Goal: Task Accomplishment & Management: Use online tool/utility

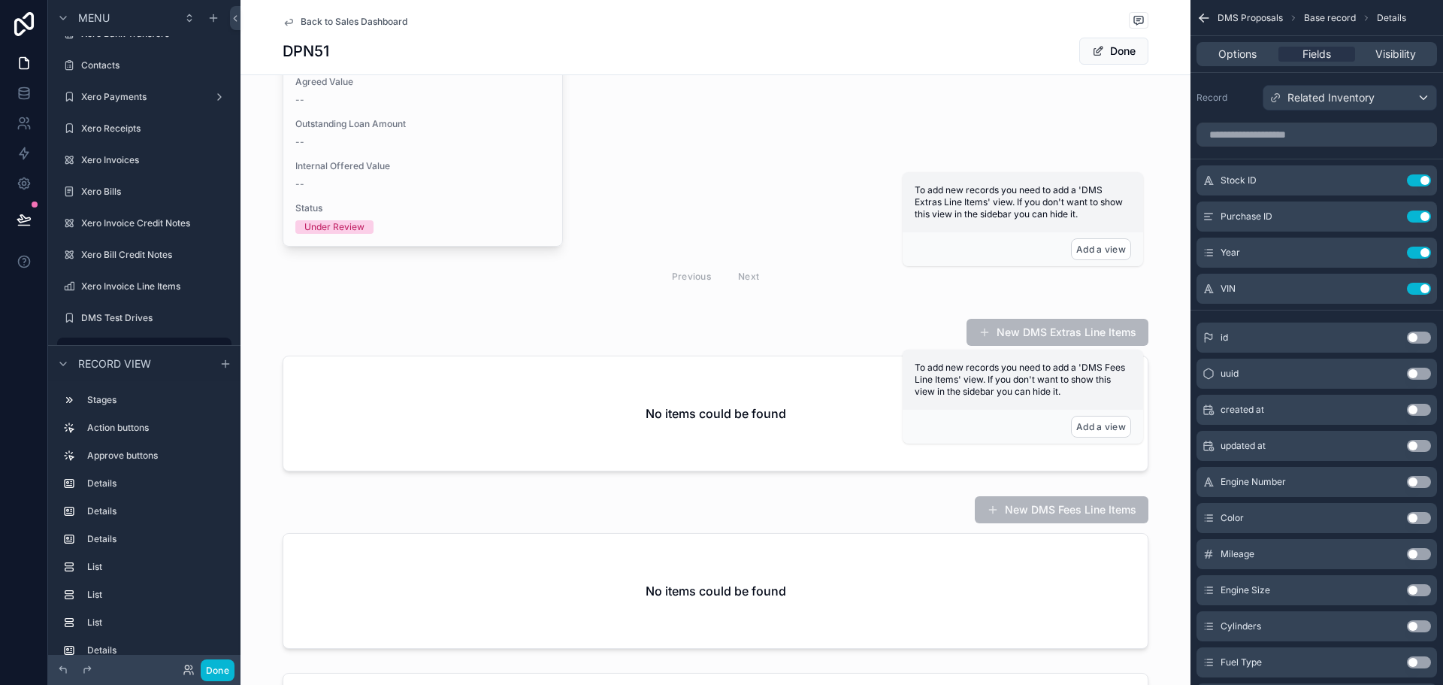
scroll to position [485, 0]
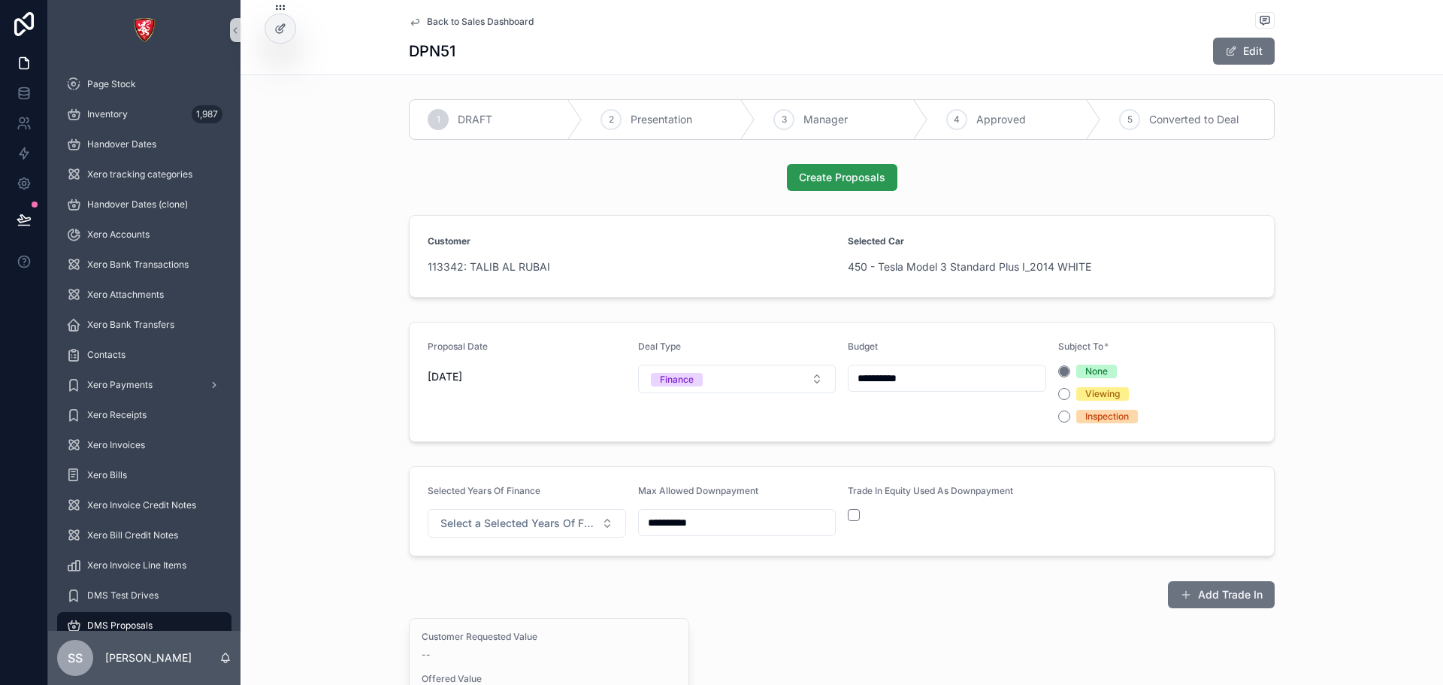
click at [844, 171] on span "Create Proposals" at bounding box center [842, 177] width 86 height 15
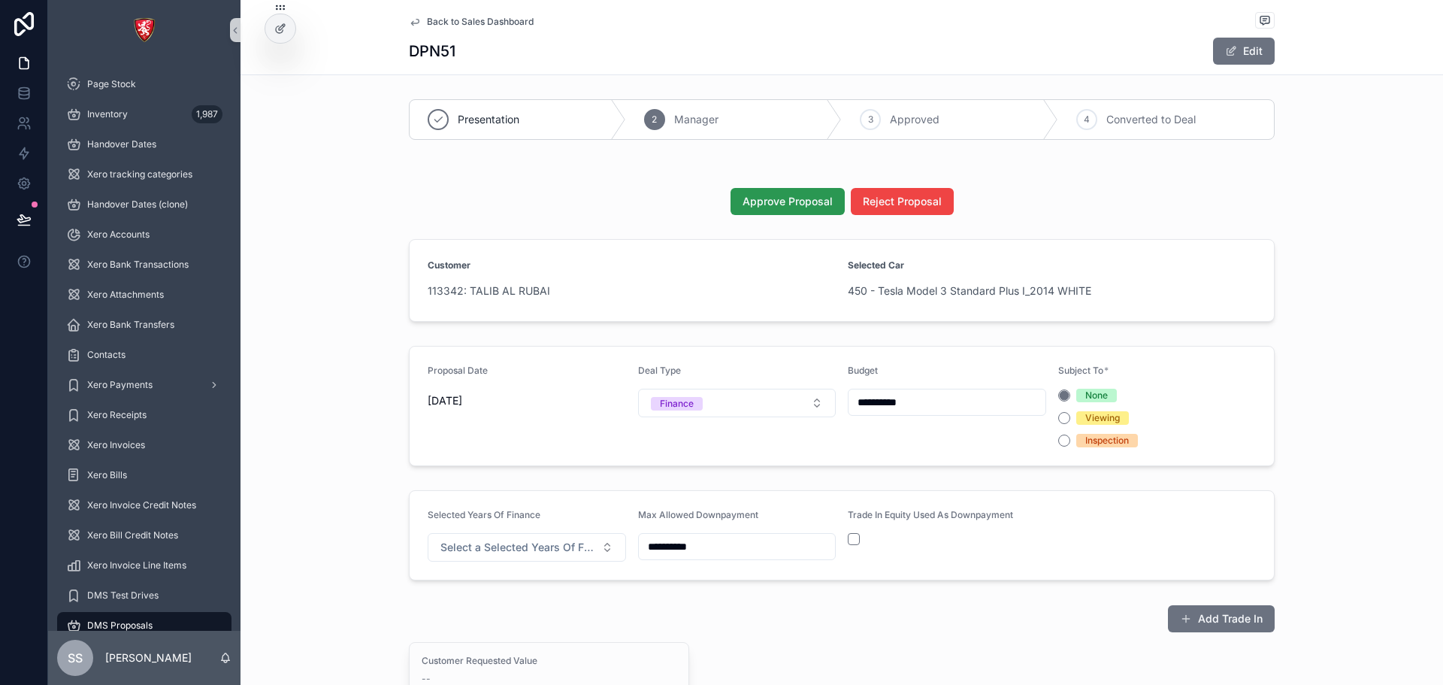
click at [800, 196] on span "Approve Proposal" at bounding box center [788, 201] width 90 height 15
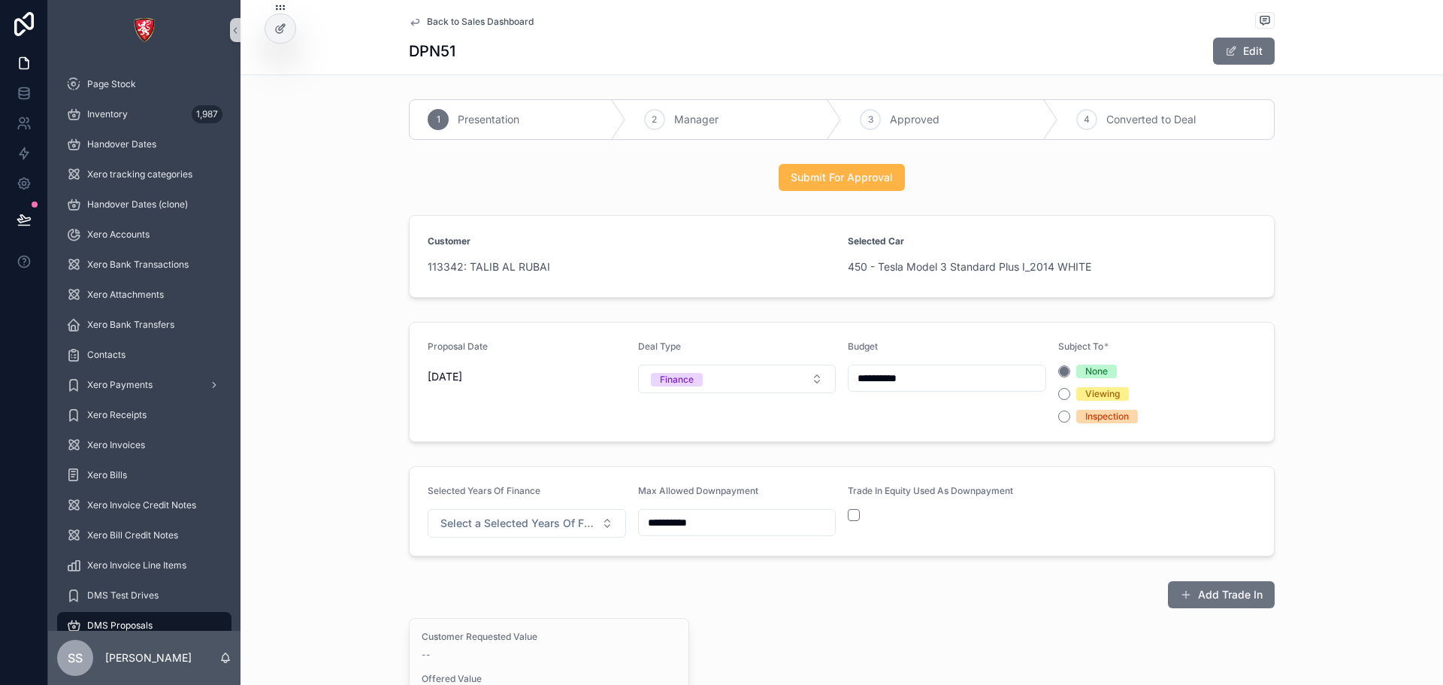
click at [796, 177] on span "Submit For Approval" at bounding box center [842, 177] width 102 height 15
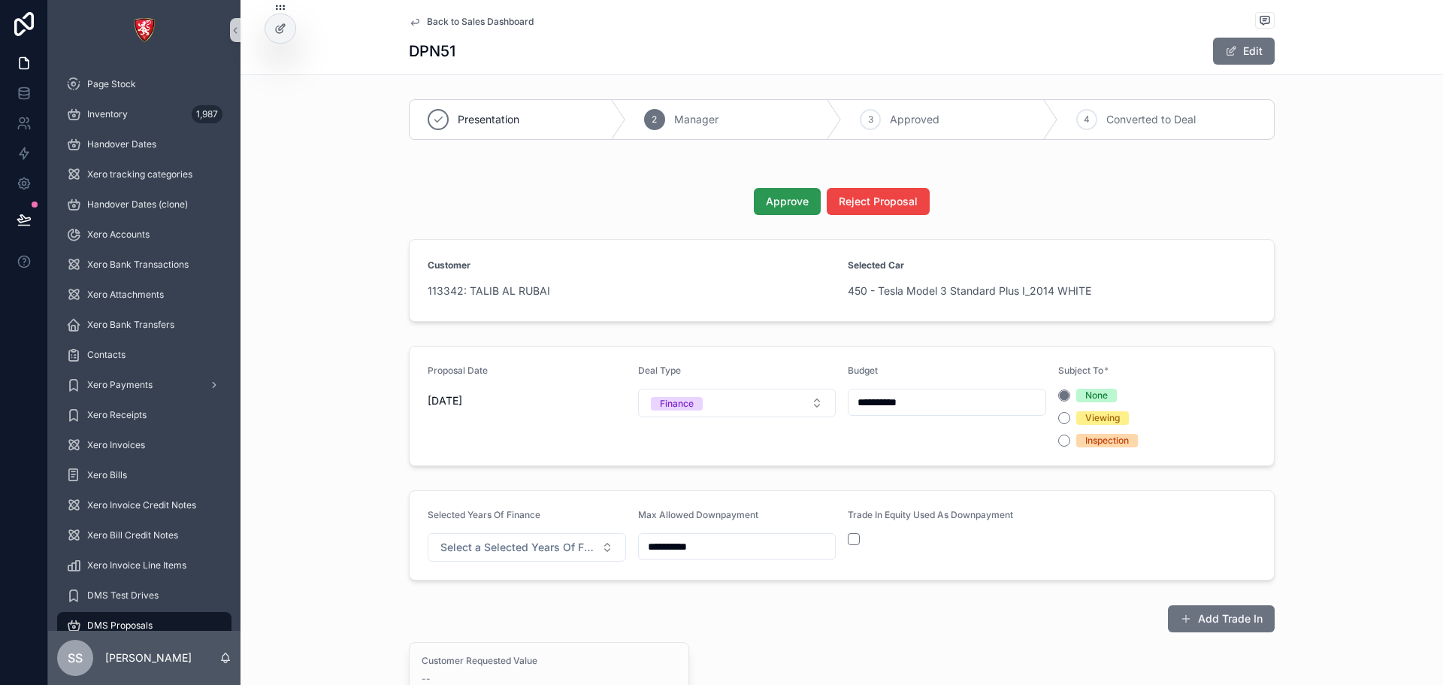
click at [787, 195] on span "Approve" at bounding box center [787, 201] width 43 height 15
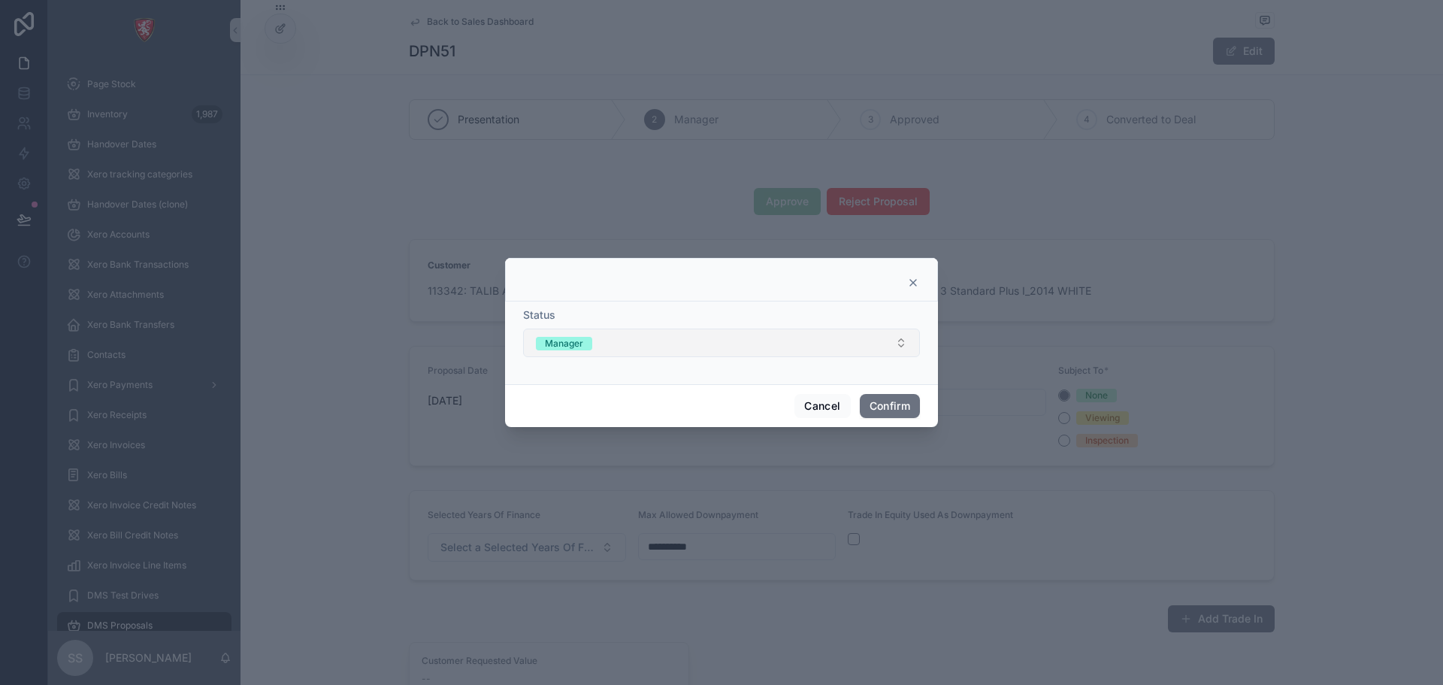
click at [852, 349] on button "Manager" at bounding box center [721, 342] width 397 height 29
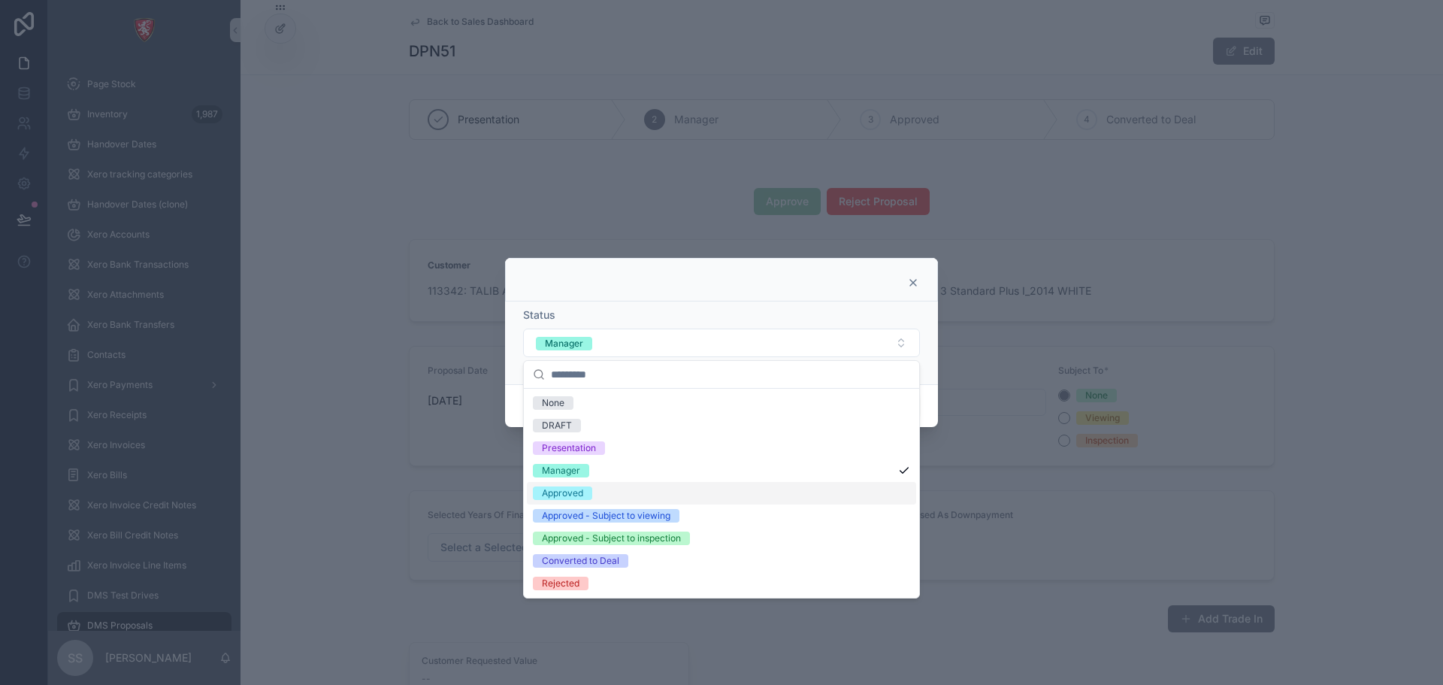
click at [630, 492] on div "Approved" at bounding box center [721, 493] width 389 height 23
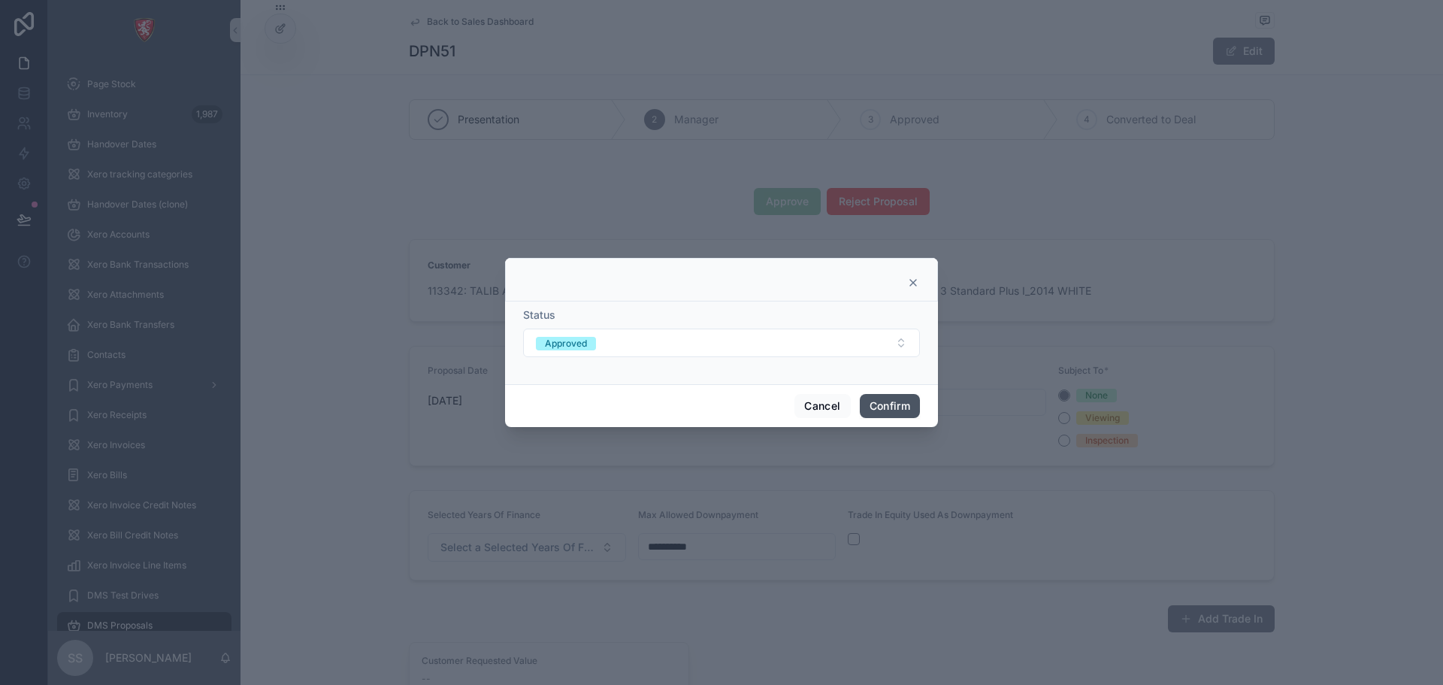
click at [903, 401] on button "Confirm" at bounding box center [890, 406] width 60 height 24
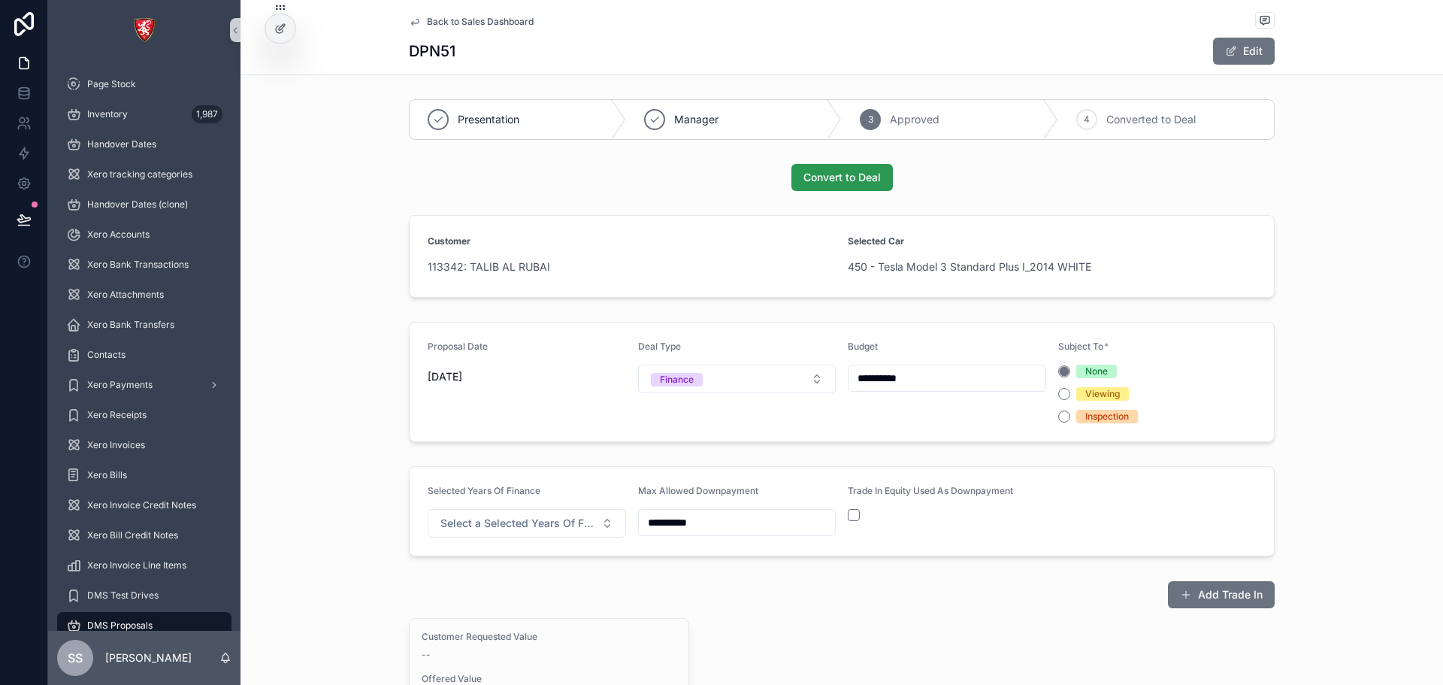
click at [862, 173] on span "Convert to Deal" at bounding box center [841, 177] width 77 height 15
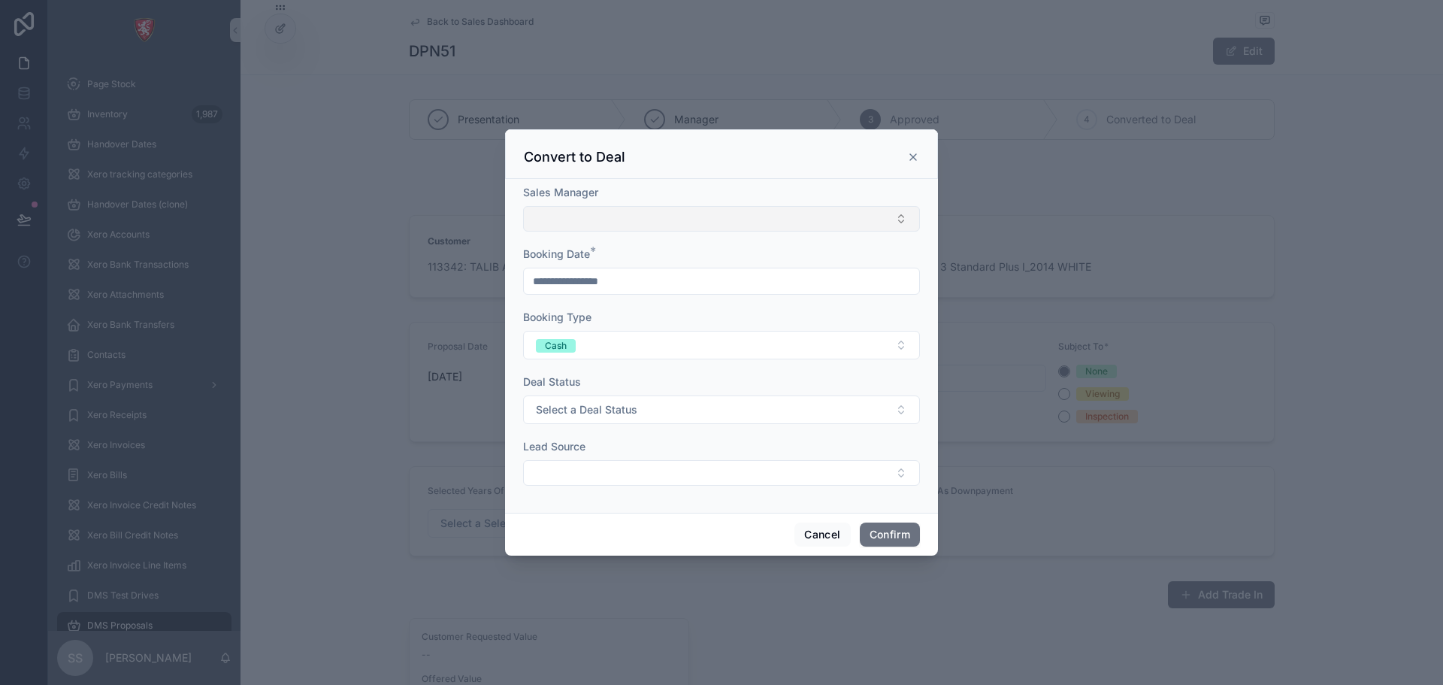
click at [676, 230] on button "Select Button" at bounding box center [721, 219] width 397 height 26
click at [912, 154] on icon at bounding box center [913, 157] width 12 height 12
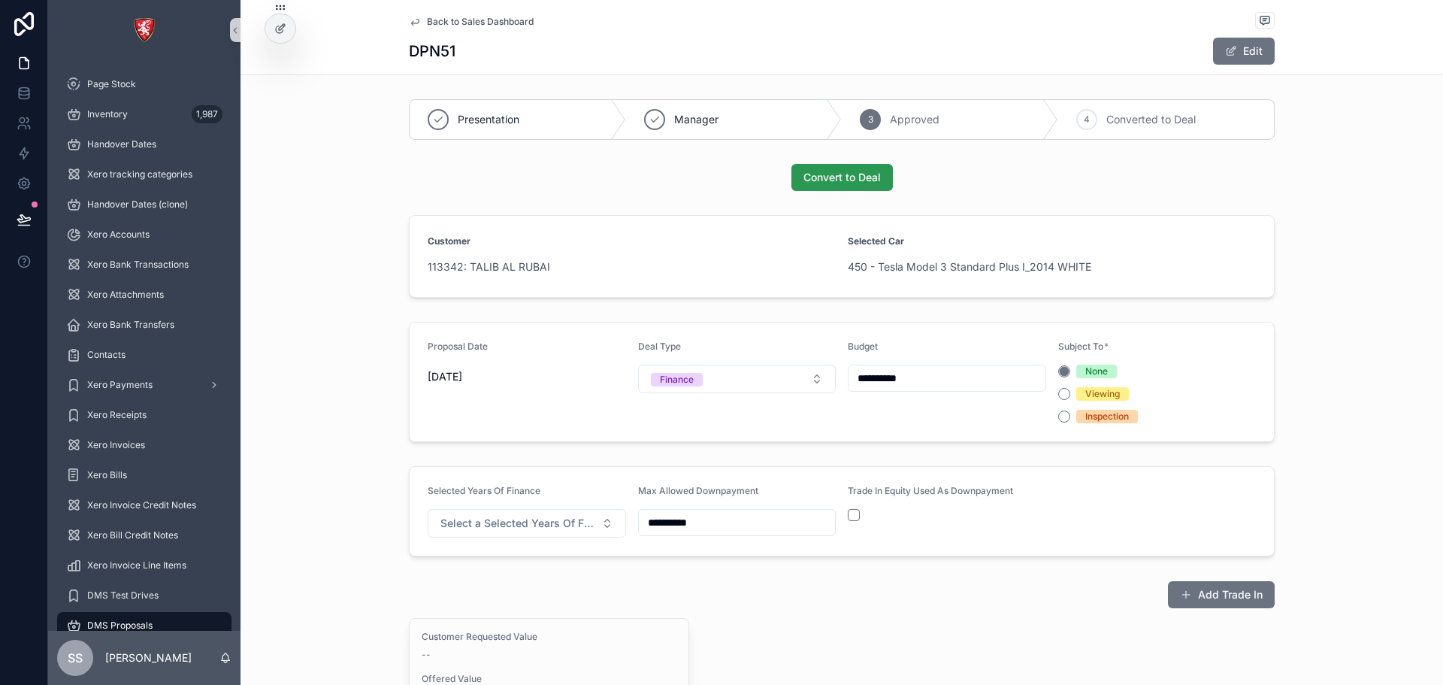
click at [857, 173] on span "Convert to Deal" at bounding box center [841, 177] width 77 height 15
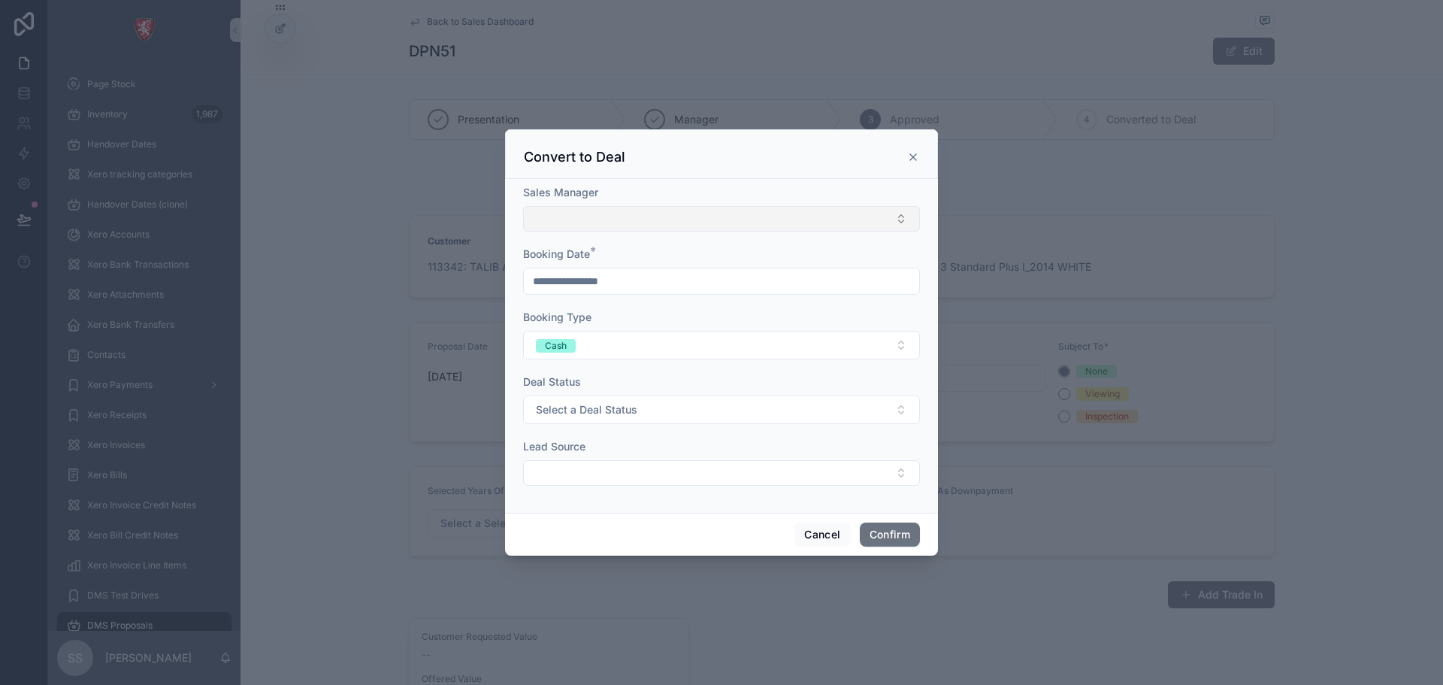
click at [749, 209] on button "Select Button" at bounding box center [721, 219] width 397 height 26
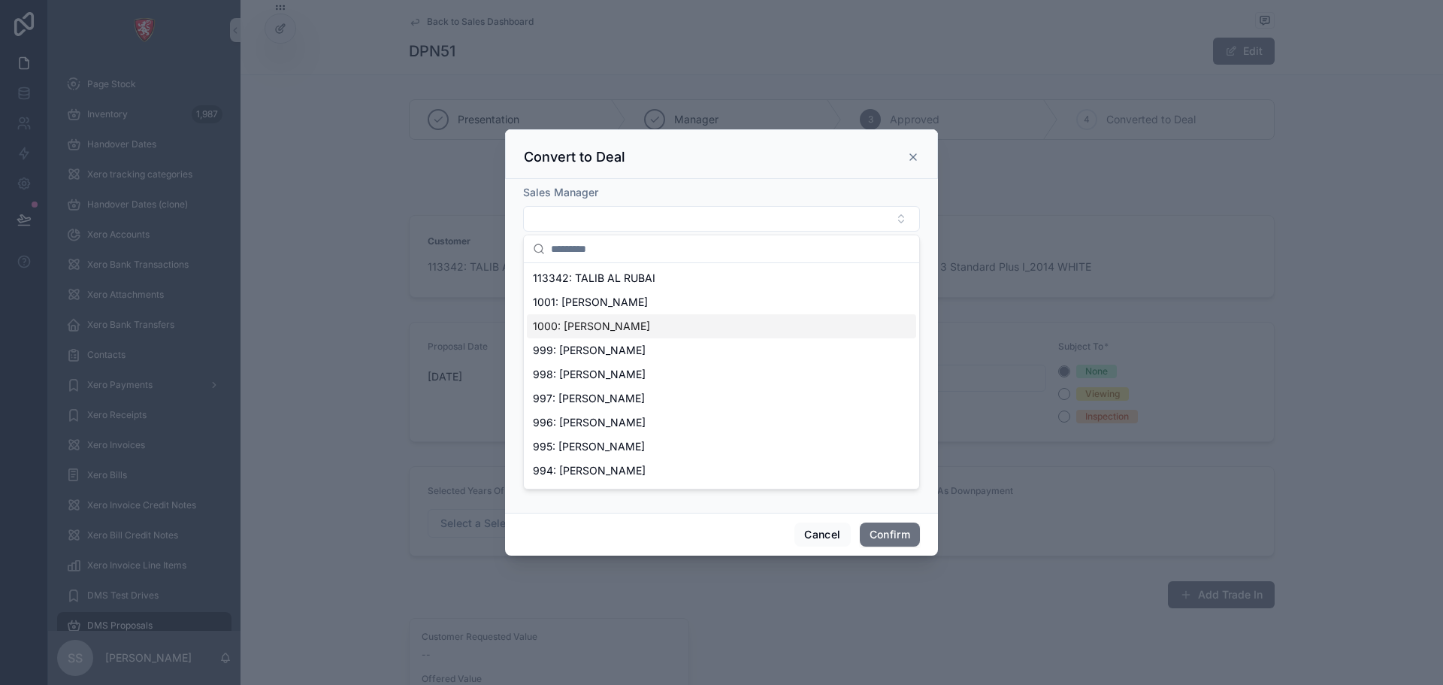
click at [700, 333] on div "1000: [PERSON_NAME]" at bounding box center [721, 326] width 389 height 24
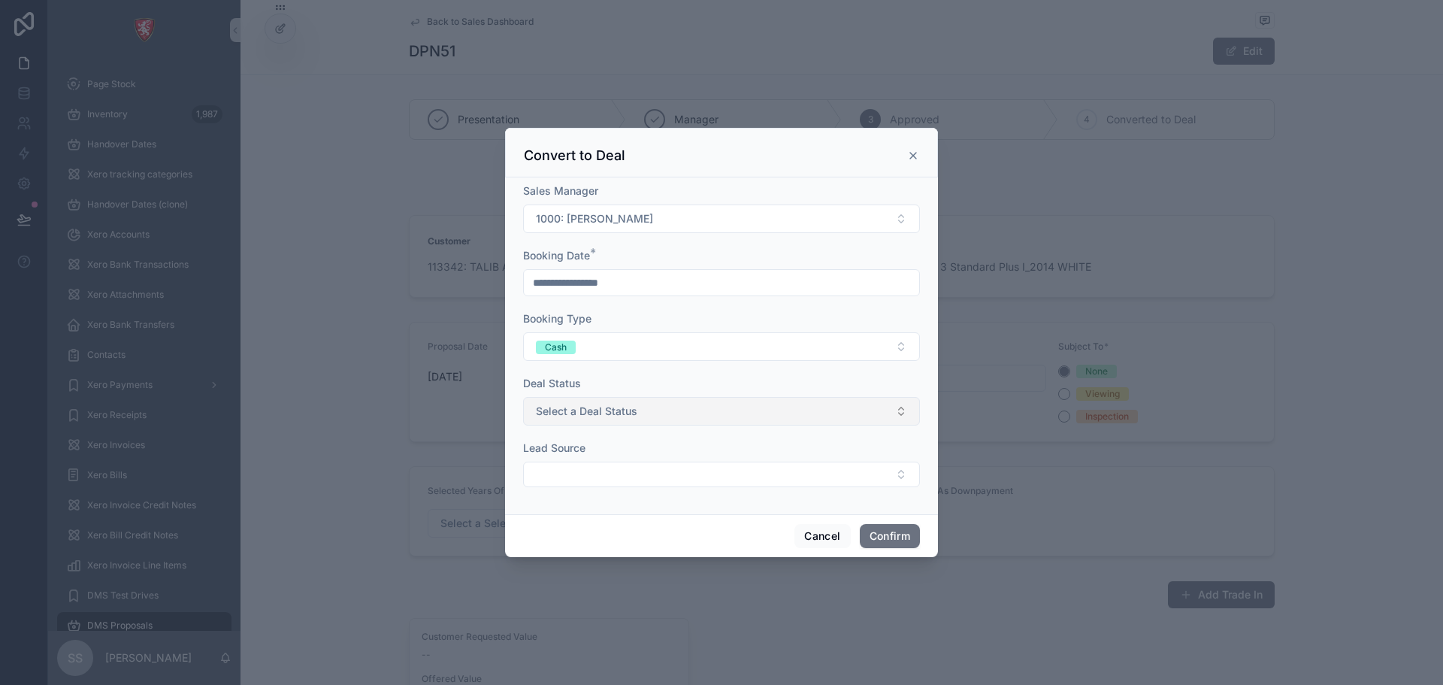
click at [670, 405] on button "Select a Deal Status" at bounding box center [721, 411] width 397 height 29
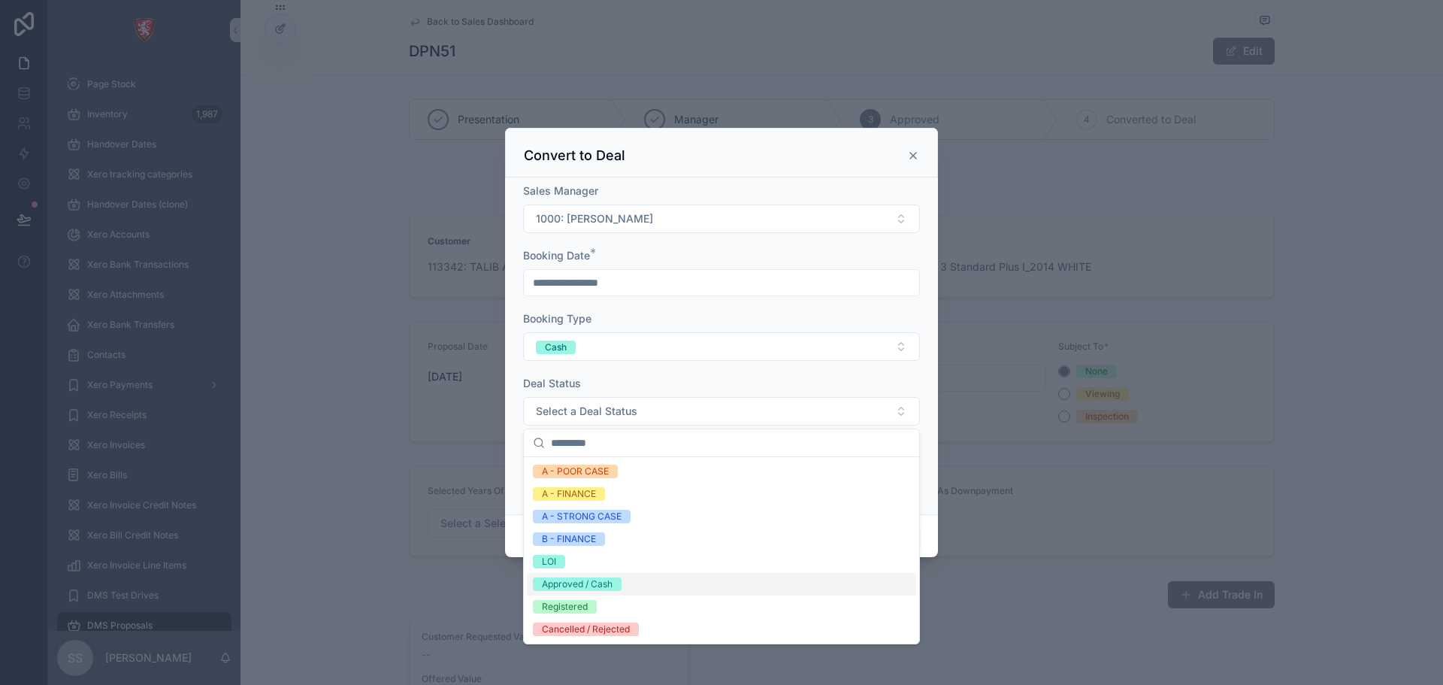
click at [661, 578] on div "Approved / Cash" at bounding box center [721, 584] width 389 height 23
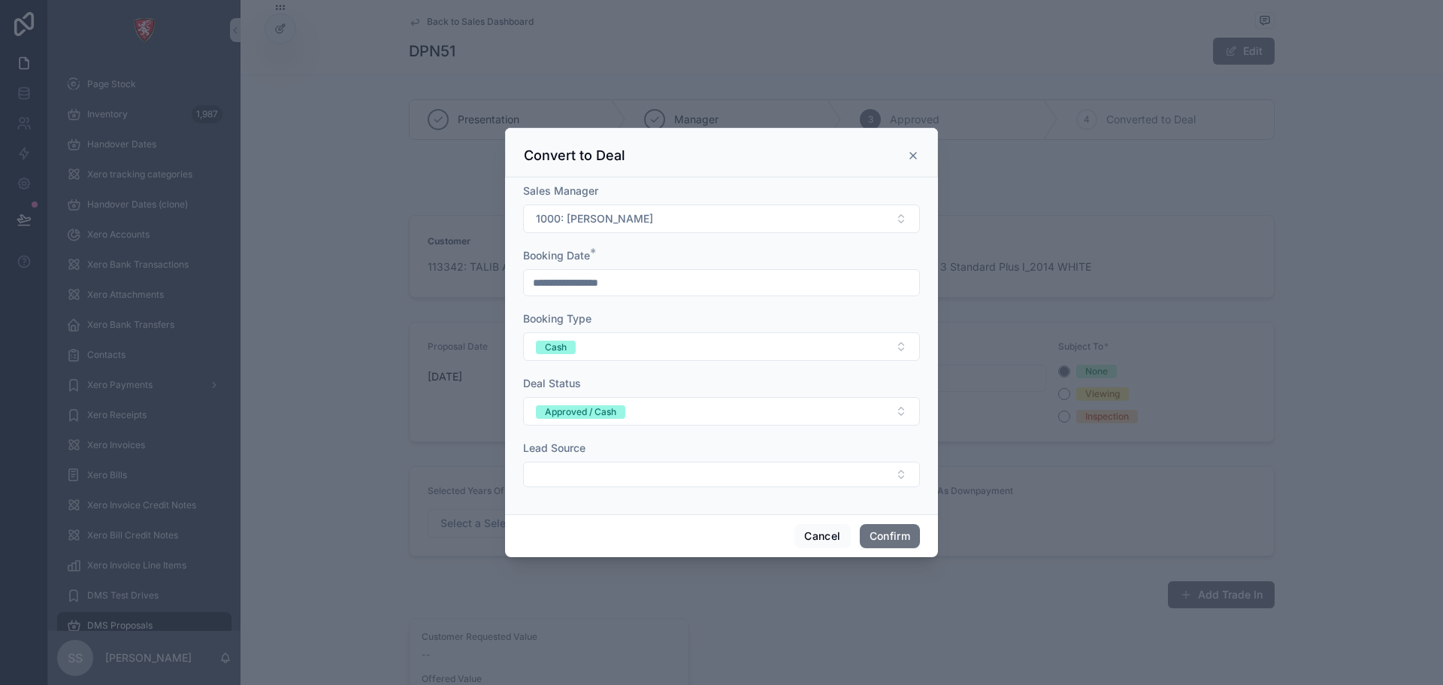
click at [689, 489] on form "**********" at bounding box center [721, 342] width 397 height 319
click at [685, 476] on button "Select Button" at bounding box center [721, 474] width 397 height 26
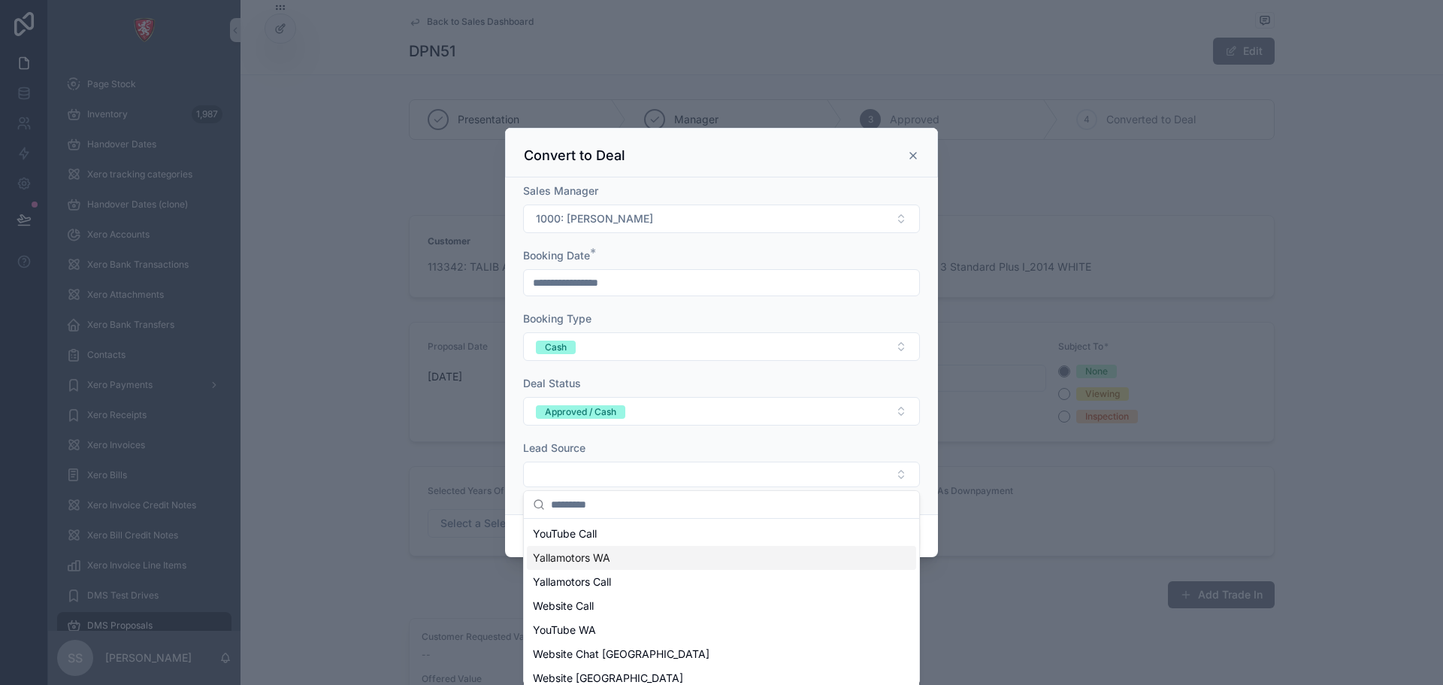
click at [659, 558] on div "Yallamotors WA" at bounding box center [721, 558] width 389 height 24
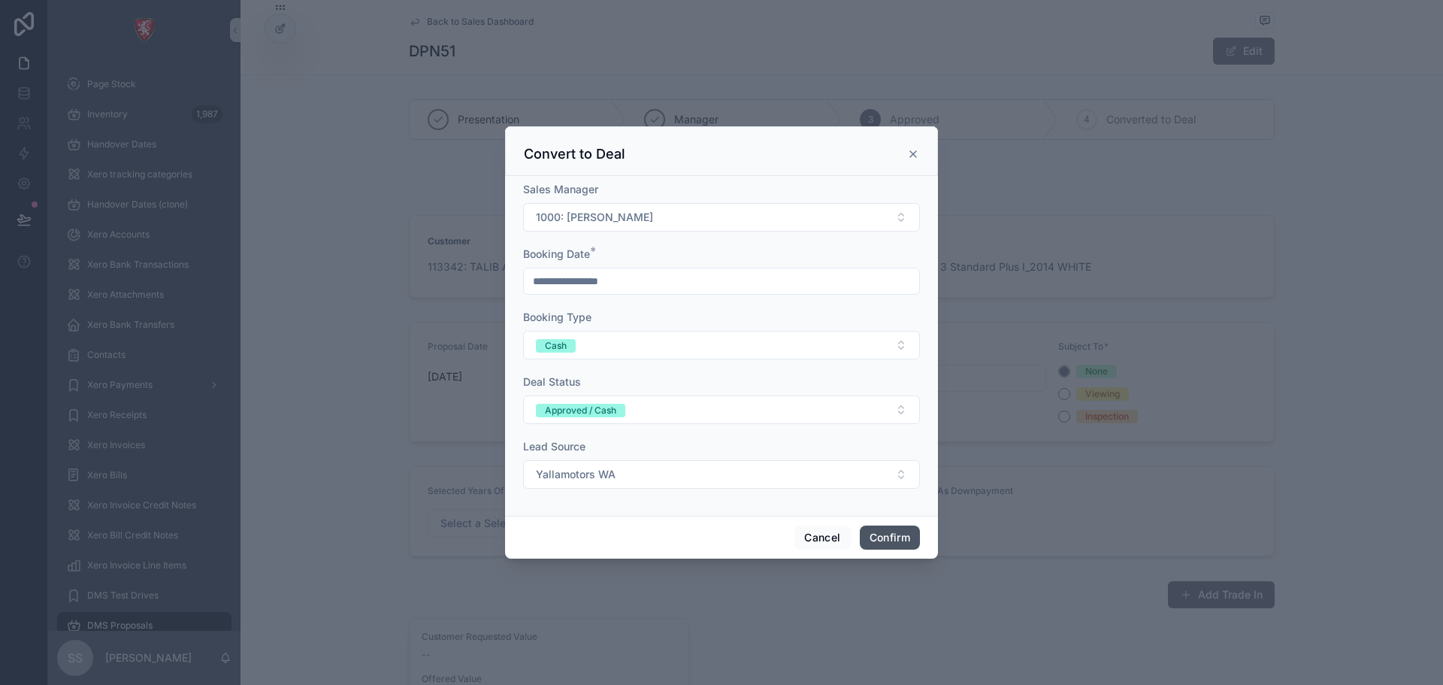
click at [870, 532] on button "Confirm" at bounding box center [890, 537] width 60 height 24
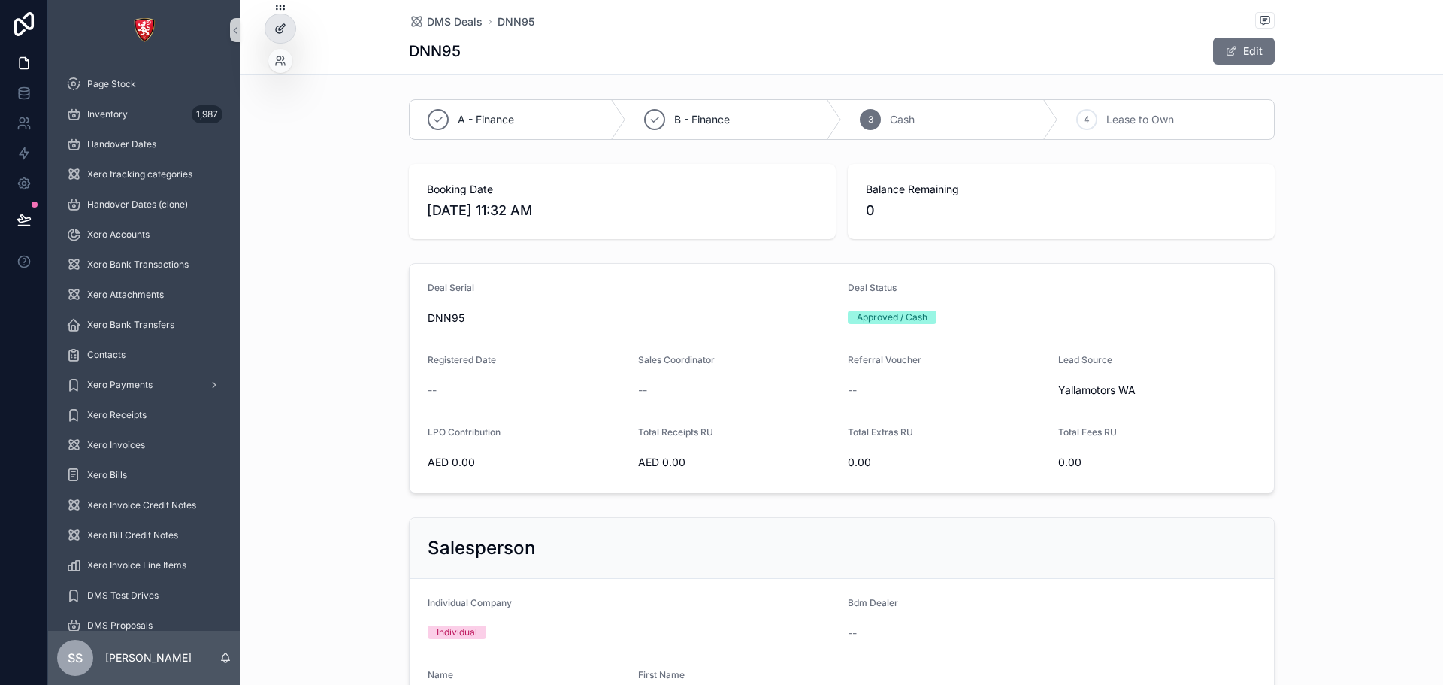
click at [285, 32] on icon at bounding box center [280, 29] width 12 height 12
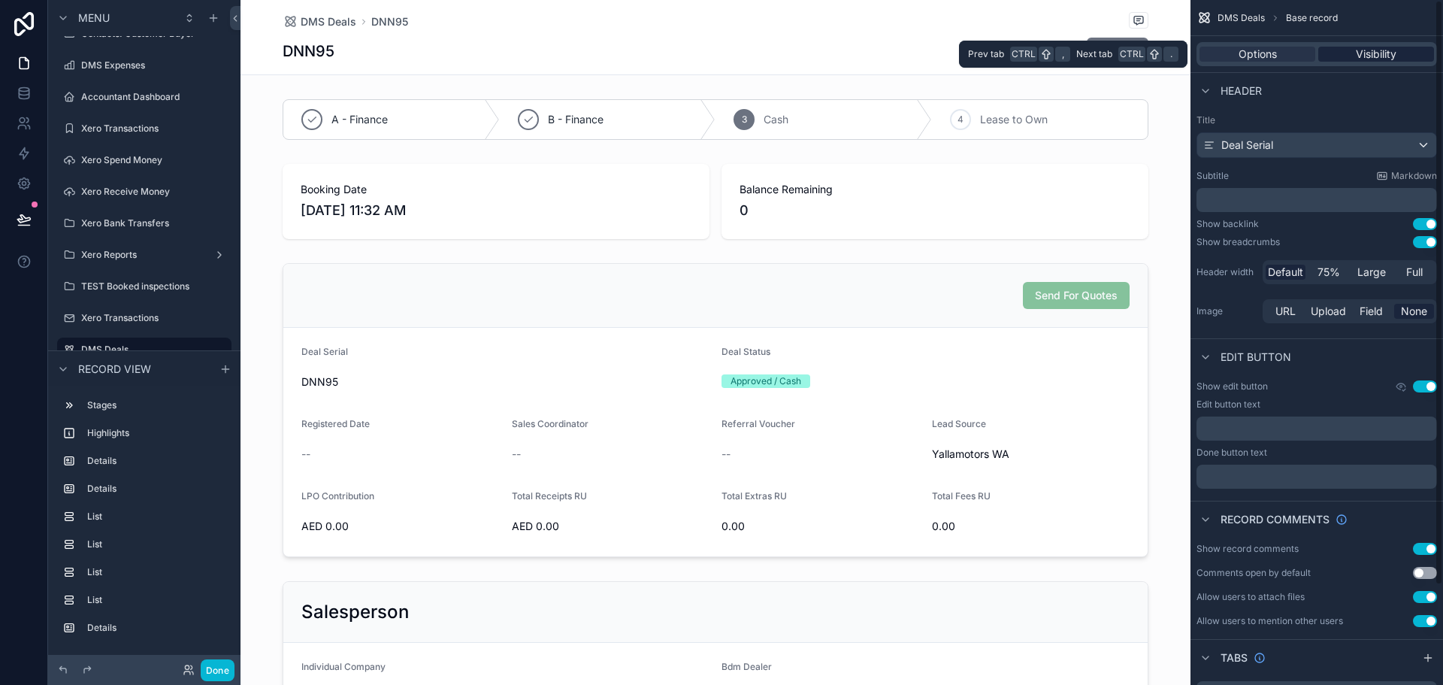
click at [1359, 56] on span "Visibility" at bounding box center [1376, 54] width 41 height 15
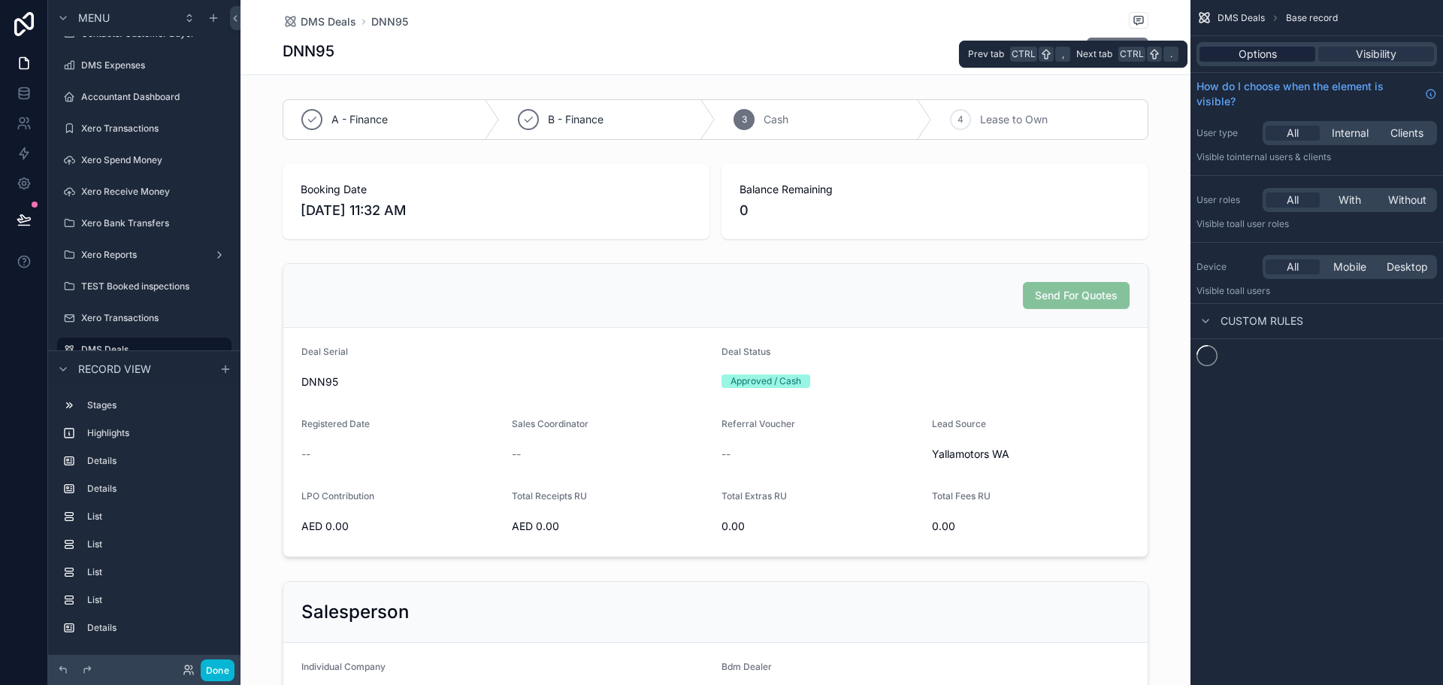
click at [1270, 56] on span "Options" at bounding box center [1258, 54] width 38 height 15
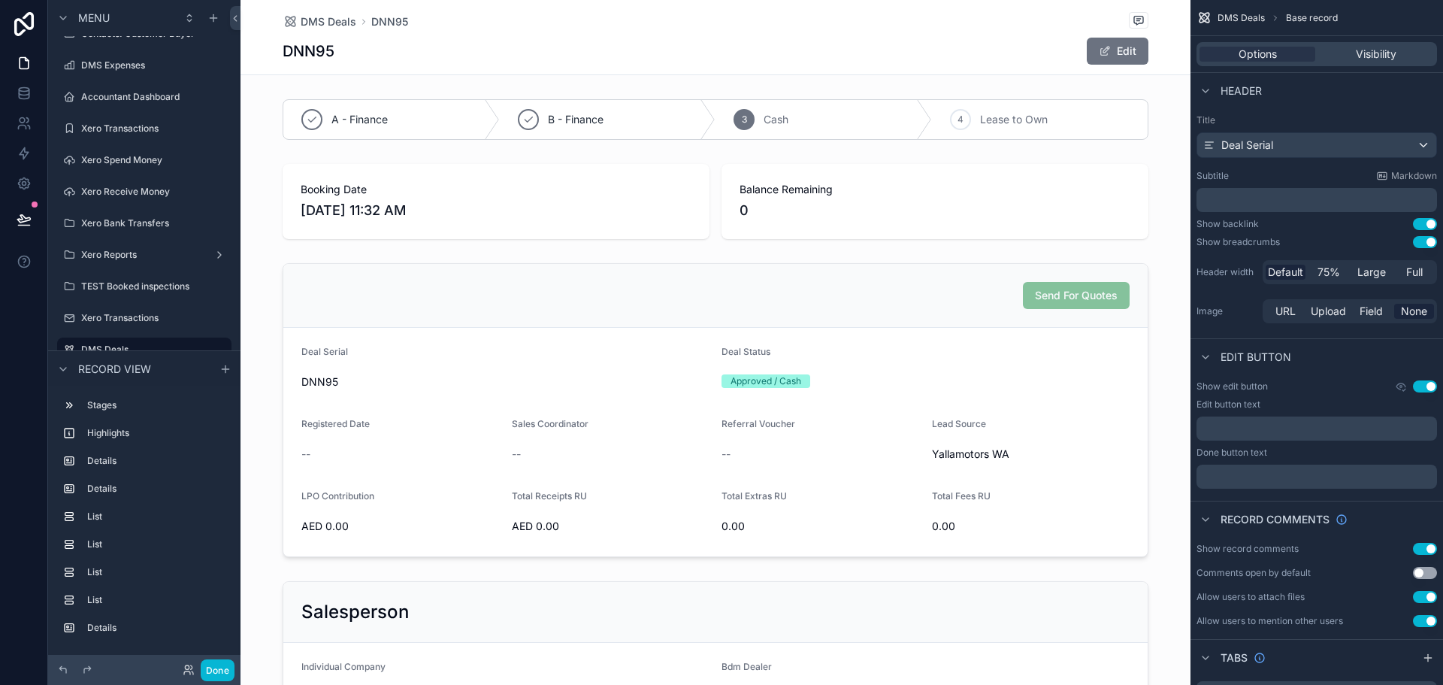
scroll to position [75, 0]
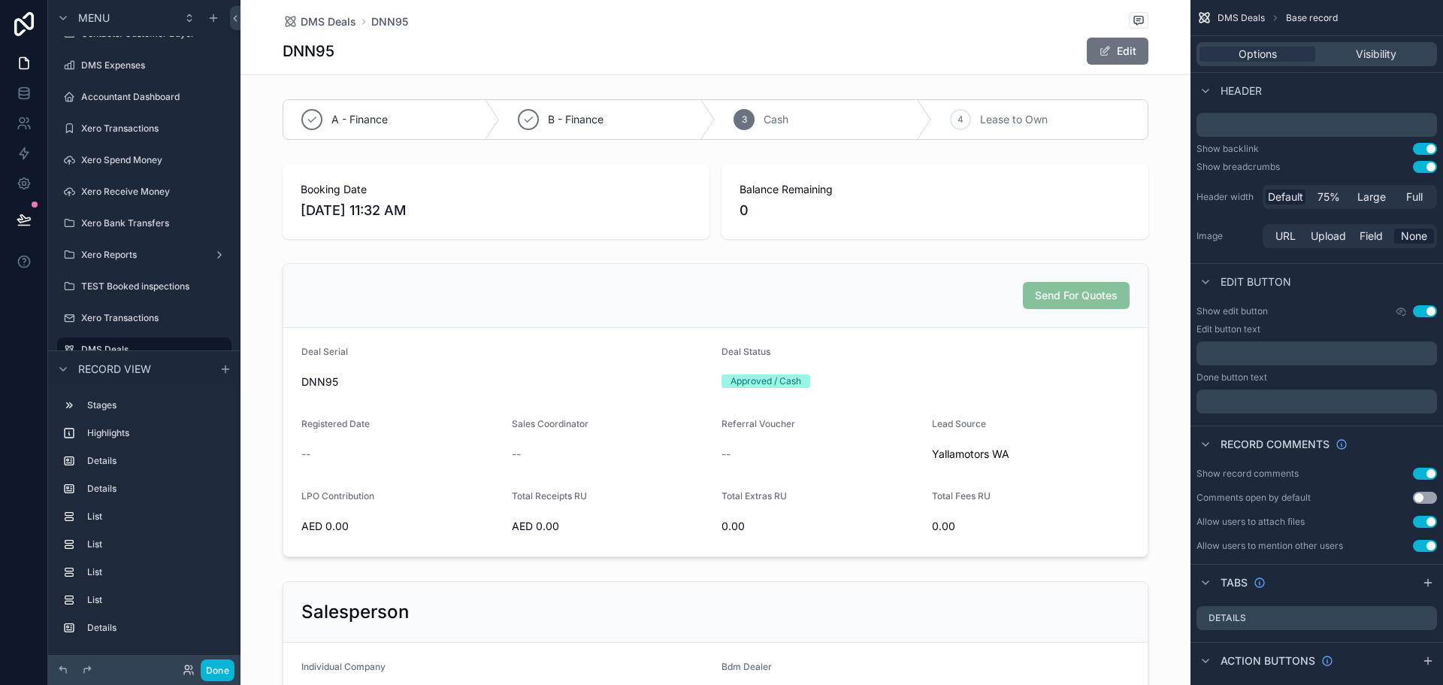
click at [1424, 168] on button "Use setting" at bounding box center [1425, 167] width 24 height 12
click at [609, 33] on div "DNN95 Edit" at bounding box center [716, 37] width 866 height 74
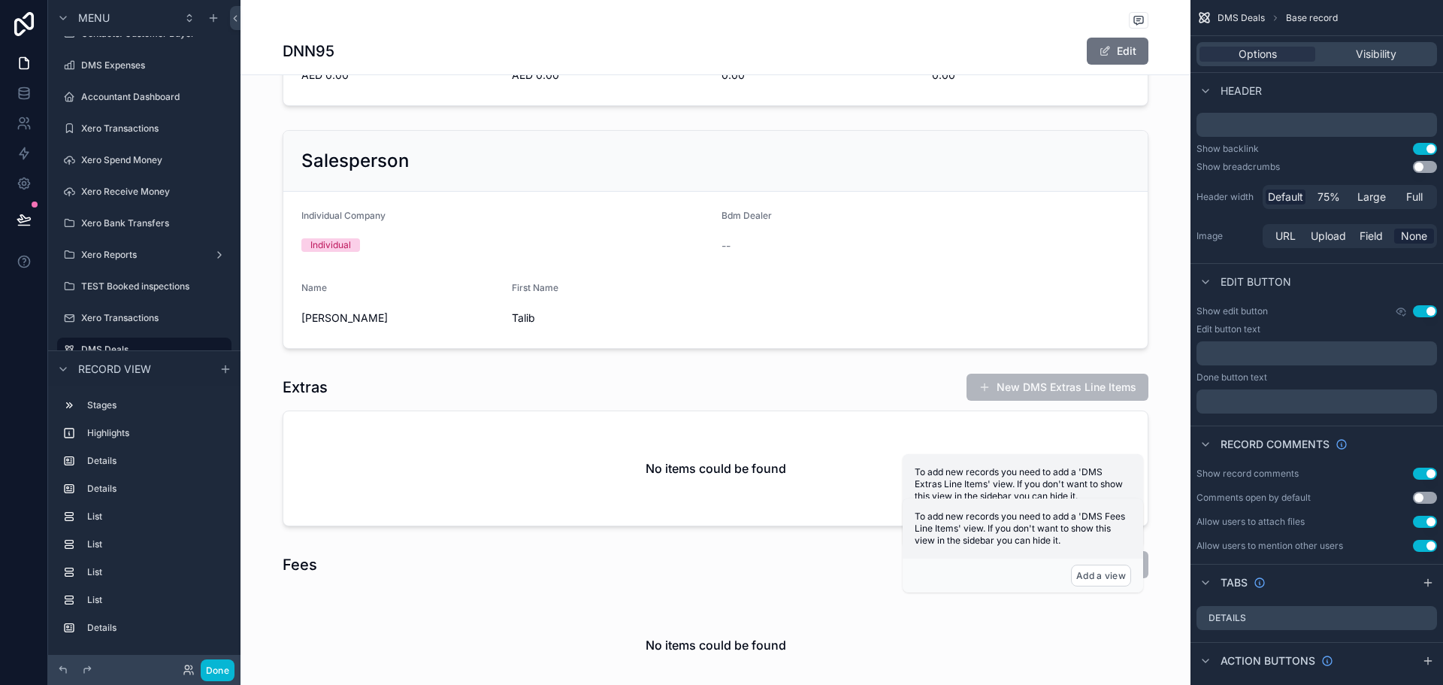
scroll to position [0, 0]
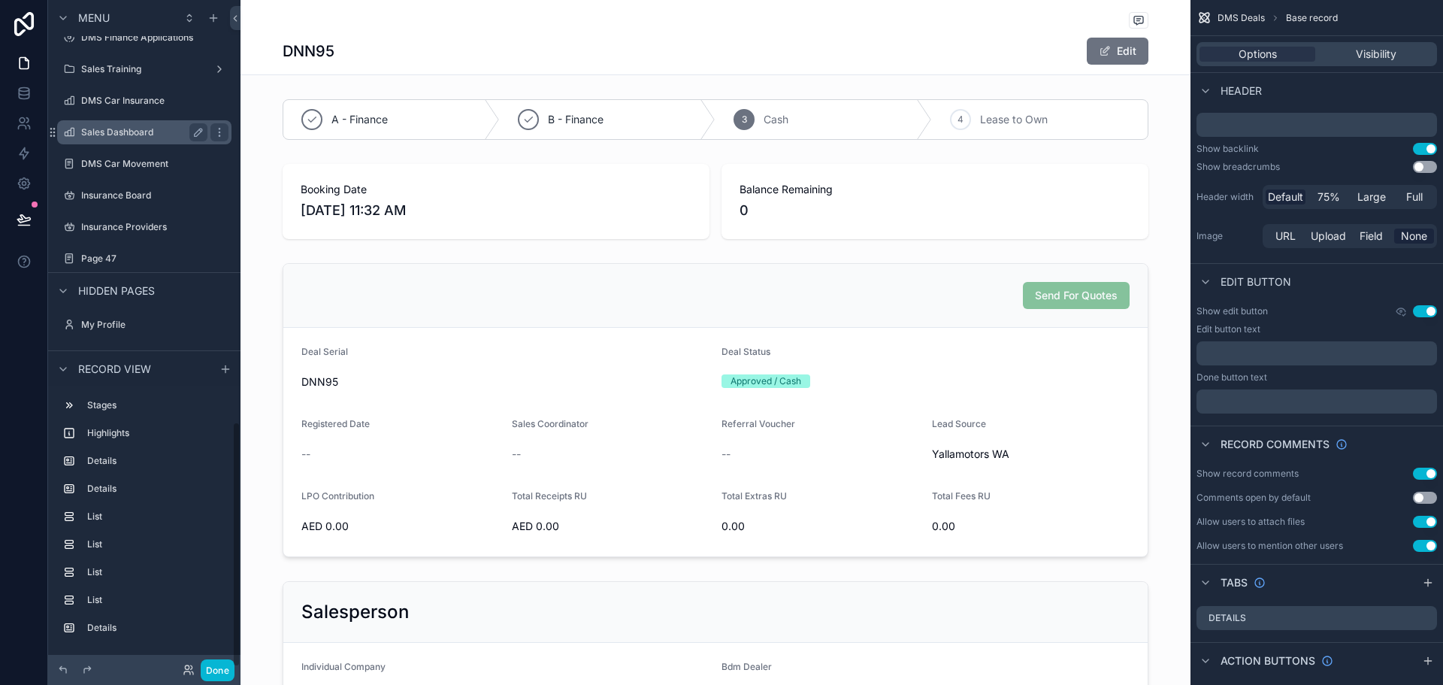
click at [106, 133] on label "Sales Dashboard" at bounding box center [141, 132] width 120 height 12
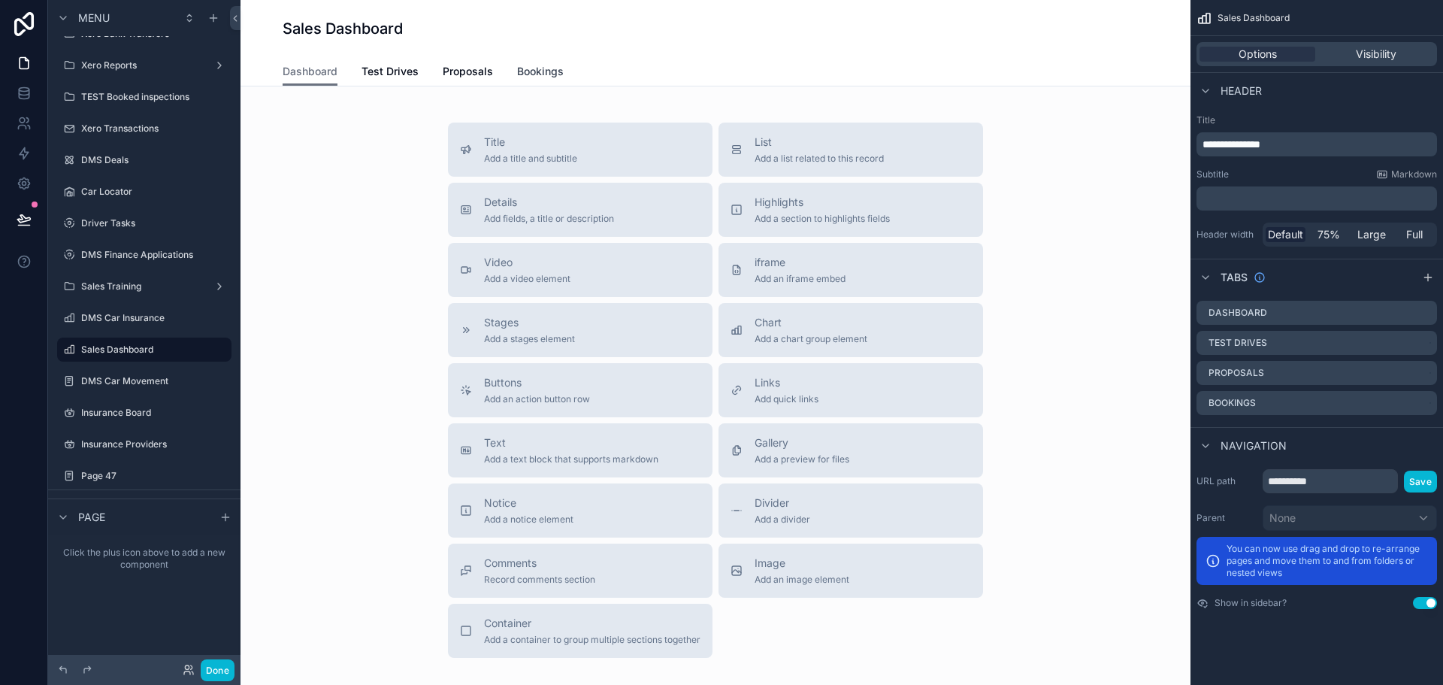
click at [523, 70] on span "Bookings" at bounding box center [540, 71] width 47 height 15
click at [773, 144] on span "List" at bounding box center [819, 142] width 129 height 15
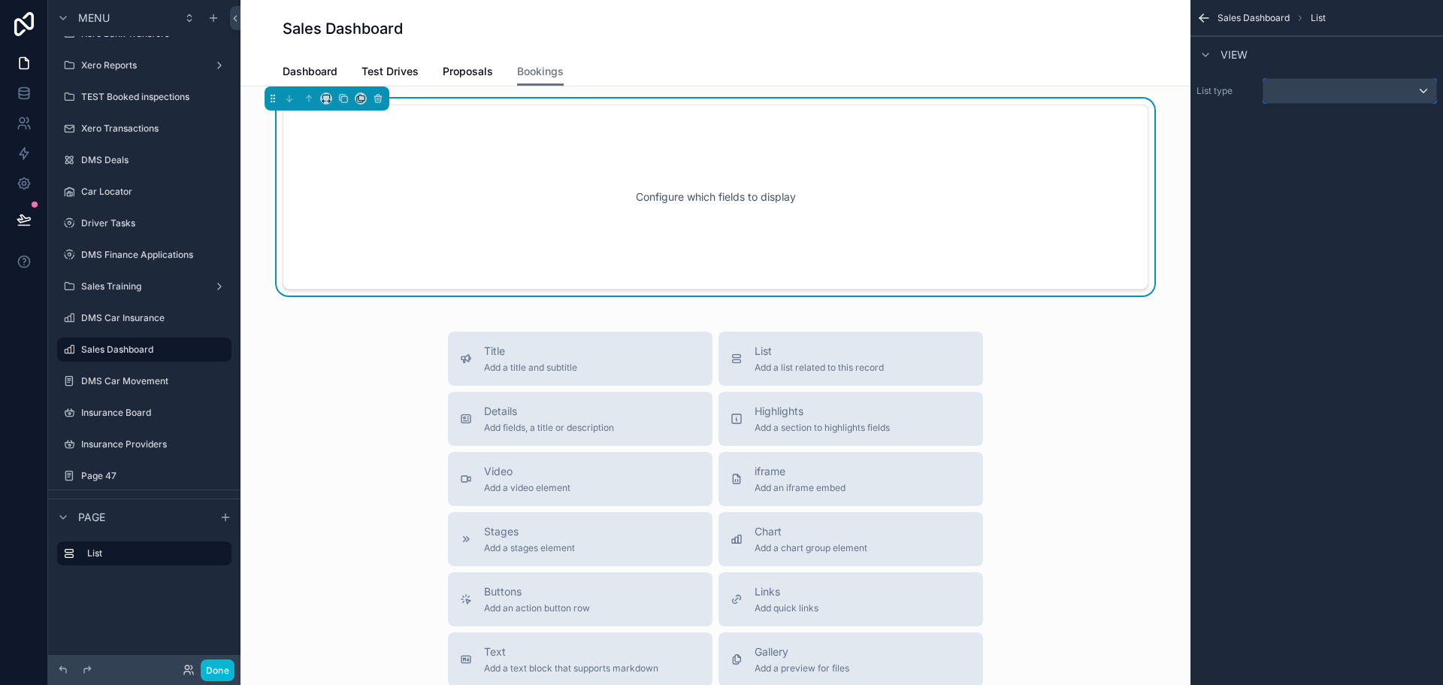
click at [1375, 95] on div "scrollable content" at bounding box center [1349, 91] width 173 height 24
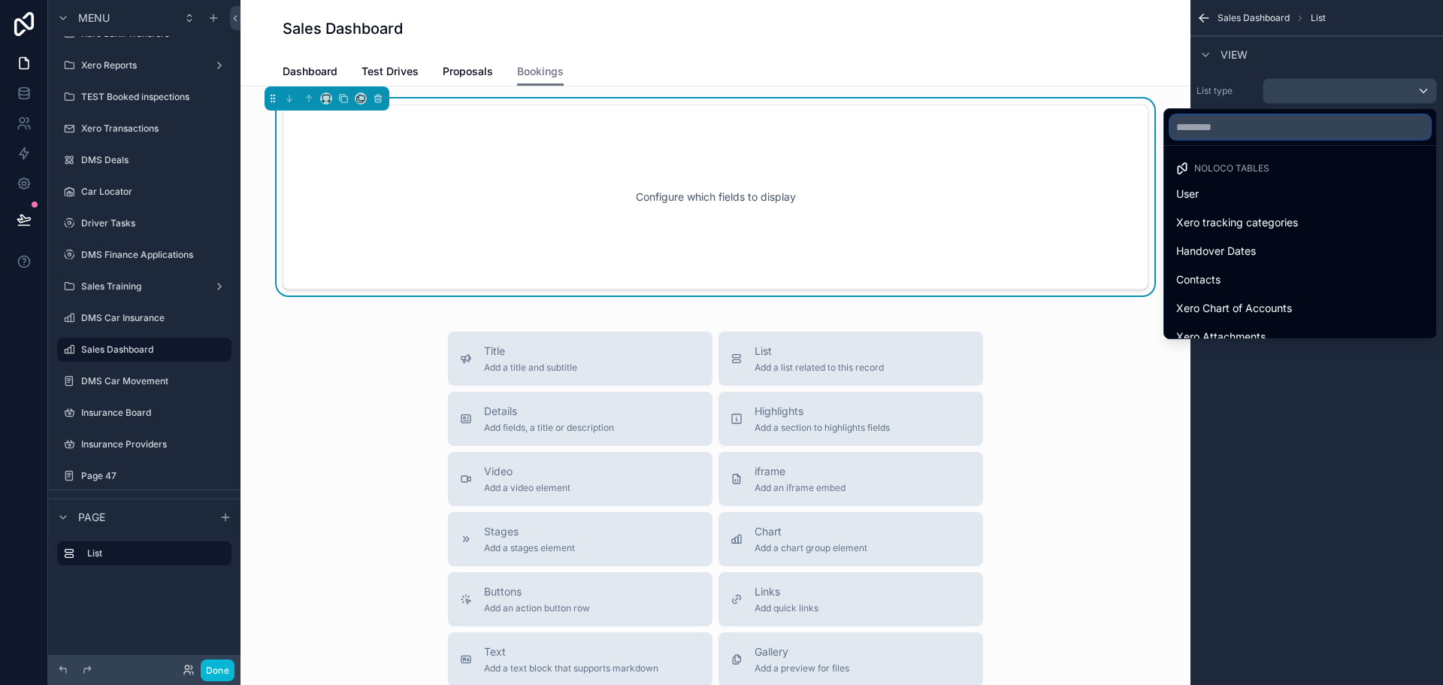
click at [1327, 121] on input "text" at bounding box center [1300, 127] width 260 height 24
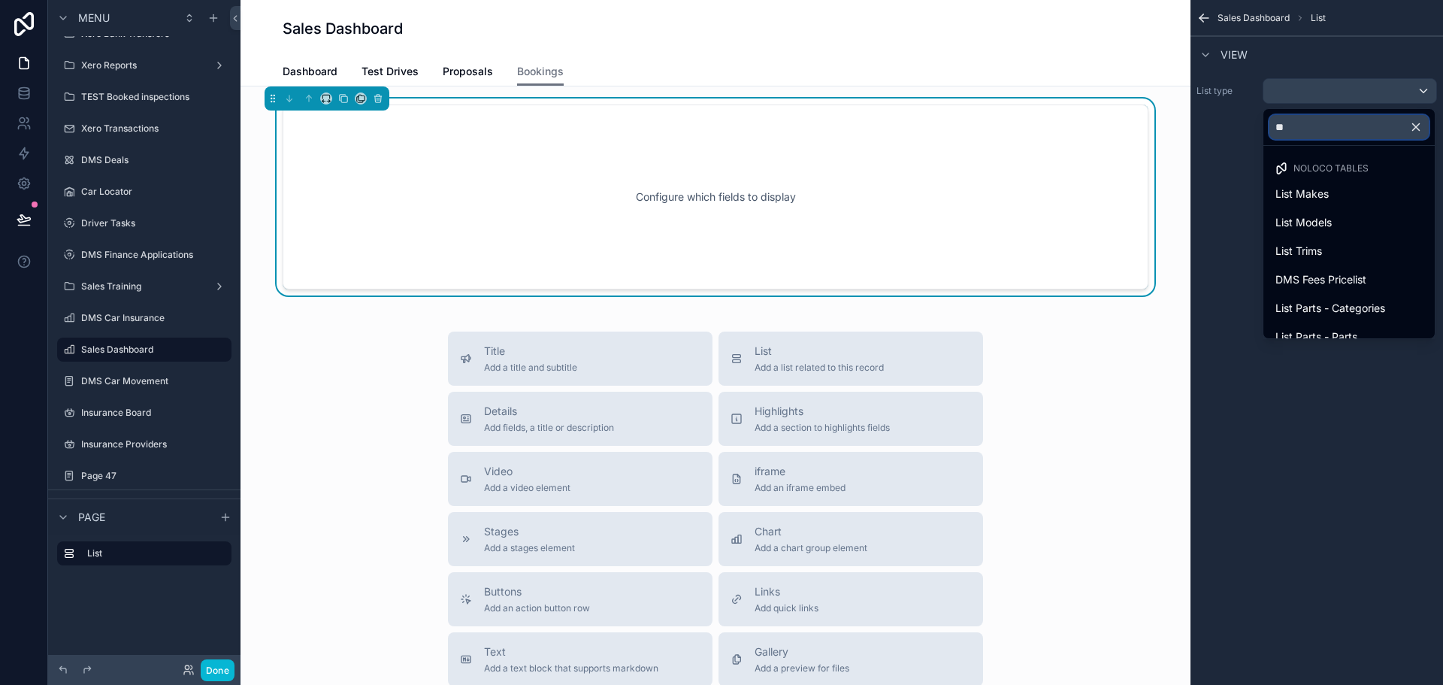
type input "*"
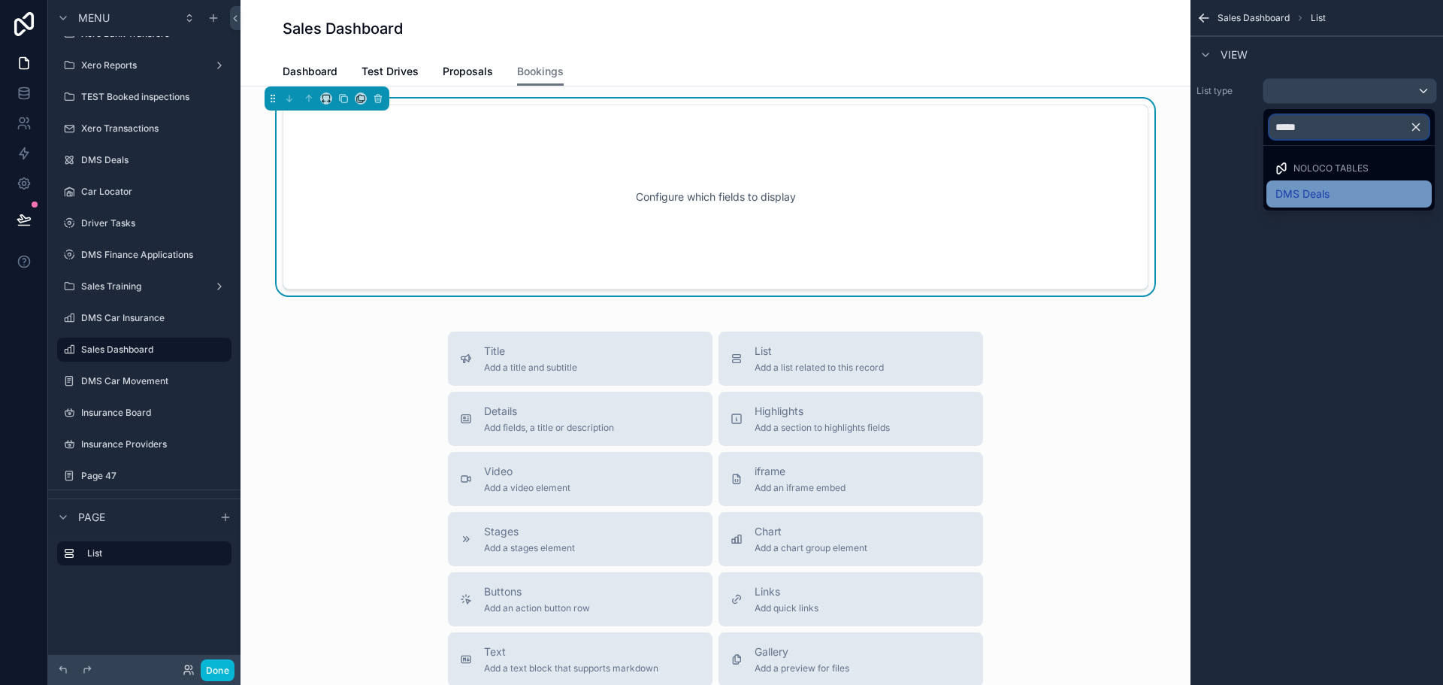
type input "*****"
click at [1315, 204] on div "DMS Deals" at bounding box center [1348, 193] width 165 height 27
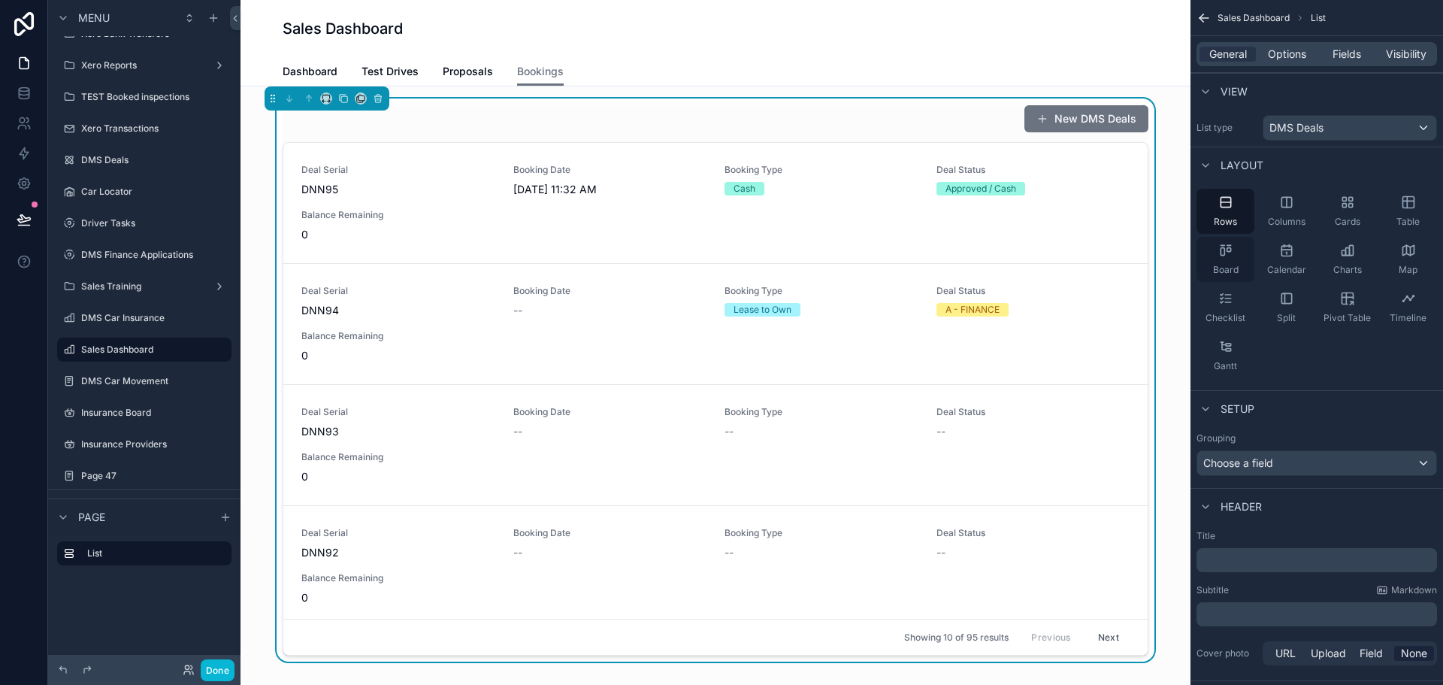
click at [1230, 271] on span "Board" at bounding box center [1226, 270] width 26 height 12
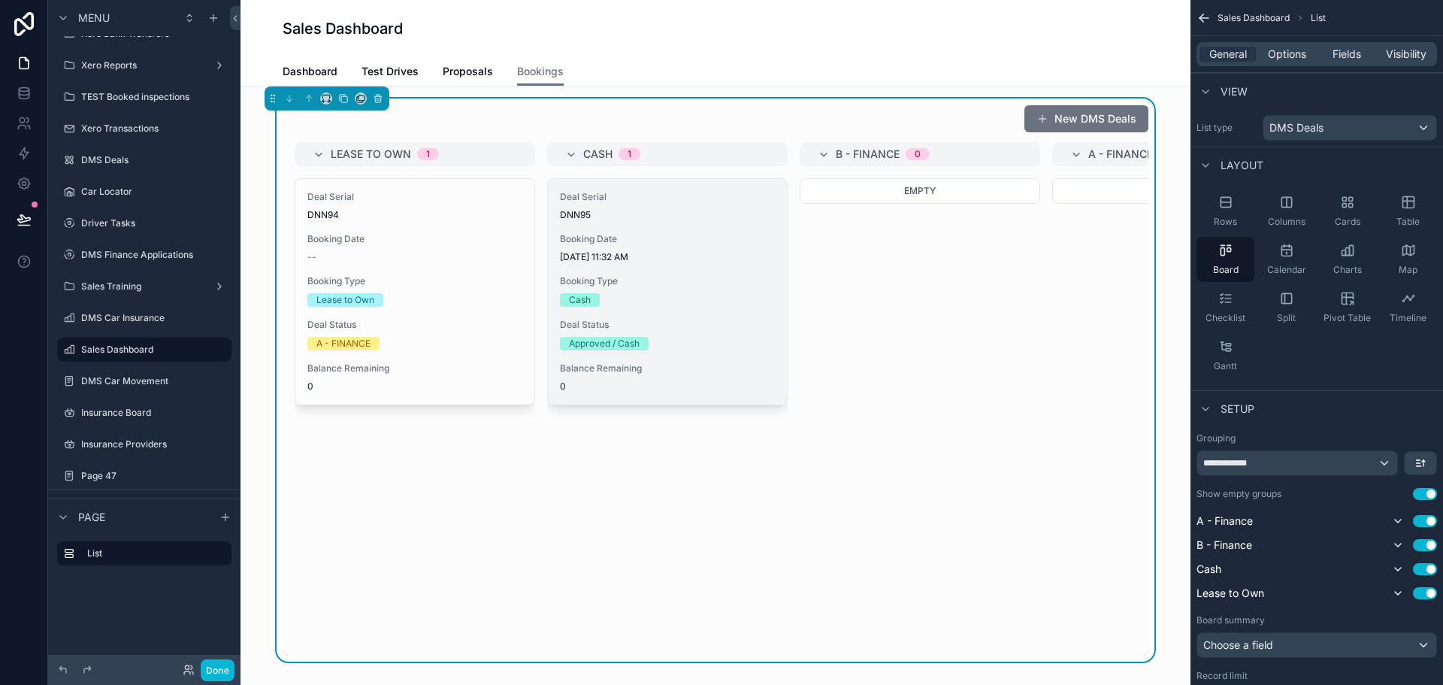
click at [656, 259] on span "[DATE] 11:32 AM" at bounding box center [667, 257] width 215 height 12
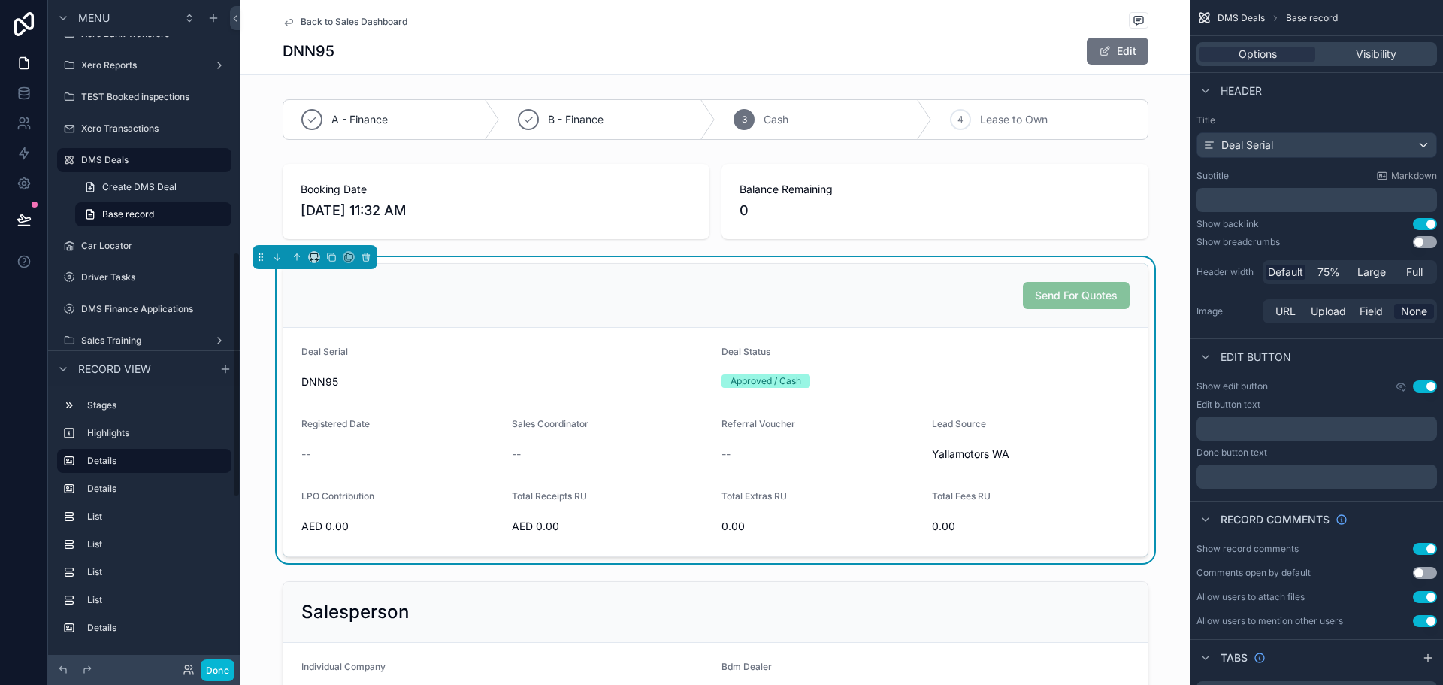
scroll to position [683, 0]
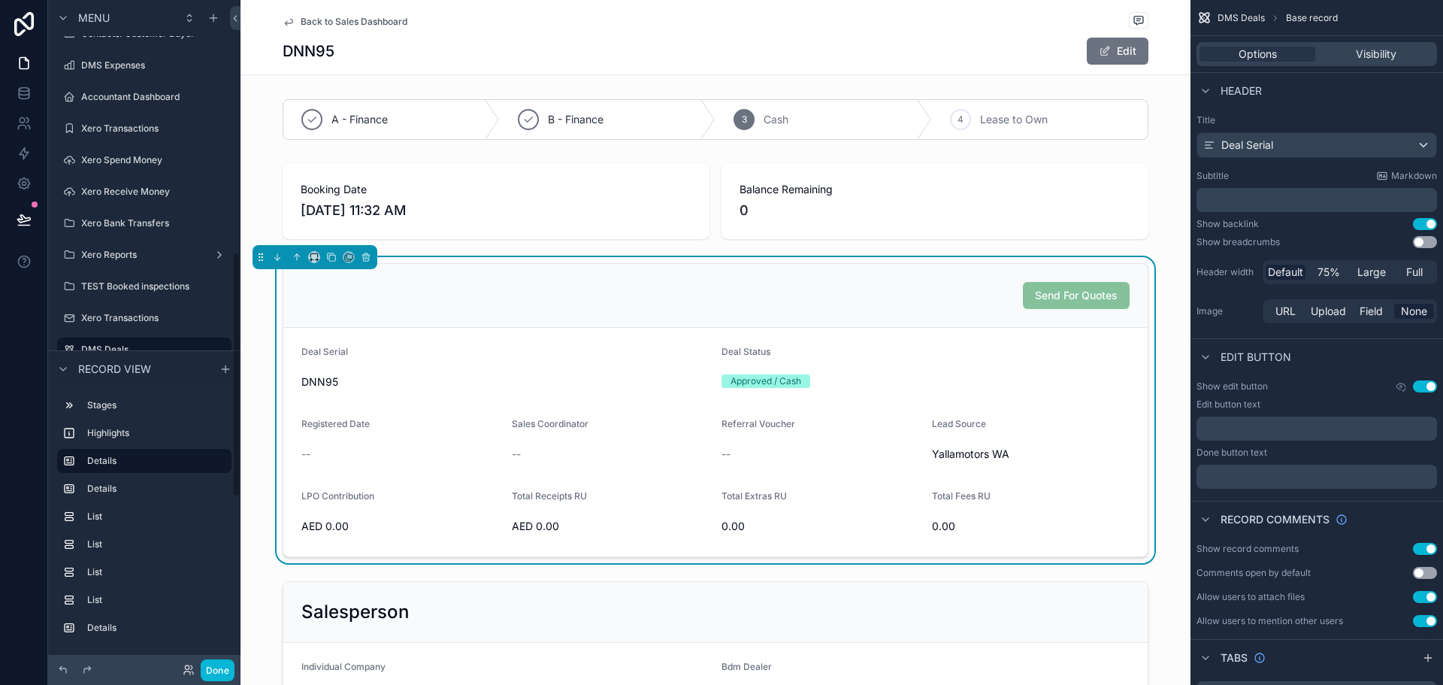
click at [352, 22] on span "Back to Sales Dashboard" at bounding box center [354, 22] width 107 height 12
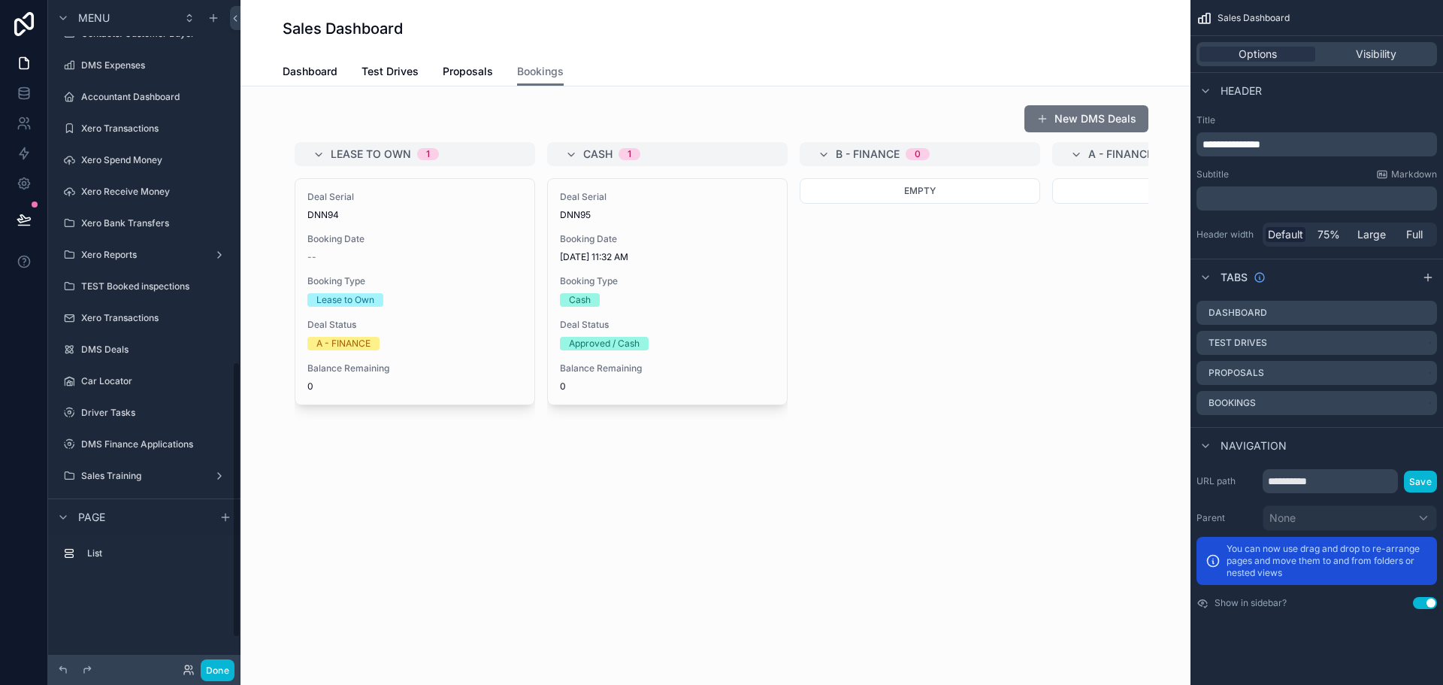
scroll to position [873, 0]
click at [486, 80] on link "Proposals" at bounding box center [468, 73] width 50 height 30
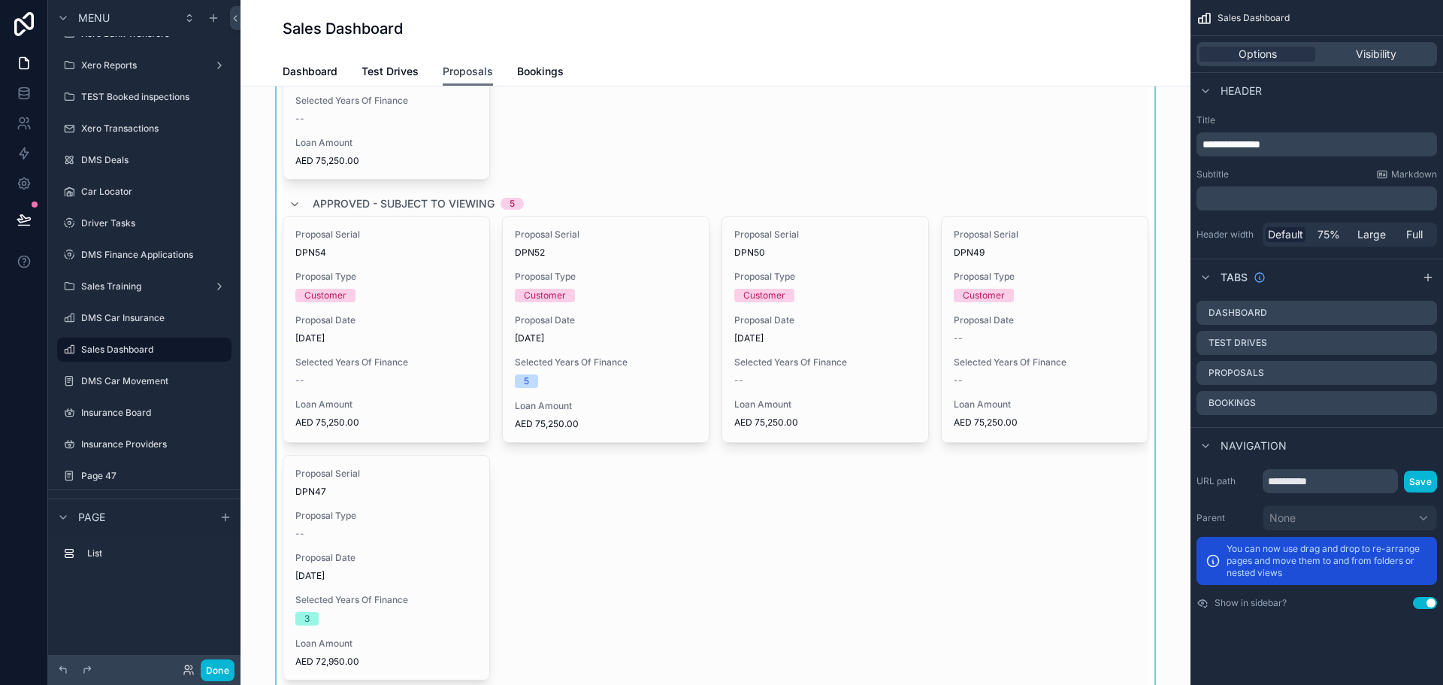
scroll to position [75, 0]
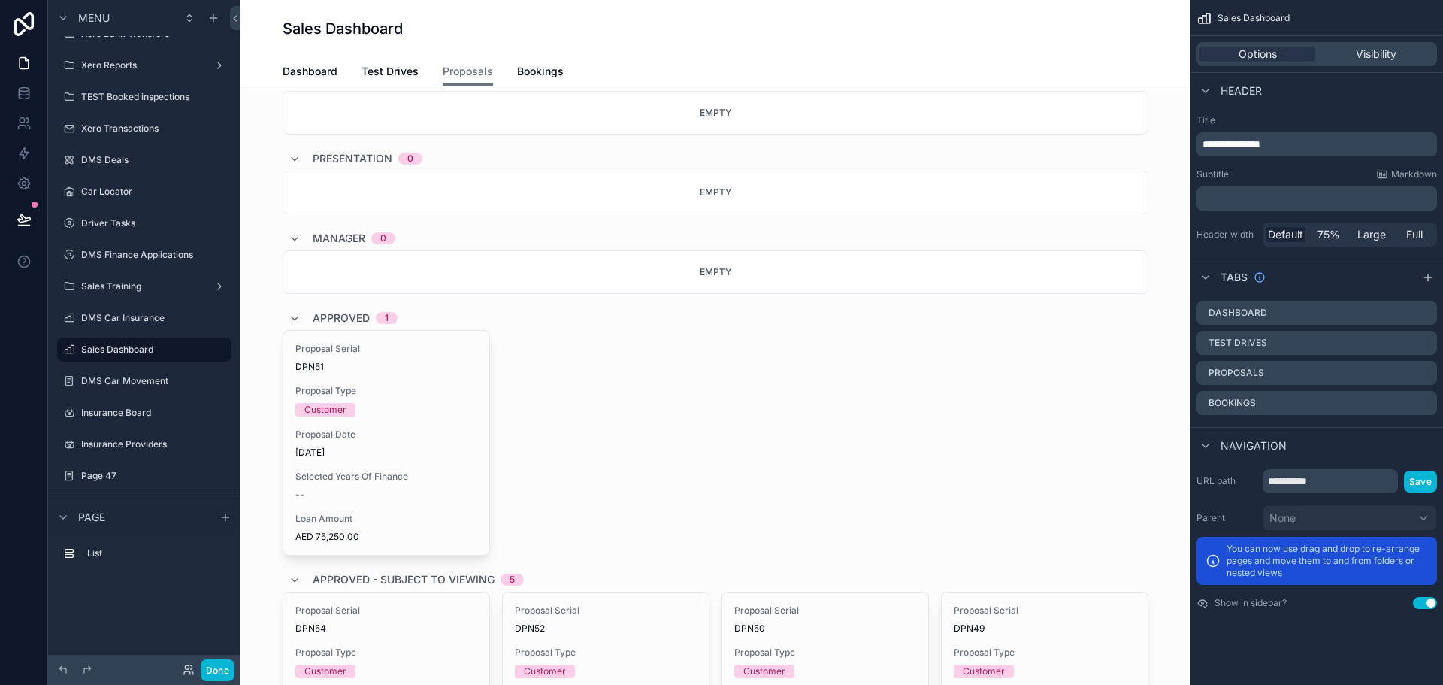
click at [413, 78] on div "Dashboard Test Drives Proposals Bookings" at bounding box center [716, 71] width 866 height 29
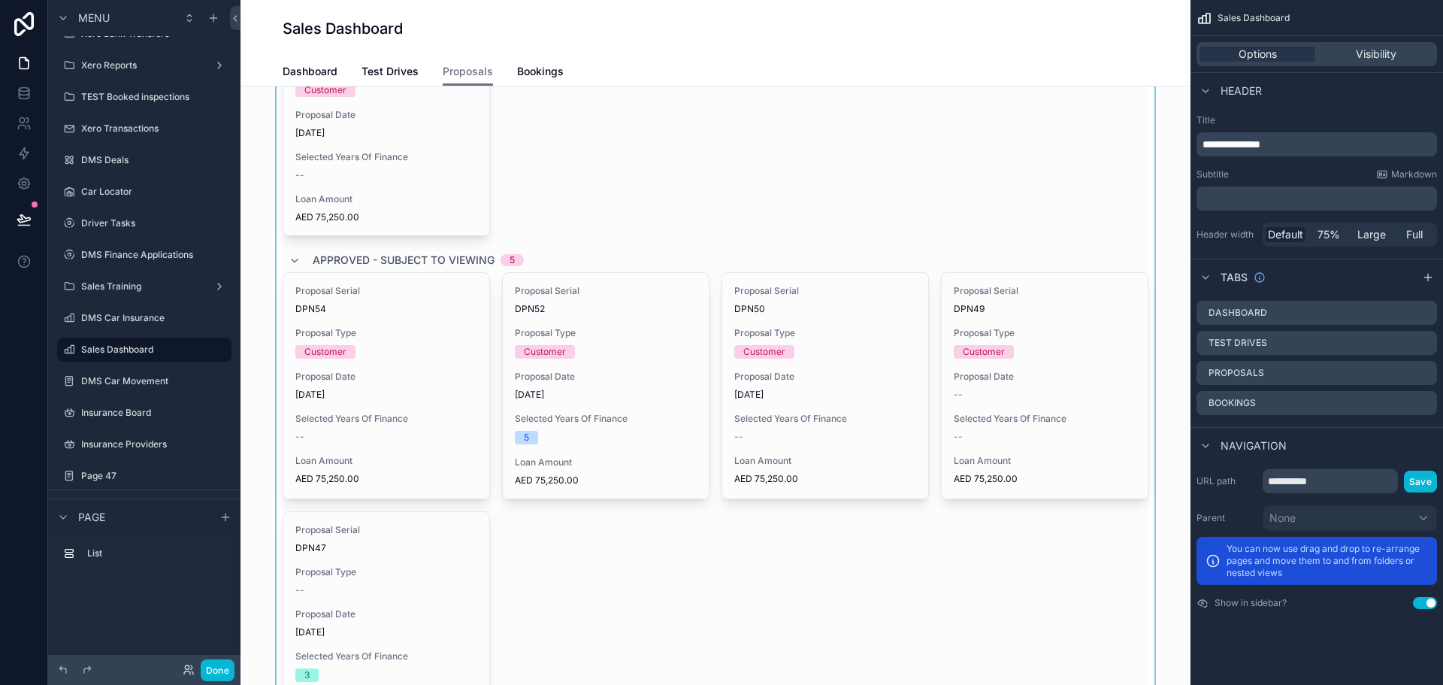
scroll to position [451, 0]
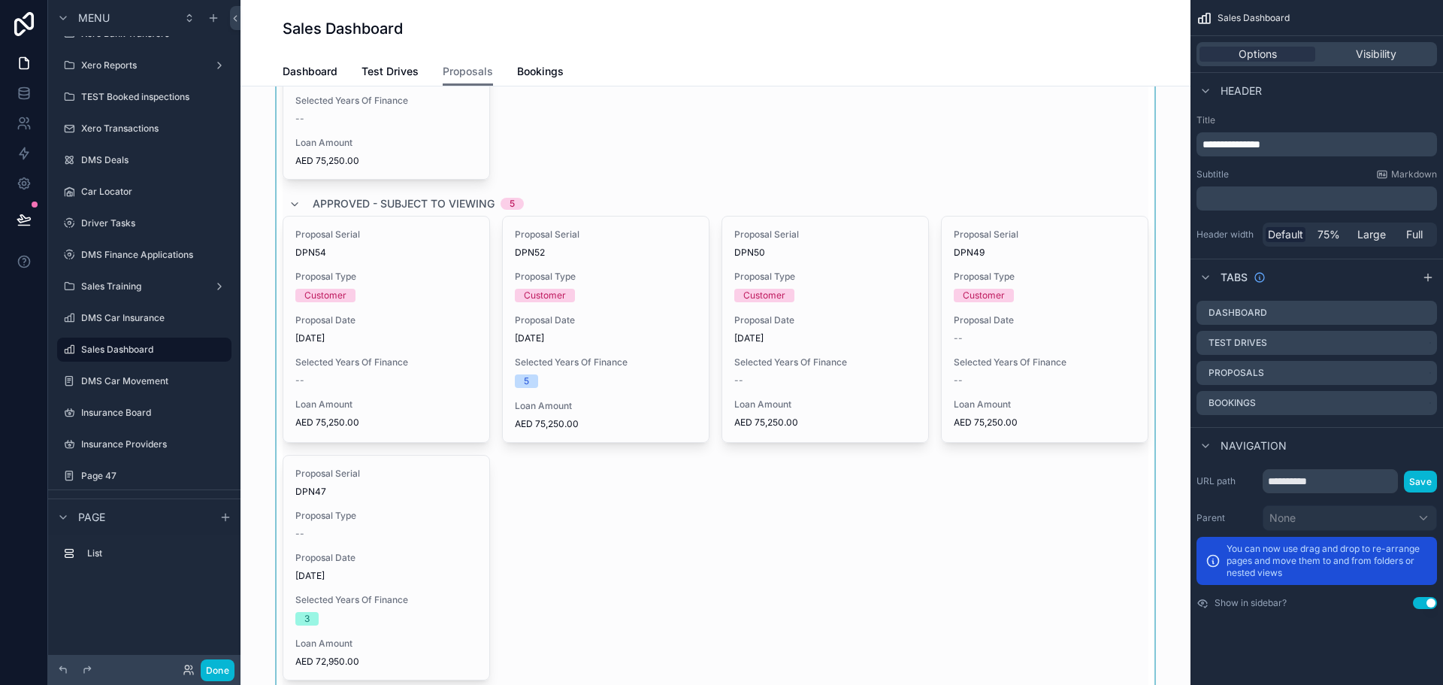
click at [630, 374] on div "scrollable content" at bounding box center [716, 533] width 926 height 1770
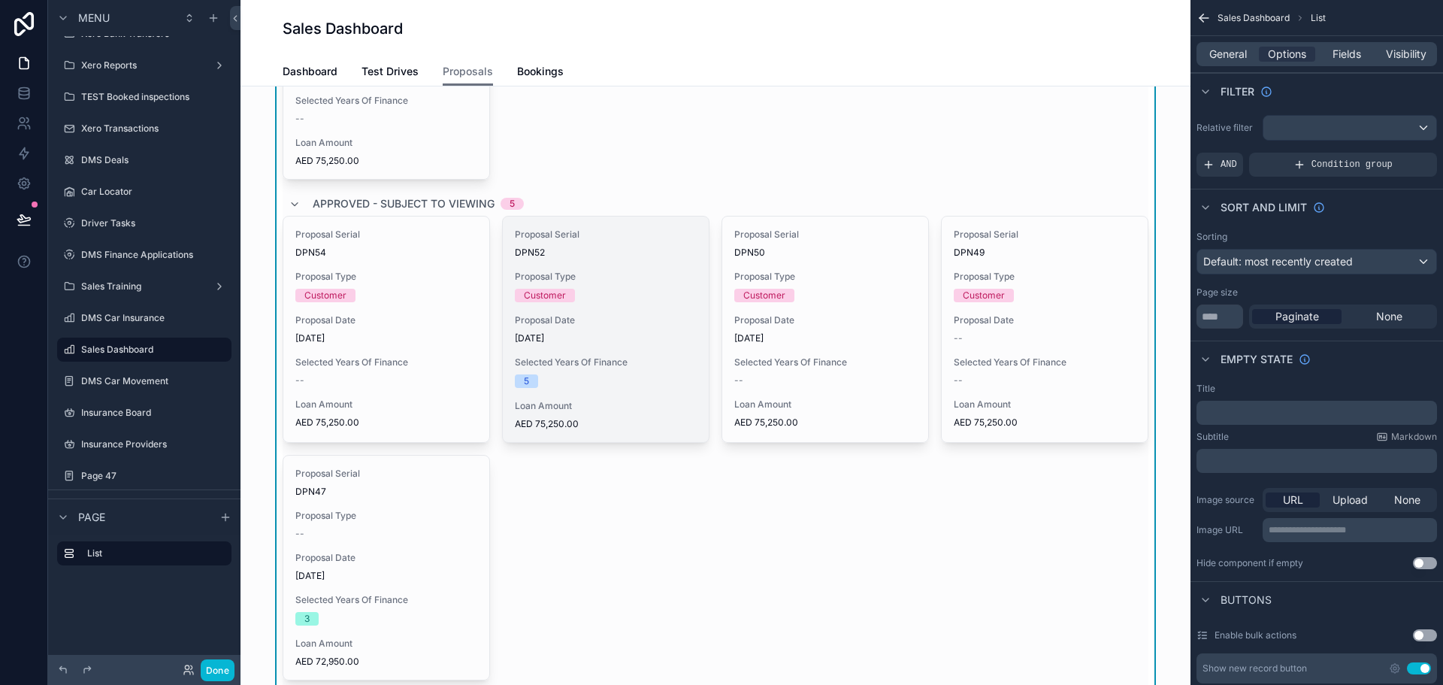
click at [588, 276] on span "Proposal Type" at bounding box center [606, 277] width 182 height 12
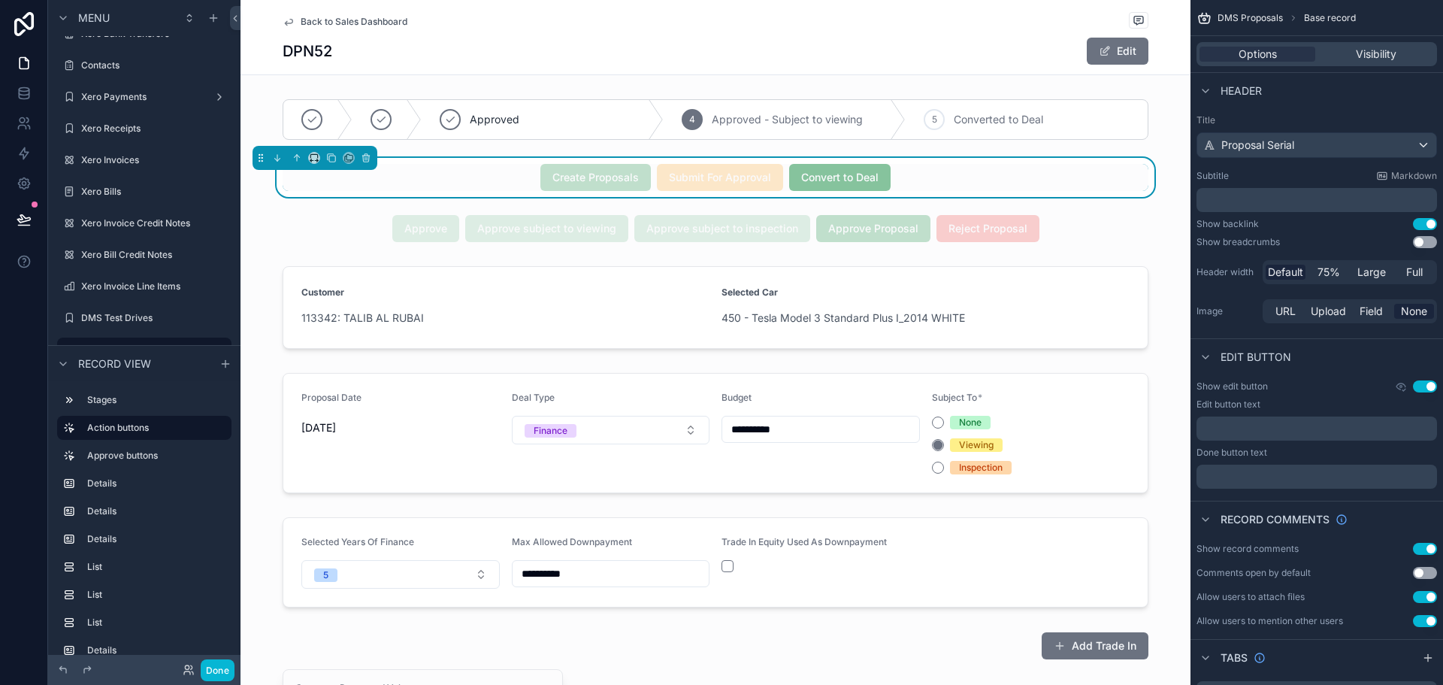
click at [870, 174] on span "Convert to Deal" at bounding box center [839, 176] width 101 height 15
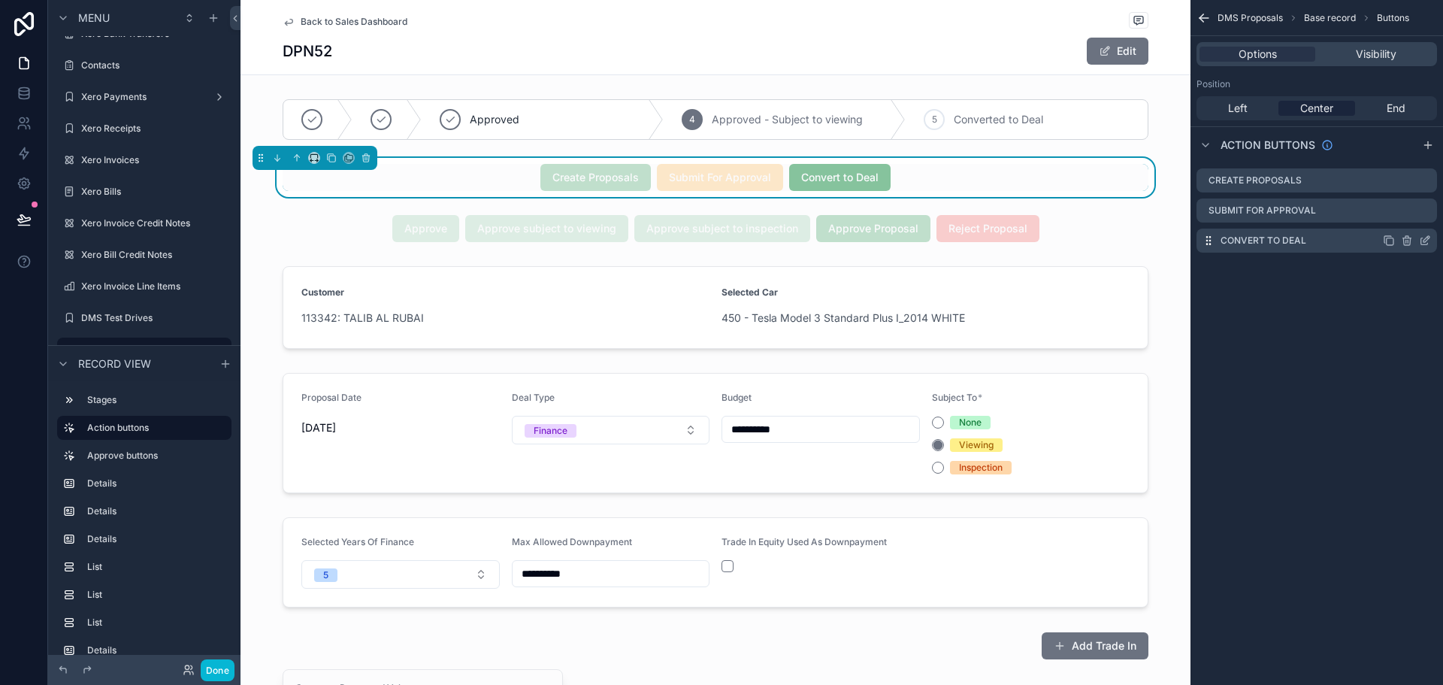
click at [1420, 243] on icon "scrollable content" at bounding box center [1425, 240] width 12 height 12
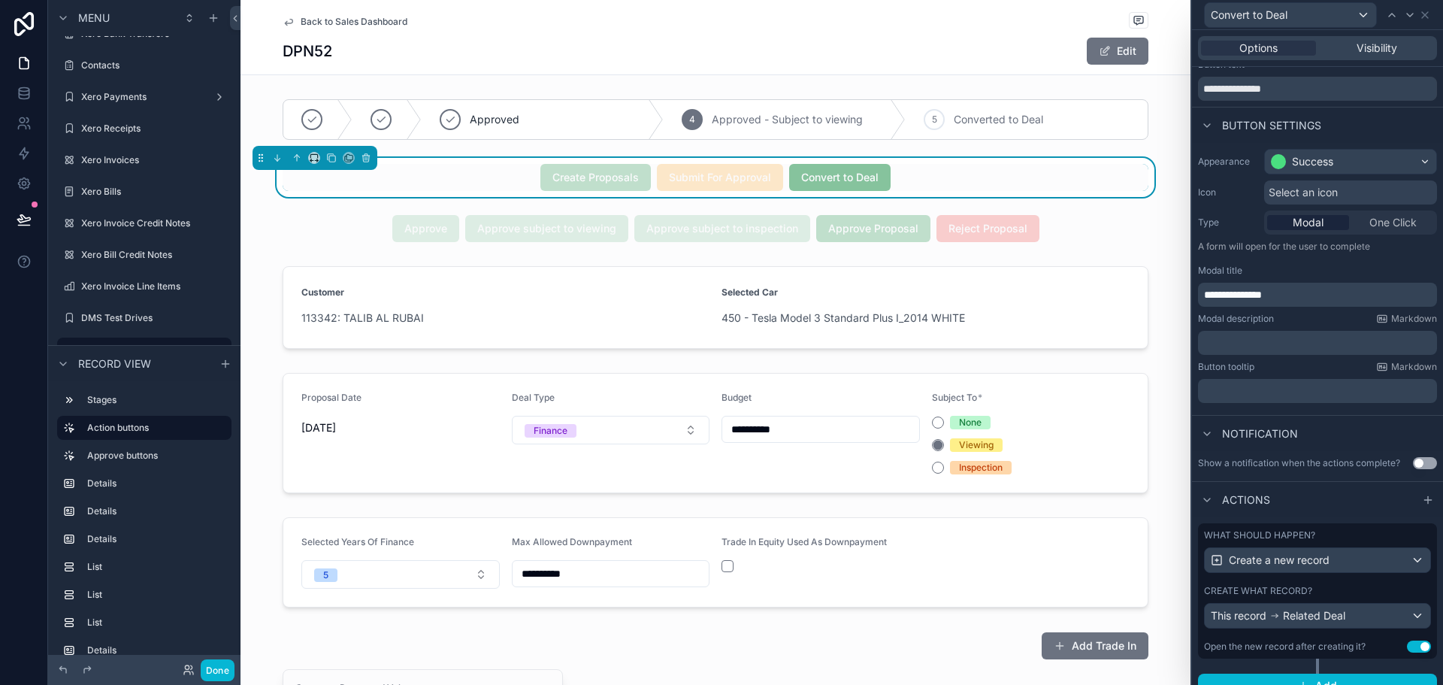
scroll to position [63, 0]
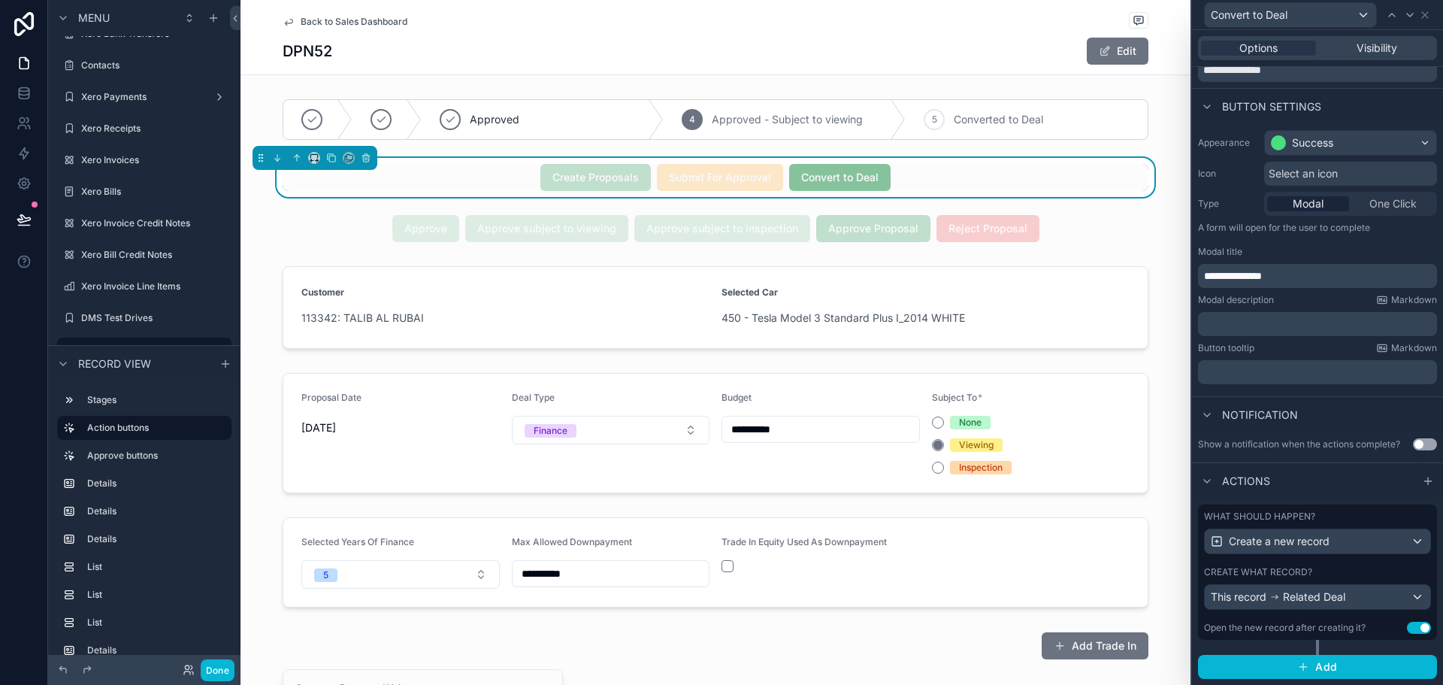
click at [1343, 626] on div "Open the new record after creating it?" at bounding box center [1285, 628] width 162 height 12
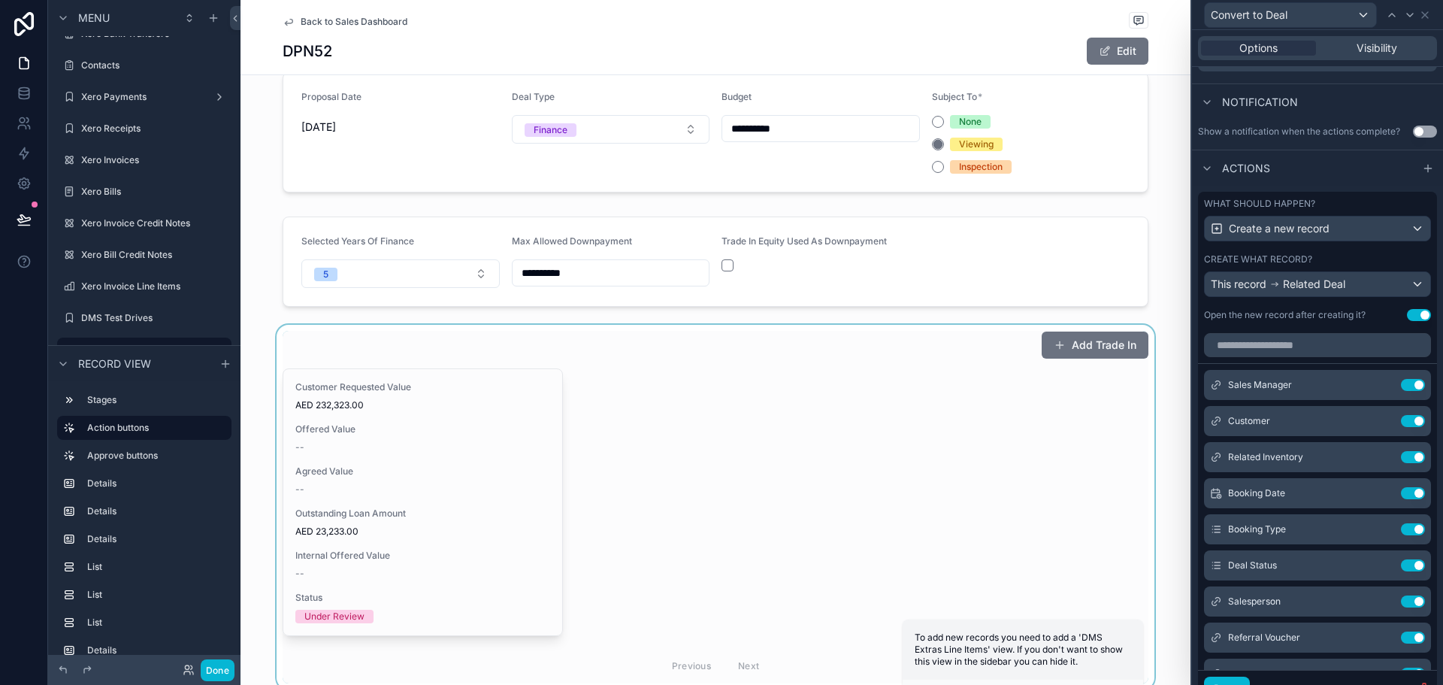
scroll to position [0, 0]
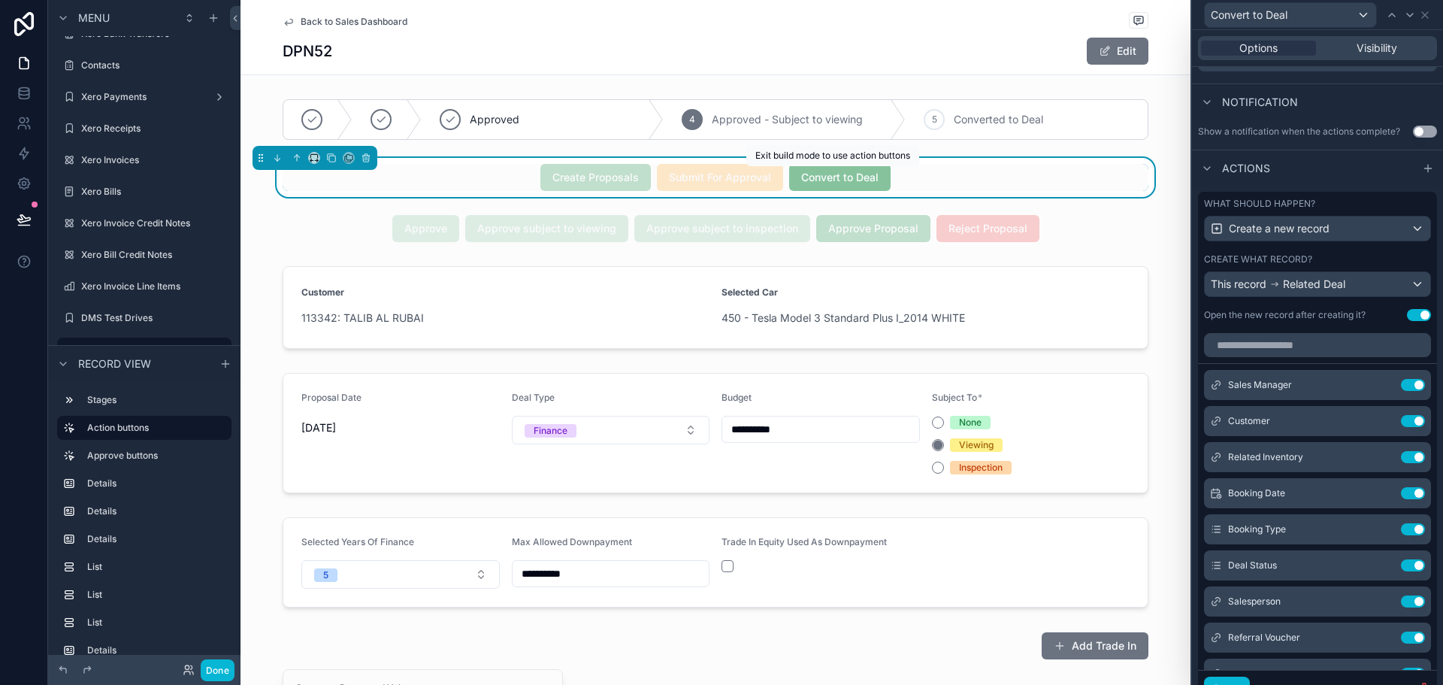
click at [859, 177] on span "Convert to Deal" at bounding box center [839, 176] width 101 height 15
click at [228, 665] on button "Done" at bounding box center [218, 670] width 34 height 22
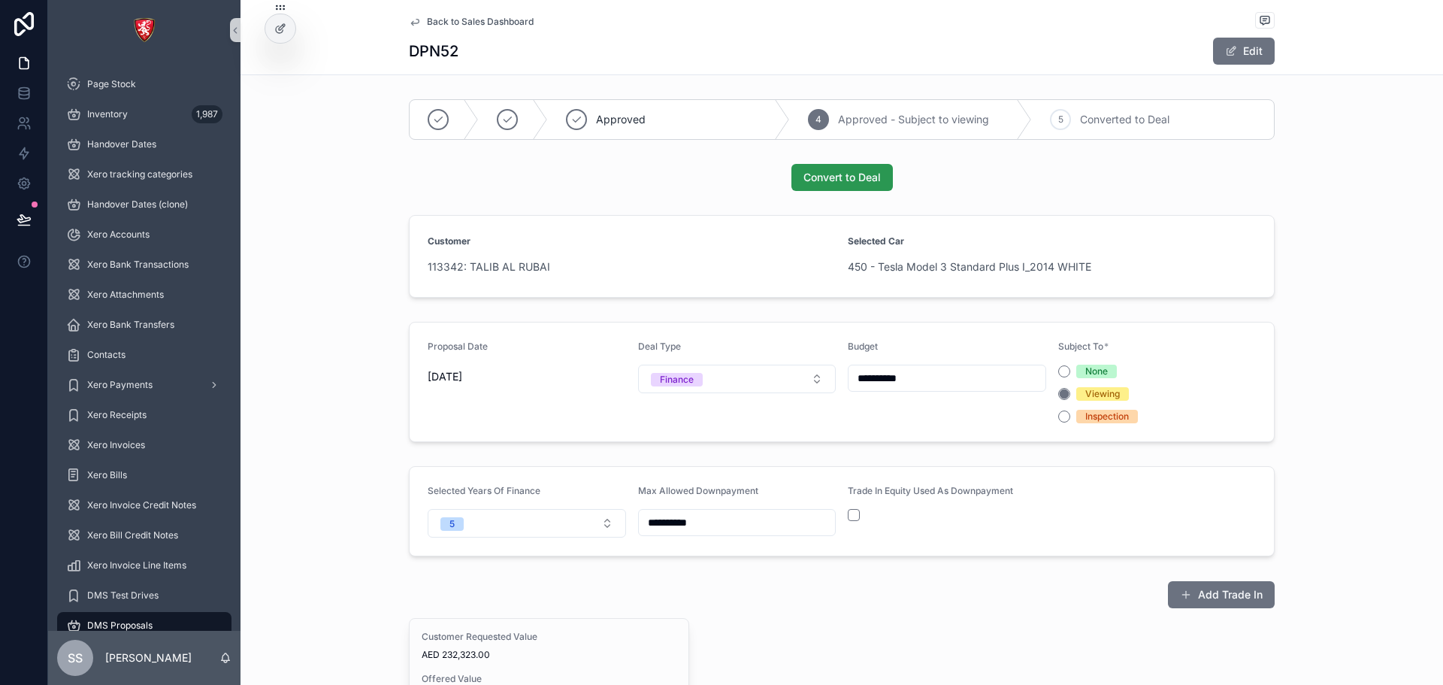
click at [827, 174] on span "Convert to Deal" at bounding box center [841, 177] width 77 height 15
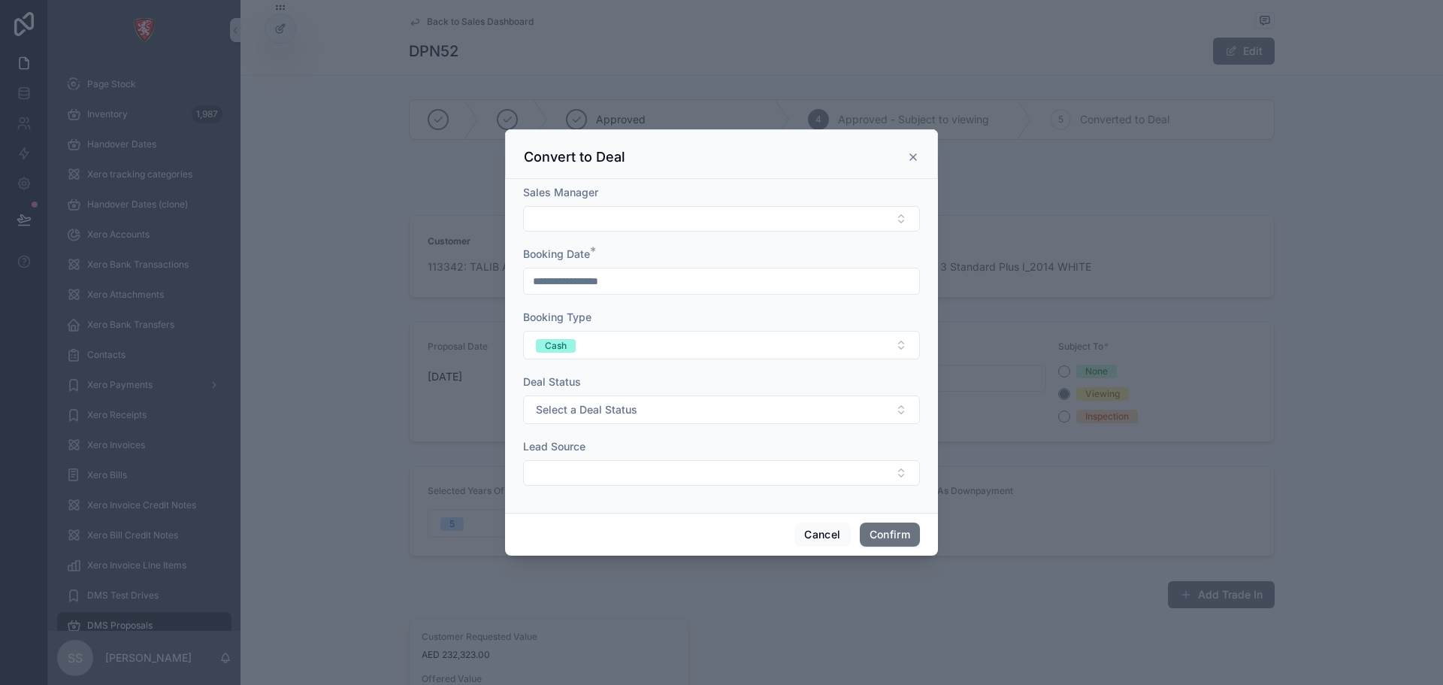
click at [907, 162] on icon at bounding box center [913, 157] width 12 height 12
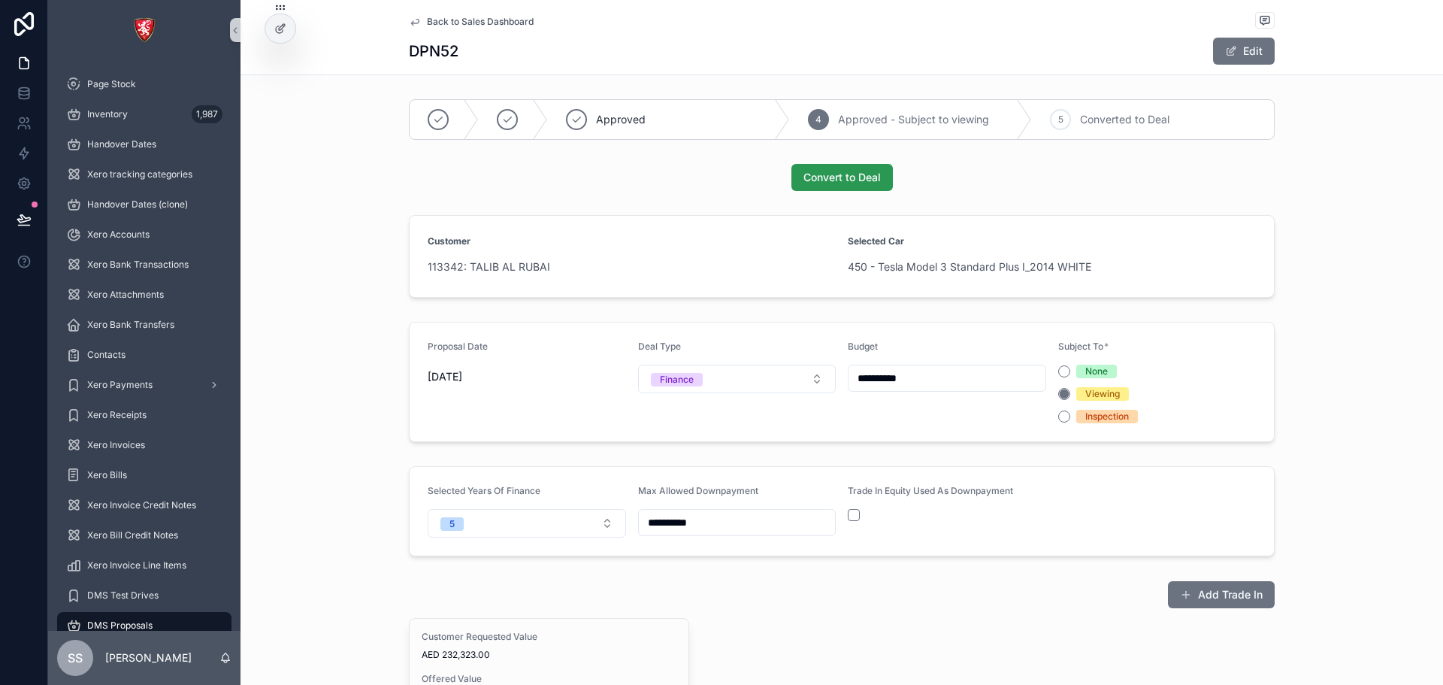
click at [866, 173] on span "Convert to Deal" at bounding box center [841, 177] width 77 height 15
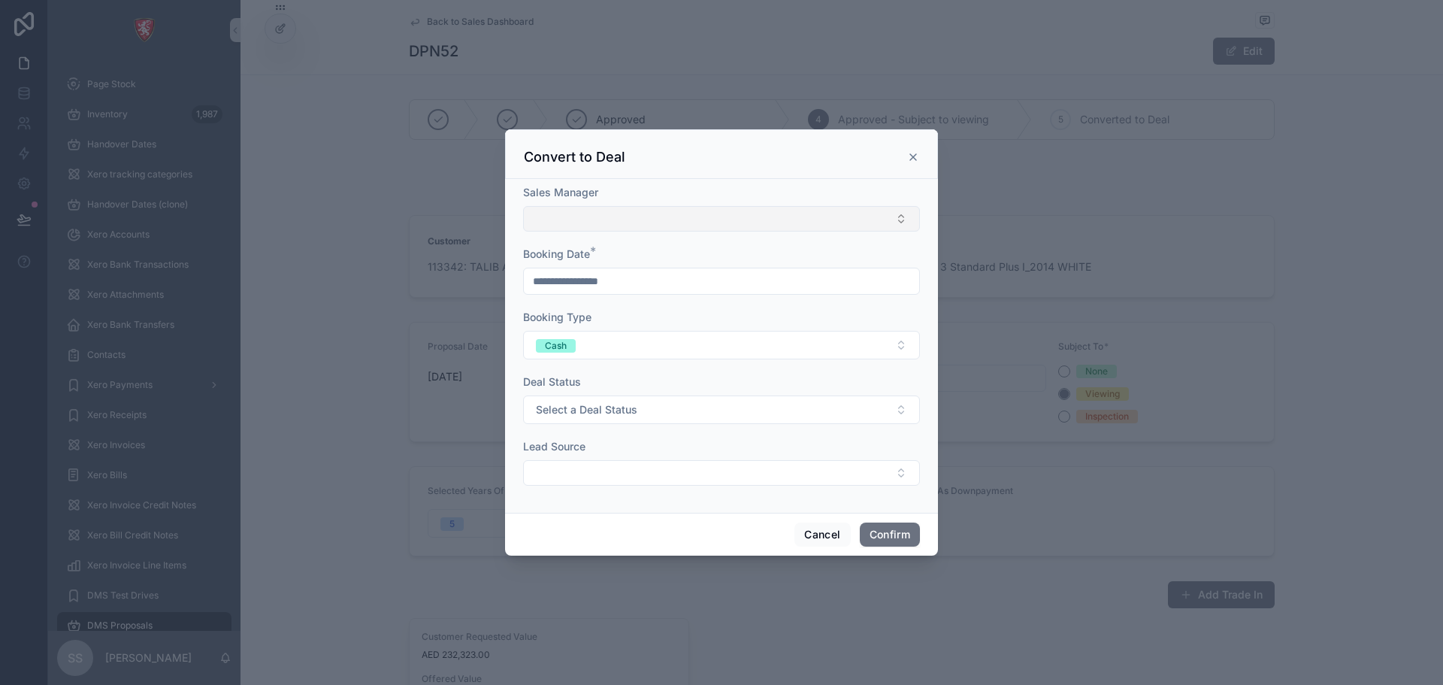
click at [752, 221] on button "Select Button" at bounding box center [721, 219] width 397 height 26
click at [899, 150] on div "Convert to Deal" at bounding box center [721, 154] width 433 height 50
click at [909, 156] on icon at bounding box center [913, 157] width 12 height 12
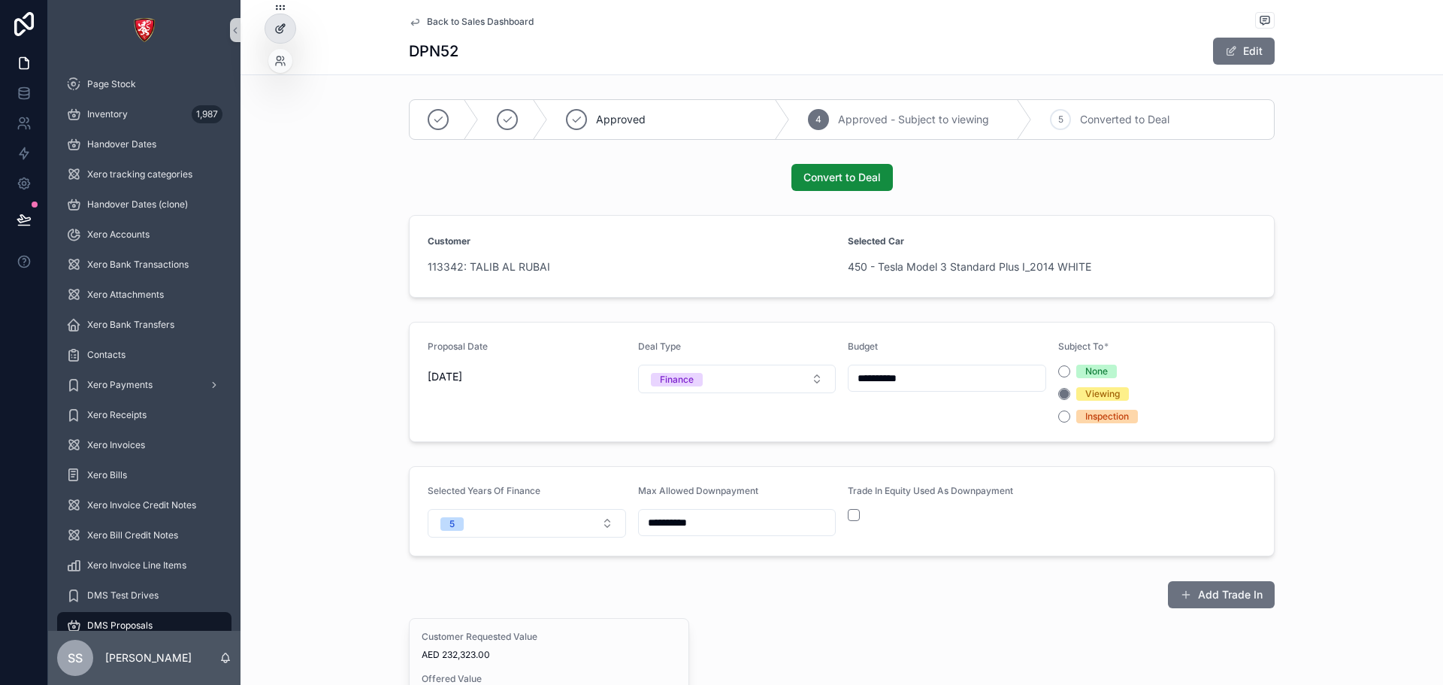
click at [289, 35] on div at bounding box center [280, 28] width 30 height 29
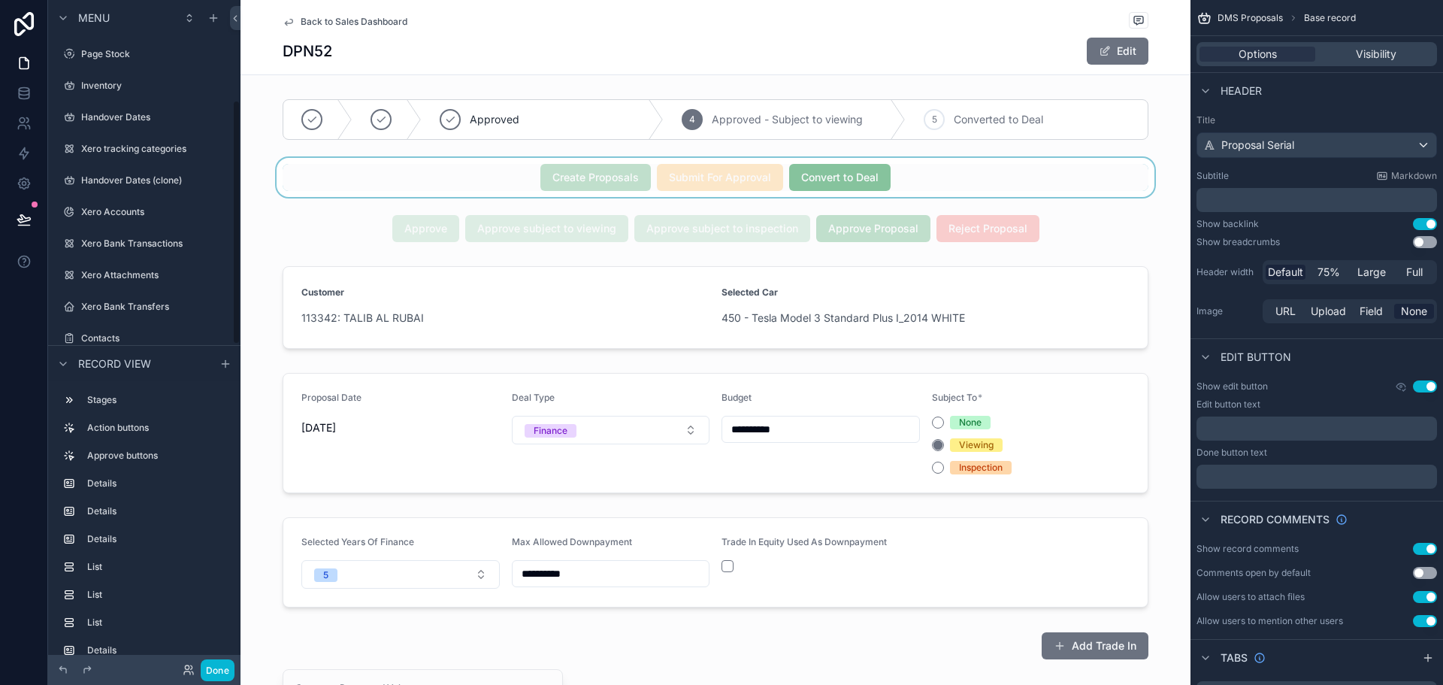
scroll to position [273, 0]
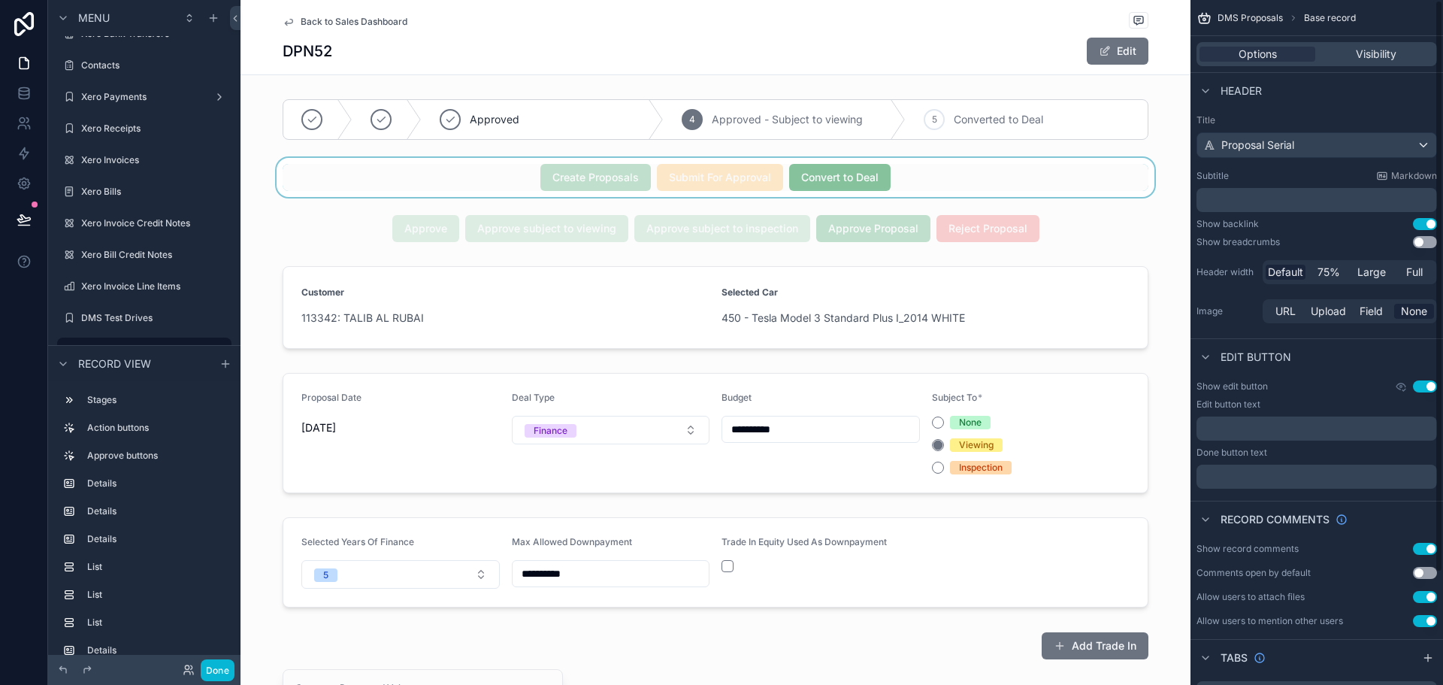
click at [926, 179] on div "scrollable content" at bounding box center [716, 177] width 950 height 39
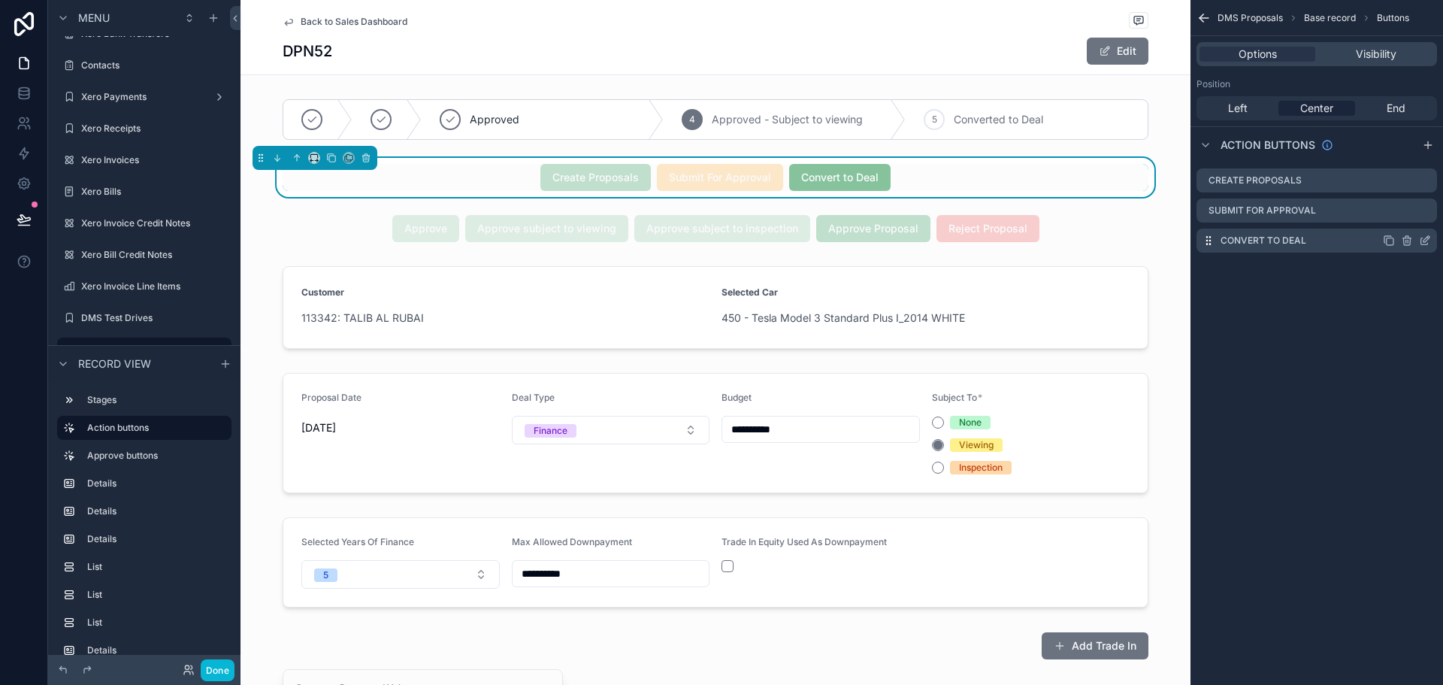
click at [1426, 238] on icon "scrollable content" at bounding box center [1426, 239] width 6 height 6
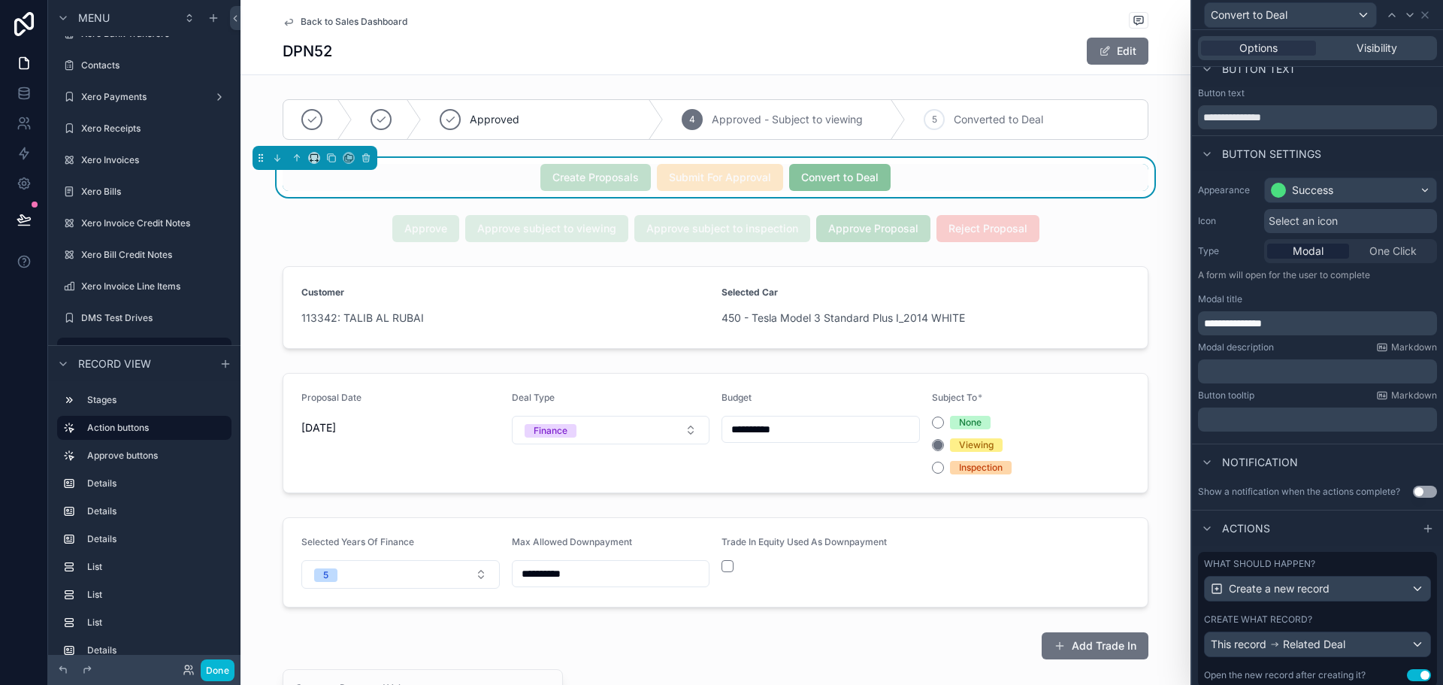
scroll to position [63, 0]
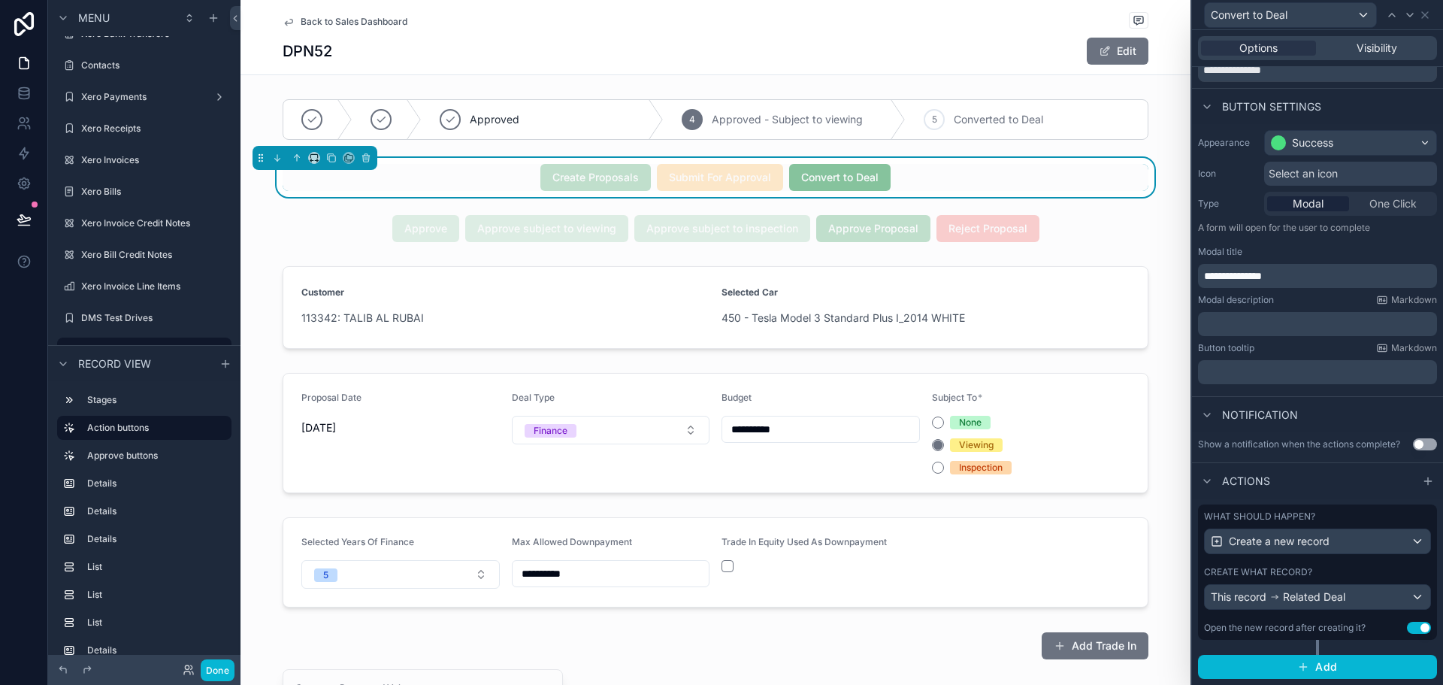
click at [1336, 632] on div "Open the new record after creating it?" at bounding box center [1285, 628] width 162 height 12
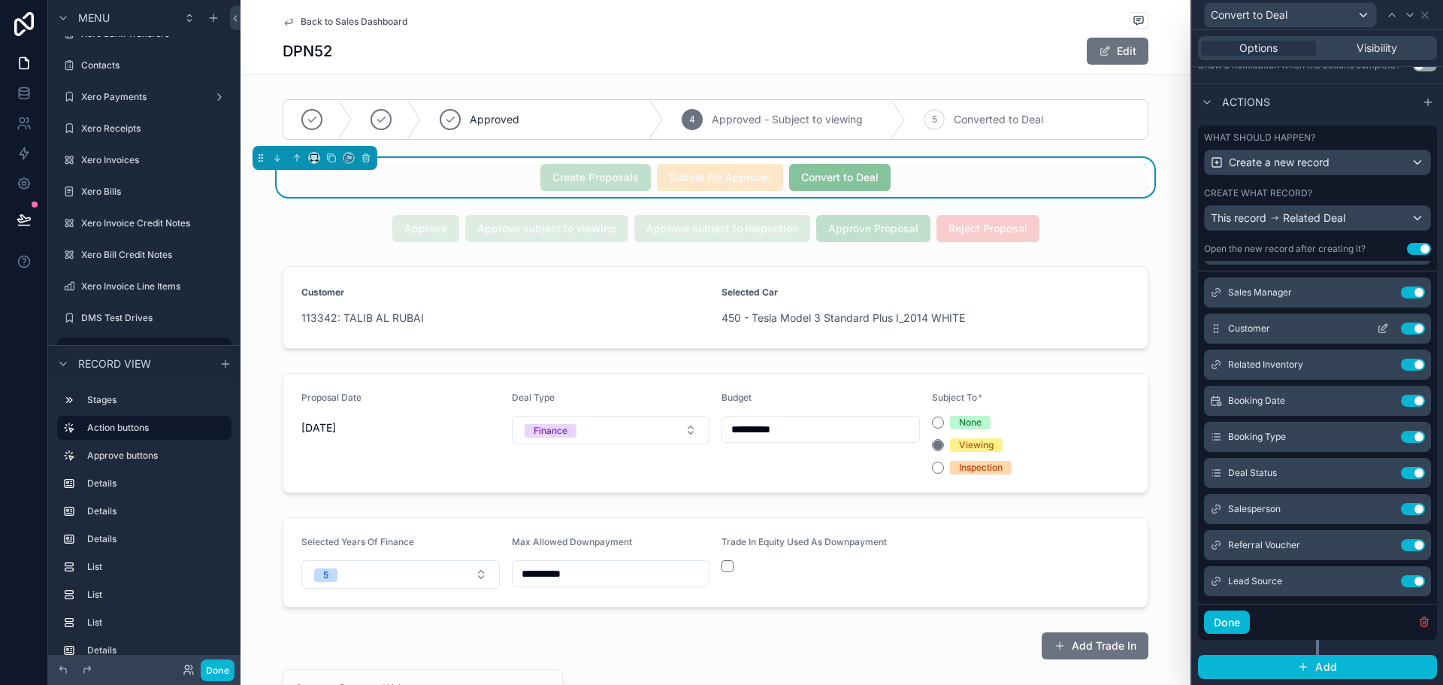
scroll to position [0, 0]
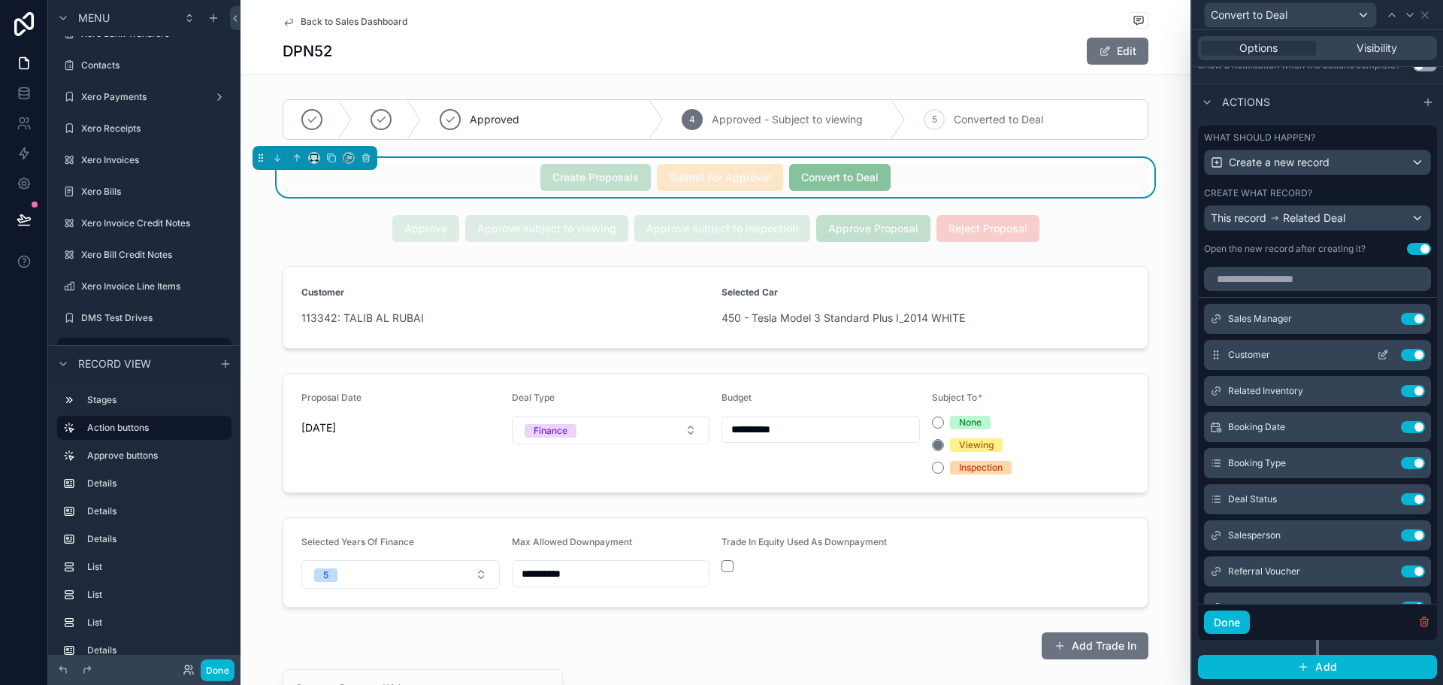
click at [1377, 353] on icon at bounding box center [1383, 355] width 12 height 12
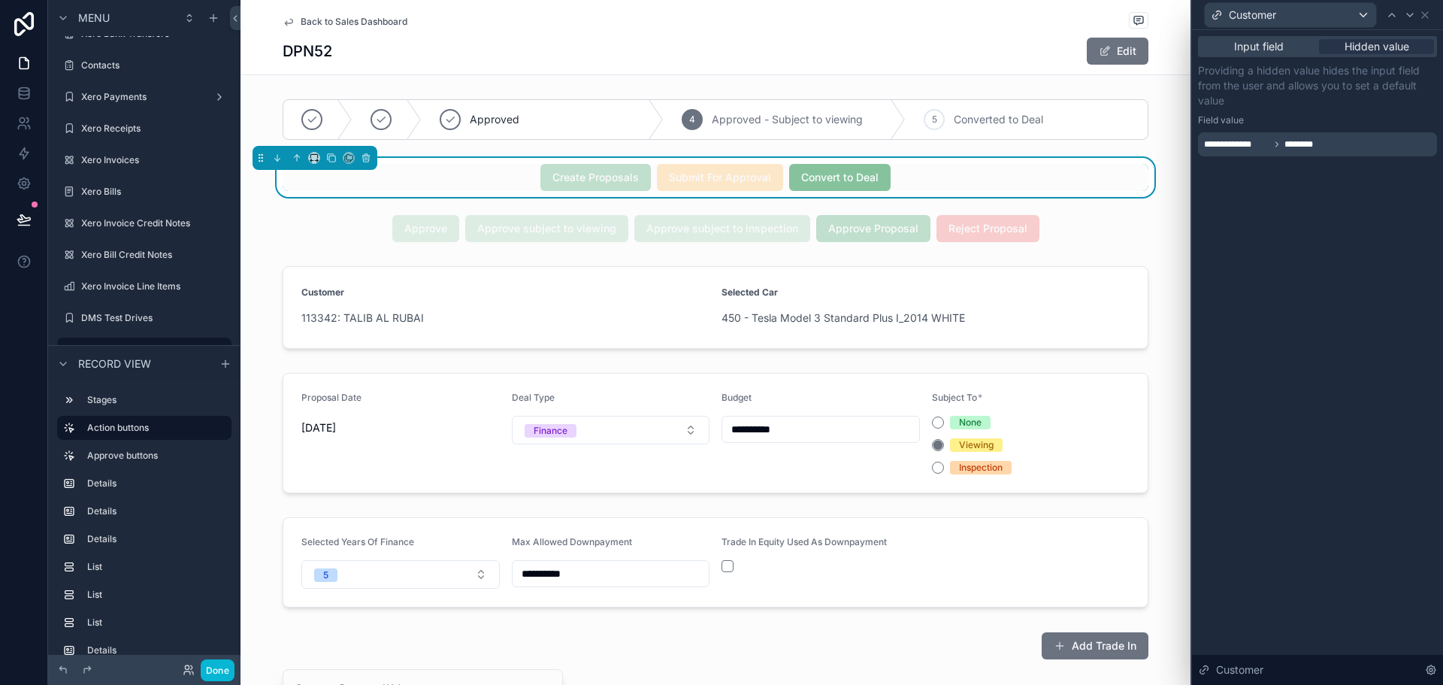
click at [1336, 139] on div "**********" at bounding box center [1317, 144] width 239 height 24
click at [1365, 59] on div "**********" at bounding box center [1317, 96] width 239 height 120
click at [1423, 19] on icon at bounding box center [1425, 15] width 12 height 12
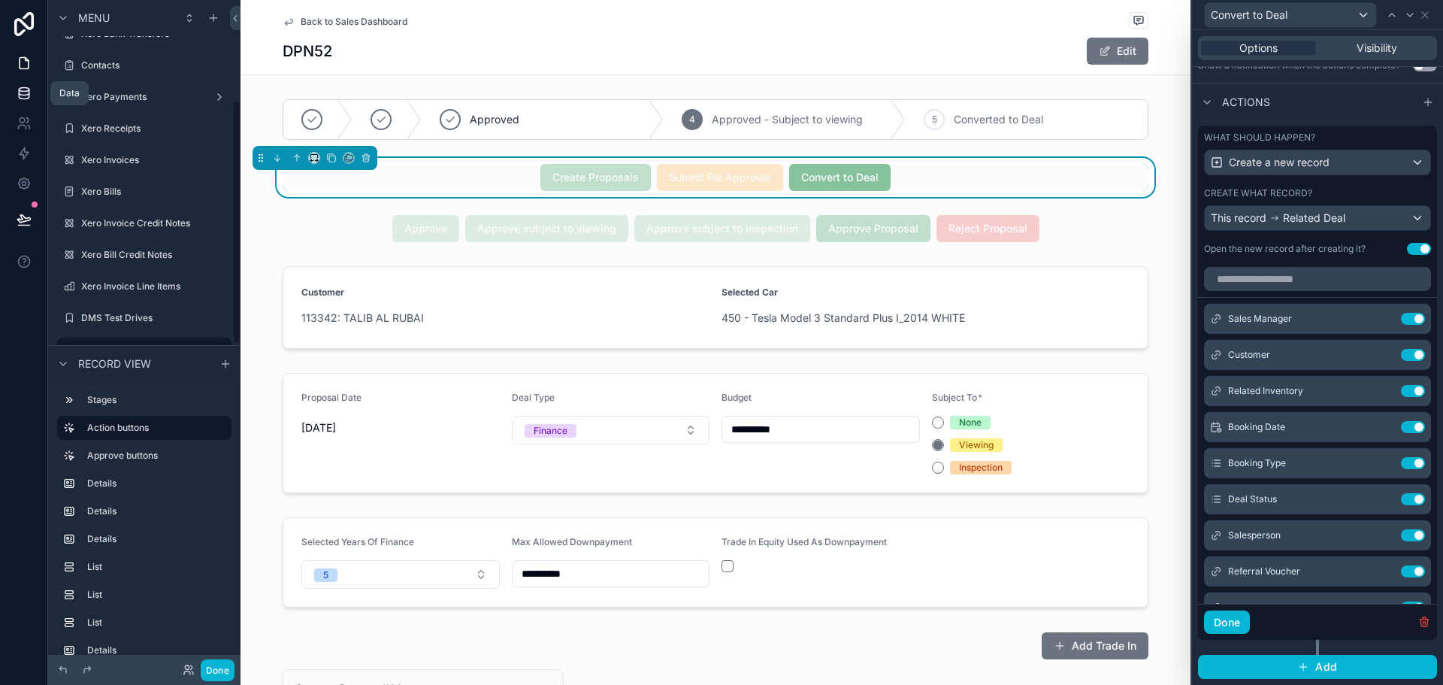
click at [10, 92] on link at bounding box center [23, 93] width 47 height 30
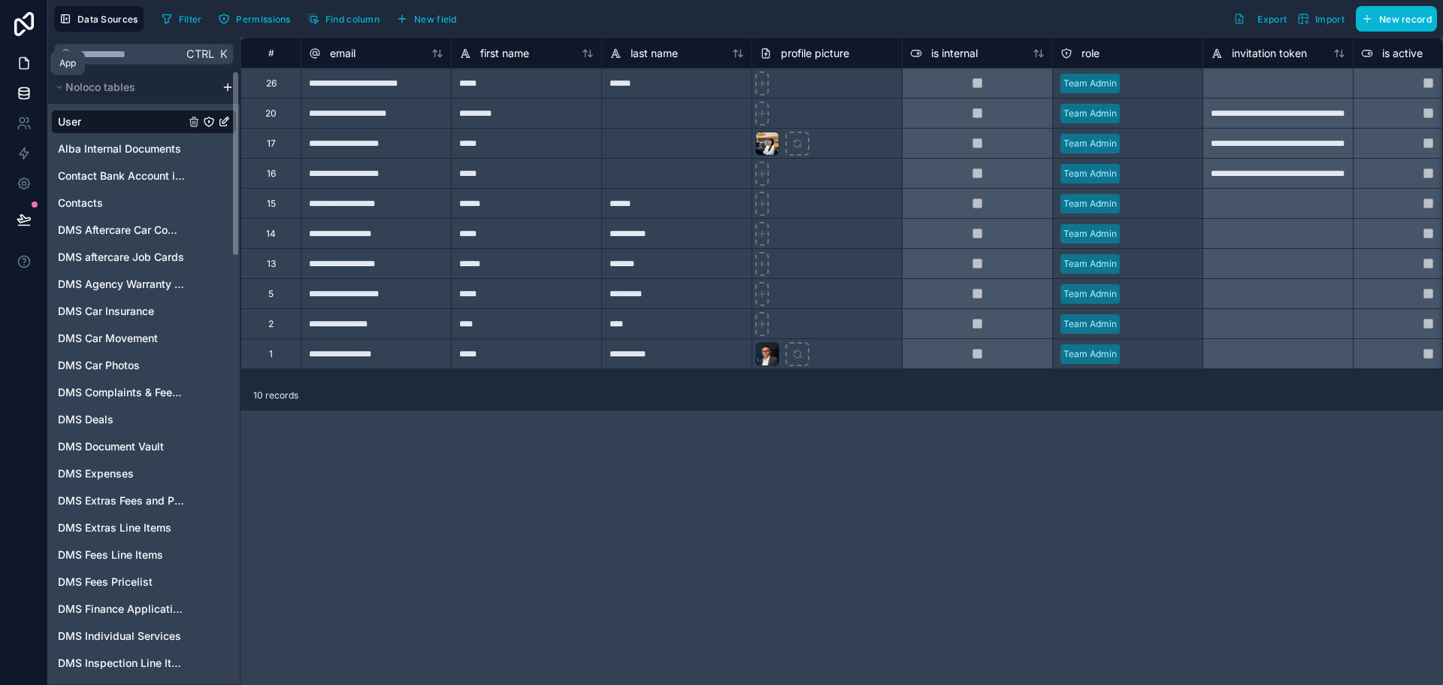
click at [17, 56] on link at bounding box center [23, 63] width 47 height 30
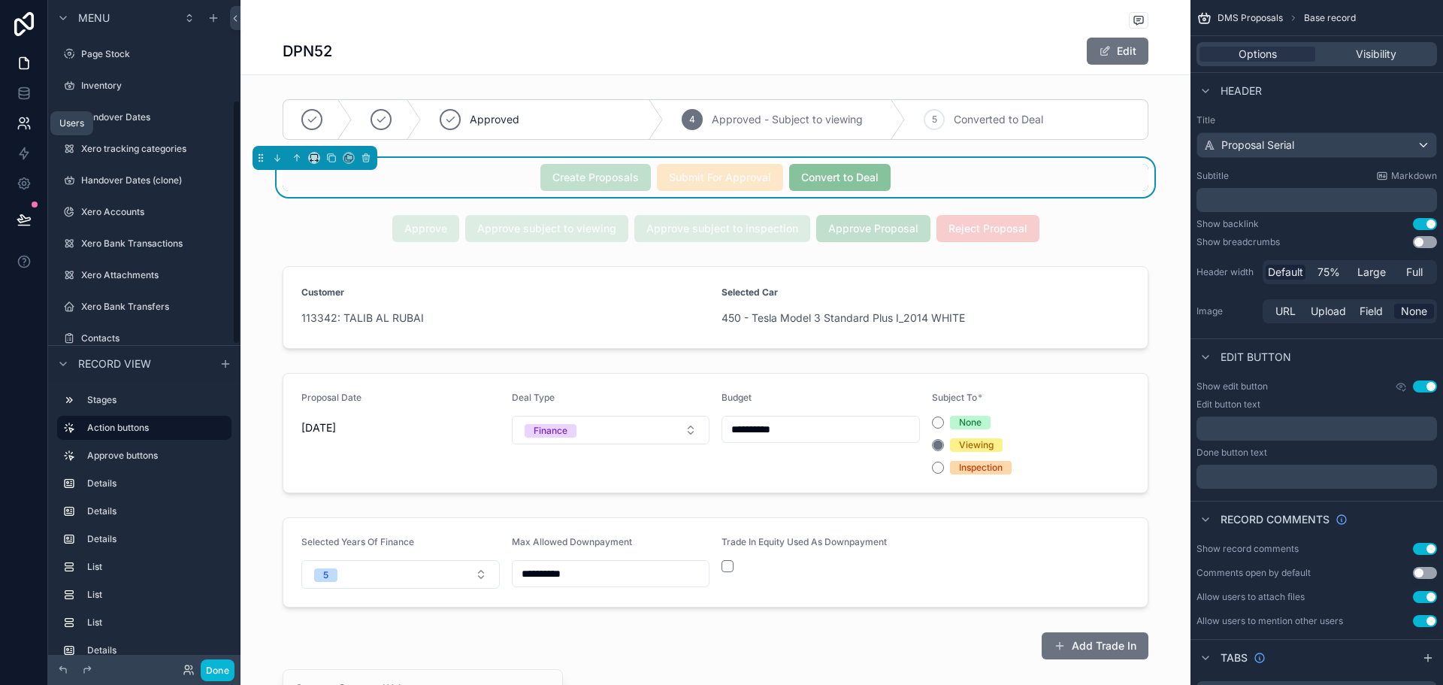
scroll to position [273, 0]
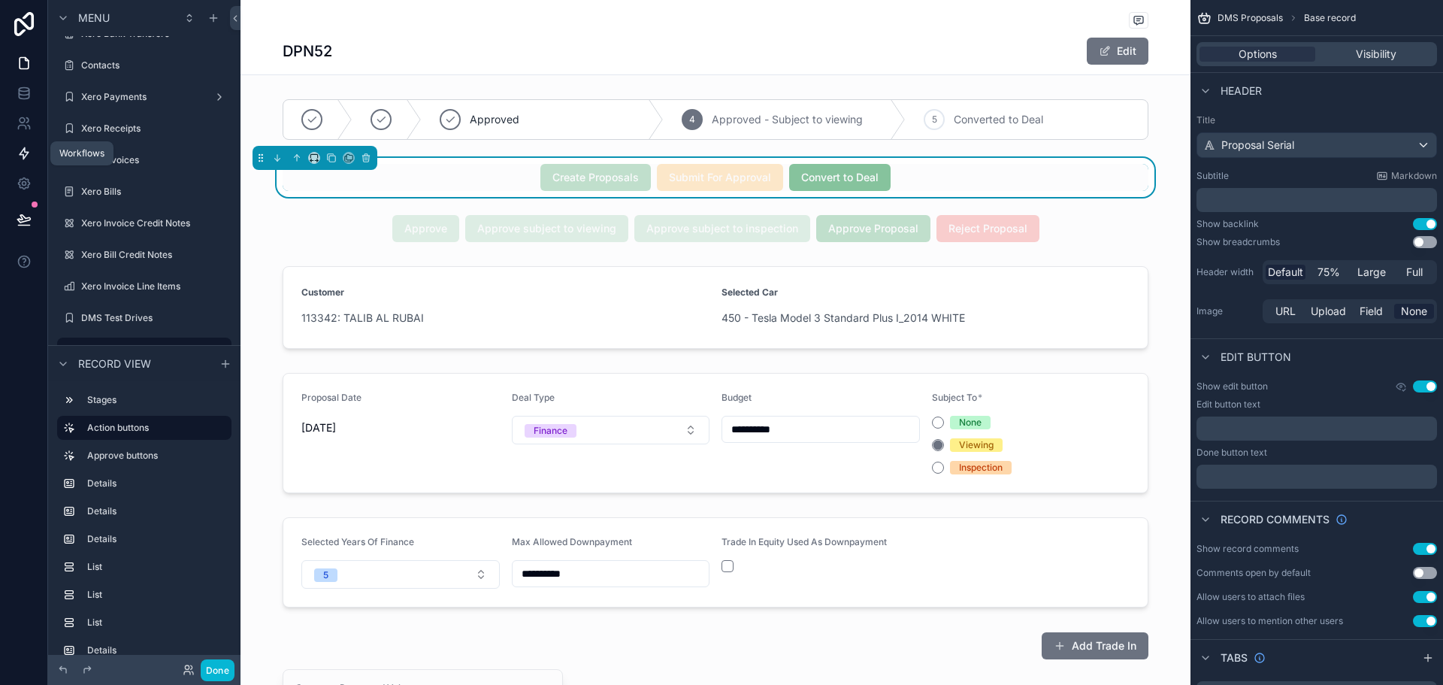
click at [20, 162] on link at bounding box center [23, 153] width 47 height 30
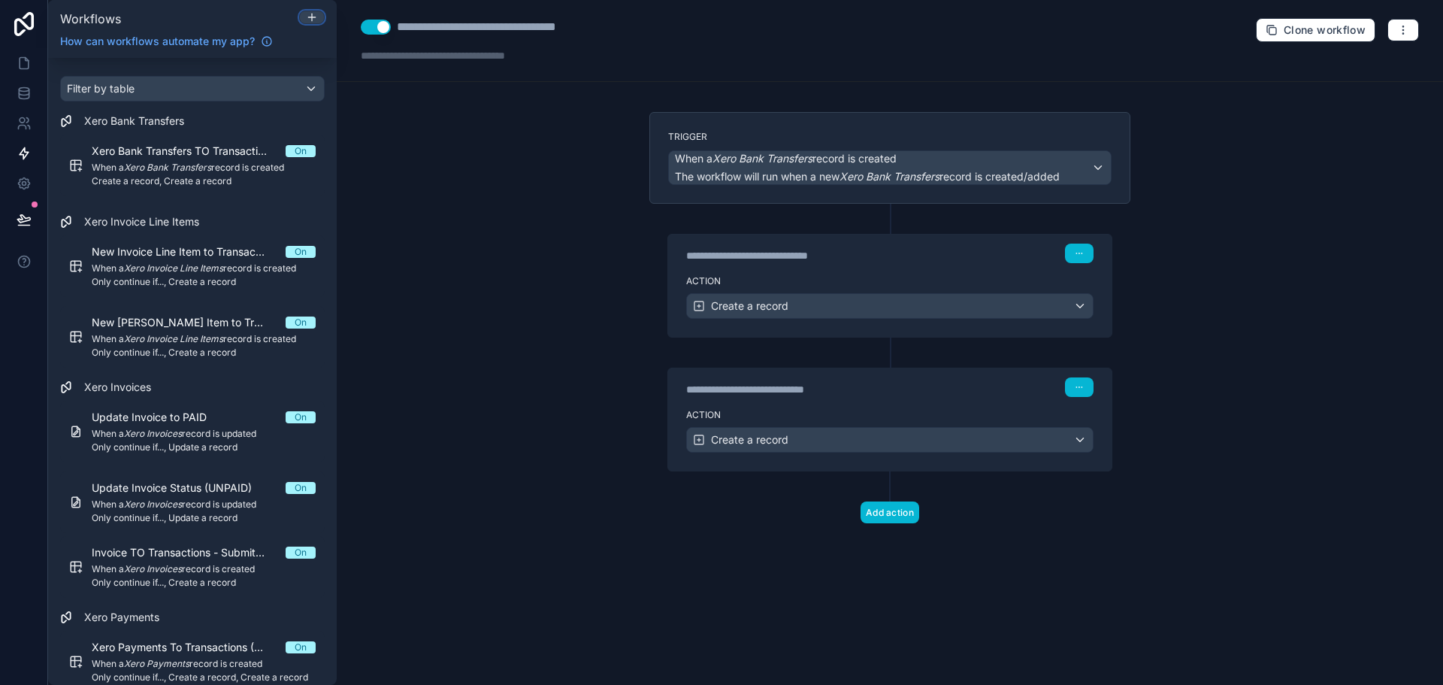
click at [318, 13] on div at bounding box center [312, 17] width 24 height 12
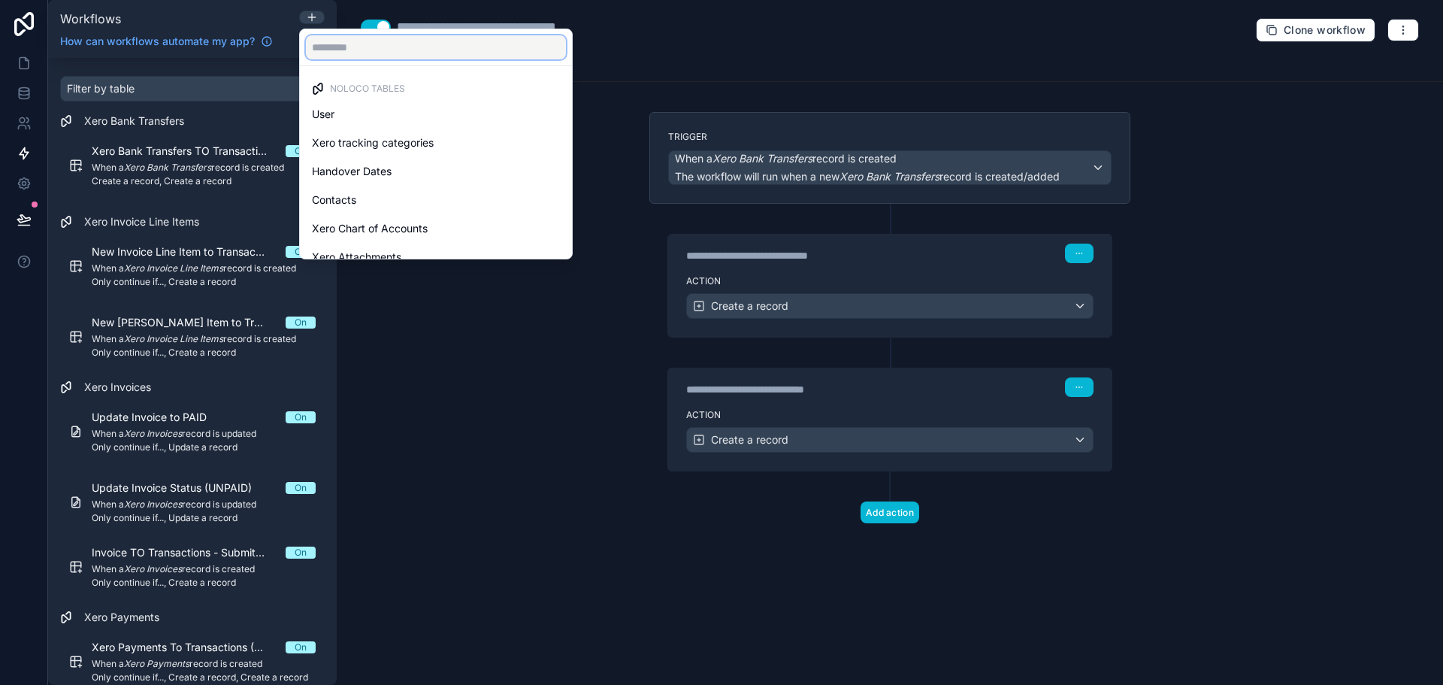
click at [383, 58] on input "text" at bounding box center [436, 47] width 260 height 24
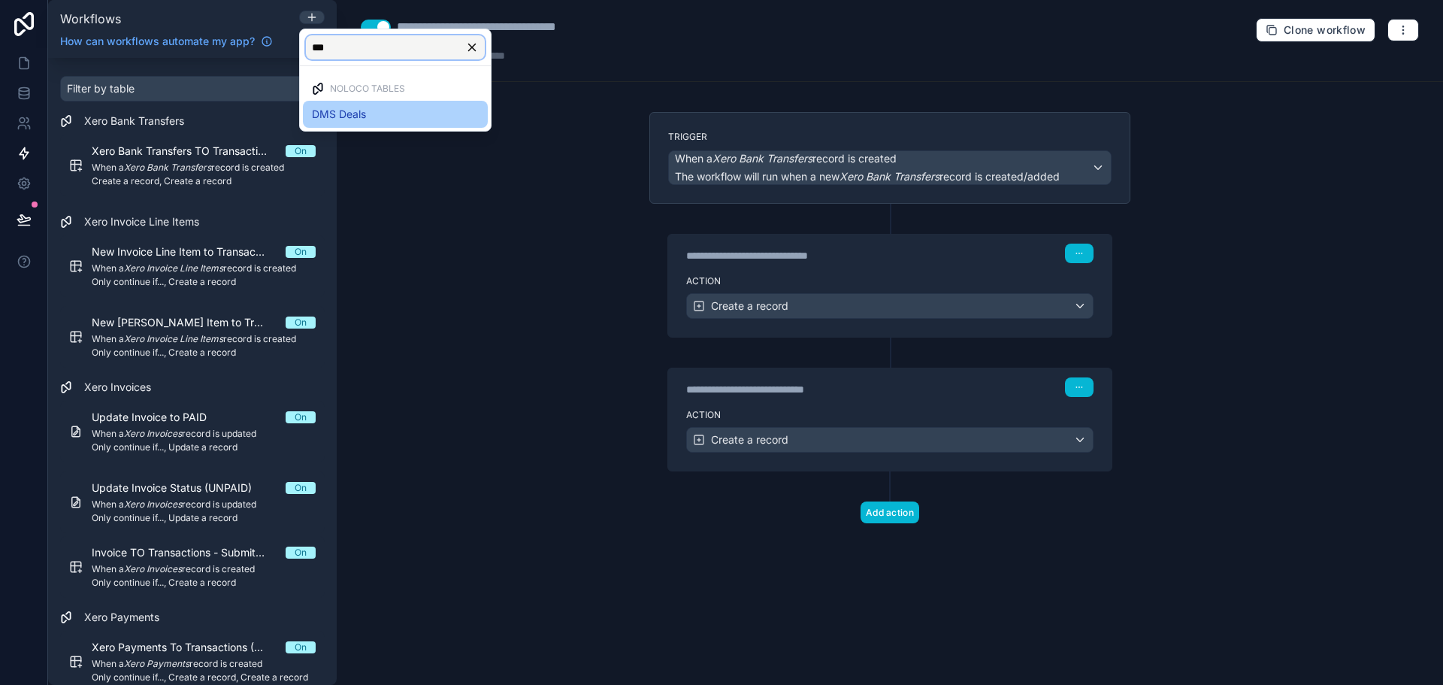
type input "***"
click at [394, 120] on div "DMS Deals" at bounding box center [395, 114] width 167 height 18
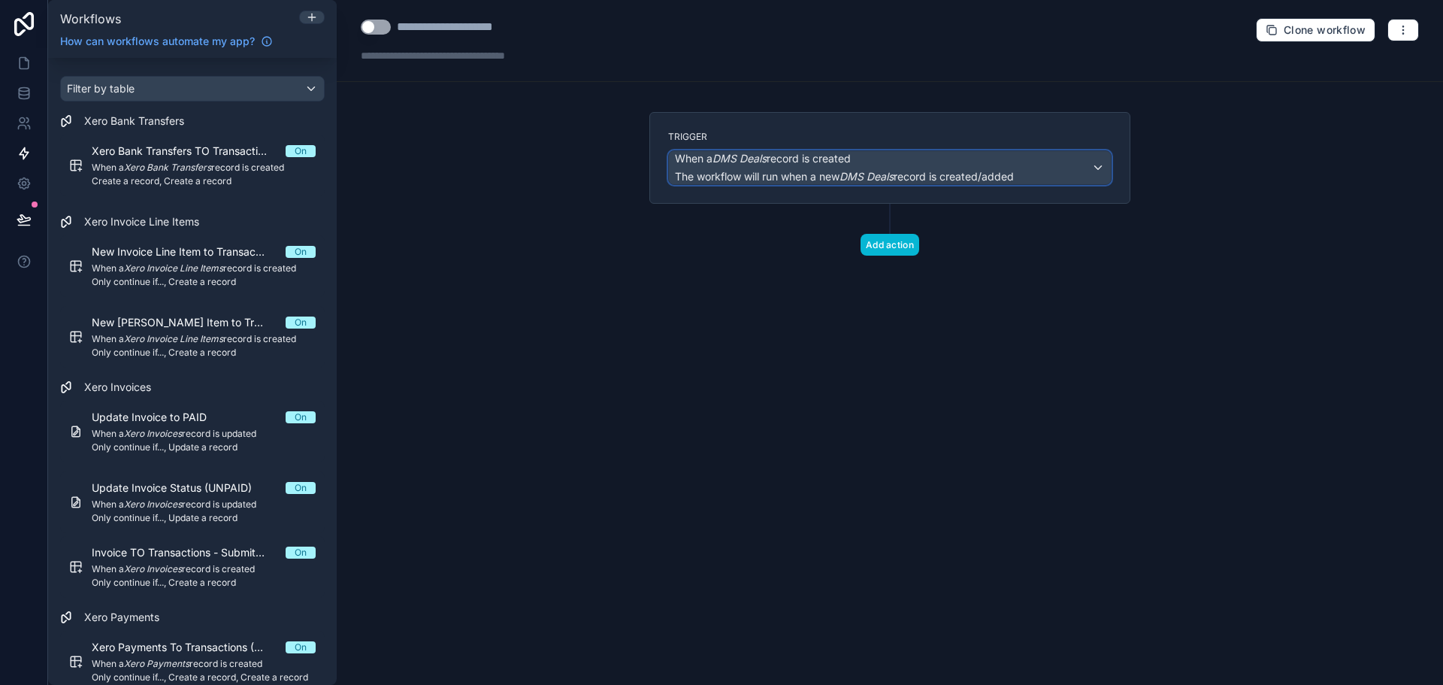
click at [938, 183] on span "The workflow will run when a new DMS Deals record is created/added" at bounding box center [844, 176] width 339 height 15
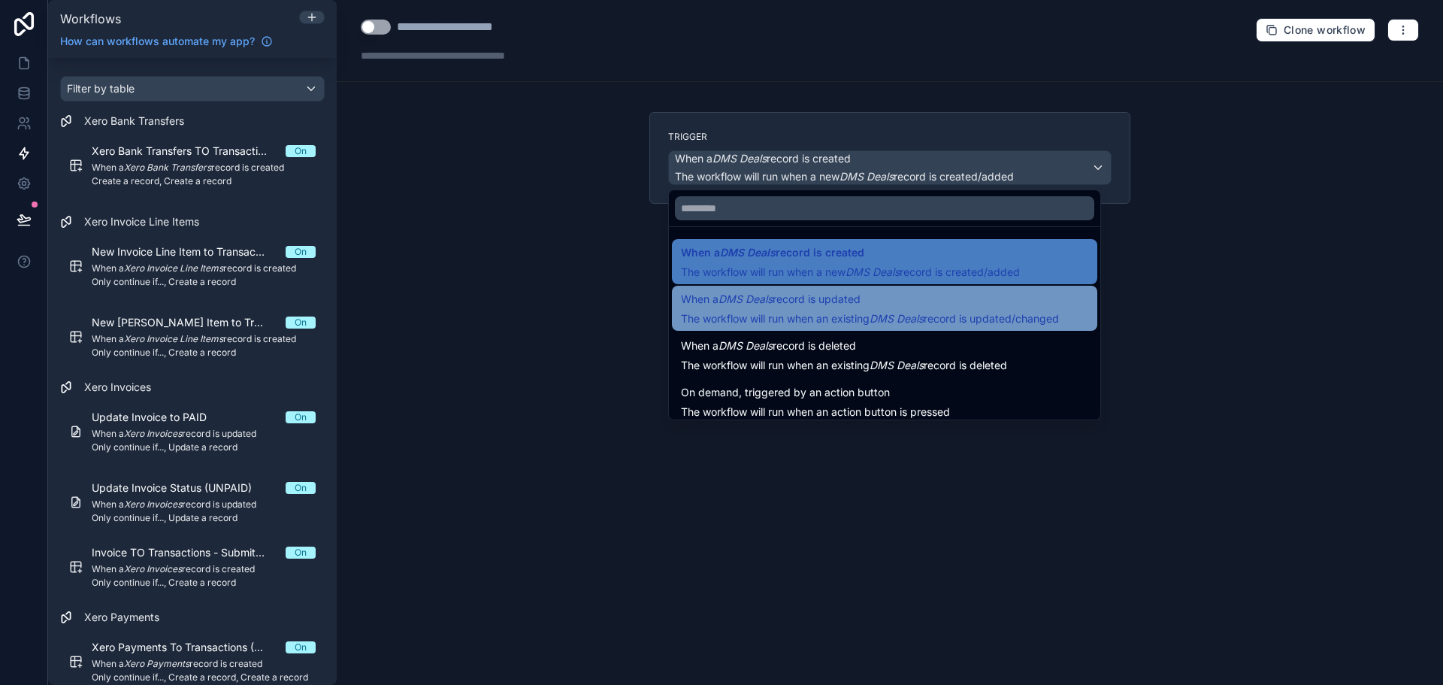
click at [930, 308] on div "When a DMS Deals record is updated The workflow will run when an existing DMS D…" at bounding box center [870, 308] width 378 height 36
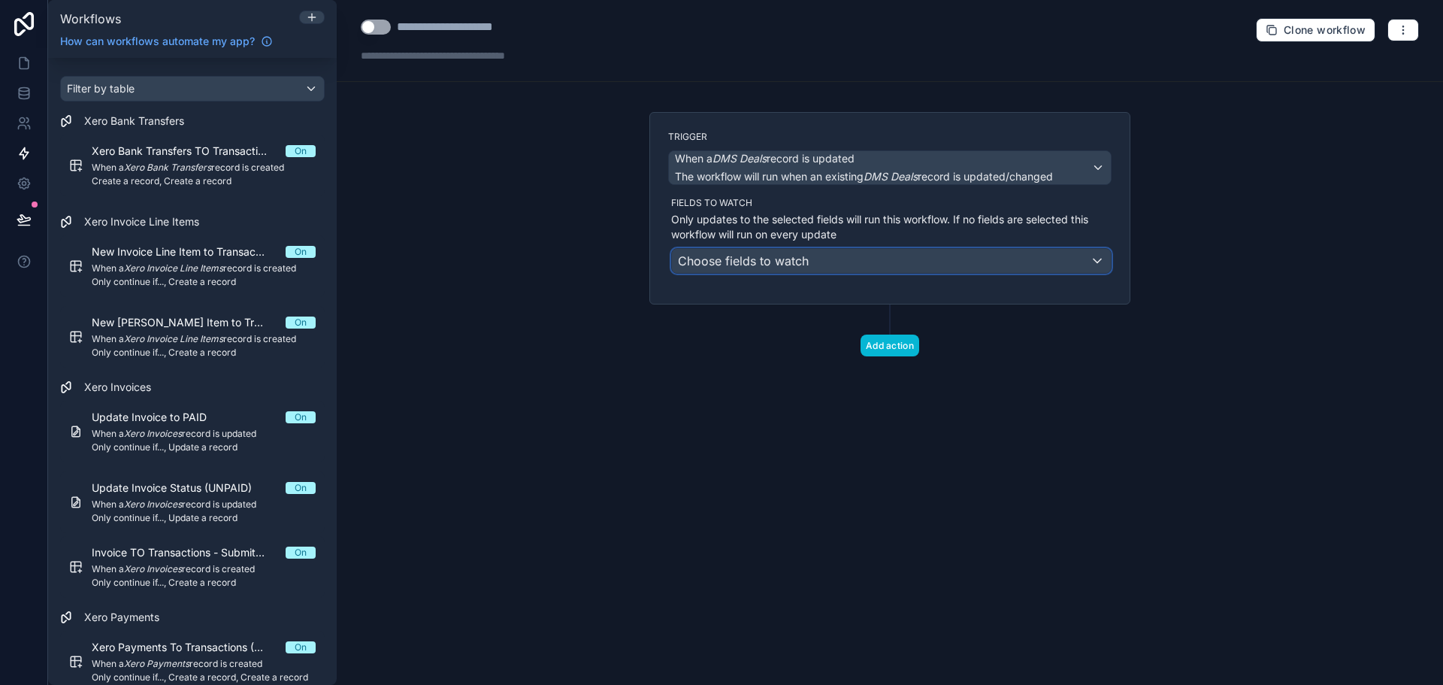
click at [931, 262] on div "Choose fields to watch" at bounding box center [891, 261] width 439 height 24
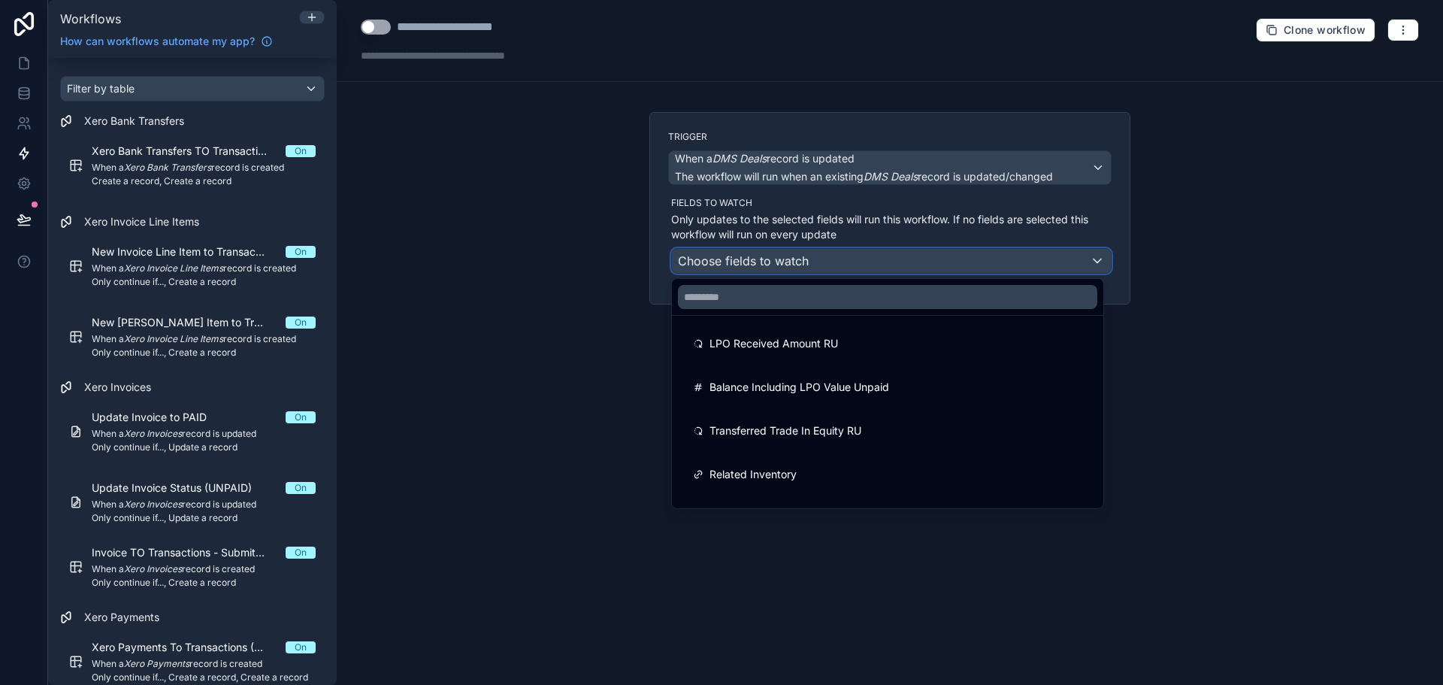
scroll to position [816, 0]
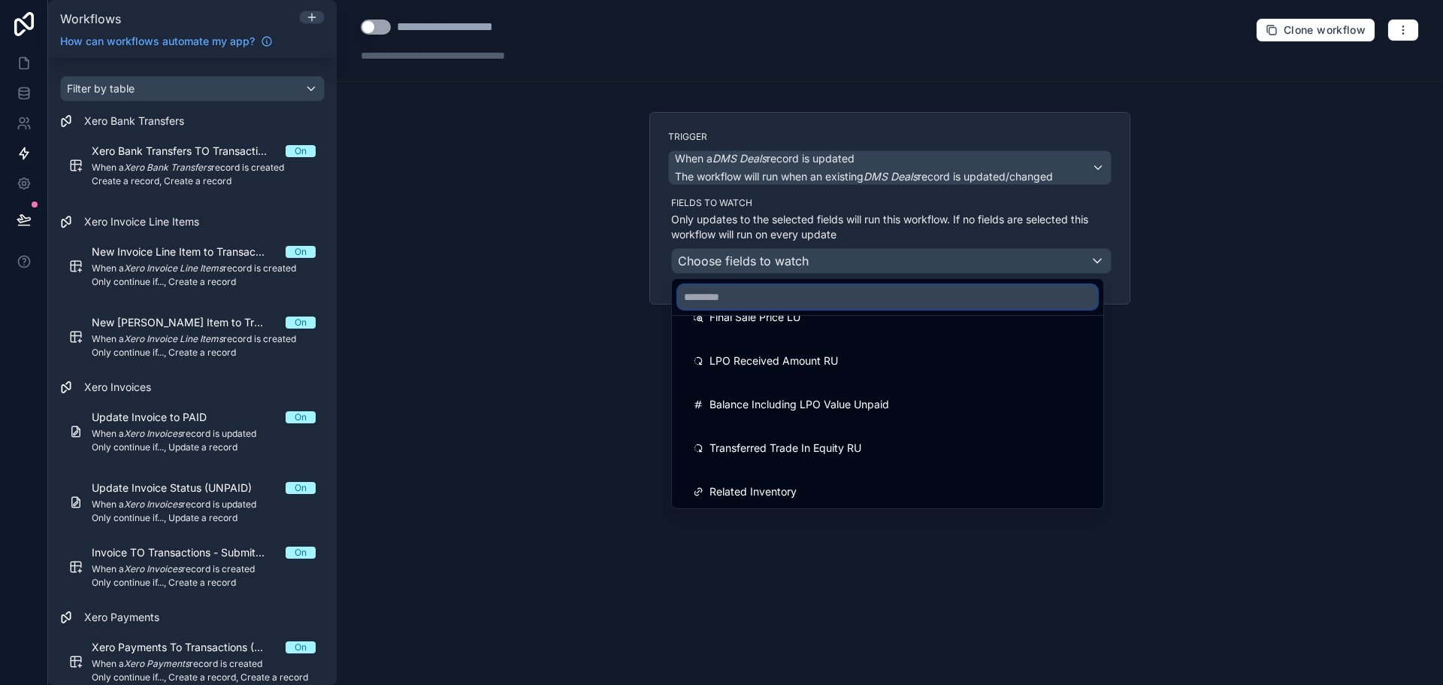
click at [908, 290] on input "text" at bounding box center [887, 297] width 419 height 24
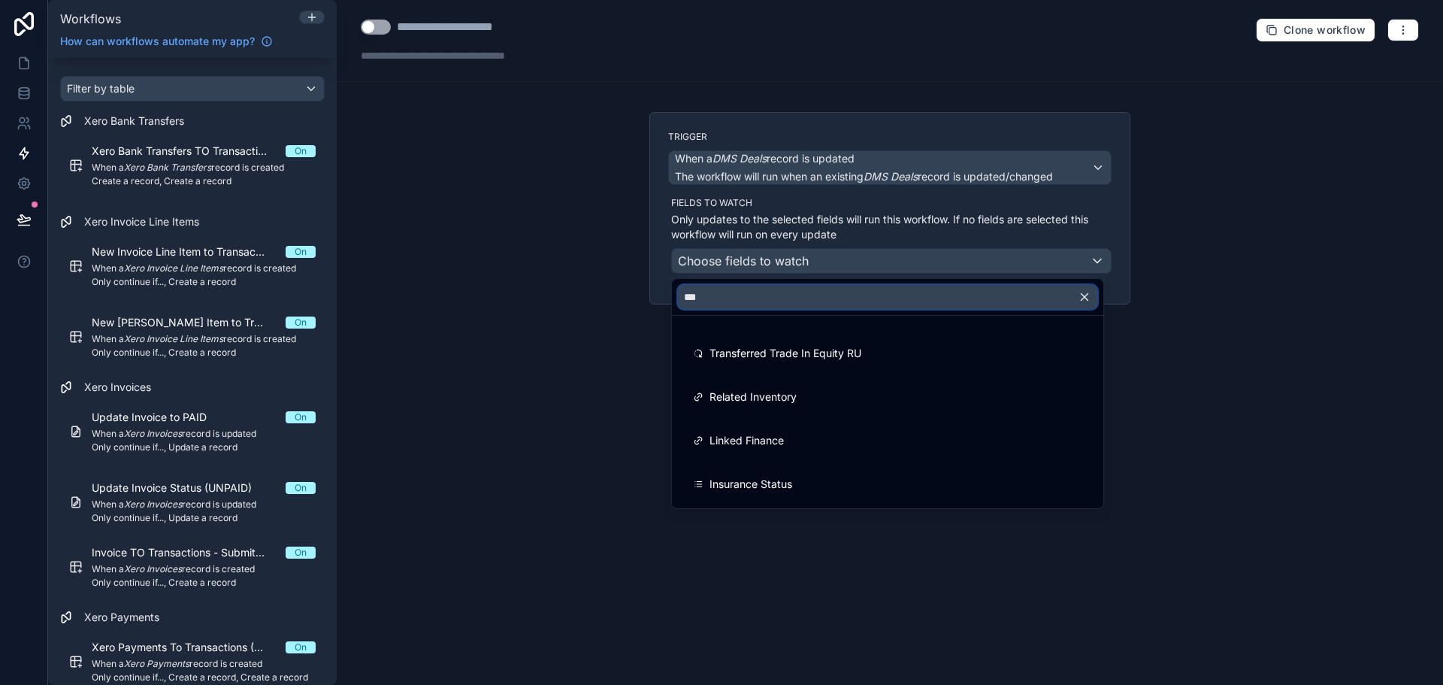
scroll to position [0, 0]
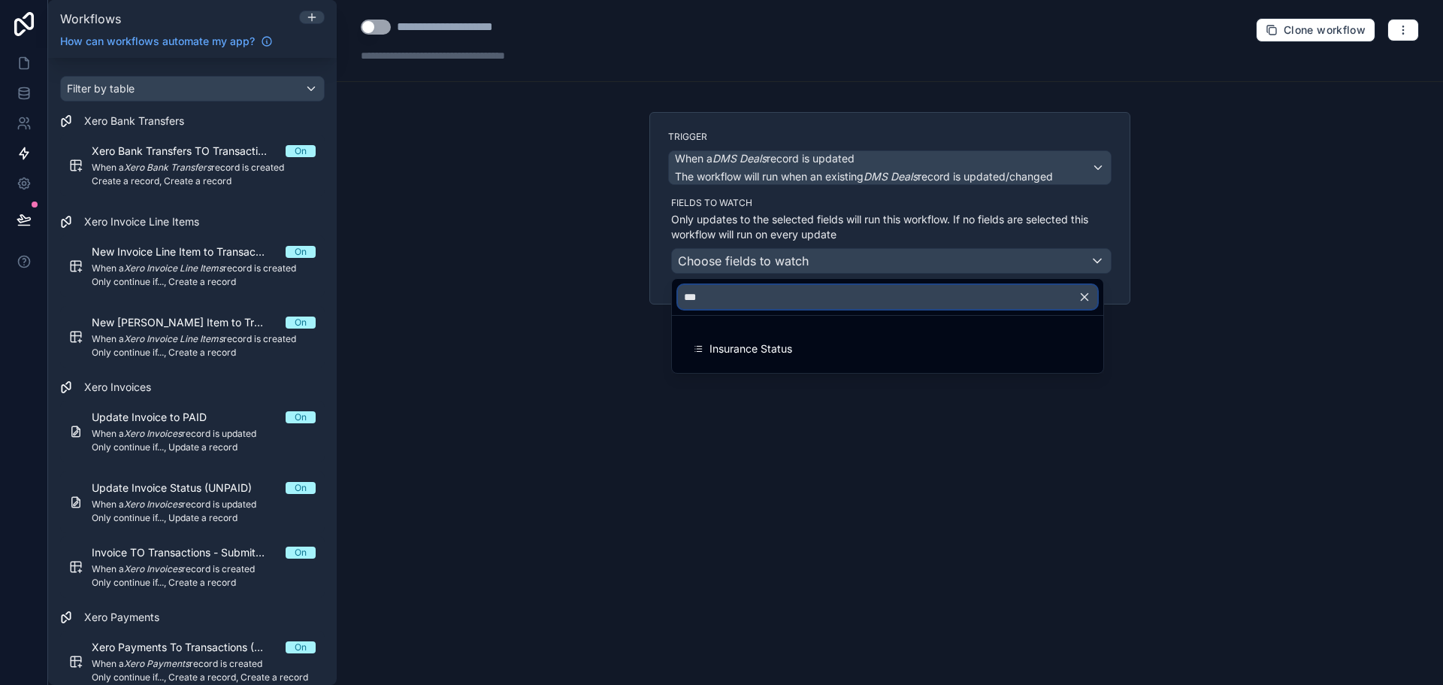
type input "****"
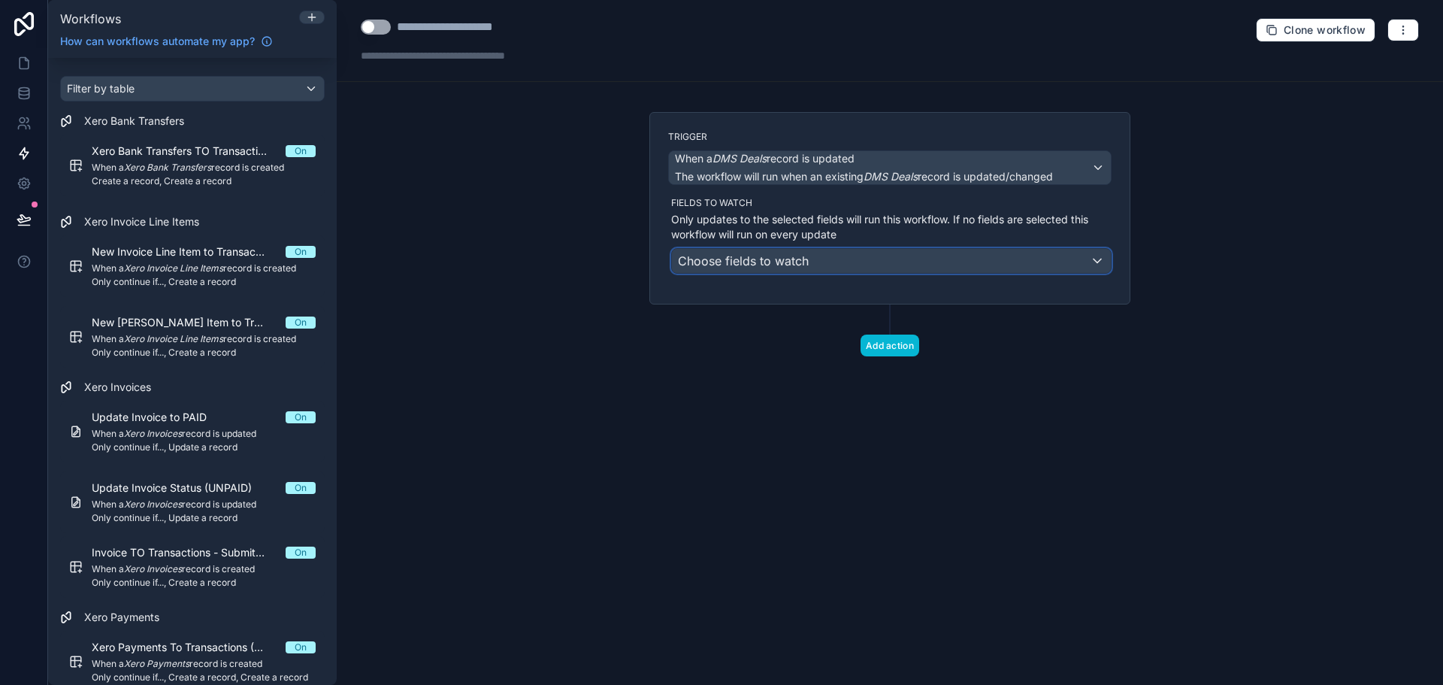
click at [1022, 270] on div "Choose fields to watch" at bounding box center [891, 261] width 439 height 24
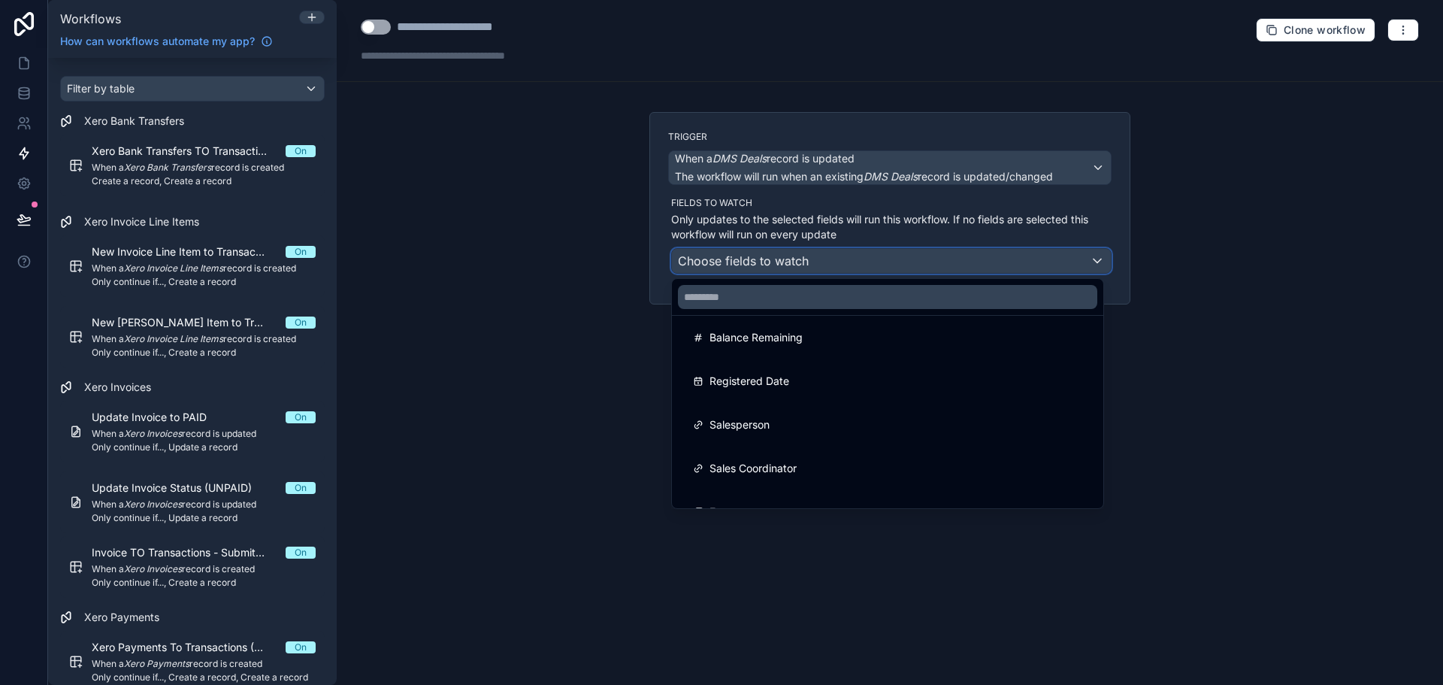
scroll to position [451, 0]
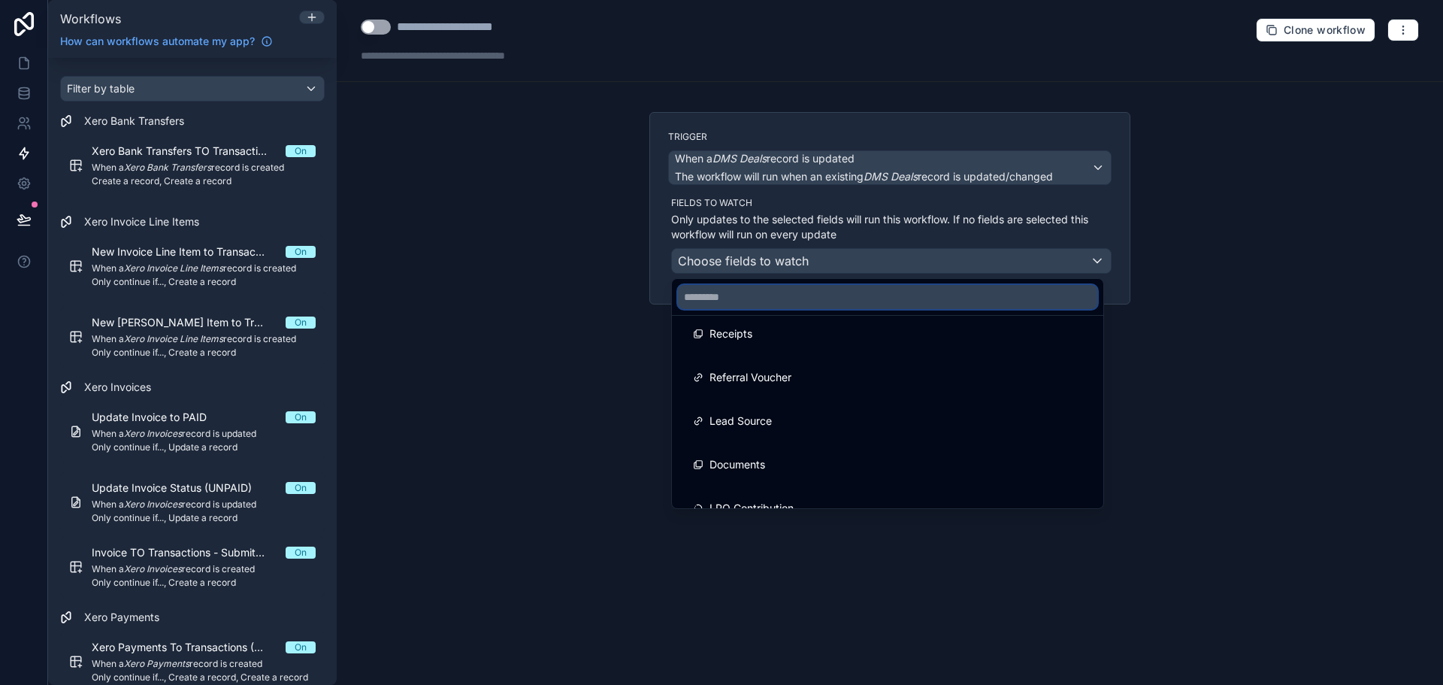
click at [958, 285] on input "text" at bounding box center [887, 297] width 419 height 24
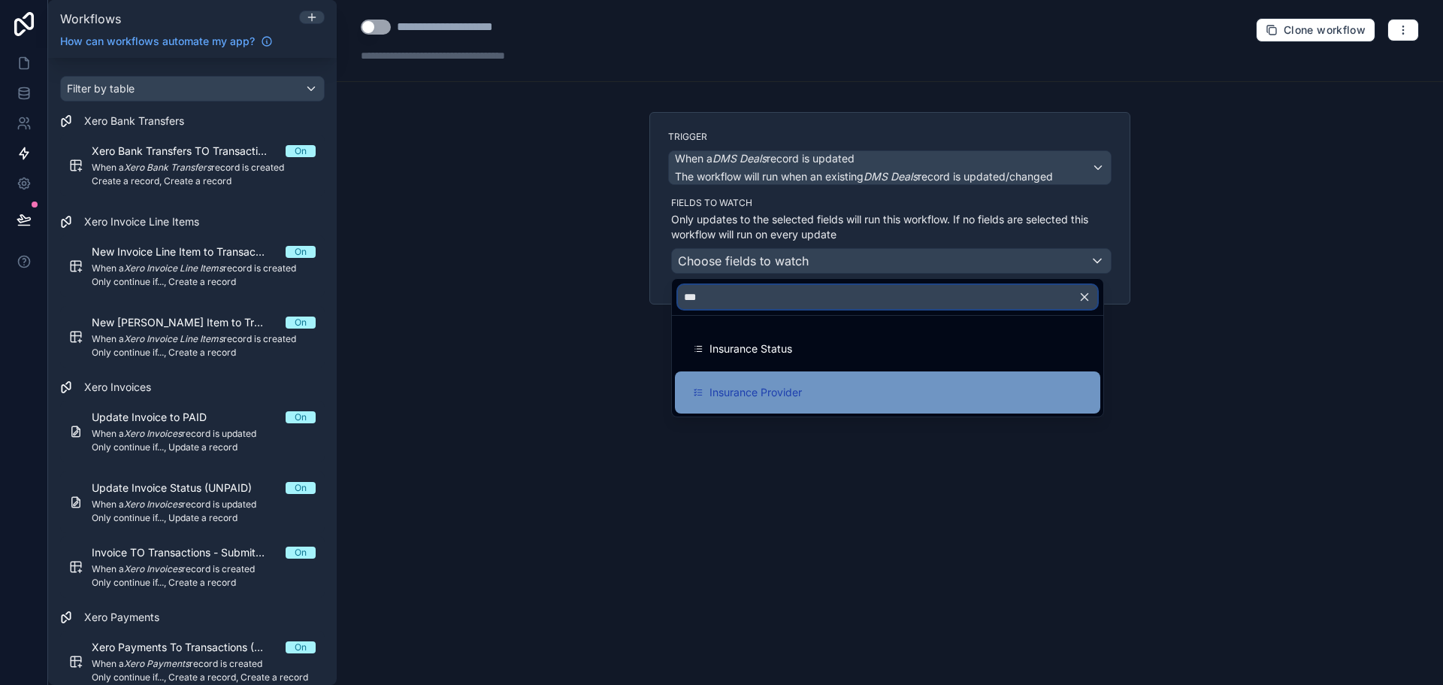
type input "***"
click at [893, 387] on div "Insurance Provider" at bounding box center [887, 392] width 389 height 18
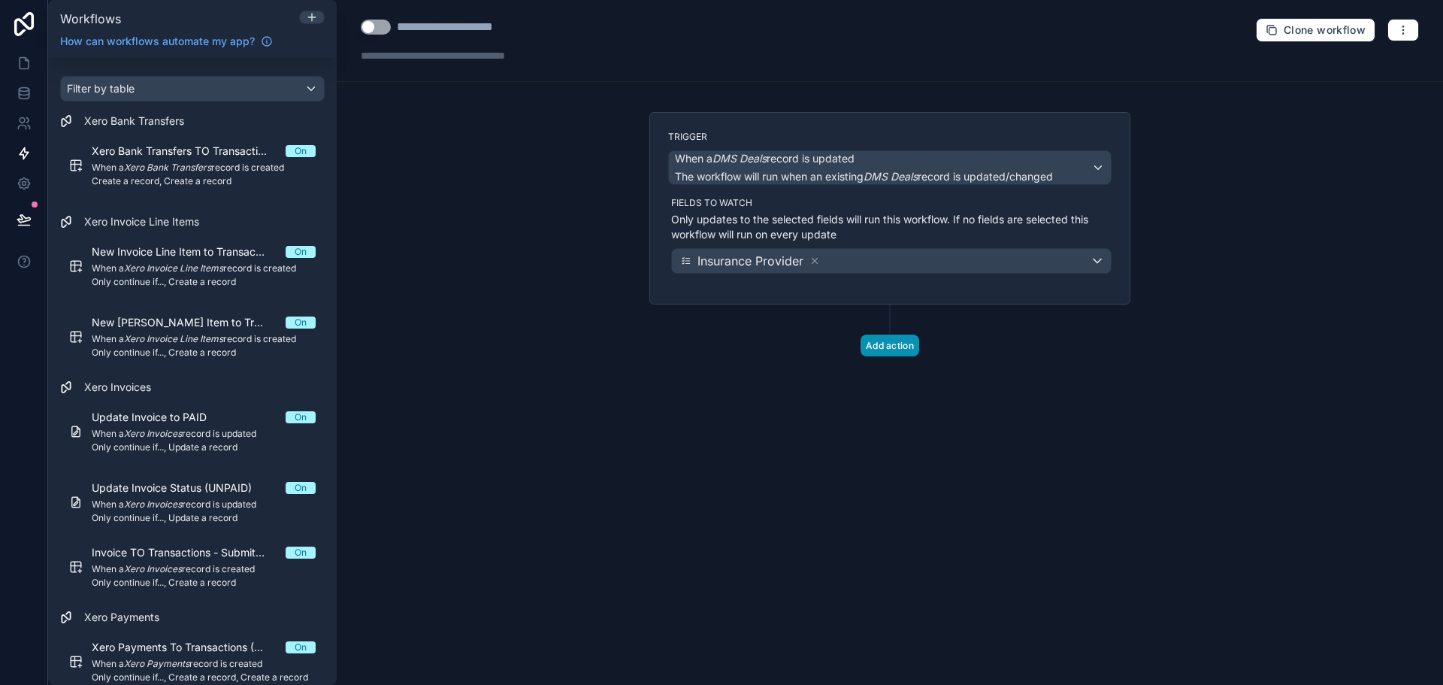
click at [873, 351] on button "Add action" at bounding box center [890, 345] width 59 height 22
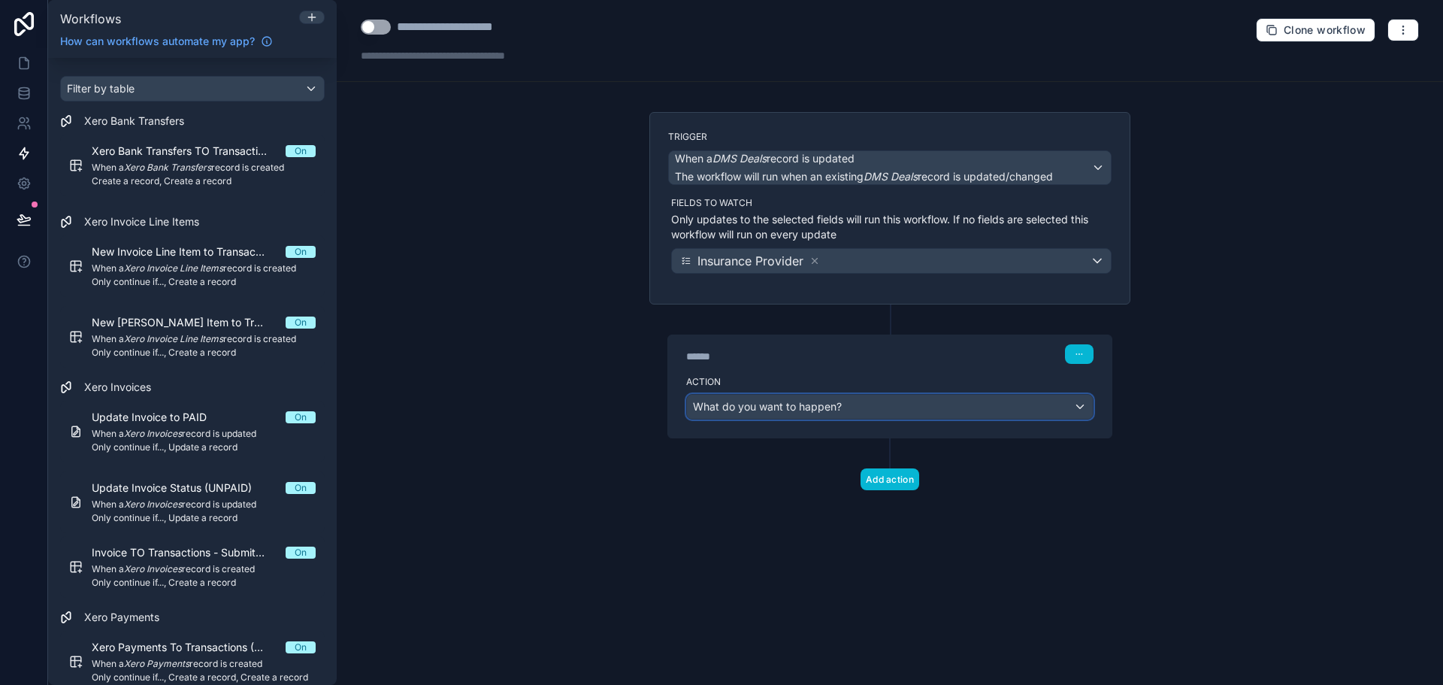
click at [808, 400] on span "What do you want to happen?" at bounding box center [767, 406] width 149 height 13
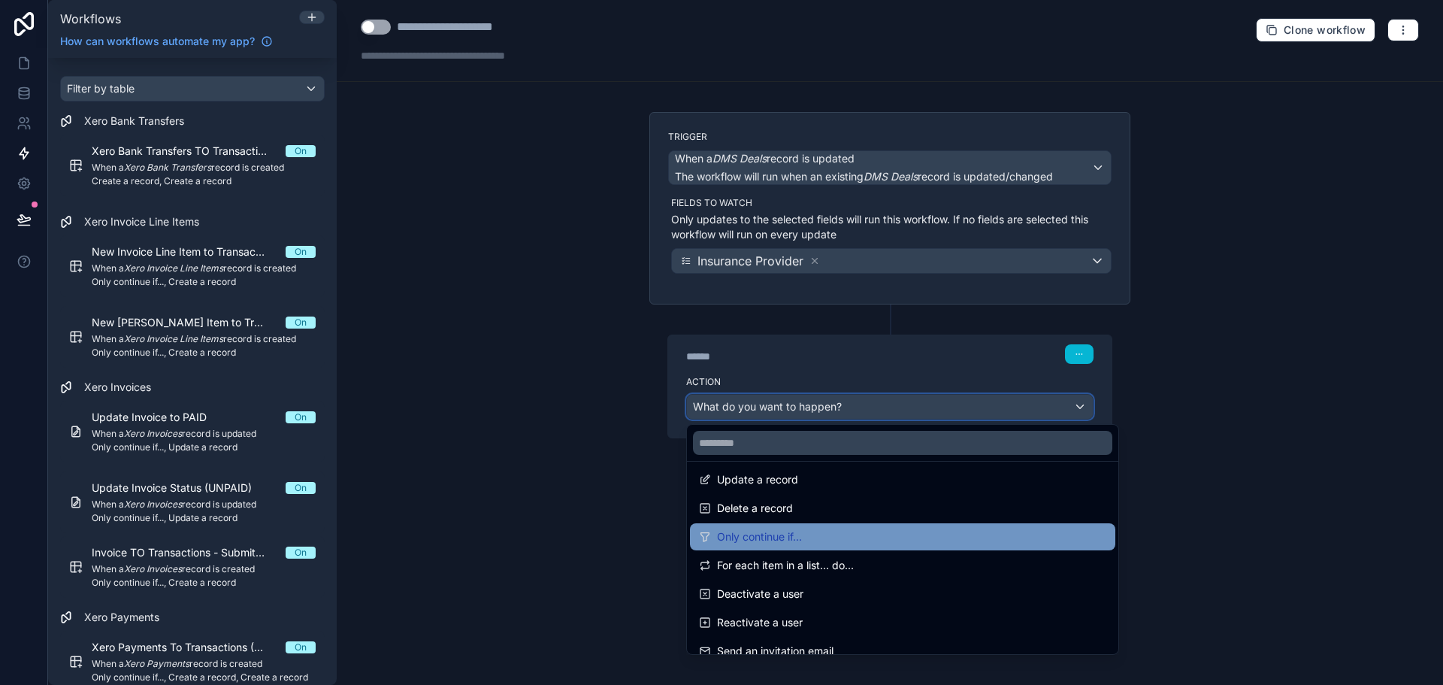
scroll to position [225, 0]
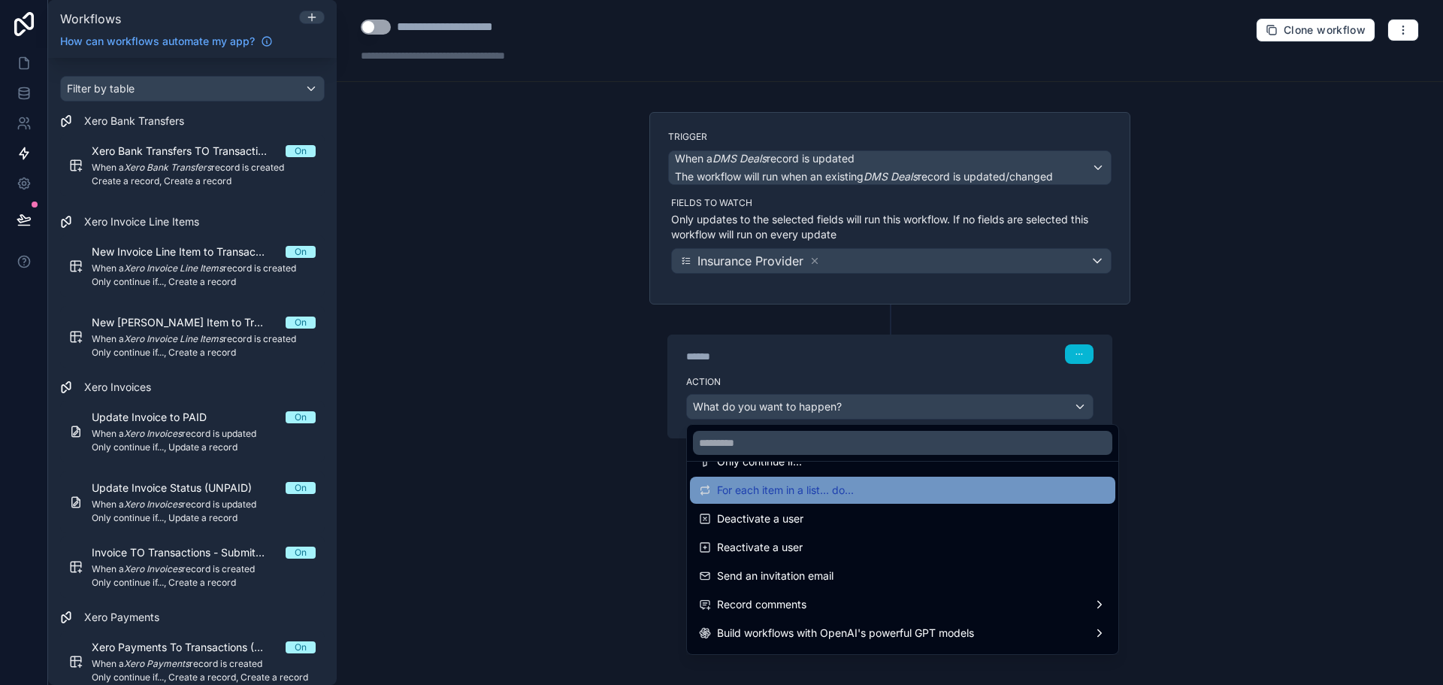
click at [765, 497] on span "For each item in a list... do..." at bounding box center [785, 490] width 137 height 18
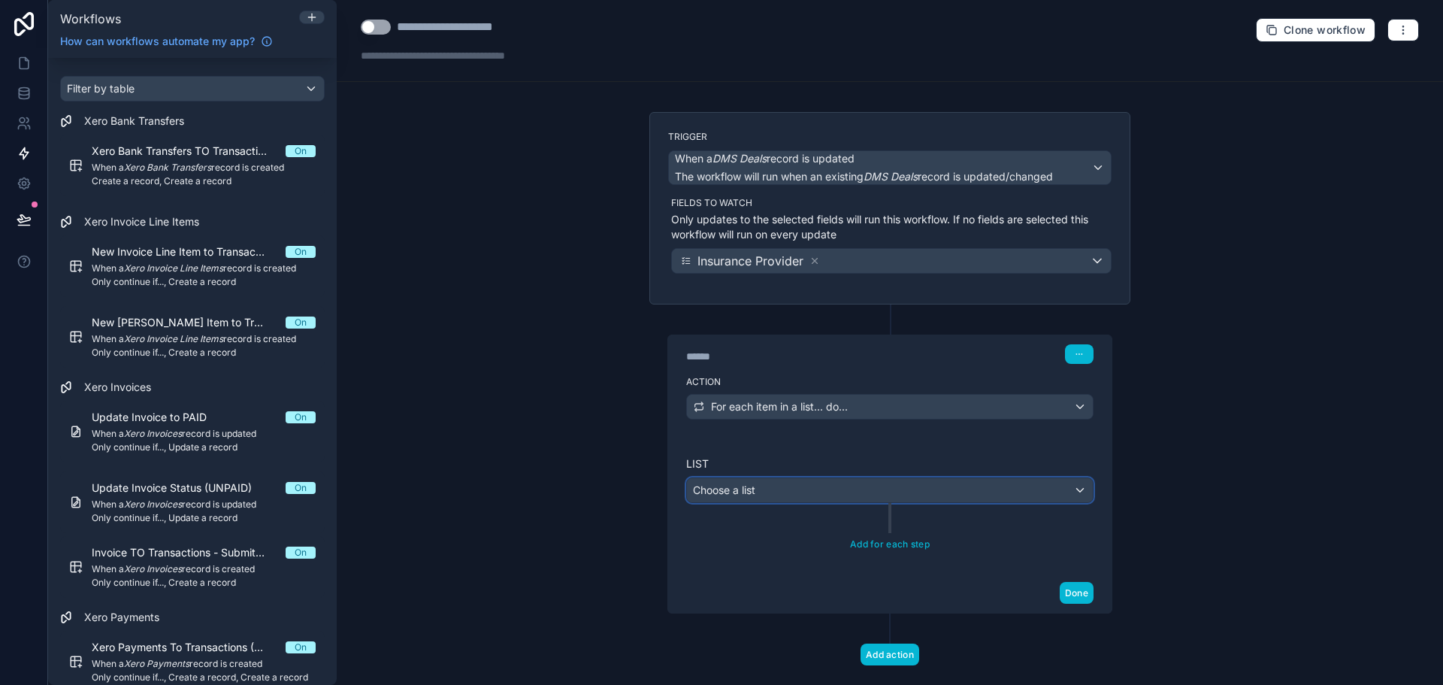
click at [765, 497] on div "Choose a list" at bounding box center [890, 490] width 406 height 24
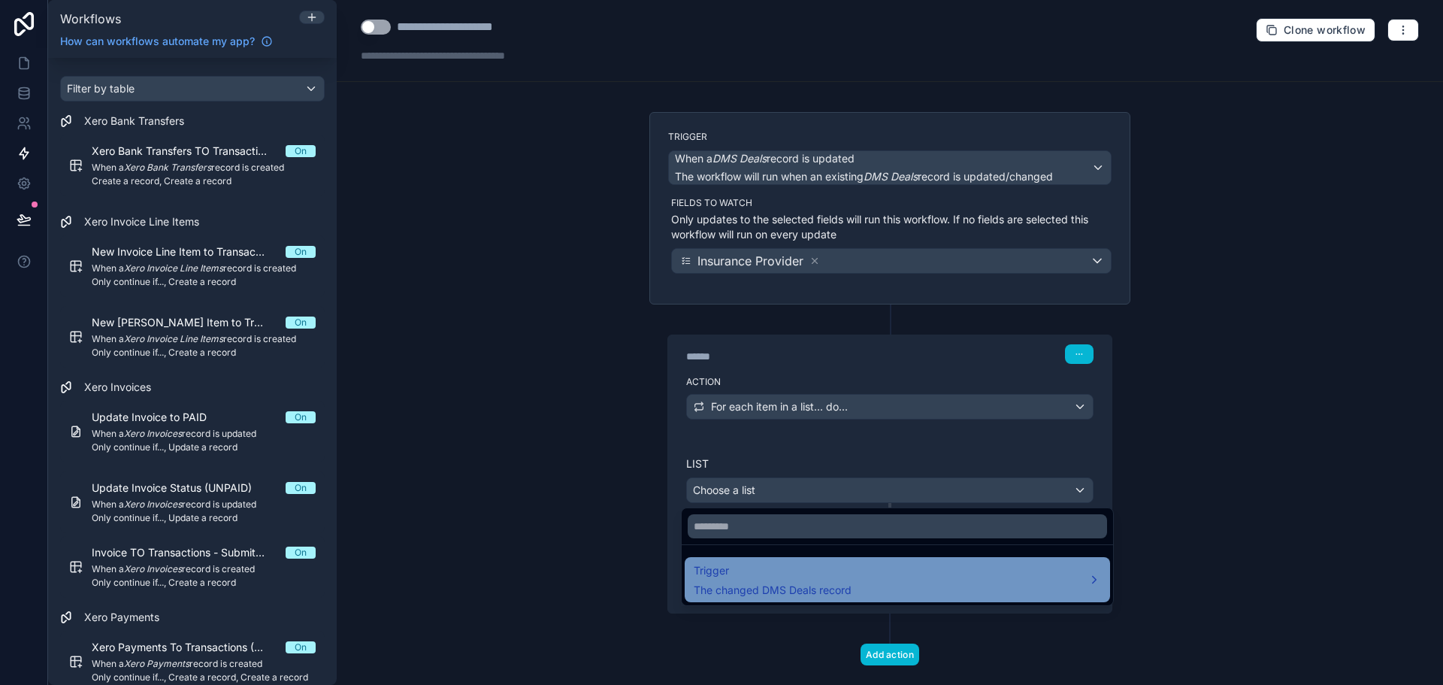
click at [757, 570] on span "Trigger" at bounding box center [773, 570] width 158 height 18
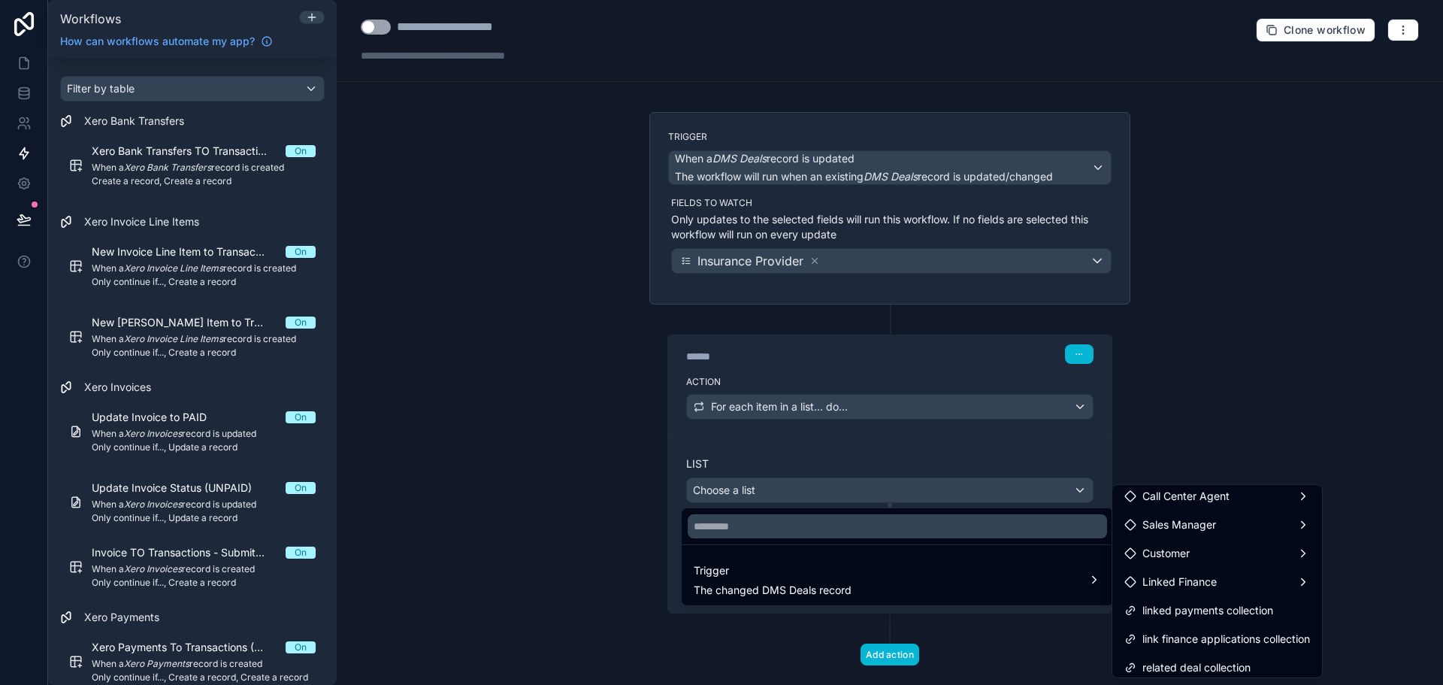
scroll to position [301, 0]
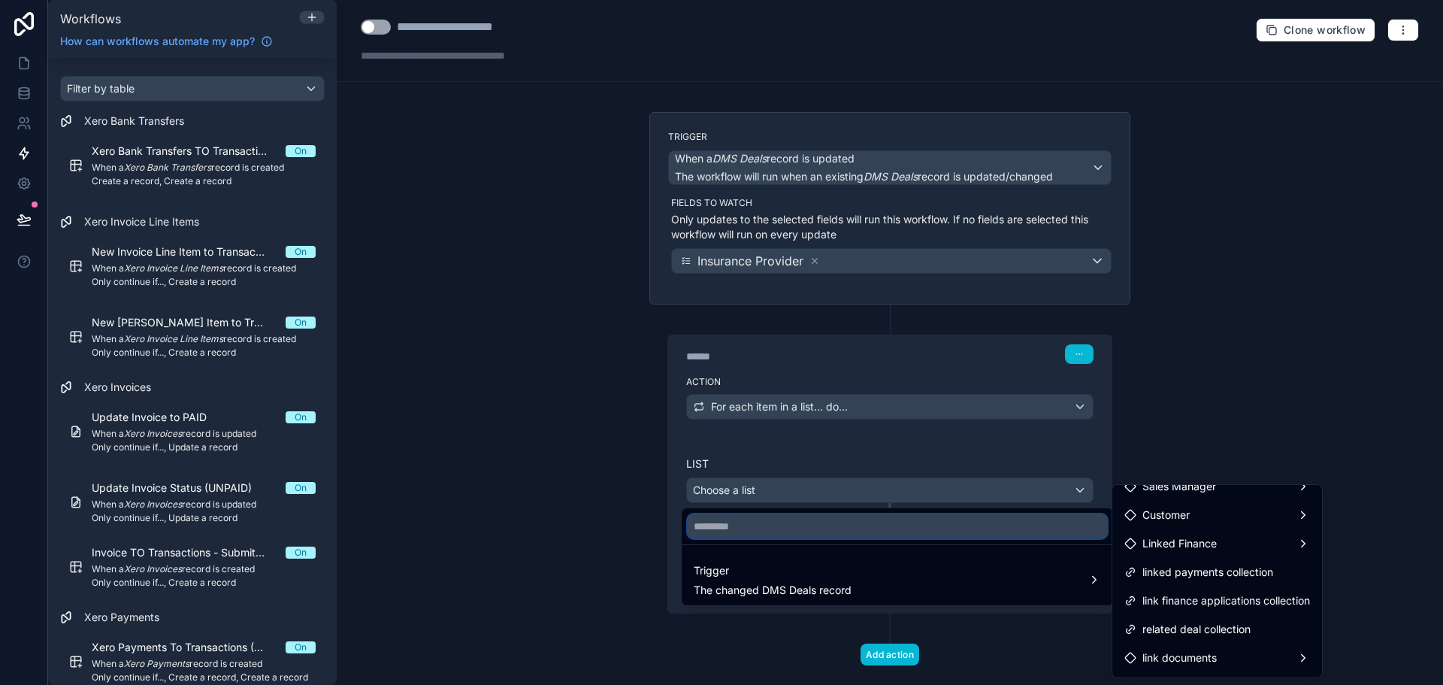
click at [887, 524] on input "text" at bounding box center [897, 526] width 419 height 24
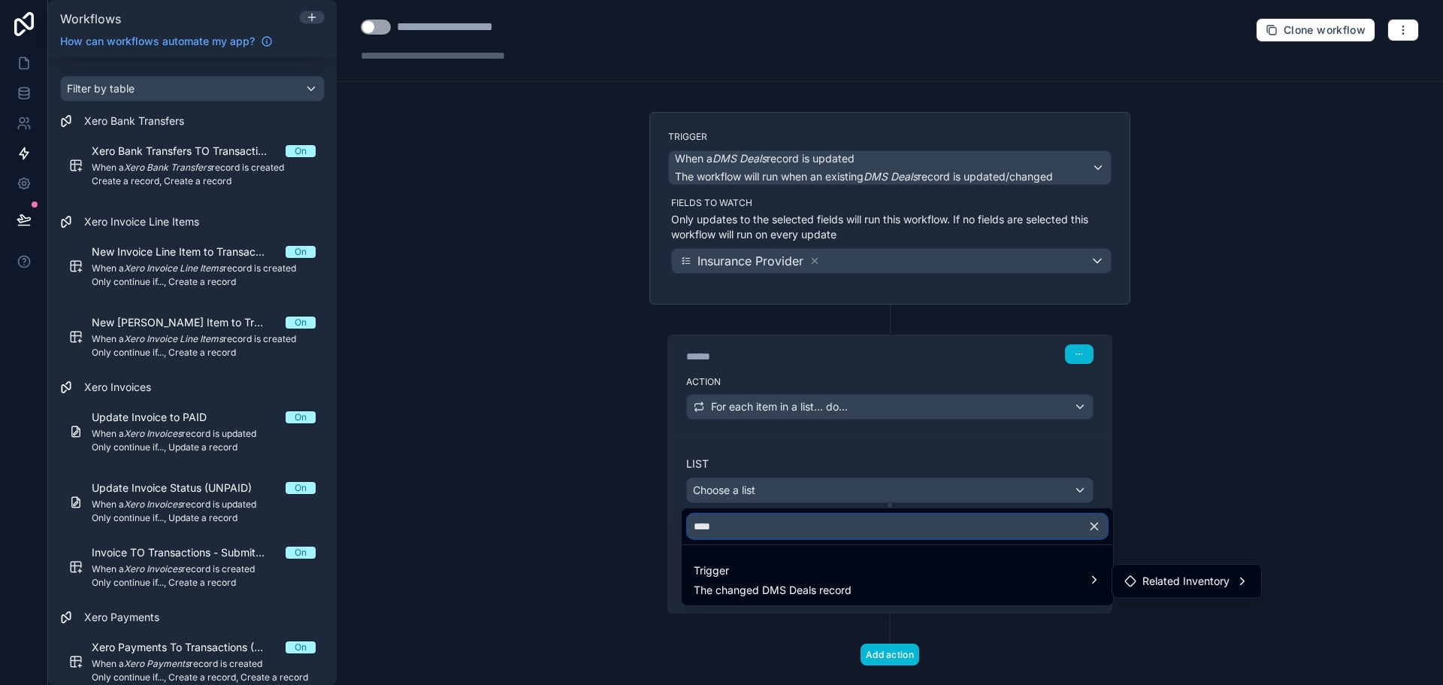
type input "****"
click at [967, 429] on div at bounding box center [721, 342] width 1443 height 685
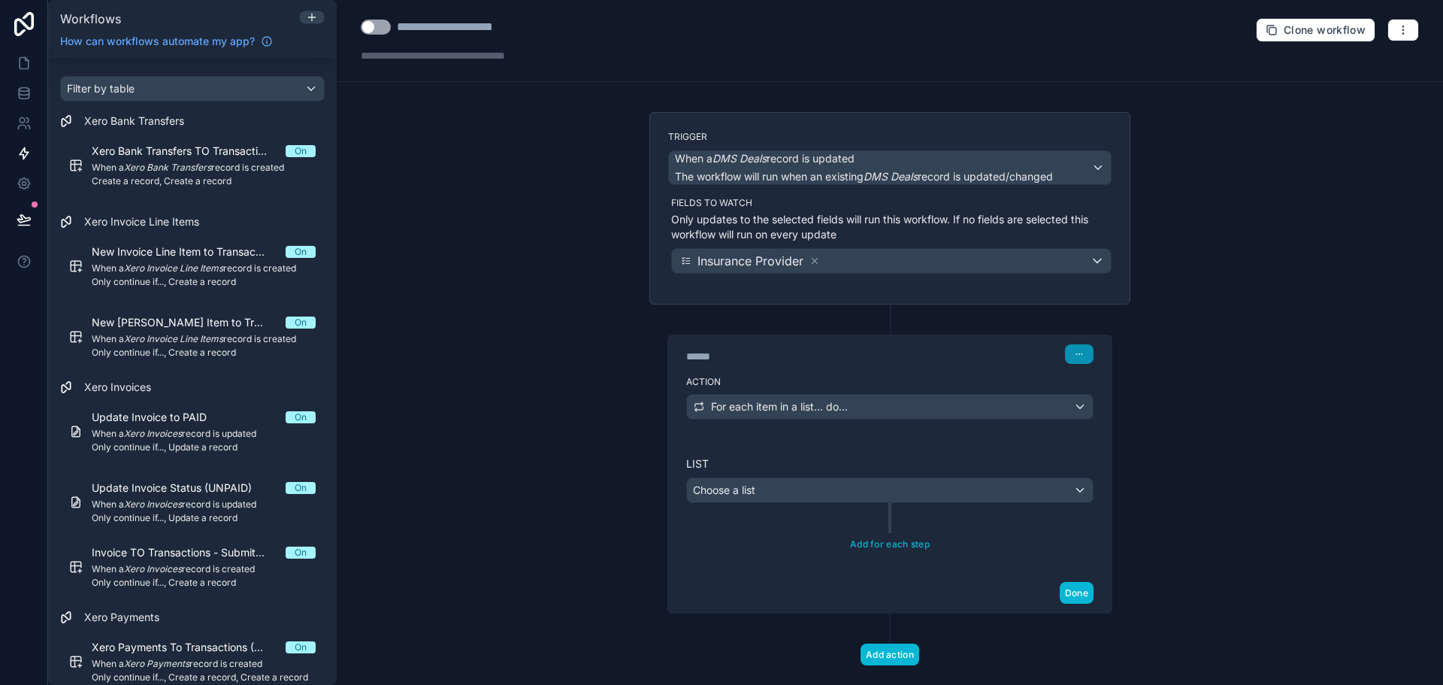
click at [1079, 357] on button "button" at bounding box center [1079, 354] width 29 height 20
click at [1118, 410] on button "Delete" at bounding box center [1109, 412] width 103 height 24
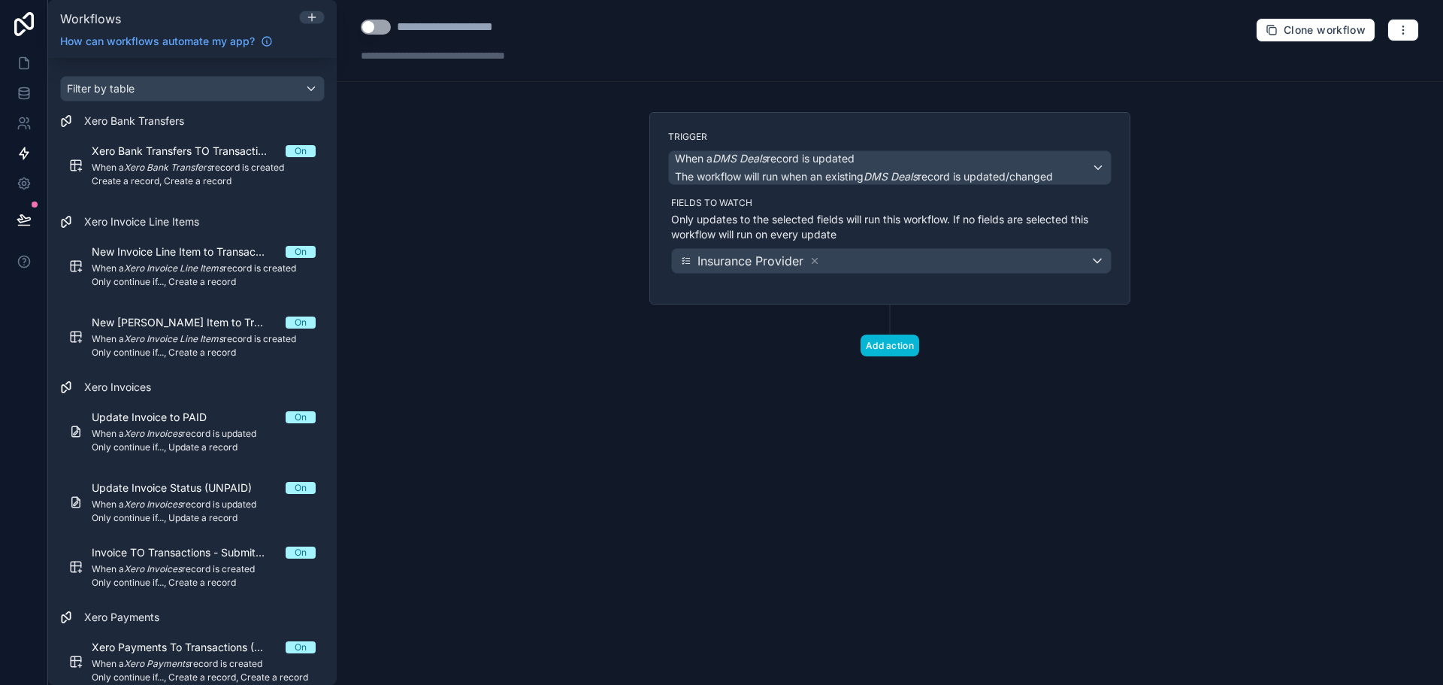
click at [867, 361] on div "Trigger When a DMS Deals record is updated The workflow will run when an existi…" at bounding box center [889, 258] width 505 height 292
click at [891, 340] on button "Add action" at bounding box center [890, 345] width 59 height 22
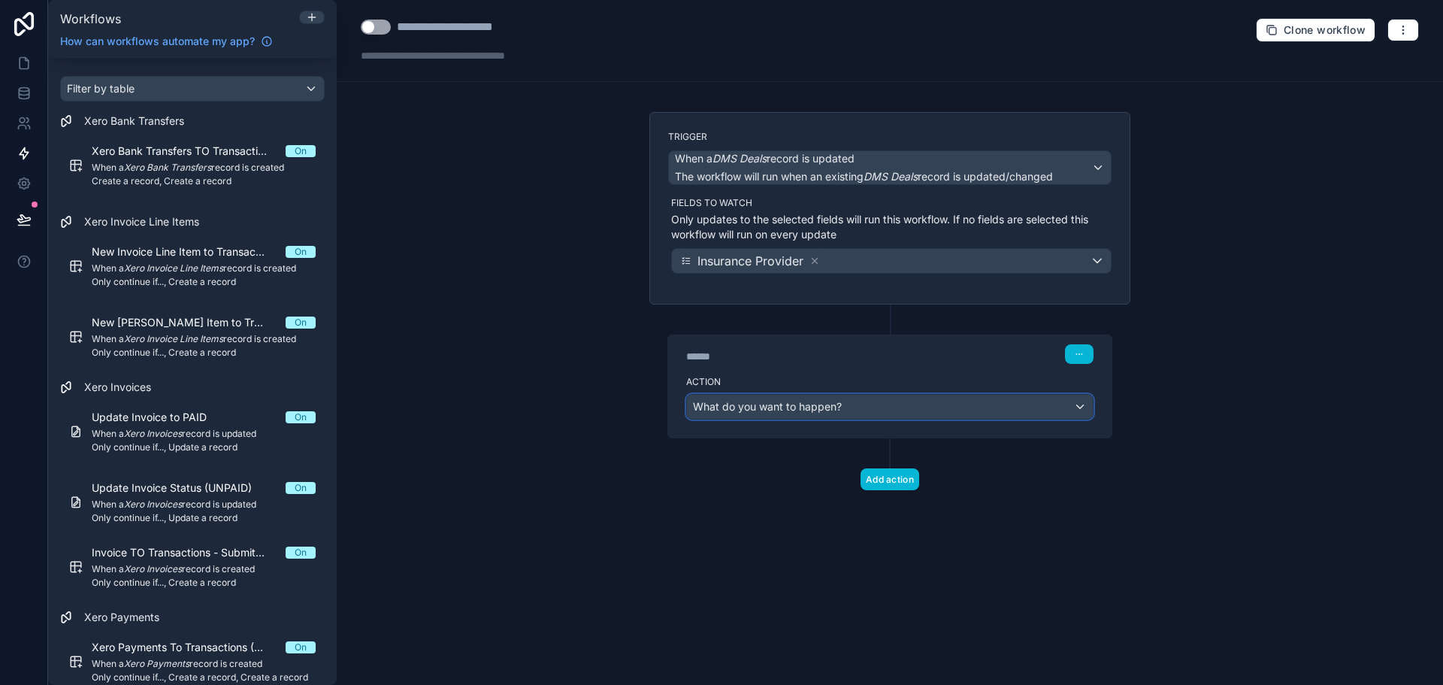
click at [895, 417] on div "What do you want to happen?" at bounding box center [890, 407] width 406 height 24
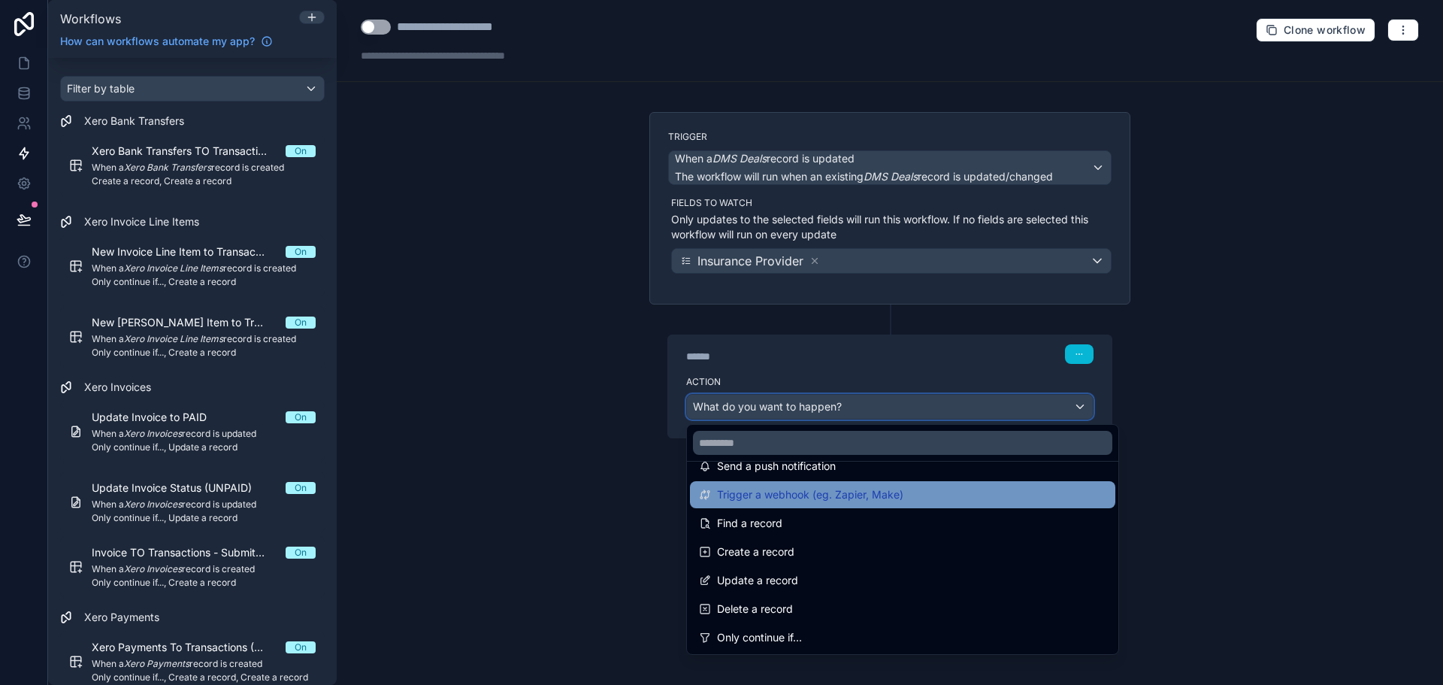
scroll to position [75, 0]
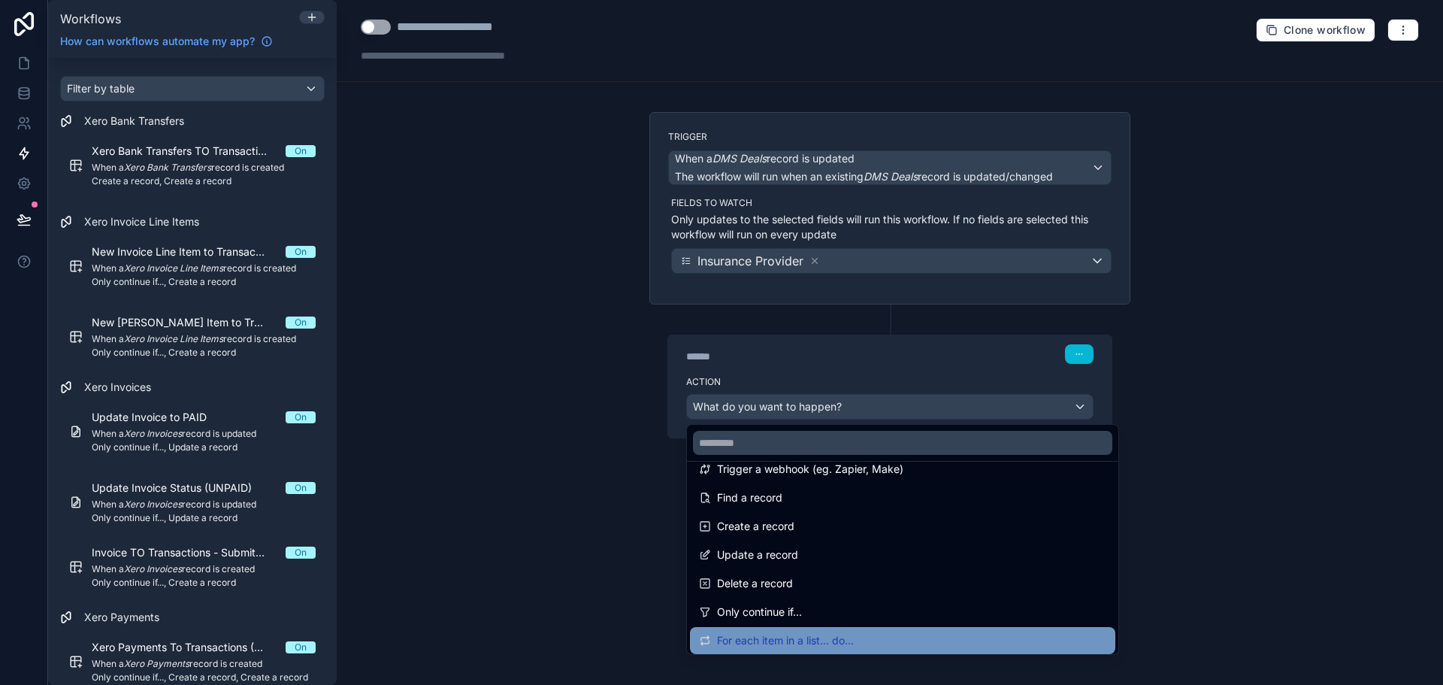
click at [814, 640] on span "For each item in a list... do..." at bounding box center [785, 640] width 137 height 18
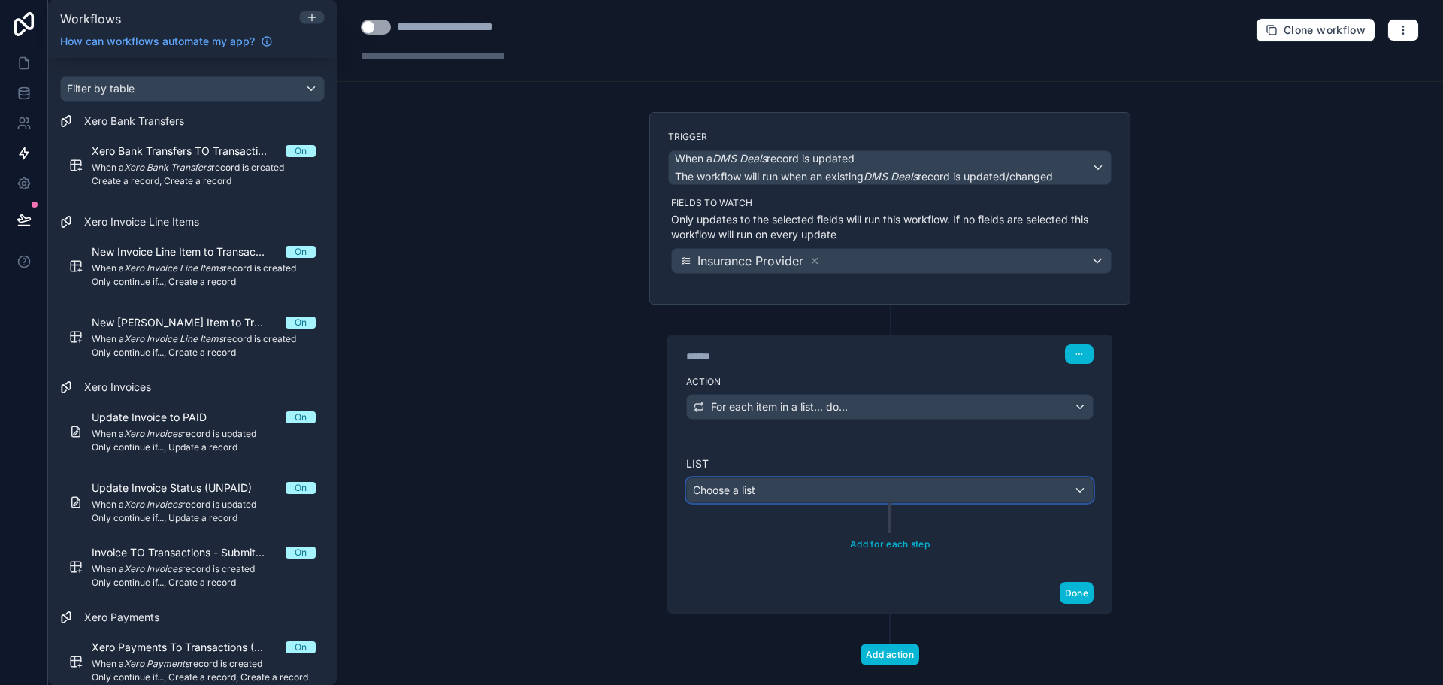
click at [1009, 494] on div "Choose a list" at bounding box center [890, 490] width 406 height 24
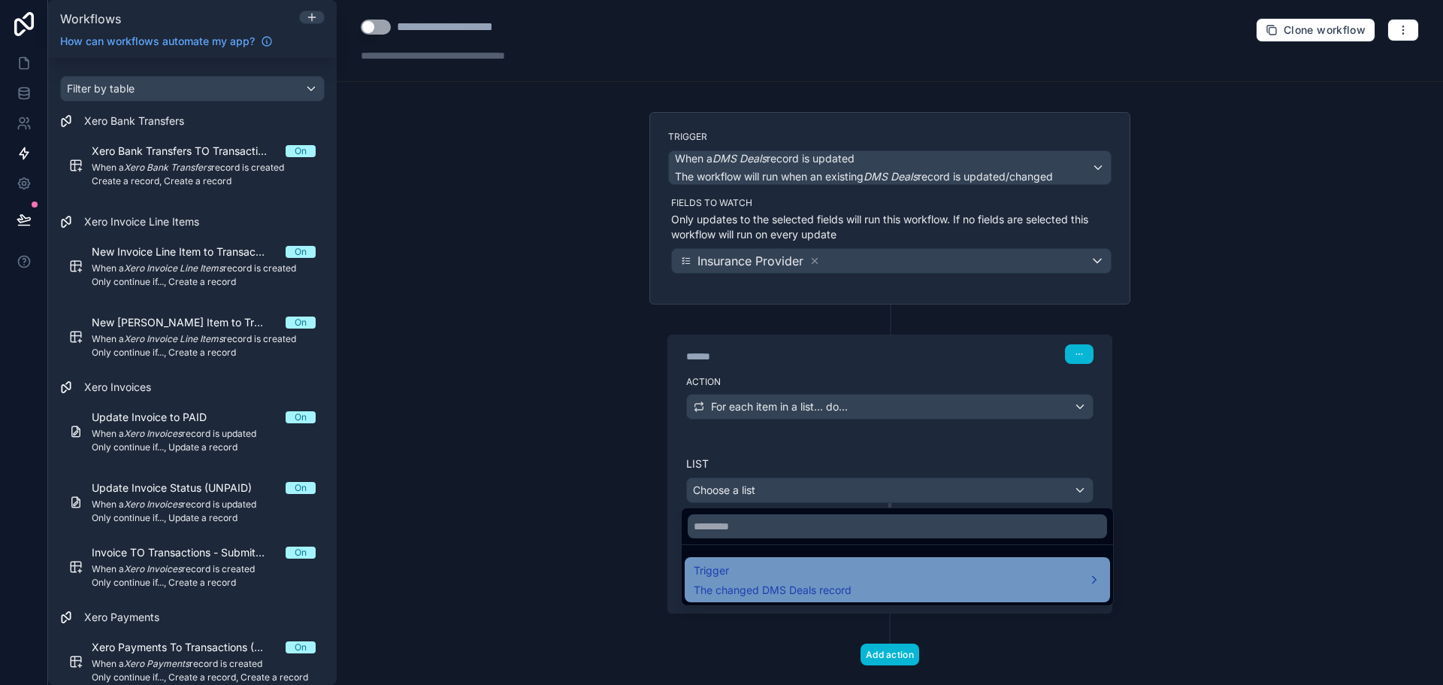
click at [939, 577] on div "Trigger The changed DMS Deals record" at bounding box center [897, 579] width 407 height 36
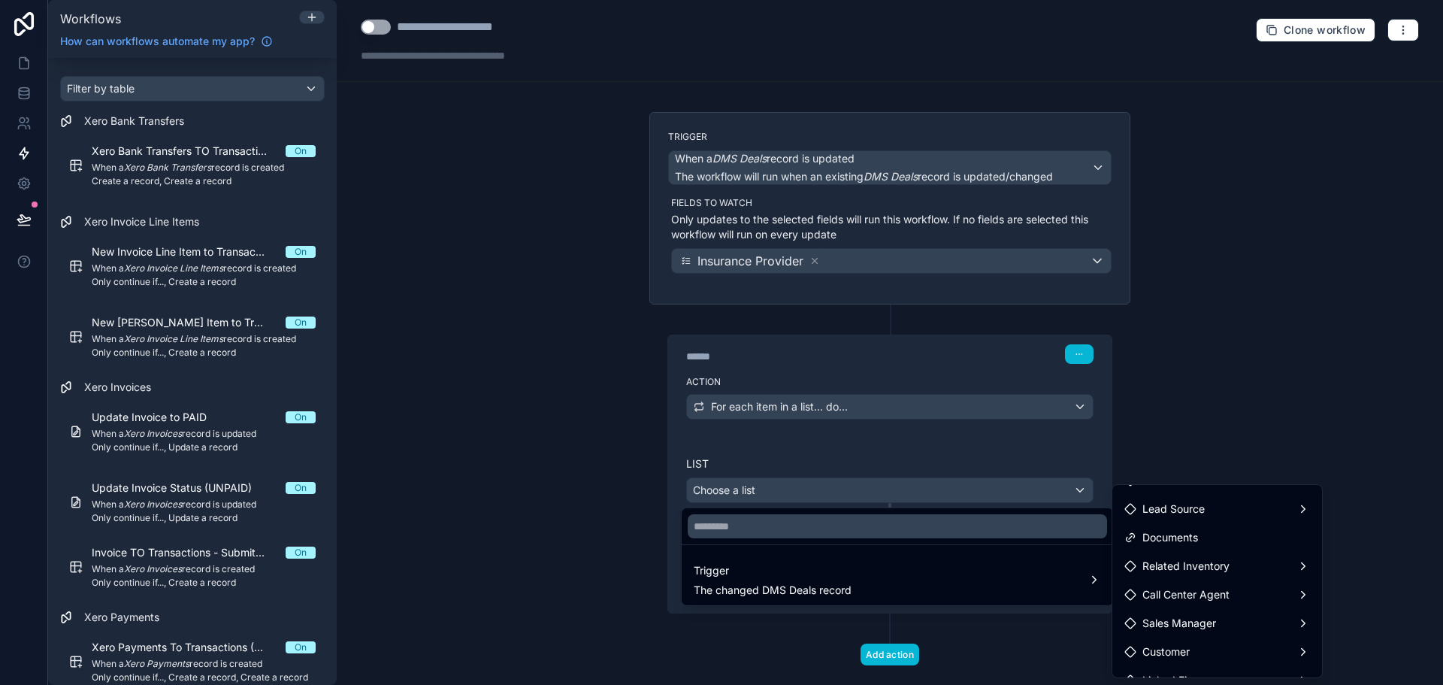
scroll to position [301, 0]
click at [809, 258] on div at bounding box center [721, 342] width 1443 height 685
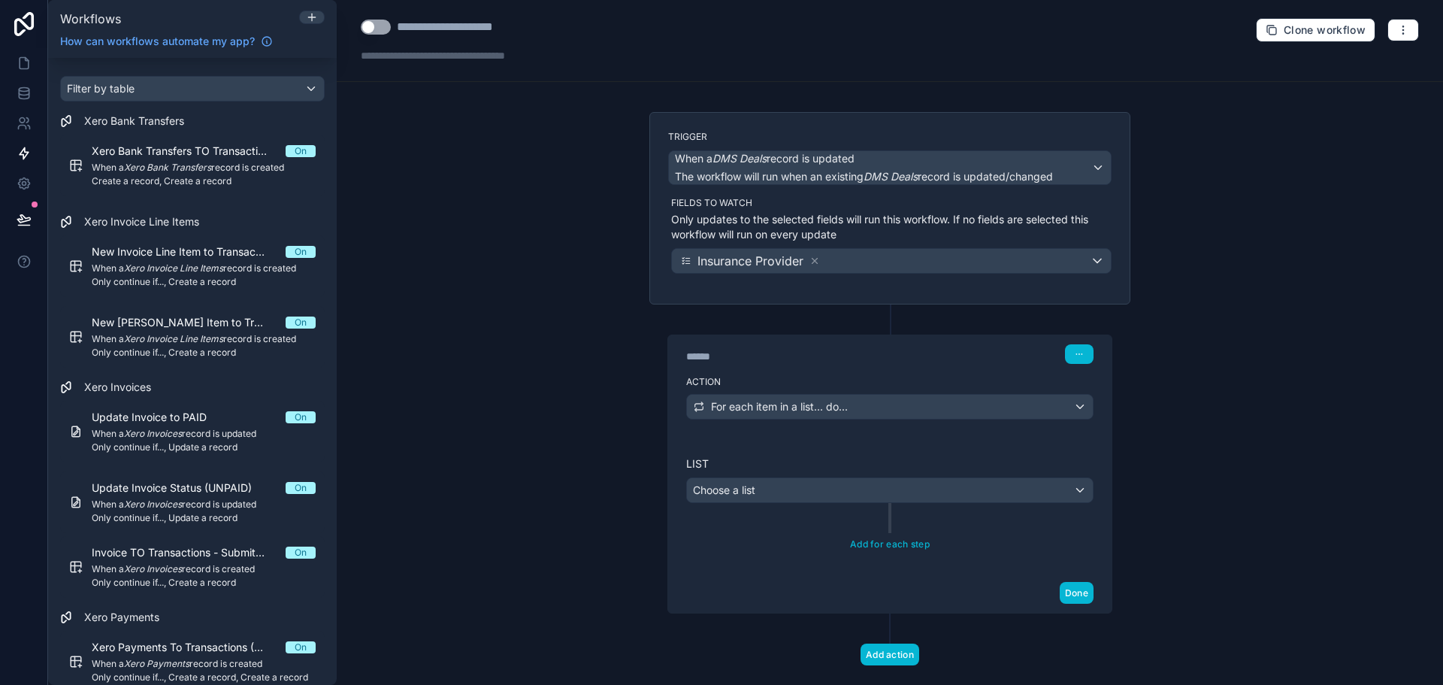
click at [809, 258] on icon at bounding box center [814, 261] width 11 height 11
click at [947, 165] on span "When a DMS Deals record is updated" at bounding box center [864, 158] width 378 height 15
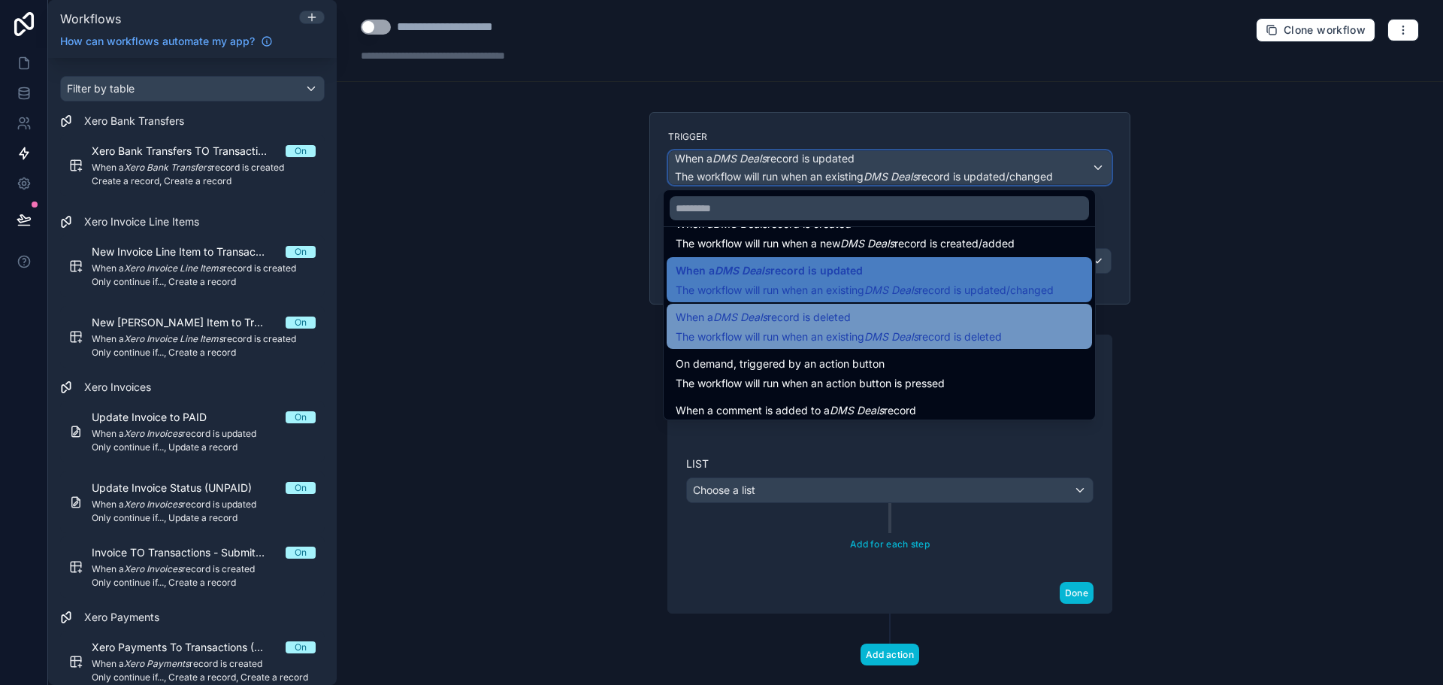
scroll to position [54, 0]
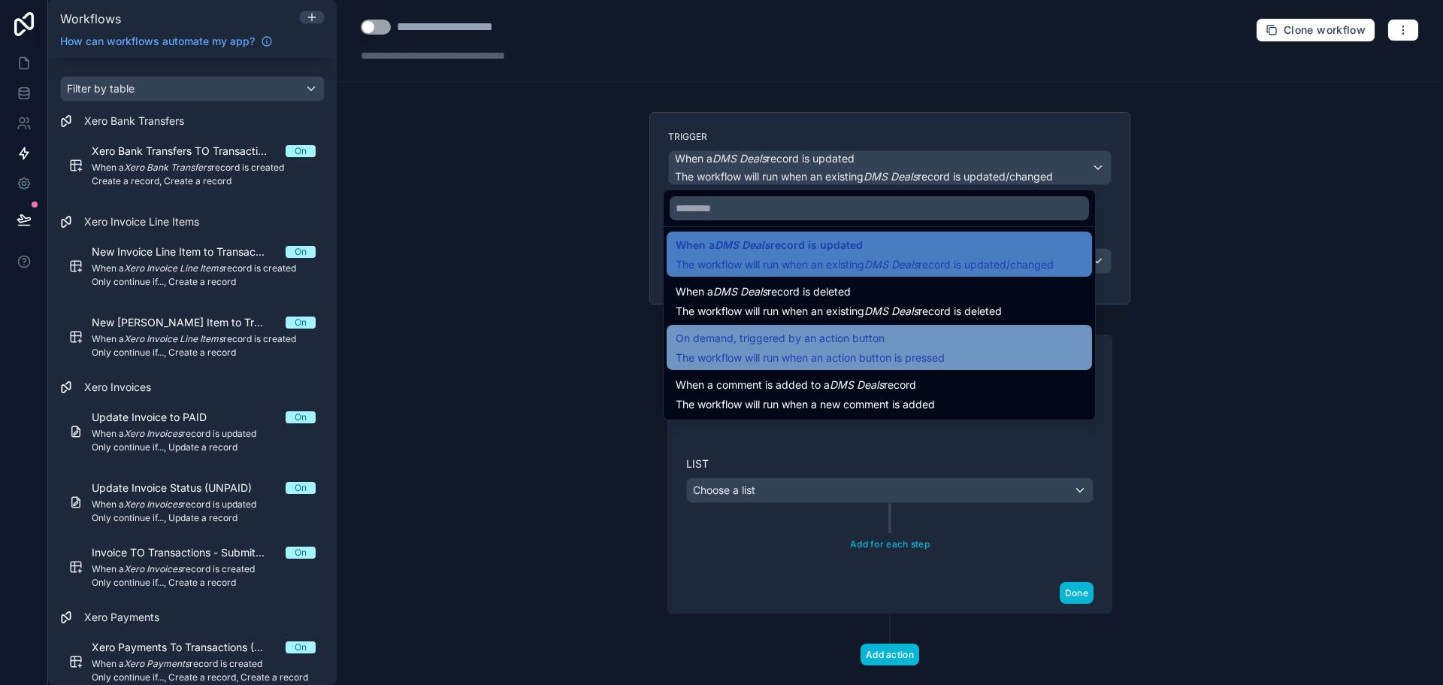
click at [894, 359] on span "The workflow will run when an action button is pressed" at bounding box center [810, 357] width 269 height 13
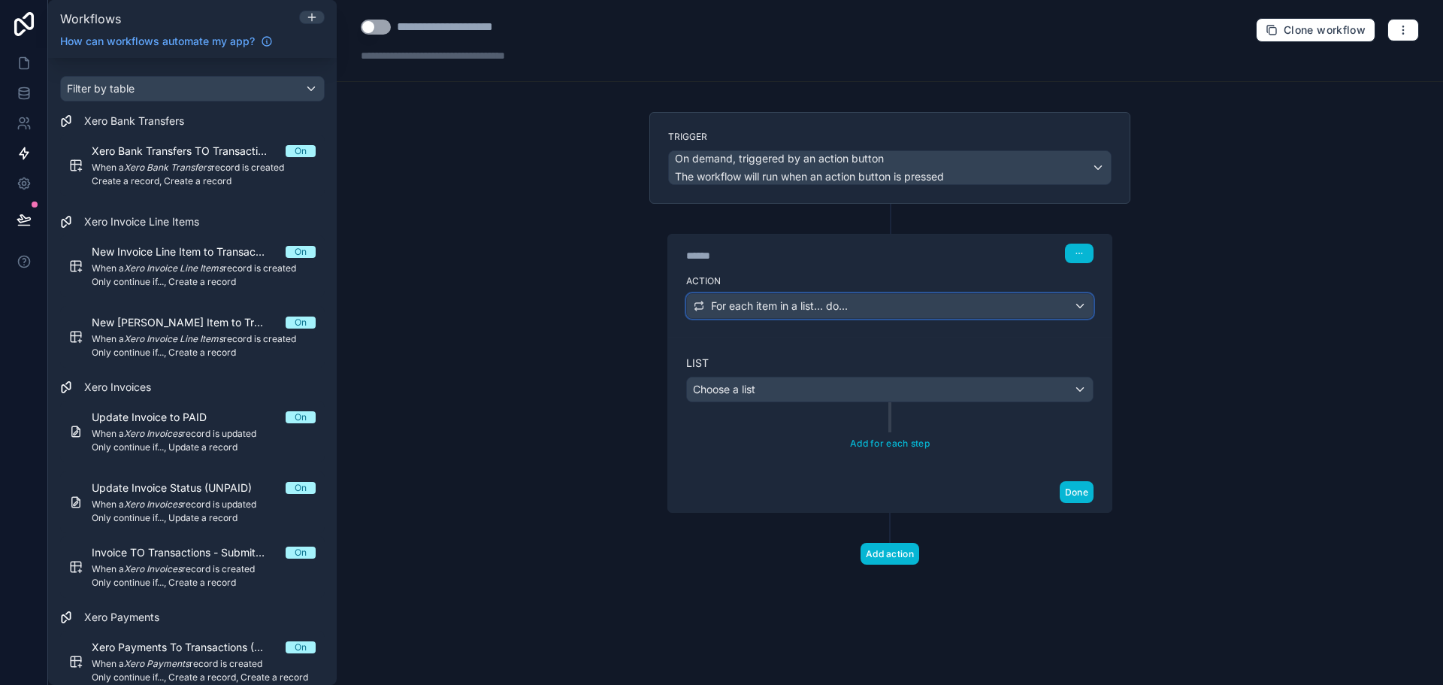
click at [973, 301] on div "For each item in a list... do..." at bounding box center [890, 306] width 406 height 24
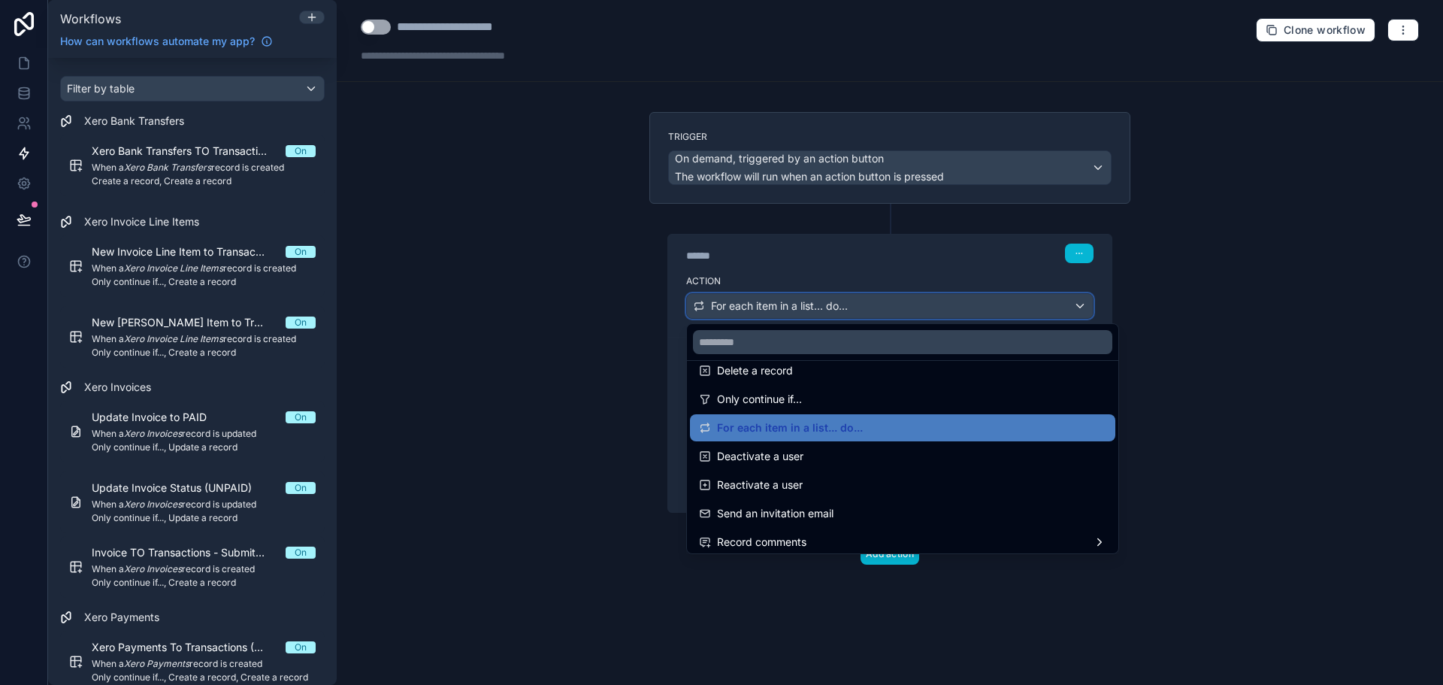
scroll to position [150, 0]
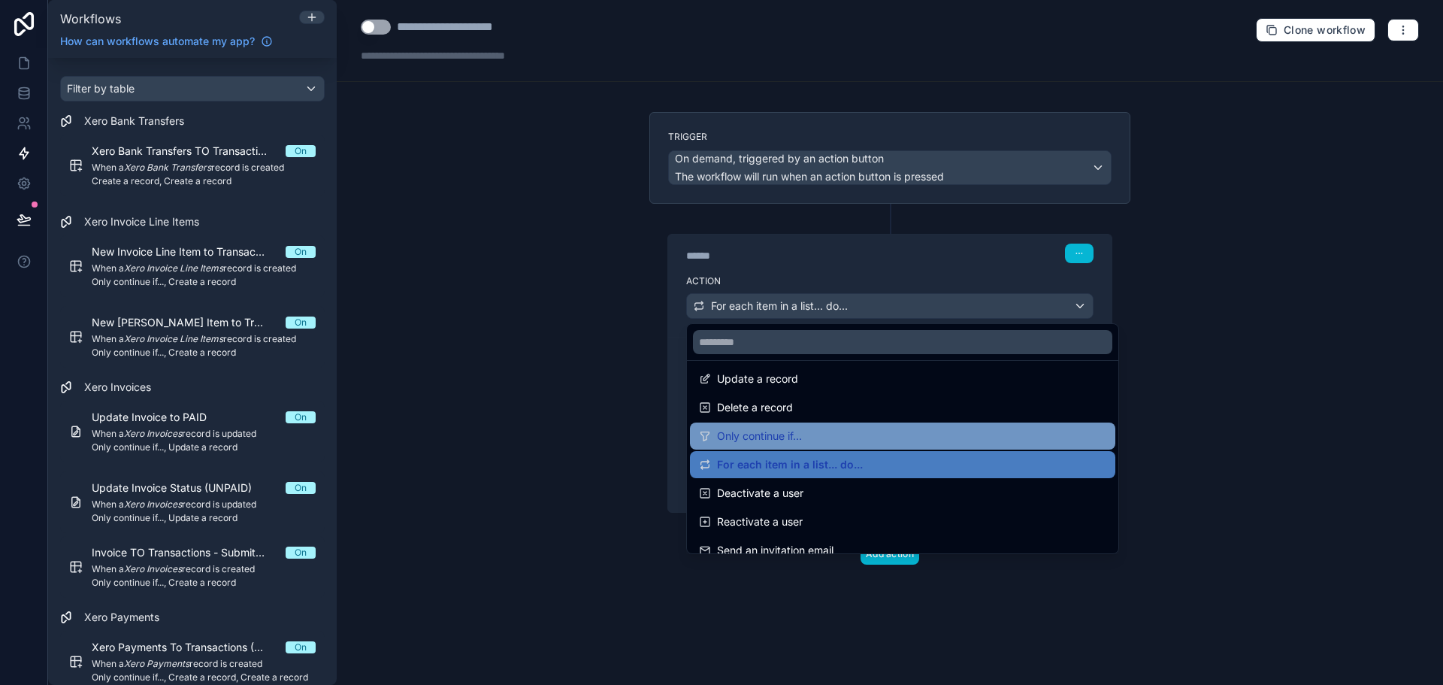
click at [912, 424] on div "Only continue if..." at bounding box center [902, 435] width 425 height 27
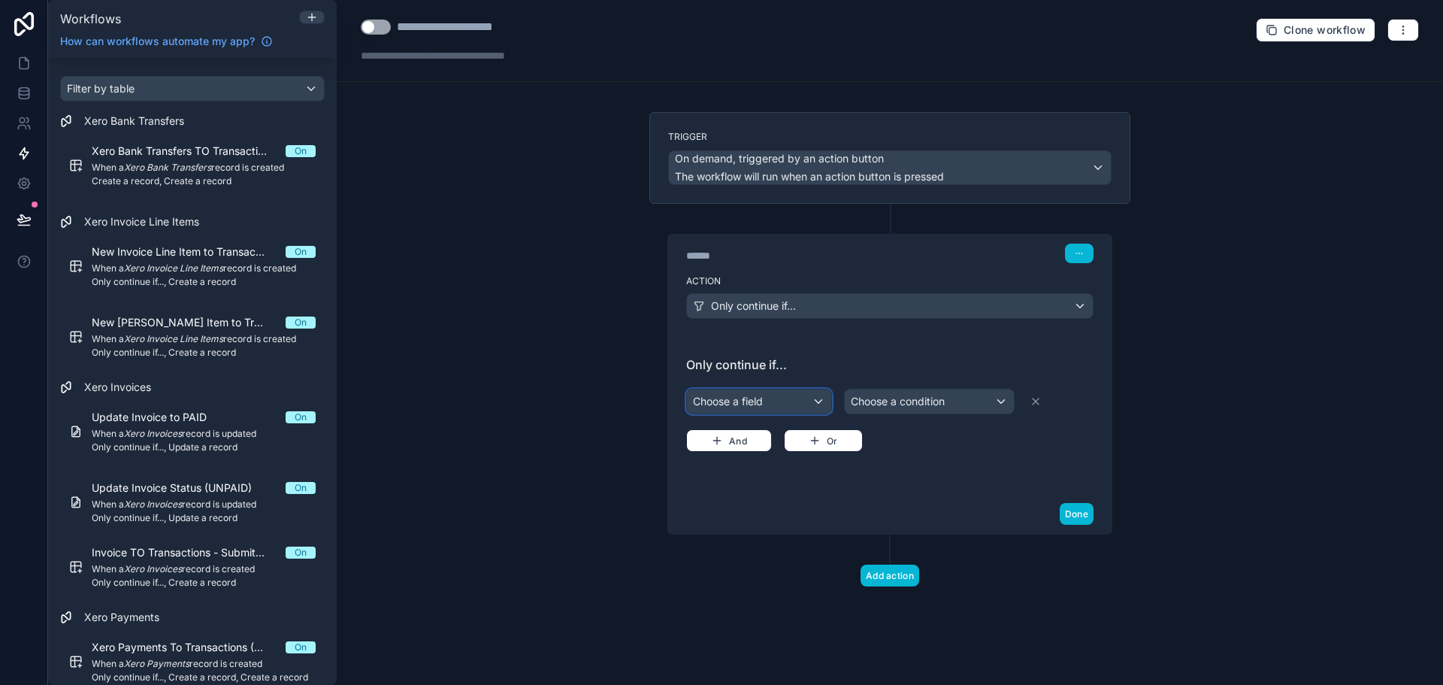
click at [799, 401] on div "Choose a field" at bounding box center [759, 401] width 144 height 24
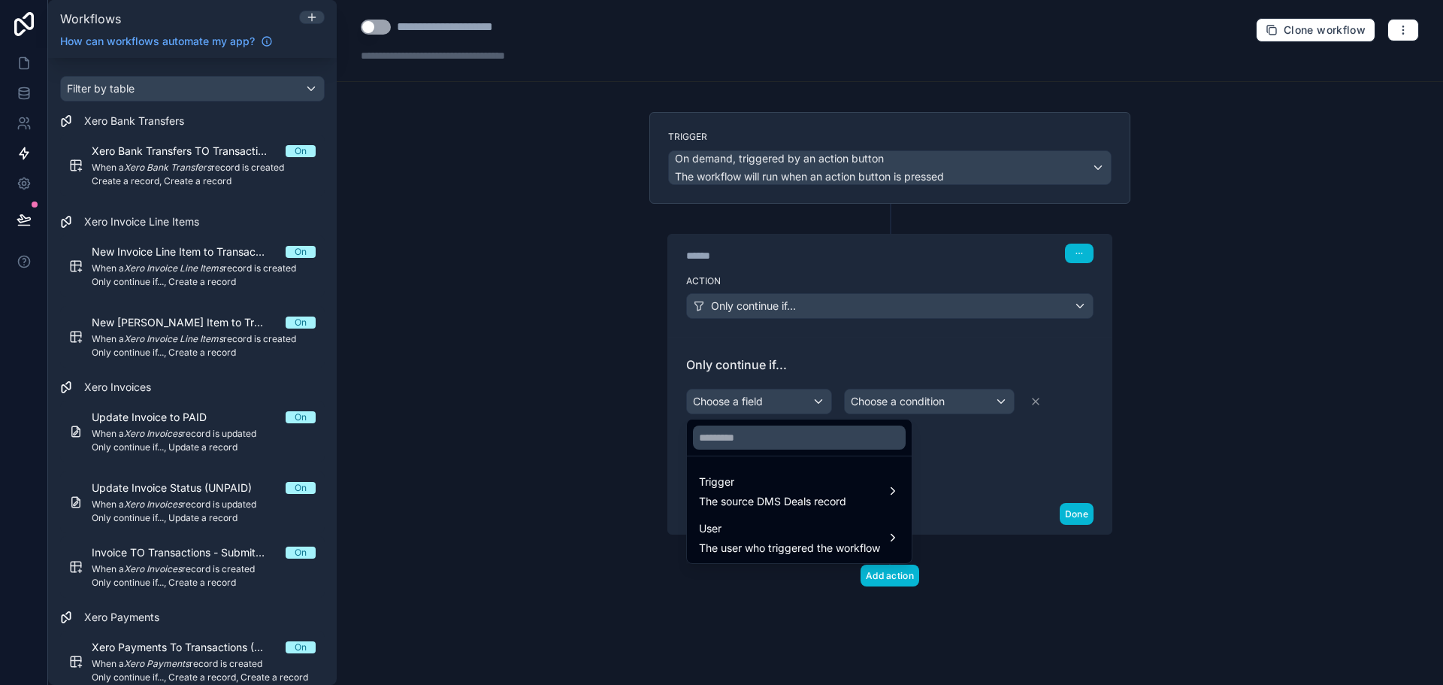
click at [801, 452] on div at bounding box center [799, 437] width 225 height 36
click at [840, 481] on span "Trigger" at bounding box center [772, 482] width 147 height 18
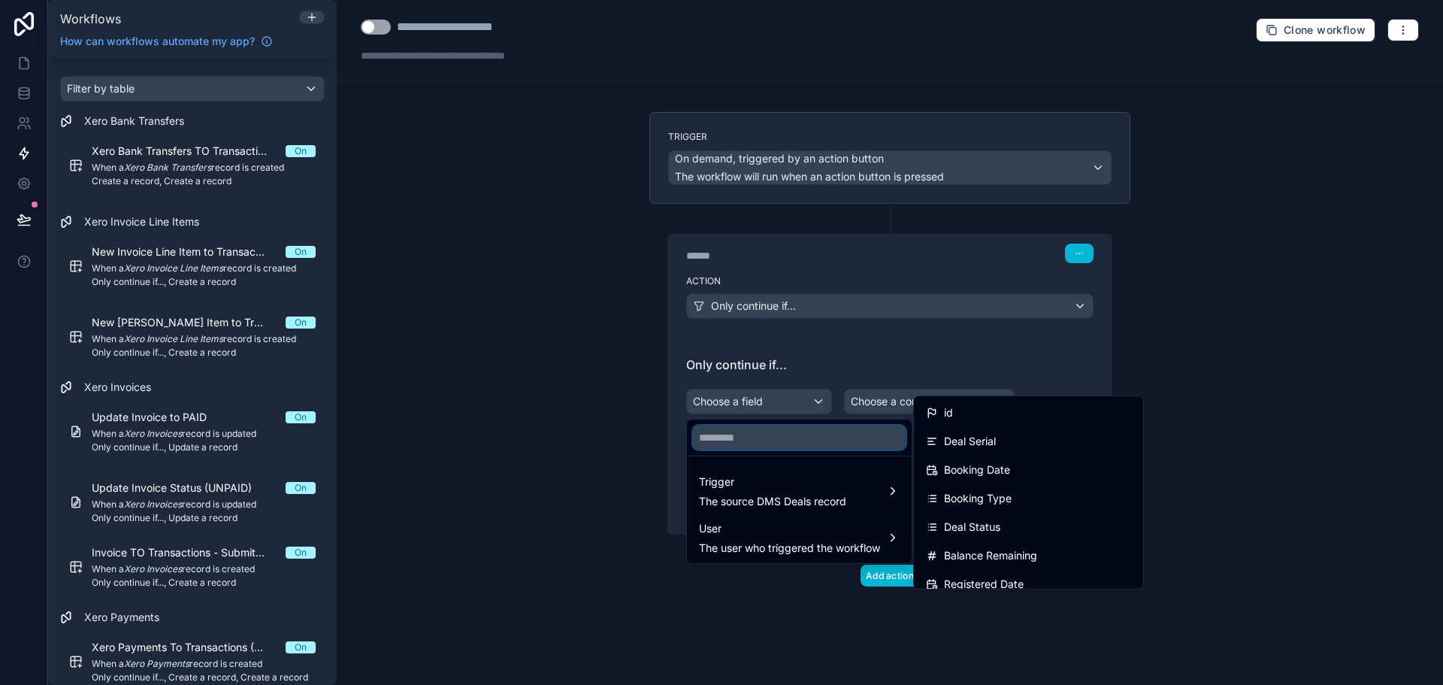
click at [827, 445] on input "text" at bounding box center [799, 437] width 213 height 24
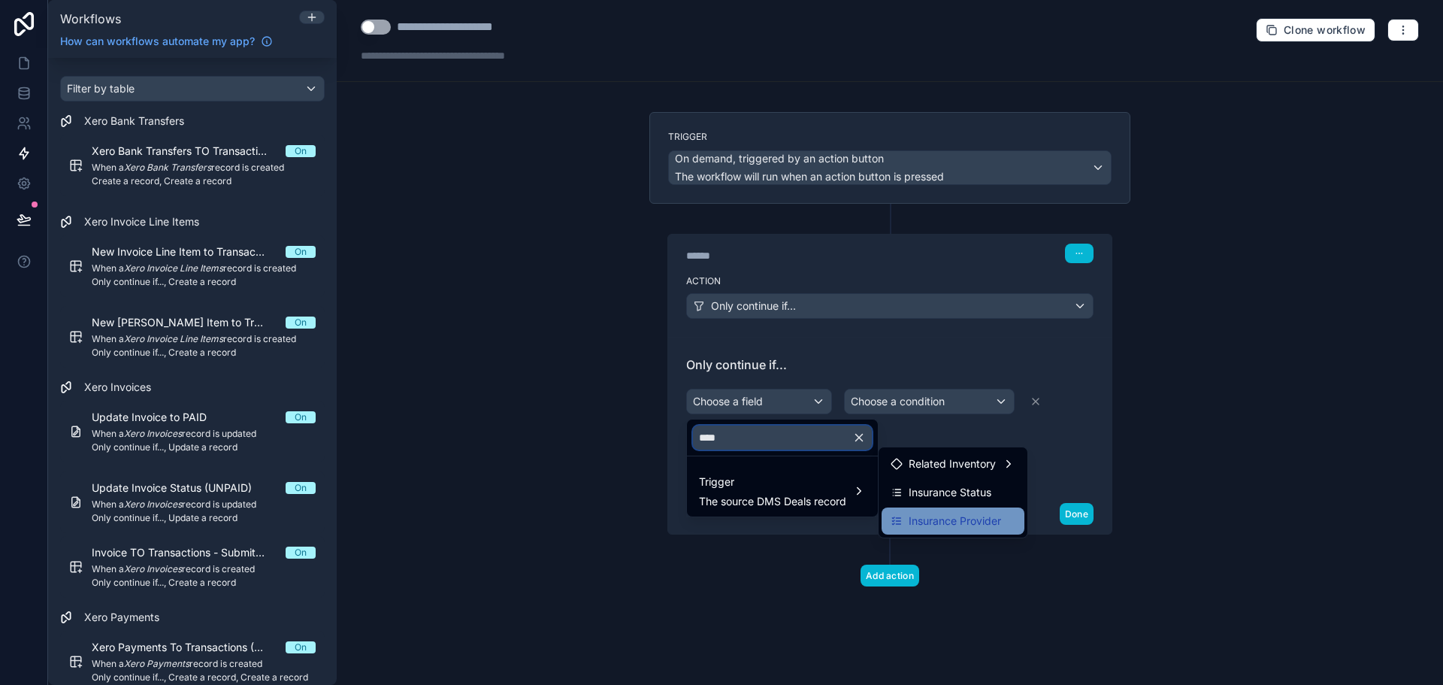
type input "****"
click at [977, 522] on span "Insurance Provider" at bounding box center [955, 521] width 92 height 18
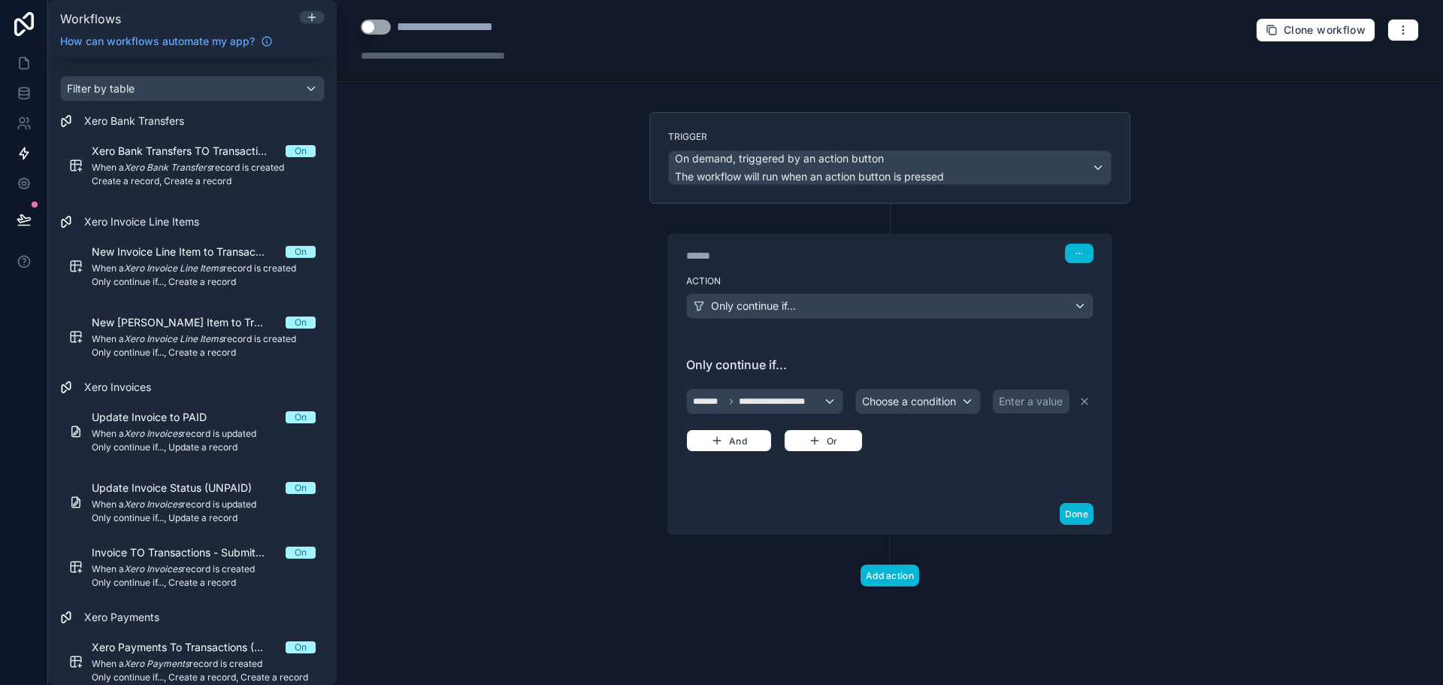
click at [912, 418] on div "**********" at bounding box center [889, 419] width 407 height 66
click at [929, 407] on span "Choose a condition" at bounding box center [909, 401] width 94 height 15
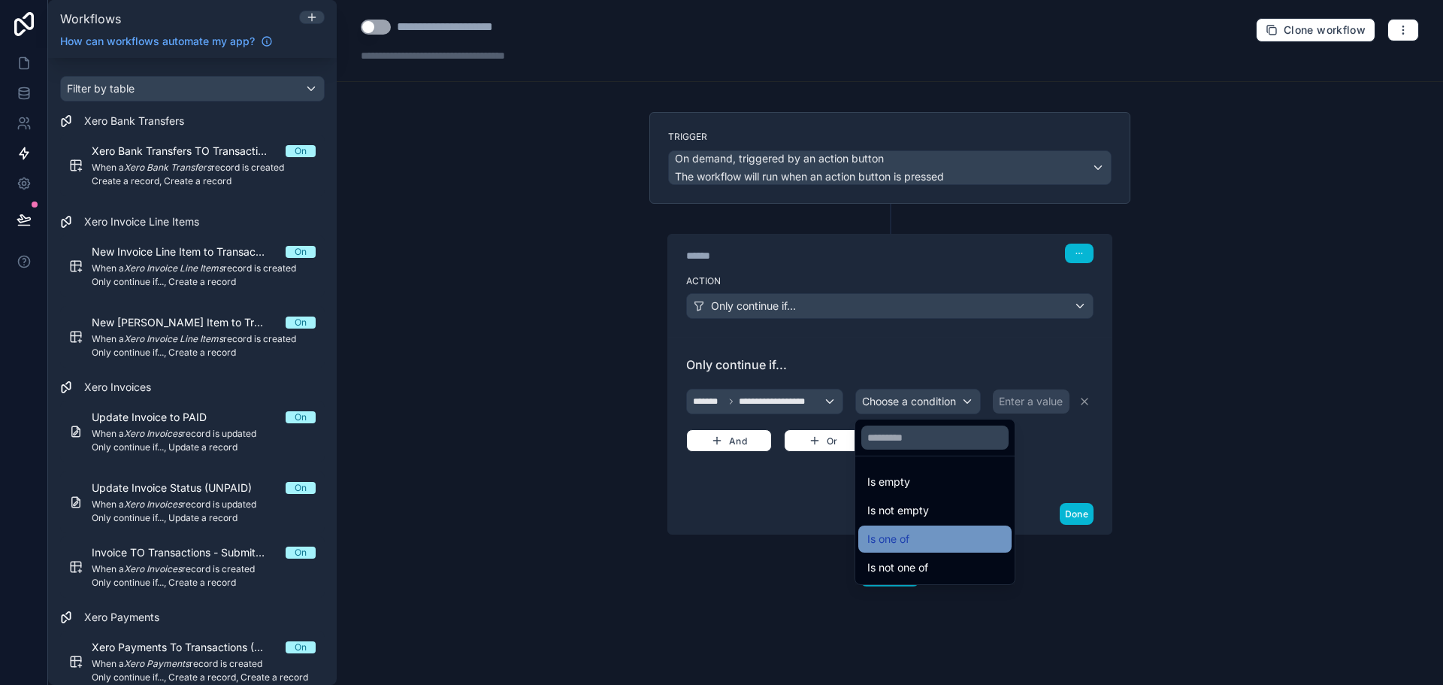
click at [907, 534] on span "Is one of" at bounding box center [888, 539] width 42 height 18
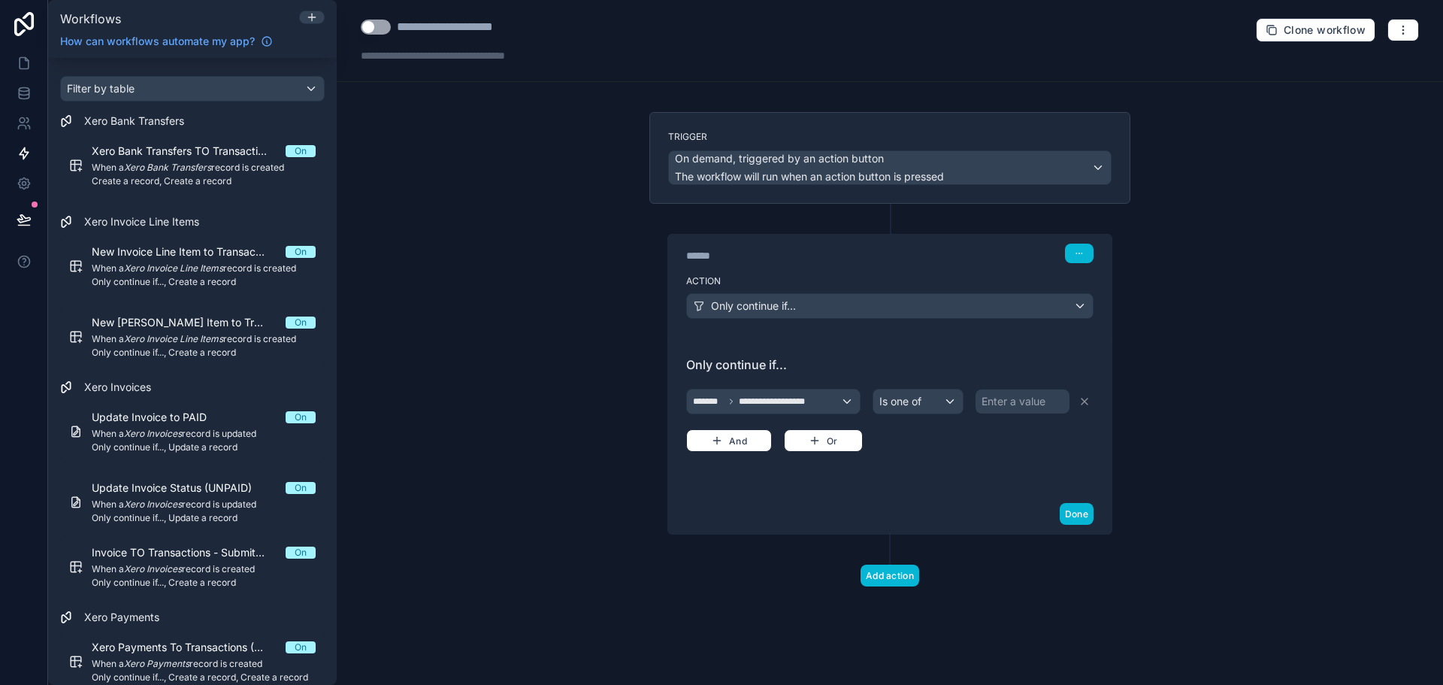
click at [1015, 395] on div "Enter a value" at bounding box center [1014, 401] width 64 height 15
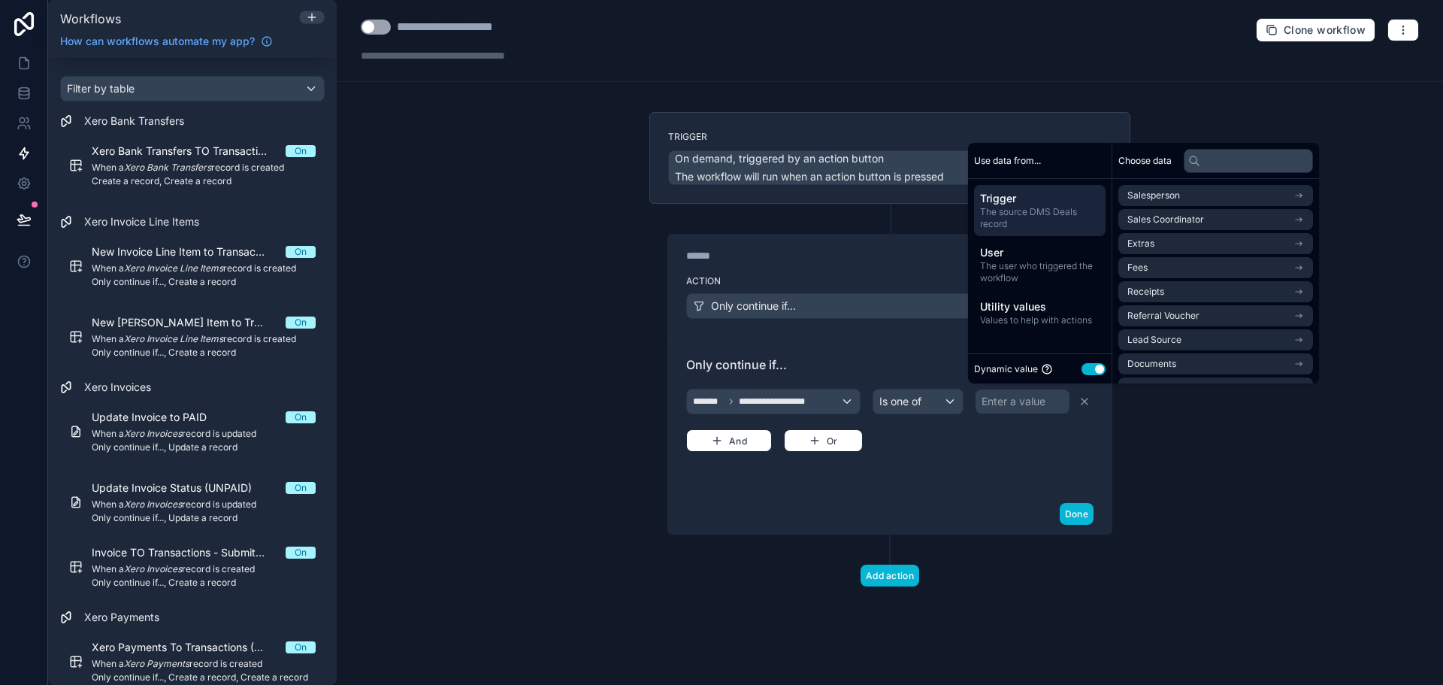
click at [1098, 368] on button "Use setting" at bounding box center [1094, 369] width 24 height 12
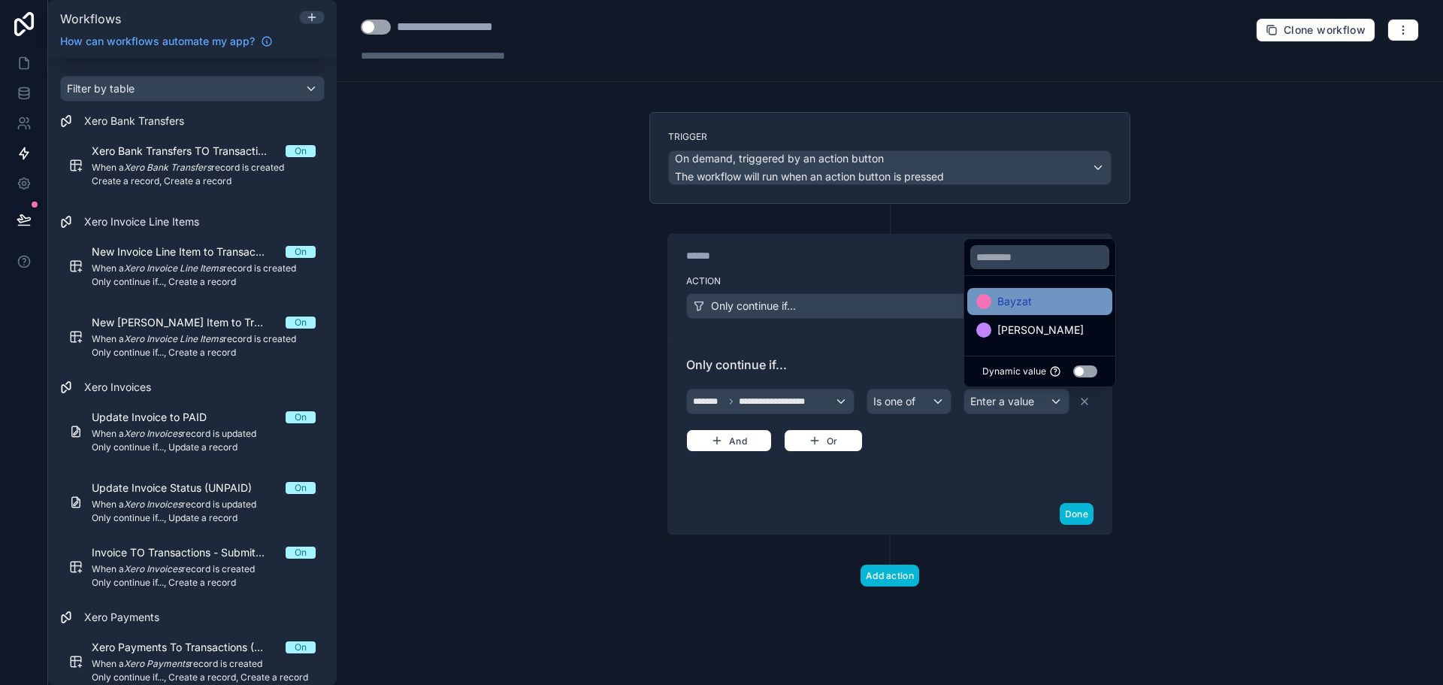
click at [1054, 310] on div "Bayzat" at bounding box center [1039, 301] width 127 height 18
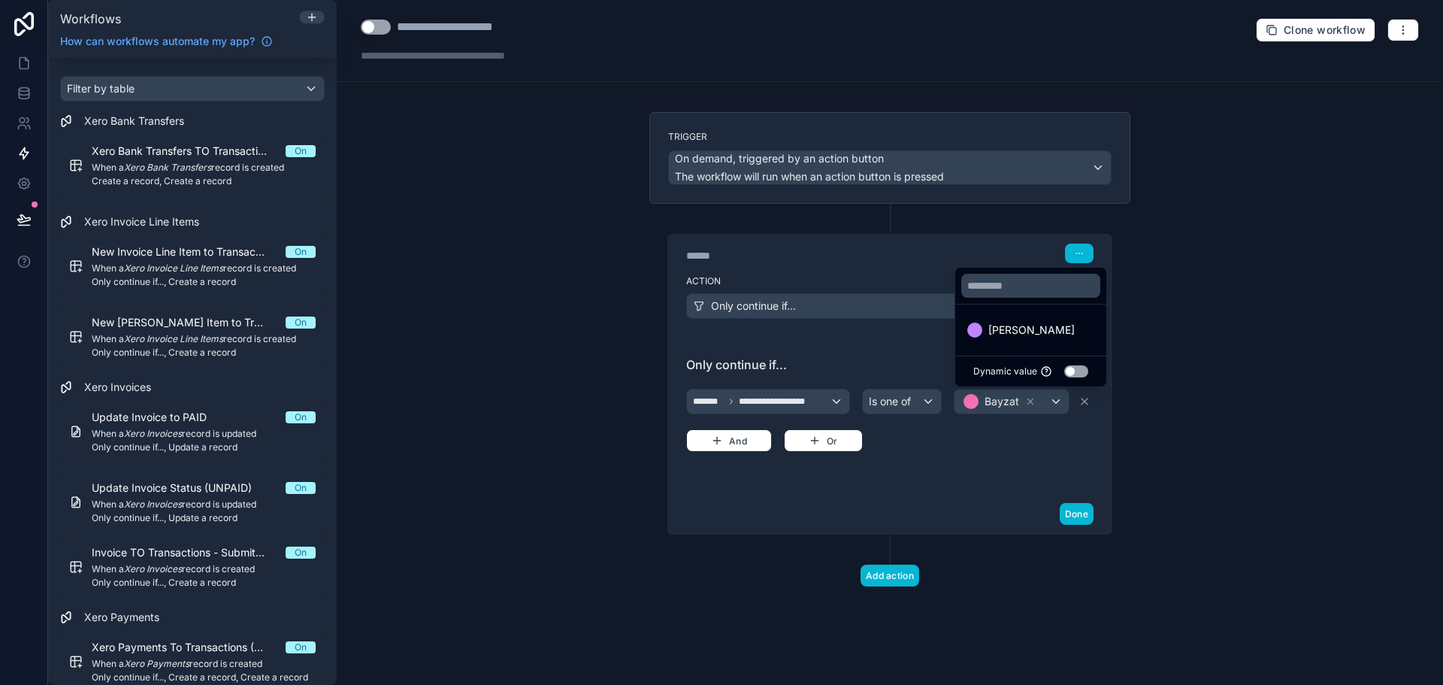
click at [915, 478] on div "**********" at bounding box center [889, 415] width 443 height 157
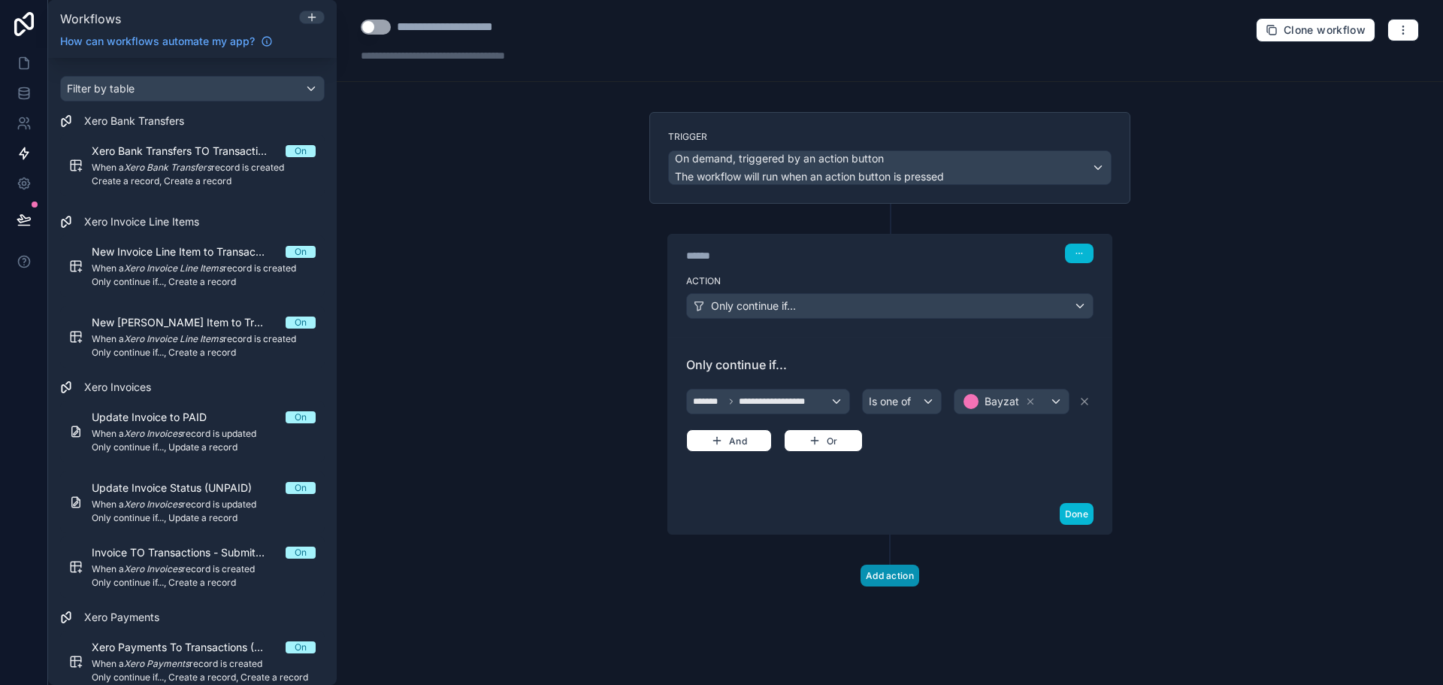
click at [896, 580] on button "Add action" at bounding box center [890, 575] width 59 height 22
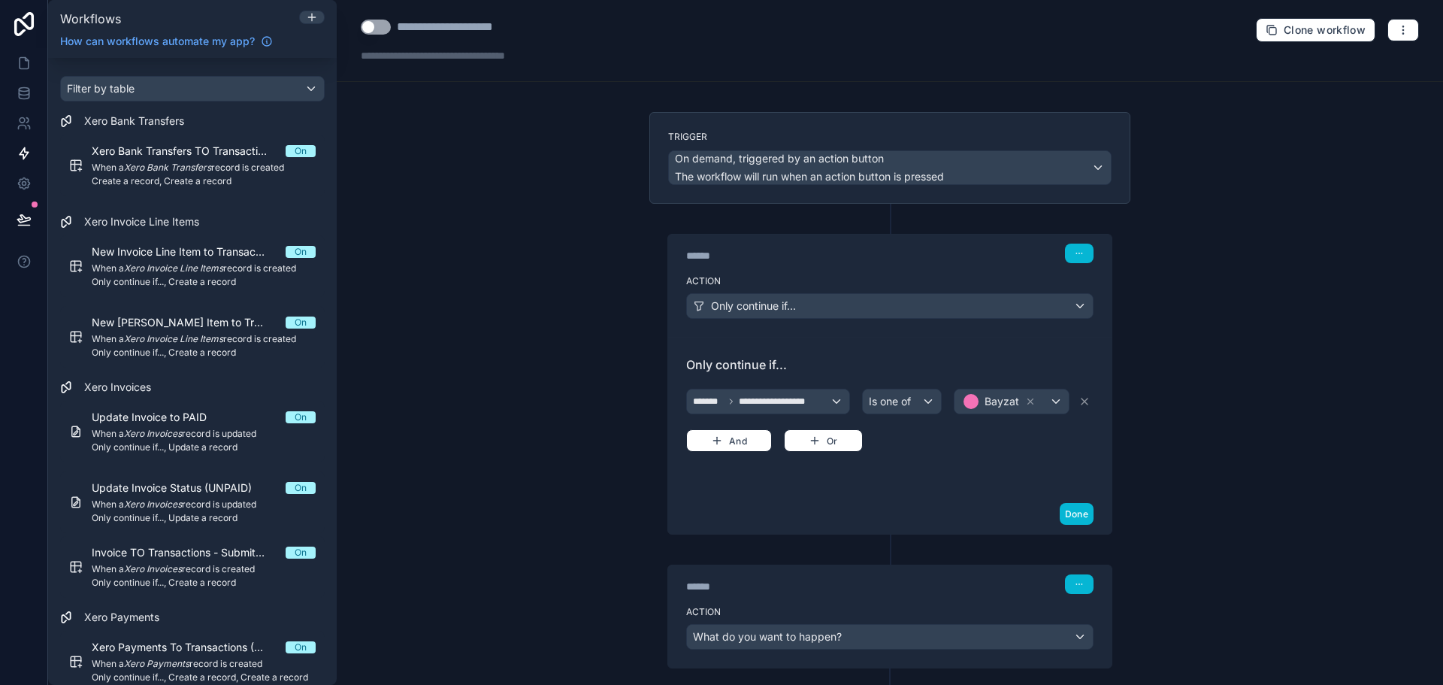
scroll to position [83, 0]
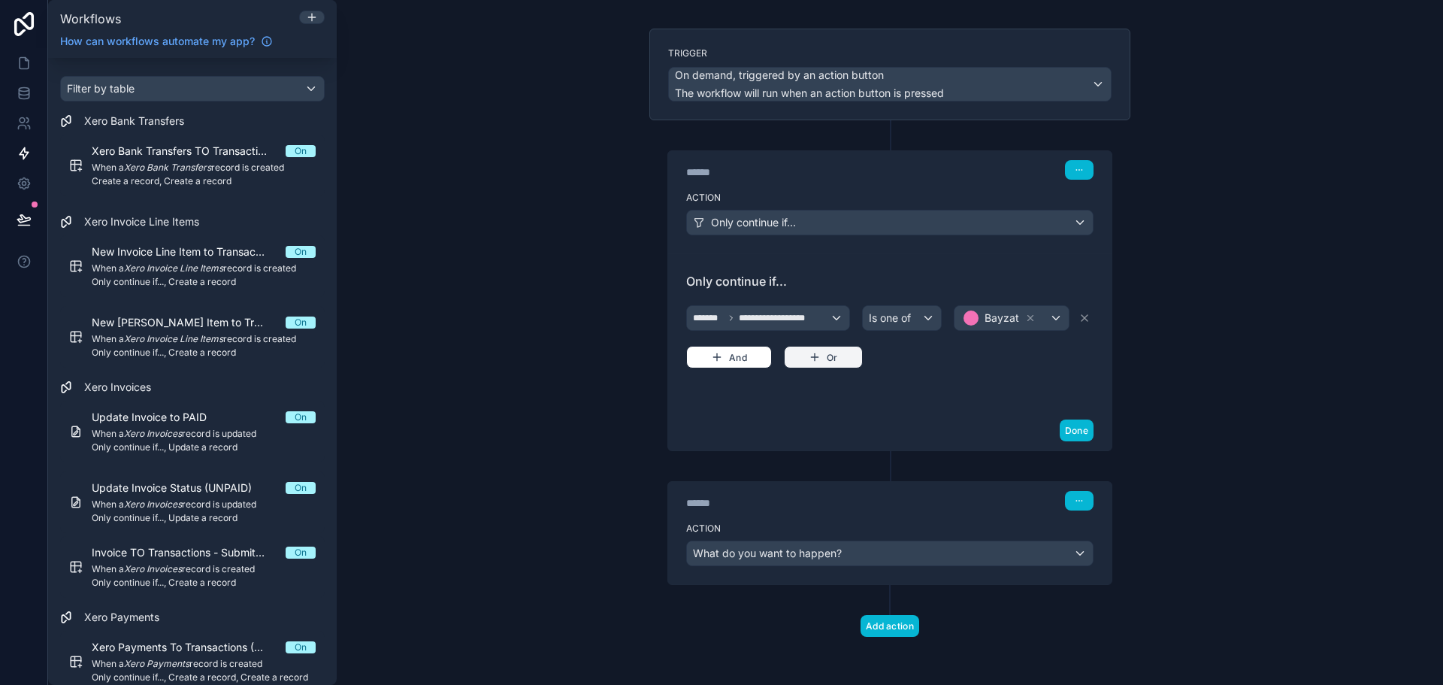
click at [836, 355] on button "Or" at bounding box center [823, 357] width 79 height 23
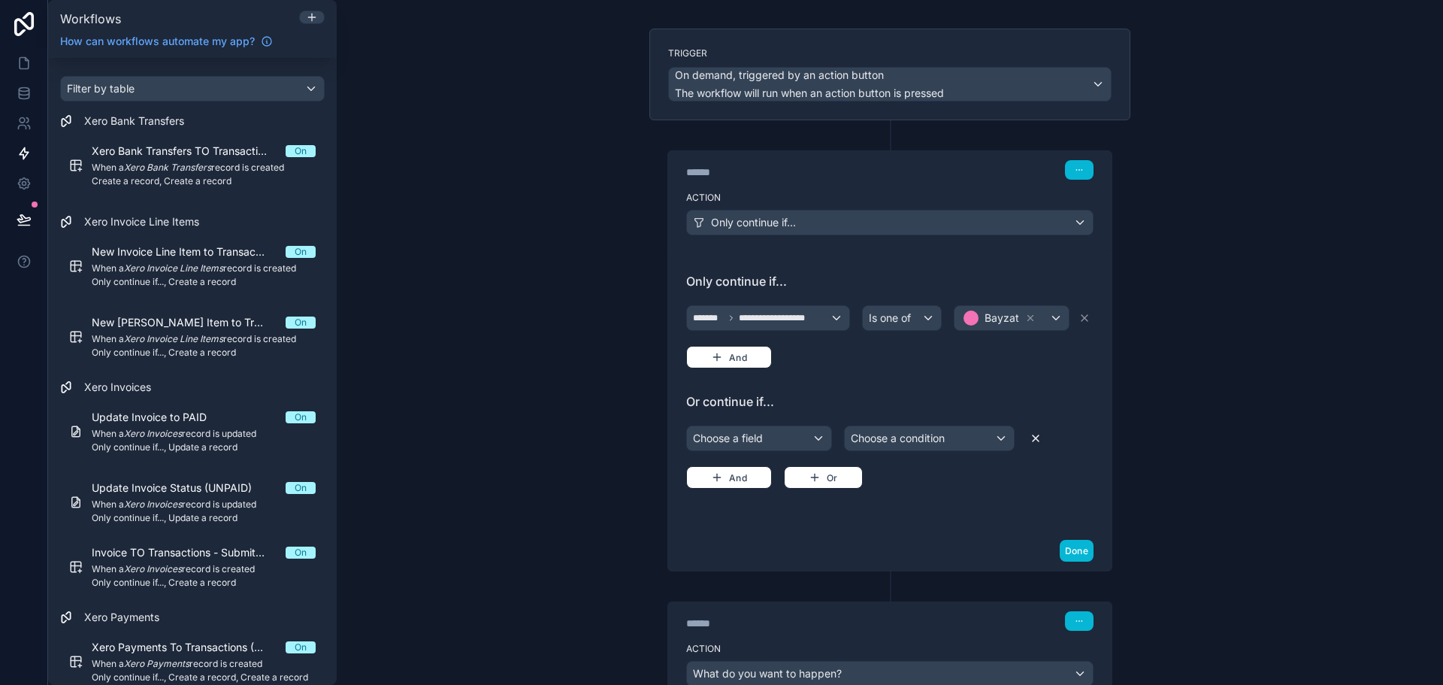
click at [1036, 432] on icon at bounding box center [1036, 438] width 12 height 12
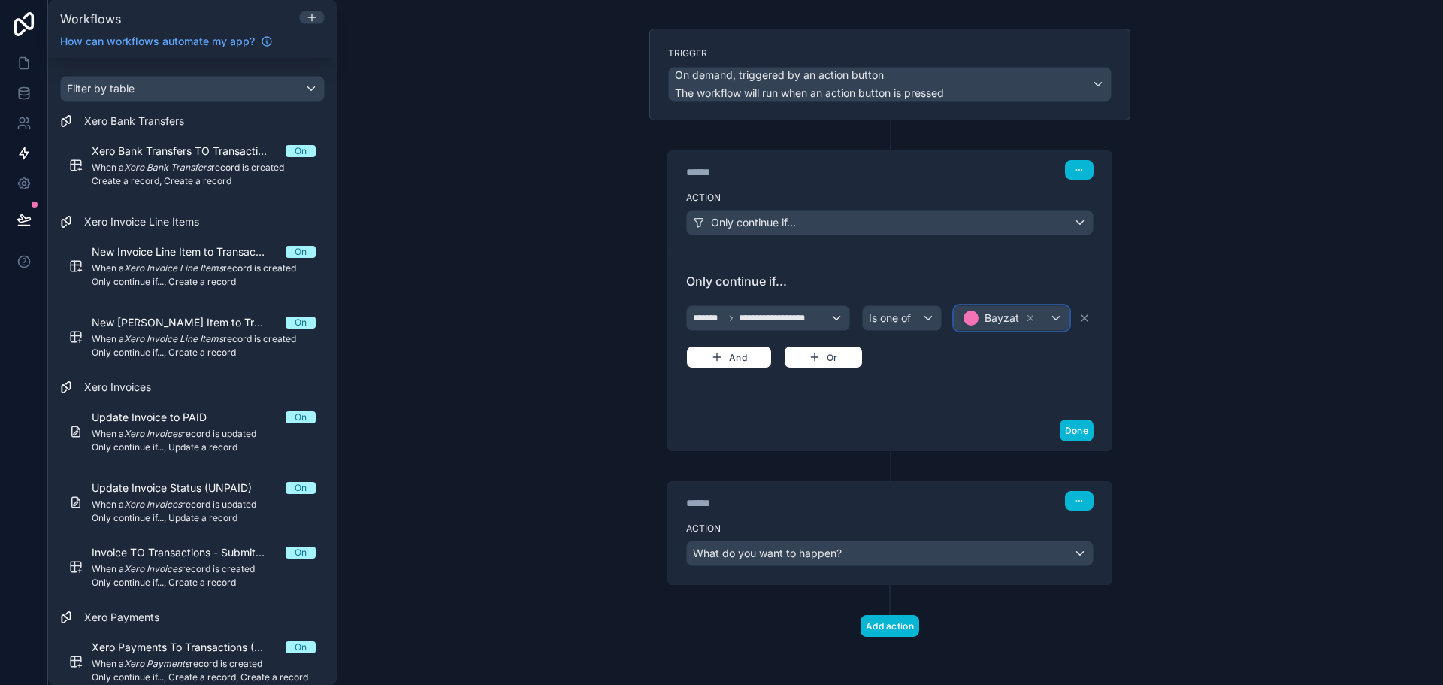
click at [1045, 319] on div "Bayzat" at bounding box center [1012, 318] width 114 height 24
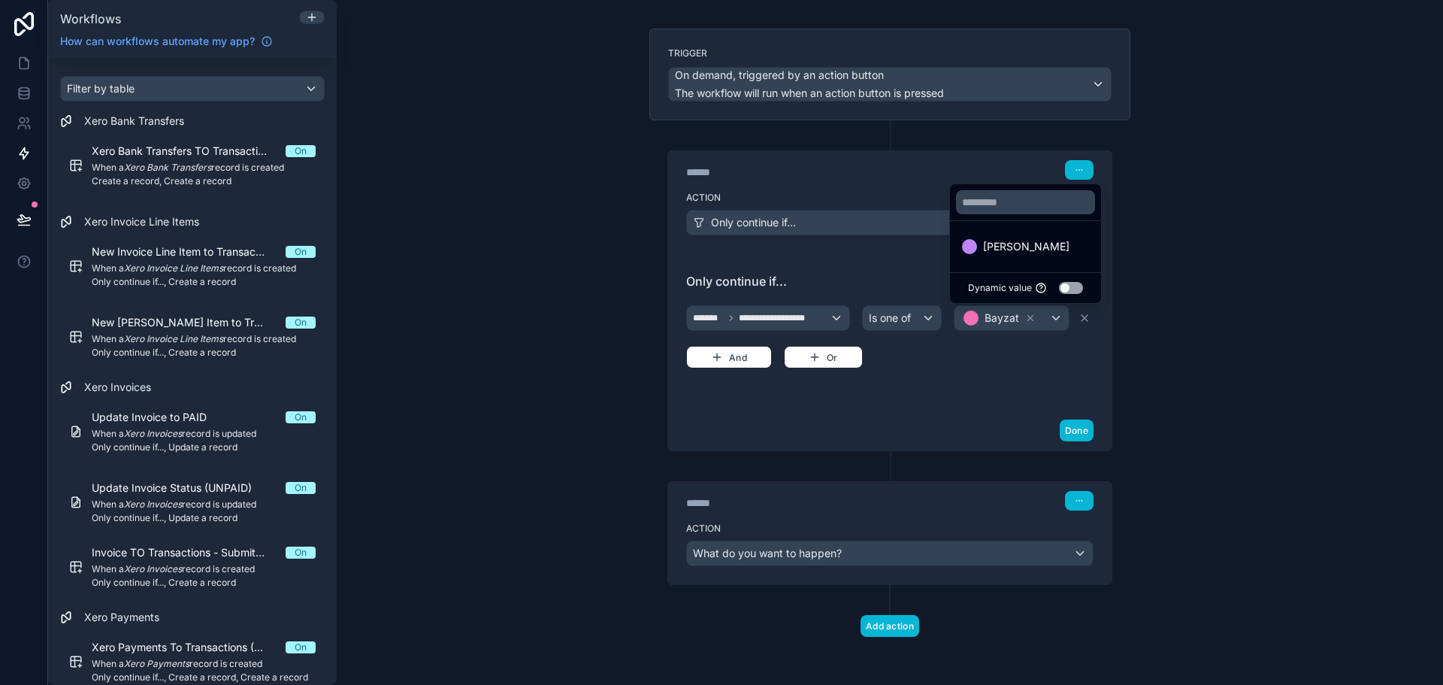
click at [956, 431] on div at bounding box center [721, 342] width 1443 height 685
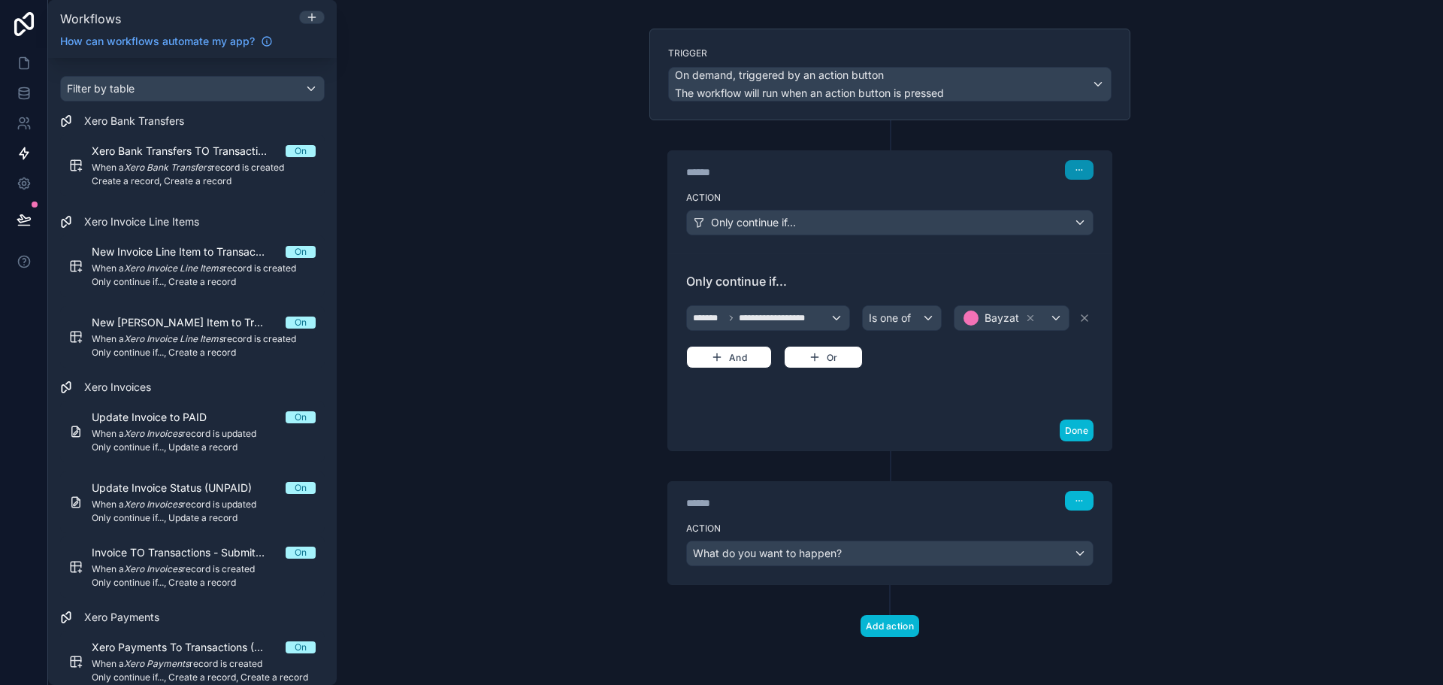
click at [1065, 169] on button "button" at bounding box center [1079, 170] width 29 height 20
click at [1021, 177] on div "****** Step 1" at bounding box center [889, 170] width 407 height 20
click at [889, 616] on button "Add action" at bounding box center [890, 626] width 59 height 22
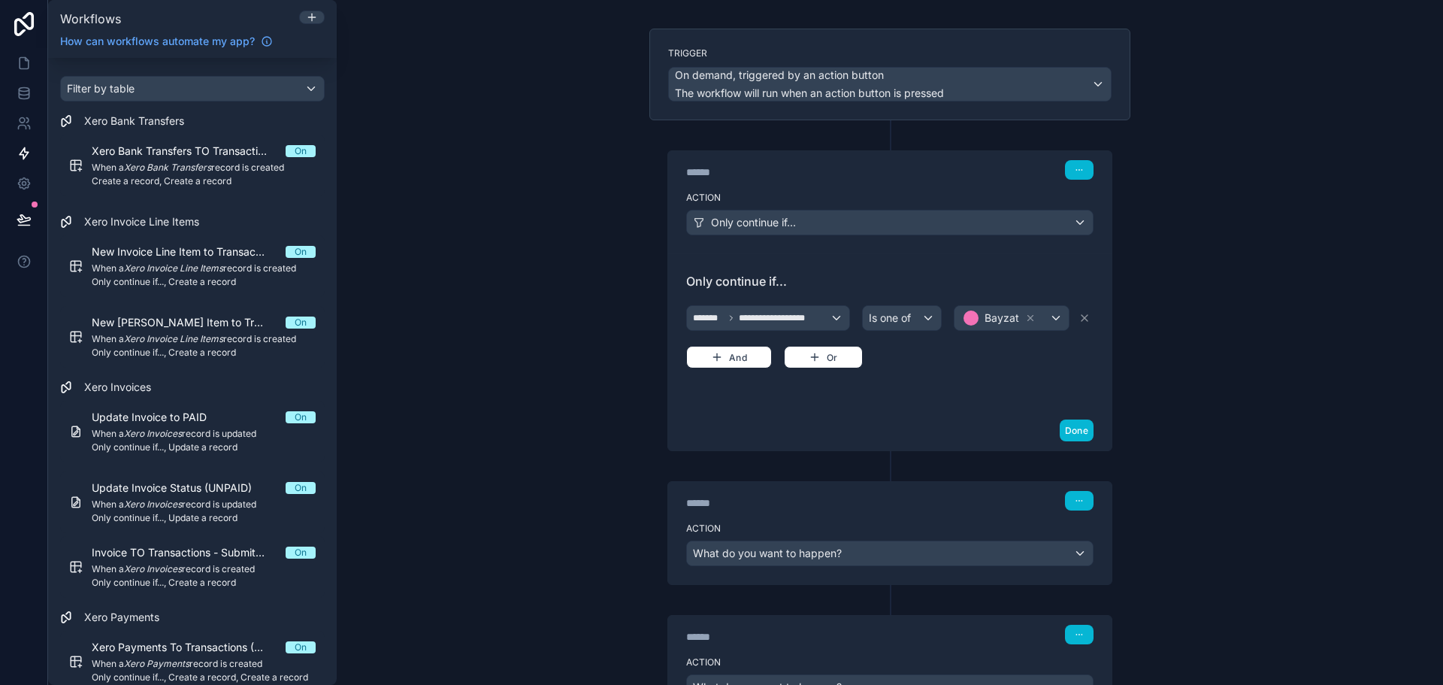
scroll to position [217, 0]
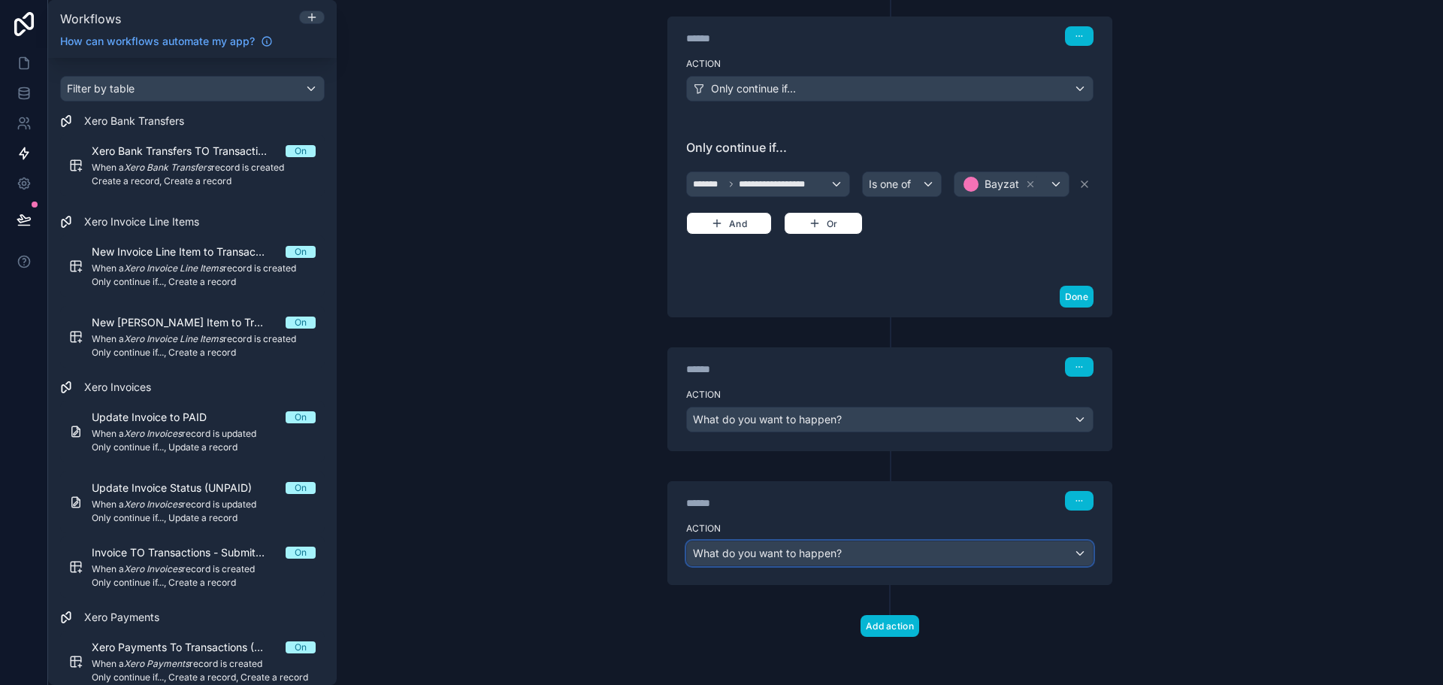
click at [924, 560] on div "What do you want to happen?" at bounding box center [890, 553] width 406 height 24
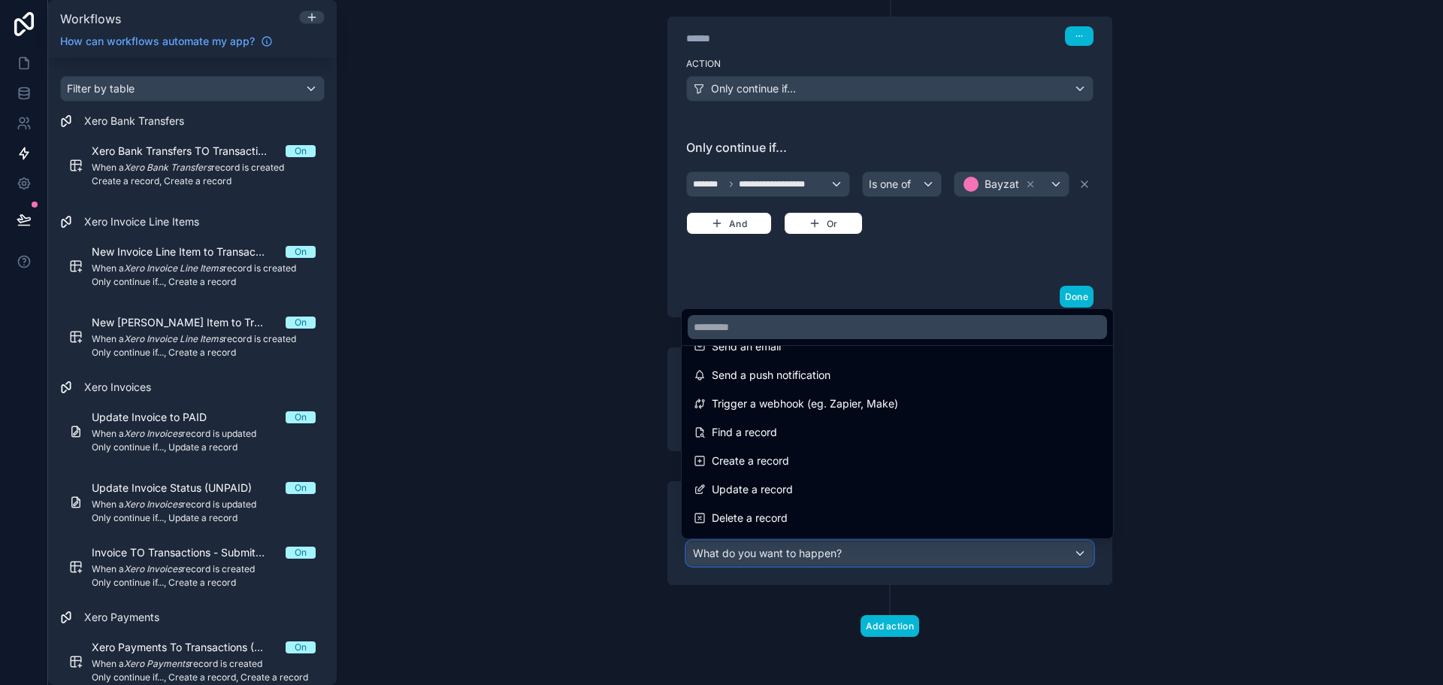
scroll to position [0, 0]
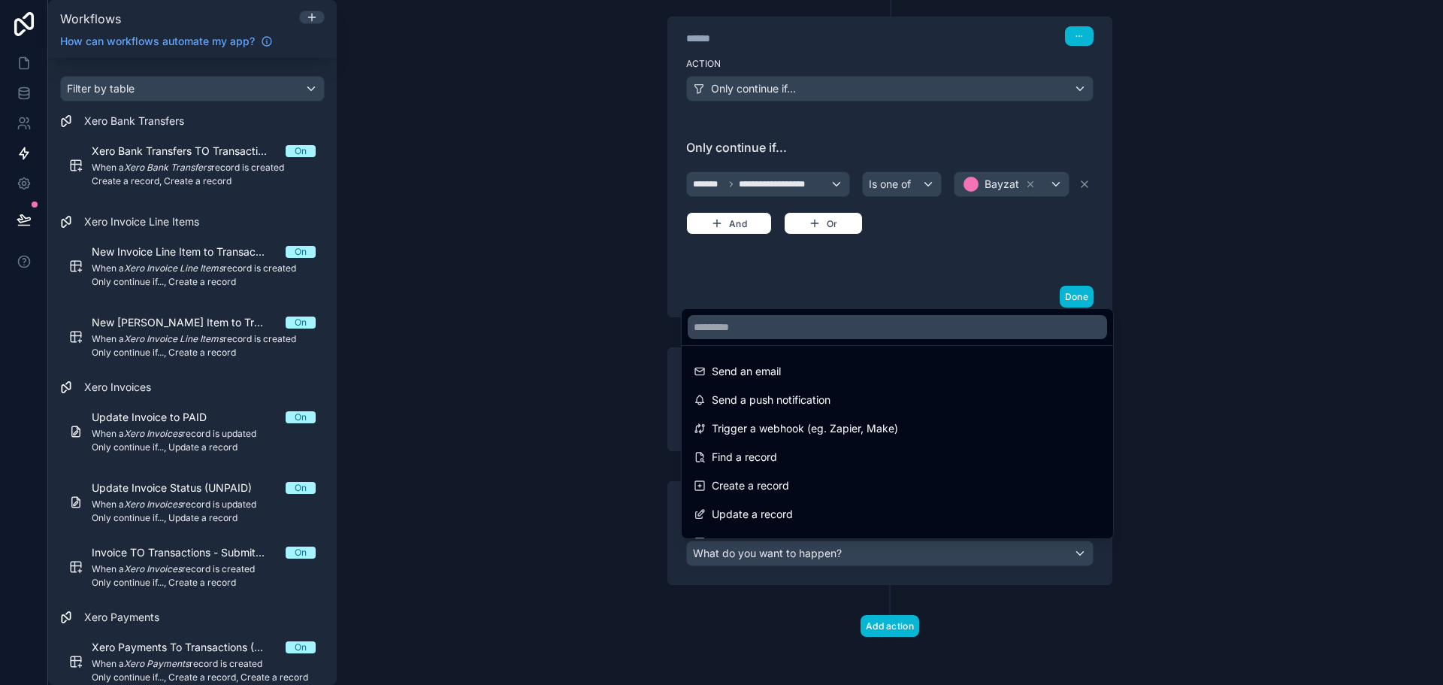
click at [608, 464] on div at bounding box center [721, 342] width 1443 height 685
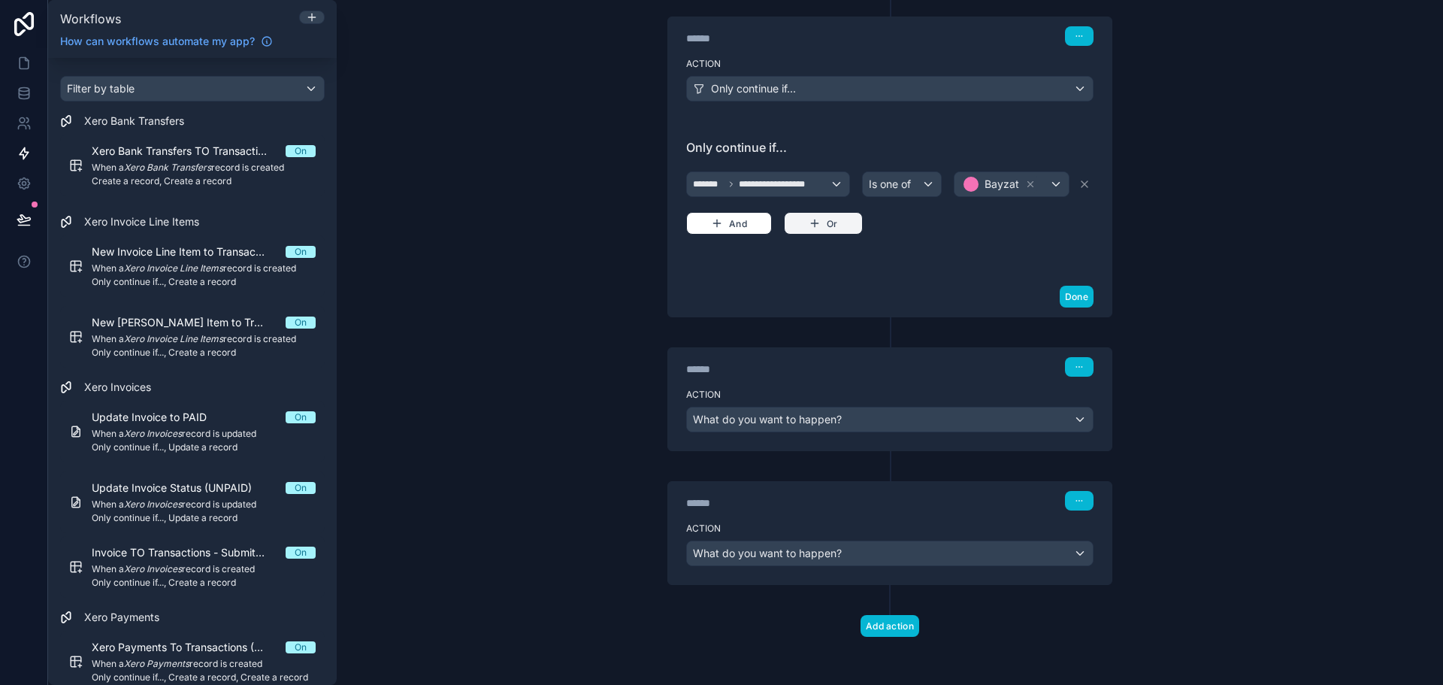
click at [841, 231] on button "Or" at bounding box center [823, 223] width 79 height 23
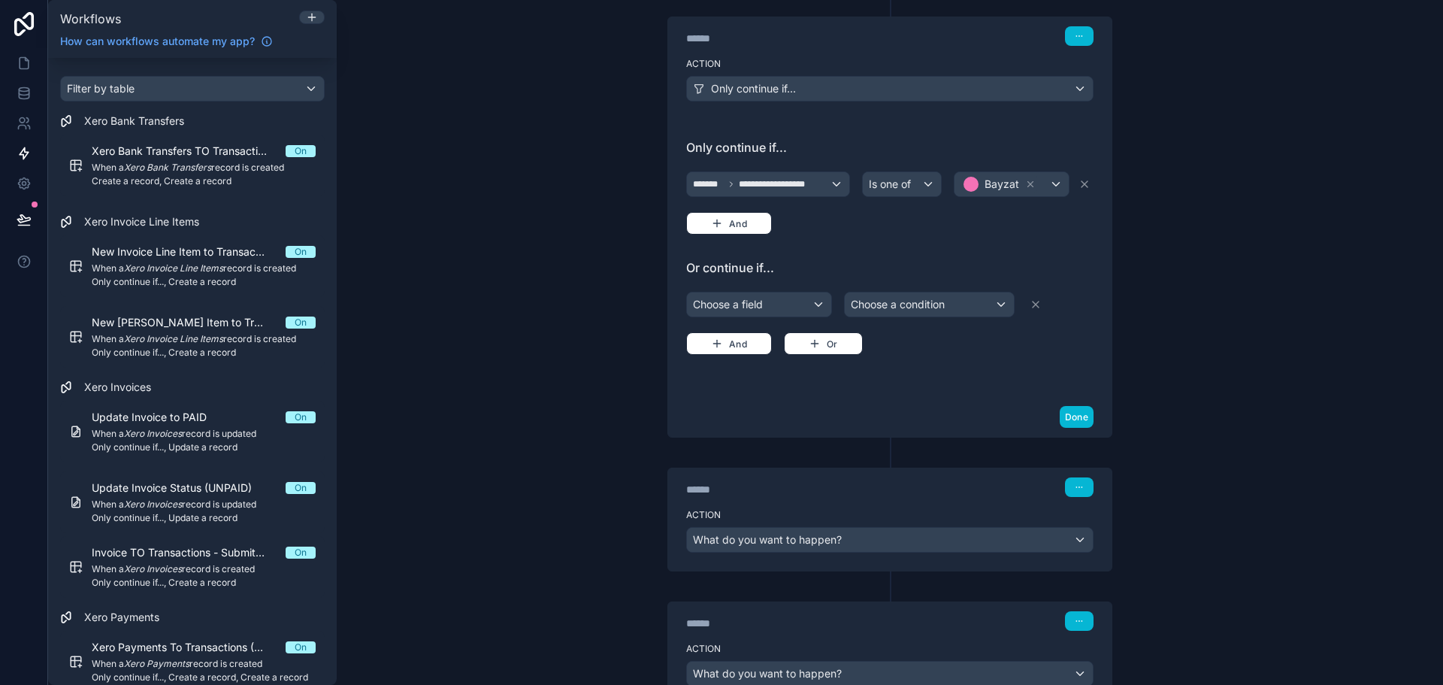
click at [777, 227] on div "**********" at bounding box center [889, 201] width 407 height 66
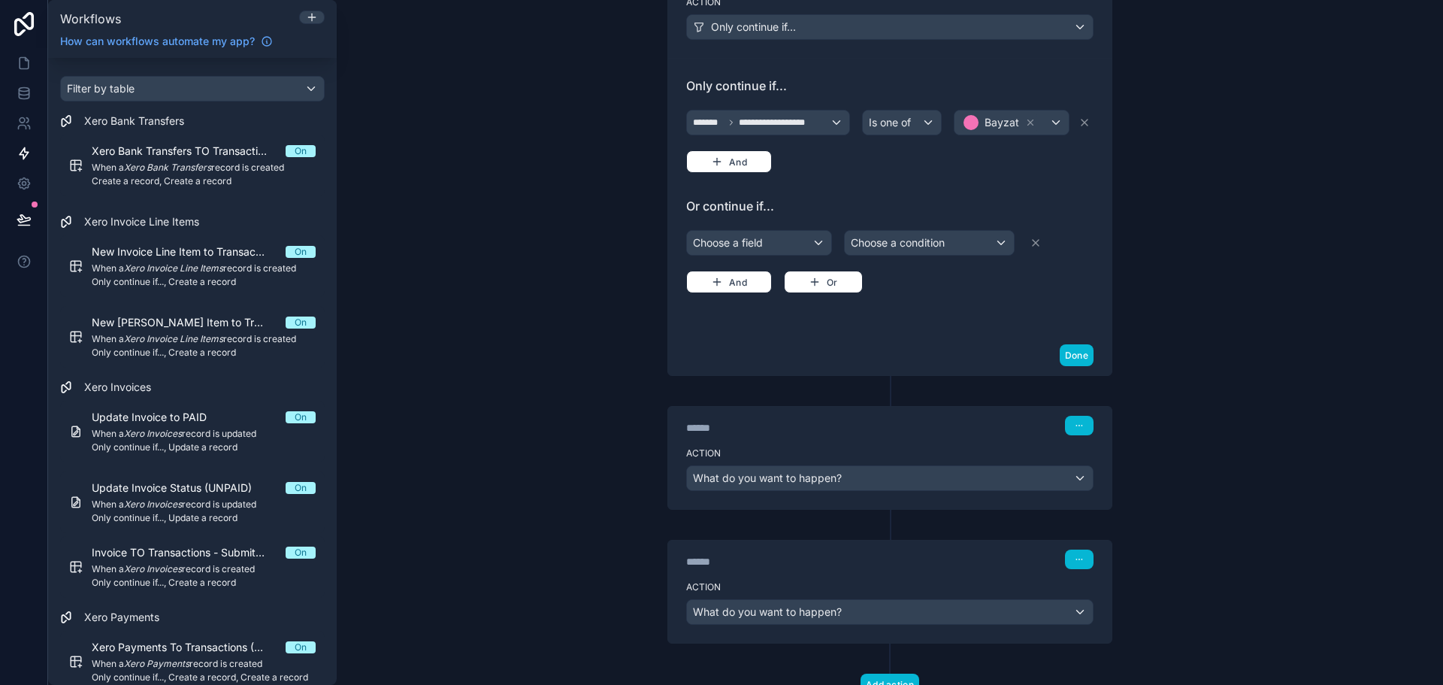
scroll to position [337, 0]
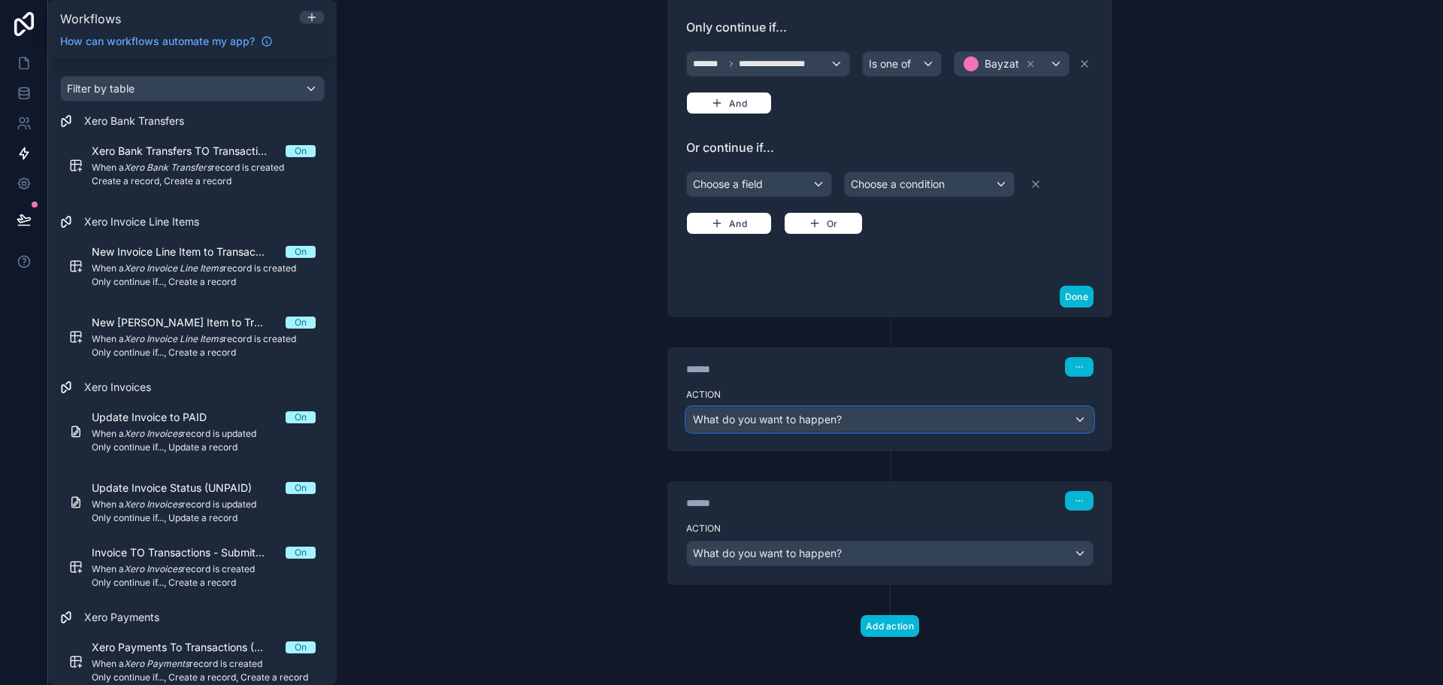
click at [919, 414] on div "What do you want to happen?" at bounding box center [890, 419] width 406 height 24
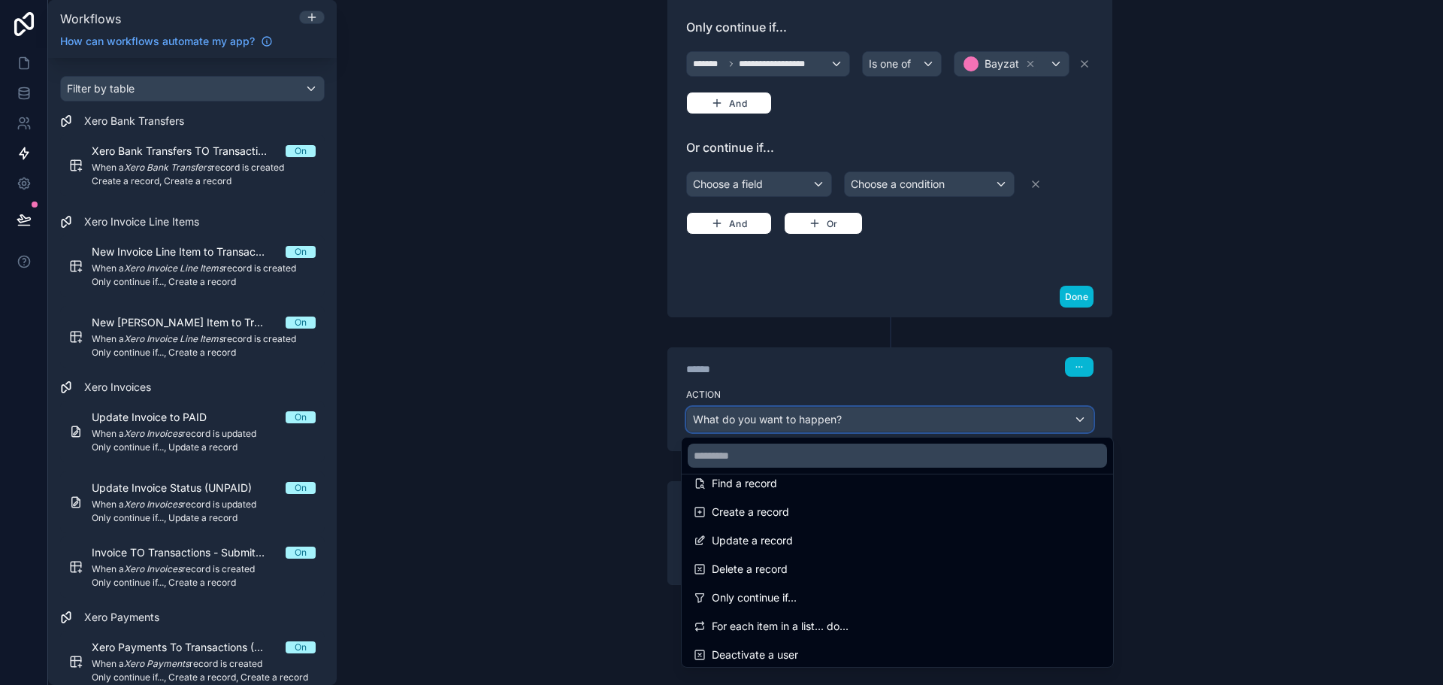
scroll to position [75, 0]
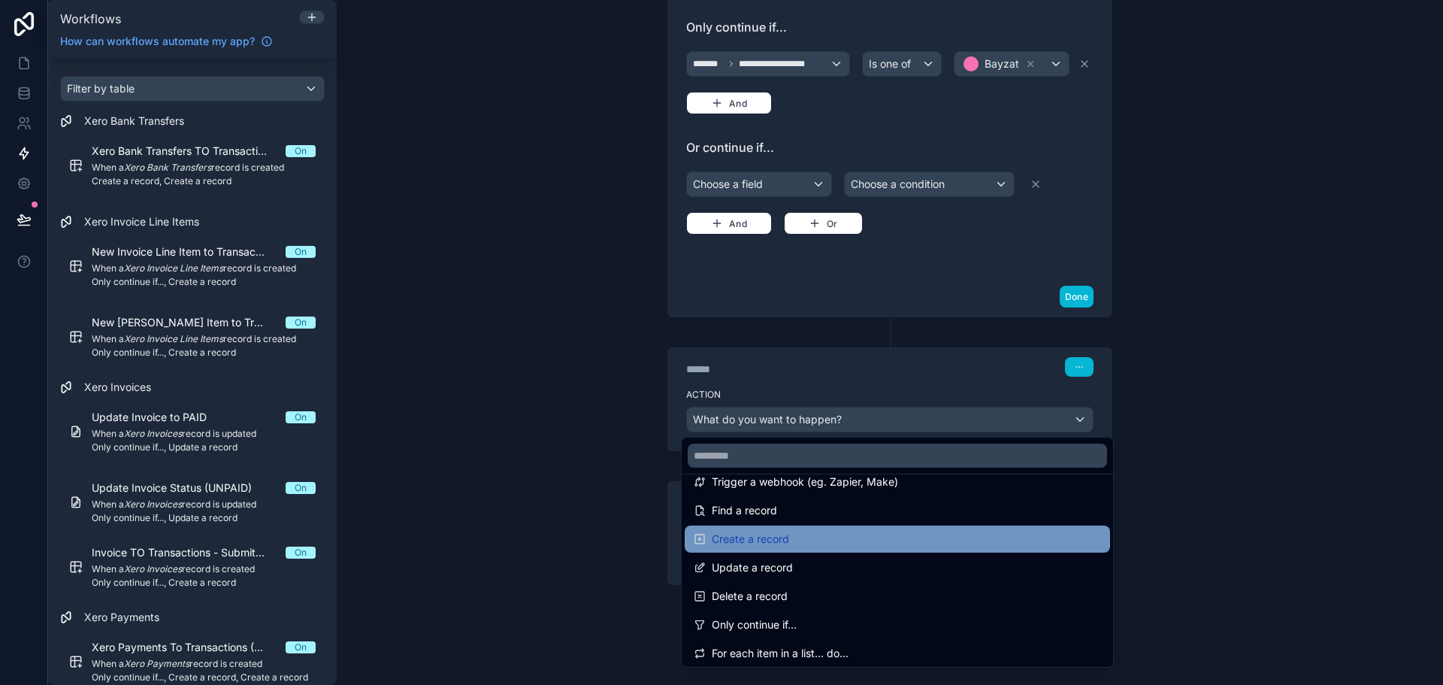
click at [897, 531] on div "Create a record" at bounding box center [897, 539] width 407 height 18
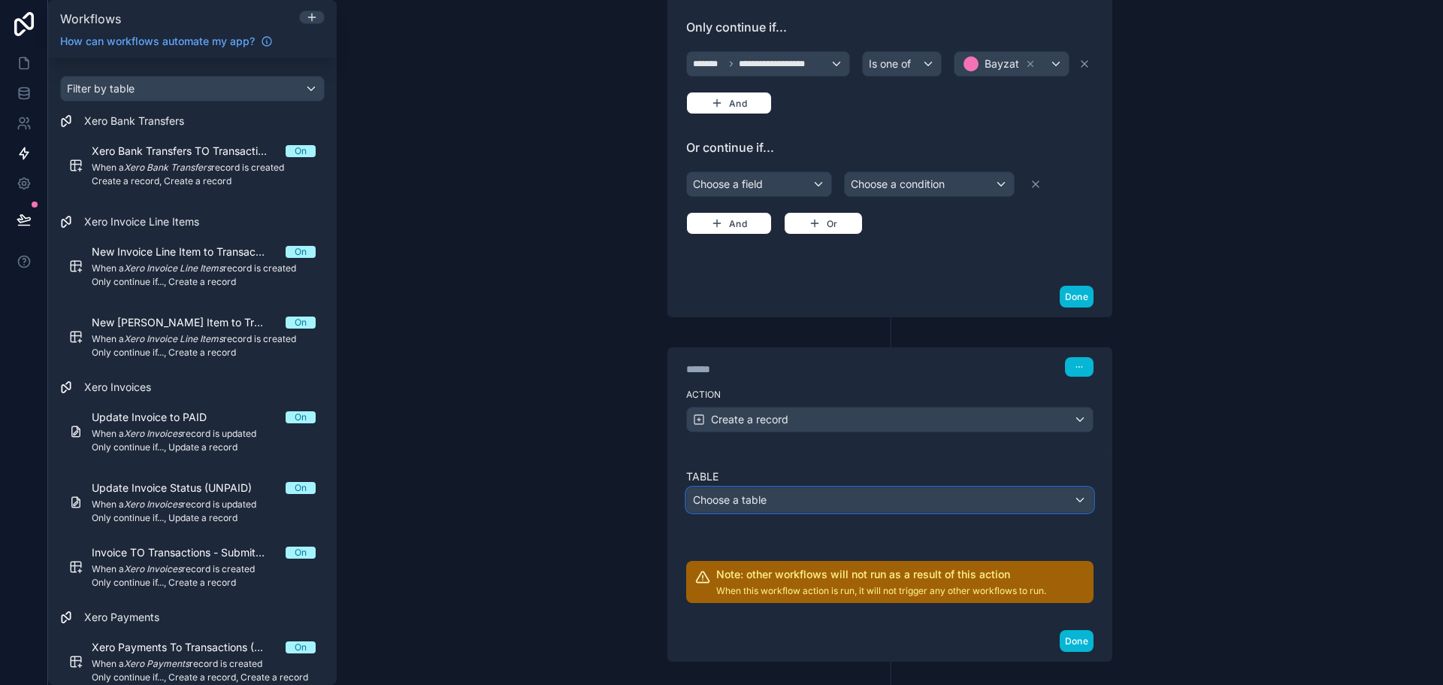
click at [903, 503] on div "Choose a table" at bounding box center [890, 500] width 406 height 24
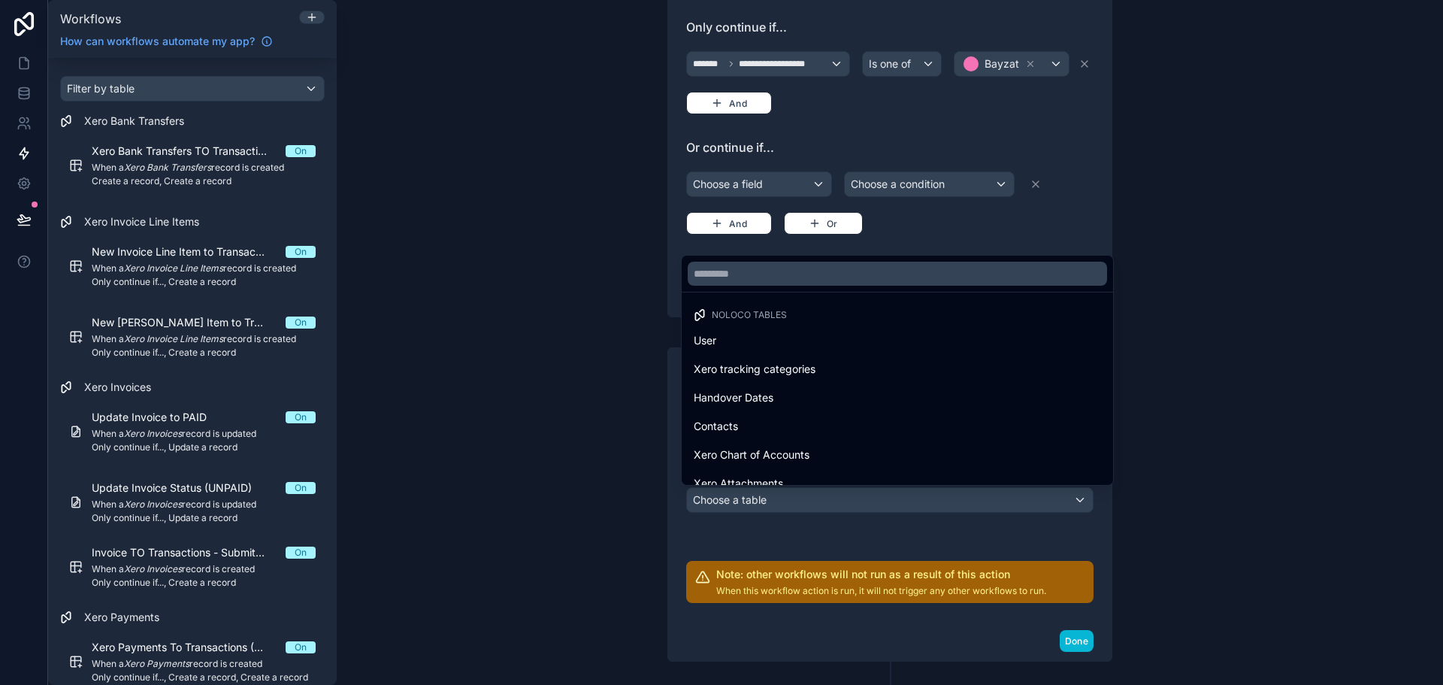
click at [857, 302] on ul "Noloco tables User Xero tracking categories Handover Dates Contacts Xero Chart …" at bounding box center [897, 388] width 431 height 192
click at [862, 287] on div at bounding box center [897, 274] width 431 height 36
click at [878, 271] on input "text" at bounding box center [897, 274] width 419 height 24
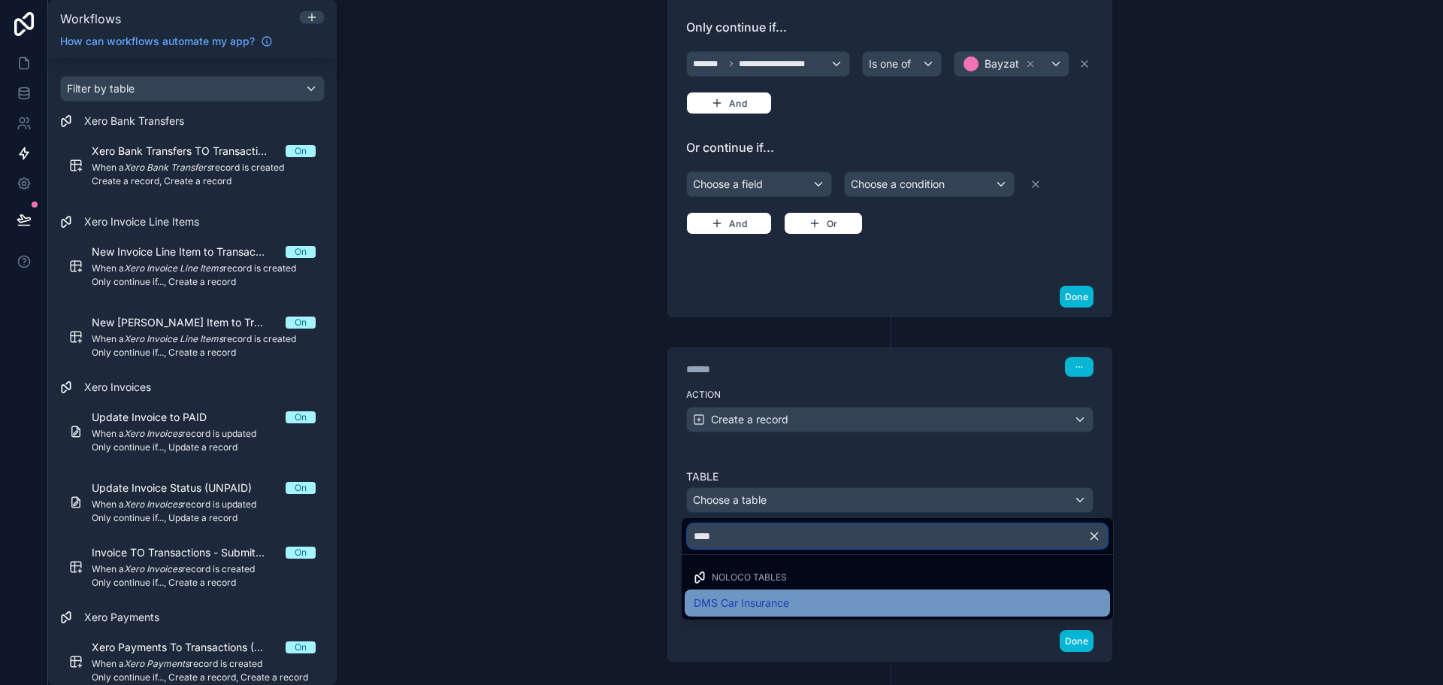
type input "****"
click at [876, 612] on div "DMS Car Insurance" at bounding box center [897, 602] width 425 height 27
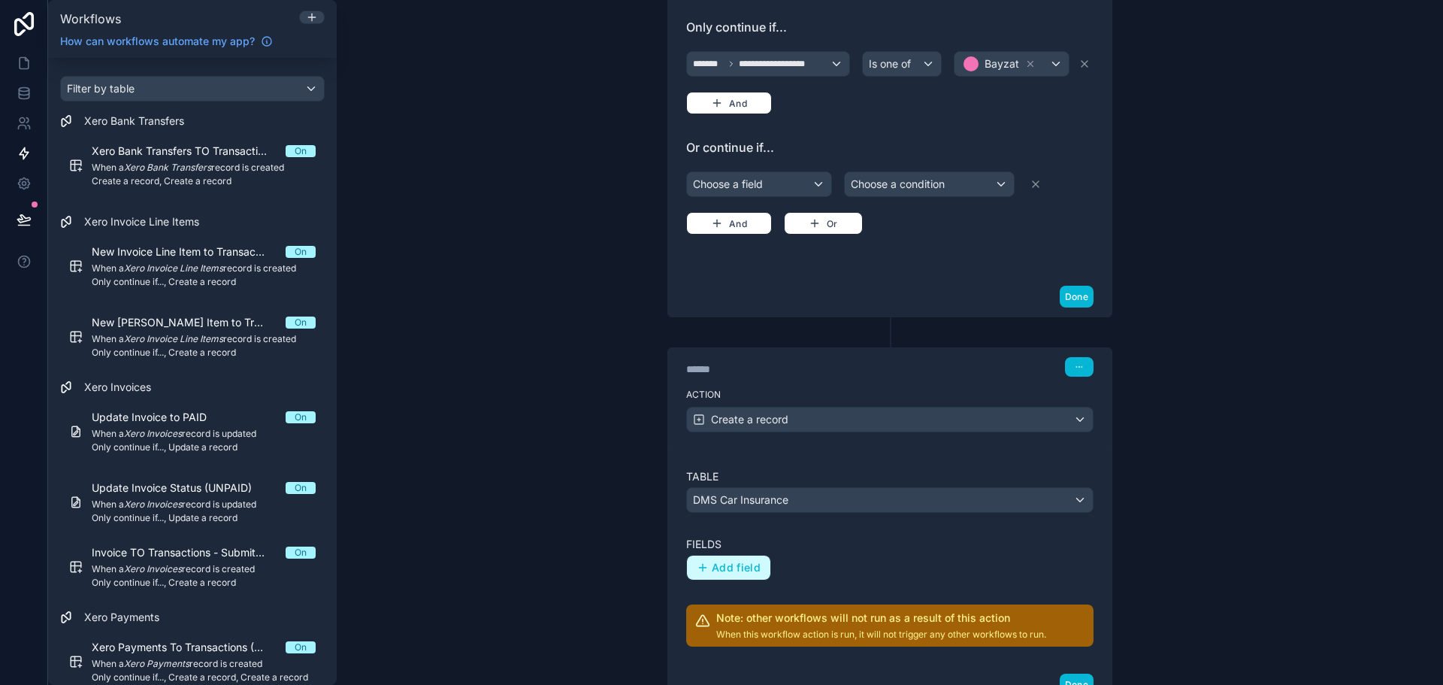
click at [749, 565] on span "Add field" at bounding box center [736, 568] width 49 height 14
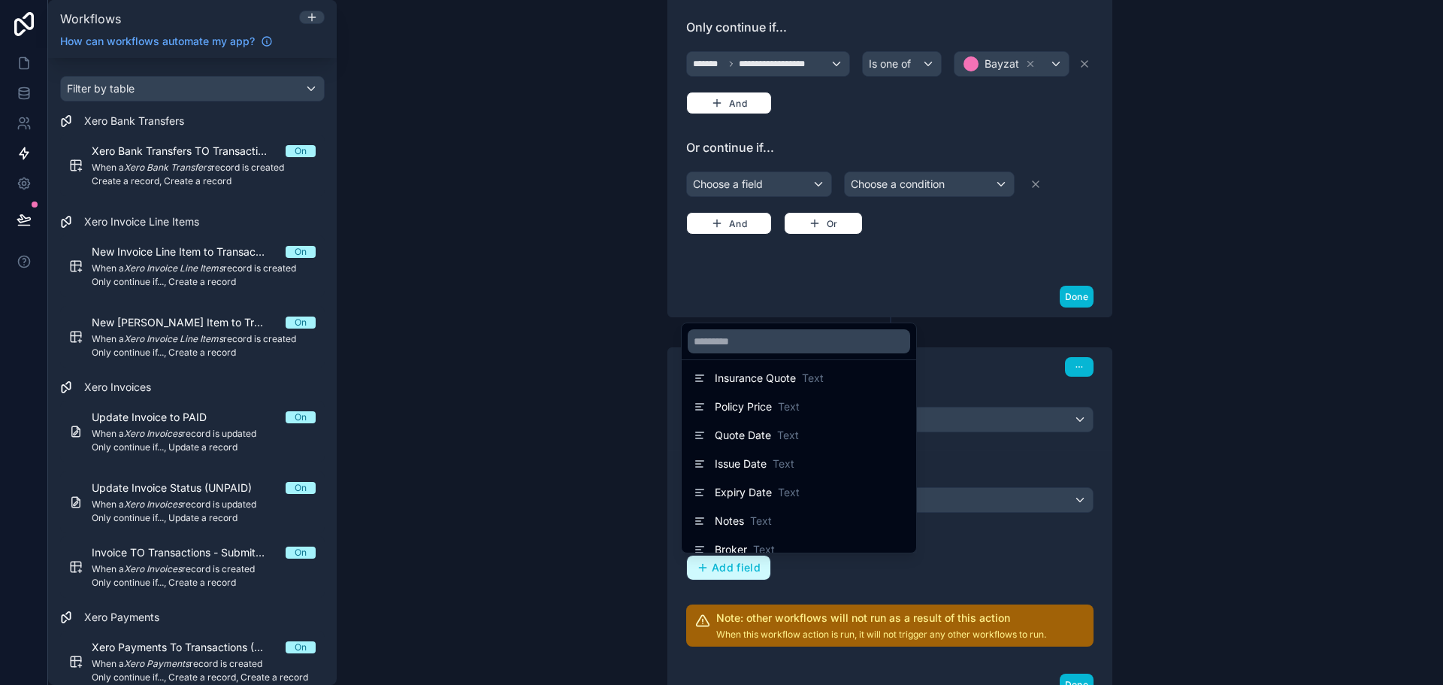
scroll to position [301, 0]
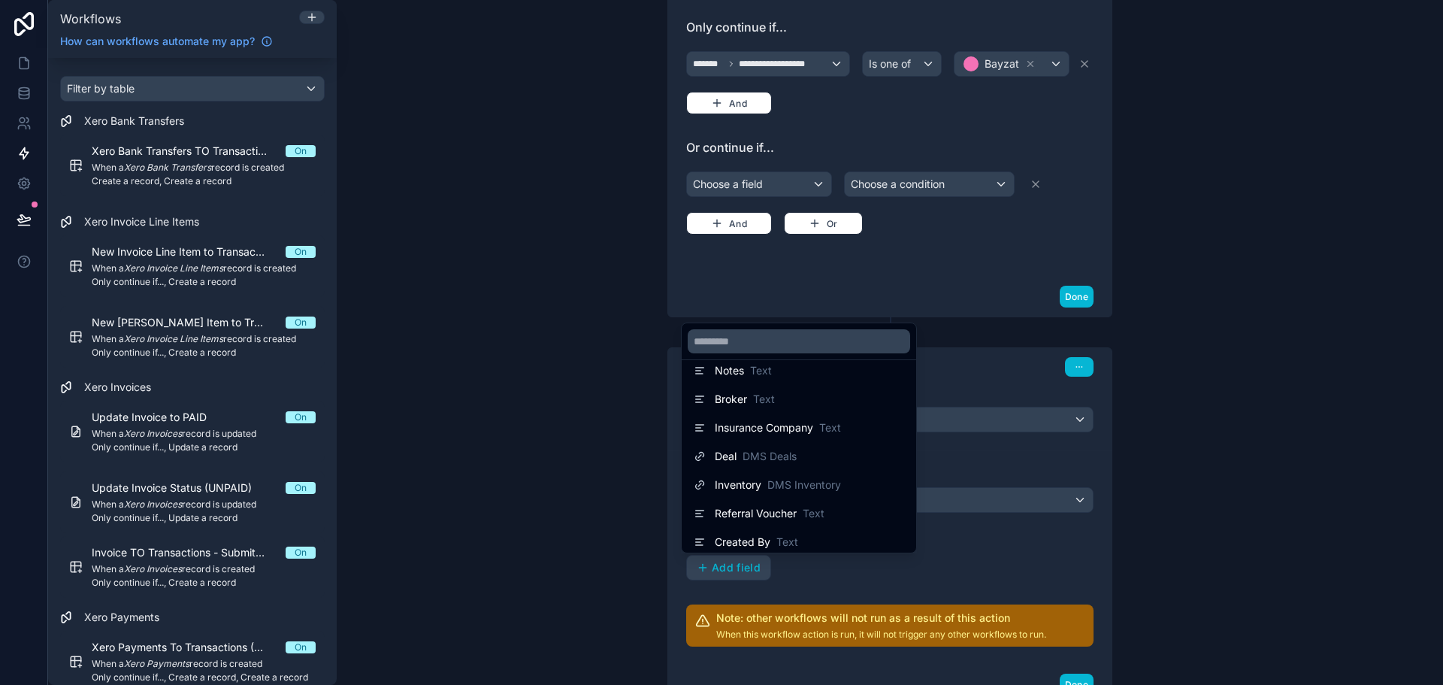
click at [995, 536] on div at bounding box center [721, 342] width 1443 height 685
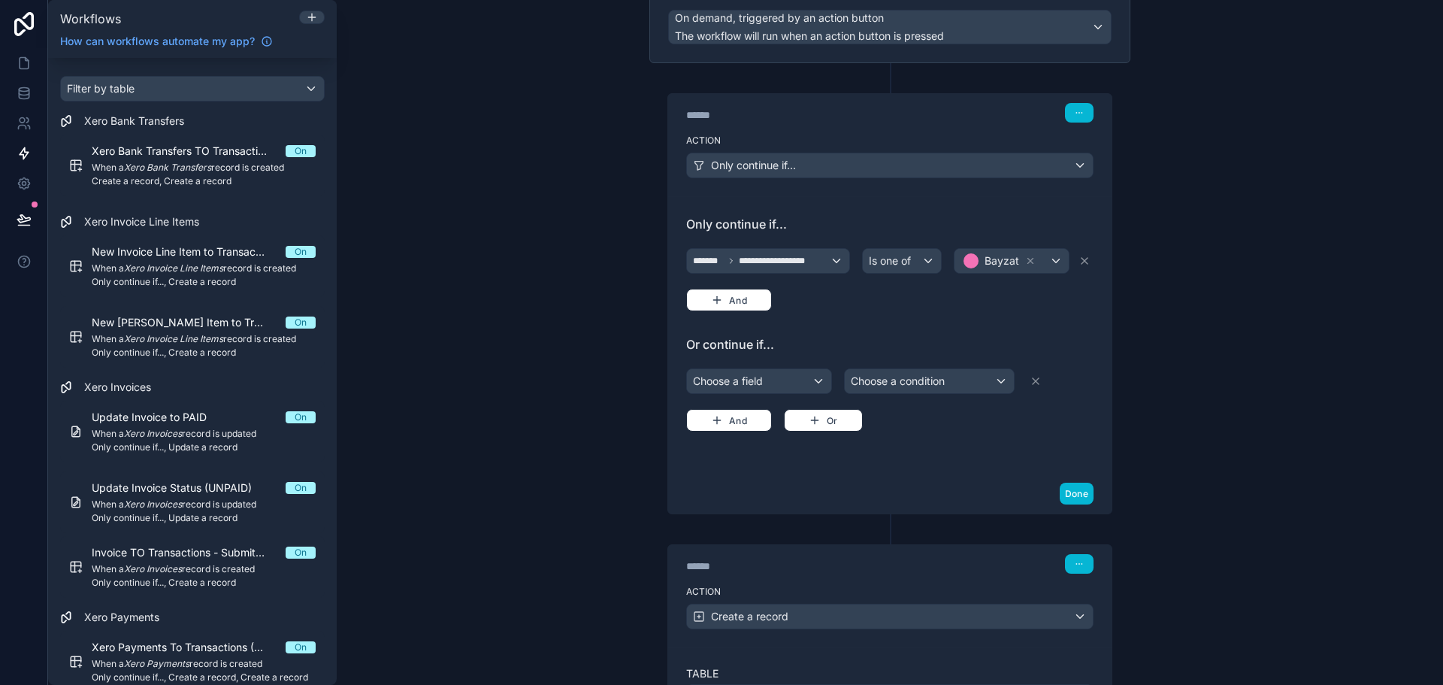
scroll to position [225, 0]
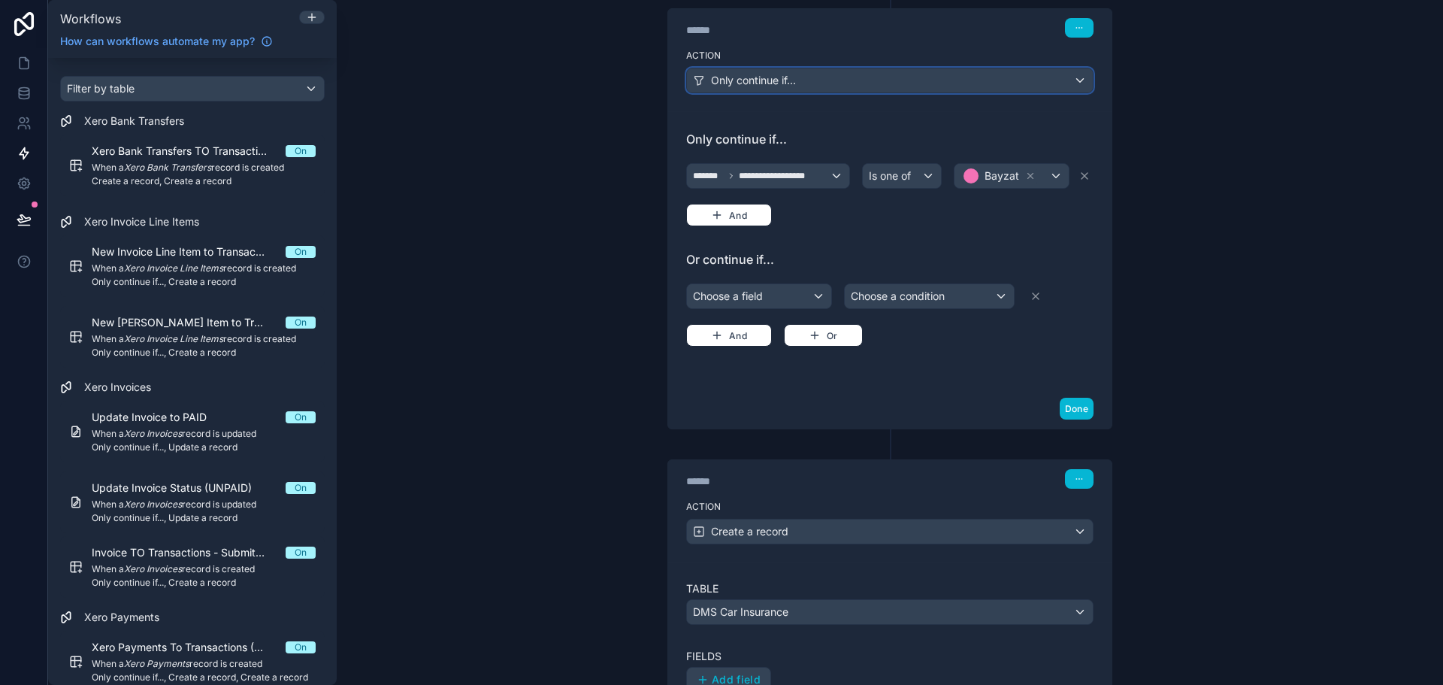
click at [746, 68] on div "Only continue if..." at bounding box center [890, 80] width 406 height 24
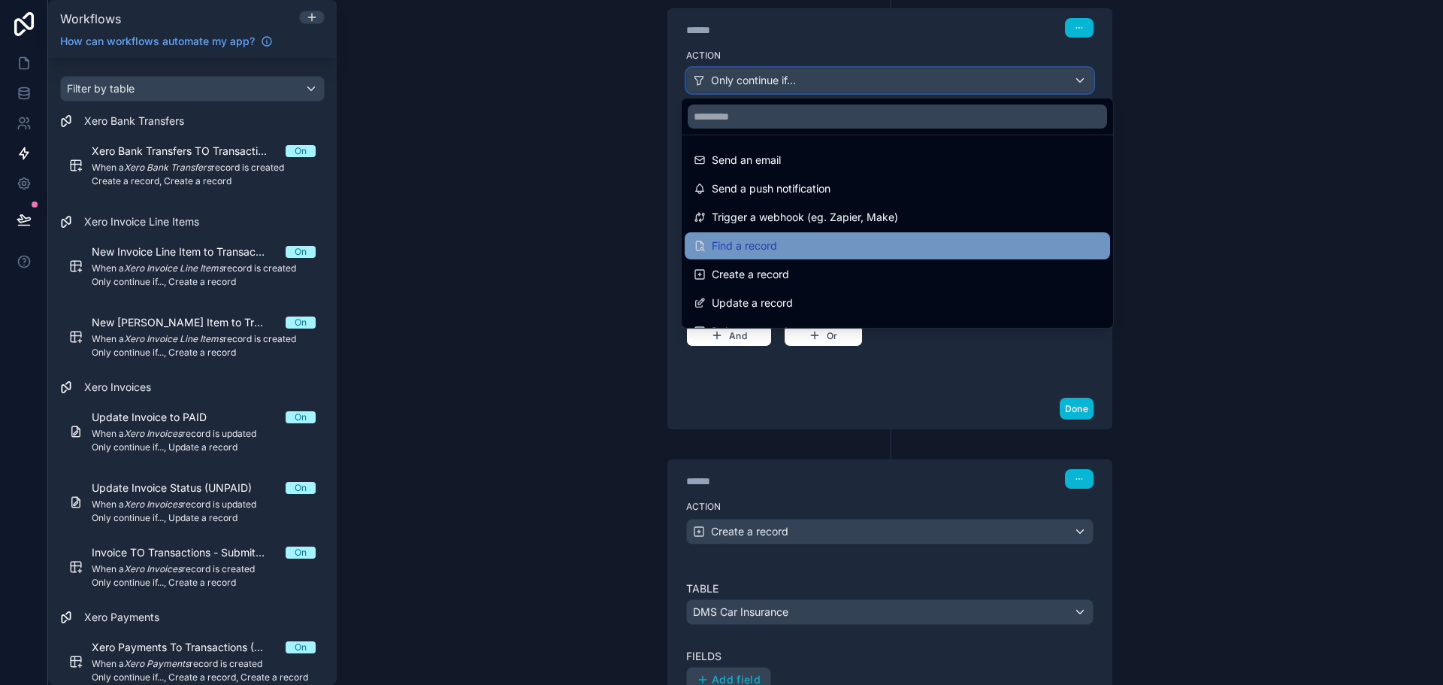
scroll to position [0, 0]
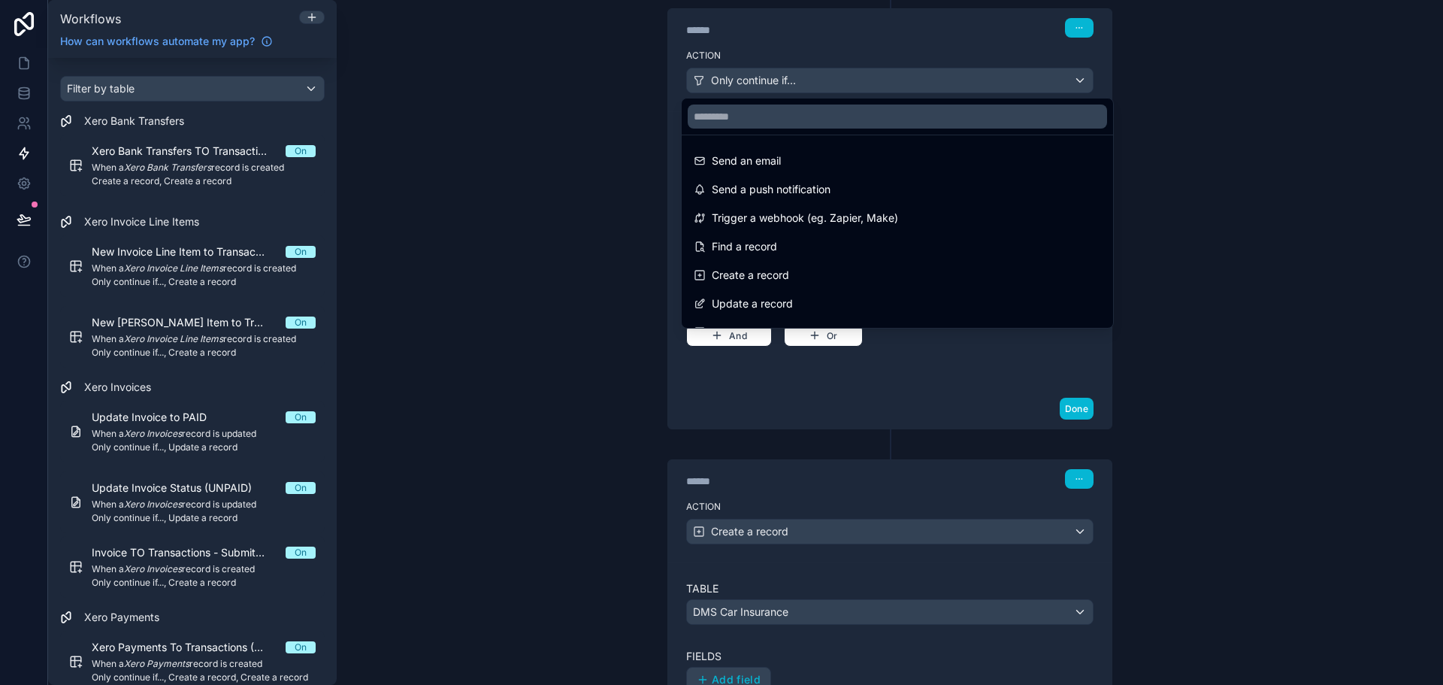
click at [601, 265] on div at bounding box center [721, 342] width 1443 height 685
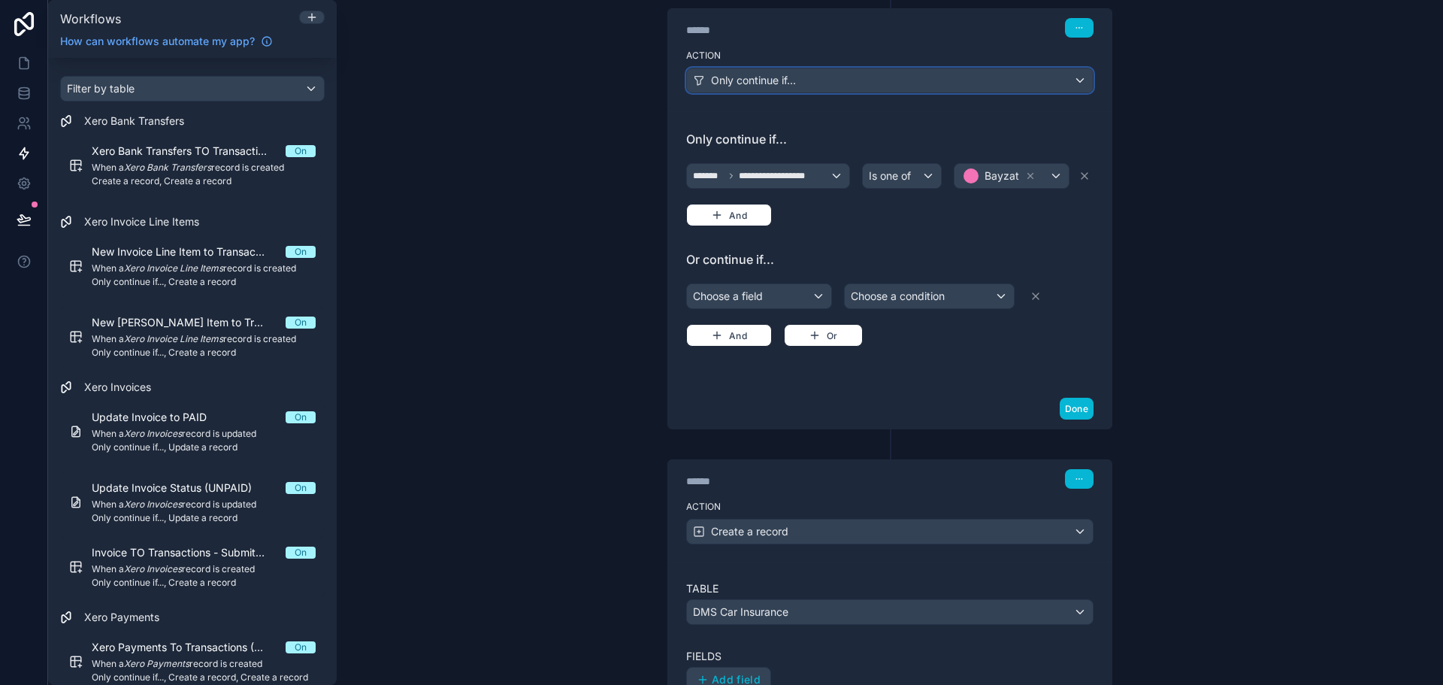
click at [830, 86] on div "Only continue if..." at bounding box center [890, 80] width 406 height 24
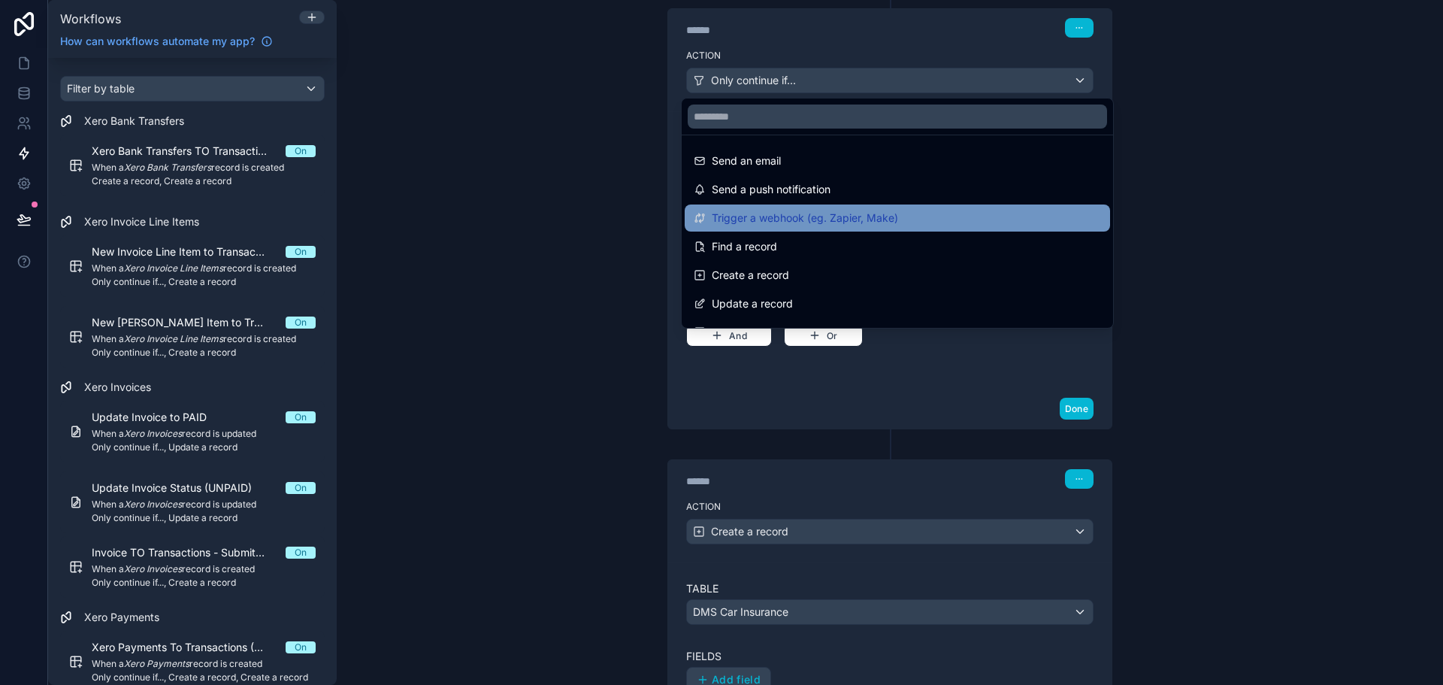
click at [809, 229] on div "Trigger a webhook (eg. Zapier, Make)" at bounding box center [897, 217] width 425 height 27
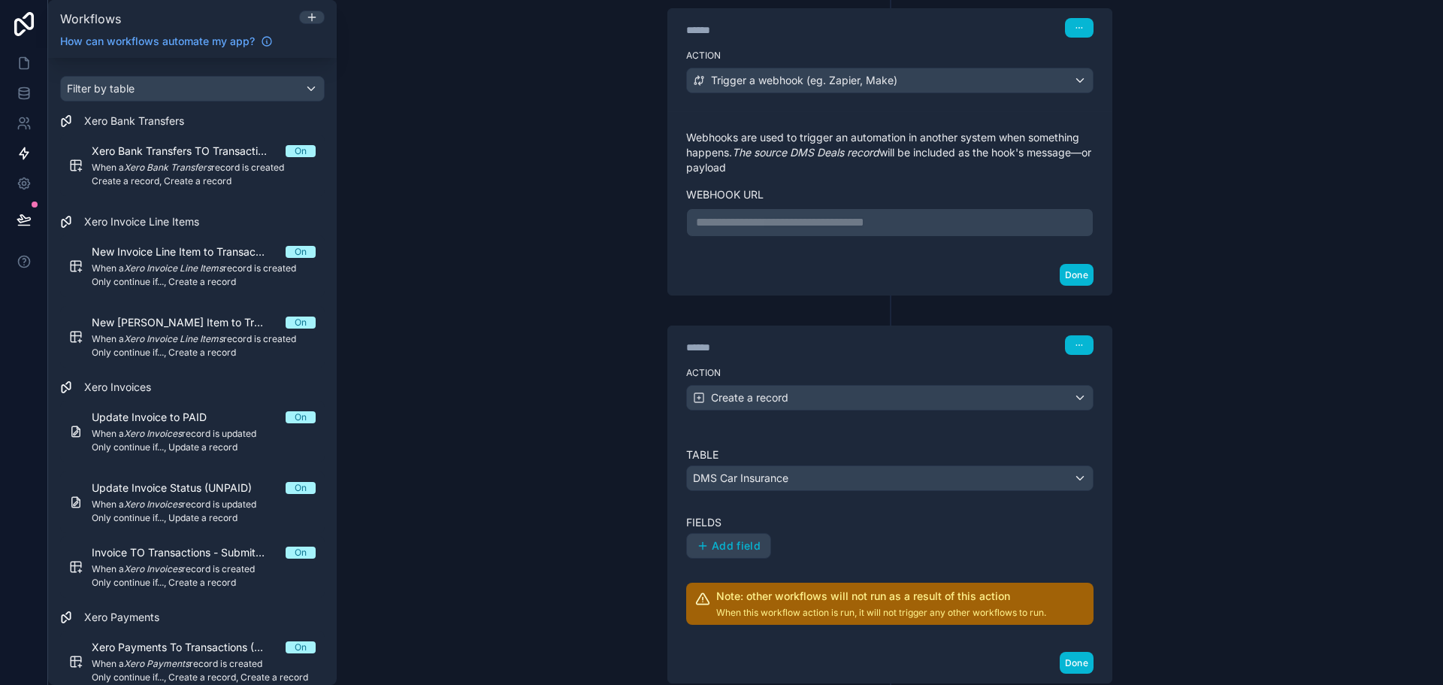
click at [809, 229] on p "**********" at bounding box center [890, 222] width 388 height 18
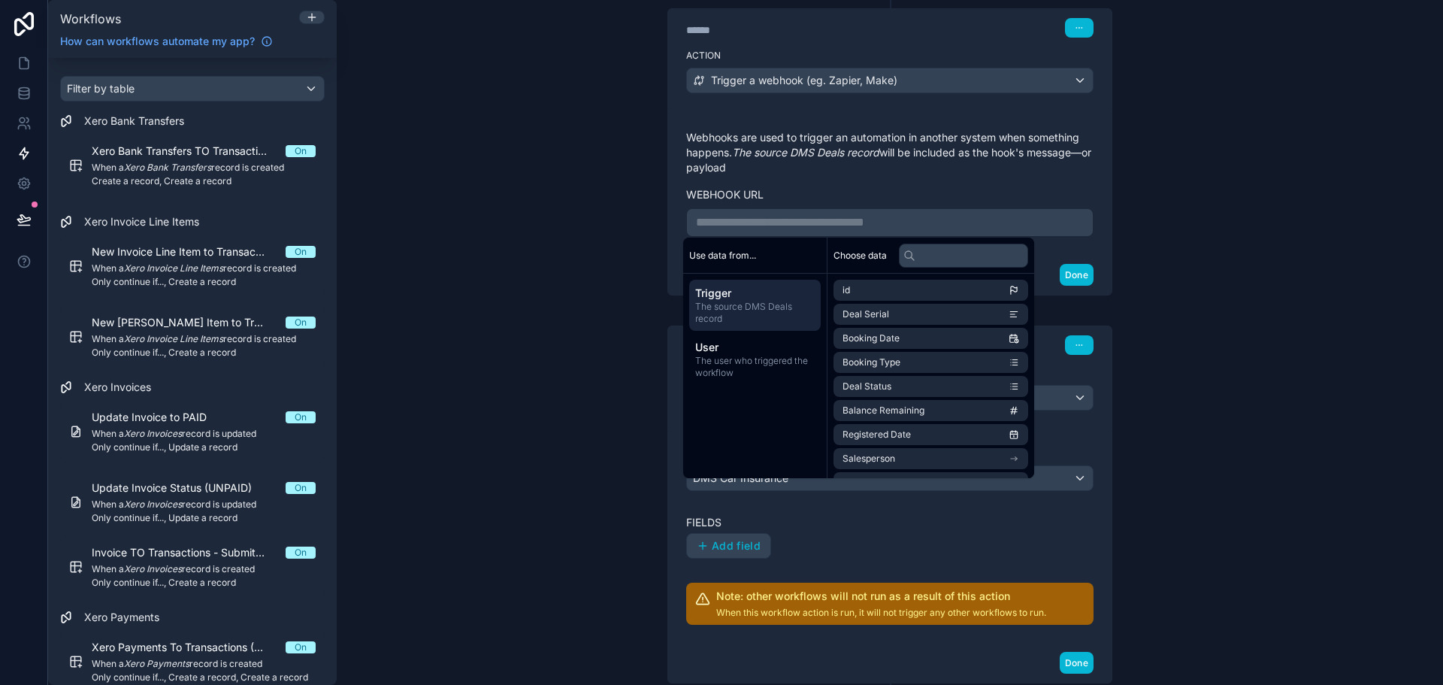
click at [888, 206] on div "**********" at bounding box center [889, 183] width 407 height 107
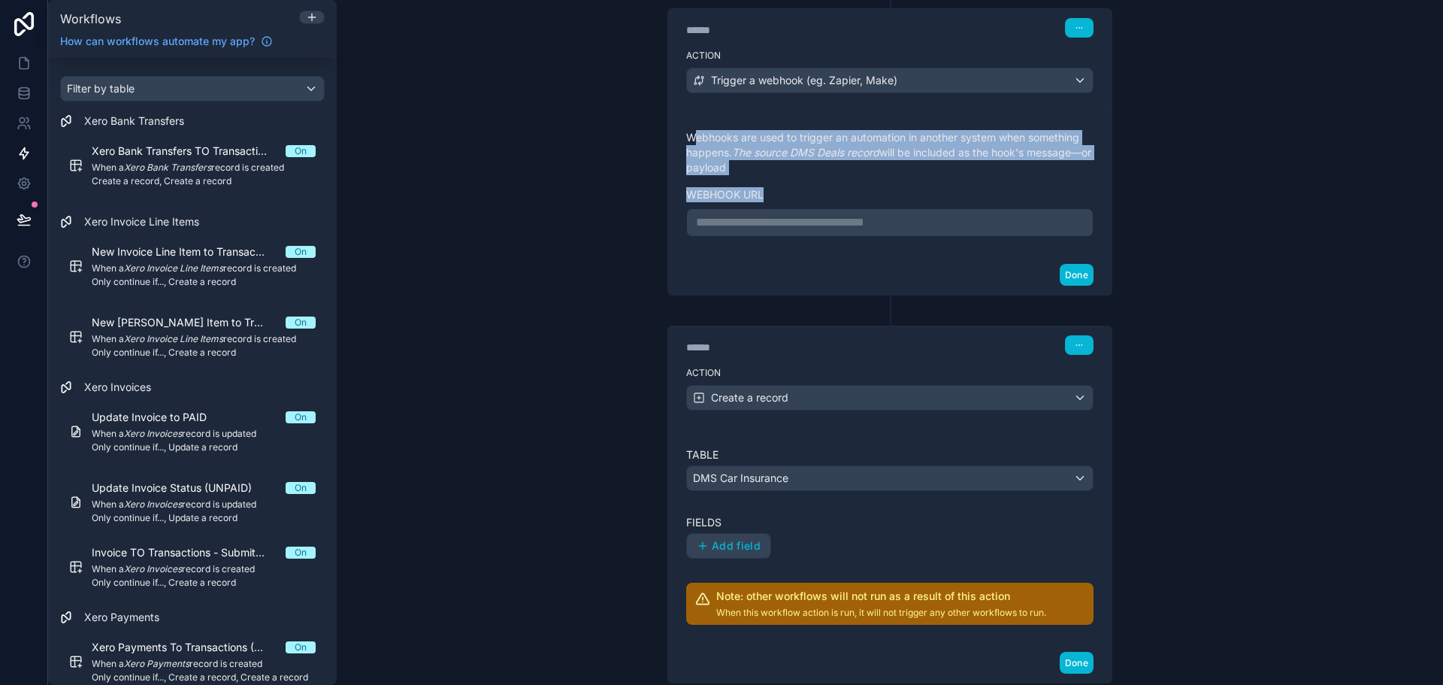
drag, startPoint x: 687, startPoint y: 129, endPoint x: 818, endPoint y: 201, distance: 149.7
click at [818, 201] on div "**********" at bounding box center [889, 183] width 443 height 144
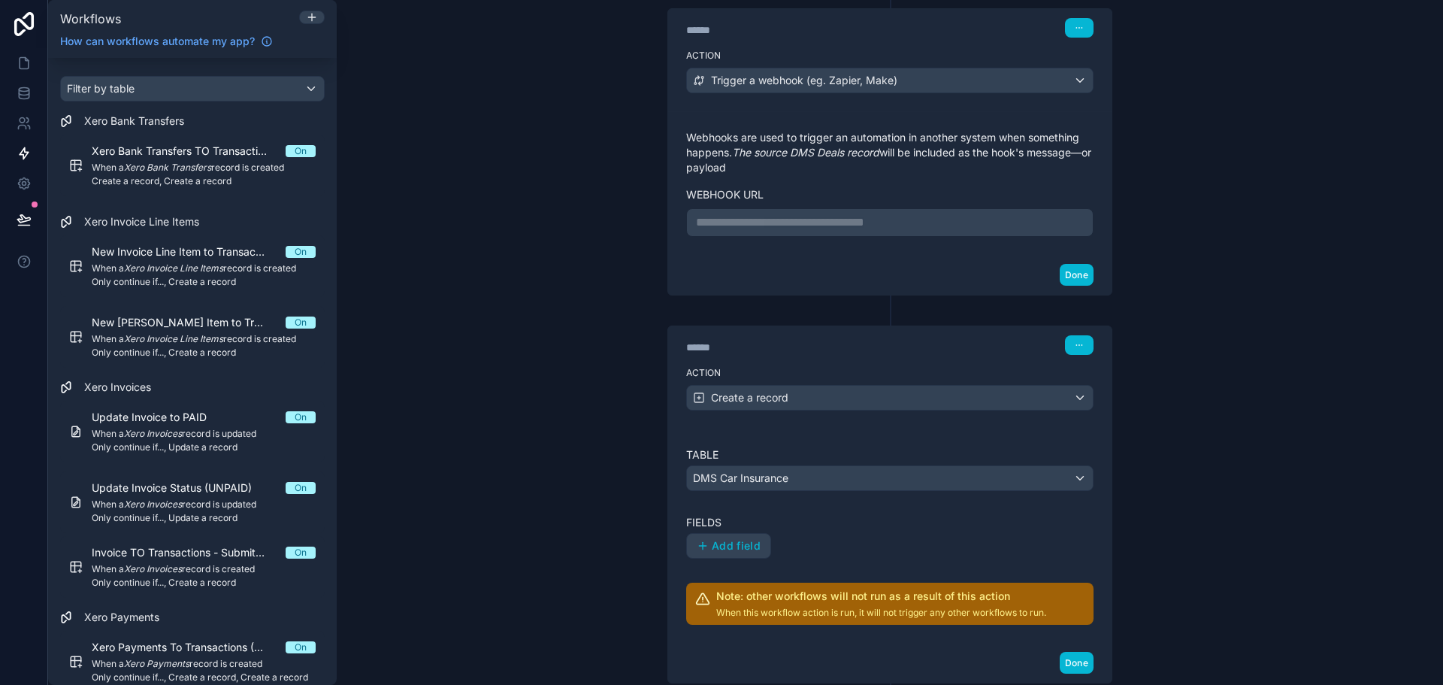
click at [845, 225] on p "**********" at bounding box center [890, 222] width 388 height 18
click at [941, 222] on p "**********" at bounding box center [890, 222] width 388 height 18
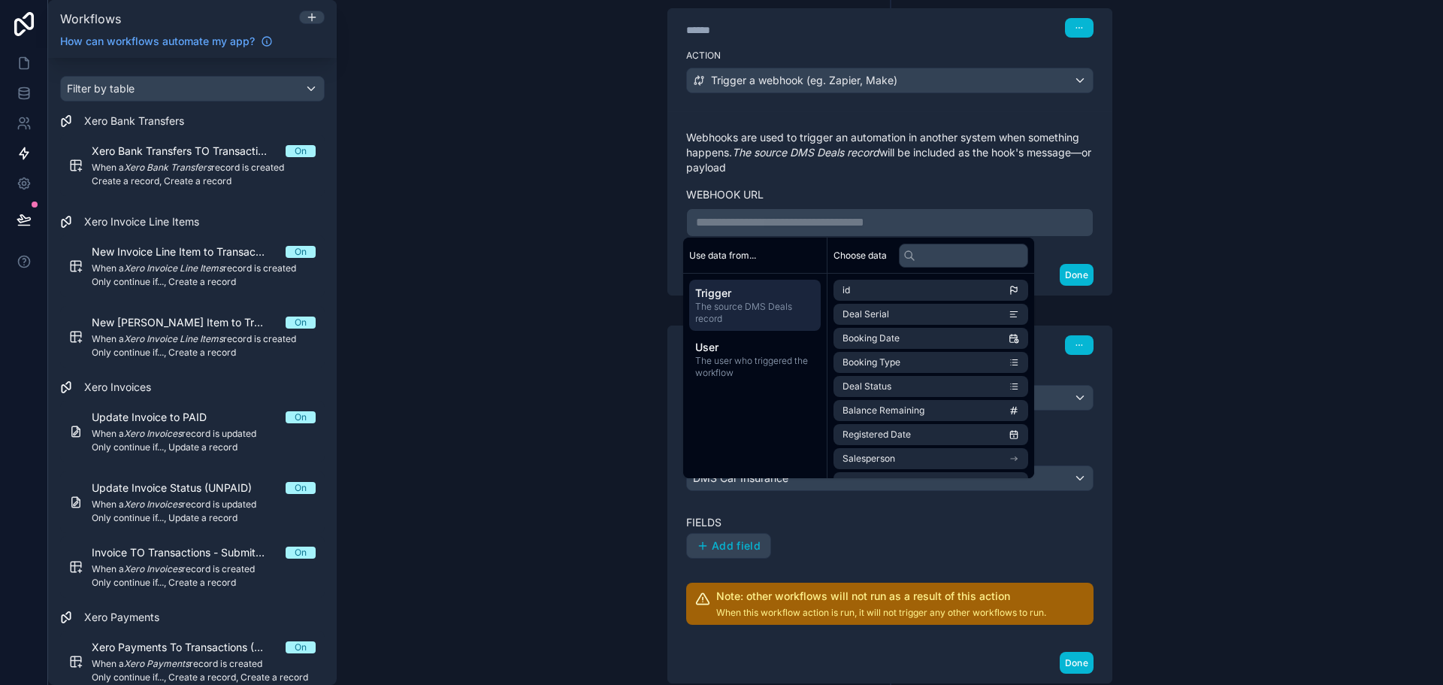
click at [973, 195] on label "Webhook url" at bounding box center [889, 194] width 407 height 15
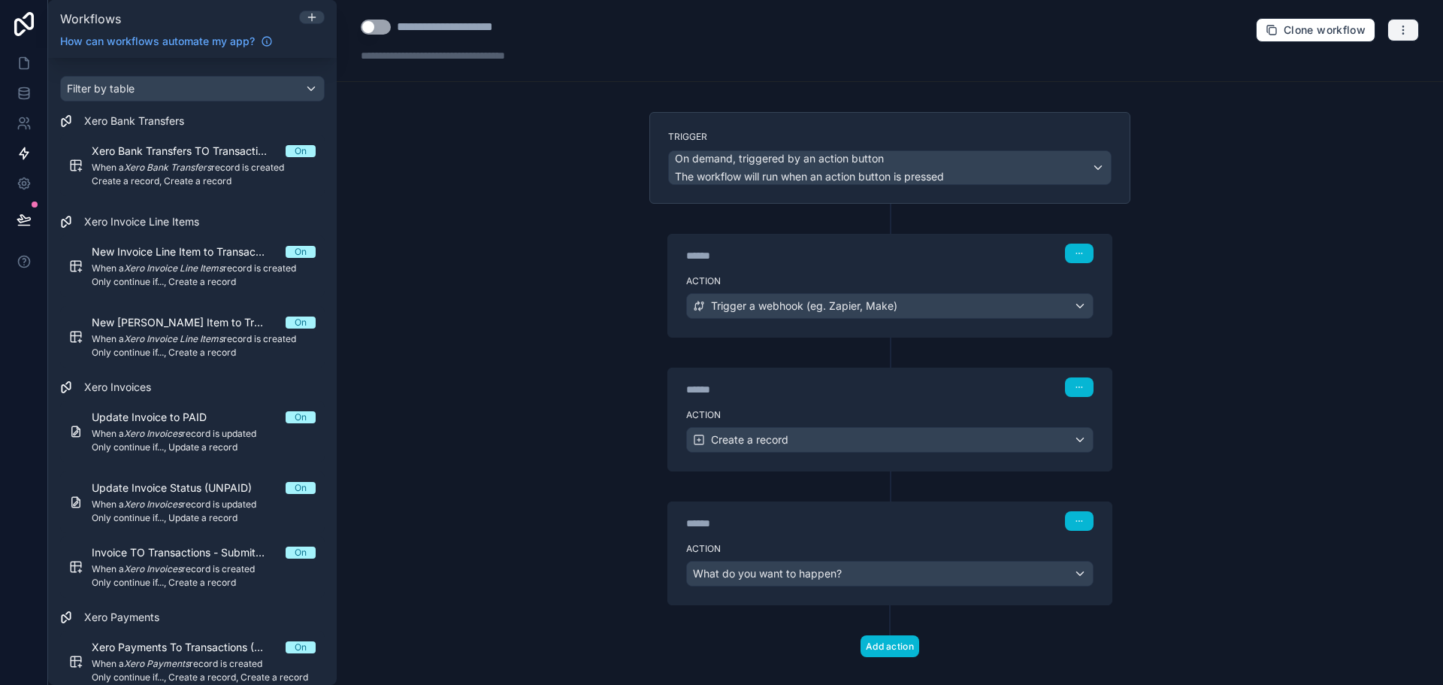
click at [1397, 35] on icon "button" at bounding box center [1403, 30] width 12 height 12
click at [1374, 113] on span "Delete workflow" at bounding box center [1352, 113] width 72 height 12
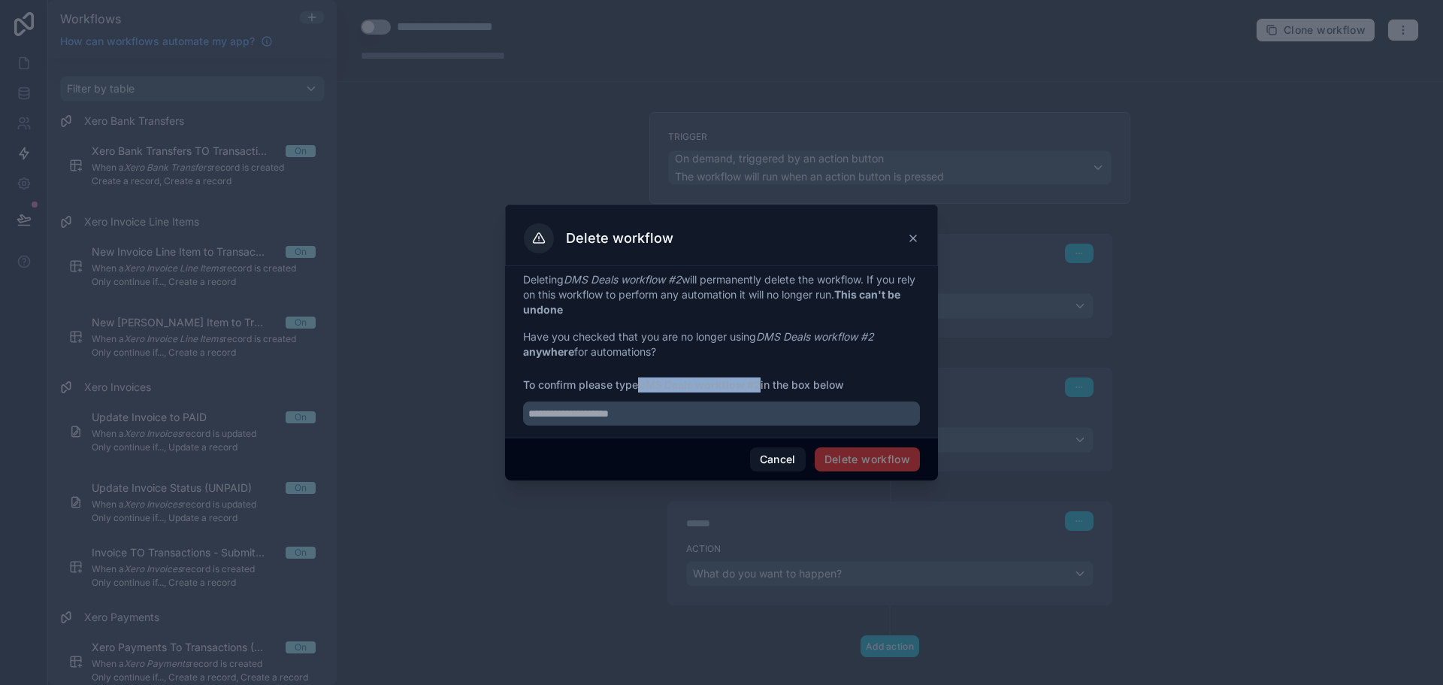
drag, startPoint x: 640, startPoint y: 389, endPoint x: 763, endPoint y: 382, distance: 122.7
click at [763, 382] on span "To confirm please type DMS Deals workflow #2 in the box below" at bounding box center [721, 384] width 397 height 15
copy strong "DMS Deals workflow #2"
paste input "**********"
type input "**********"
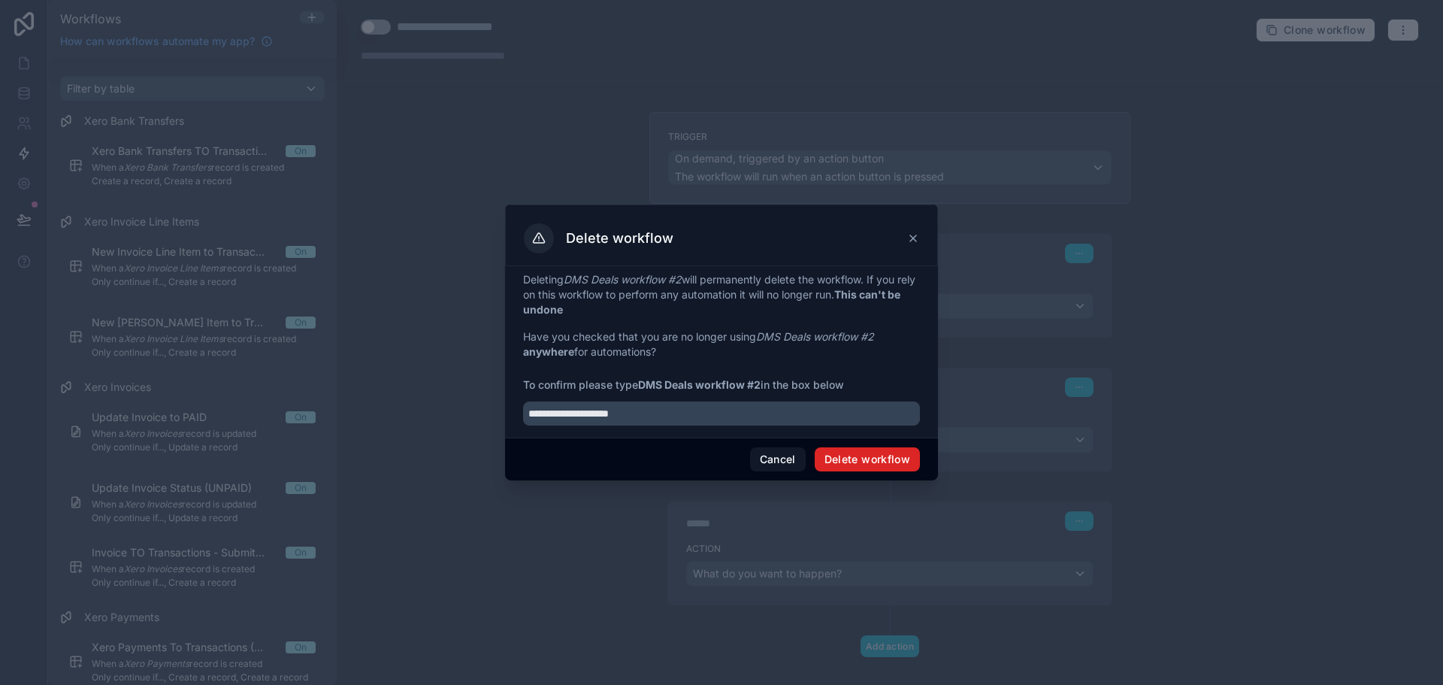
click at [873, 463] on button "Delete workflow" at bounding box center [867, 459] width 105 height 24
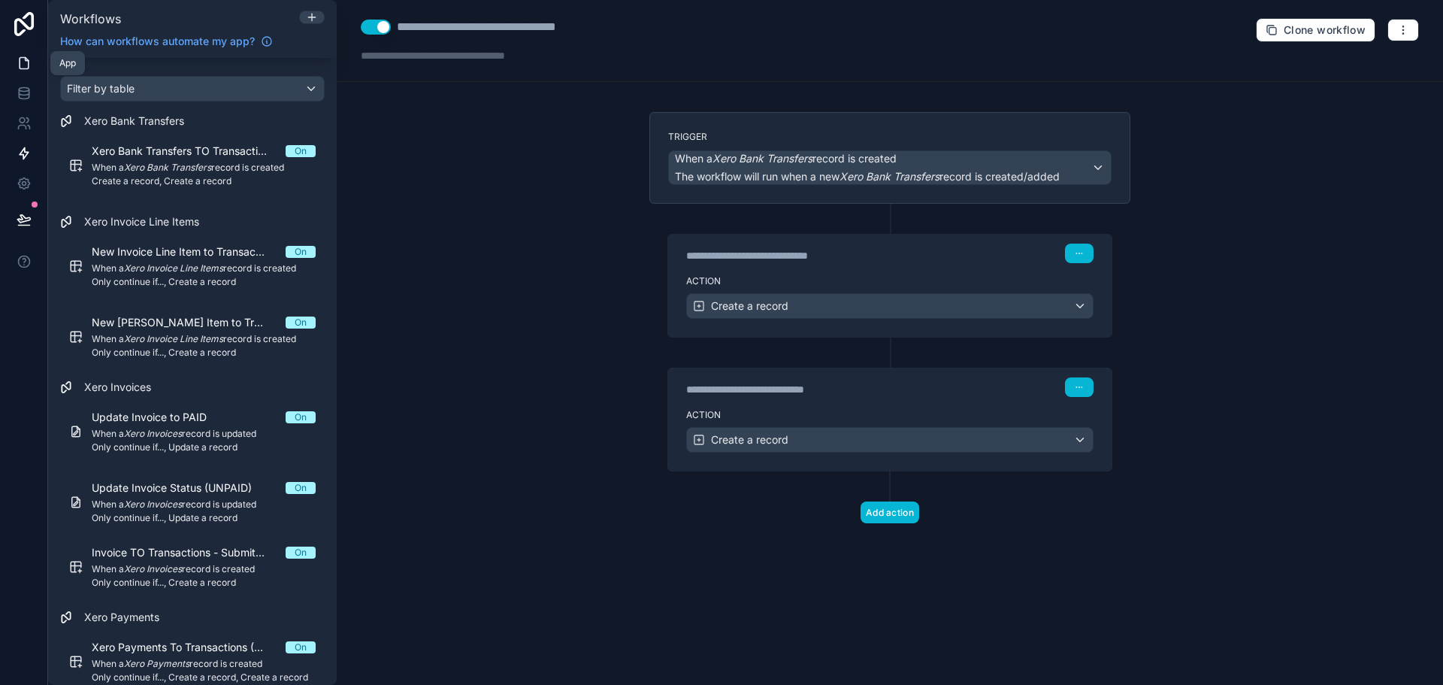
click at [37, 63] on link at bounding box center [23, 63] width 47 height 30
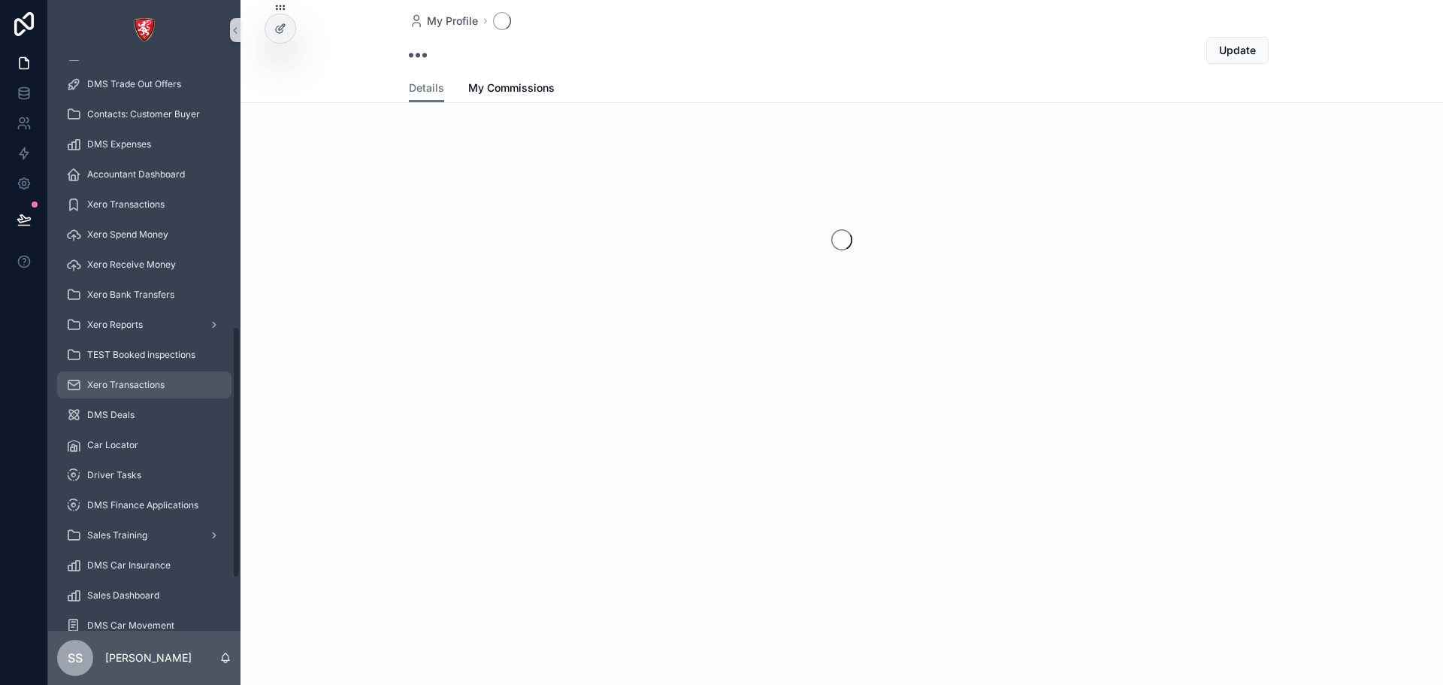
scroll to position [719, 0]
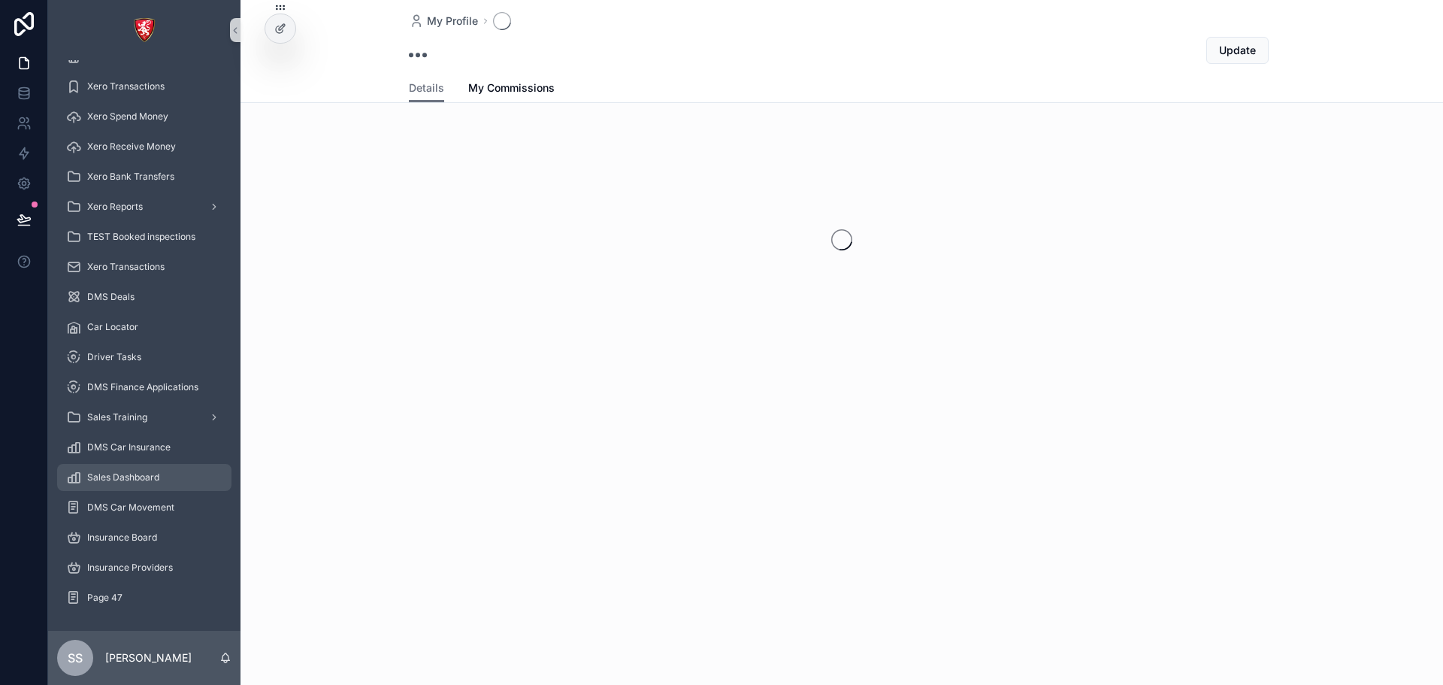
click at [138, 478] on span "Sales Dashboard" at bounding box center [123, 477] width 72 height 12
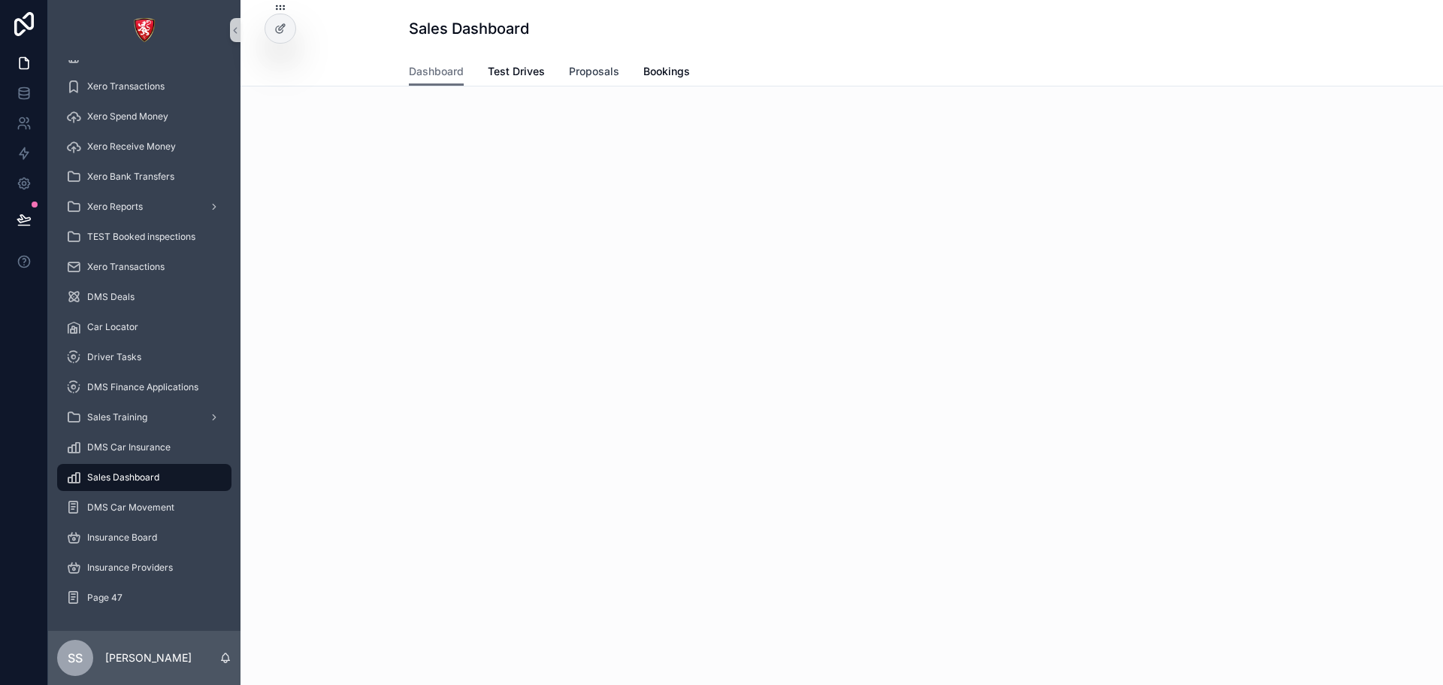
click at [609, 69] on span "Proposals" at bounding box center [594, 71] width 50 height 15
click at [661, 79] on link "Bookings" at bounding box center [666, 73] width 47 height 30
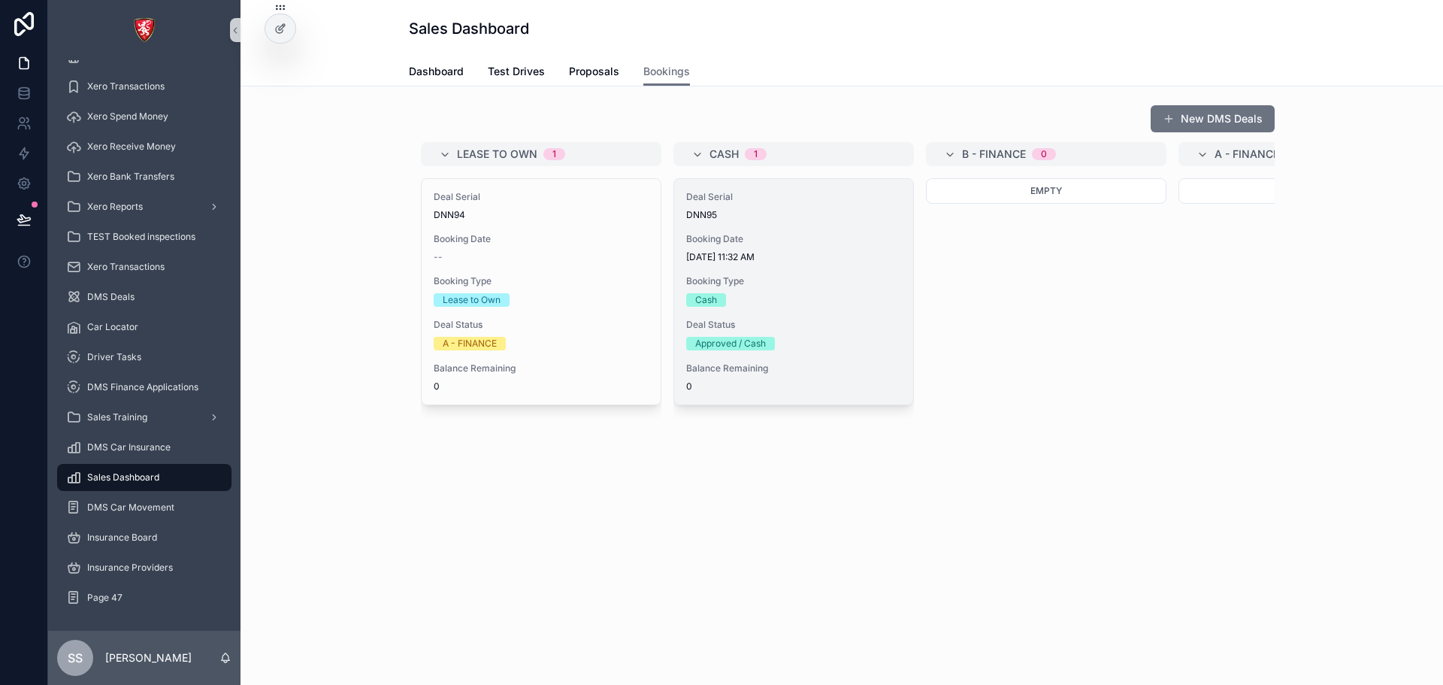
click at [743, 252] on span "[DATE] 11:32 AM" at bounding box center [793, 257] width 215 height 12
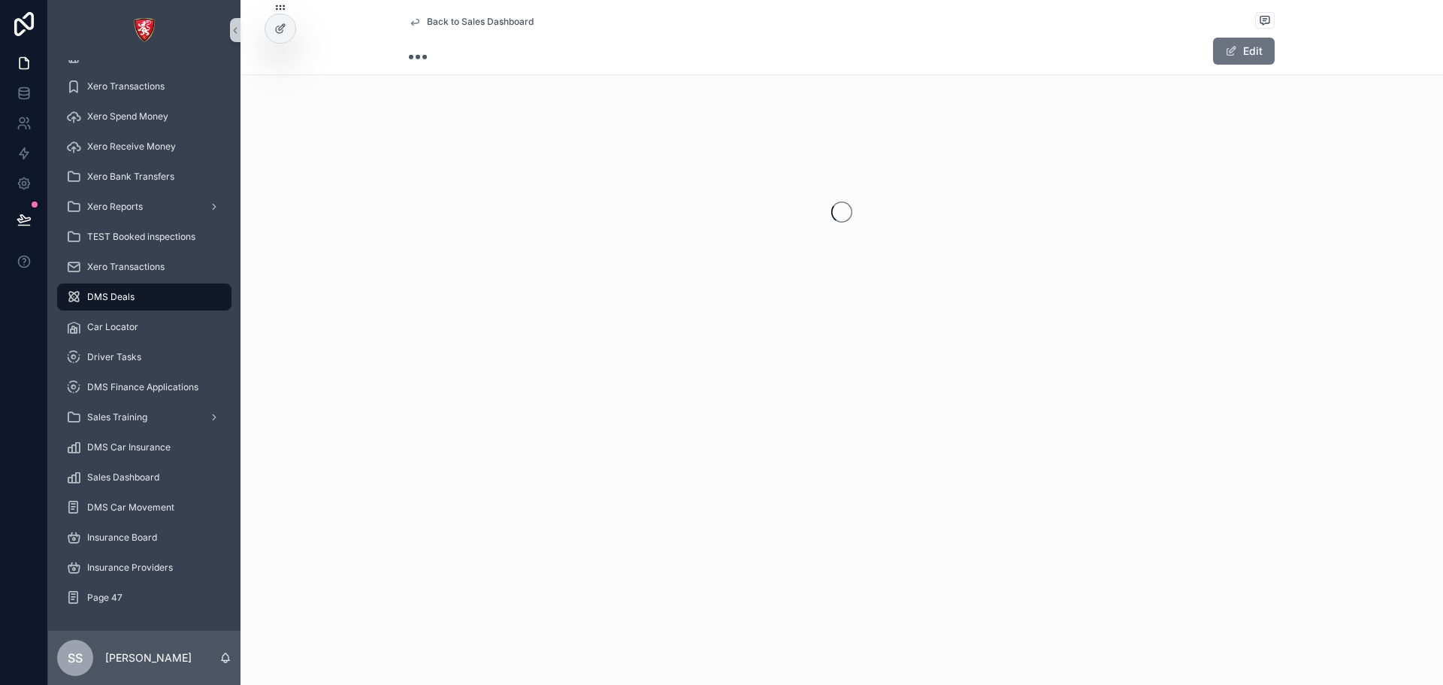
click at [452, 24] on span "Back to Sales Dashboard" at bounding box center [480, 22] width 107 height 12
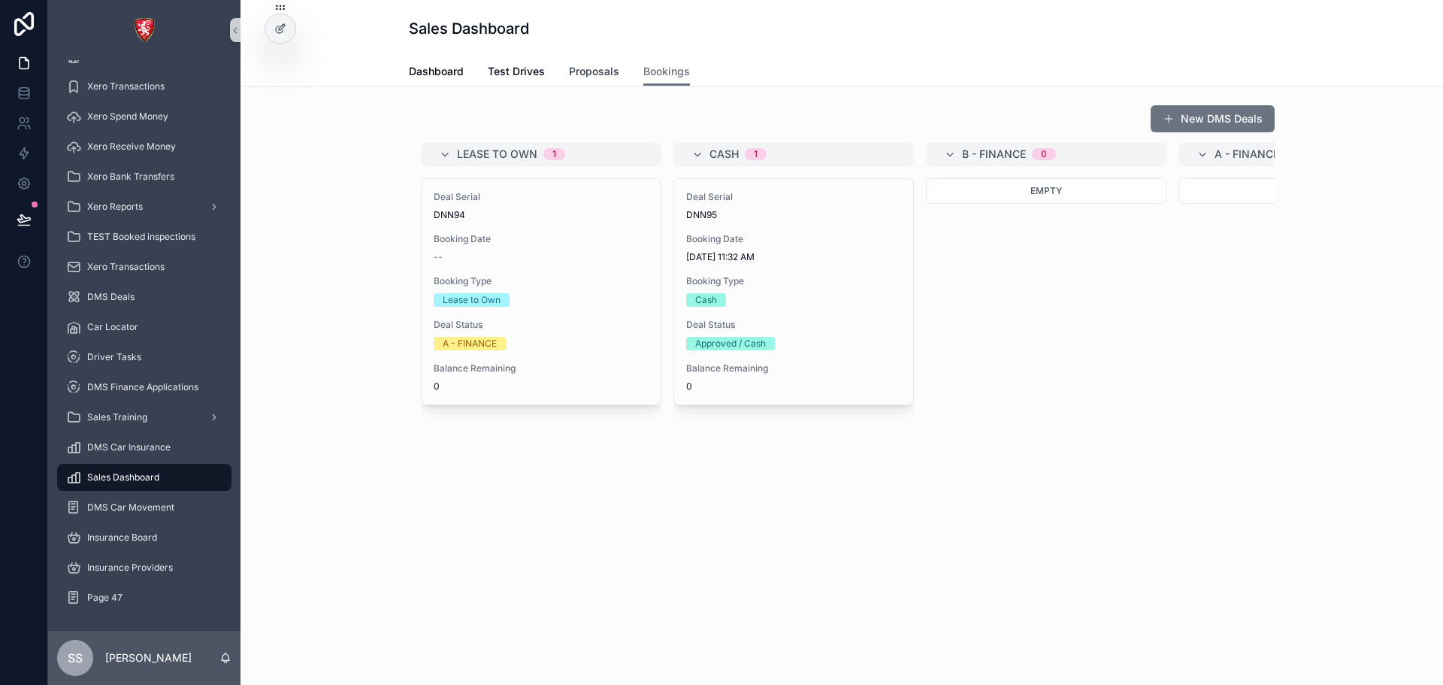
click at [574, 79] on link "Proposals" at bounding box center [594, 73] width 50 height 30
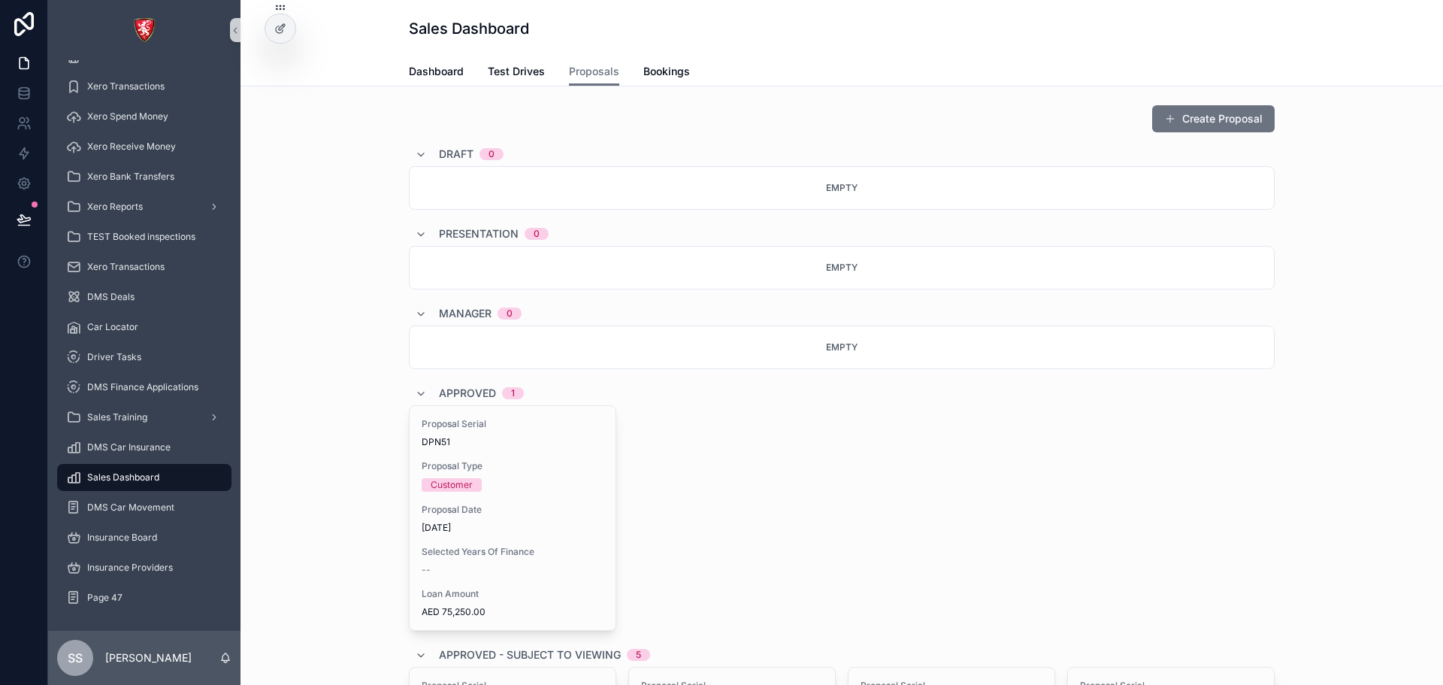
click at [507, 403] on div "Approved 1" at bounding box center [481, 393] width 85 height 24
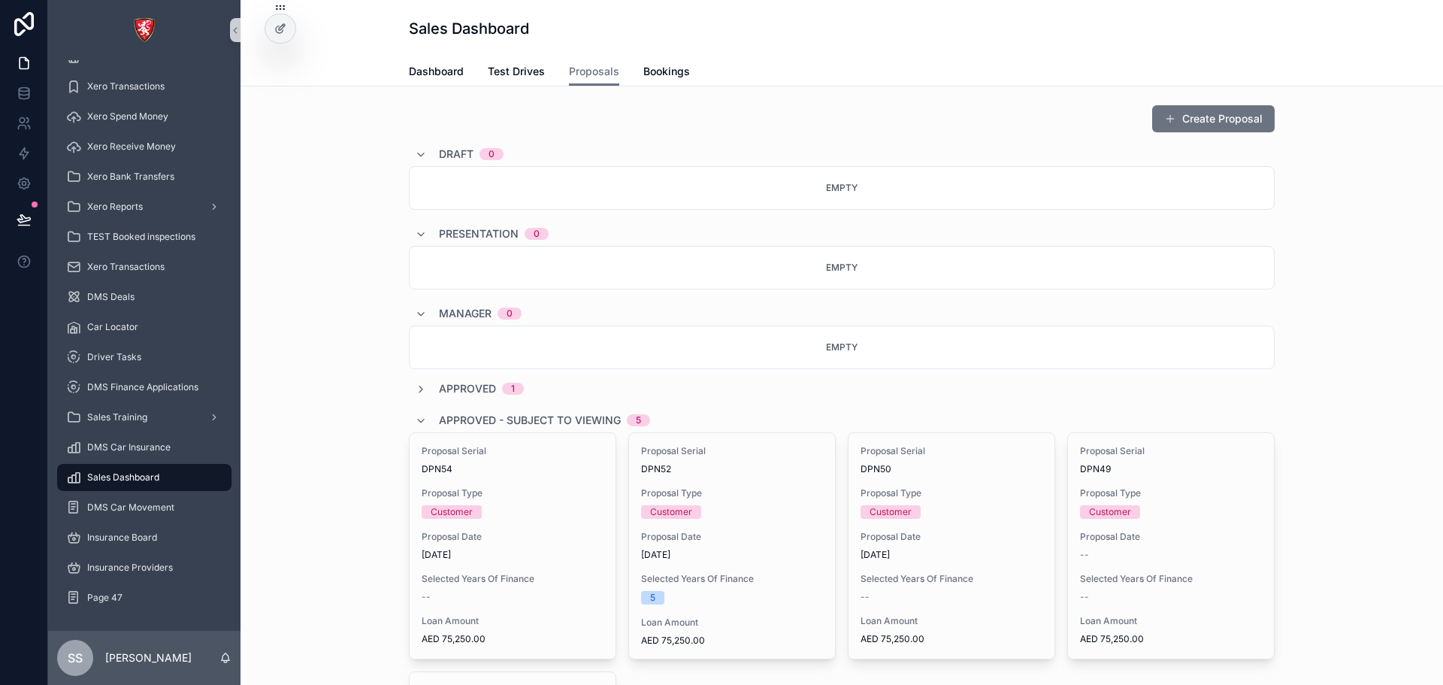
click at [489, 393] on span "Approved" at bounding box center [467, 388] width 57 height 15
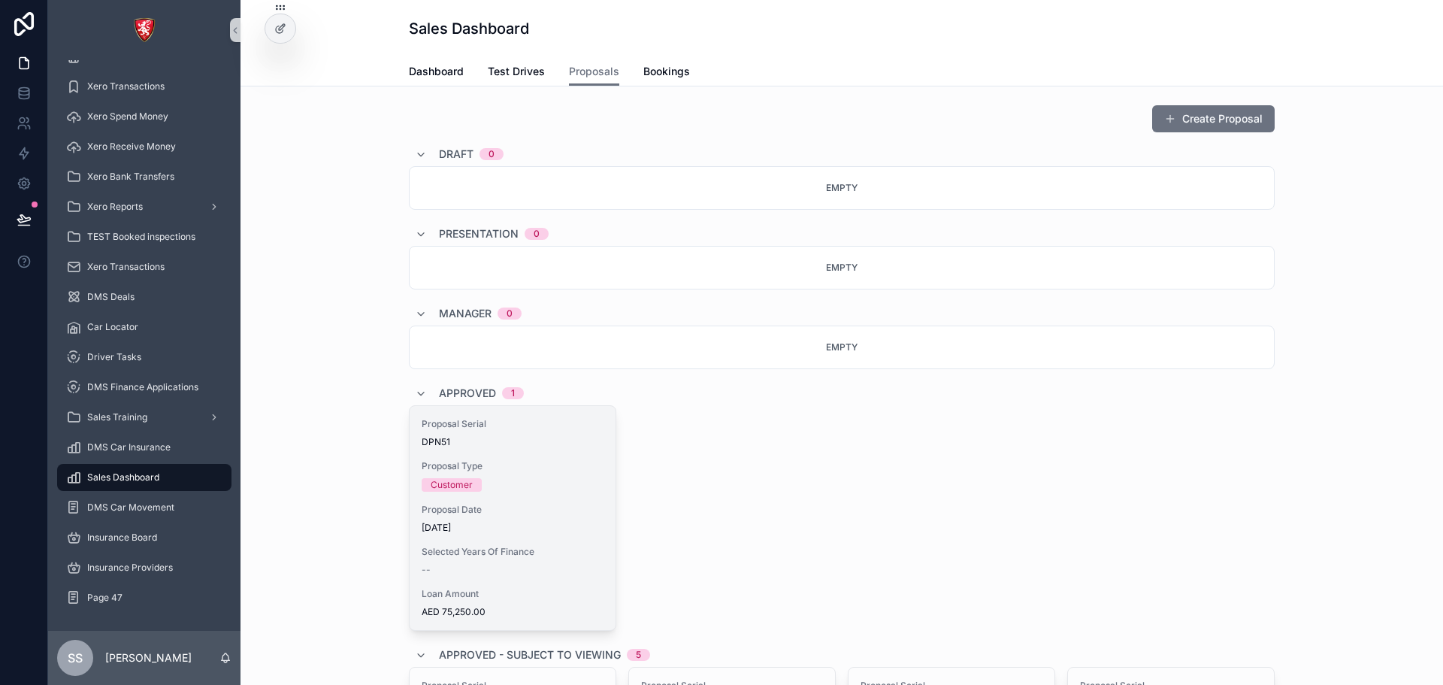
click at [495, 485] on div "Customer" at bounding box center [513, 485] width 182 height 14
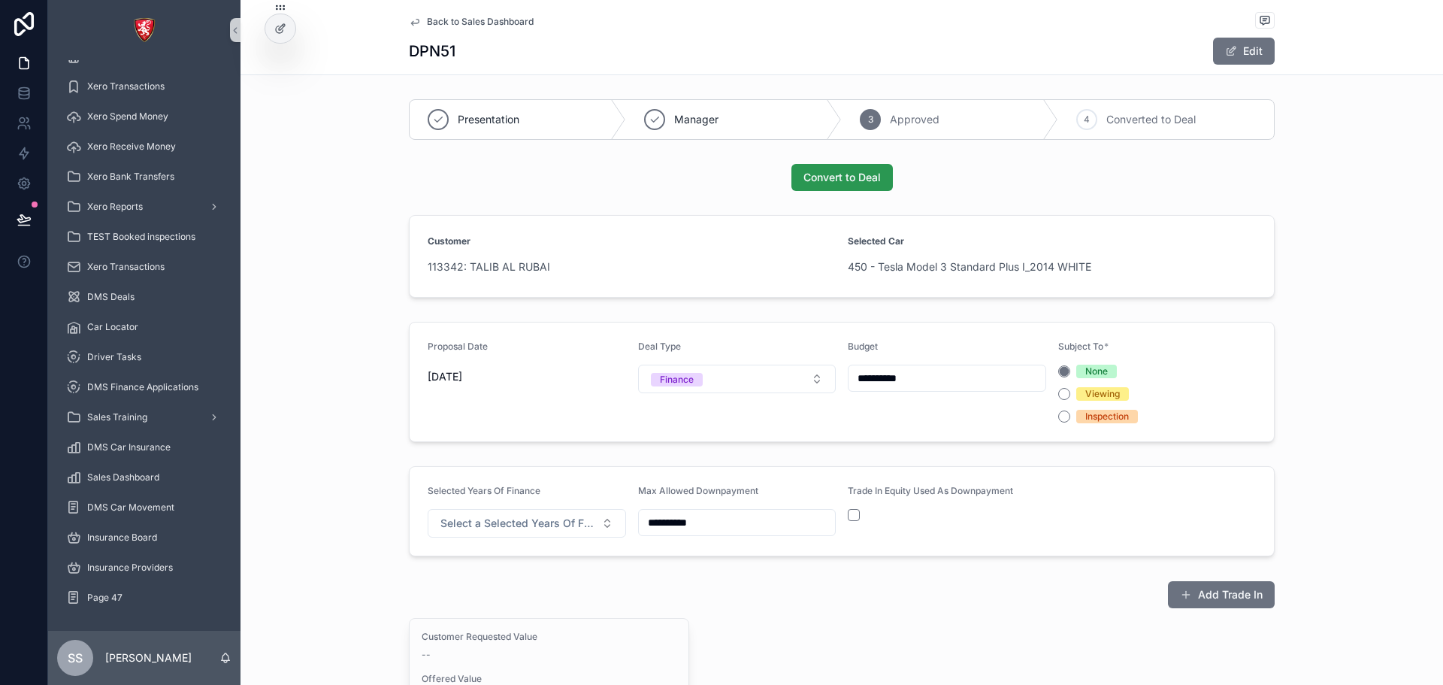
click at [823, 169] on button "Convert to Deal" at bounding box center [841, 177] width 101 height 27
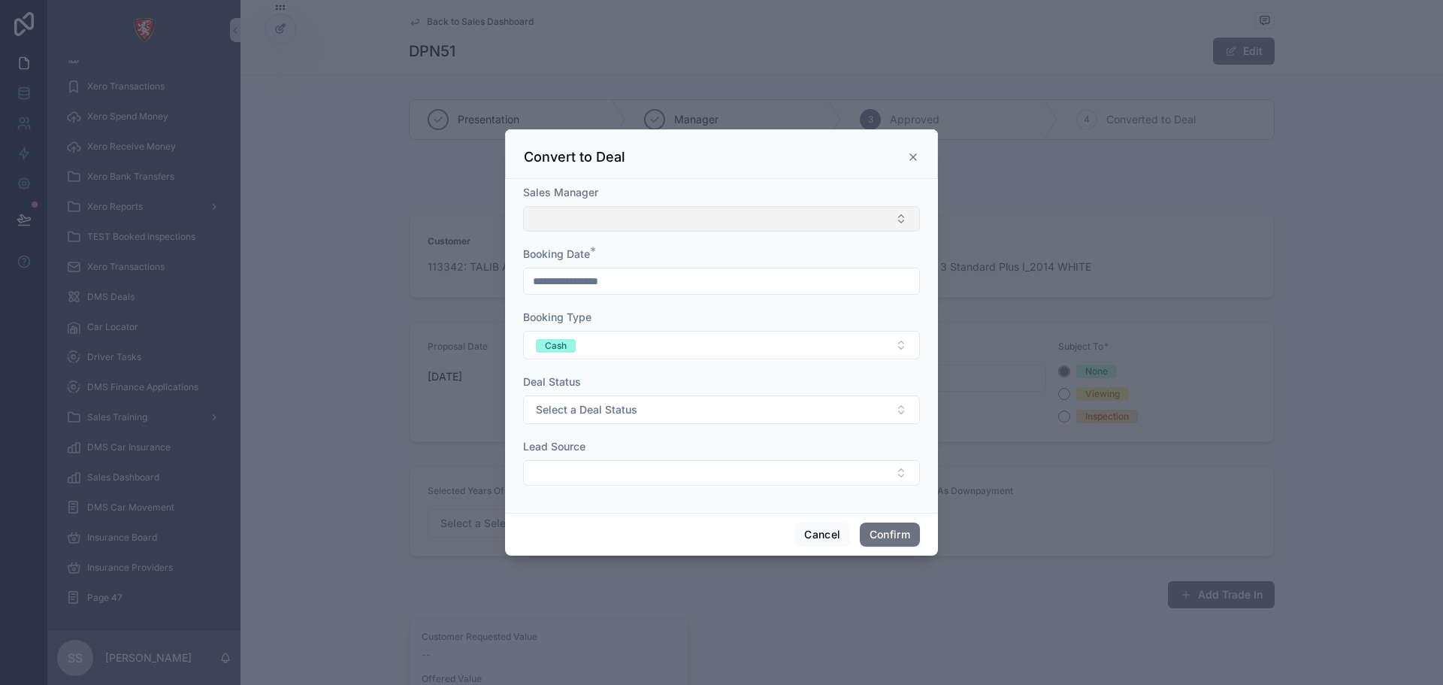
click at [812, 206] on button "Select Button" at bounding box center [721, 219] width 397 height 26
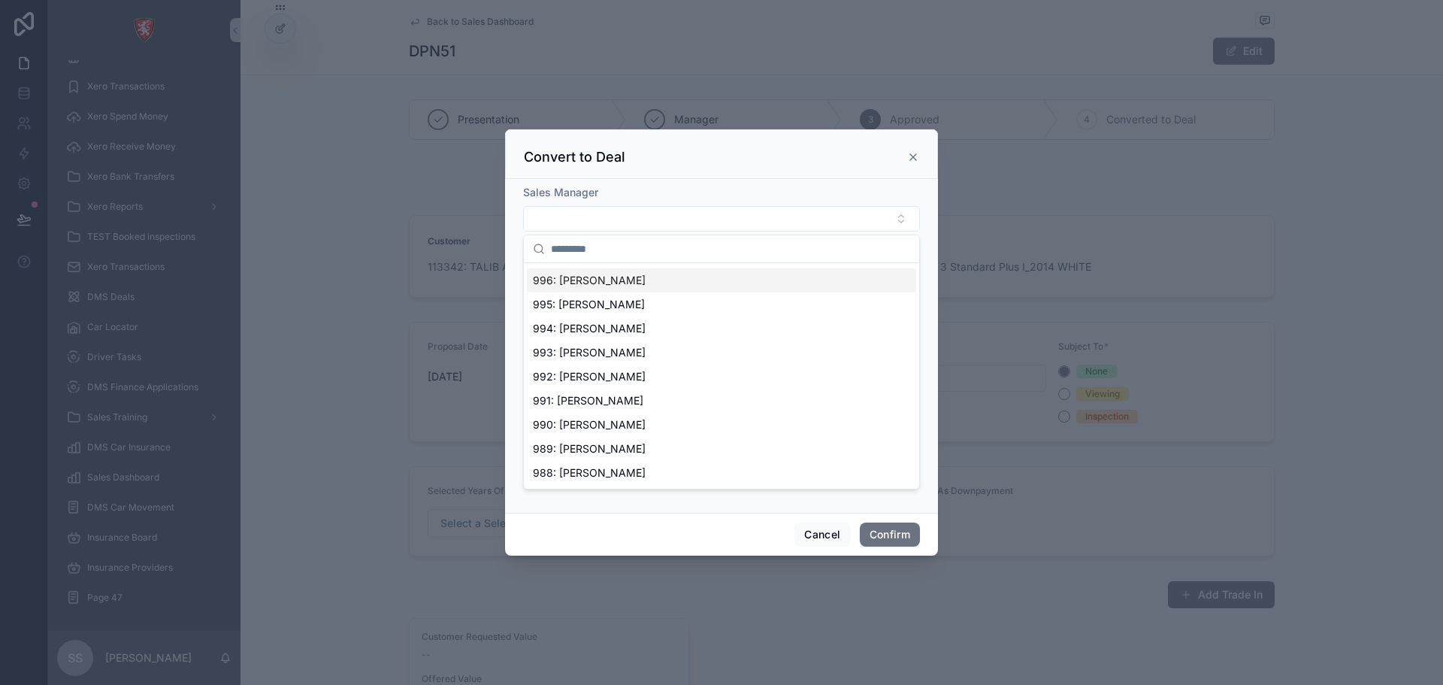
scroll to position [225, 0]
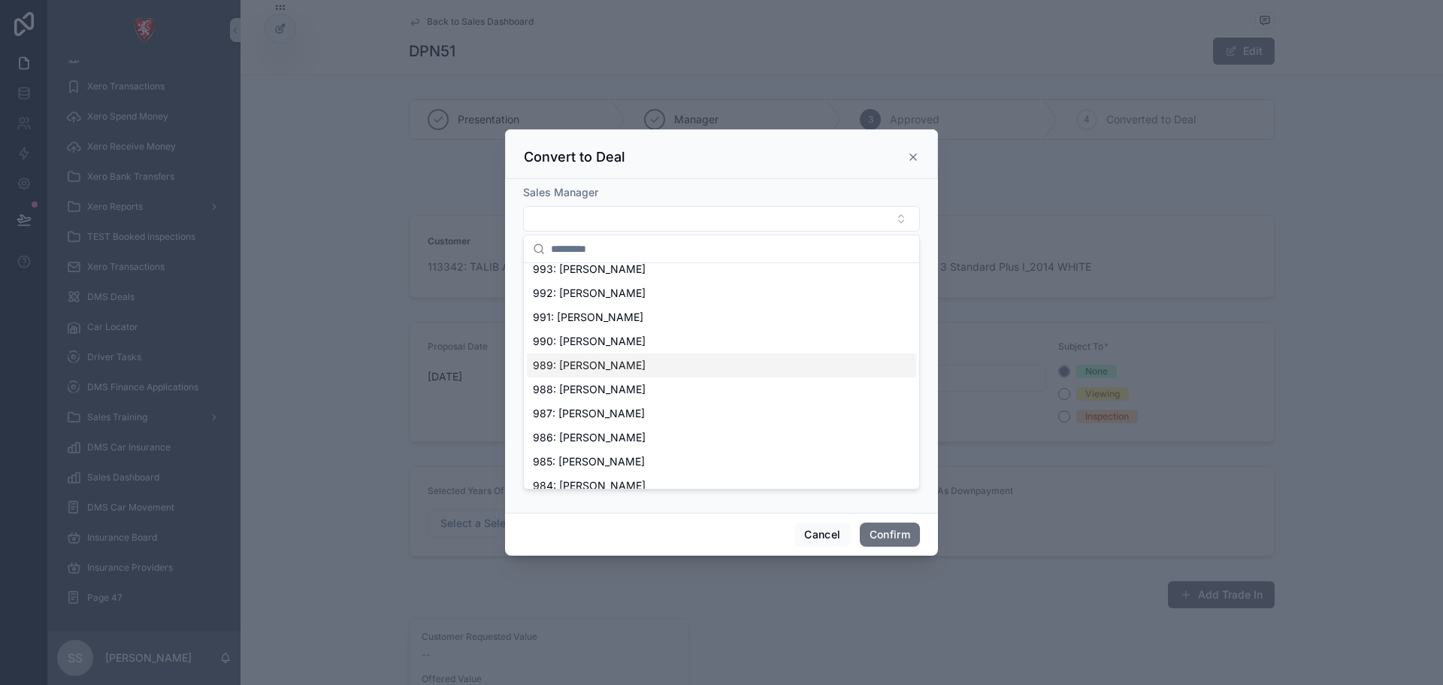
click at [640, 372] on div "989: [PERSON_NAME]" at bounding box center [721, 365] width 389 height 24
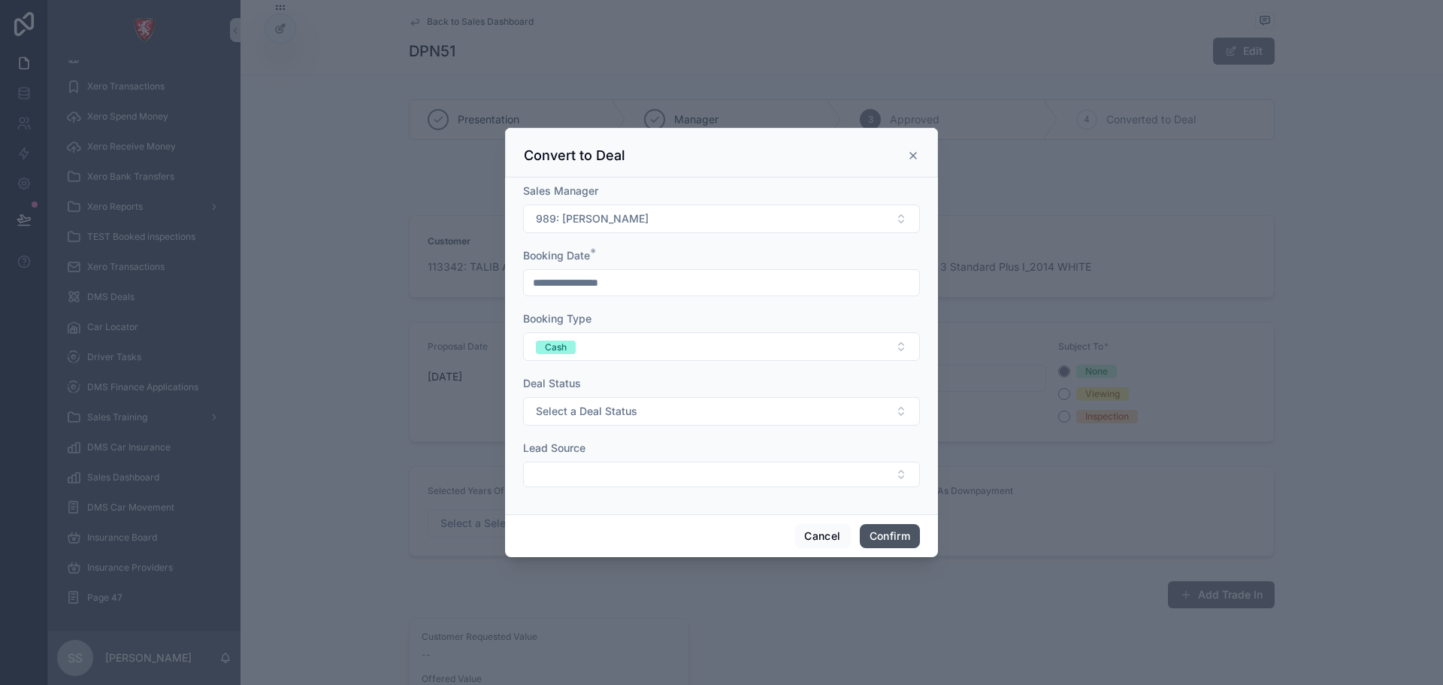
click at [884, 546] on button "Confirm" at bounding box center [890, 536] width 60 height 24
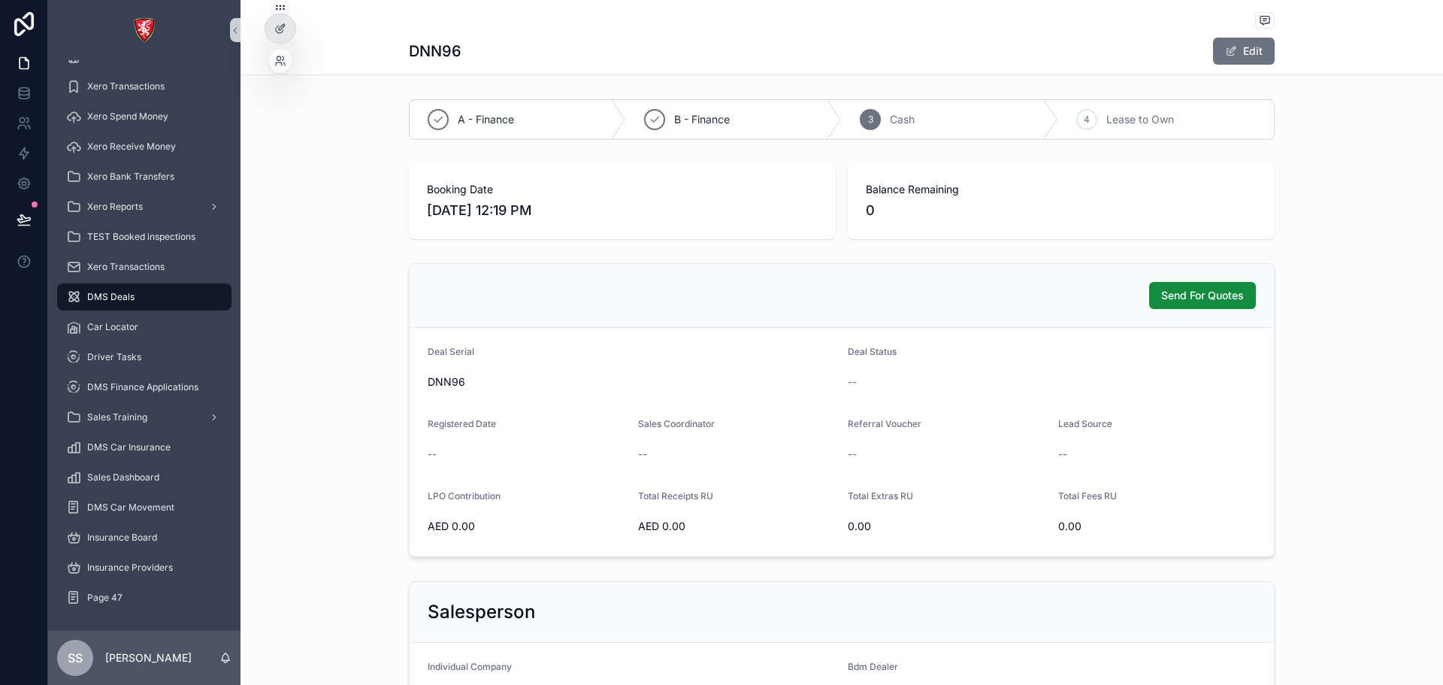
click at [272, 43] on div at bounding box center [280, 58] width 24 height 30
click at [275, 35] on div at bounding box center [280, 28] width 30 height 29
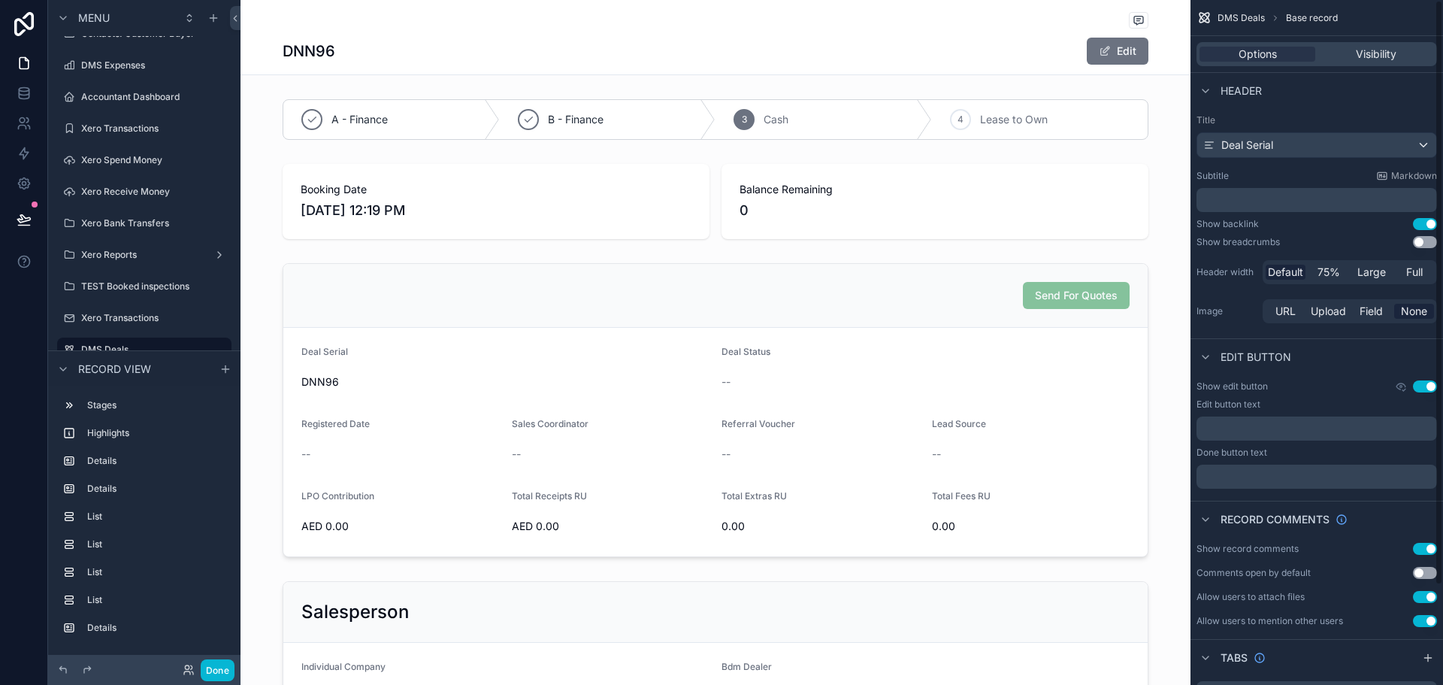
click at [868, 32] on div "DNN96 Edit" at bounding box center [716, 37] width 866 height 74
click at [1408, 271] on span "Full" at bounding box center [1414, 272] width 17 height 15
click at [1282, 277] on span "Default" at bounding box center [1285, 272] width 35 height 15
click at [1422, 241] on button "Use setting" at bounding box center [1425, 242] width 24 height 12
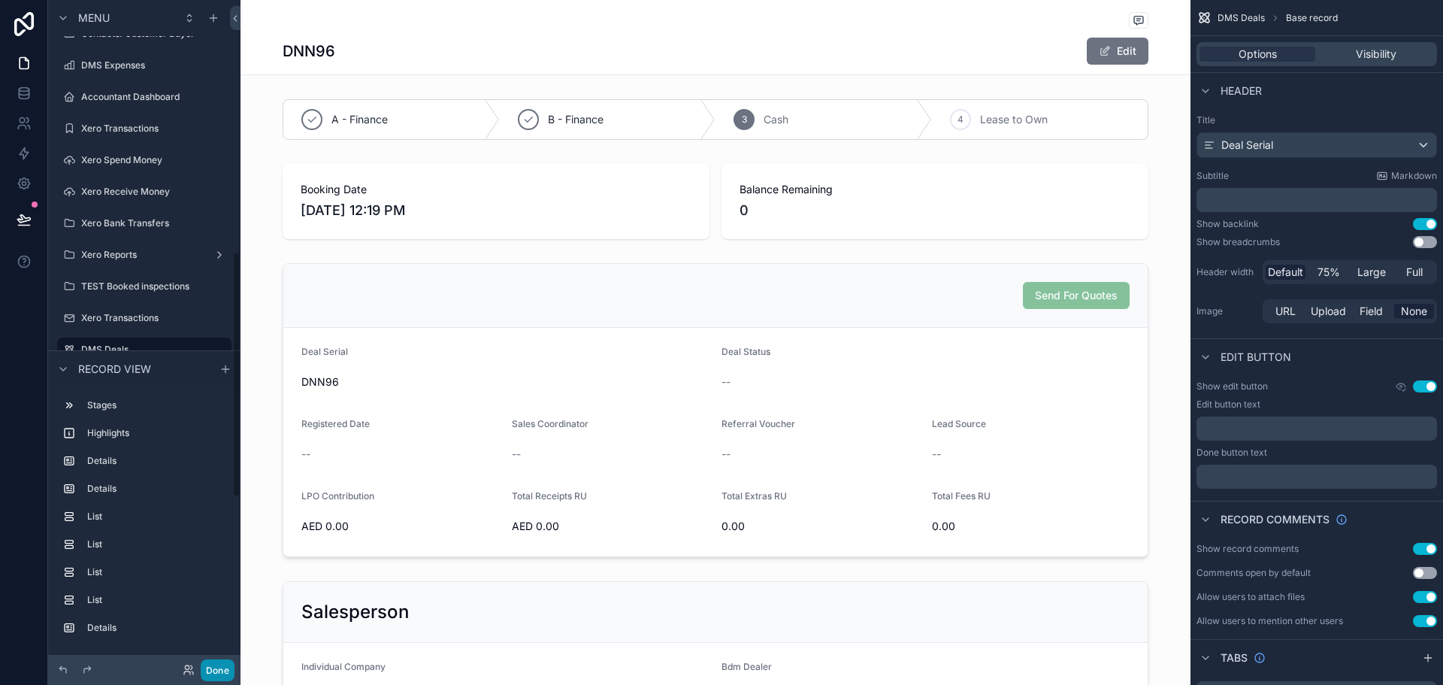
click at [219, 678] on button "Done" at bounding box center [218, 670] width 34 height 22
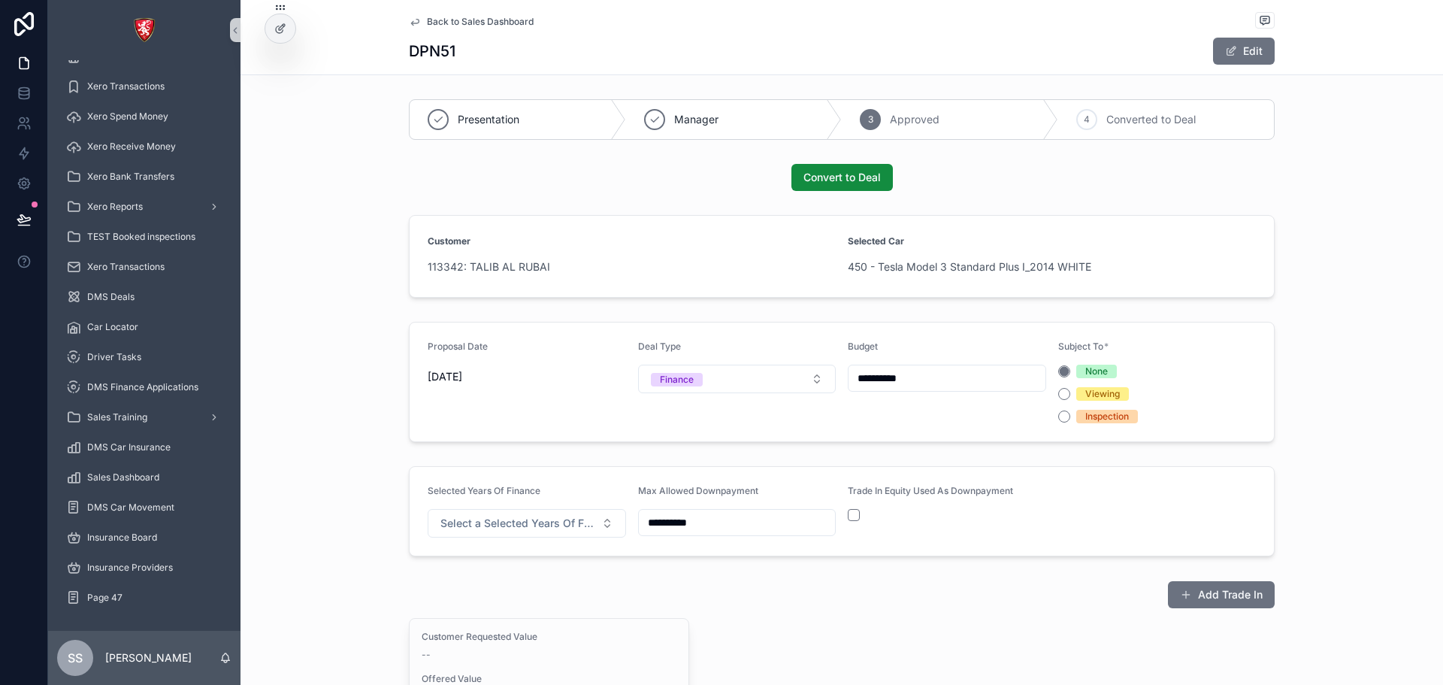
click at [519, 21] on span "Back to Sales Dashboard" at bounding box center [480, 22] width 107 height 12
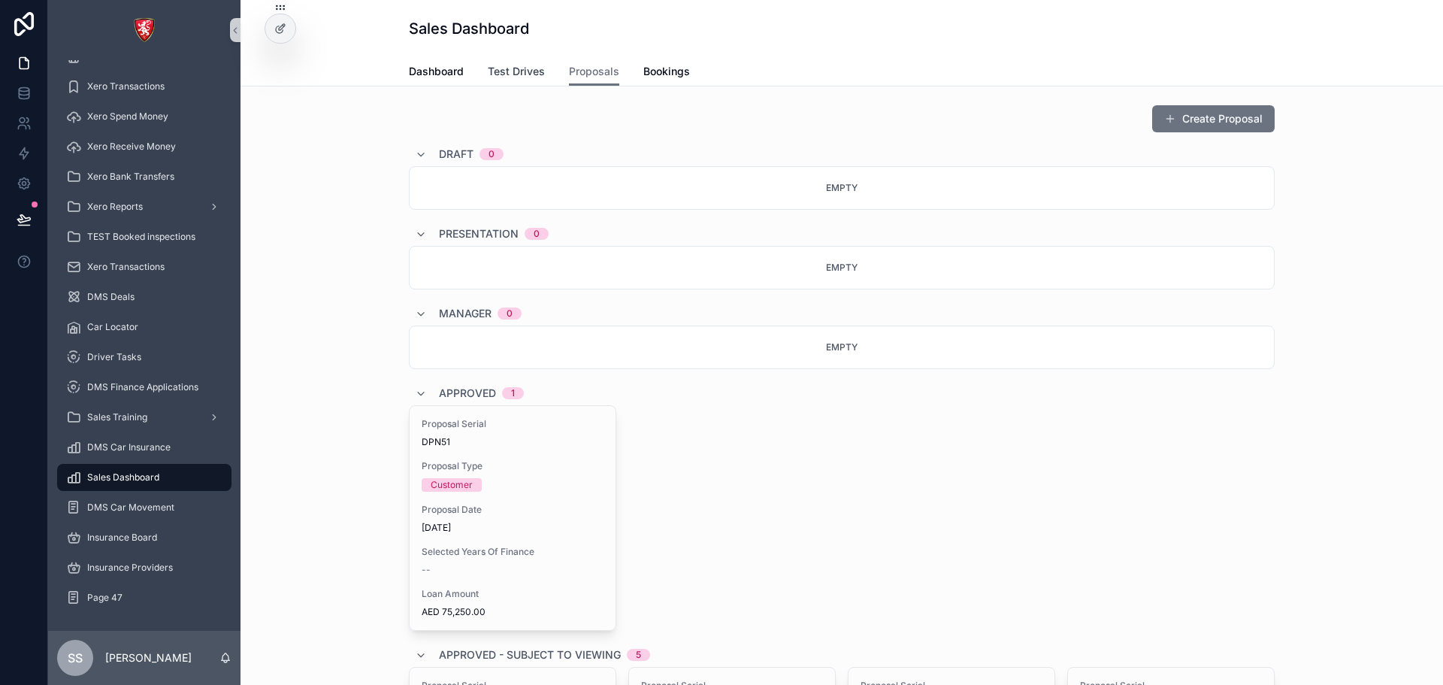
click at [516, 78] on span "Test Drives" at bounding box center [516, 71] width 57 height 15
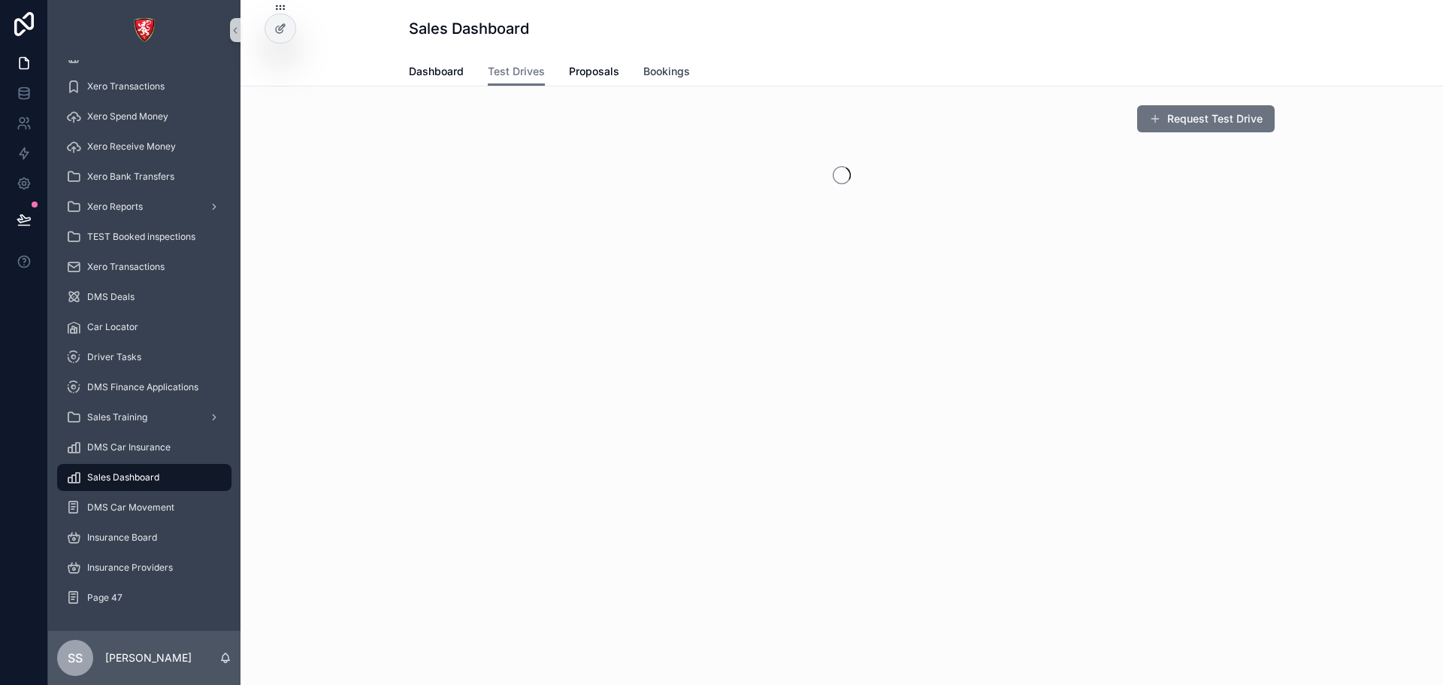
click at [643, 66] on span "Bookings" at bounding box center [666, 71] width 47 height 15
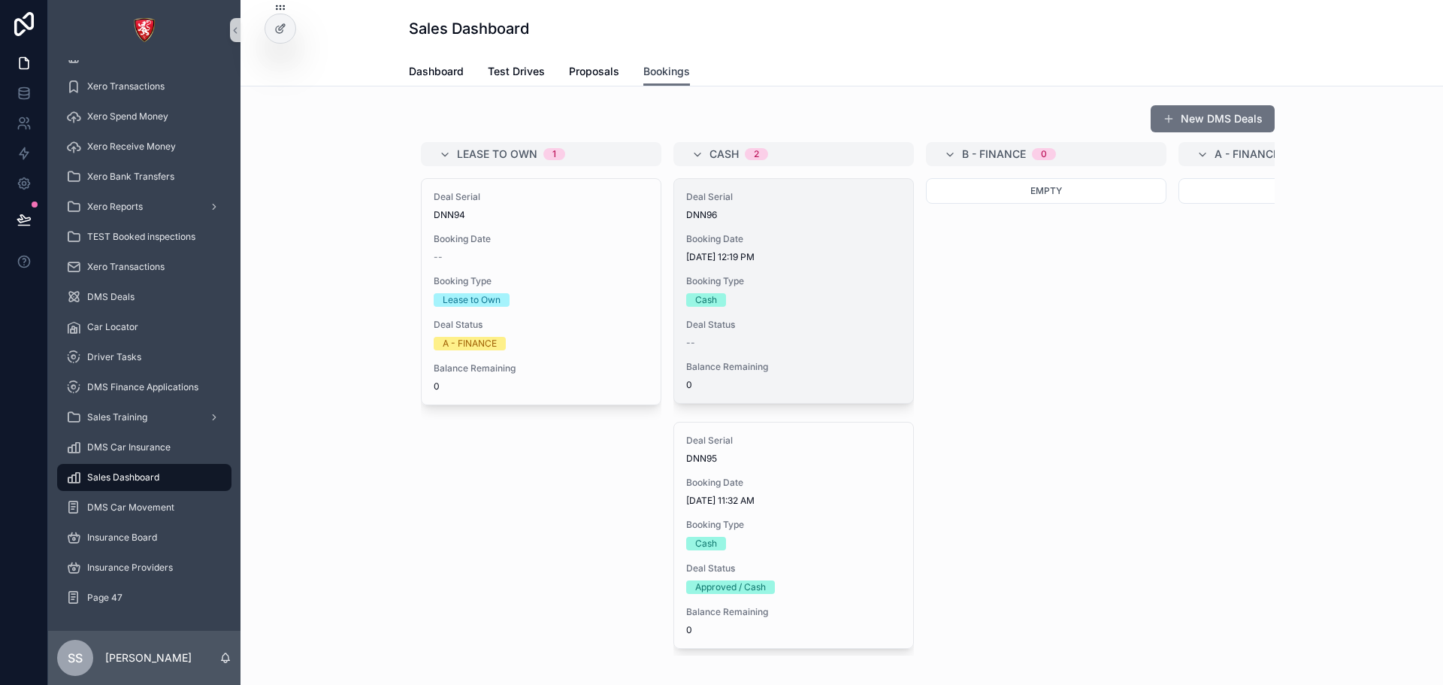
scroll to position [5, 0]
click at [772, 335] on div "--" at bounding box center [793, 337] width 215 height 12
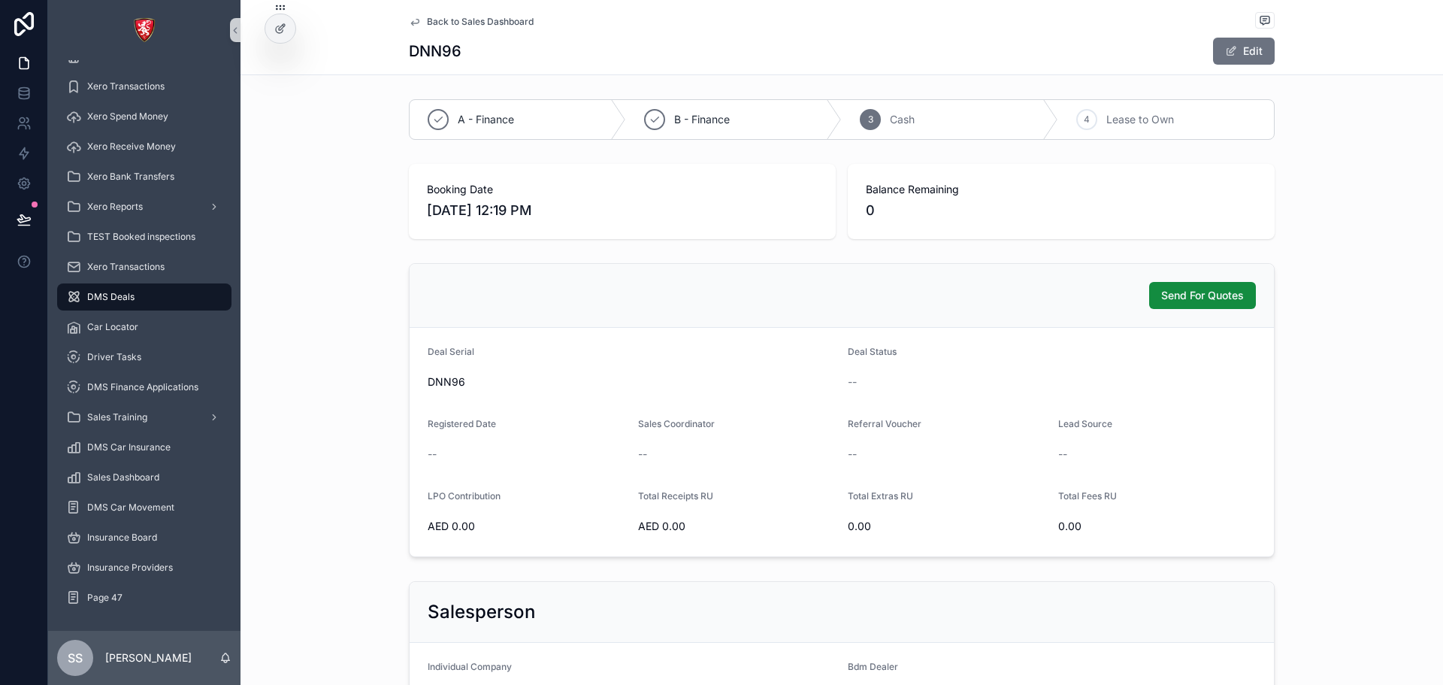
click at [427, 16] on span "Back to Sales Dashboard" at bounding box center [480, 22] width 107 height 12
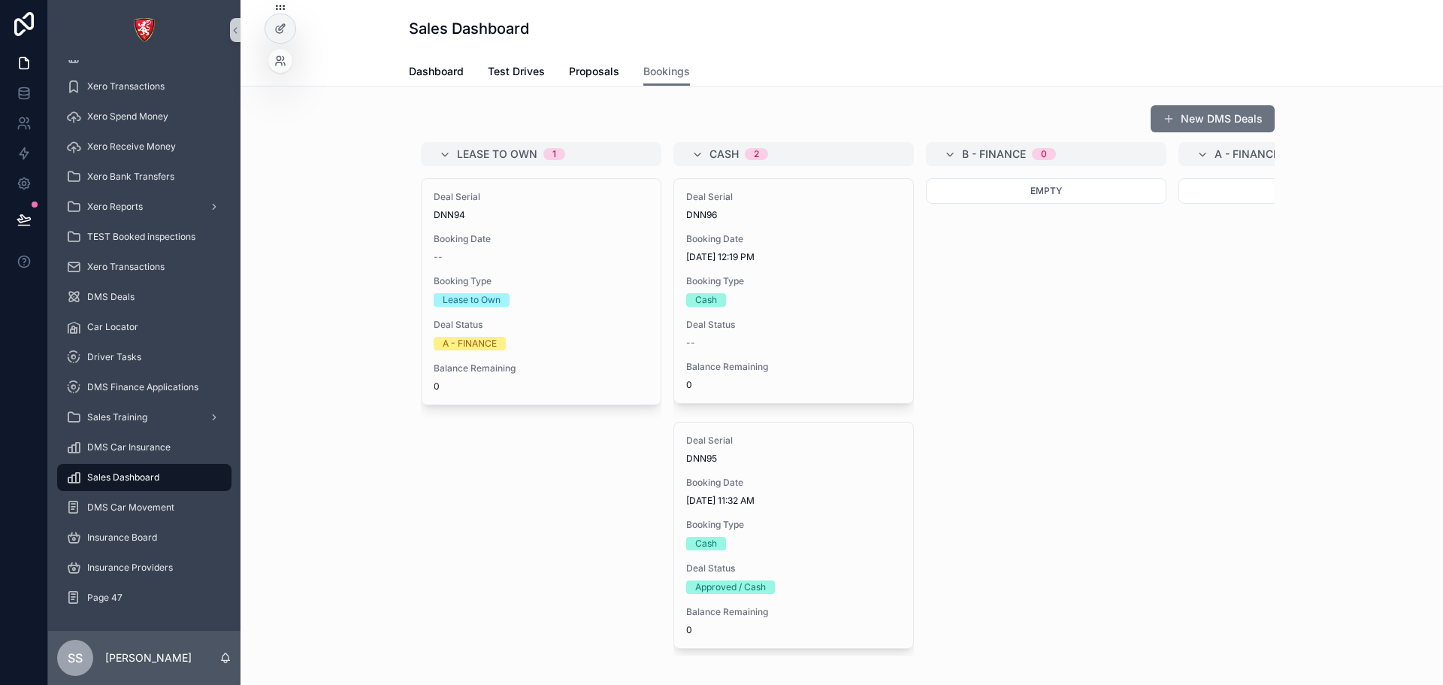
click at [295, 22] on div at bounding box center [281, 23] width 32 height 42
click at [283, 28] on icon at bounding box center [282, 27] width 6 height 6
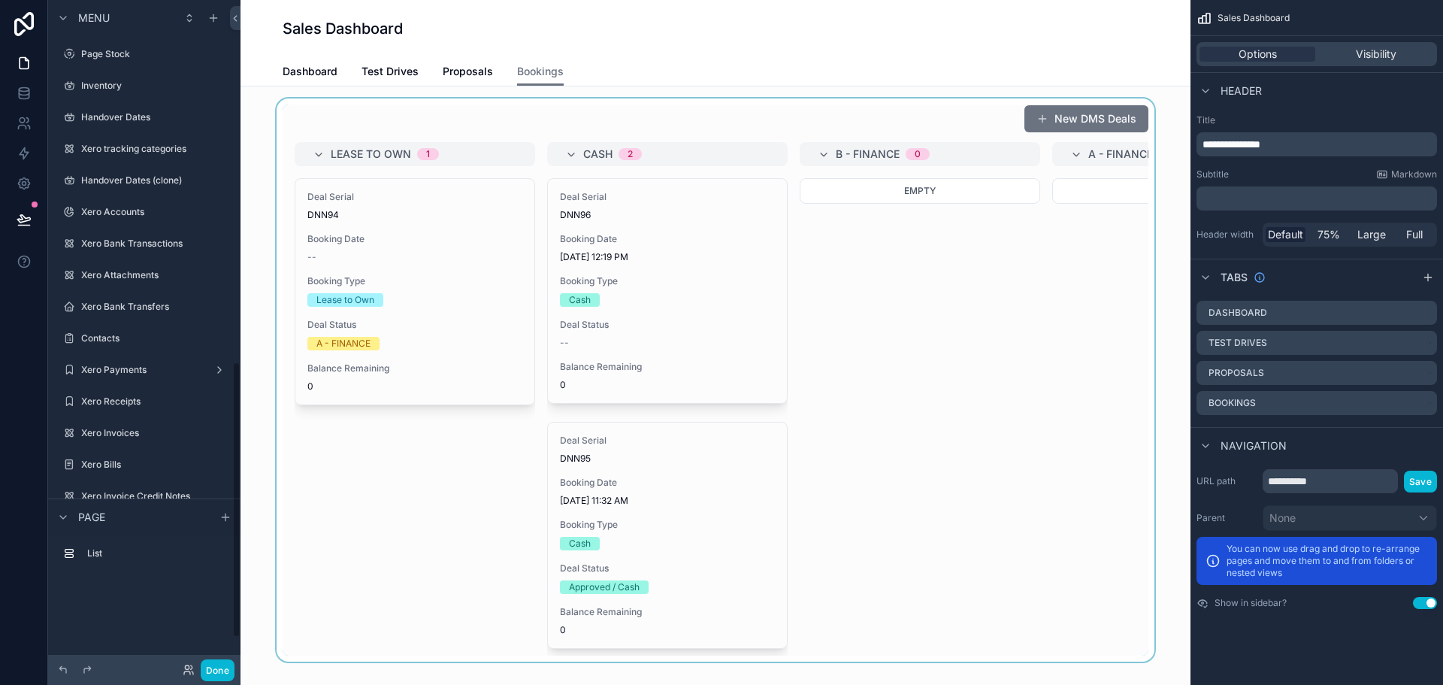
scroll to position [873, 0]
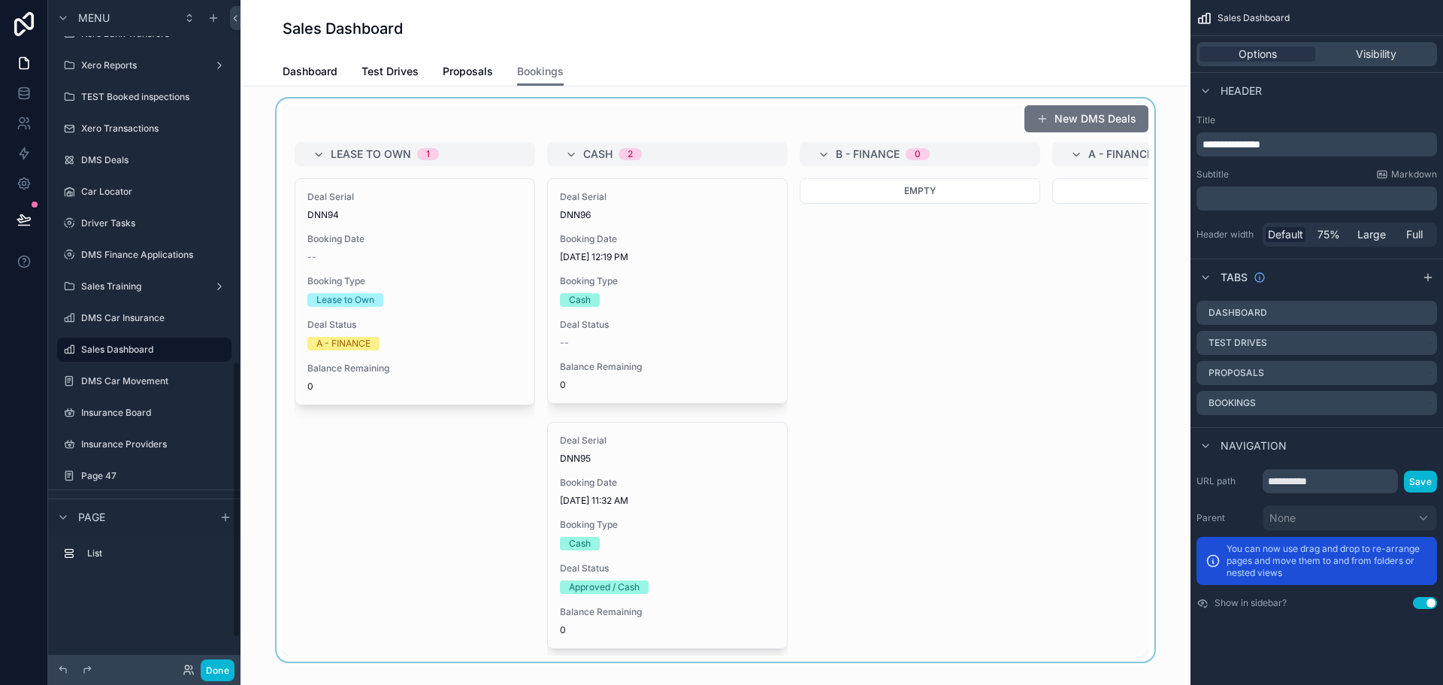
click at [686, 246] on div "scrollable content" at bounding box center [716, 379] width 926 height 563
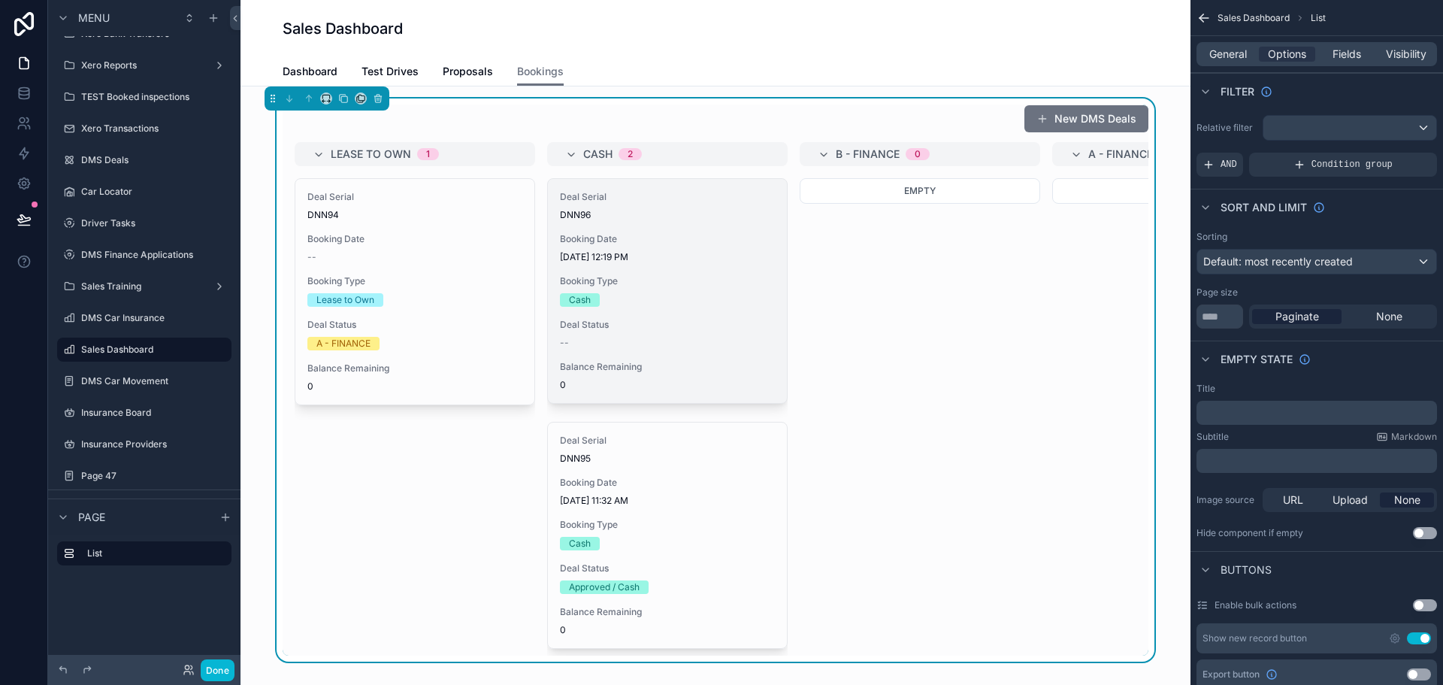
click at [679, 336] on div "Deal Status --" at bounding box center [667, 334] width 215 height 30
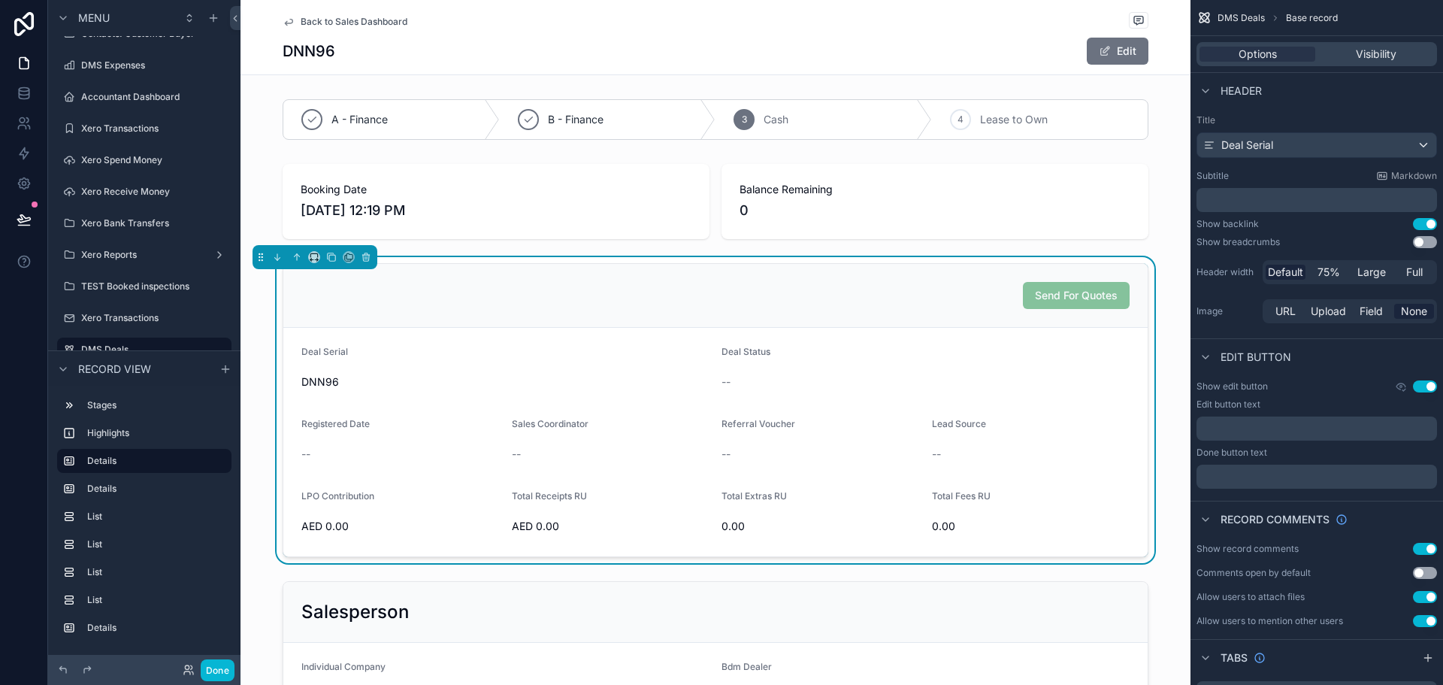
click at [380, 20] on span "Back to Sales Dashboard" at bounding box center [354, 22] width 107 height 12
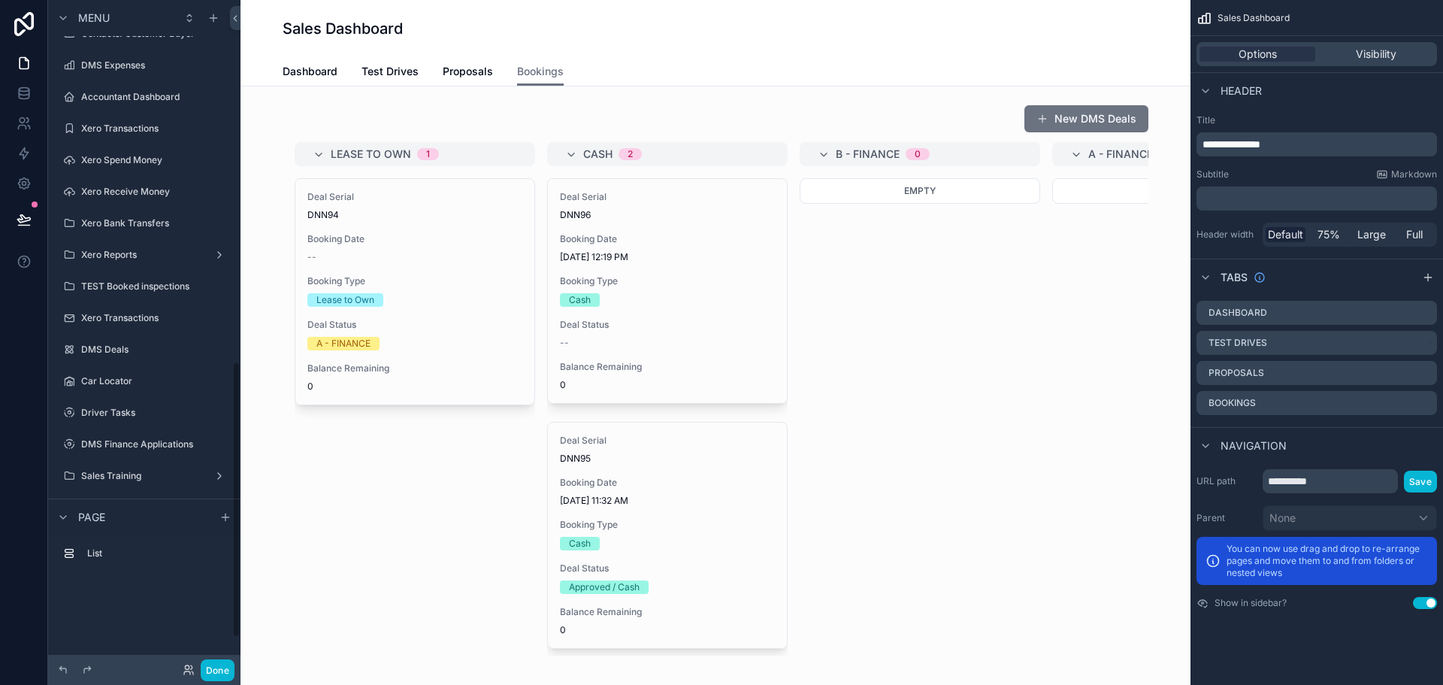
scroll to position [873, 0]
click at [446, 83] on link "Proposals" at bounding box center [468, 73] width 50 height 30
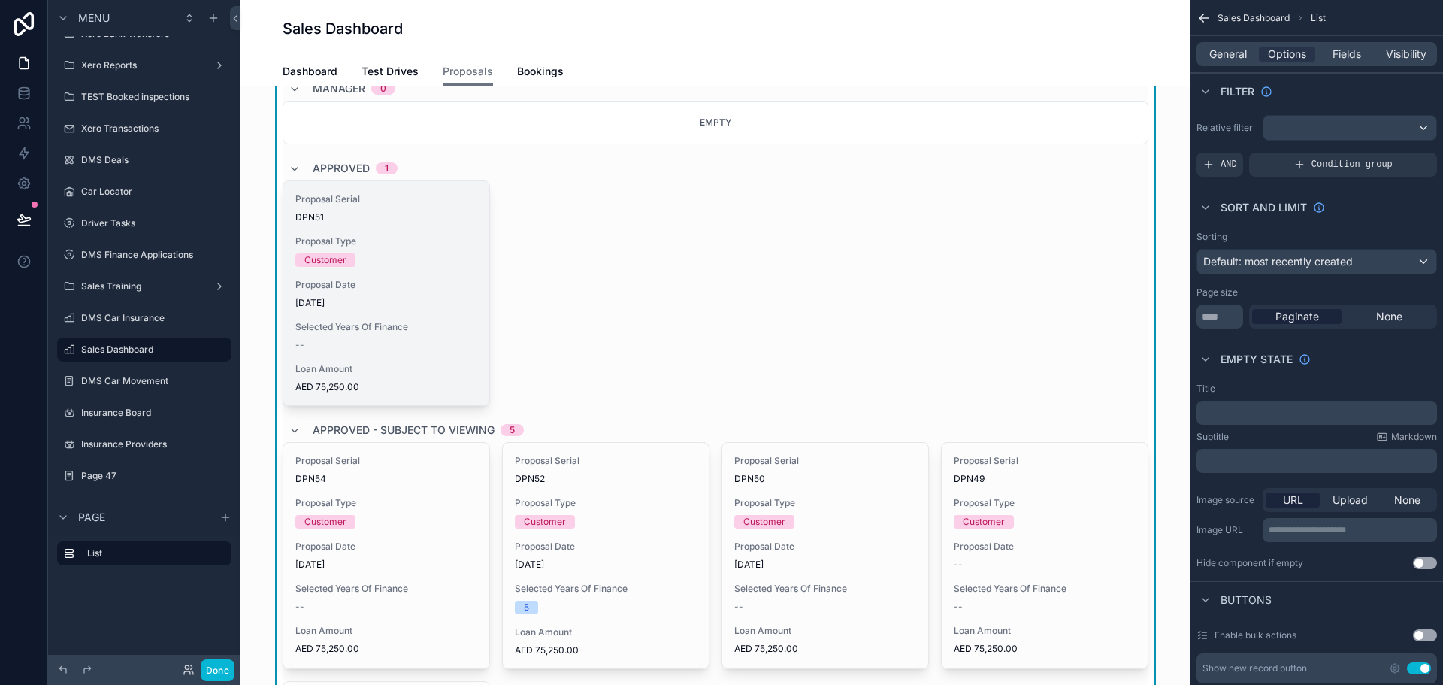
scroll to position [225, 0]
click at [334, 352] on div "Proposal Serial DPN51 Proposal Type Customer Proposal Date [DATE] Selected Year…" at bounding box center [386, 292] width 206 height 224
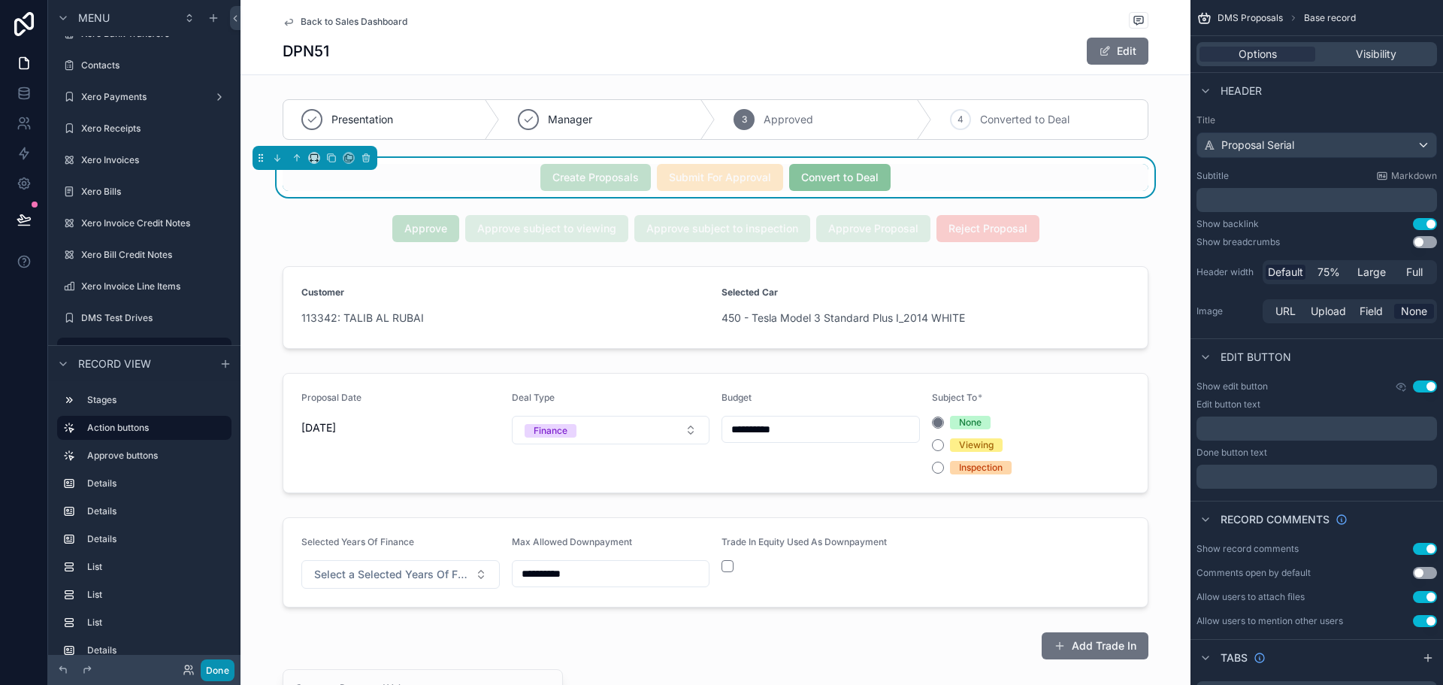
click at [228, 670] on button "Done" at bounding box center [218, 670] width 34 height 22
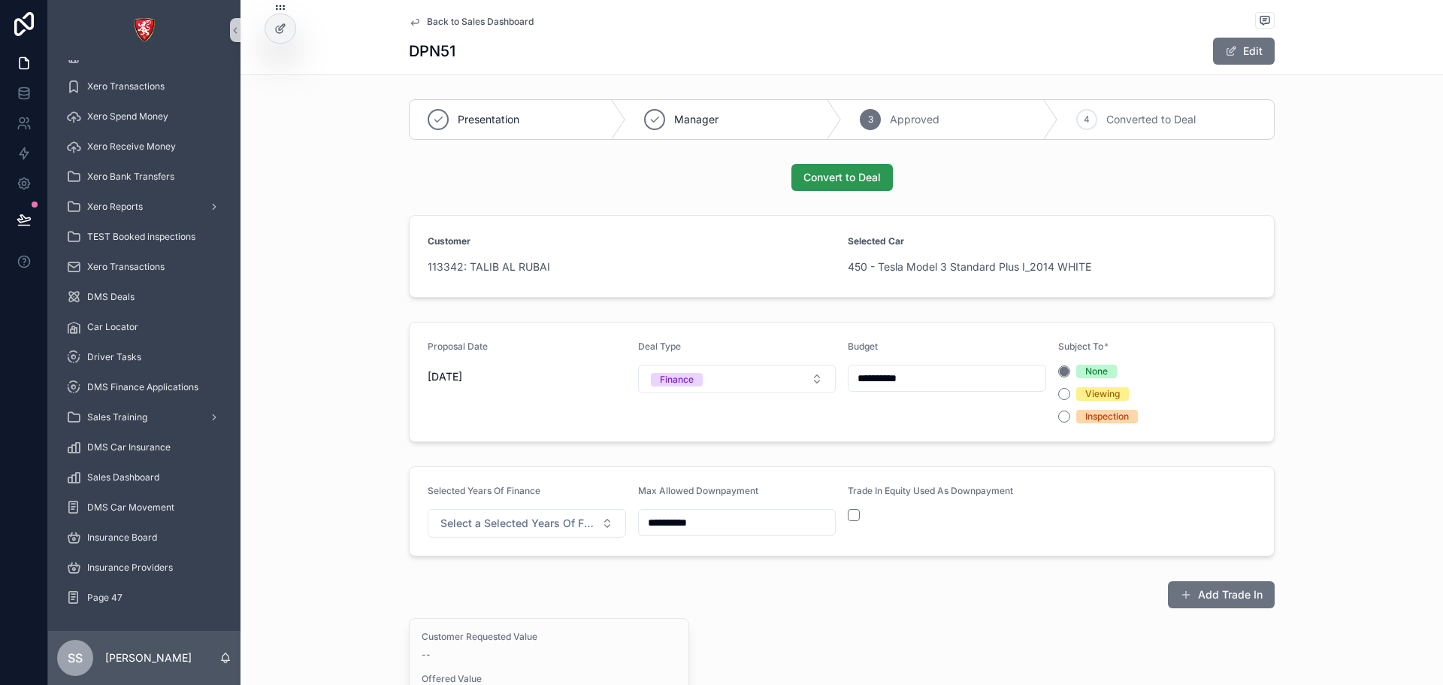
click at [842, 178] on span "Convert to Deal" at bounding box center [841, 177] width 77 height 15
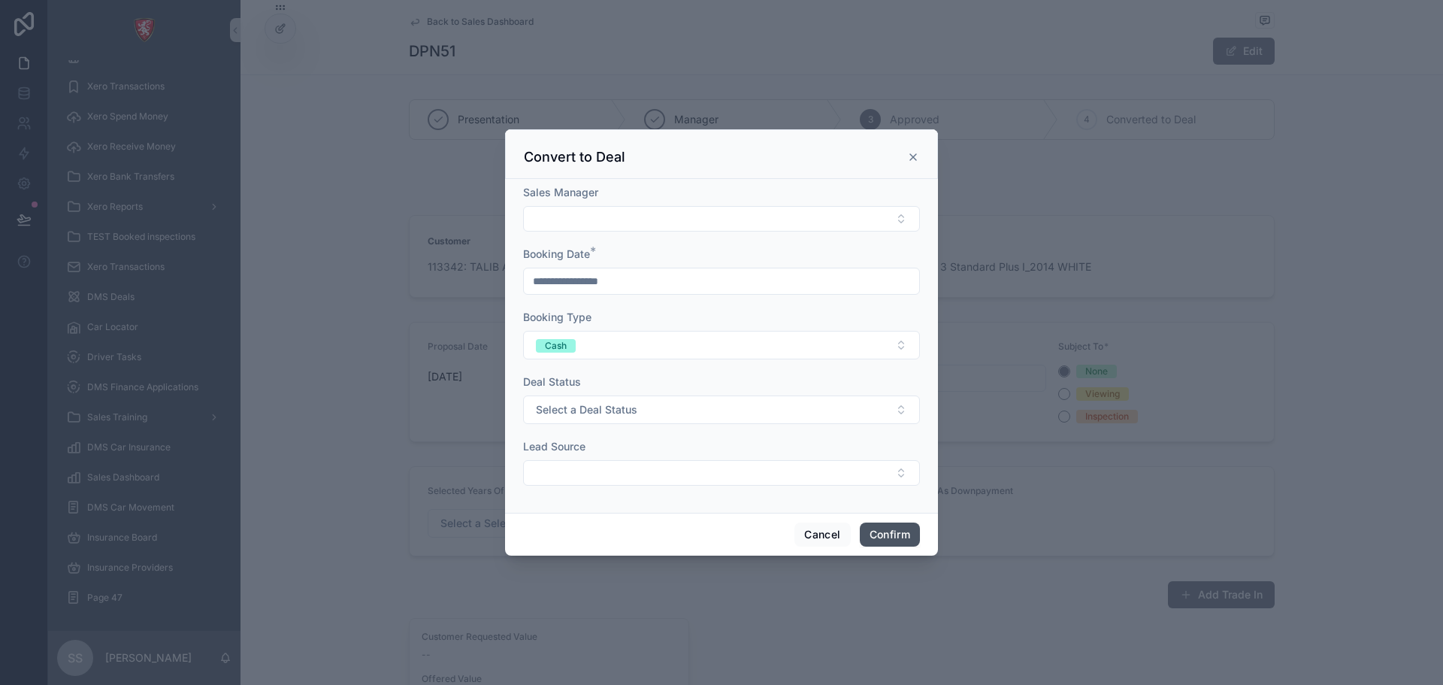
click at [907, 531] on button "Confirm" at bounding box center [890, 534] width 60 height 24
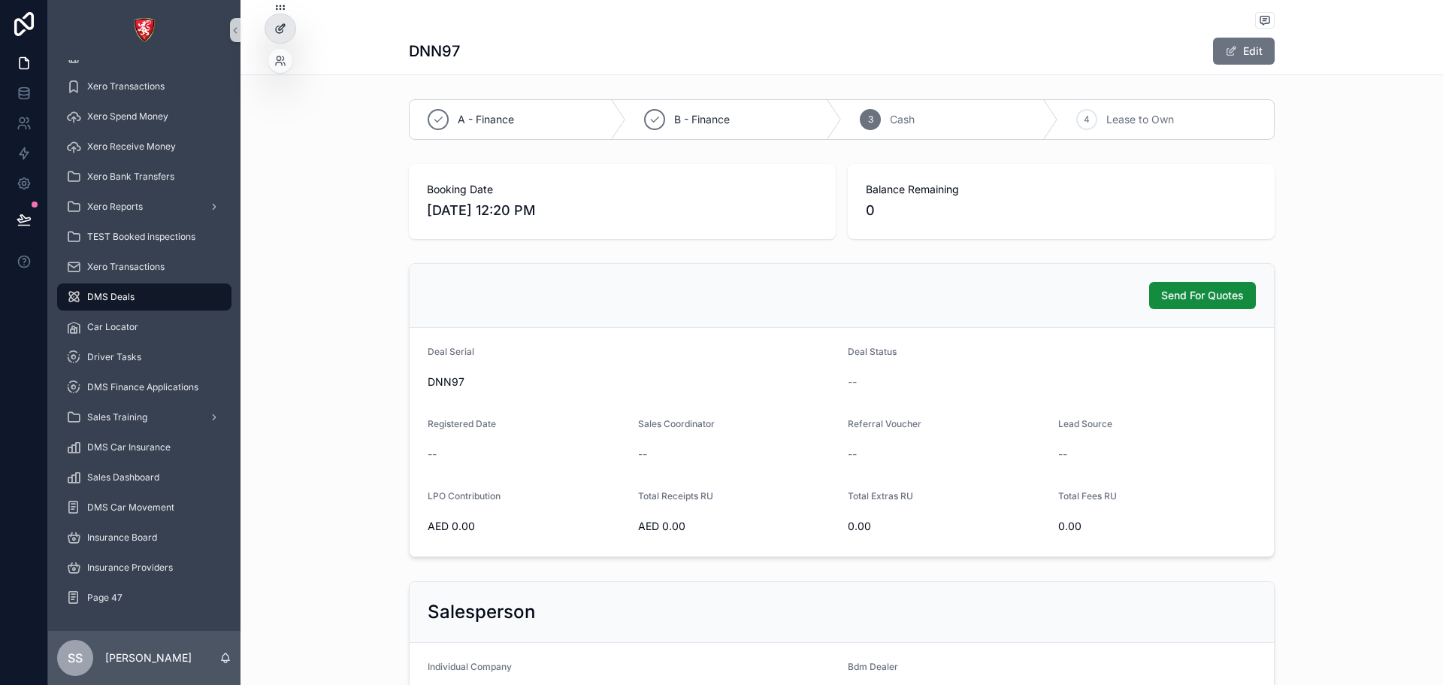
click at [275, 28] on icon at bounding box center [280, 29] width 12 height 12
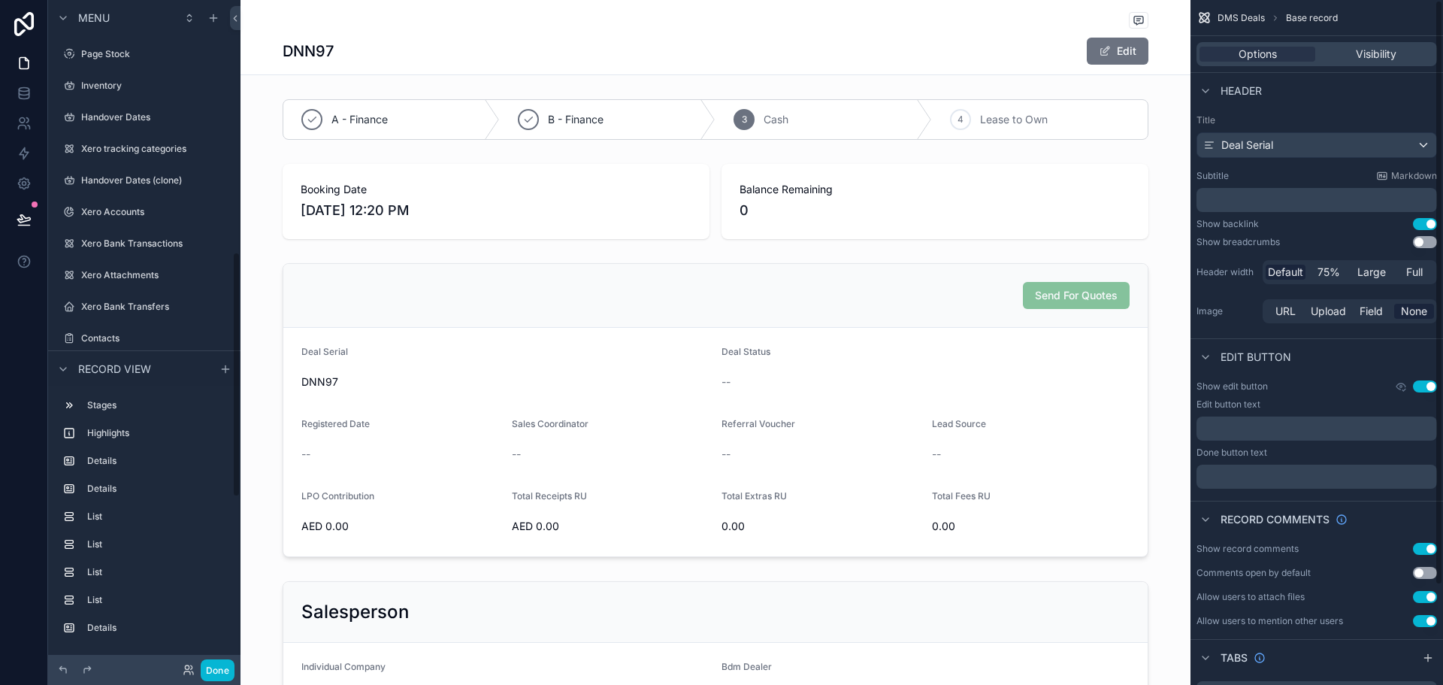
scroll to position [683, 0]
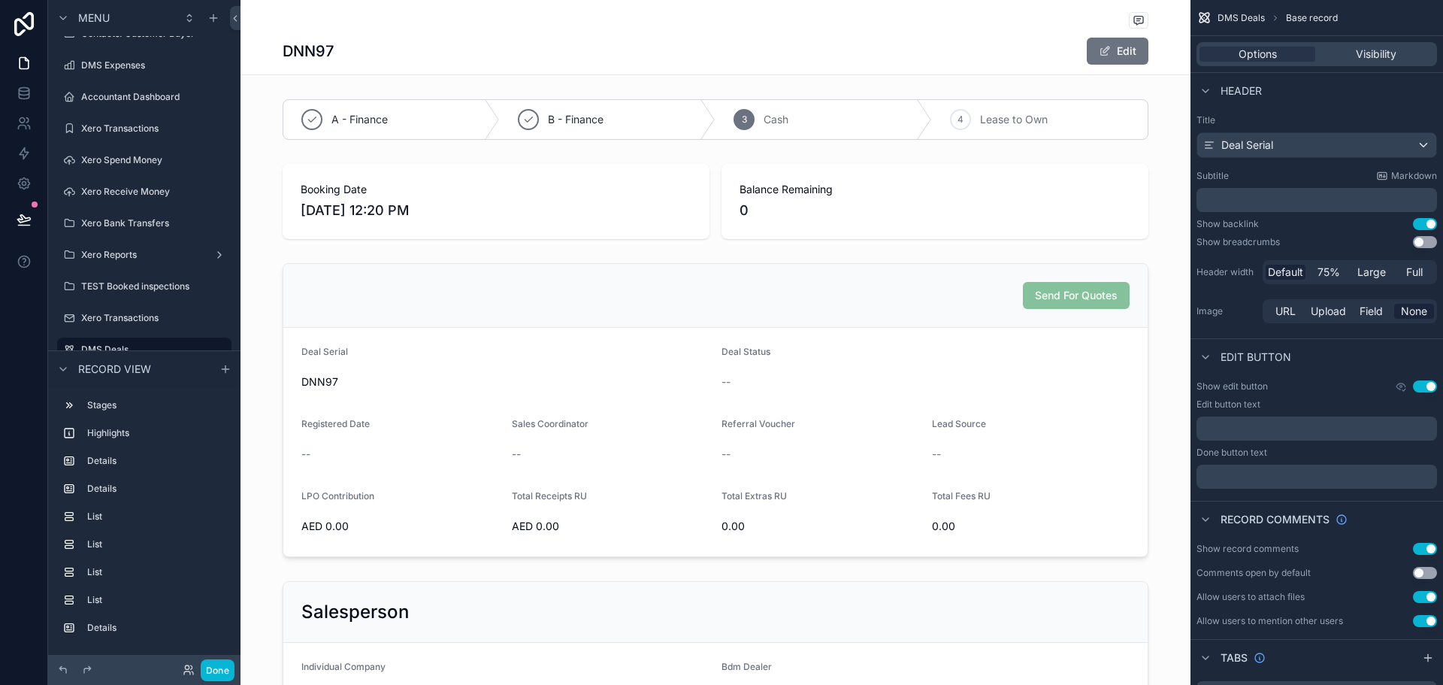
click at [1418, 242] on button "Use setting" at bounding box center [1425, 242] width 24 height 12
click at [216, 673] on button "Done" at bounding box center [218, 670] width 34 height 22
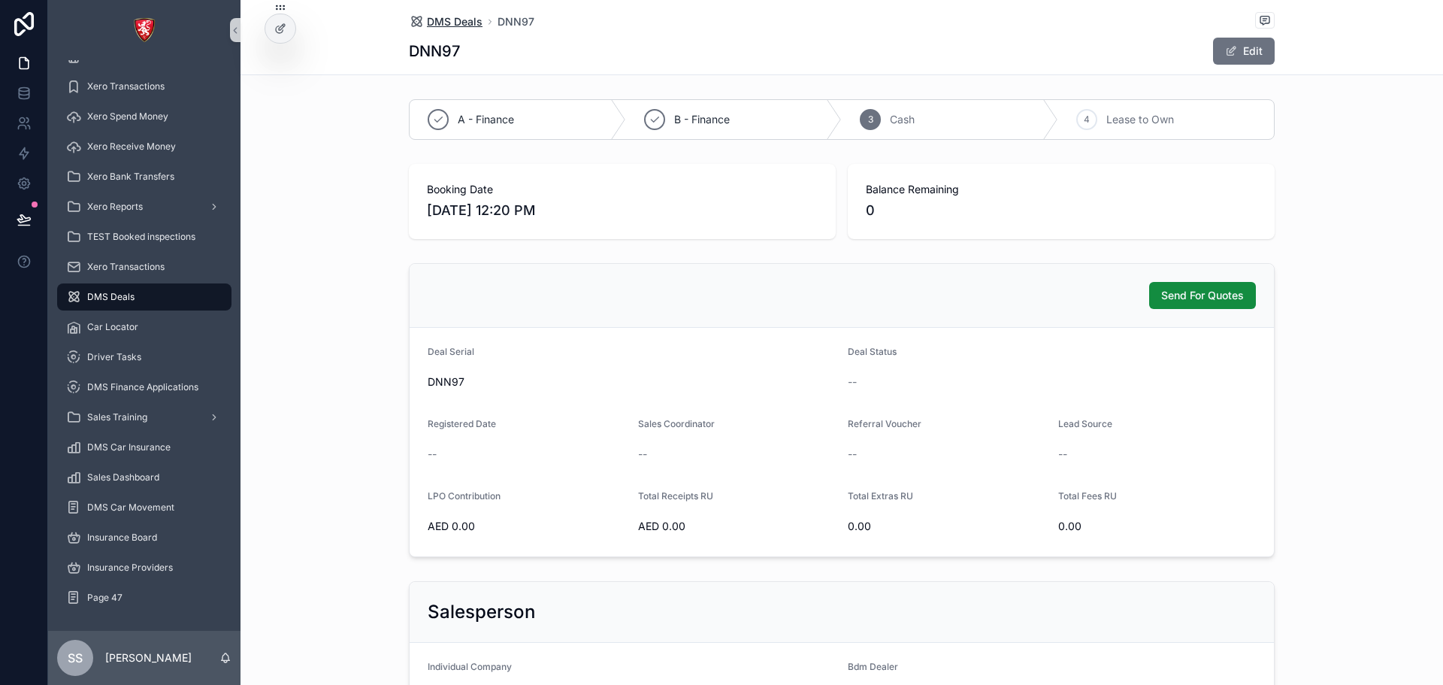
click at [464, 24] on span "DMS Deals" at bounding box center [455, 21] width 56 height 15
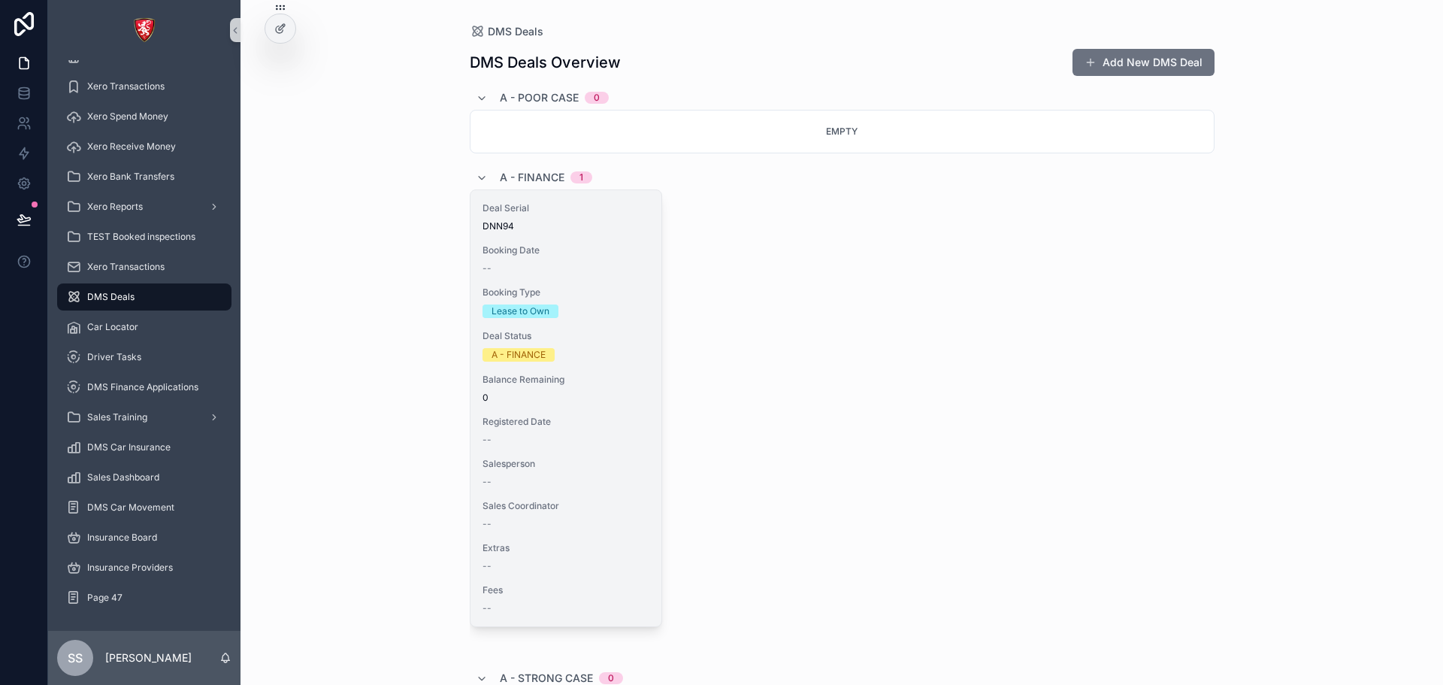
click at [587, 241] on div "Deal Serial DNN94 Booking Date -- Booking Type Lease to Own Deal Status A - FIN…" at bounding box center [565, 408] width 191 height 436
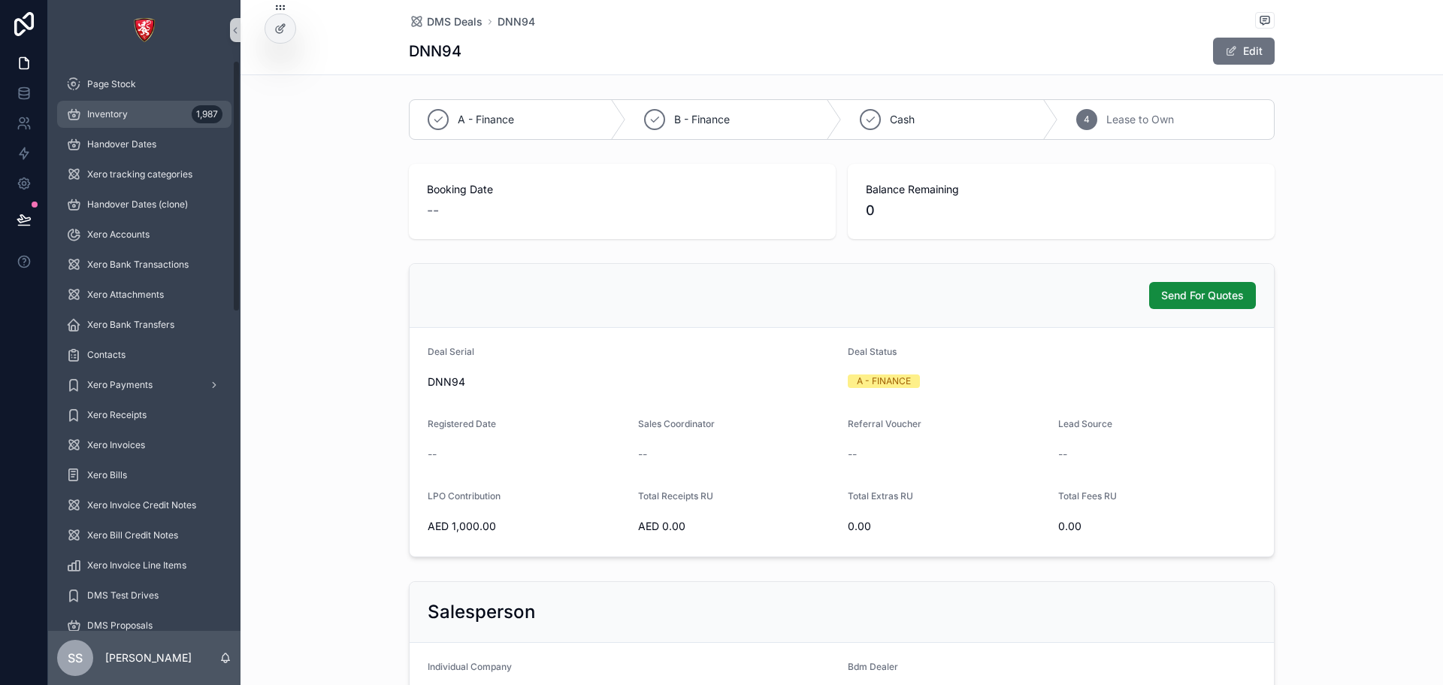
click at [133, 119] on div "Inventory 1,987" at bounding box center [144, 114] width 156 height 24
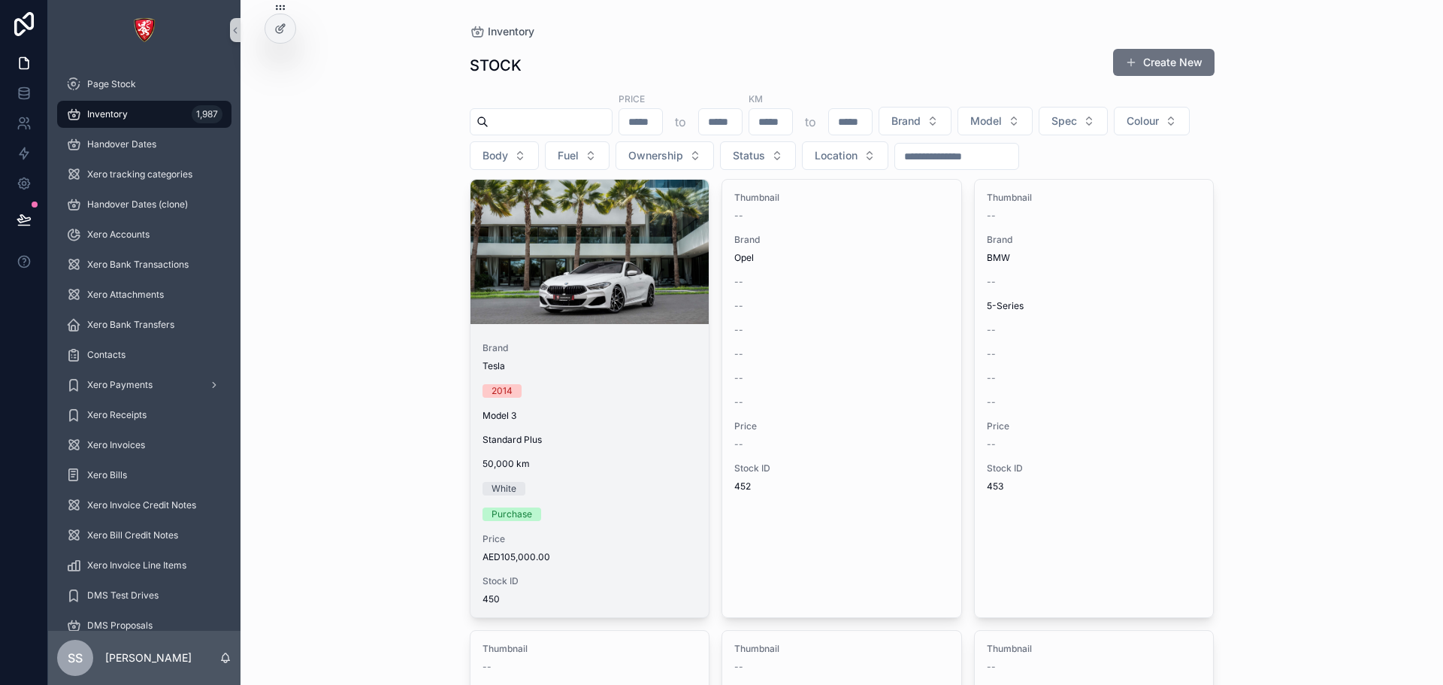
click at [614, 437] on div "Standard Plus" at bounding box center [590, 440] width 215 height 12
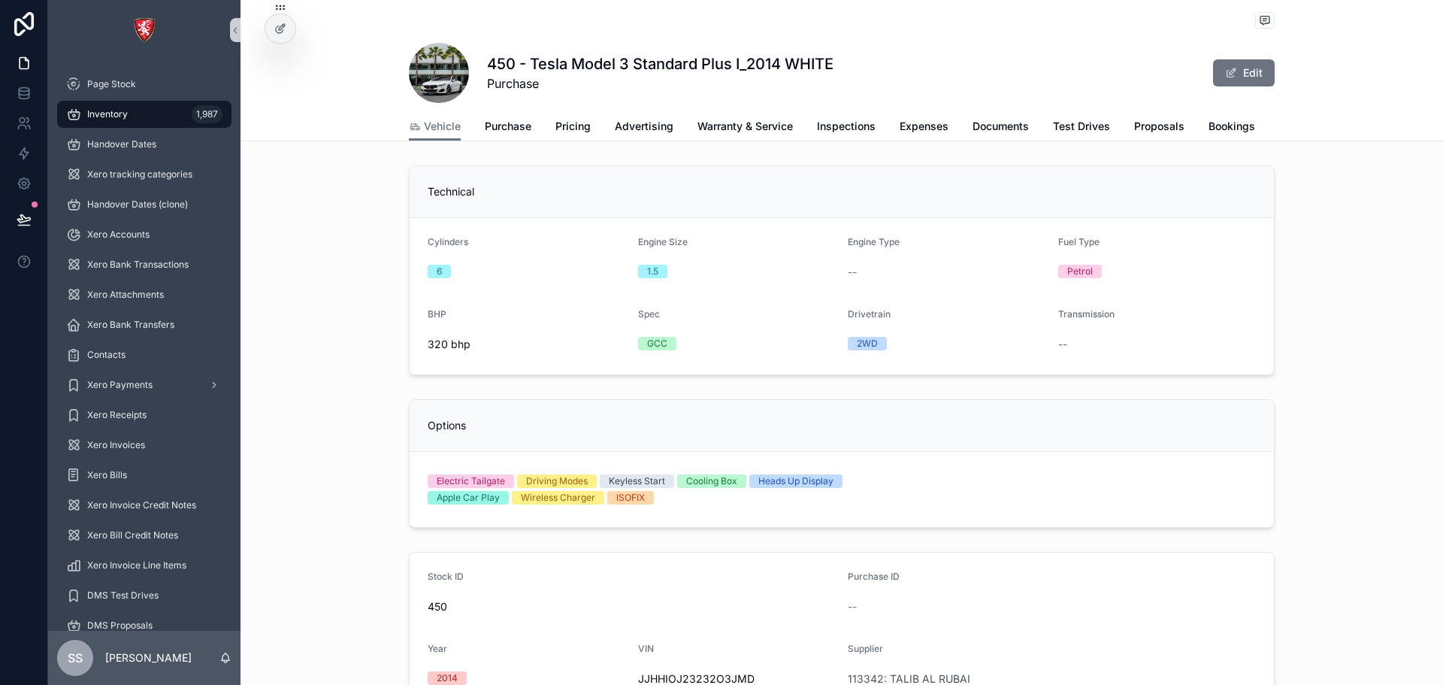
scroll to position [0, 53]
click at [1193, 126] on span "Bookings" at bounding box center [1179, 126] width 47 height 15
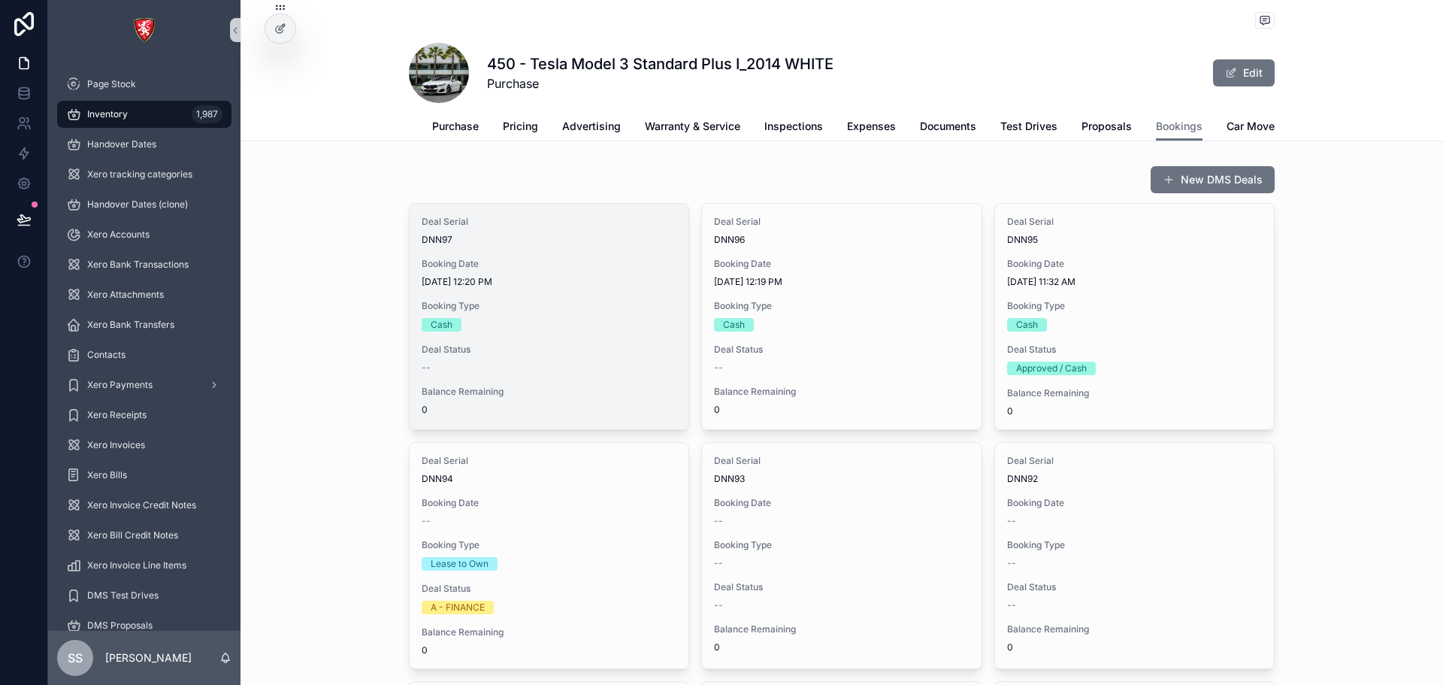
click at [568, 312] on span "Booking Type" at bounding box center [549, 306] width 255 height 12
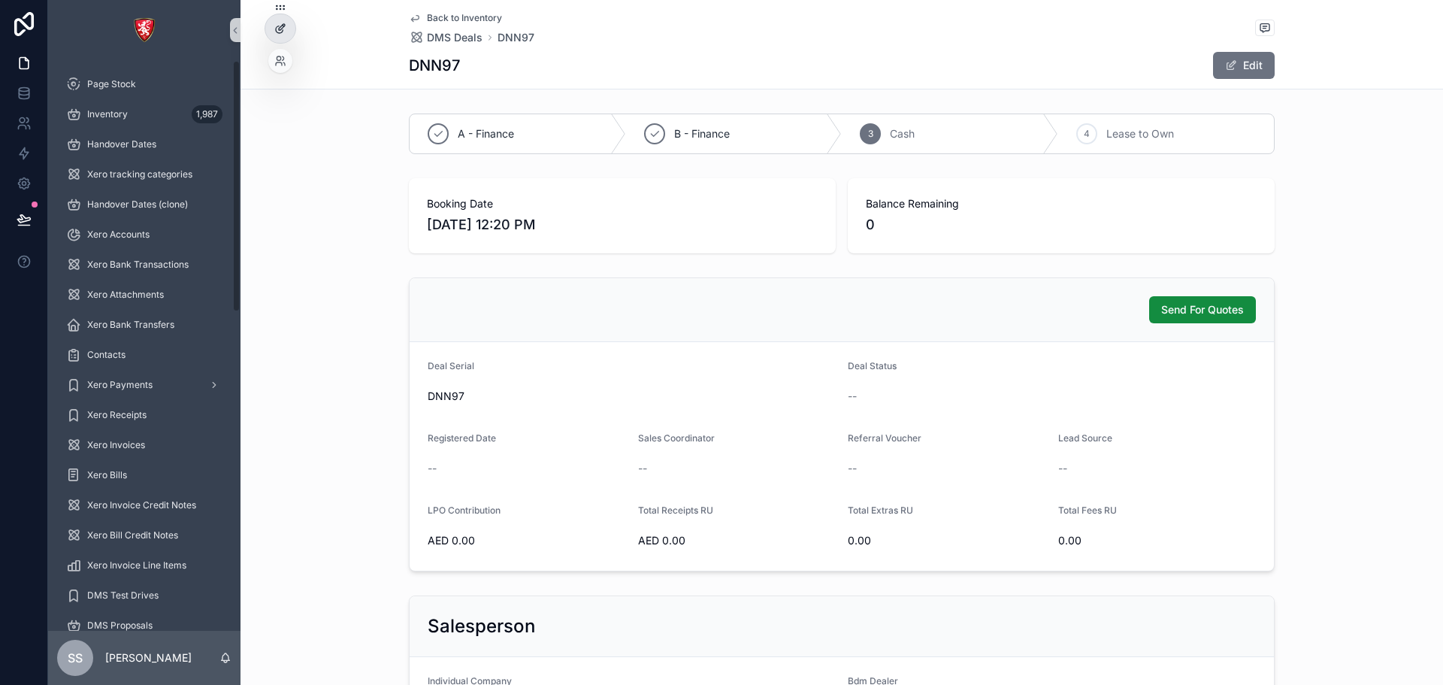
click at [284, 30] on icon at bounding box center [280, 29] width 12 height 12
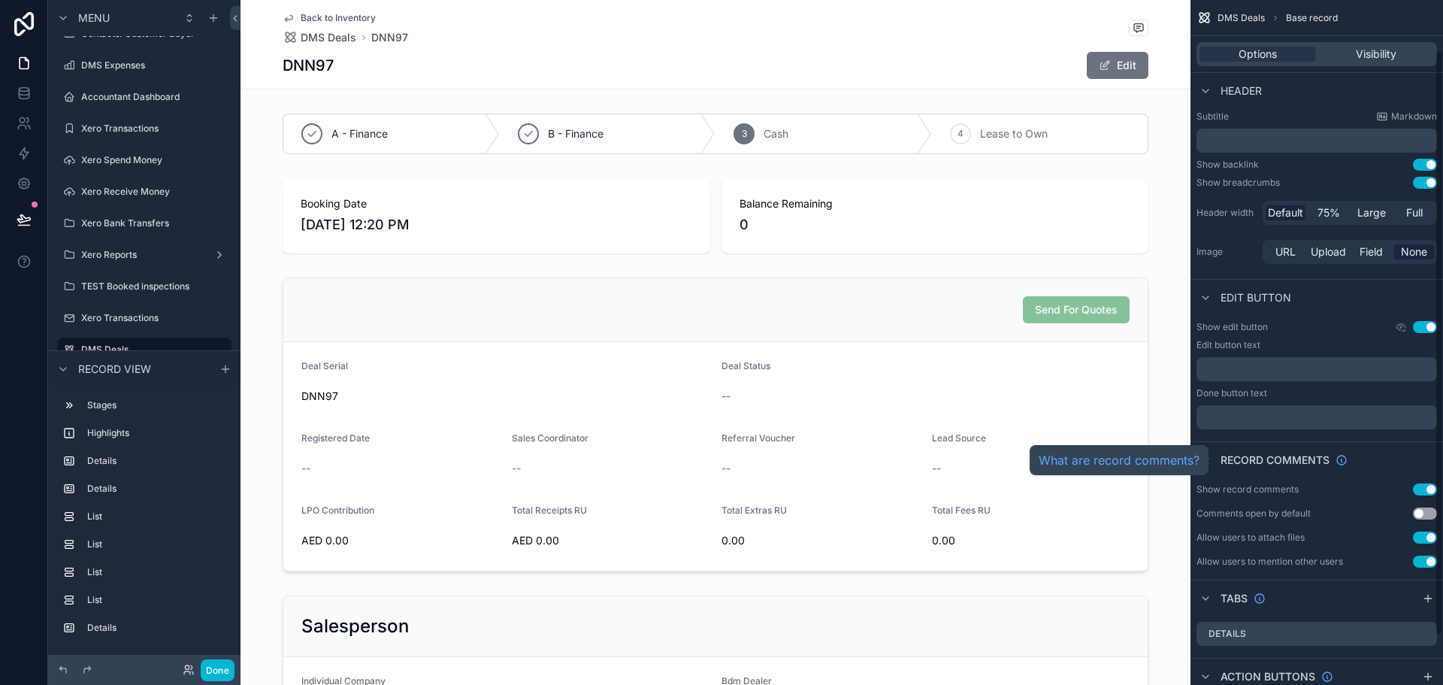
scroll to position [116, 0]
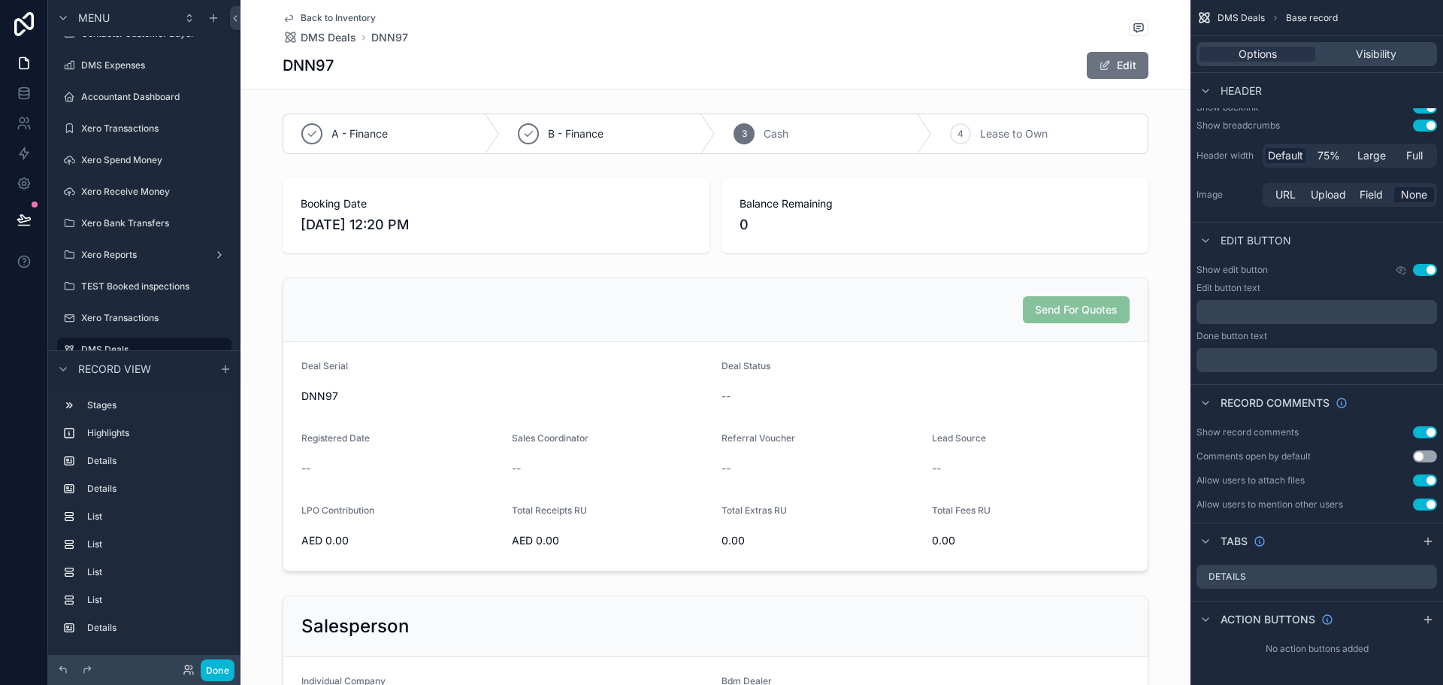
click at [707, 47] on div "Back to Inventory DMS Deals DNN97 DNN97 Edit" at bounding box center [716, 44] width 866 height 89
click at [1439, 614] on div "DMS Deals Base record Options Visibility Header Title Deal Serial Subtitle Mark…" at bounding box center [1316, 342] width 253 height 685
click at [1429, 618] on icon "scrollable content" at bounding box center [1428, 619] width 12 height 12
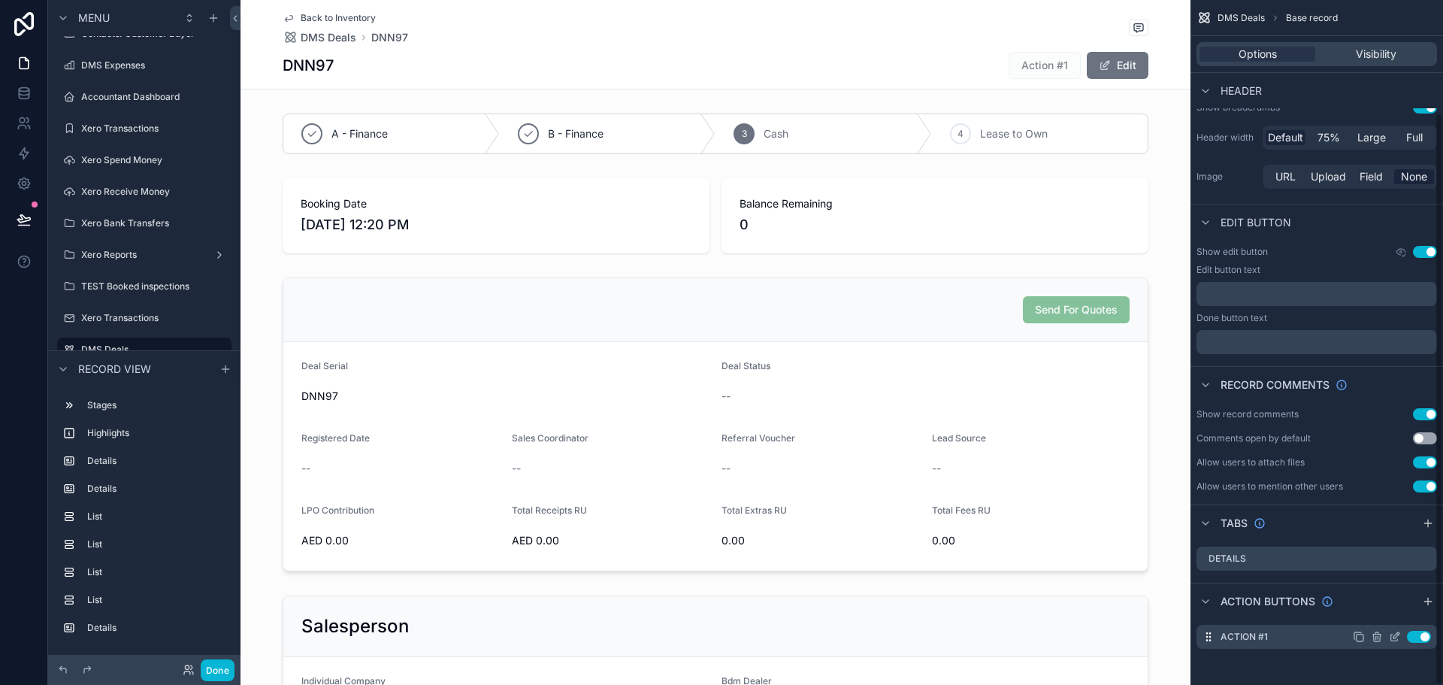
click at [1392, 641] on icon "scrollable content" at bounding box center [1394, 637] width 7 height 7
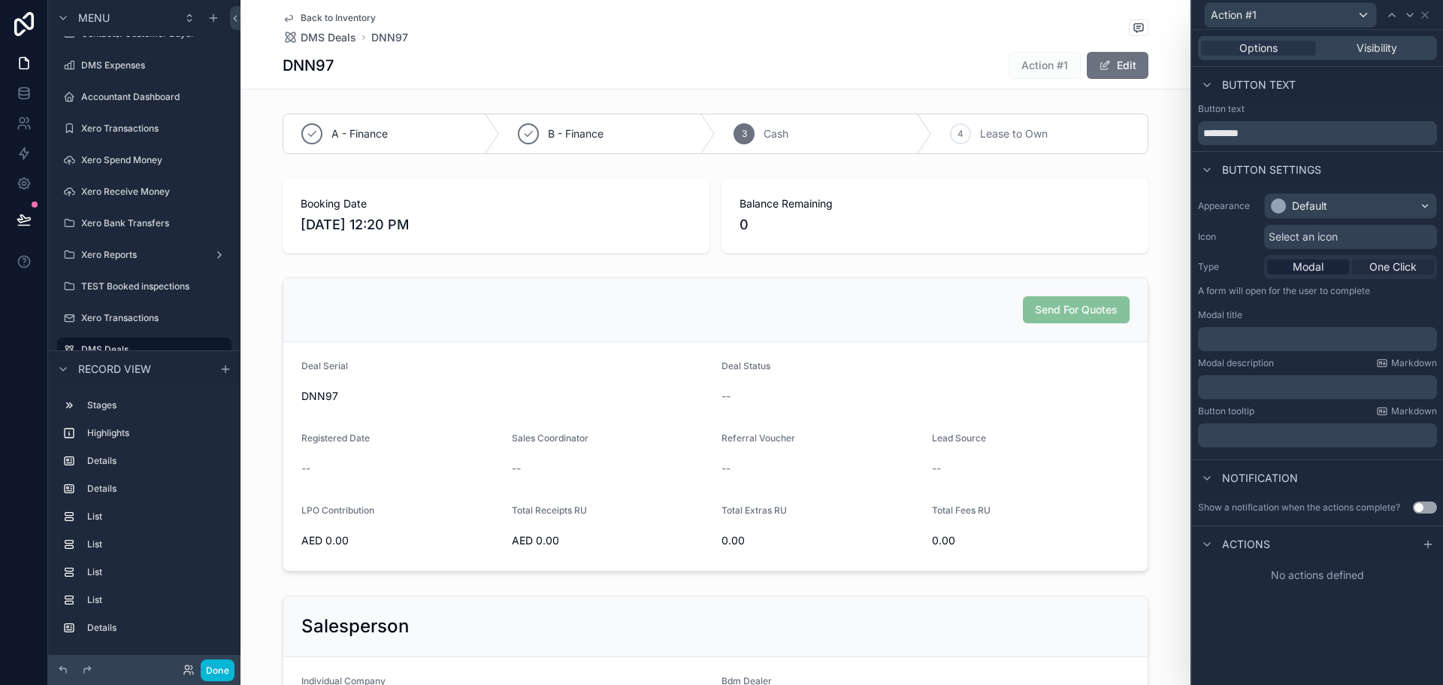
click at [1395, 269] on span "One Click" at bounding box center [1392, 266] width 47 height 15
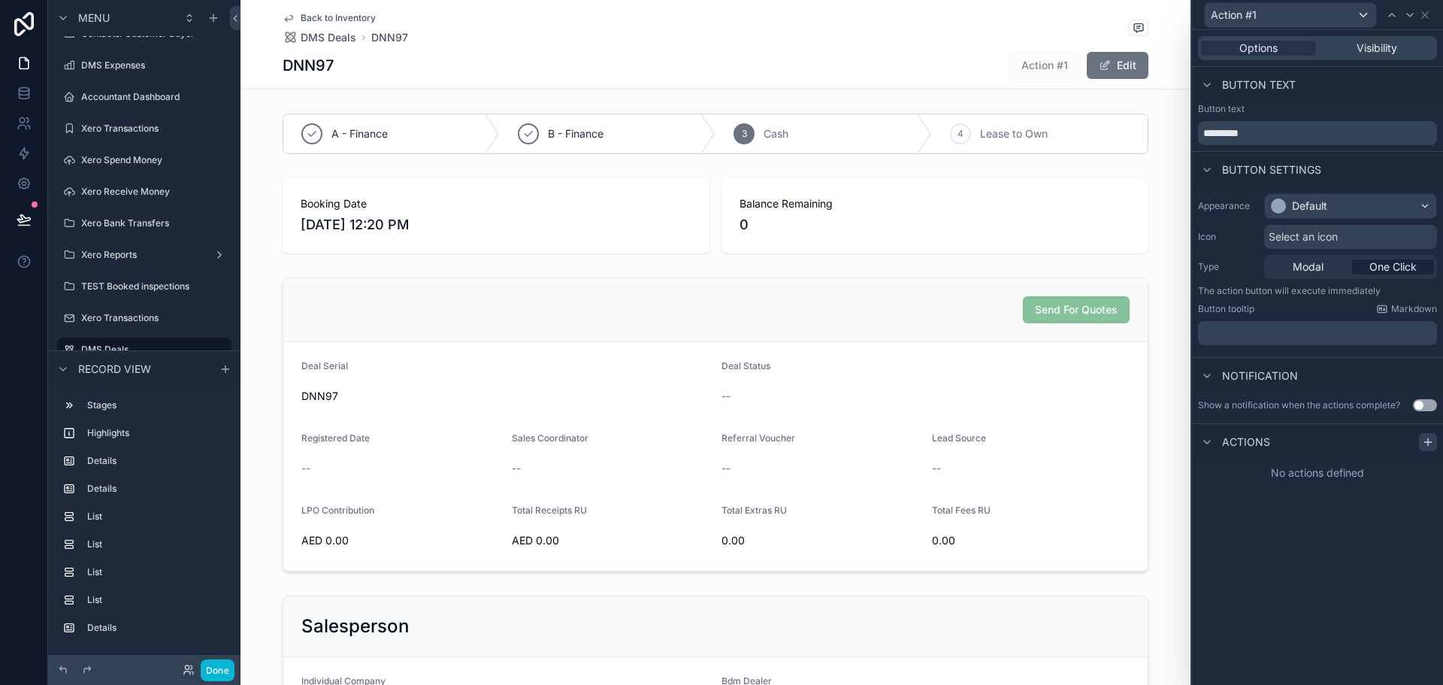
click at [1429, 444] on icon at bounding box center [1428, 442] width 12 height 12
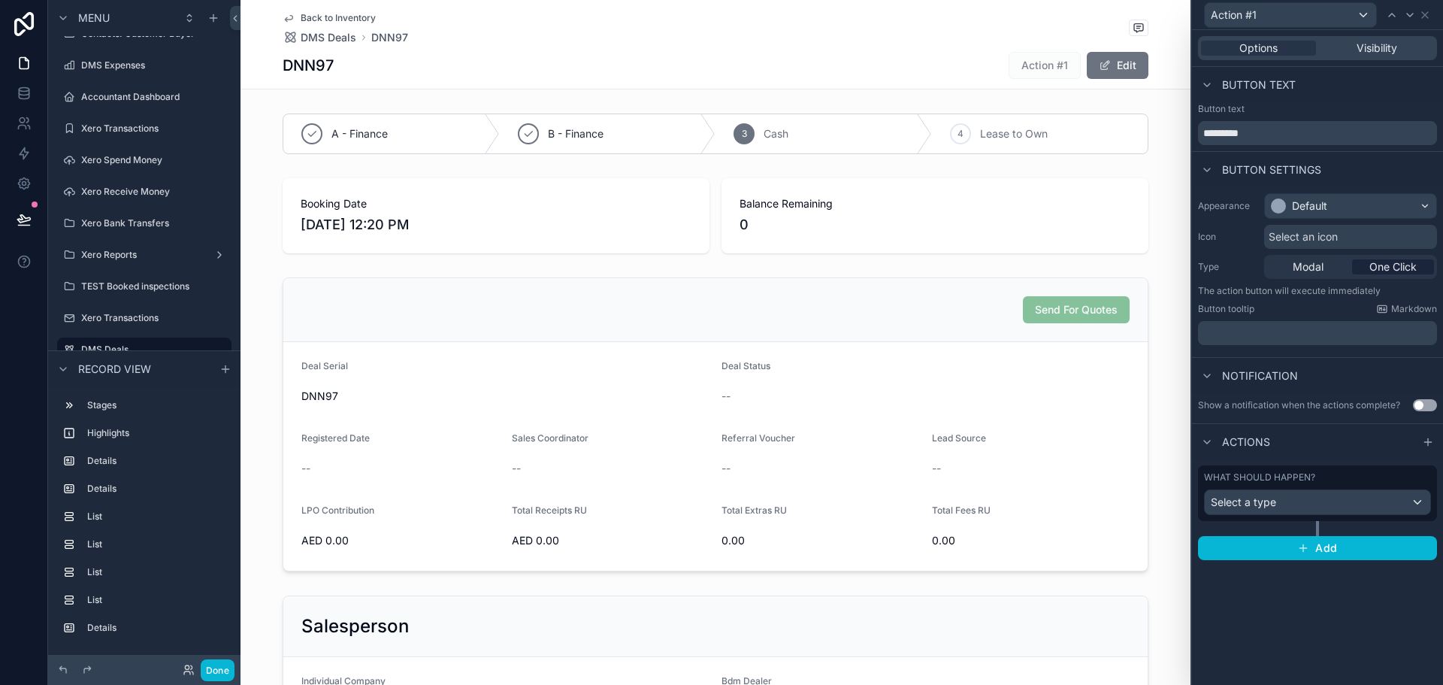
click at [1323, 516] on div "What should happen? Select a type" at bounding box center [1317, 493] width 239 height 56
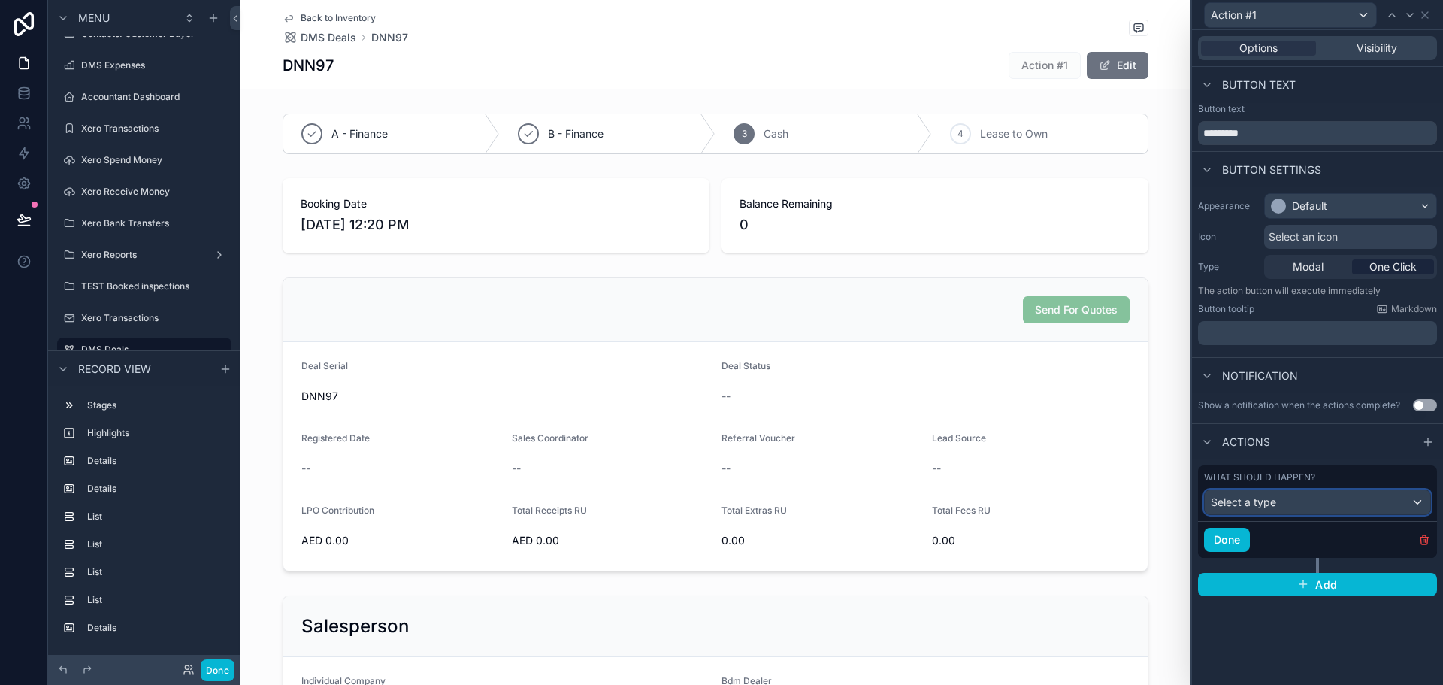
click at [1312, 490] on div "Select a type" at bounding box center [1317, 502] width 225 height 24
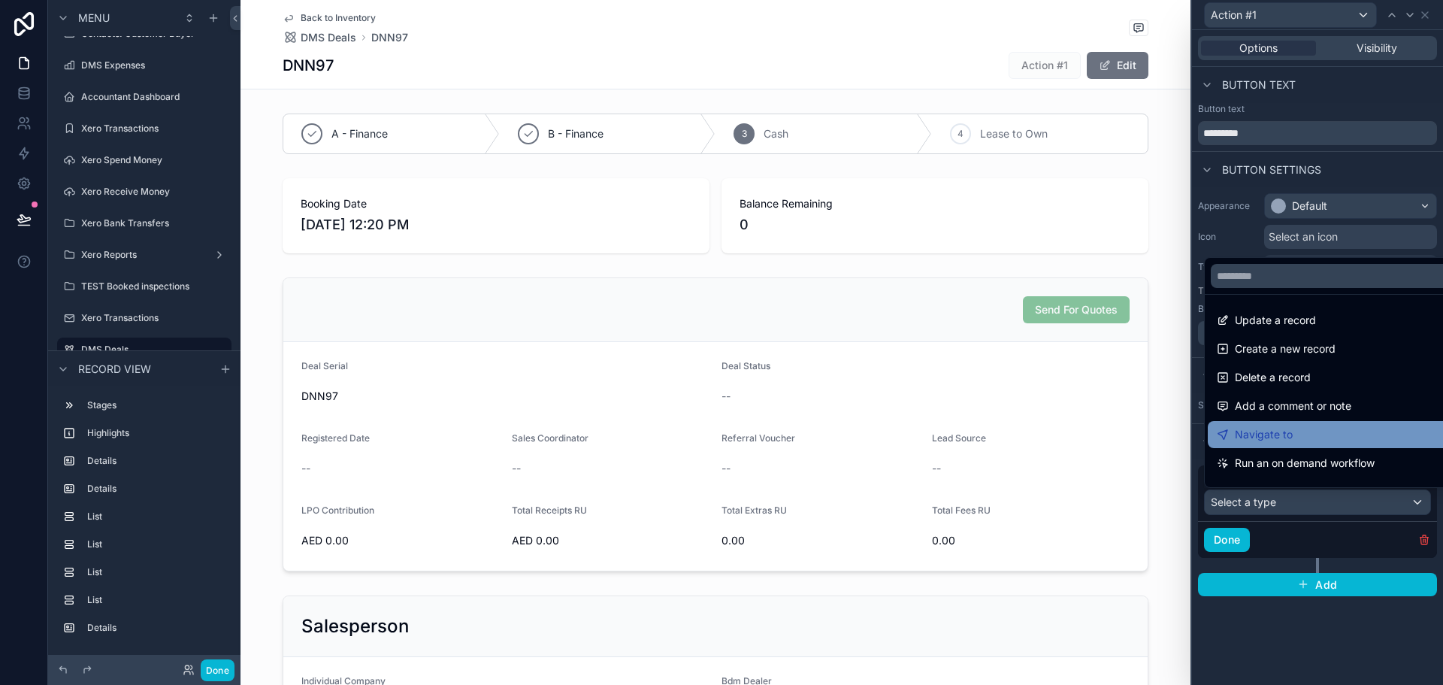
click at [1302, 446] on div "Navigate to" at bounding box center [1335, 434] width 254 height 27
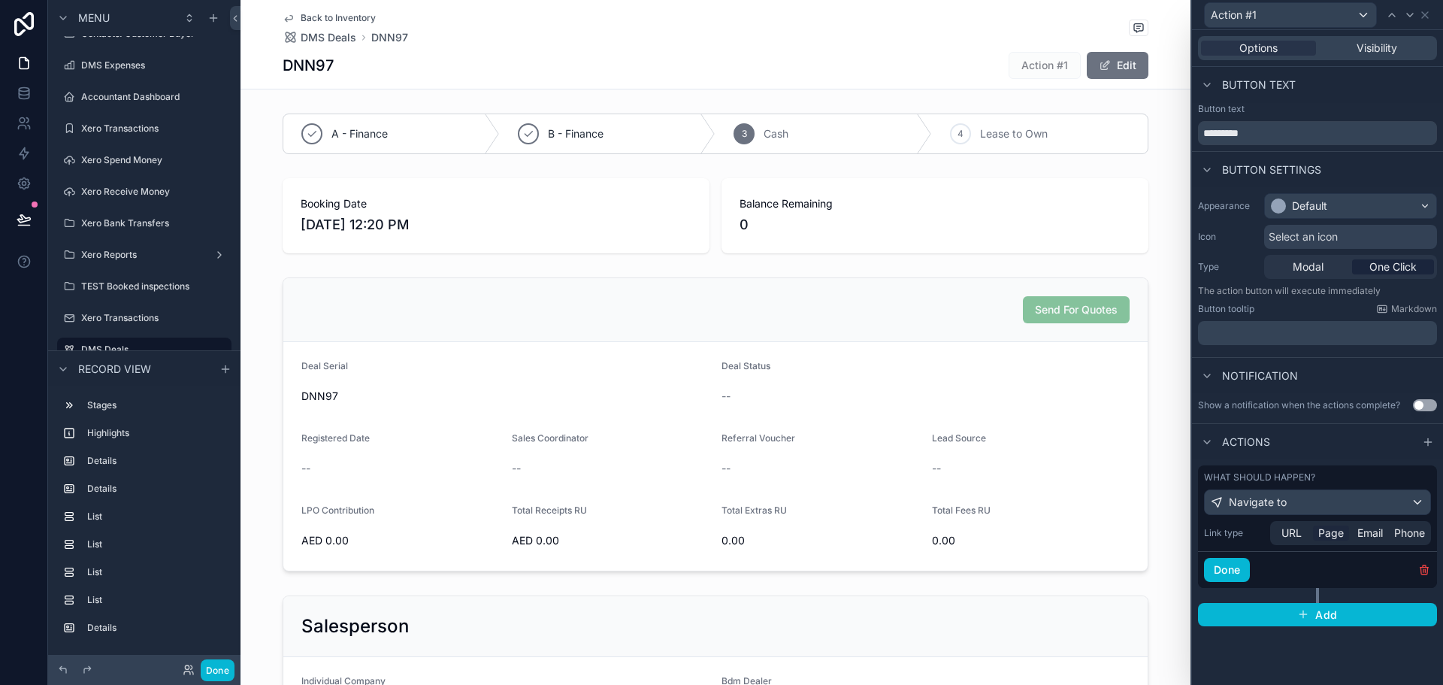
click at [1349, 529] on div "URL Page Email Phone" at bounding box center [1350, 533] width 161 height 24
click at [1327, 534] on span "Page" at bounding box center [1331, 532] width 26 height 15
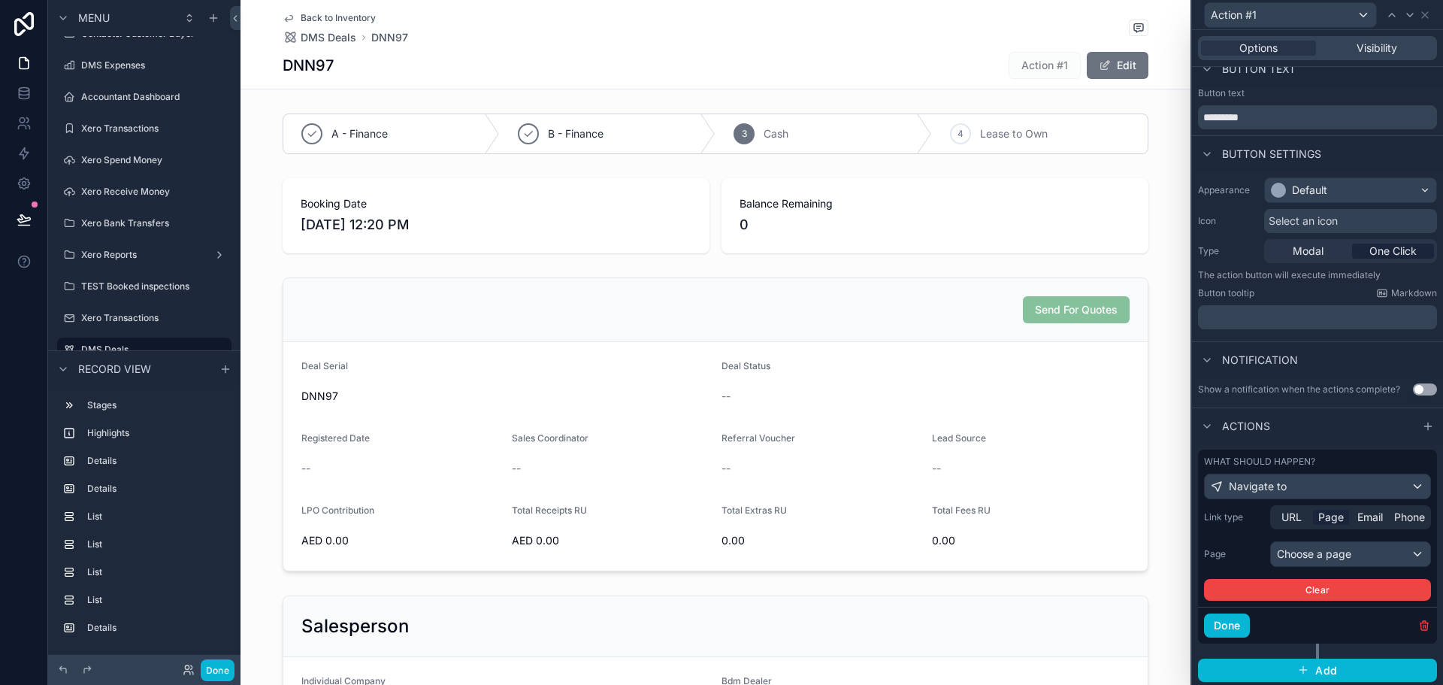
scroll to position [19, 0]
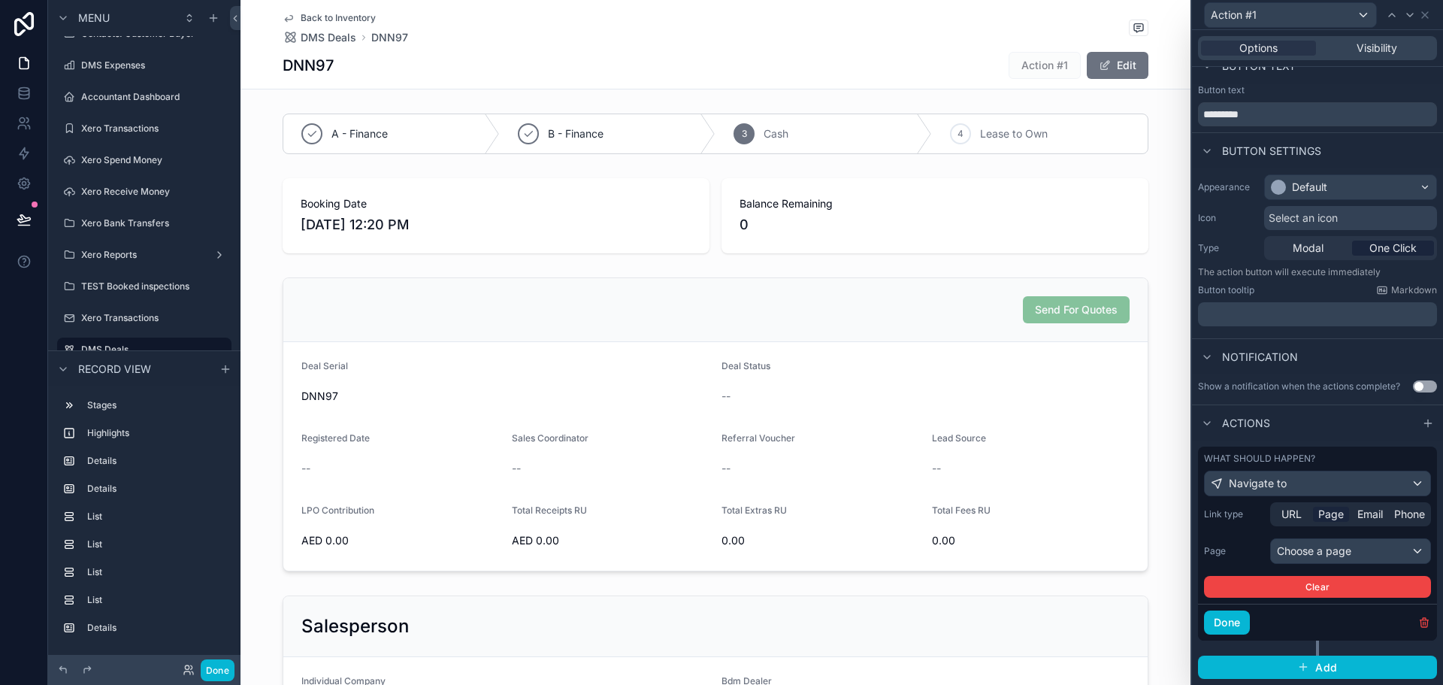
click at [1325, 537] on div "Link type URL Page Email Phone Page Choose a page Clear" at bounding box center [1317, 549] width 227 height 95
click at [1324, 544] on div "Choose a page" at bounding box center [1350, 551] width 159 height 24
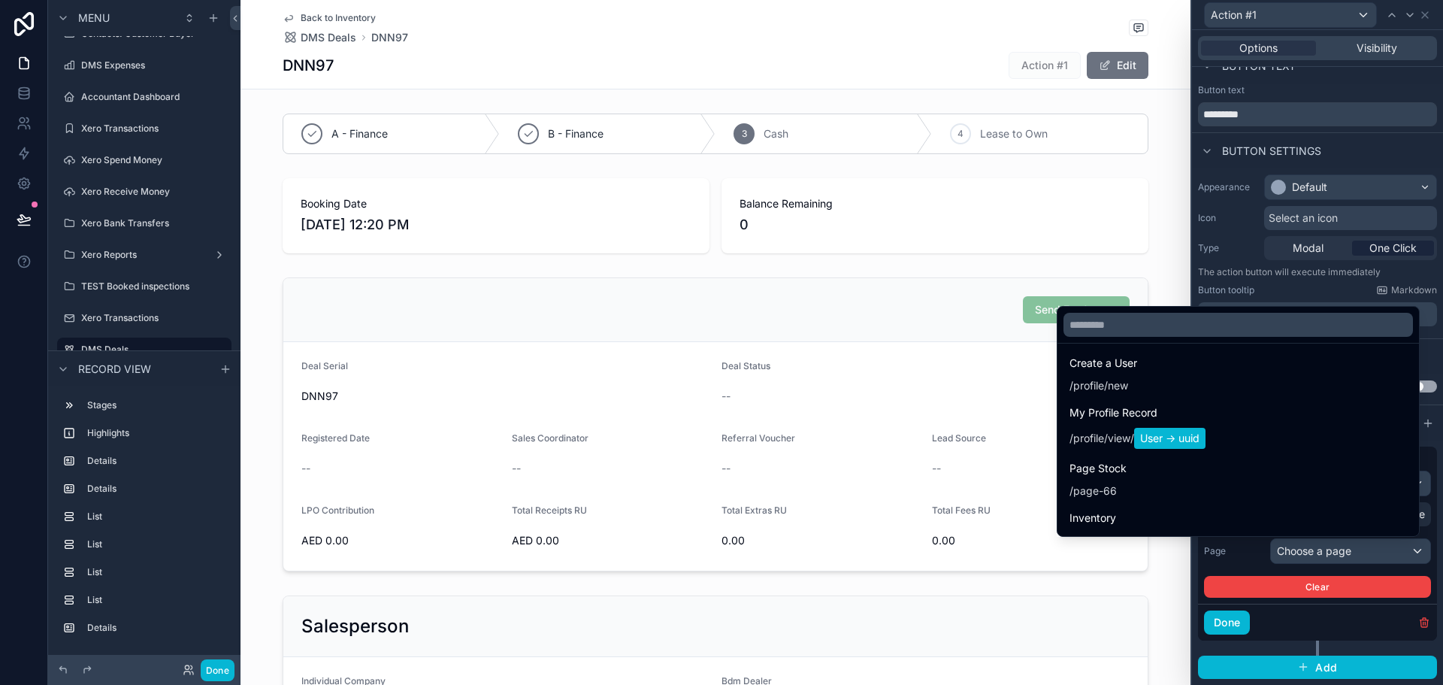
scroll to position [0, 0]
click at [1356, 295] on div at bounding box center [1317, 342] width 251 height 685
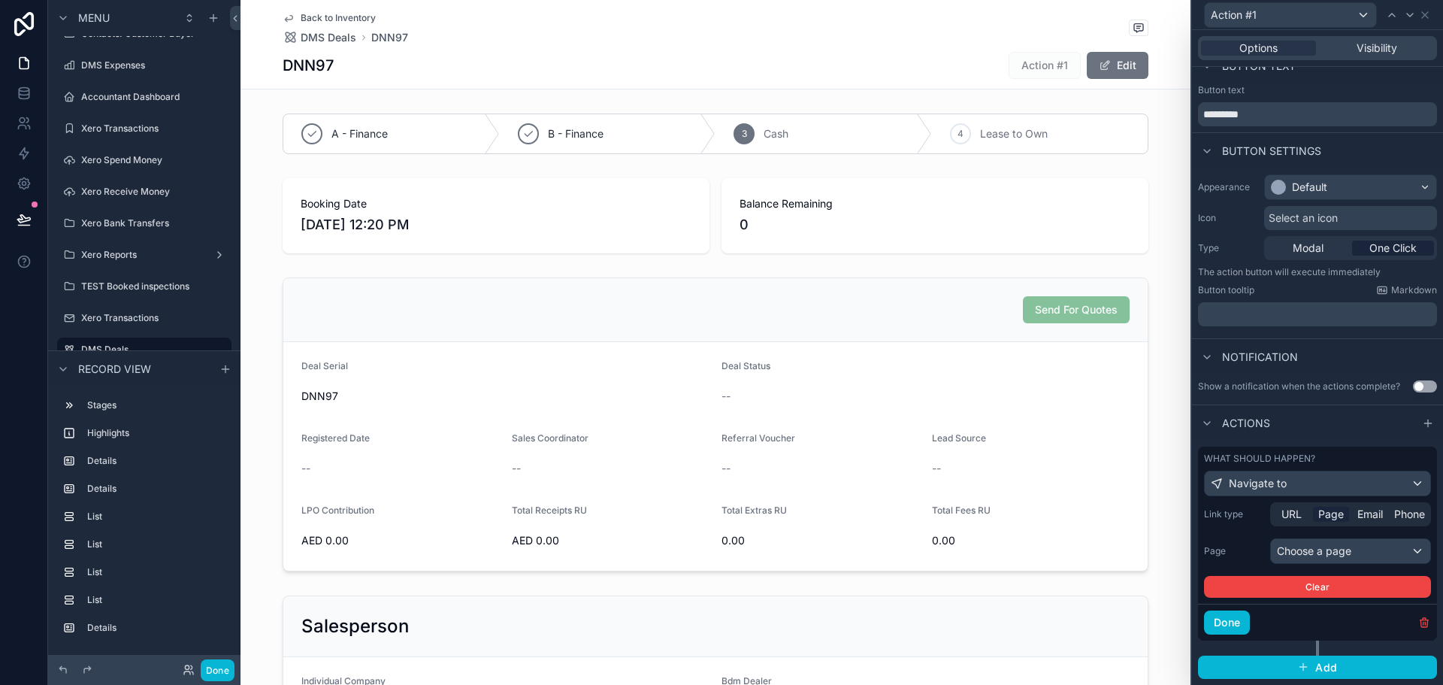
click at [1333, 430] on div "Actions" at bounding box center [1317, 422] width 251 height 36
click at [1418, 622] on icon "button" at bounding box center [1424, 622] width 12 height 12
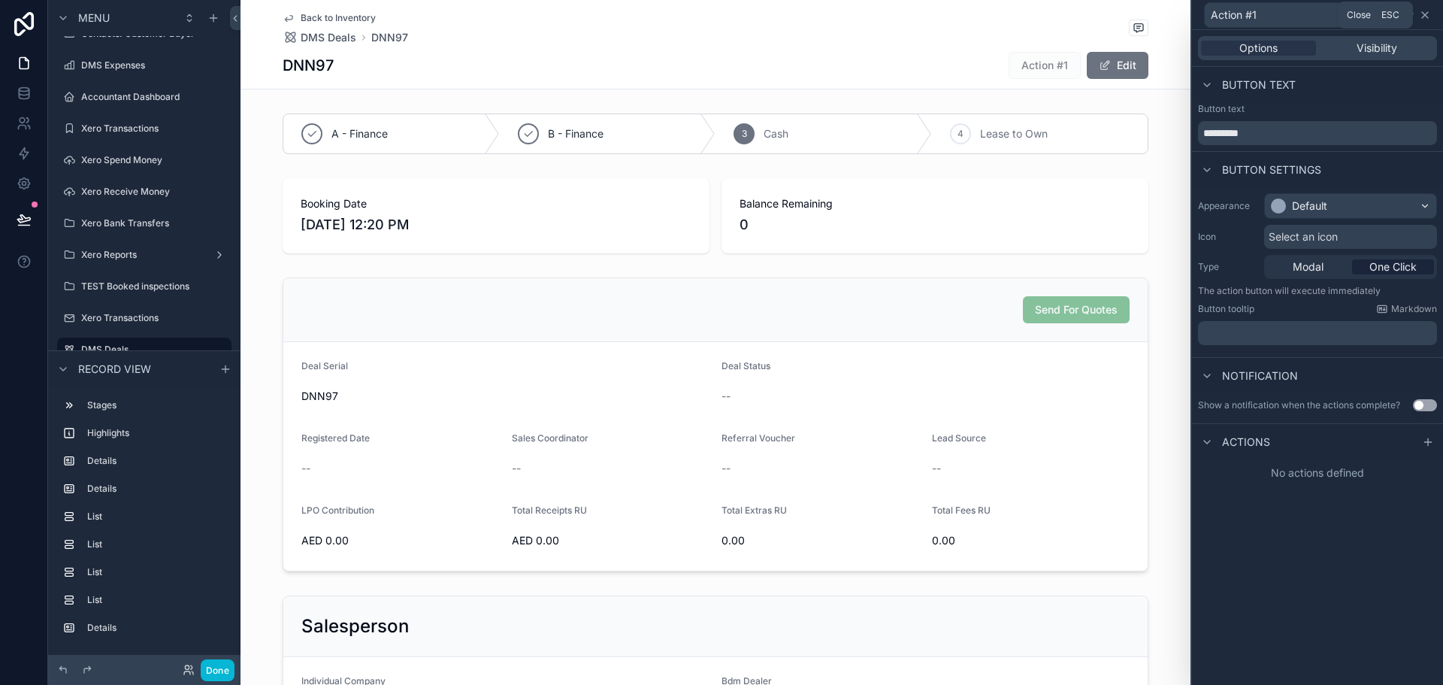
click at [1421, 16] on icon at bounding box center [1425, 15] width 12 height 12
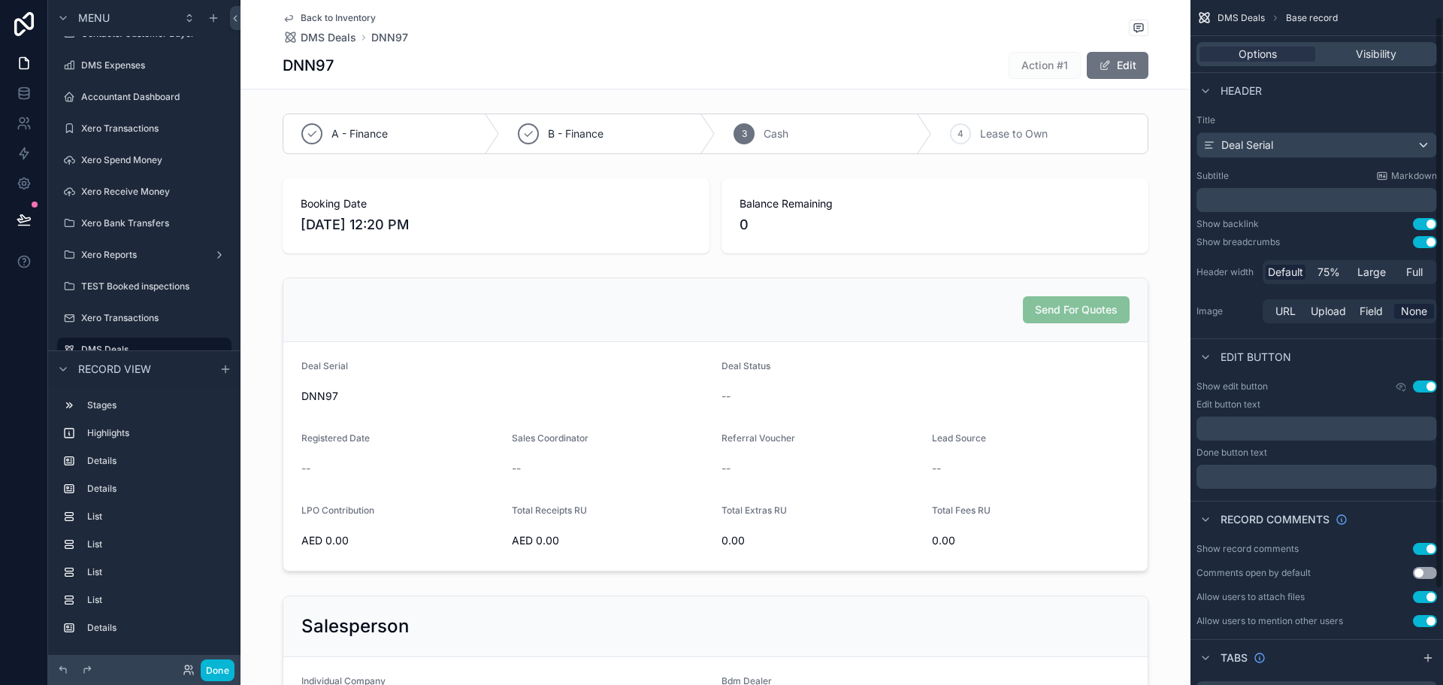
scroll to position [135, 0]
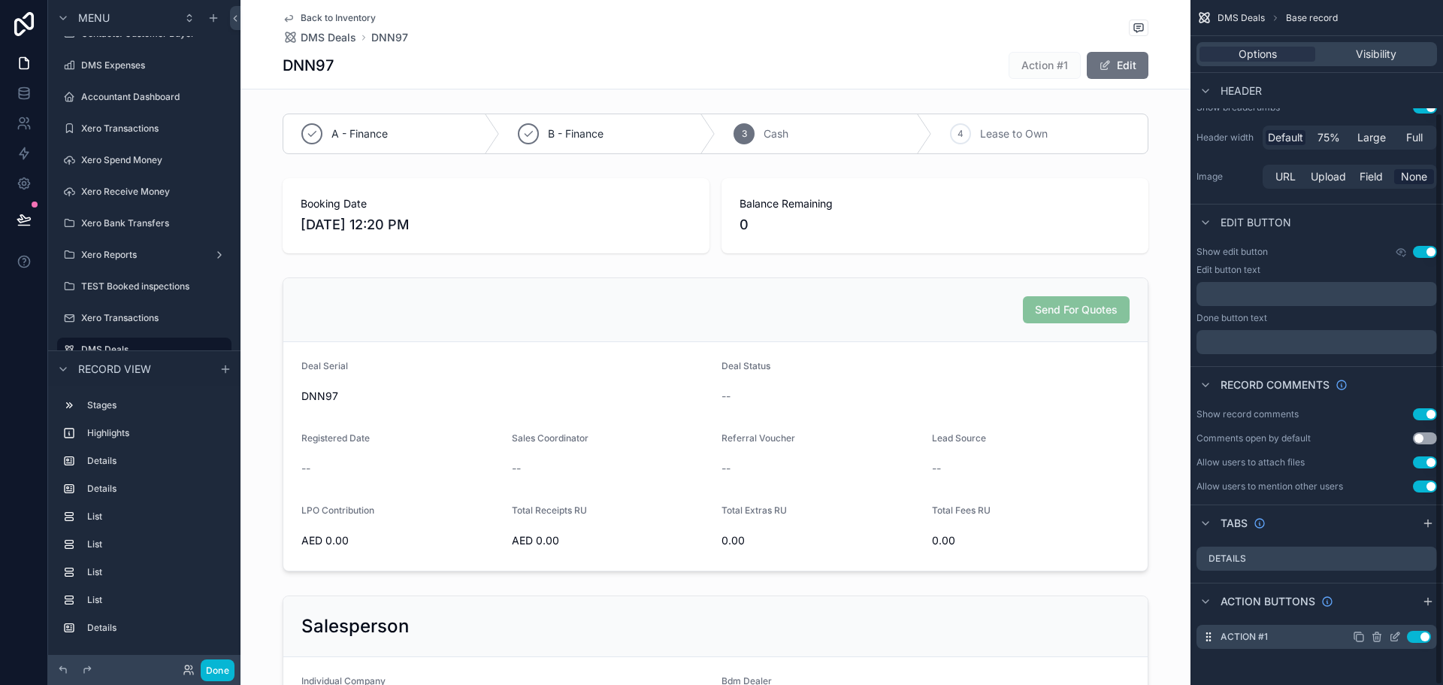
click at [1378, 632] on icon "scrollable content" at bounding box center [1376, 633] width 3 height 2
click at [1406, 605] on button at bounding box center [1401, 613] width 18 height 18
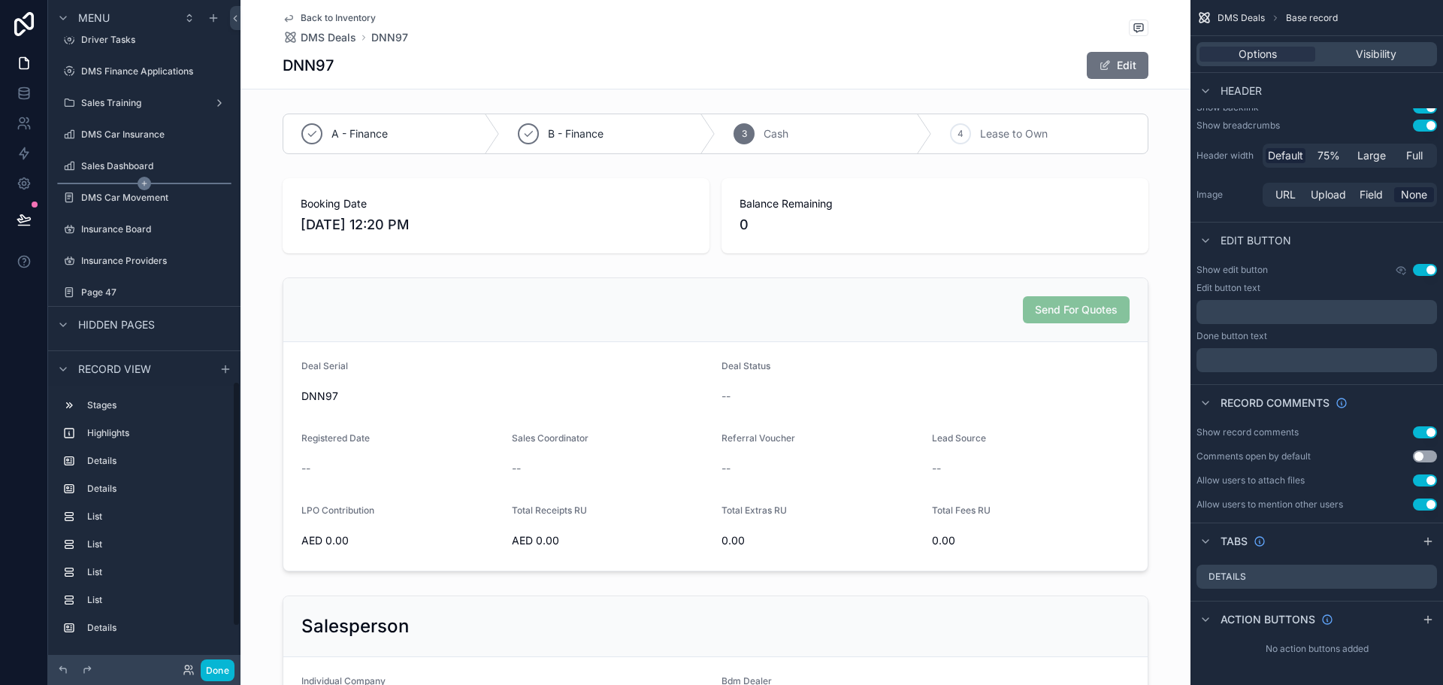
scroll to position [1144, 0]
click at [127, 129] on label "Sales Dashboard" at bounding box center [154, 132] width 147 height 12
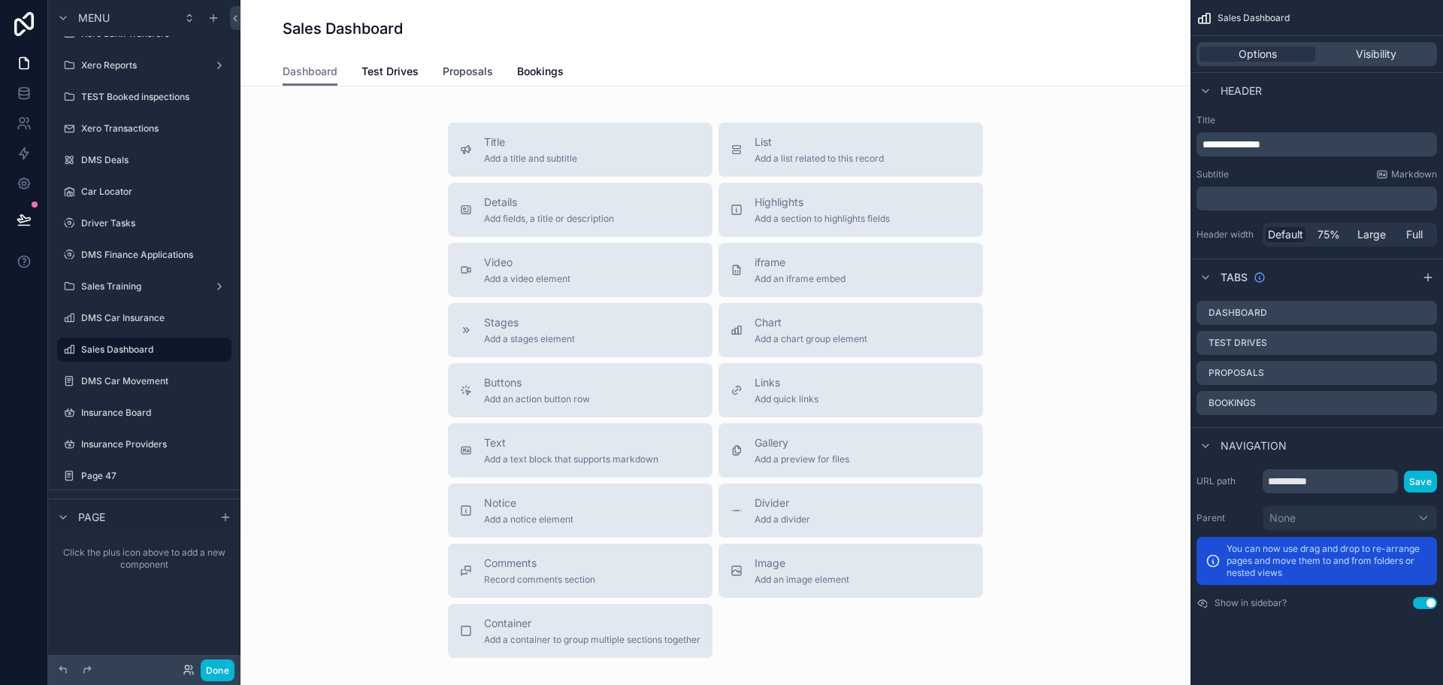
click at [458, 62] on link "Proposals" at bounding box center [468, 73] width 50 height 30
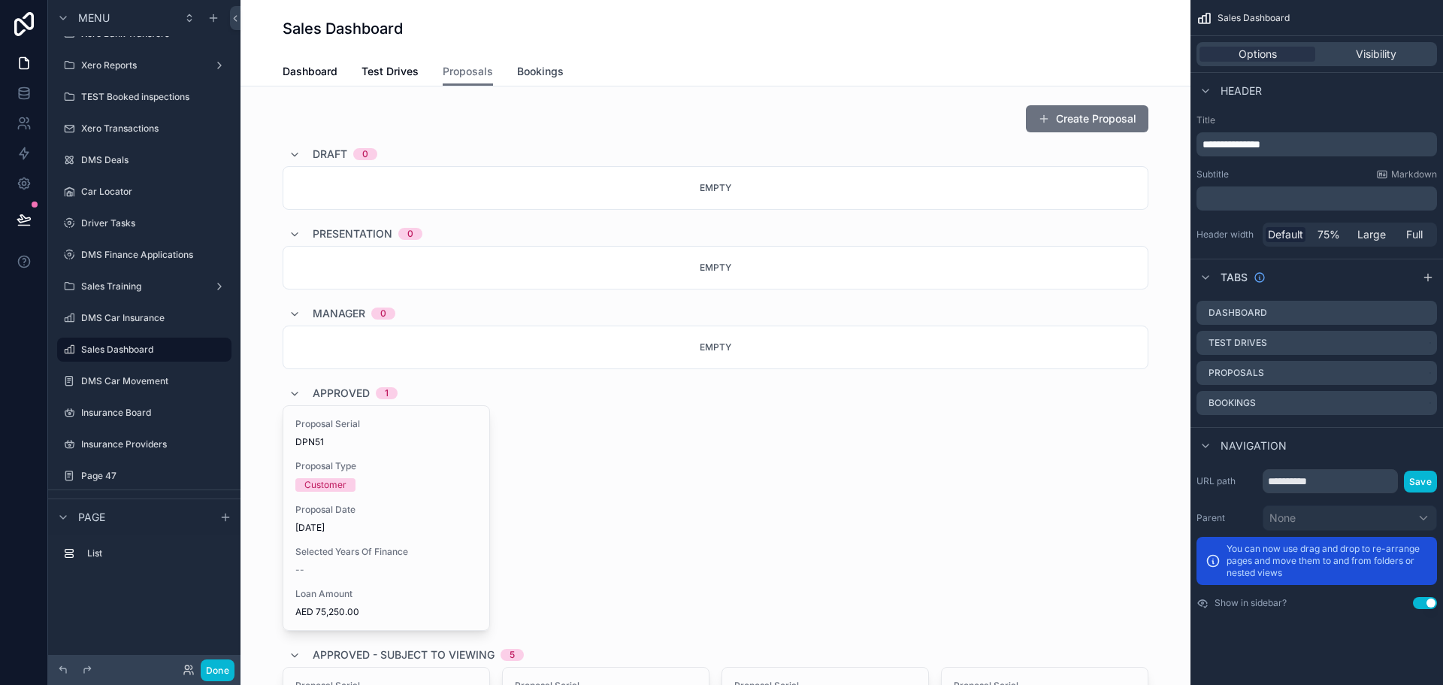
click at [517, 73] on span "Bookings" at bounding box center [540, 71] width 47 height 15
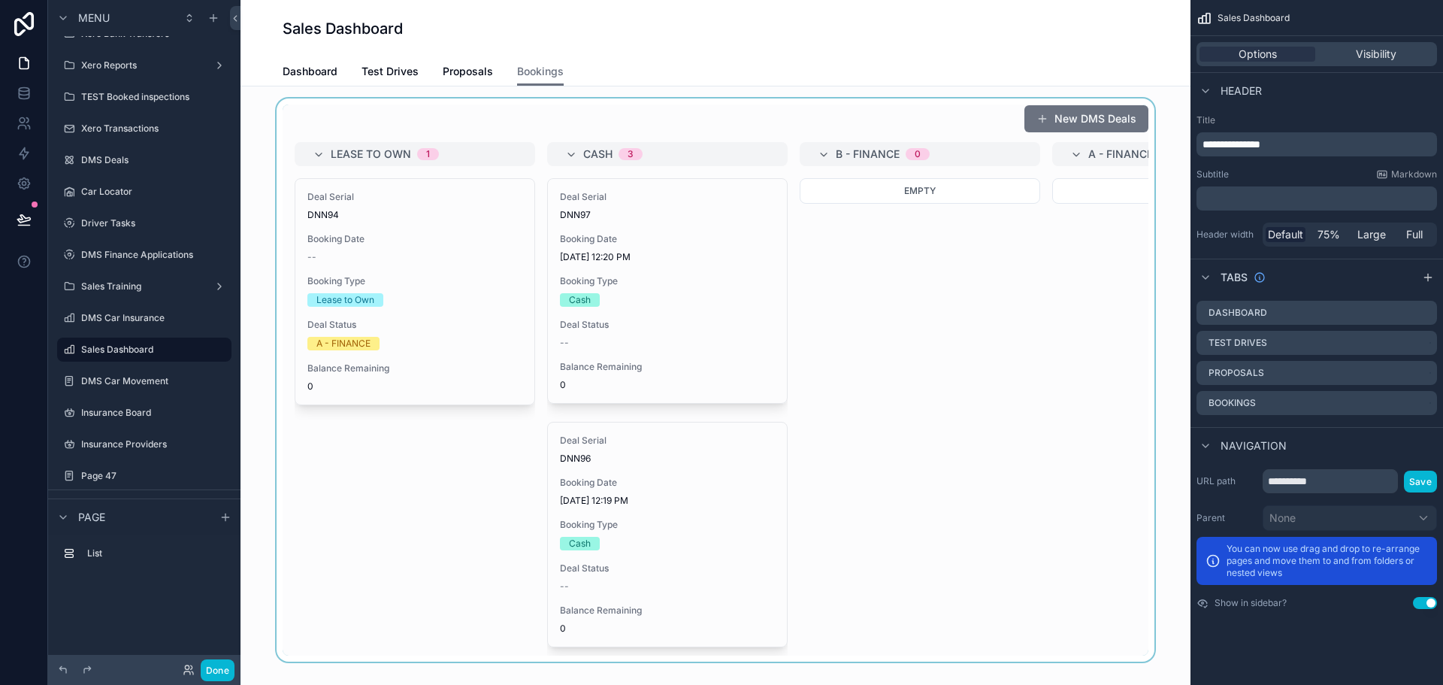
click at [628, 295] on div "scrollable content" at bounding box center [716, 379] width 926 height 563
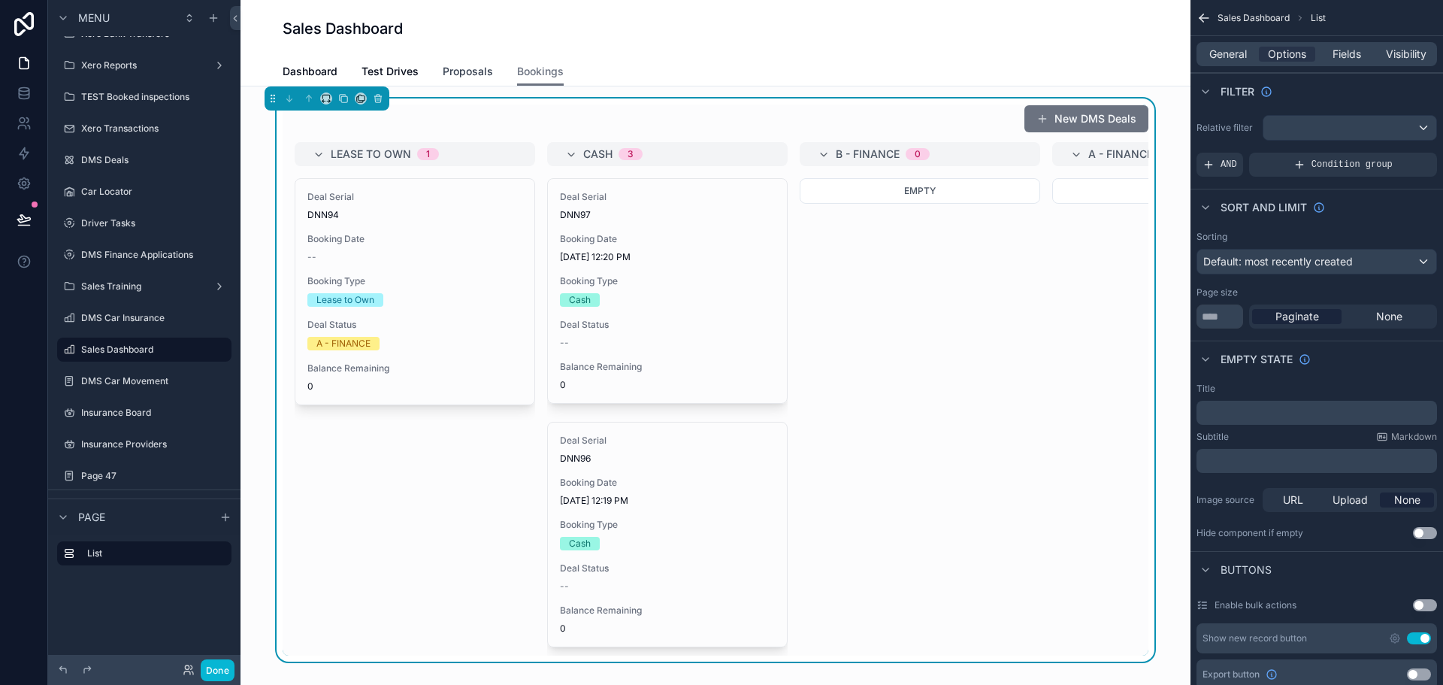
click at [453, 81] on link "Proposals" at bounding box center [468, 73] width 50 height 30
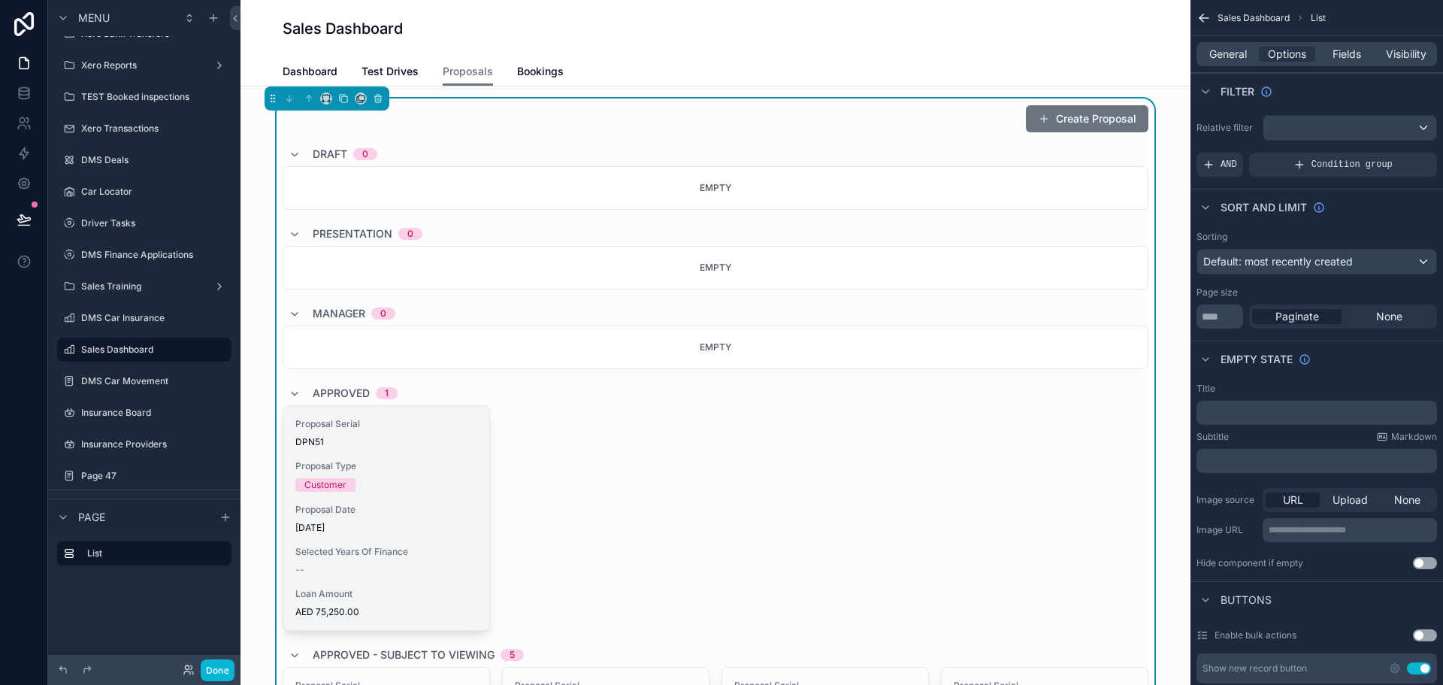
click at [368, 471] on span "Proposal Type" at bounding box center [386, 466] width 182 height 12
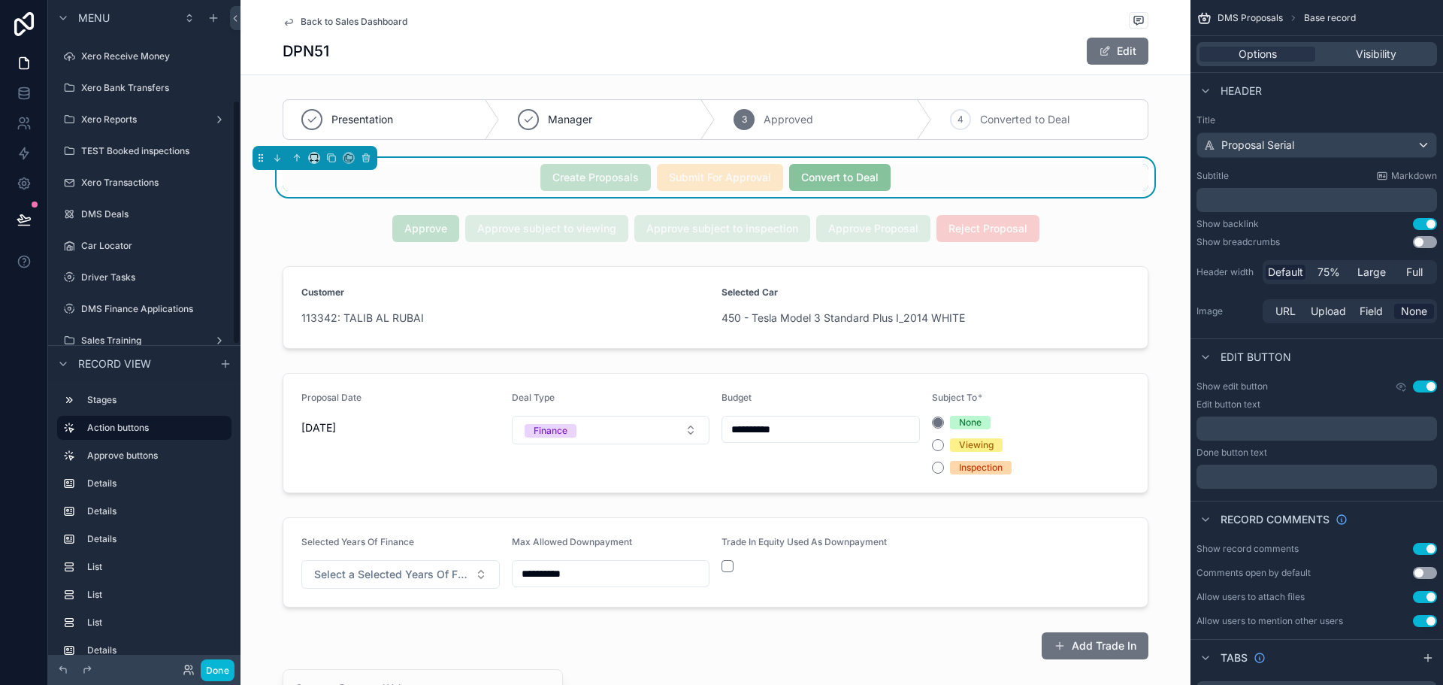
scroll to position [273, 0]
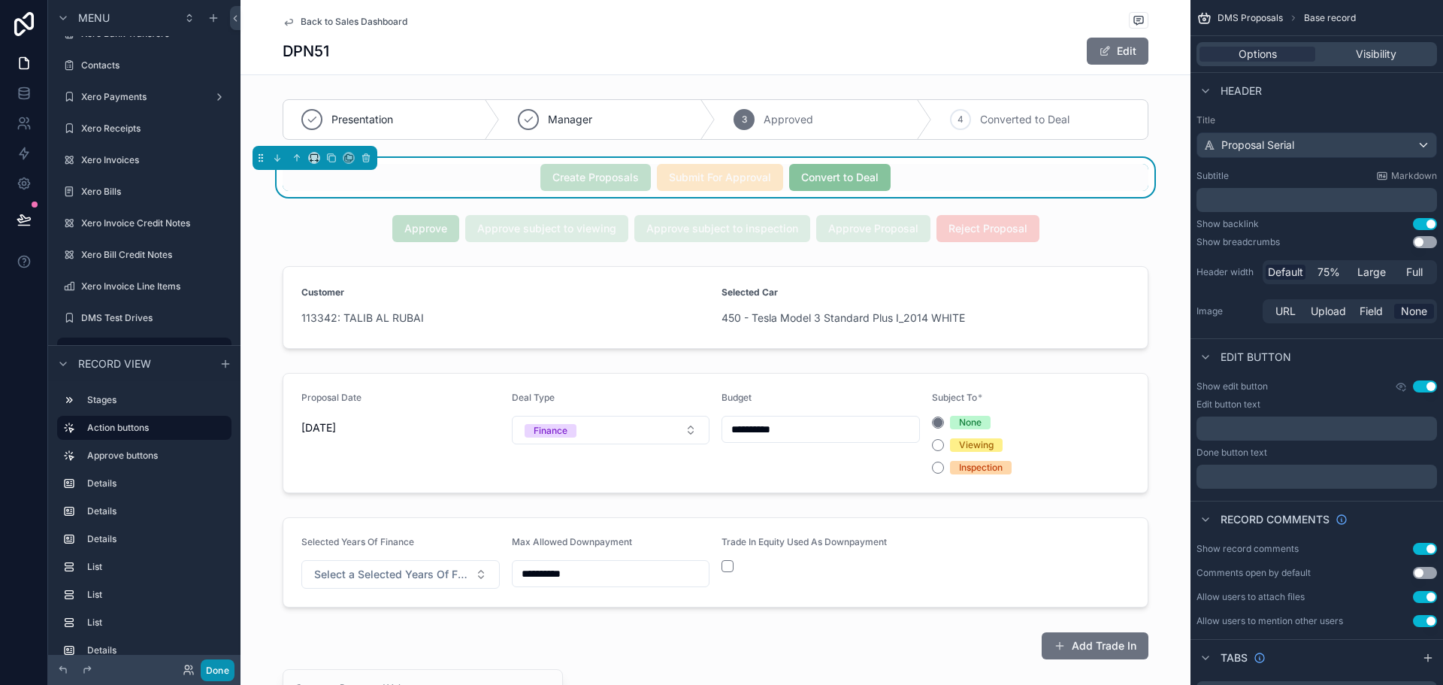
click at [231, 674] on button "Done" at bounding box center [218, 670] width 34 height 22
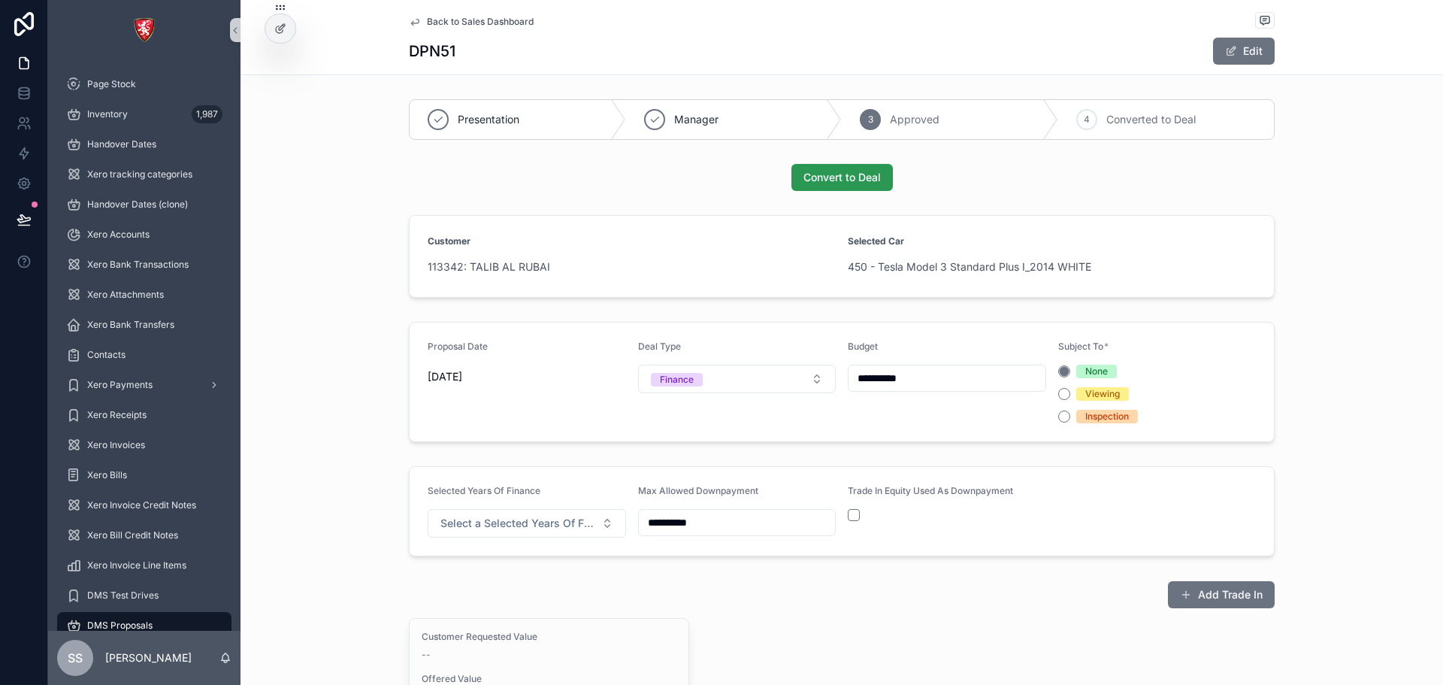
click at [846, 183] on span "Convert to Deal" at bounding box center [841, 177] width 77 height 15
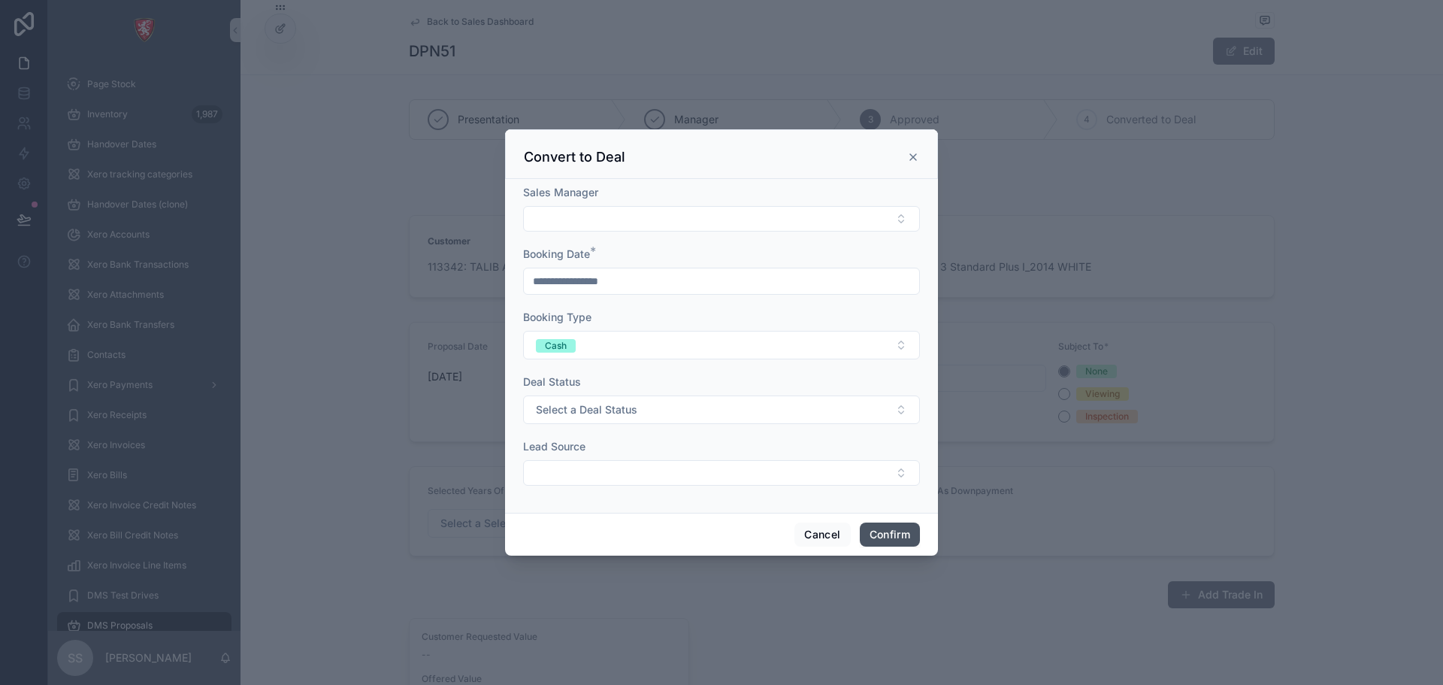
click at [873, 534] on button "Confirm" at bounding box center [890, 534] width 60 height 24
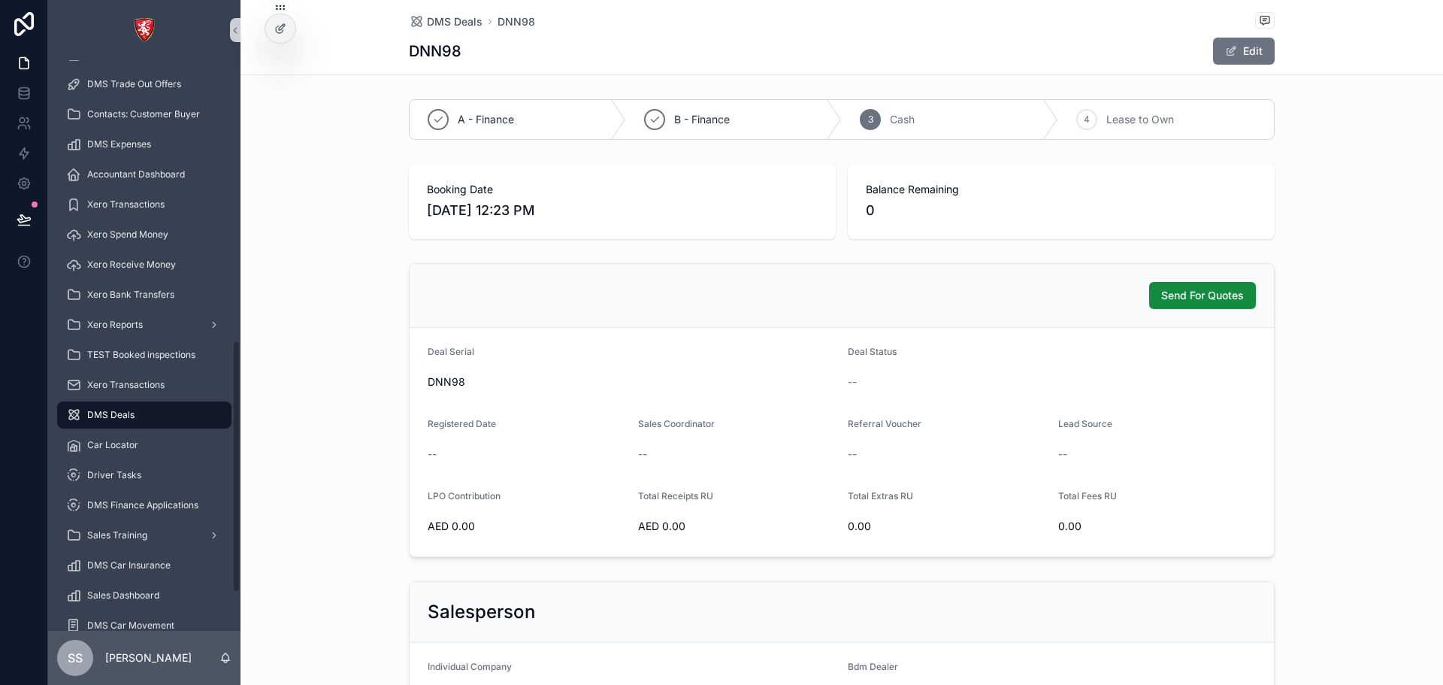
scroll to position [719, 0]
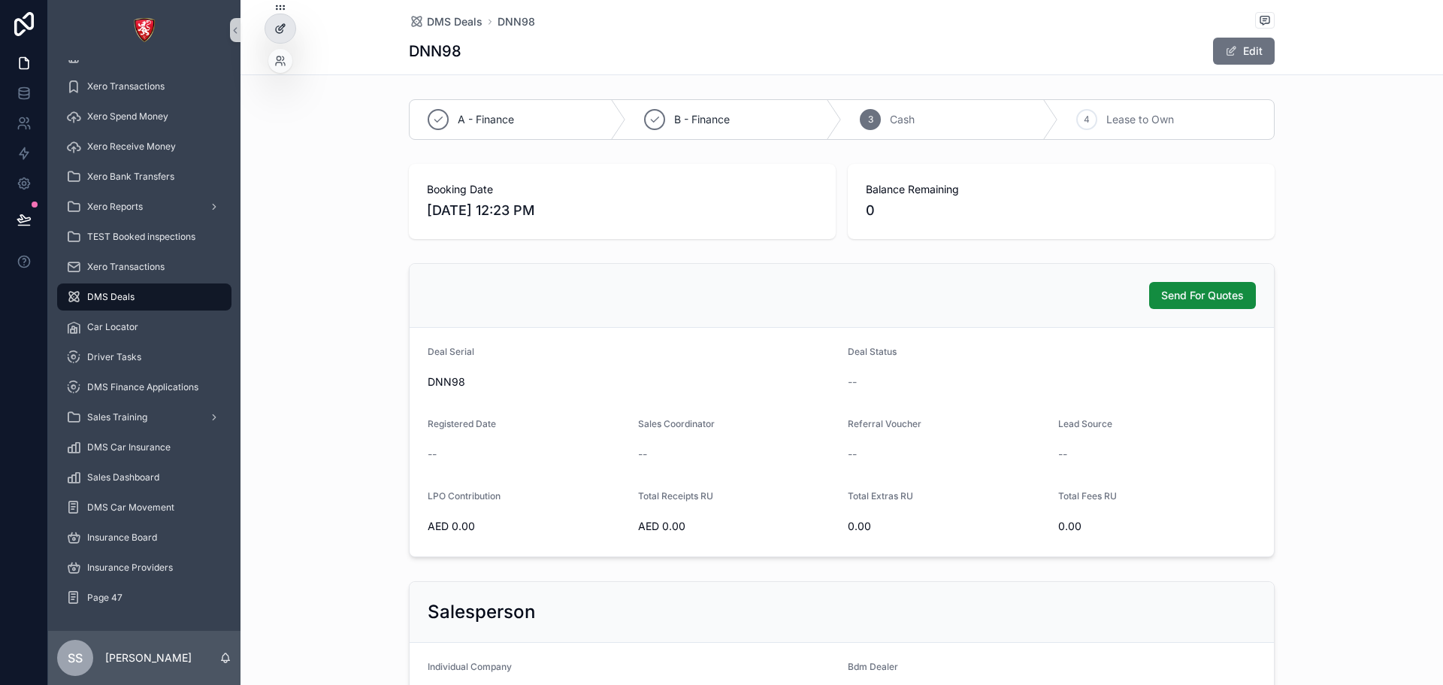
click at [282, 31] on icon at bounding box center [280, 29] width 12 height 12
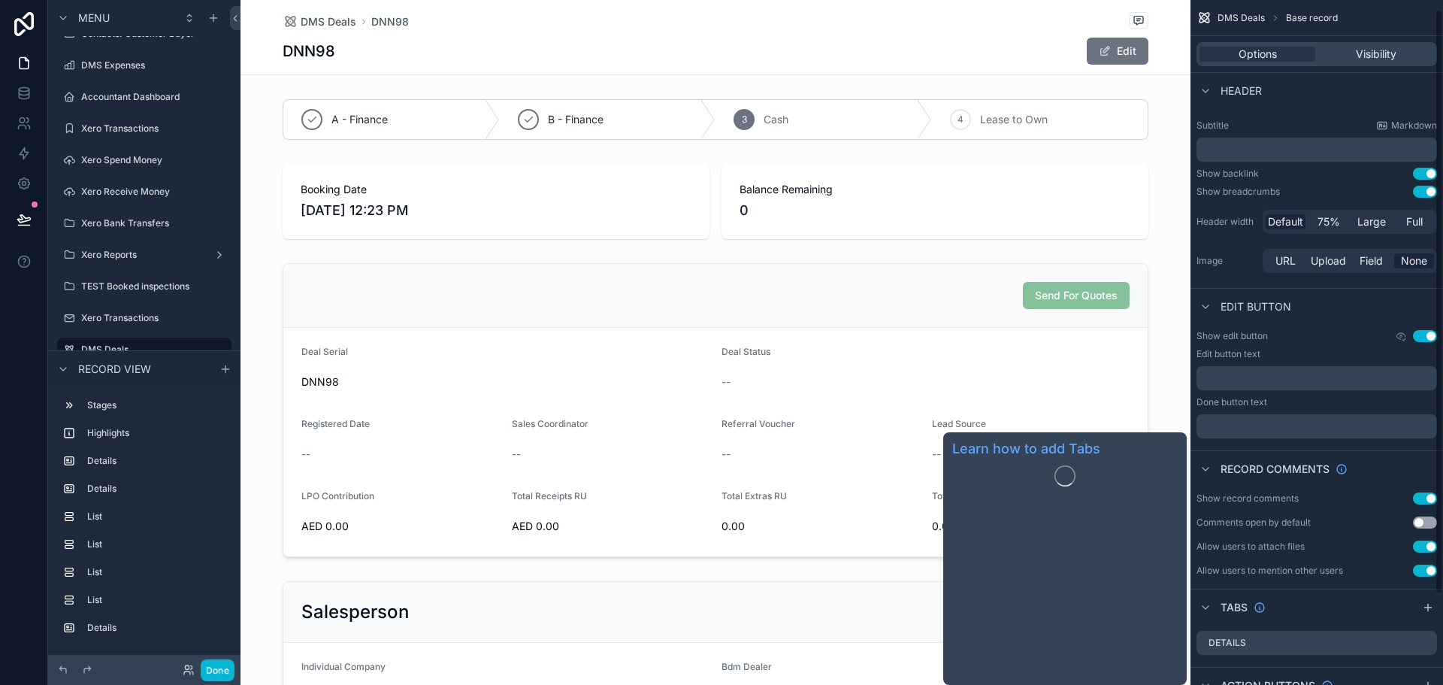
scroll to position [116, 0]
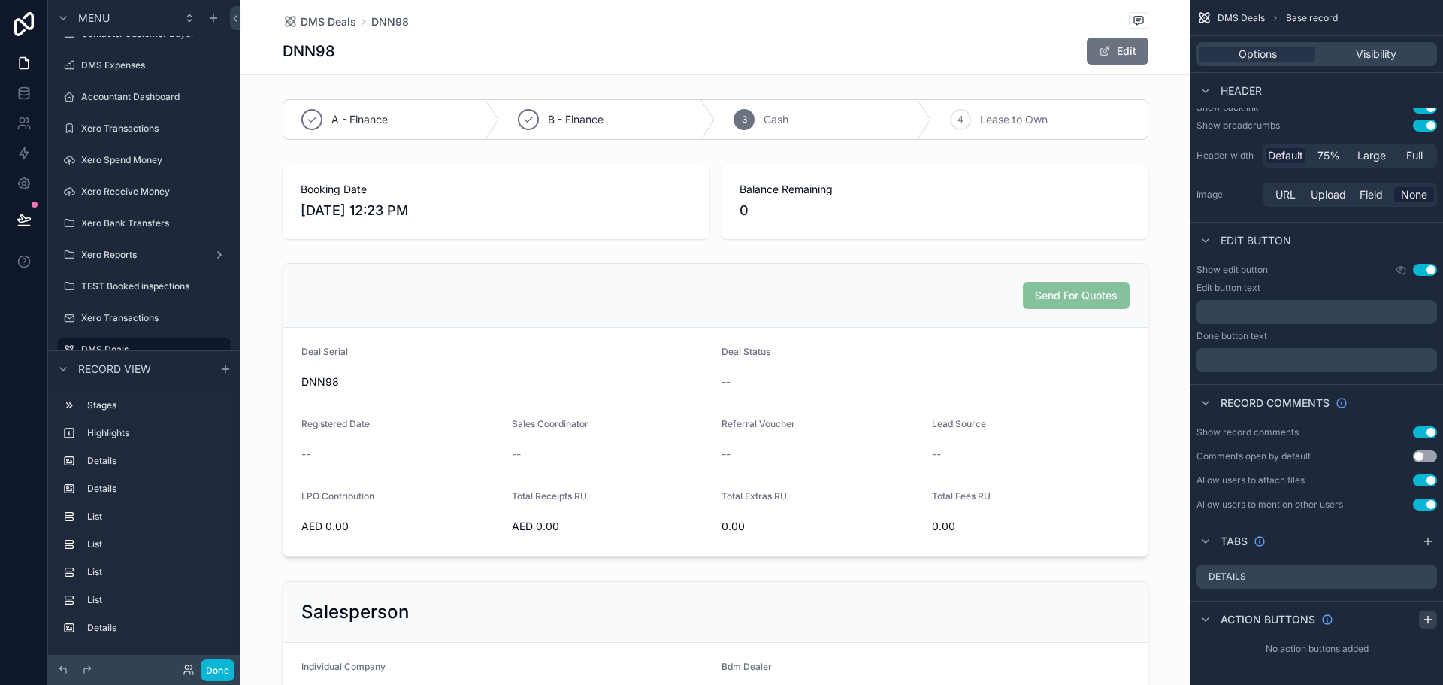
click at [1425, 620] on icon "scrollable content" at bounding box center [1428, 619] width 12 height 12
click at [1393, 656] on icon "scrollable content" at bounding box center [1395, 655] width 12 height 12
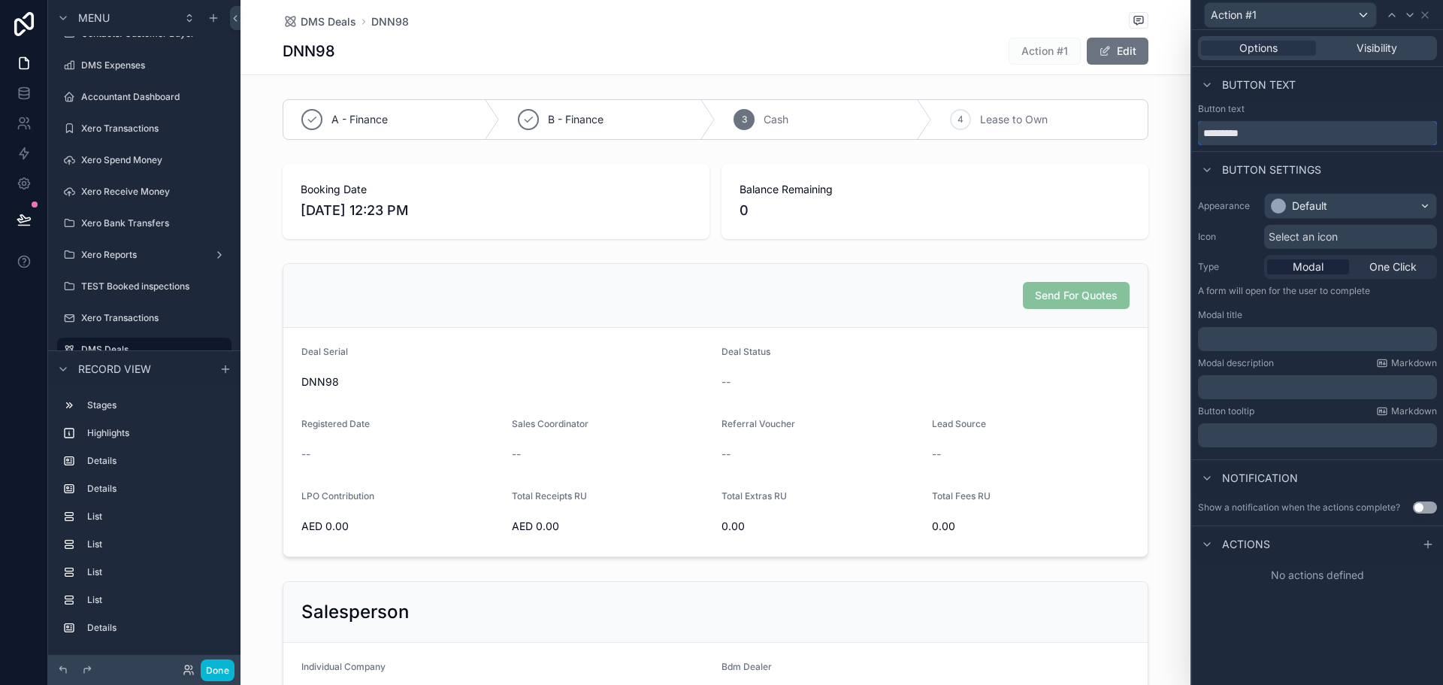
click at [1251, 132] on input "*********" at bounding box center [1317, 133] width 239 height 24
click at [1260, 123] on input "**********" at bounding box center [1317, 133] width 239 height 24
type input "**********"
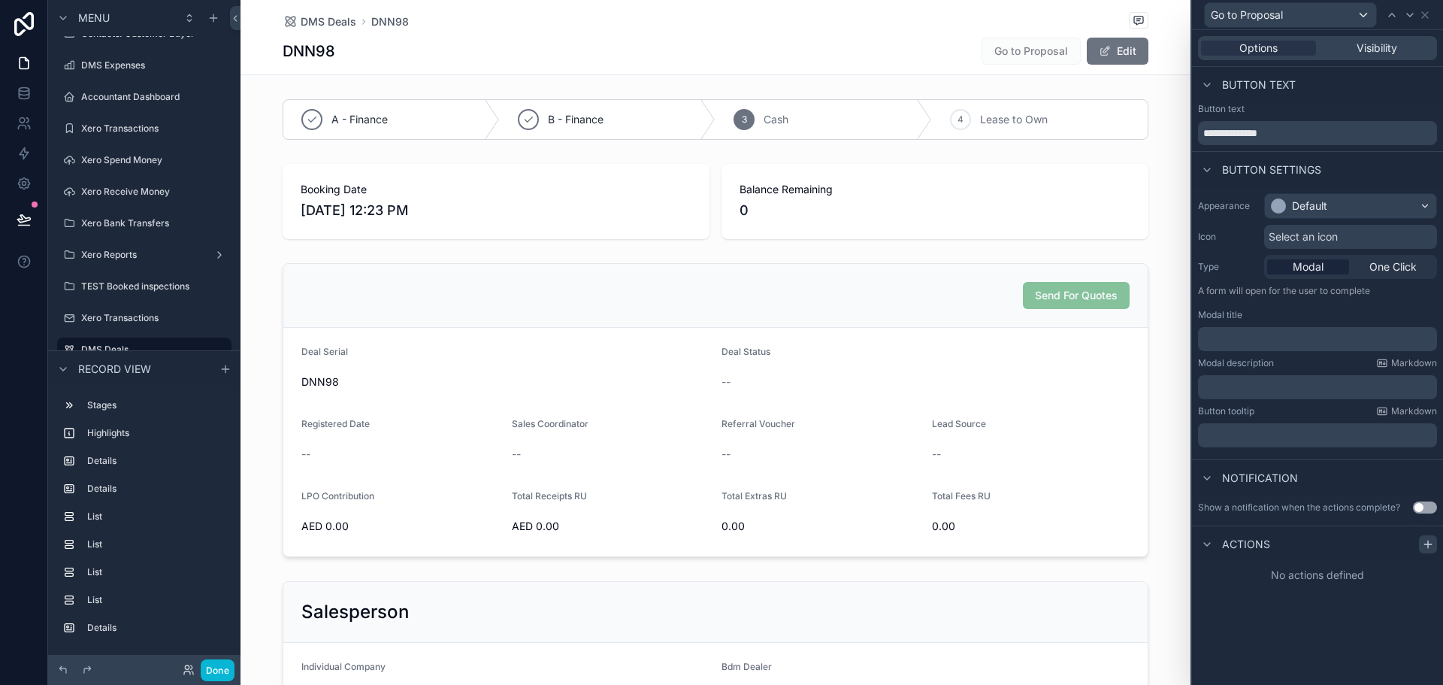
click at [1431, 539] on icon at bounding box center [1428, 544] width 12 height 12
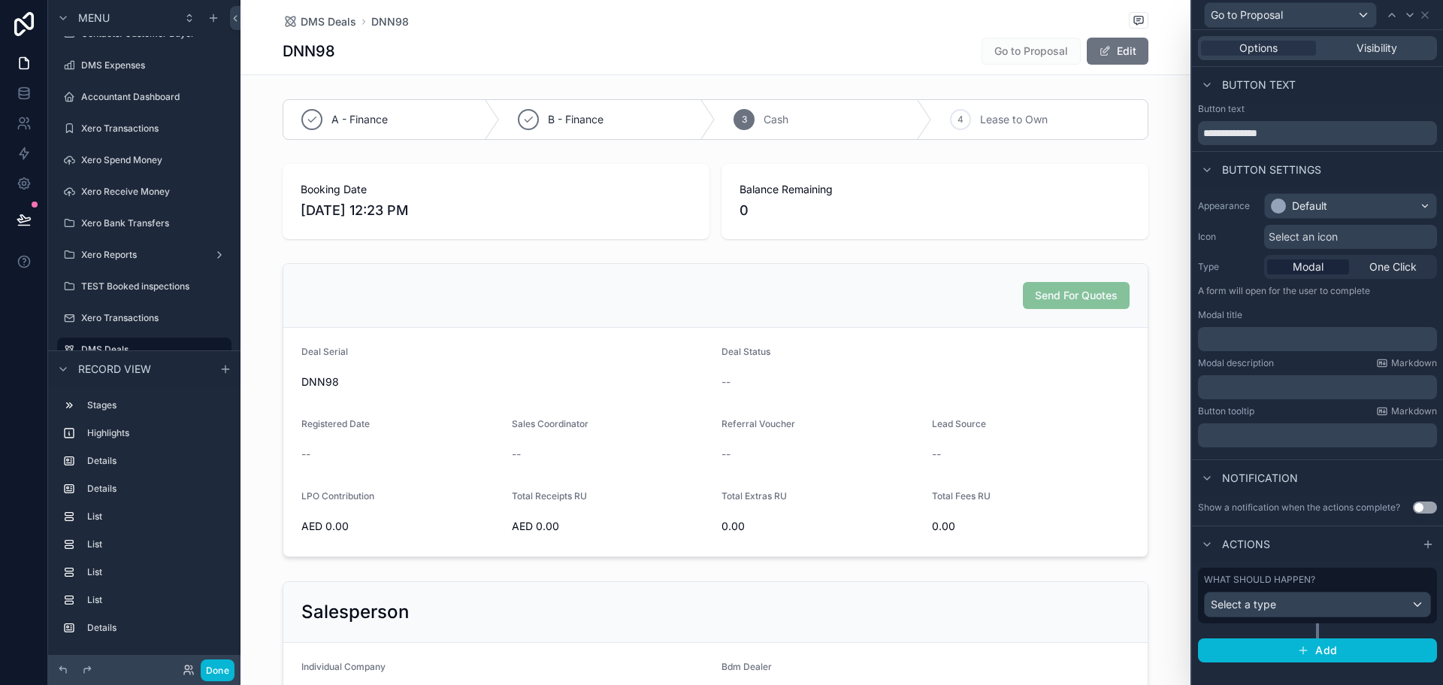
click at [1394, 280] on div "Appearance Default Icon Select an icon Type Modal One Click A form will open fo…" at bounding box center [1317, 320] width 251 height 266
click at [1402, 266] on span "One Click" at bounding box center [1392, 266] width 47 height 15
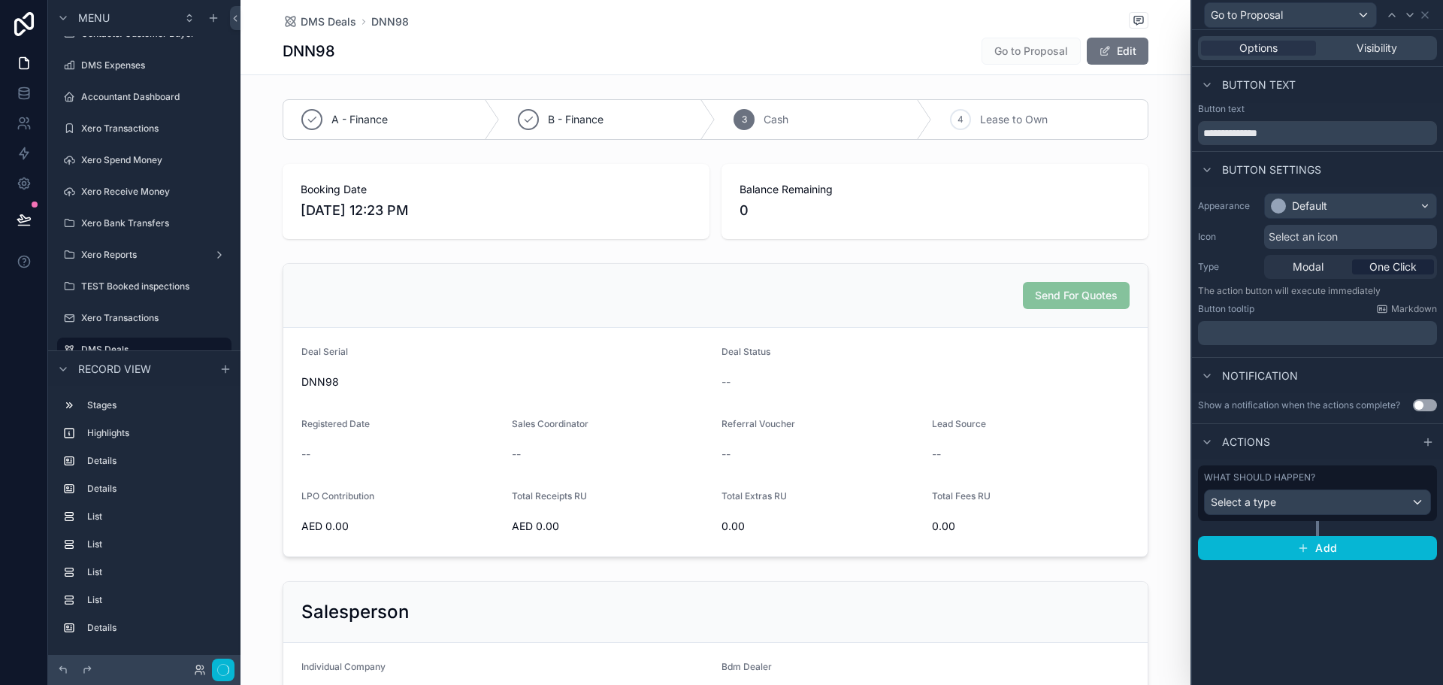
scroll to position [135, 0]
click at [1307, 513] on div "Select a type" at bounding box center [1317, 502] width 225 height 24
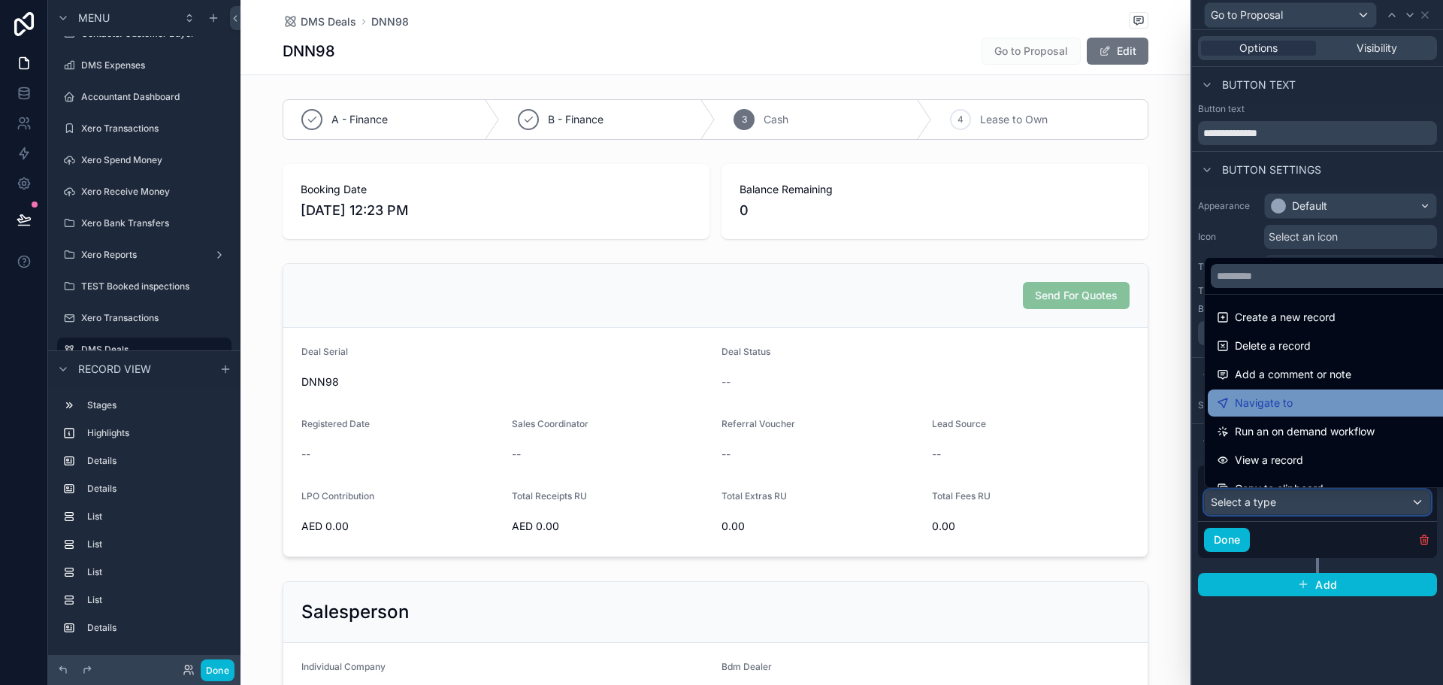
scroll to position [0, 0]
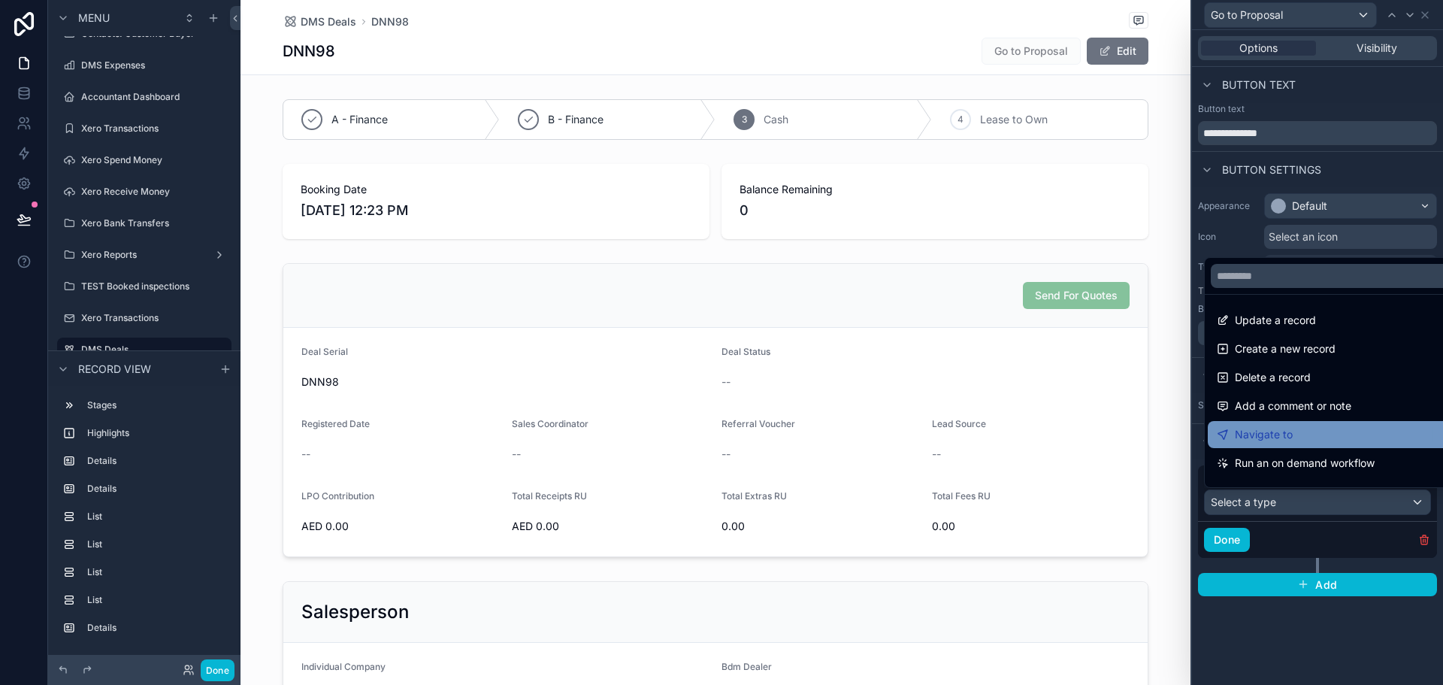
click at [1302, 437] on div "Navigate to" at bounding box center [1335, 434] width 236 height 18
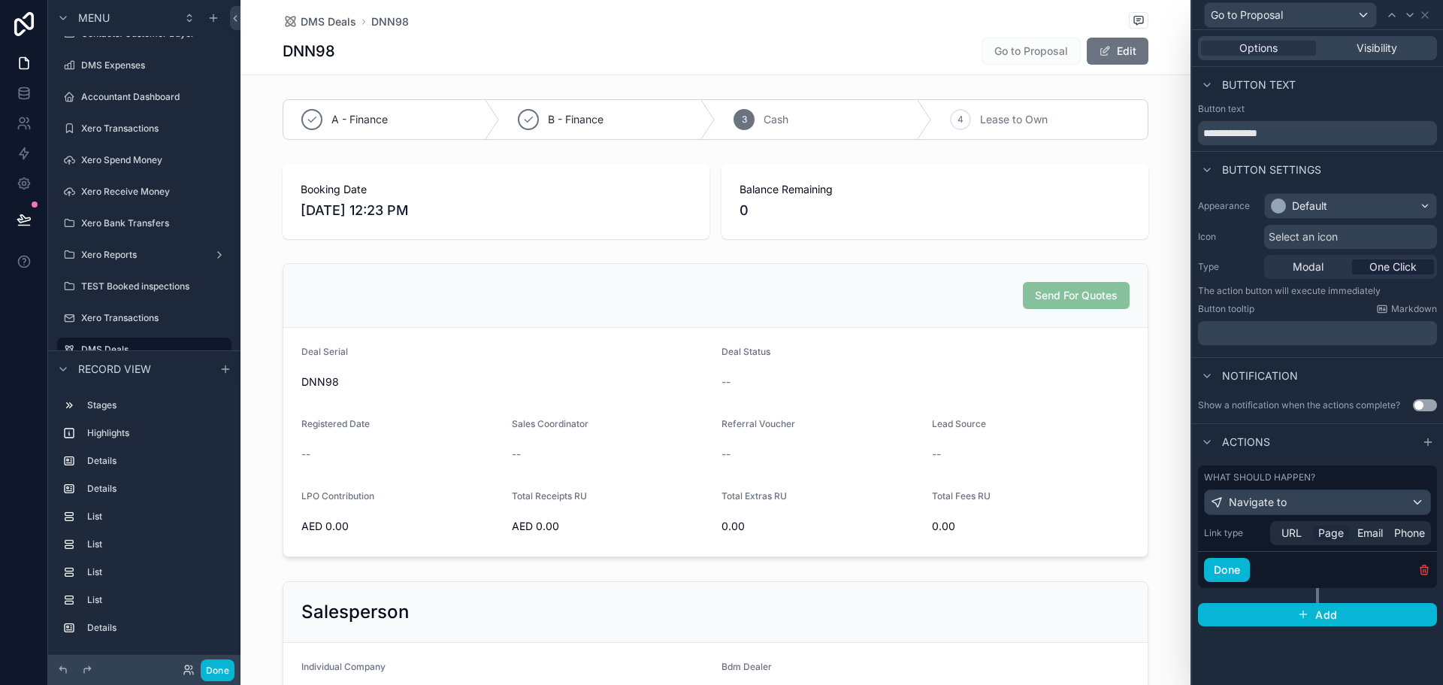
click at [1331, 536] on span "Page" at bounding box center [1331, 532] width 26 height 15
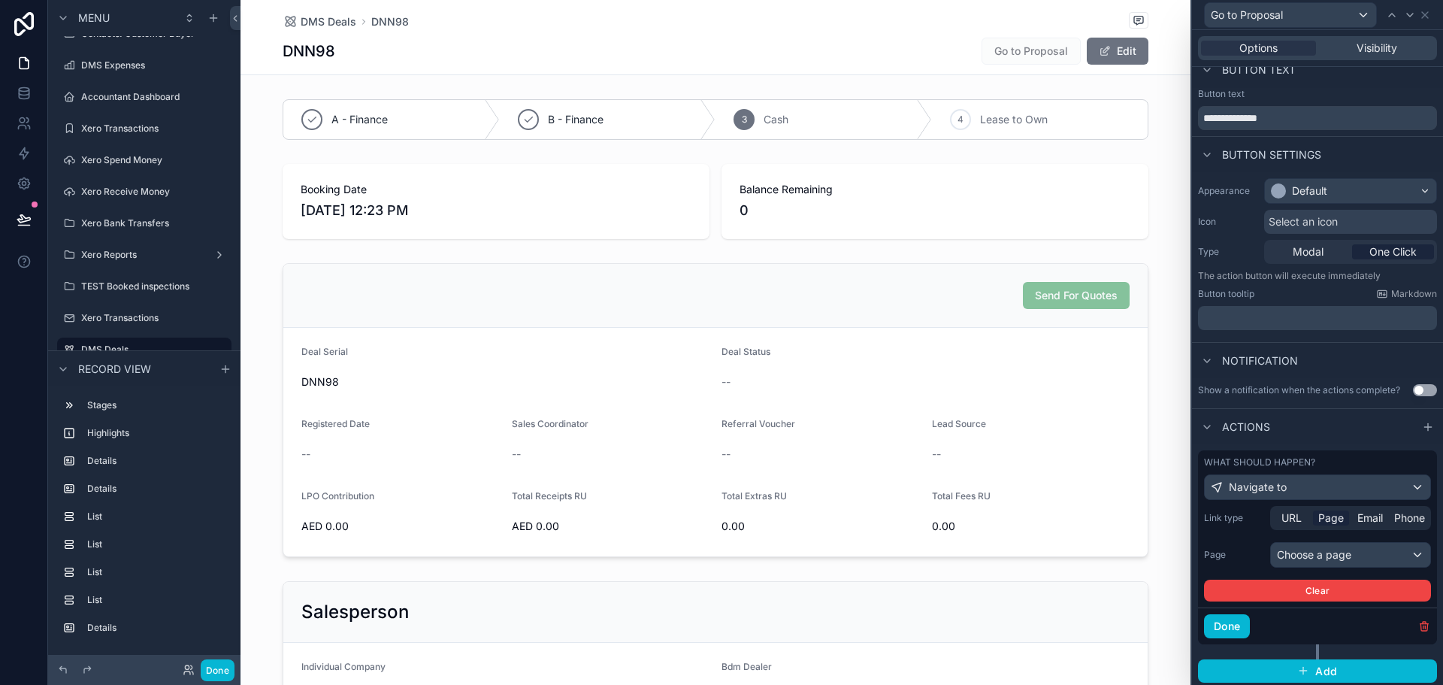
scroll to position [19, 0]
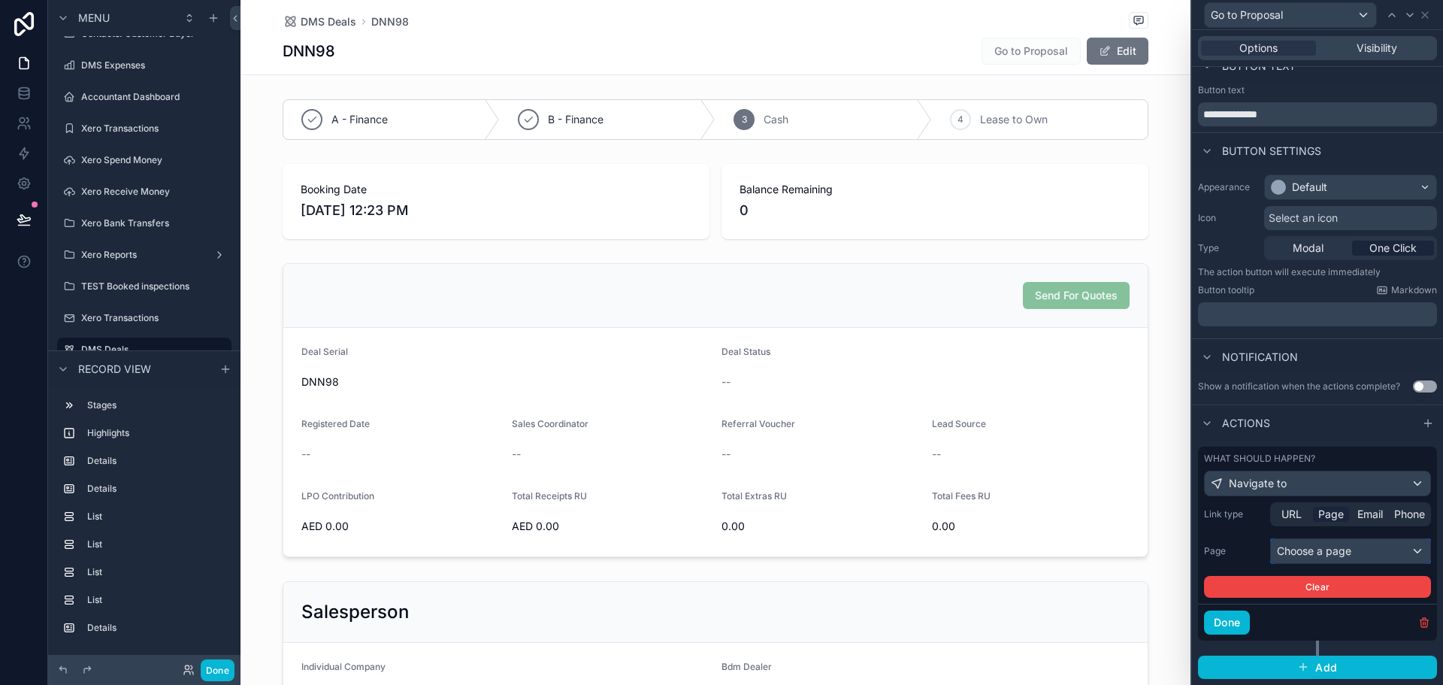
click at [1322, 545] on div "Choose a page" at bounding box center [1350, 551] width 159 height 24
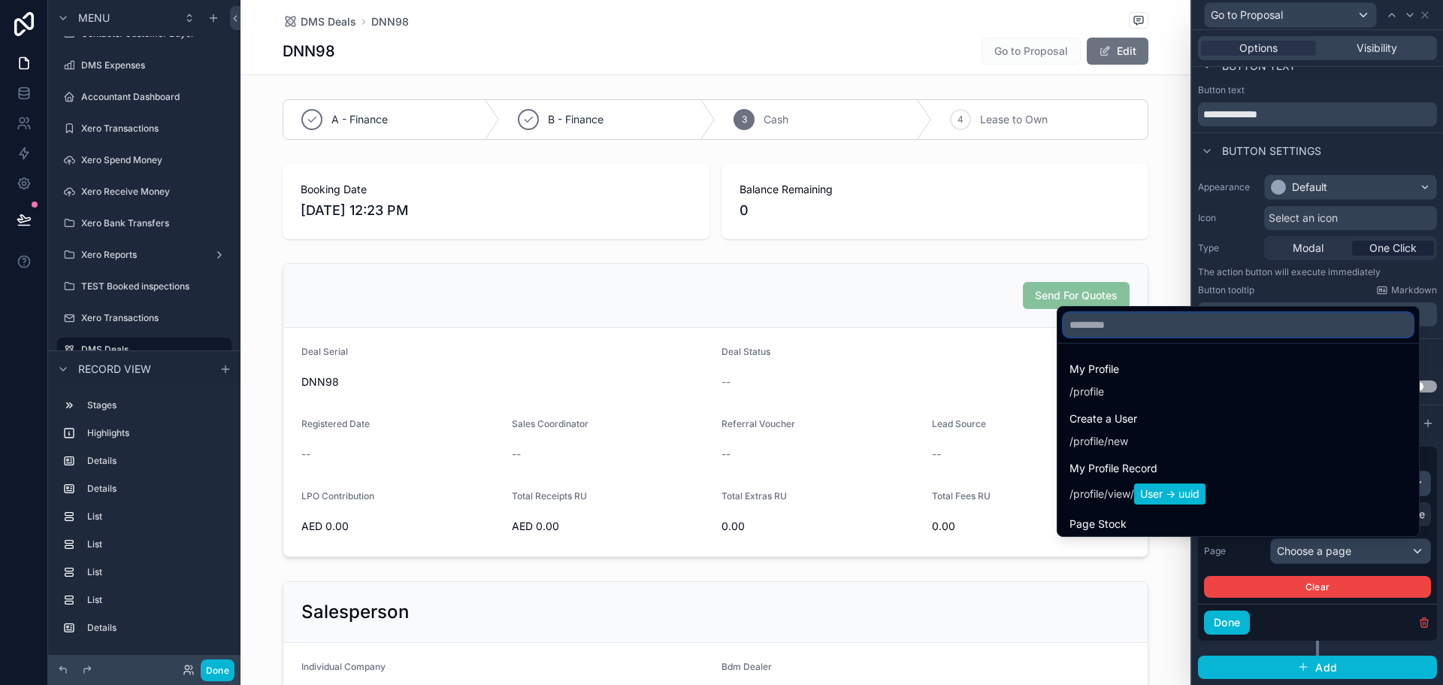
click at [1168, 319] on input "text" at bounding box center [1237, 325] width 349 height 24
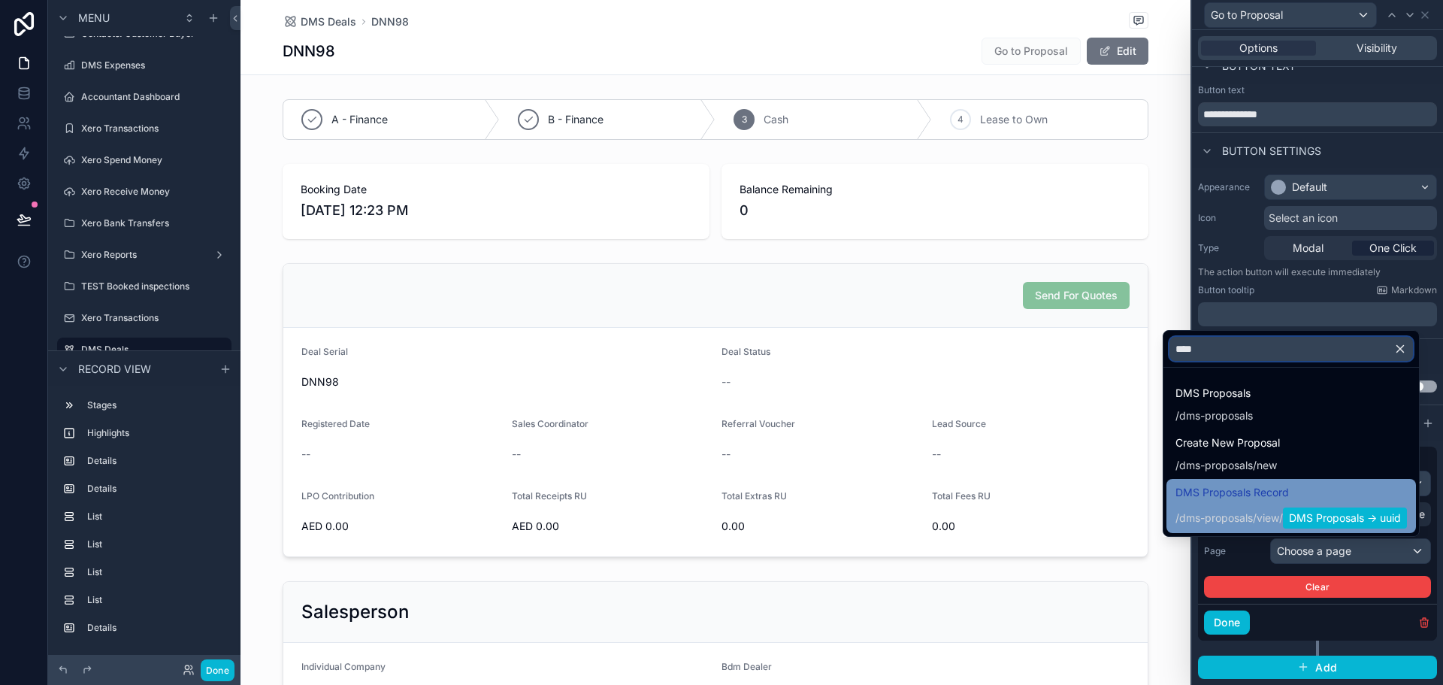
type input "****"
click at [1315, 495] on span "DMS Proposals Record" at bounding box center [1290, 492] width 231 height 18
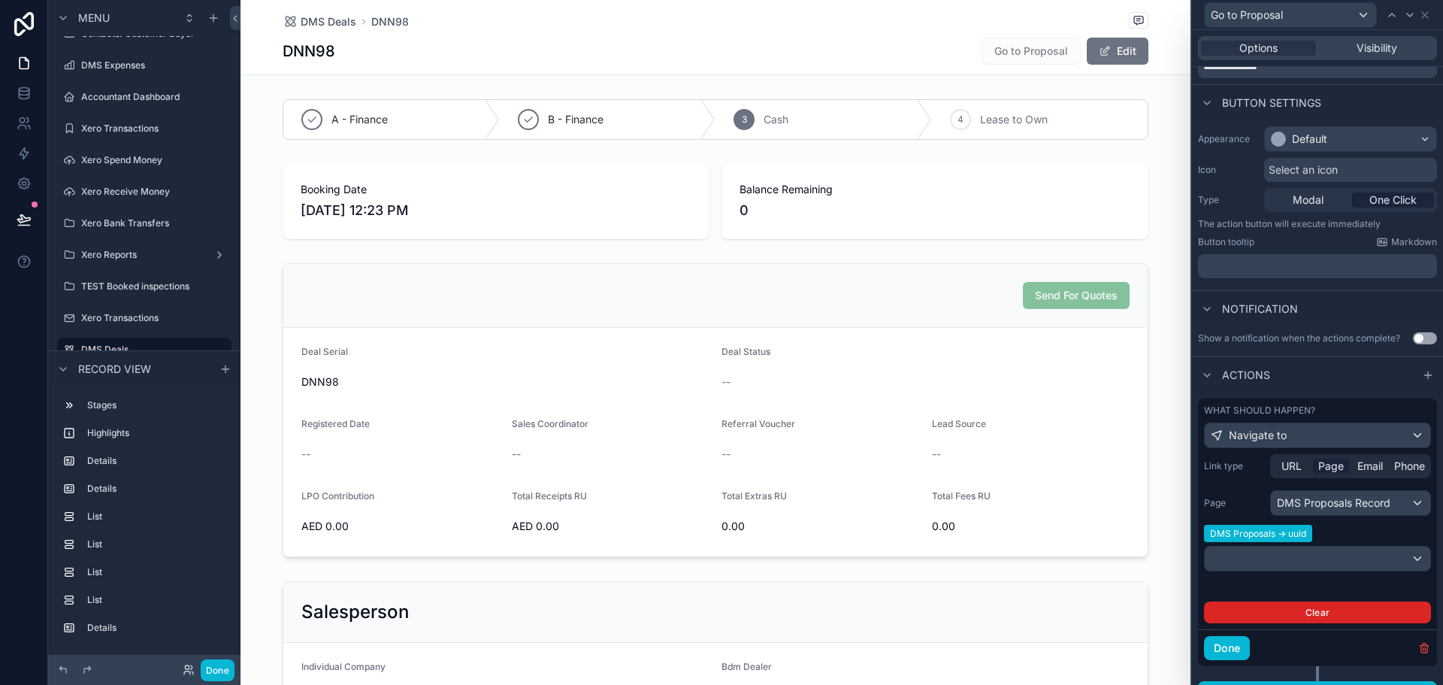
scroll to position [92, 0]
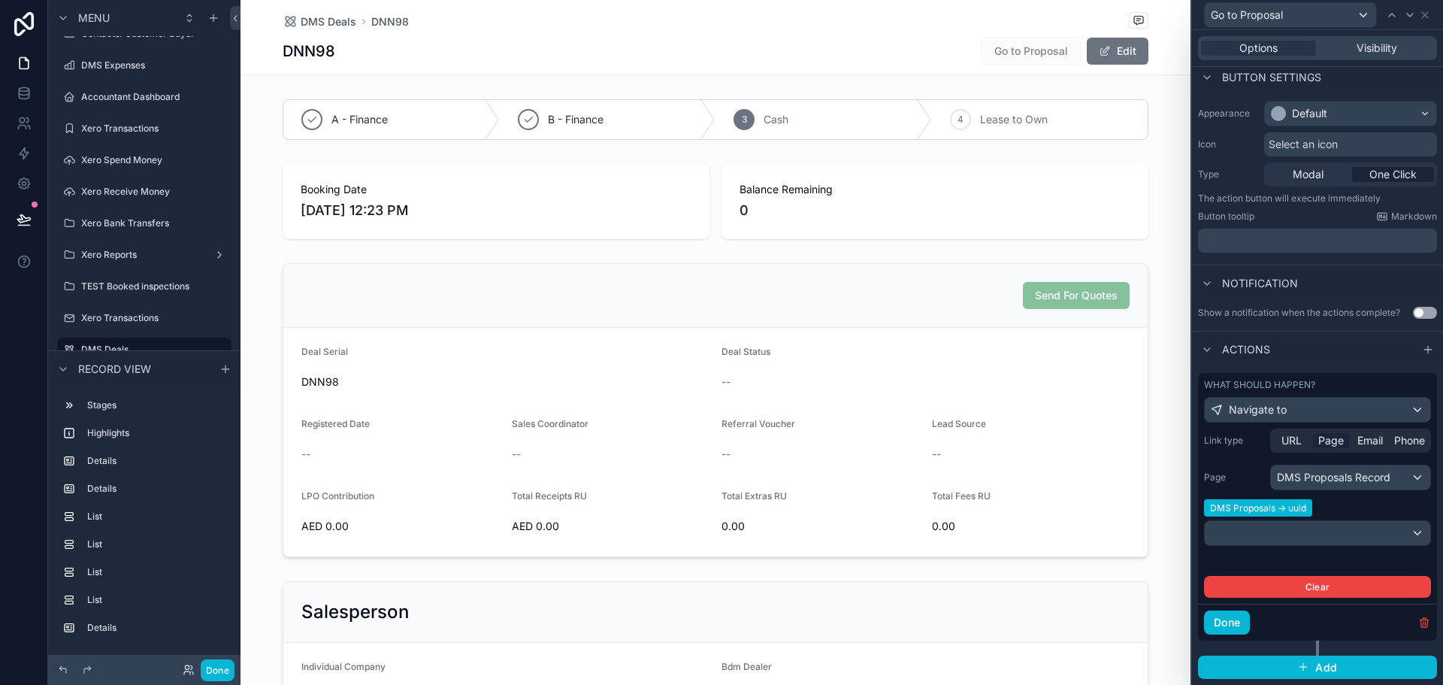
click at [1391, 513] on div "DMS Proposals -> uuid" at bounding box center [1317, 511] width 227 height 18
click at [1399, 528] on div at bounding box center [1317, 533] width 225 height 24
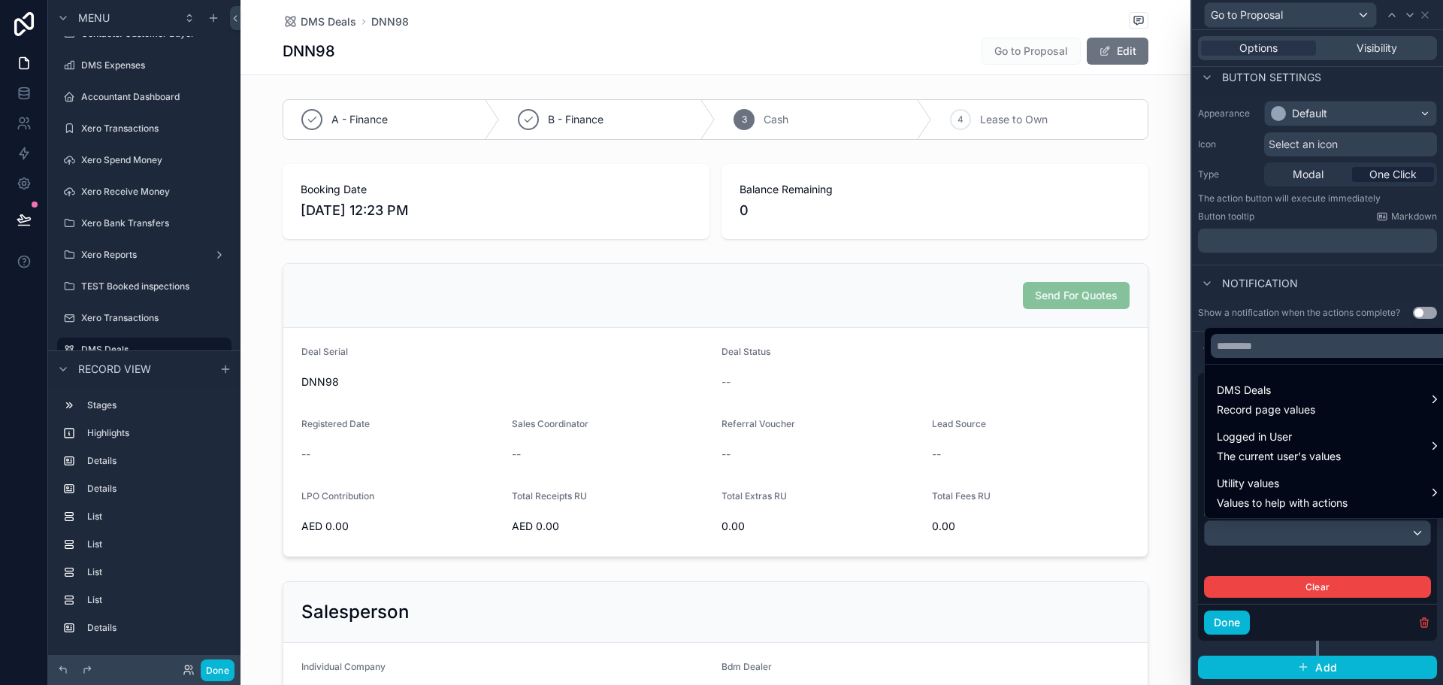
click at [1362, 558] on div at bounding box center [1317, 342] width 251 height 685
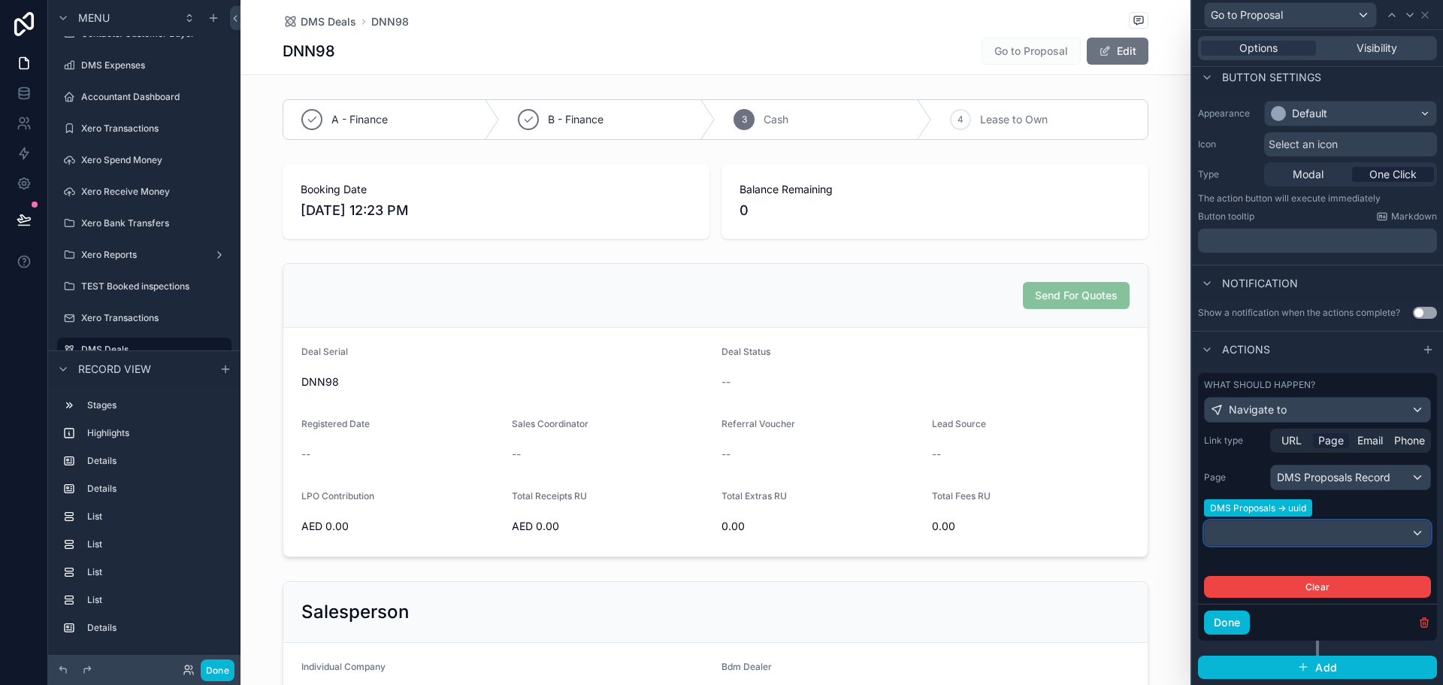
click at [1366, 530] on div at bounding box center [1317, 533] width 225 height 24
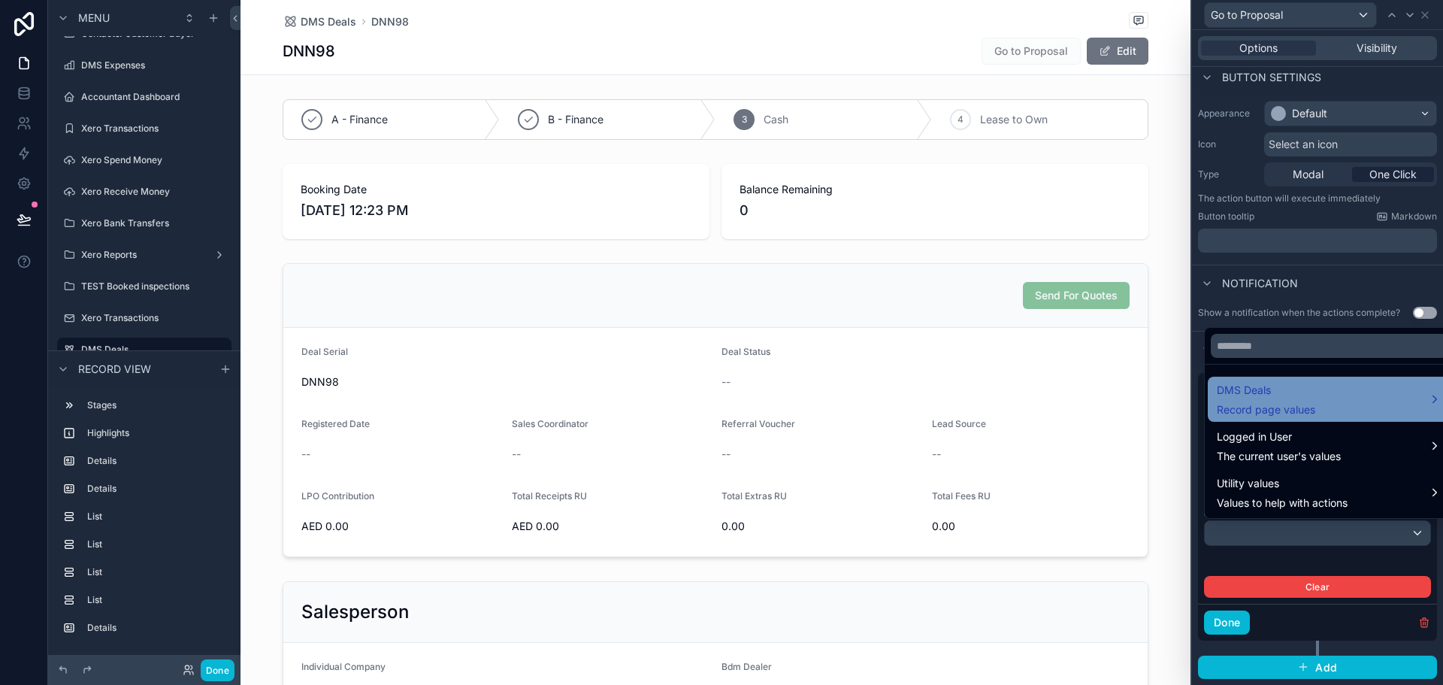
click at [1420, 407] on div "DMS Deals Record page values" at bounding box center [1329, 399] width 225 height 36
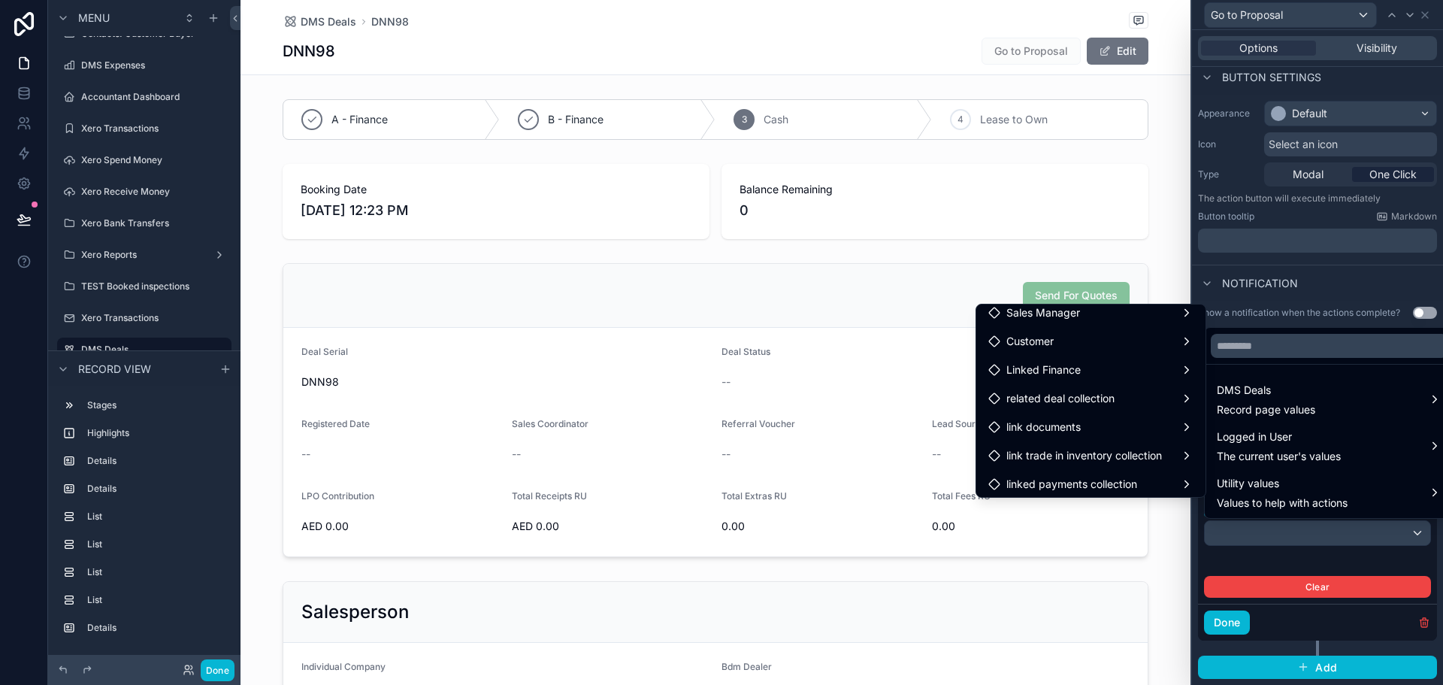
scroll to position [697, 0]
click at [1305, 293] on div at bounding box center [1317, 342] width 251 height 685
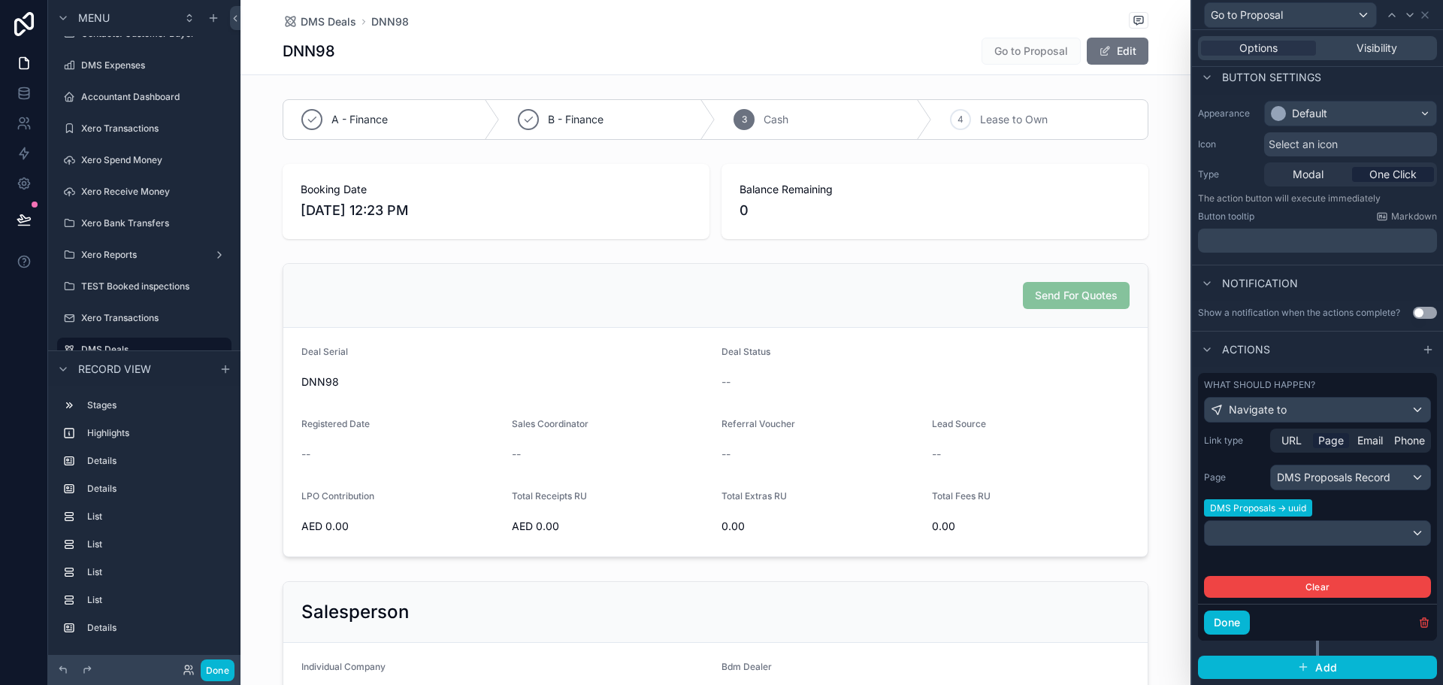
click at [1433, 9] on div "Go to Proposal" at bounding box center [1317, 14] width 239 height 29
click at [1427, 13] on icon at bounding box center [1425, 15] width 6 height 6
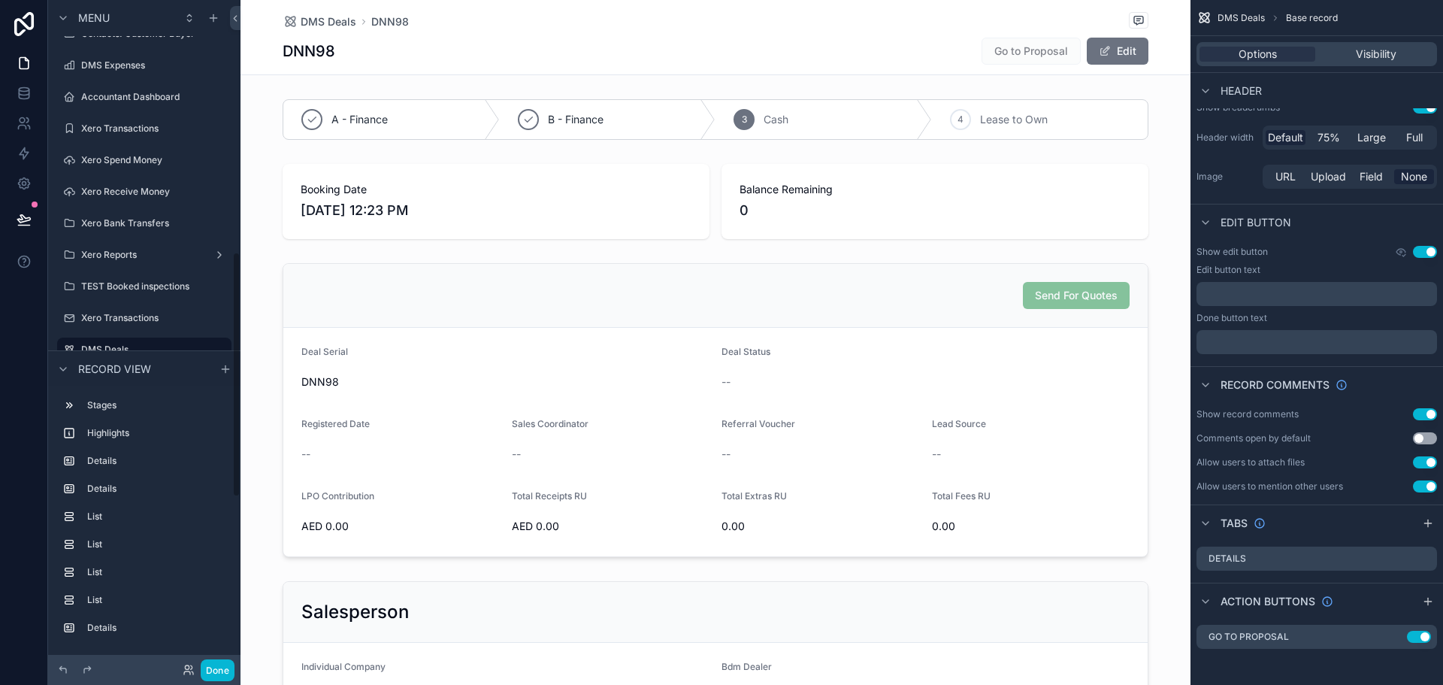
click at [200, 659] on div "Done" at bounding box center [204, 670] width 60 height 22
click at [203, 665] on button "Done" at bounding box center [218, 670] width 34 height 22
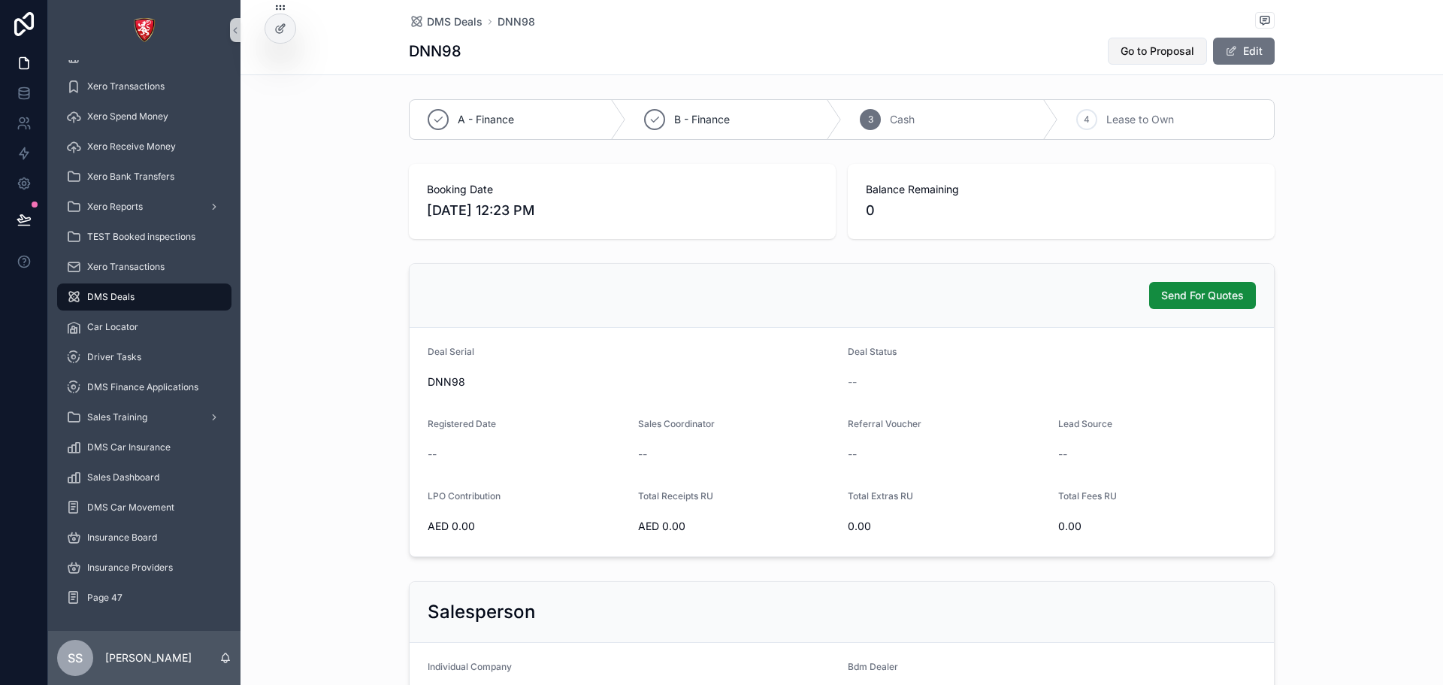
click at [1133, 56] on span "Go to Proposal" at bounding box center [1158, 51] width 74 height 15
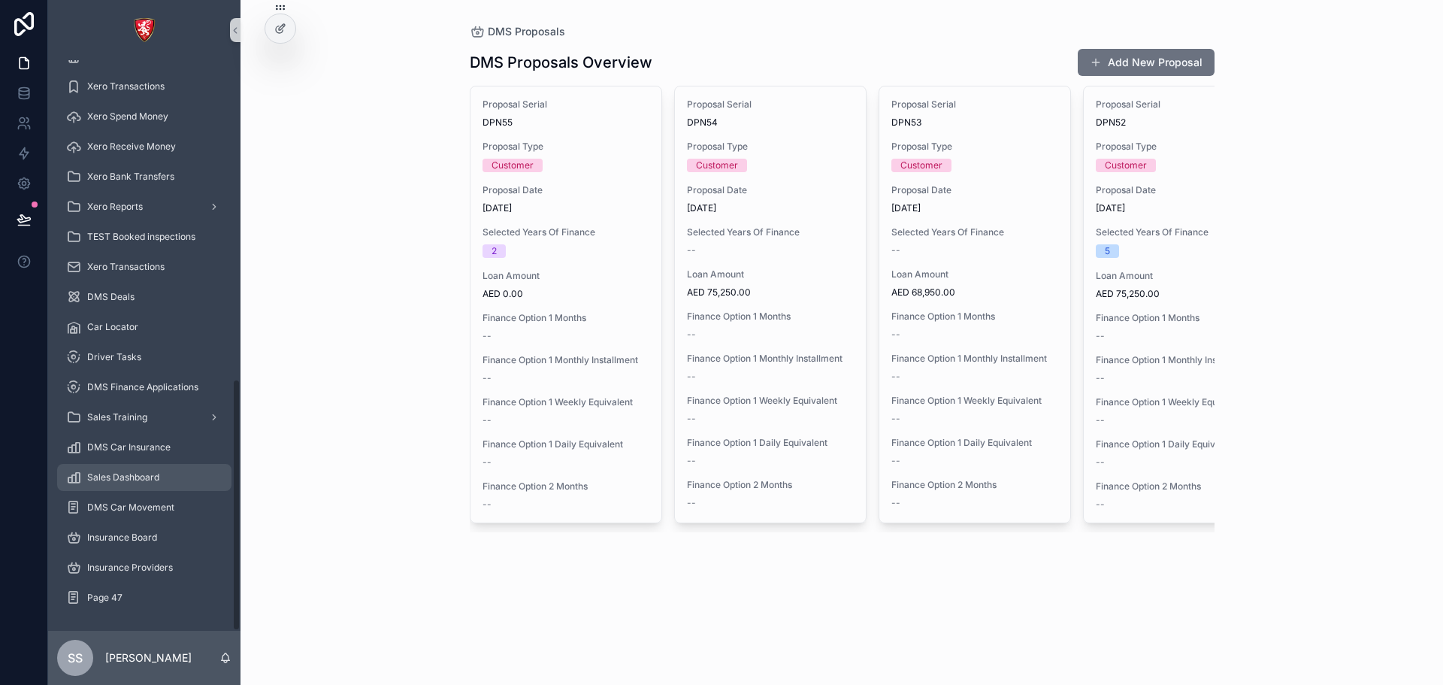
click at [115, 473] on span "Sales Dashboard" at bounding box center [123, 477] width 72 height 12
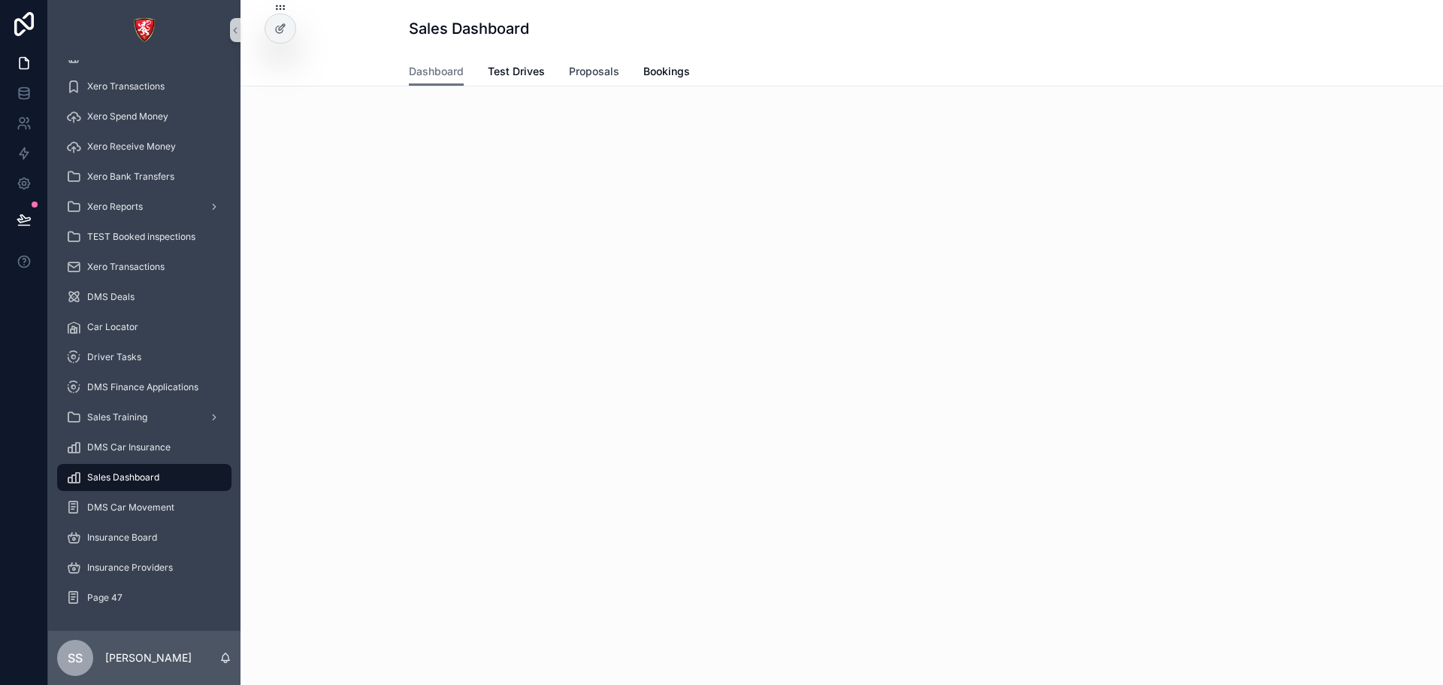
click at [598, 73] on span "Proposals" at bounding box center [594, 71] width 50 height 15
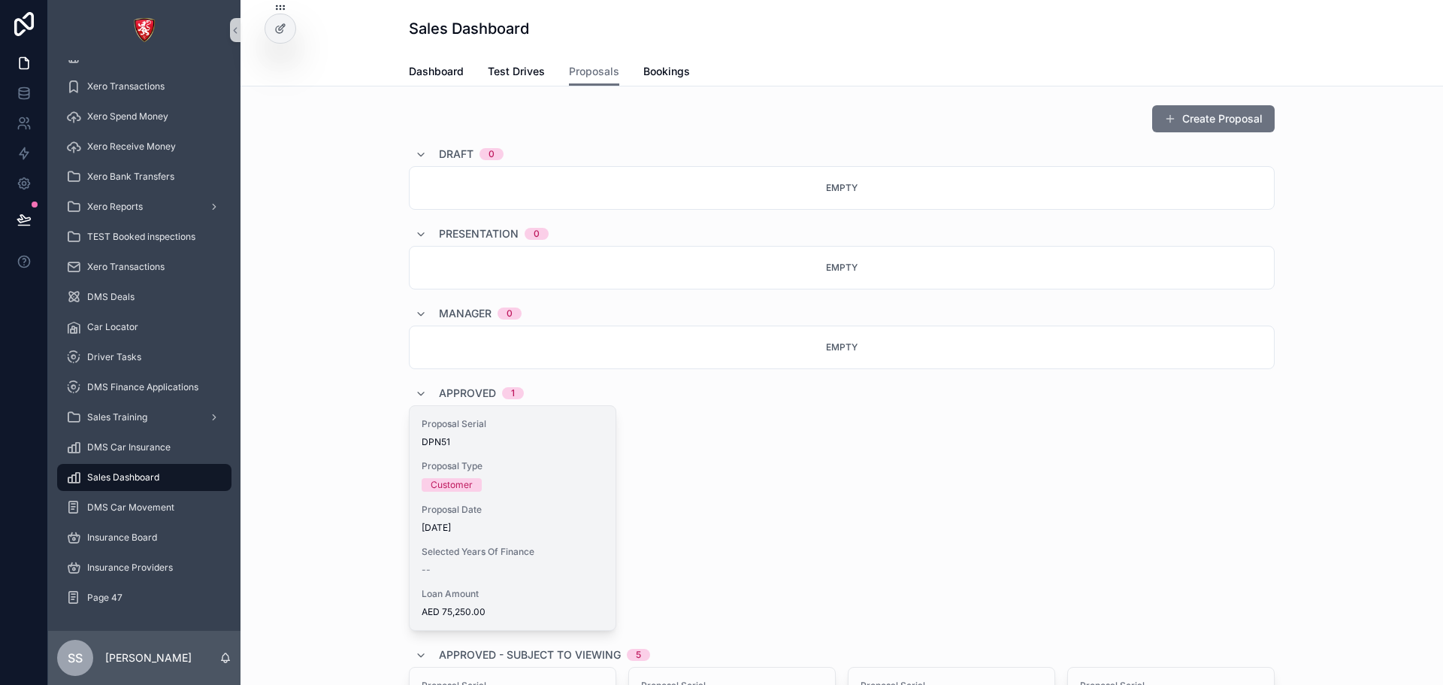
click at [492, 464] on span "Proposal Type" at bounding box center [513, 466] width 182 height 12
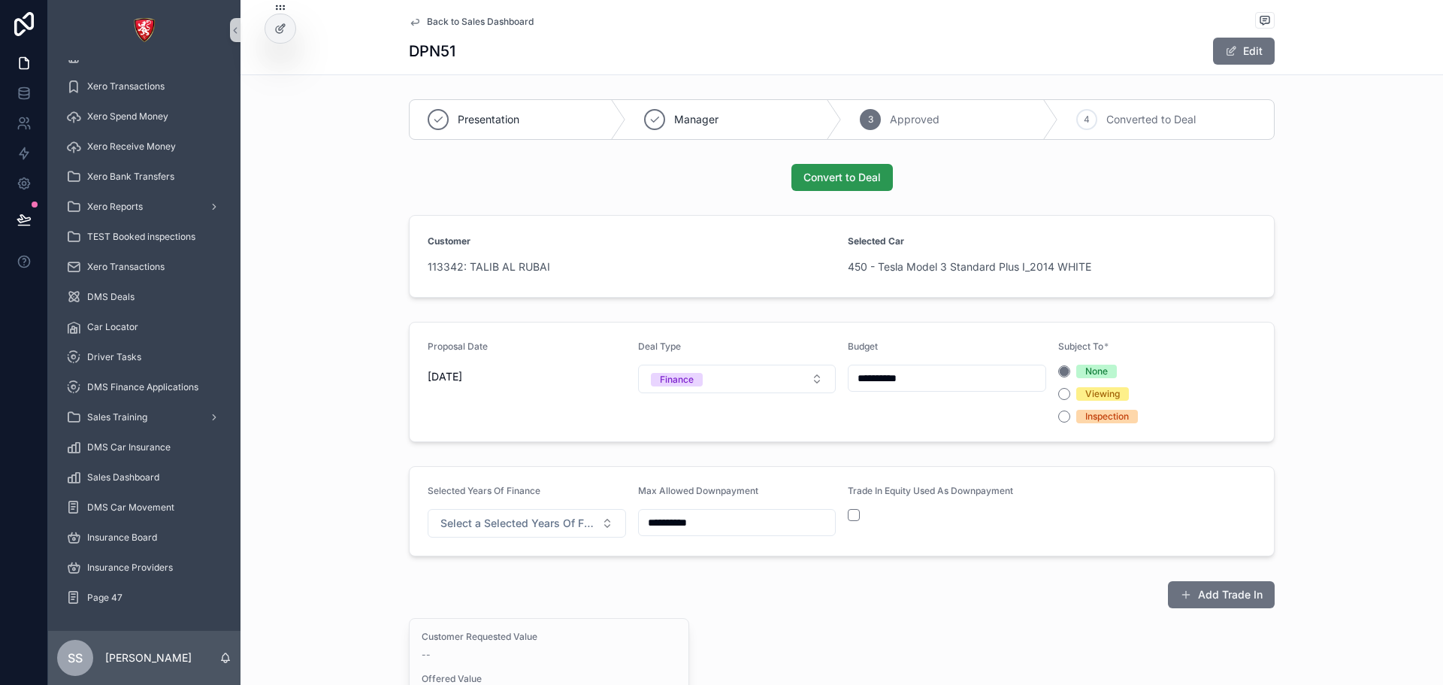
click at [826, 178] on span "Convert to Deal" at bounding box center [841, 177] width 77 height 15
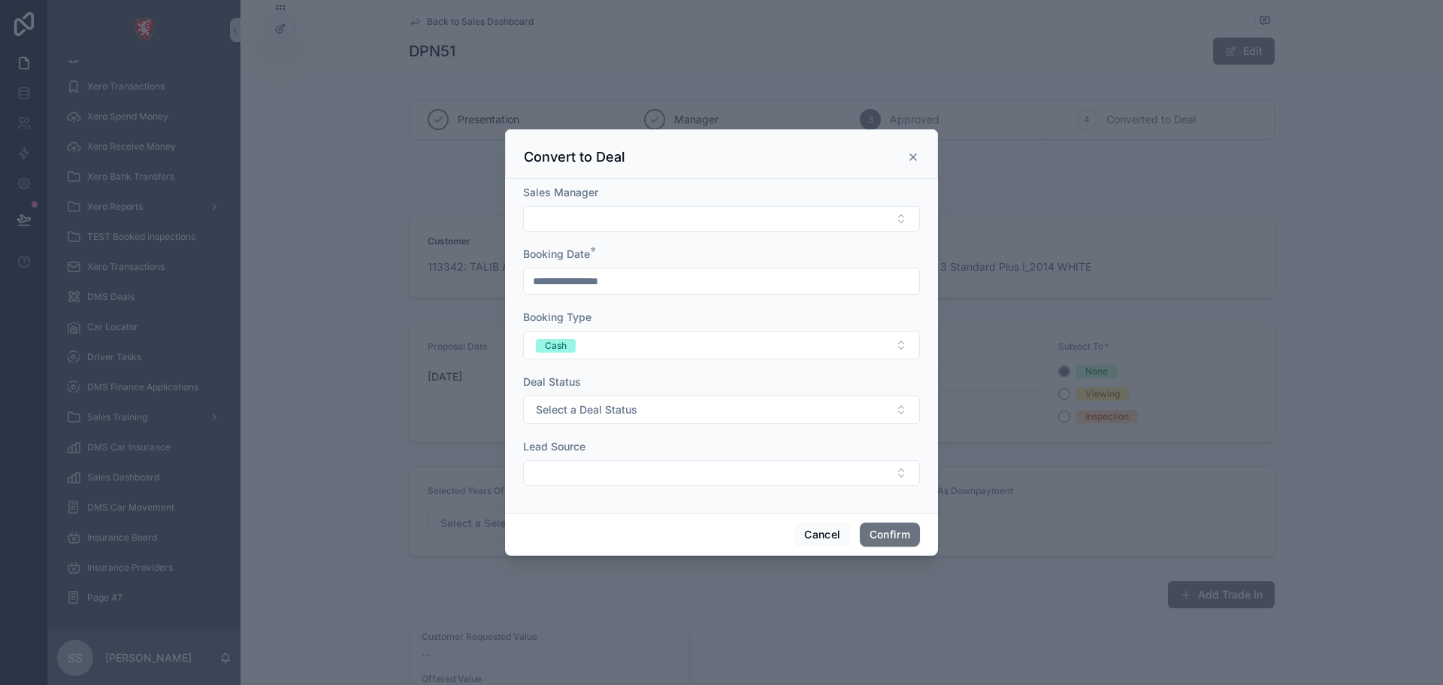
click at [913, 153] on icon at bounding box center [913, 157] width 12 height 12
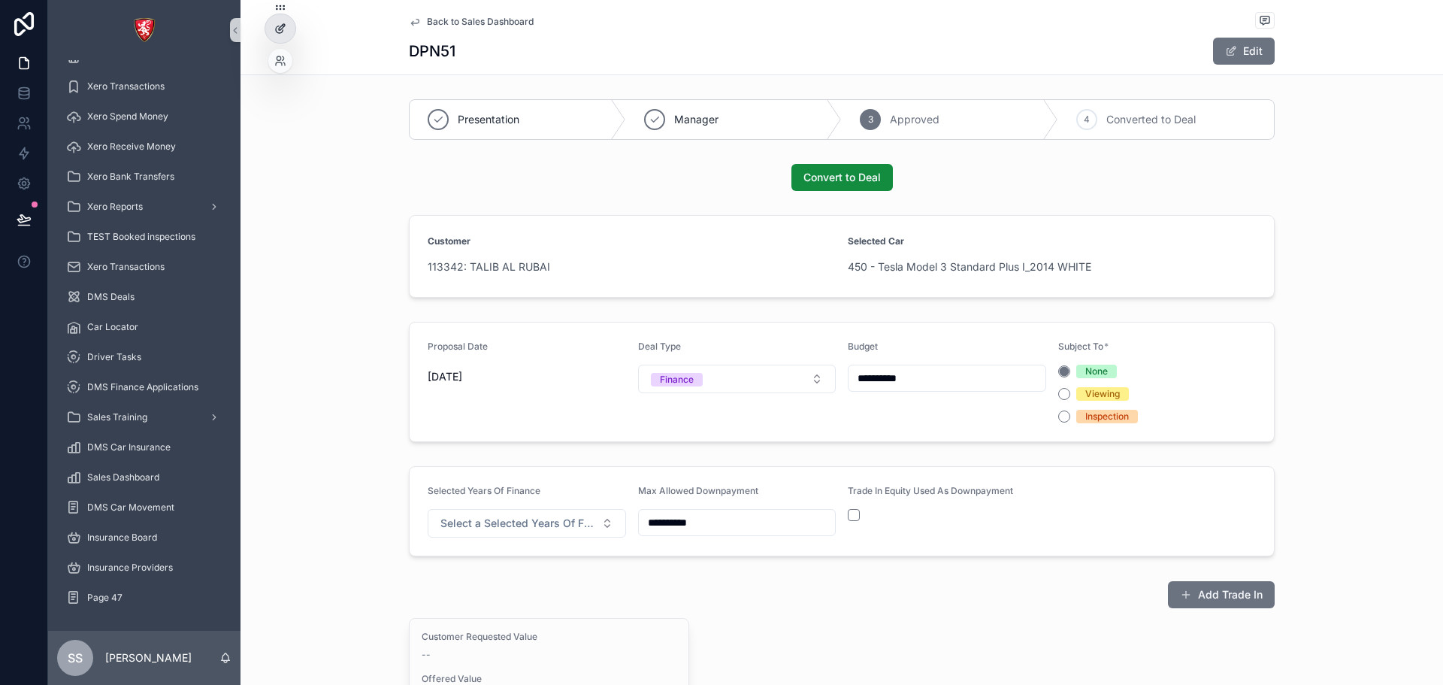
click at [274, 33] on div at bounding box center [280, 28] width 30 height 29
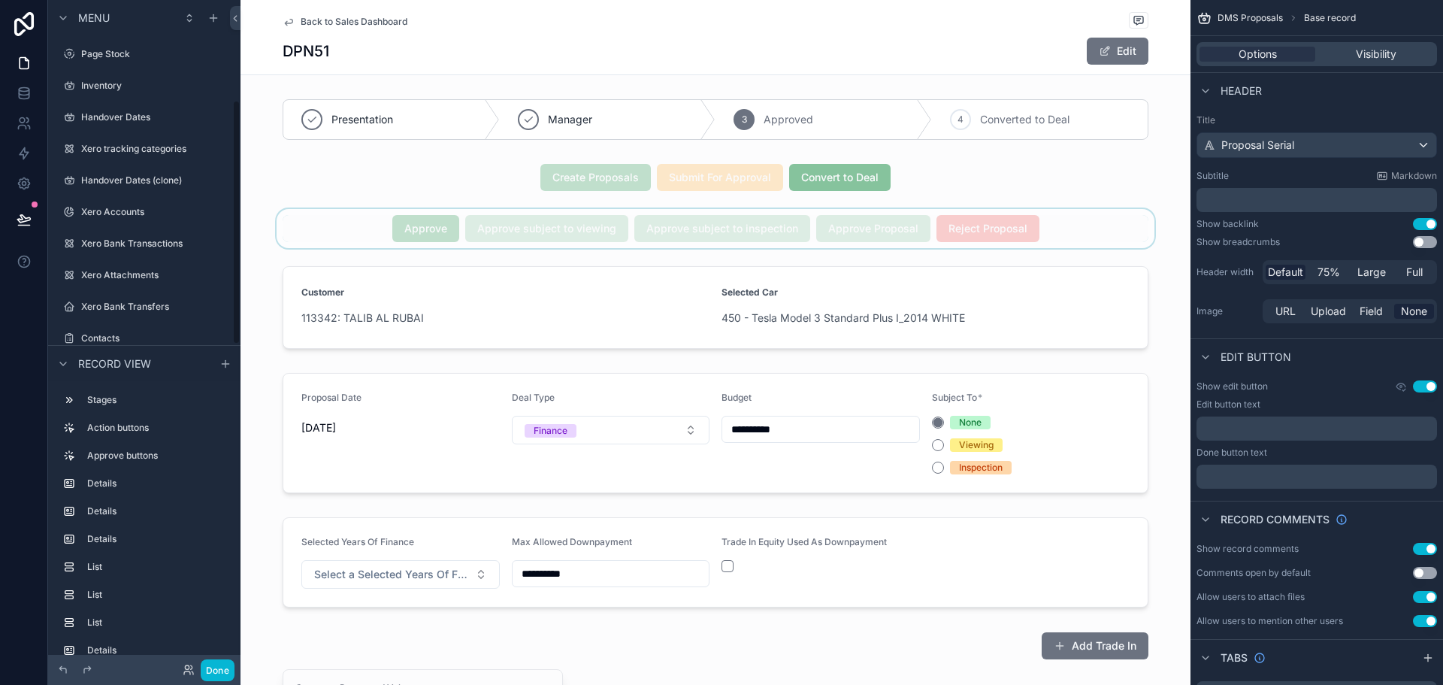
scroll to position [273, 0]
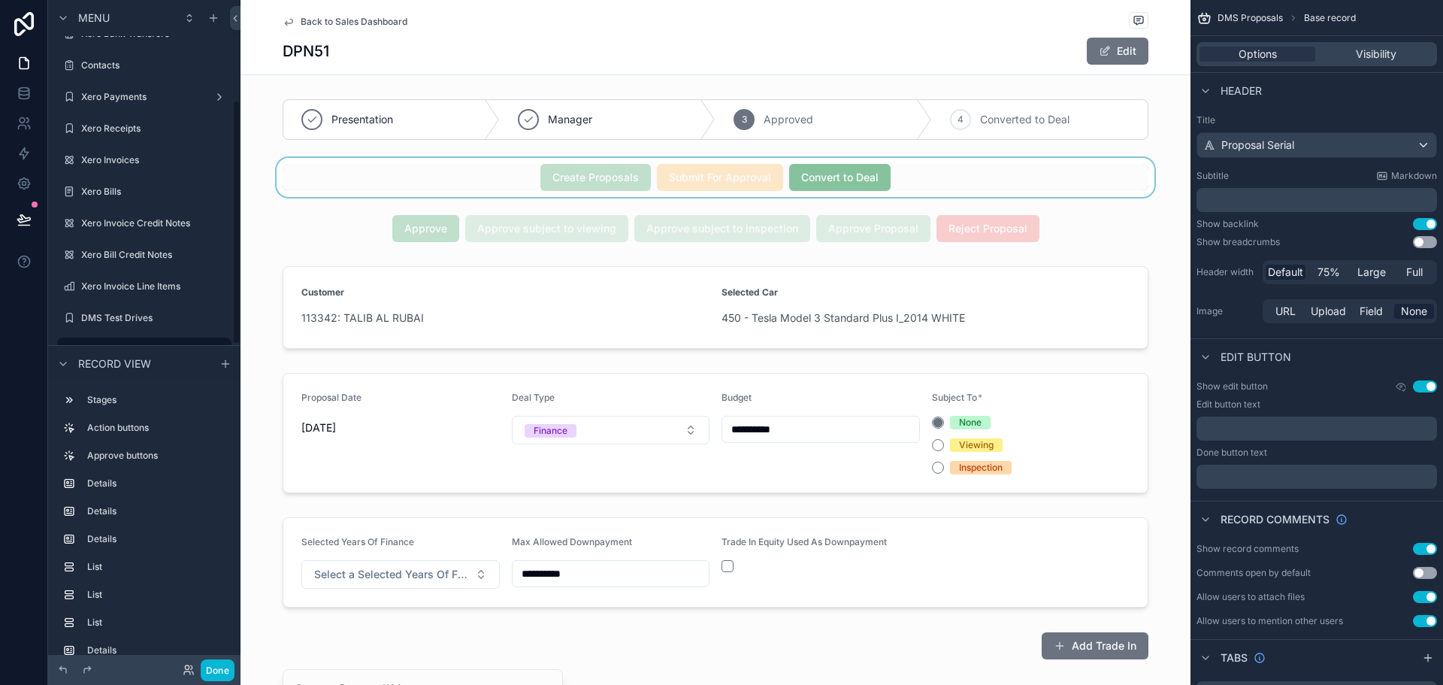
click at [862, 178] on div "scrollable content" at bounding box center [716, 177] width 950 height 39
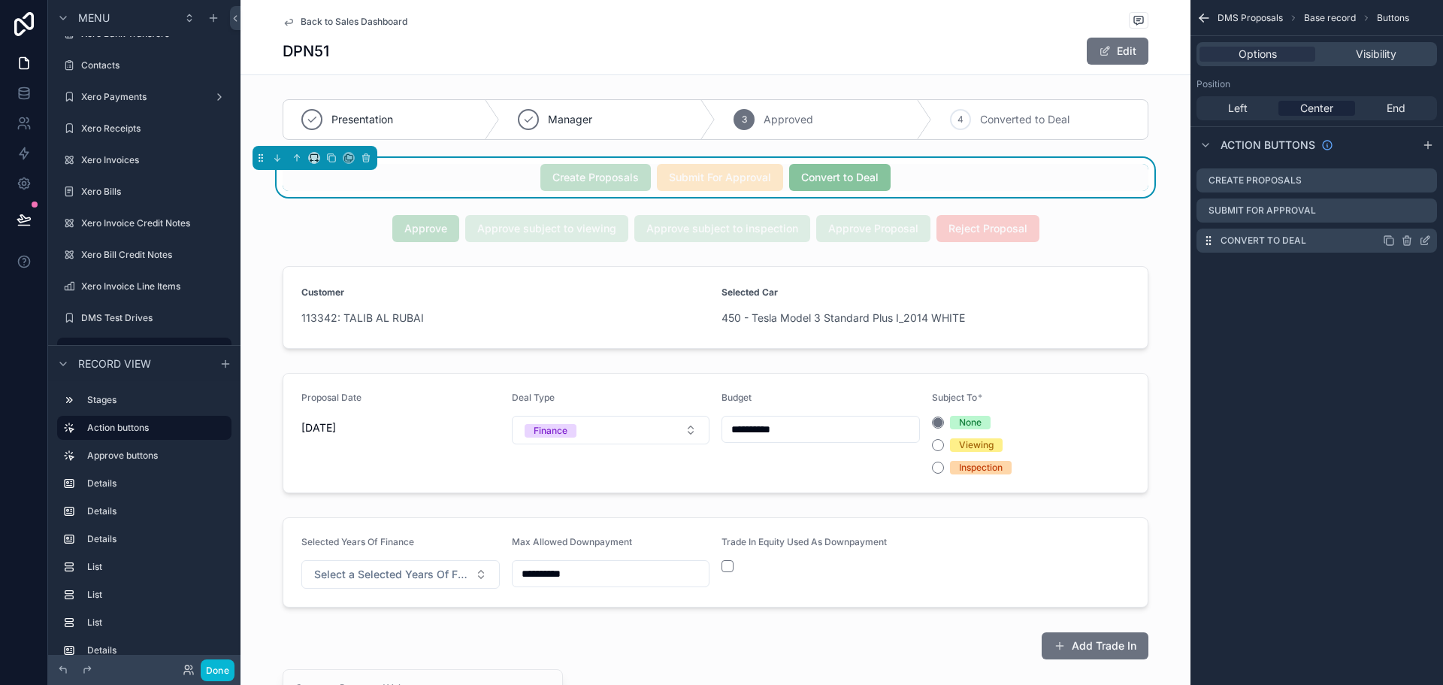
click at [1423, 237] on icon "scrollable content" at bounding box center [1425, 240] width 12 height 12
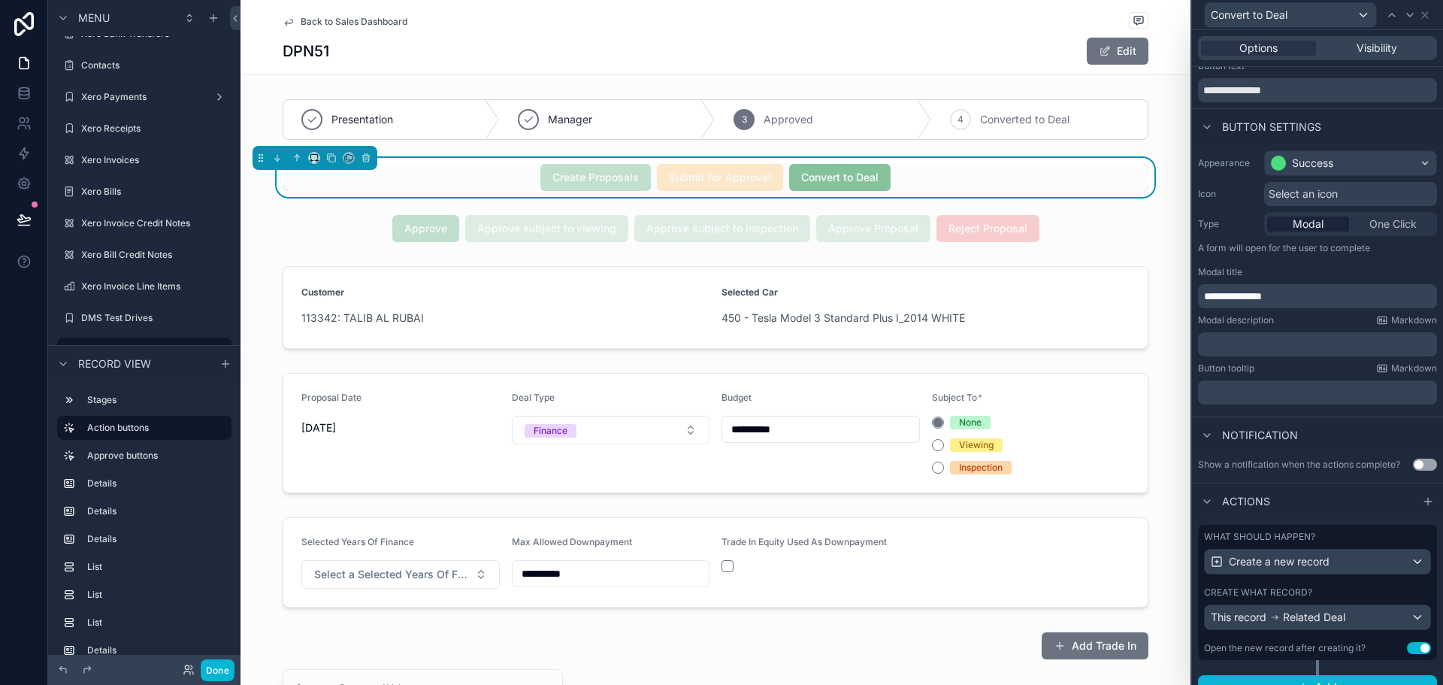
scroll to position [63, 0]
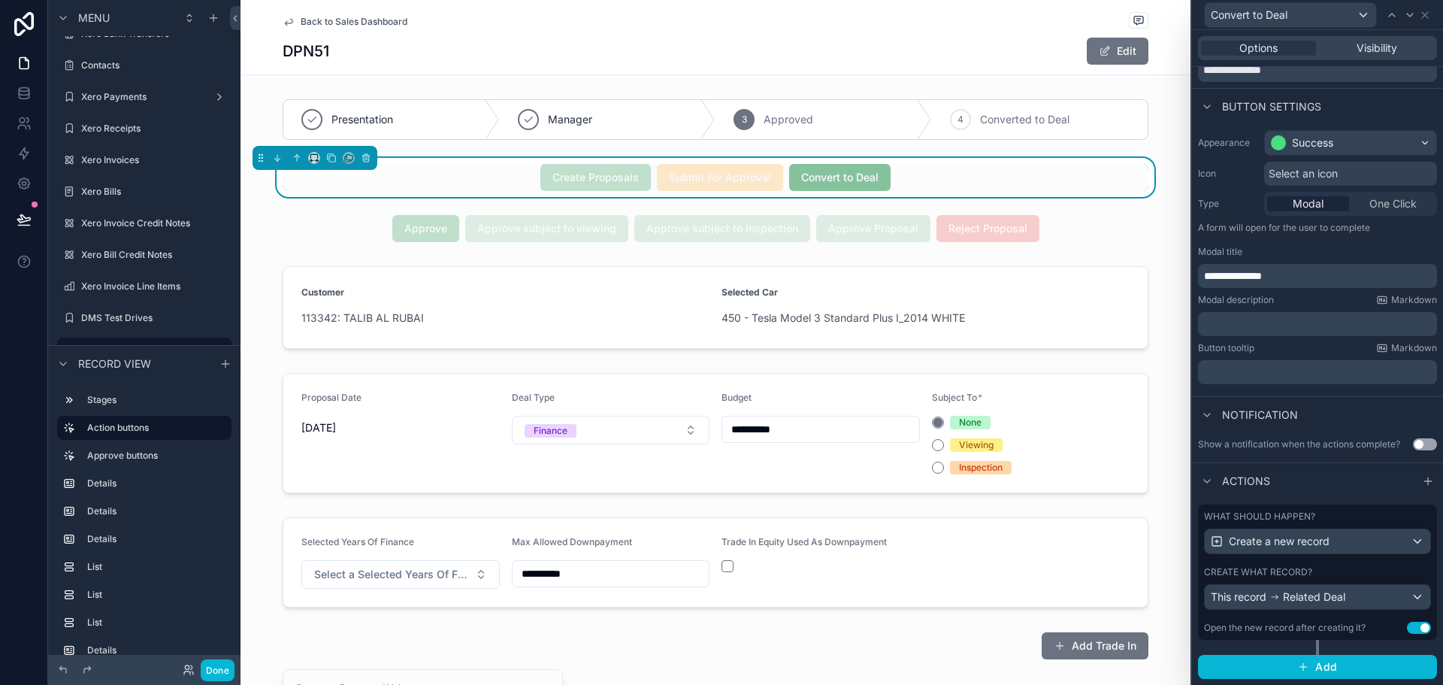
click at [1354, 575] on div "Create what record?" at bounding box center [1317, 572] width 227 height 12
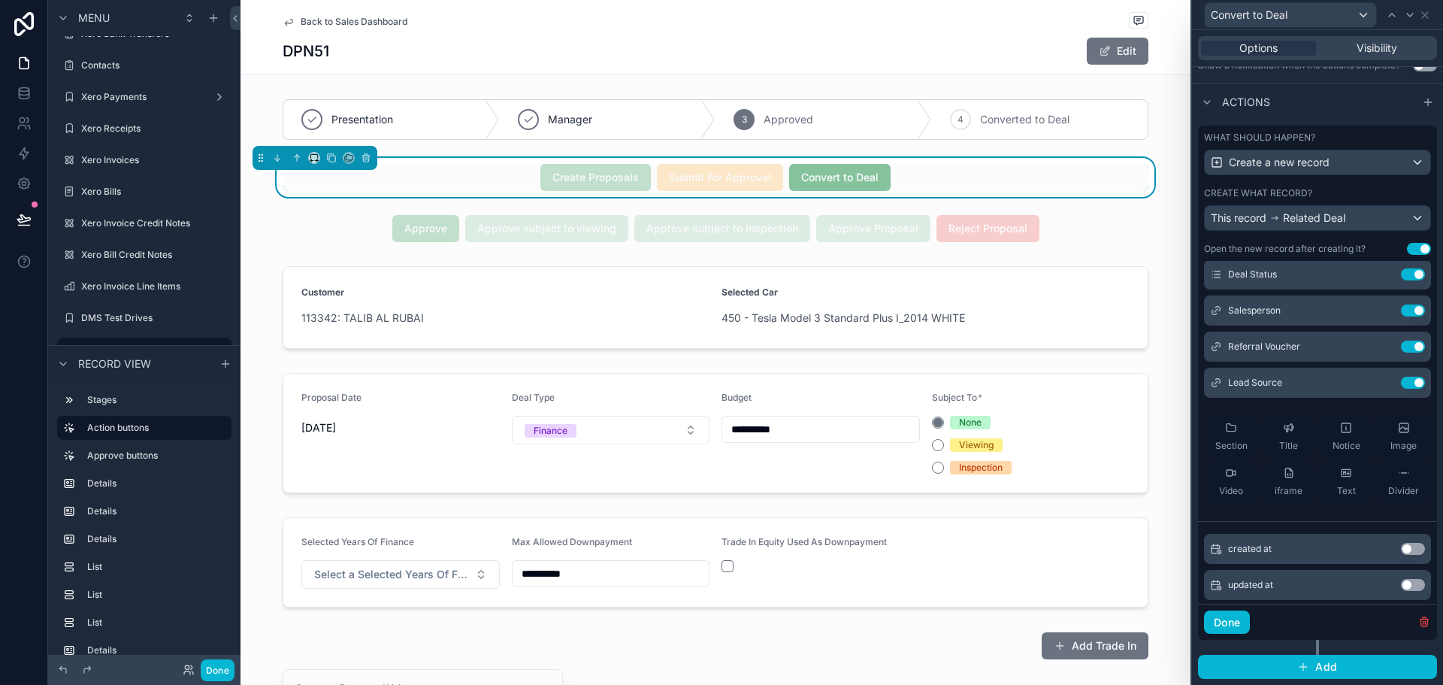
scroll to position [0, 0]
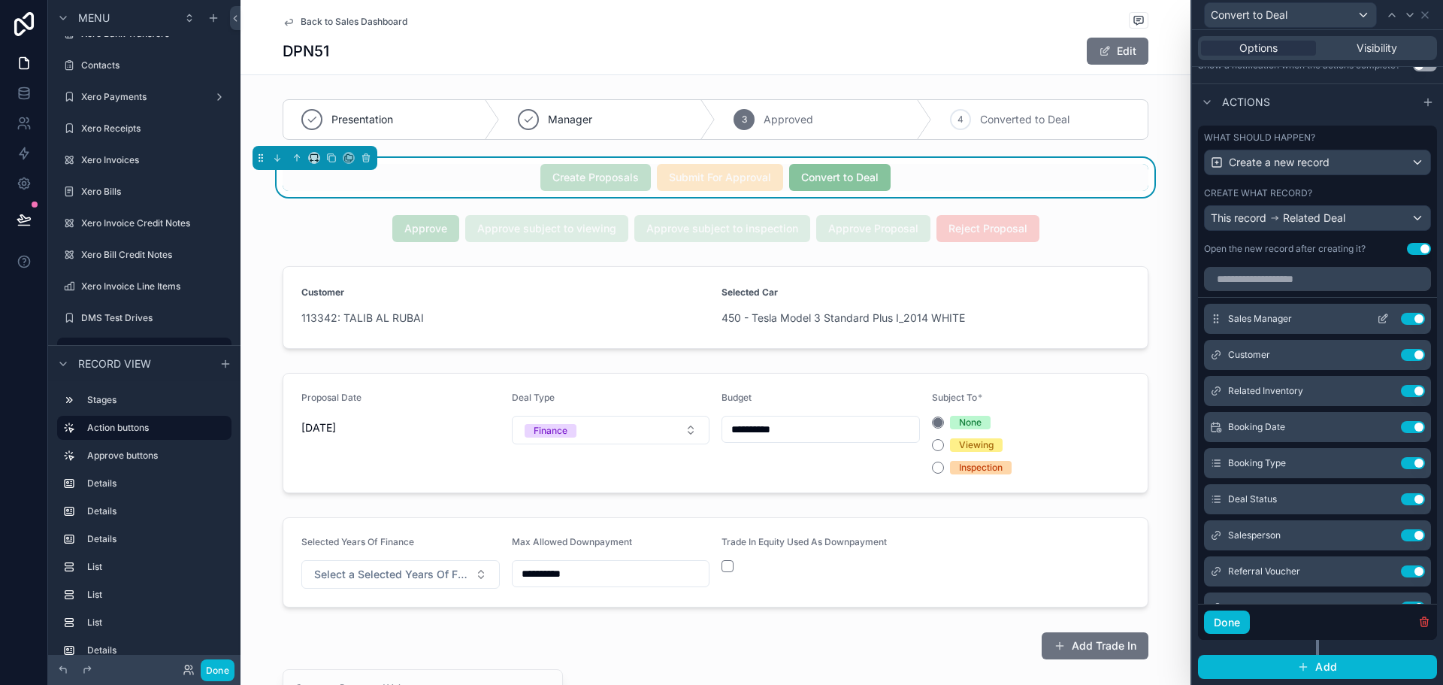
click at [1377, 317] on icon at bounding box center [1383, 319] width 12 height 12
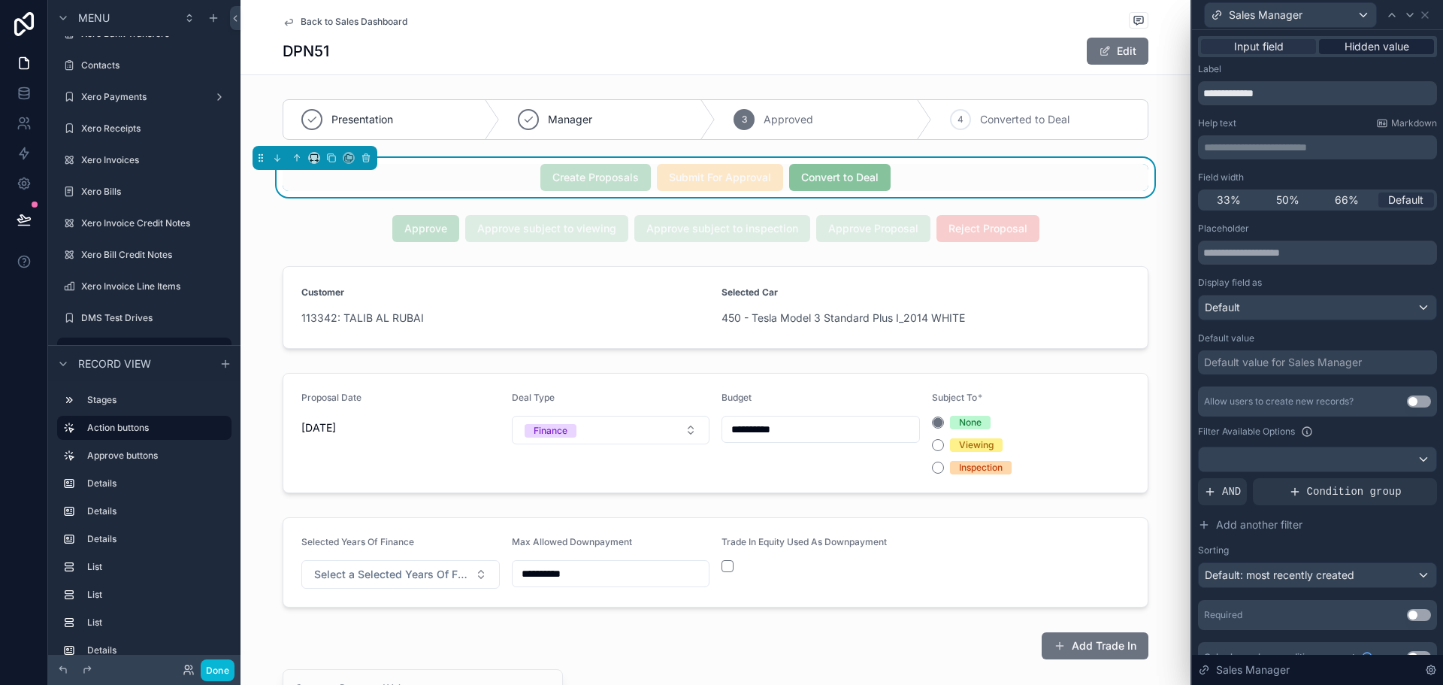
click at [1394, 42] on span "Hidden value" at bounding box center [1377, 46] width 65 height 15
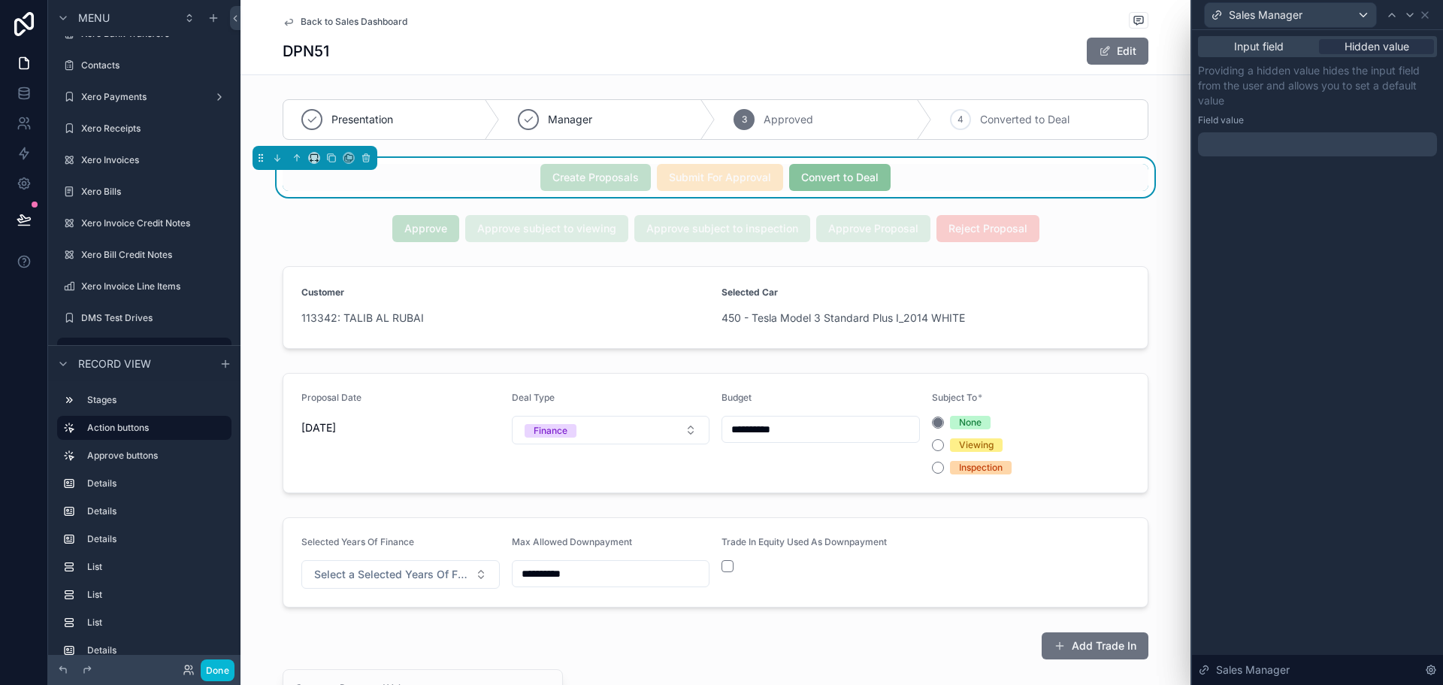
click at [1302, 151] on div at bounding box center [1317, 144] width 239 height 24
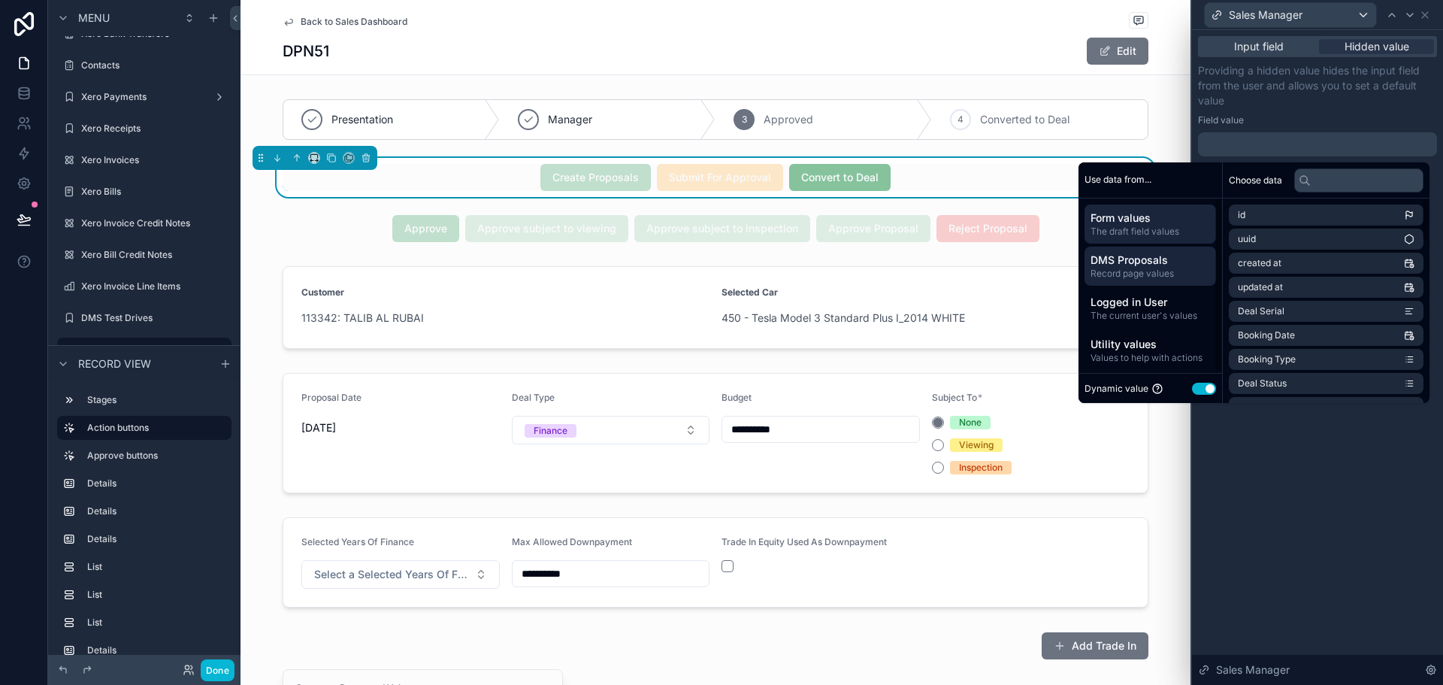
click at [1143, 271] on span "Record page values" at bounding box center [1151, 274] width 120 height 12
click at [1343, 186] on input "text" at bounding box center [1358, 180] width 129 height 24
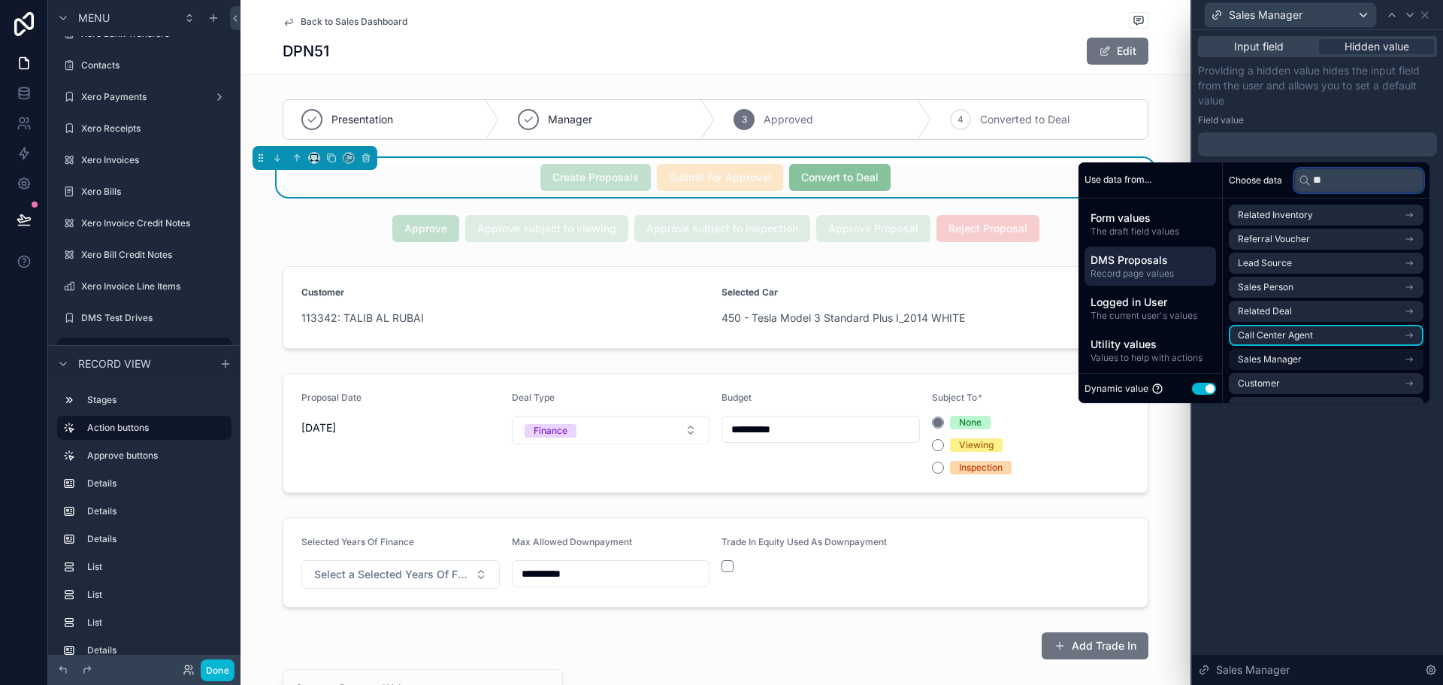
type input "**"
click at [1297, 355] on li "Sales Manager" at bounding box center [1326, 359] width 195 height 21
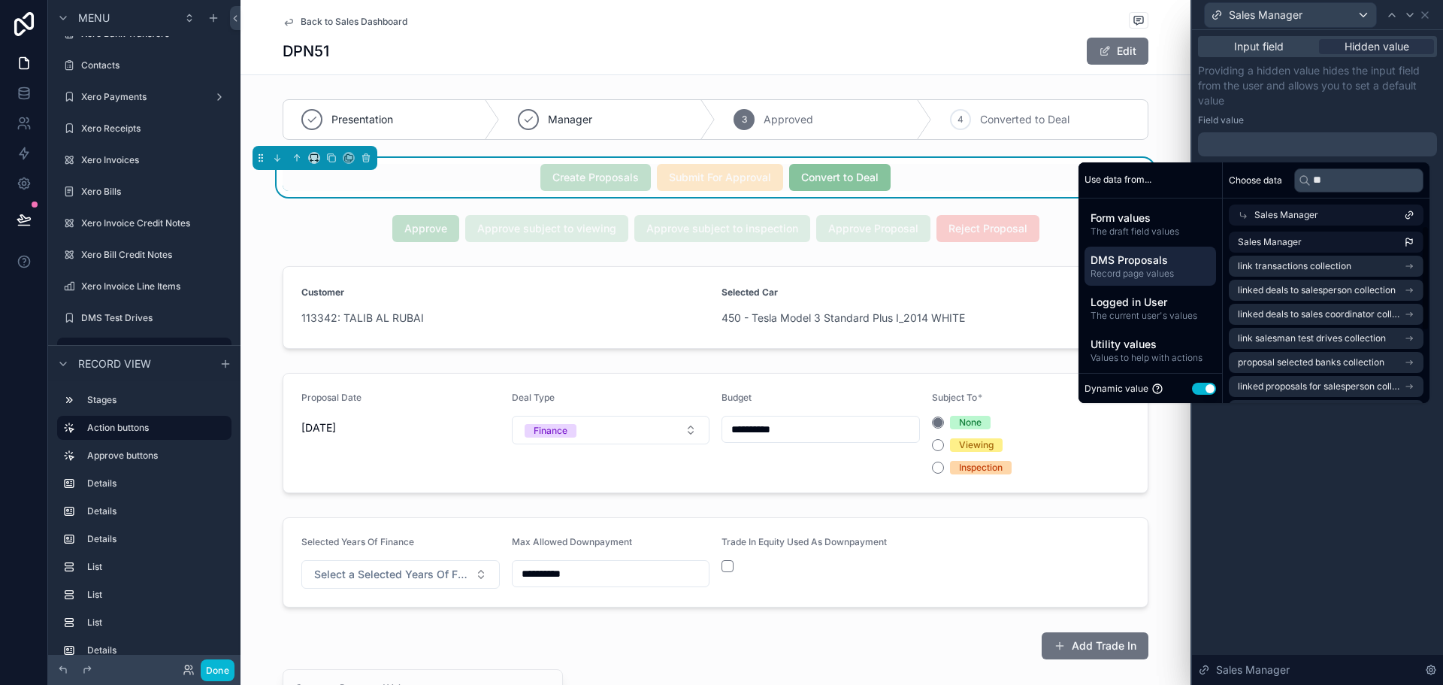
click at [1346, 237] on li "Sales Manager" at bounding box center [1326, 241] width 195 height 21
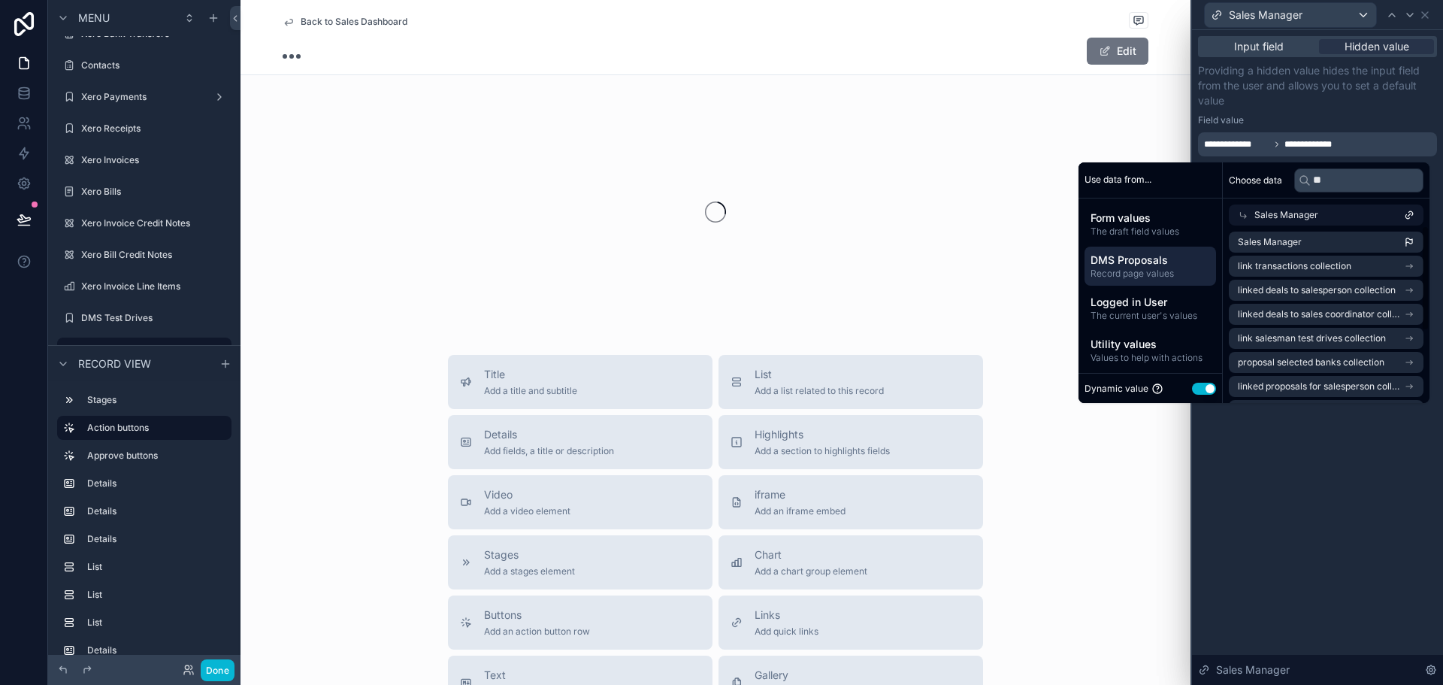
click at [1344, 119] on div "Field value" at bounding box center [1317, 120] width 239 height 12
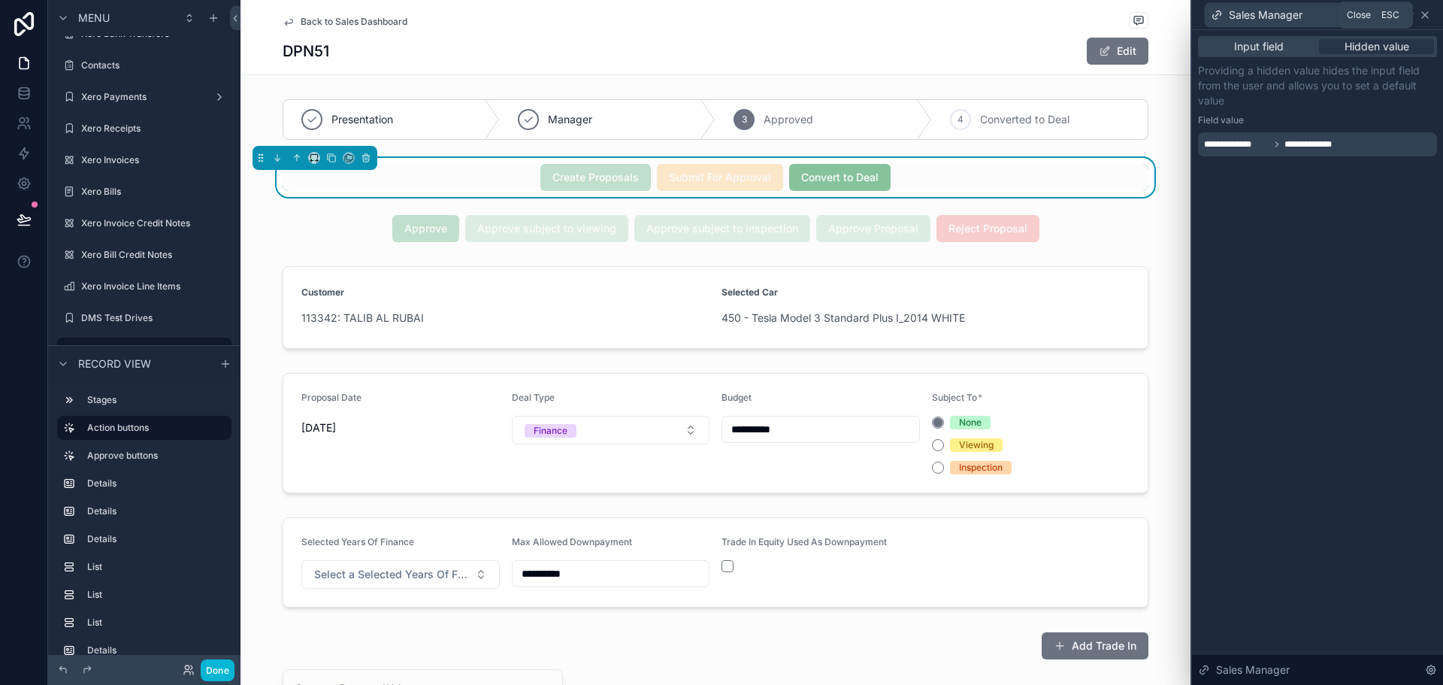
click at [1424, 10] on icon at bounding box center [1425, 15] width 12 height 12
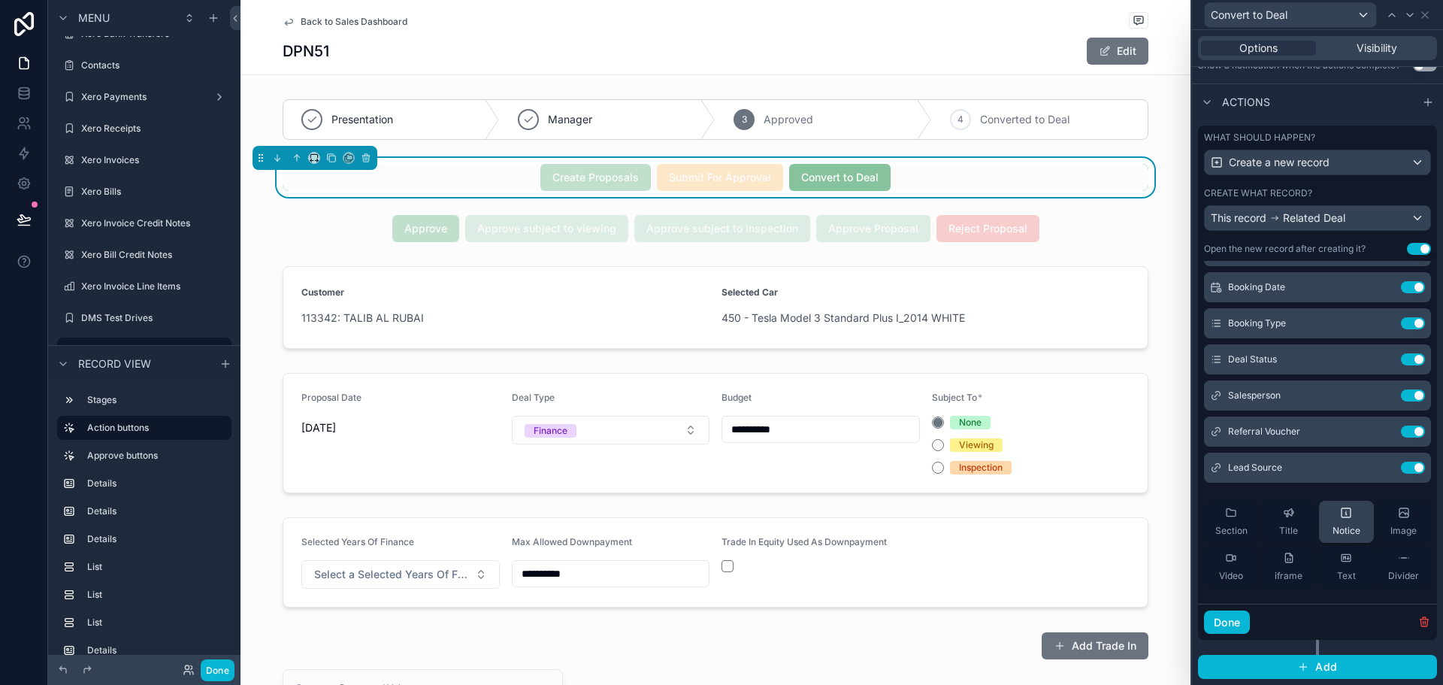
scroll to position [150, 0]
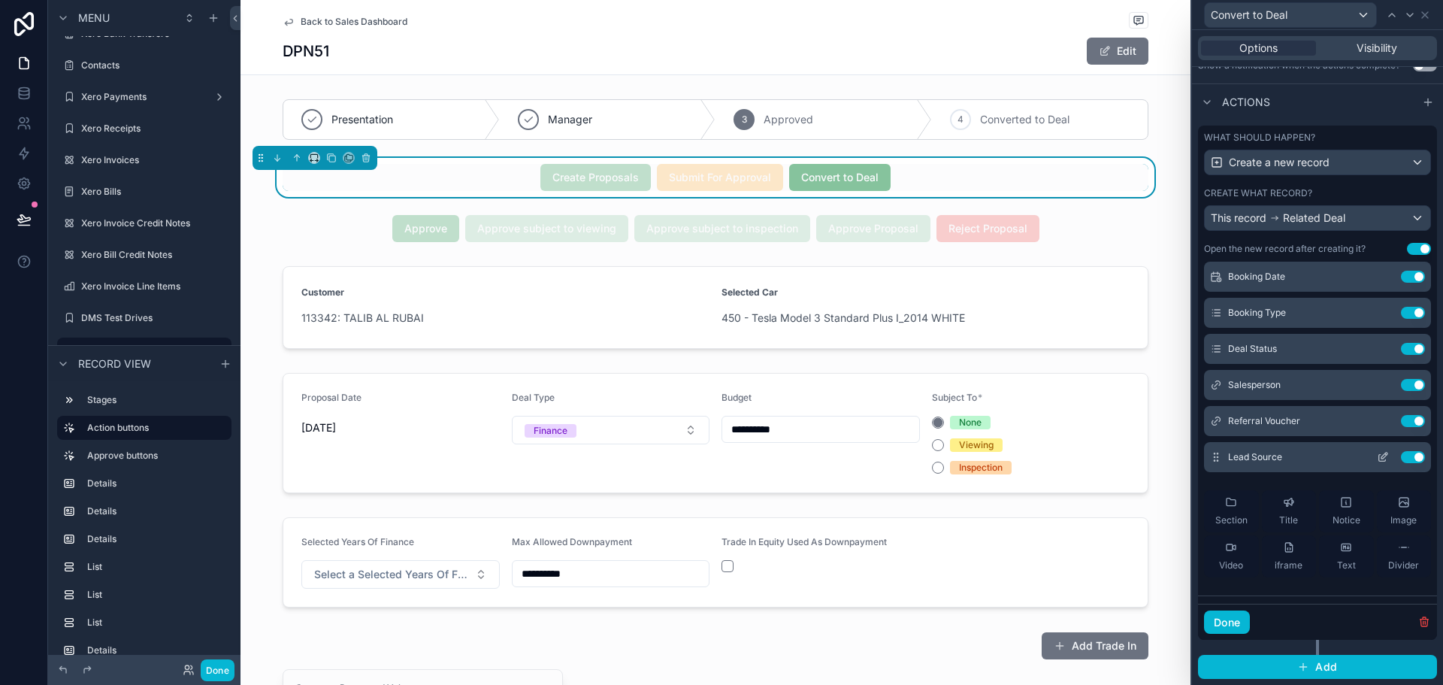
click at [1377, 458] on icon at bounding box center [1383, 457] width 12 height 12
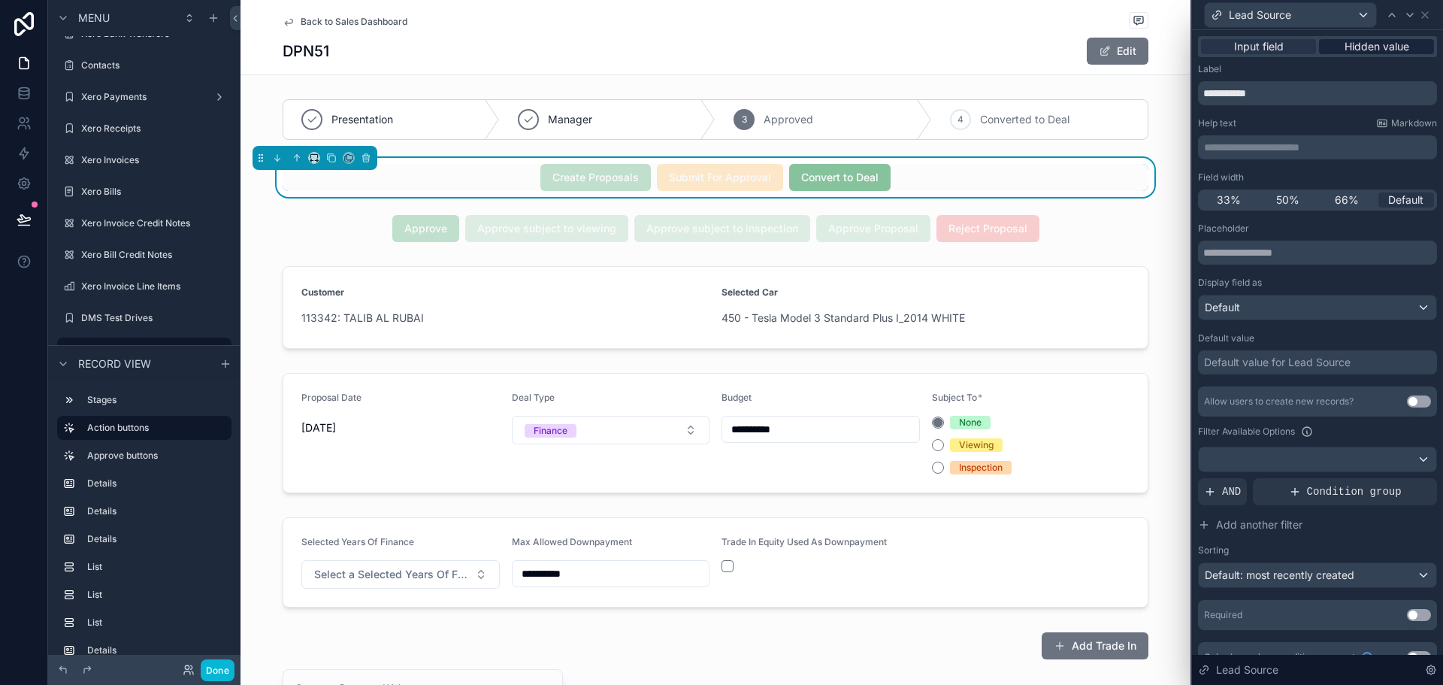
click at [1389, 41] on span "Hidden value" at bounding box center [1377, 46] width 65 height 15
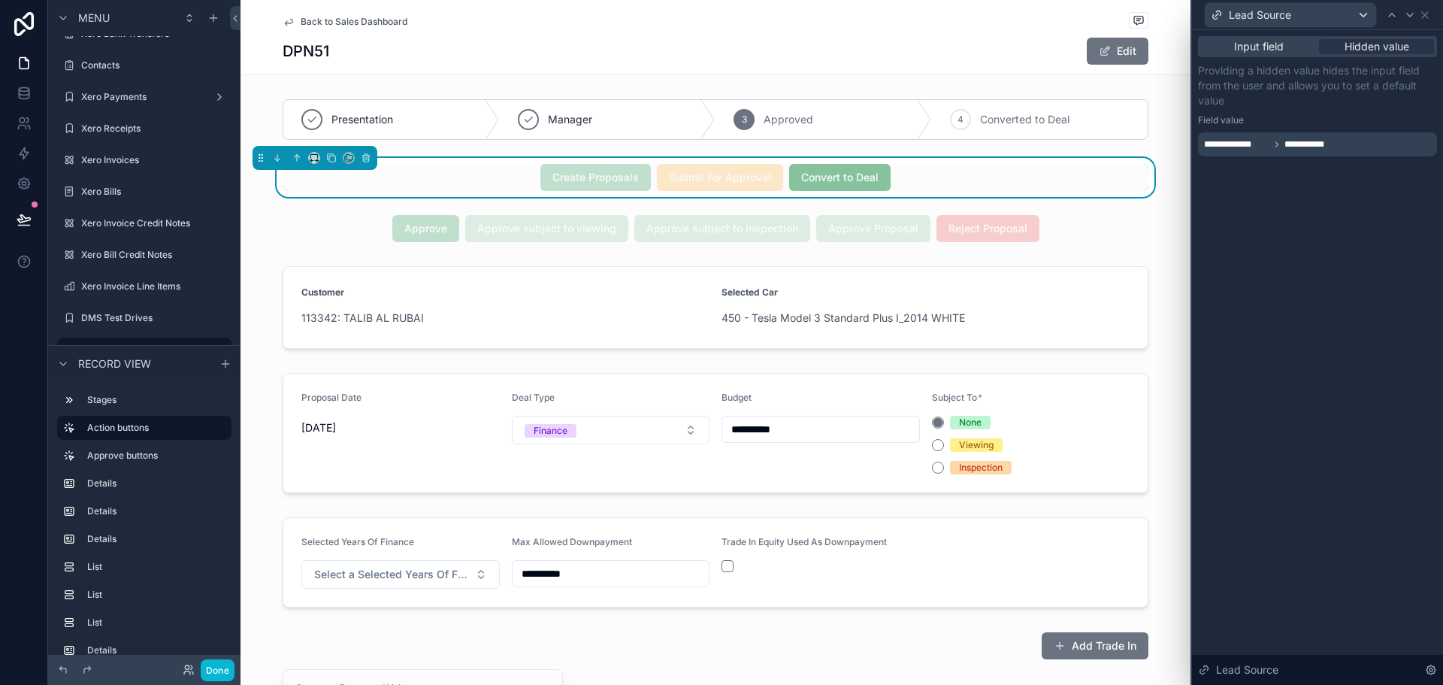
click at [1367, 133] on div "**********" at bounding box center [1317, 144] width 239 height 24
click at [1273, 437] on div "**********" at bounding box center [1317, 357] width 251 height 655
click at [1424, 12] on icon at bounding box center [1425, 15] width 12 height 12
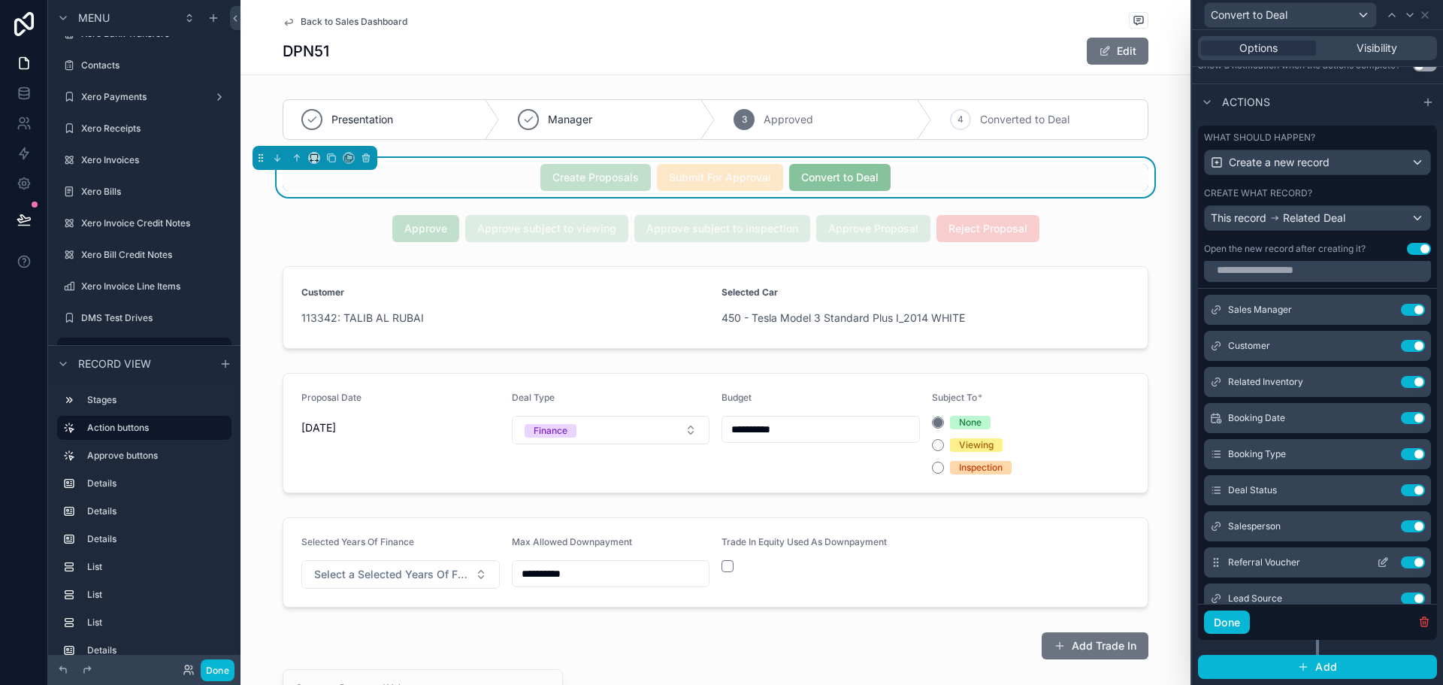
scroll to position [0, 0]
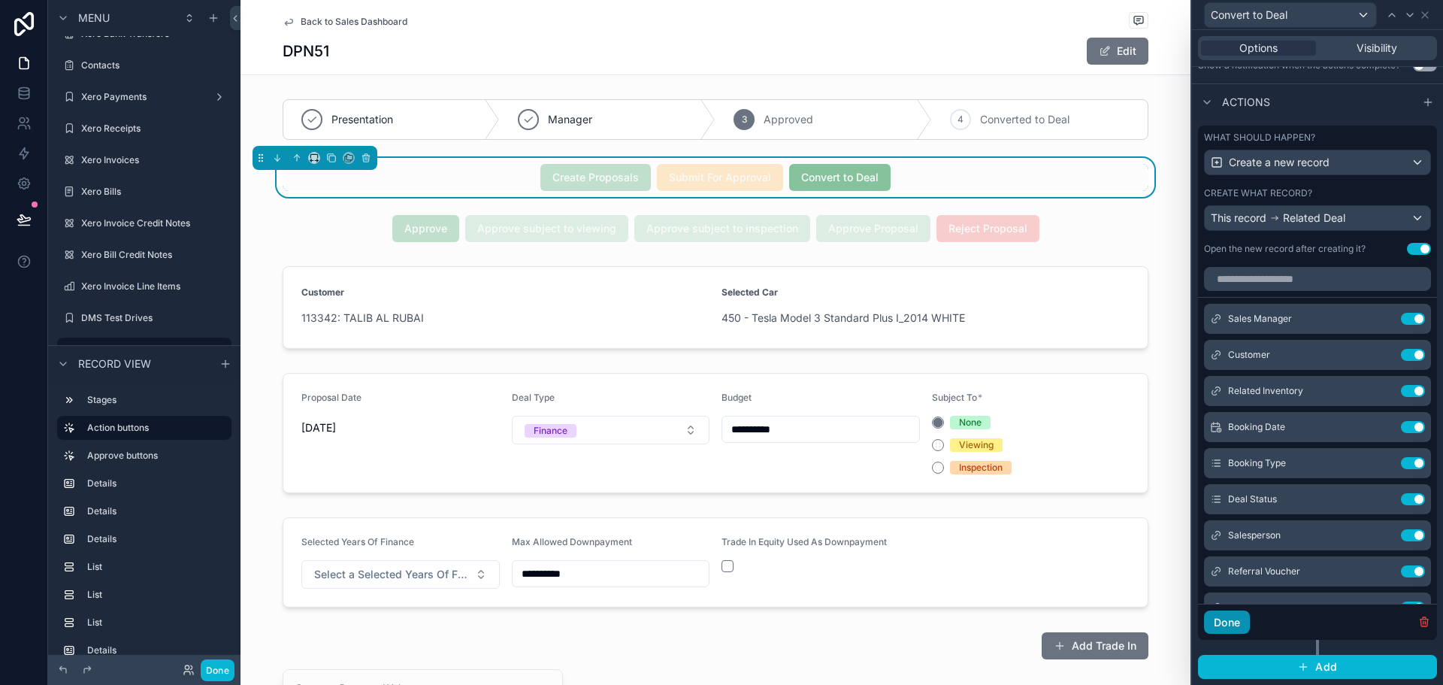
click at [1234, 616] on button "Done" at bounding box center [1227, 622] width 46 height 24
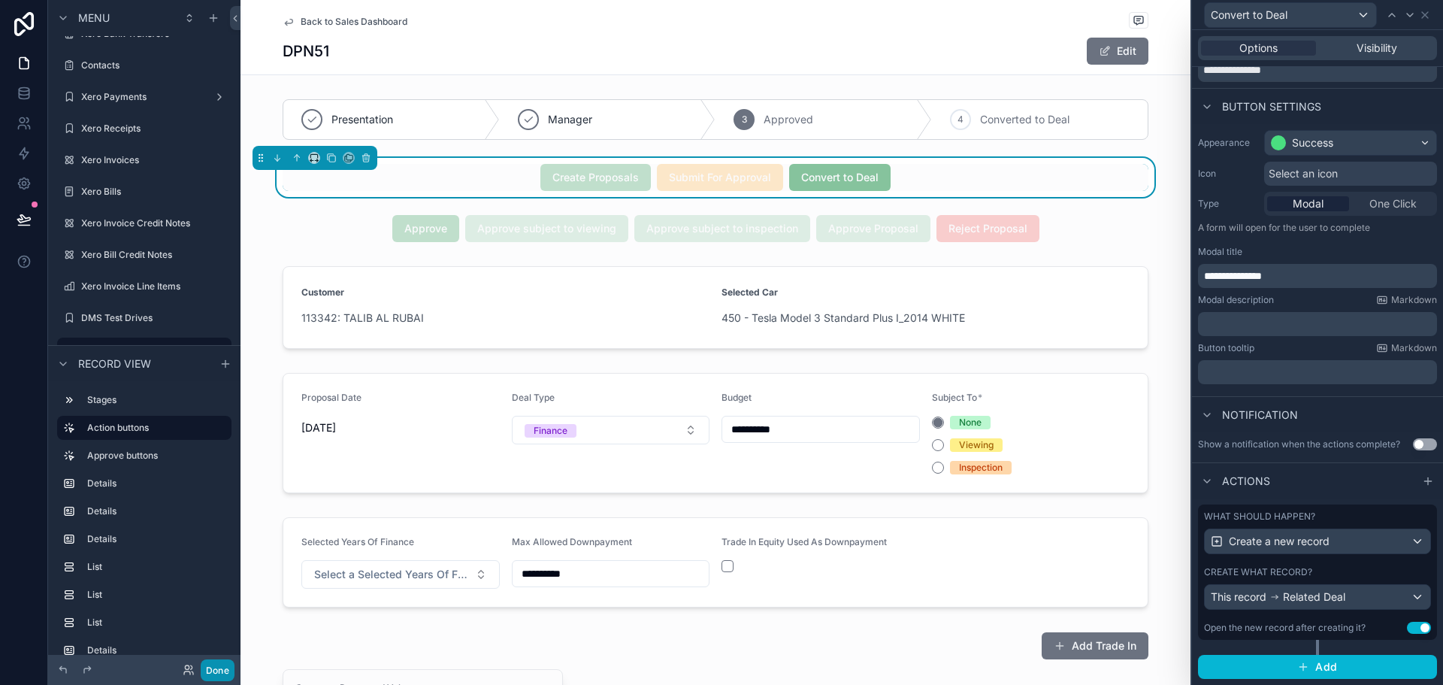
click at [217, 670] on button "Done" at bounding box center [218, 670] width 34 height 22
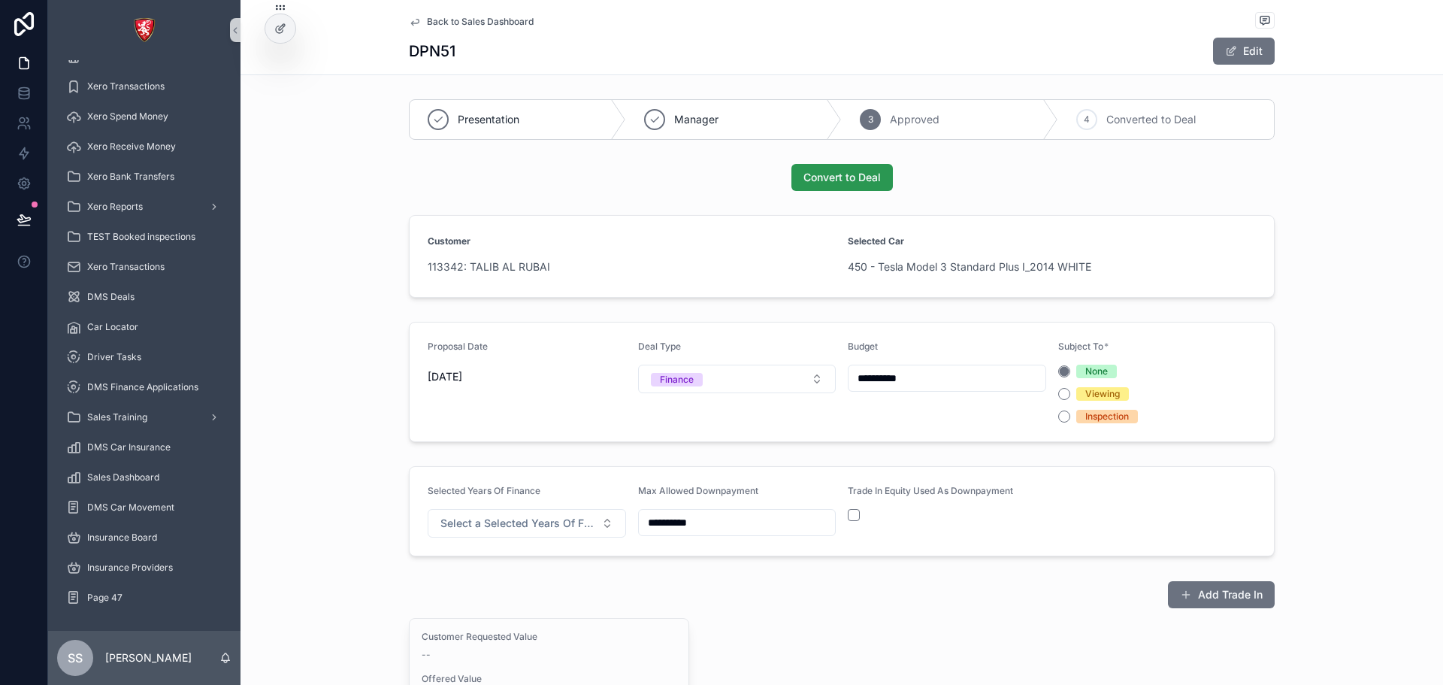
click at [824, 175] on span "Convert to Deal" at bounding box center [841, 177] width 77 height 15
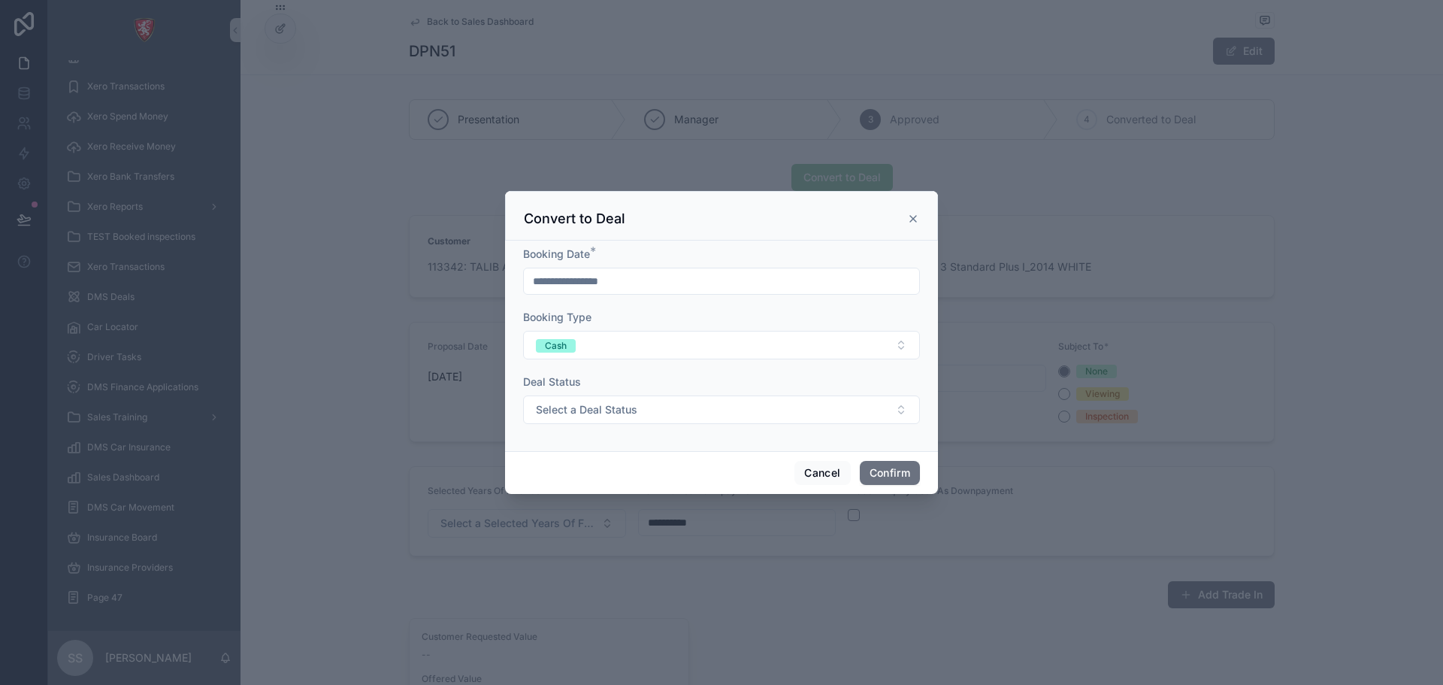
click at [918, 222] on icon at bounding box center [913, 219] width 12 height 12
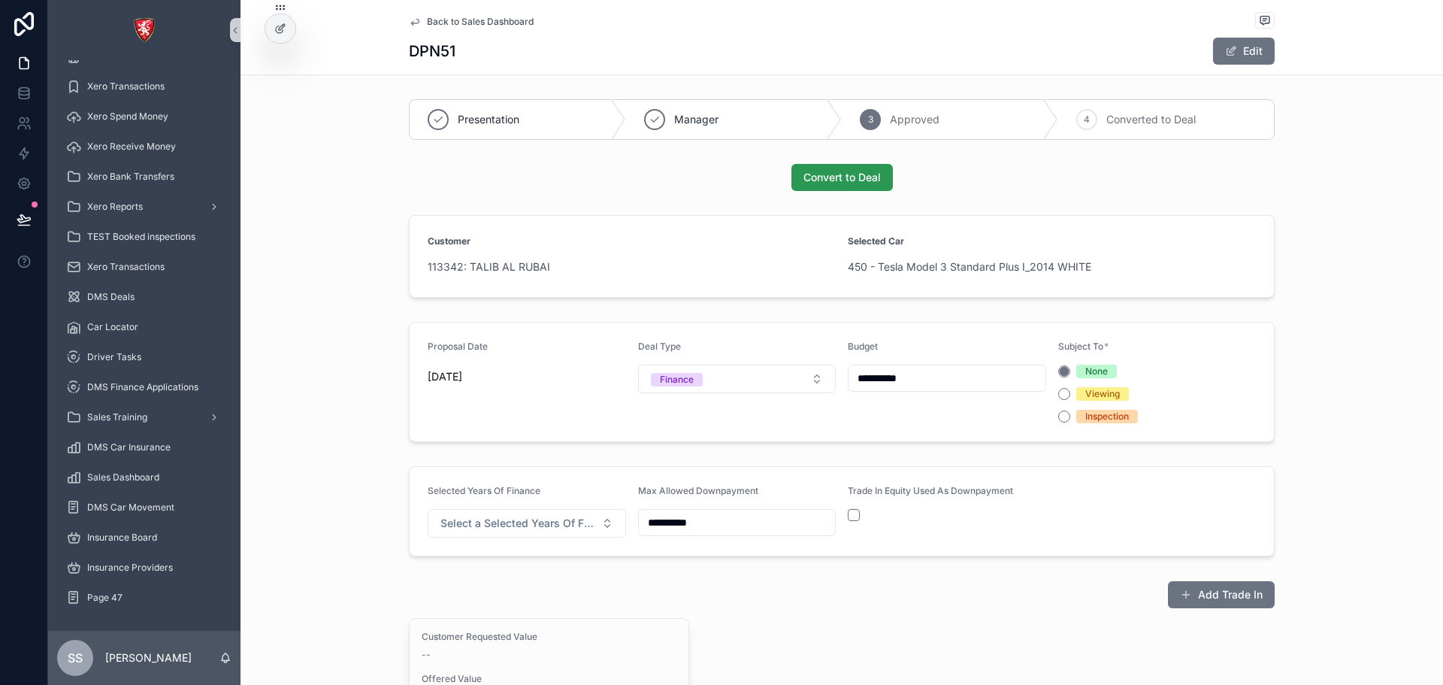
click at [862, 189] on button "Convert to Deal" at bounding box center [841, 177] width 101 height 27
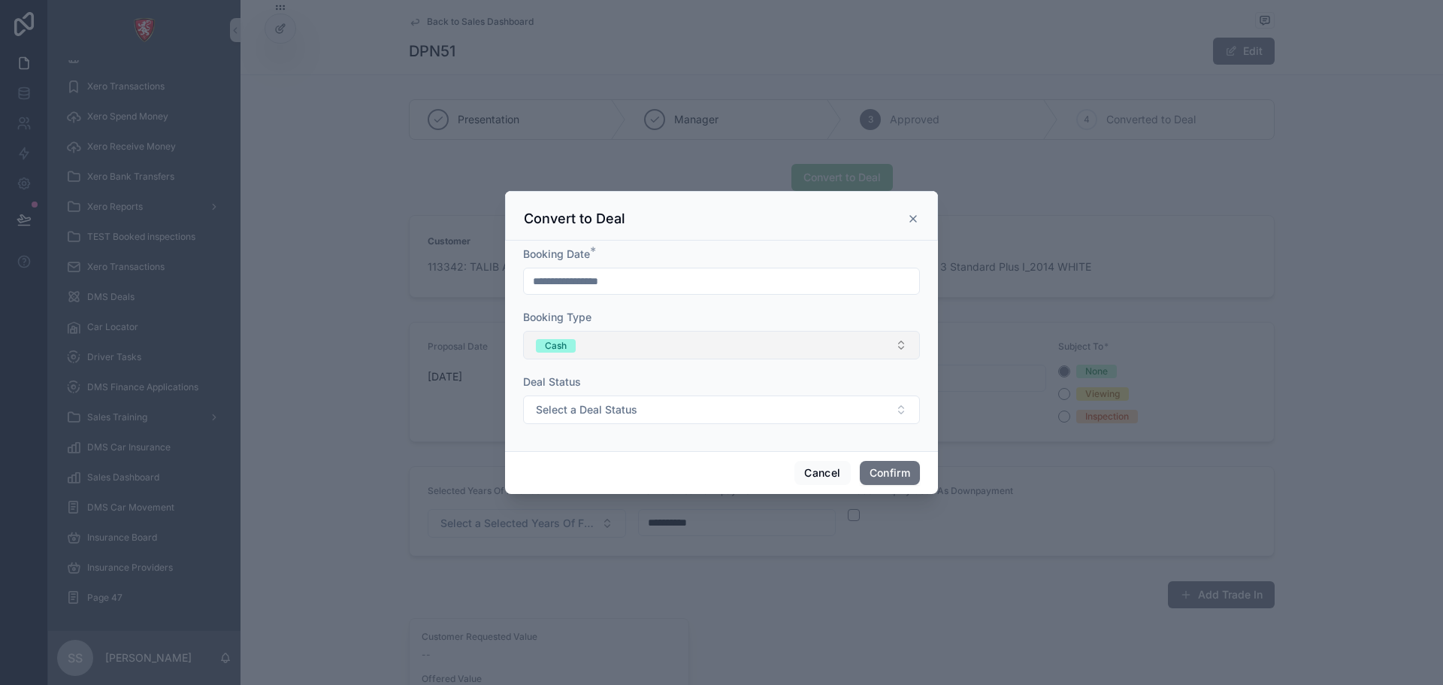
click at [694, 353] on button "Cash" at bounding box center [721, 345] width 397 height 29
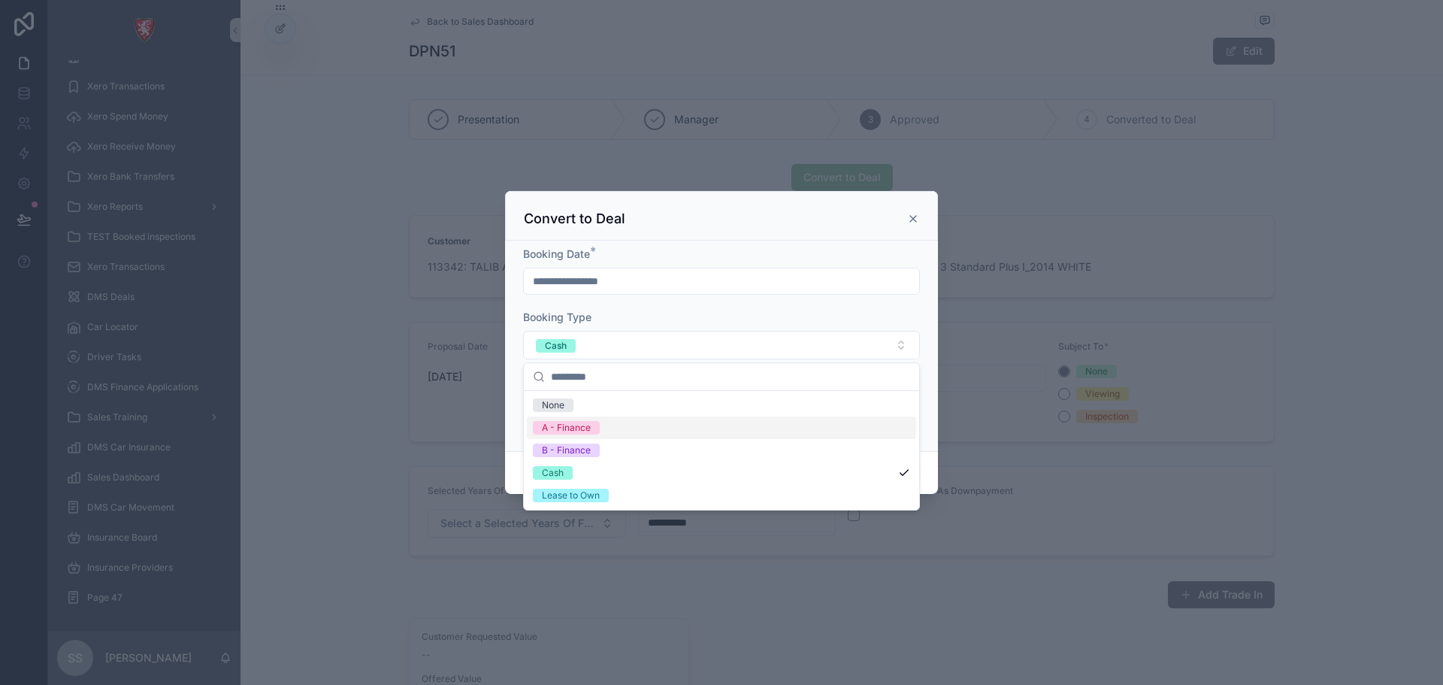
click at [699, 313] on div "Booking Type" at bounding box center [721, 317] width 397 height 15
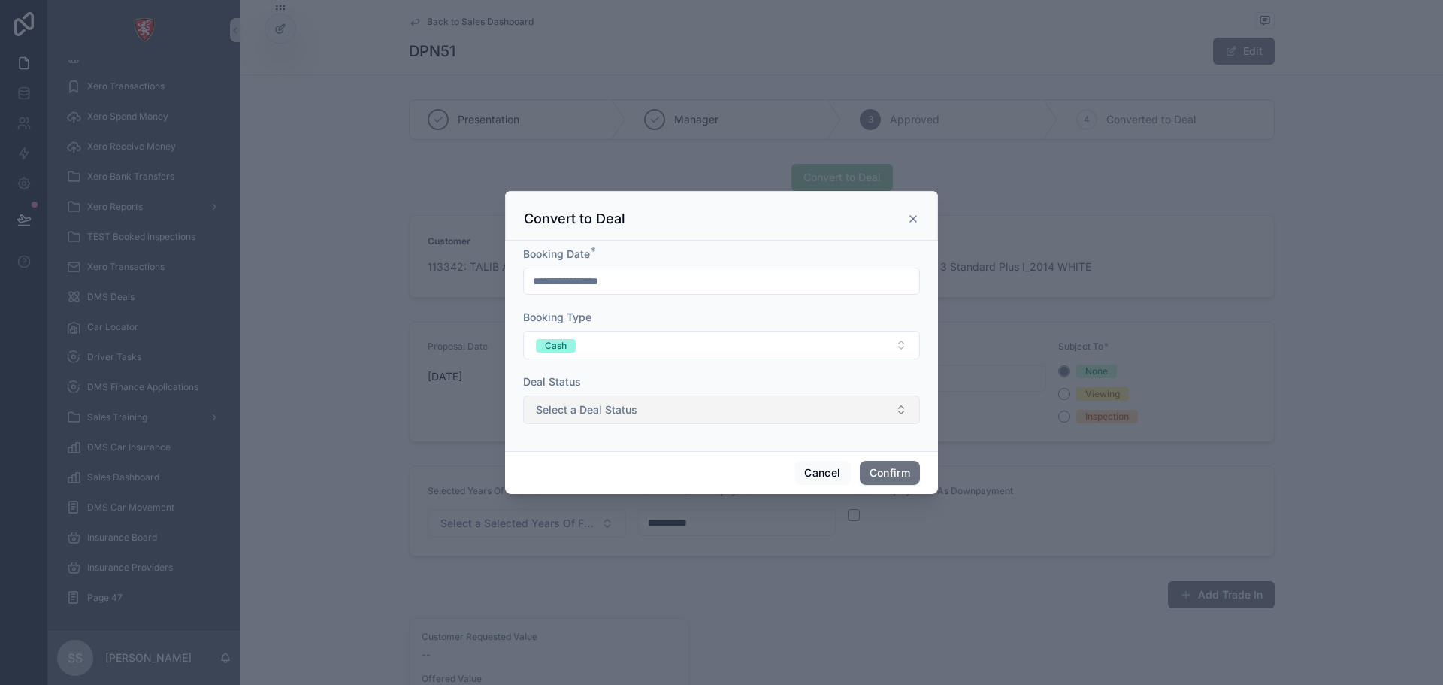
click at [669, 398] on button "Select a Deal Status" at bounding box center [721, 409] width 397 height 29
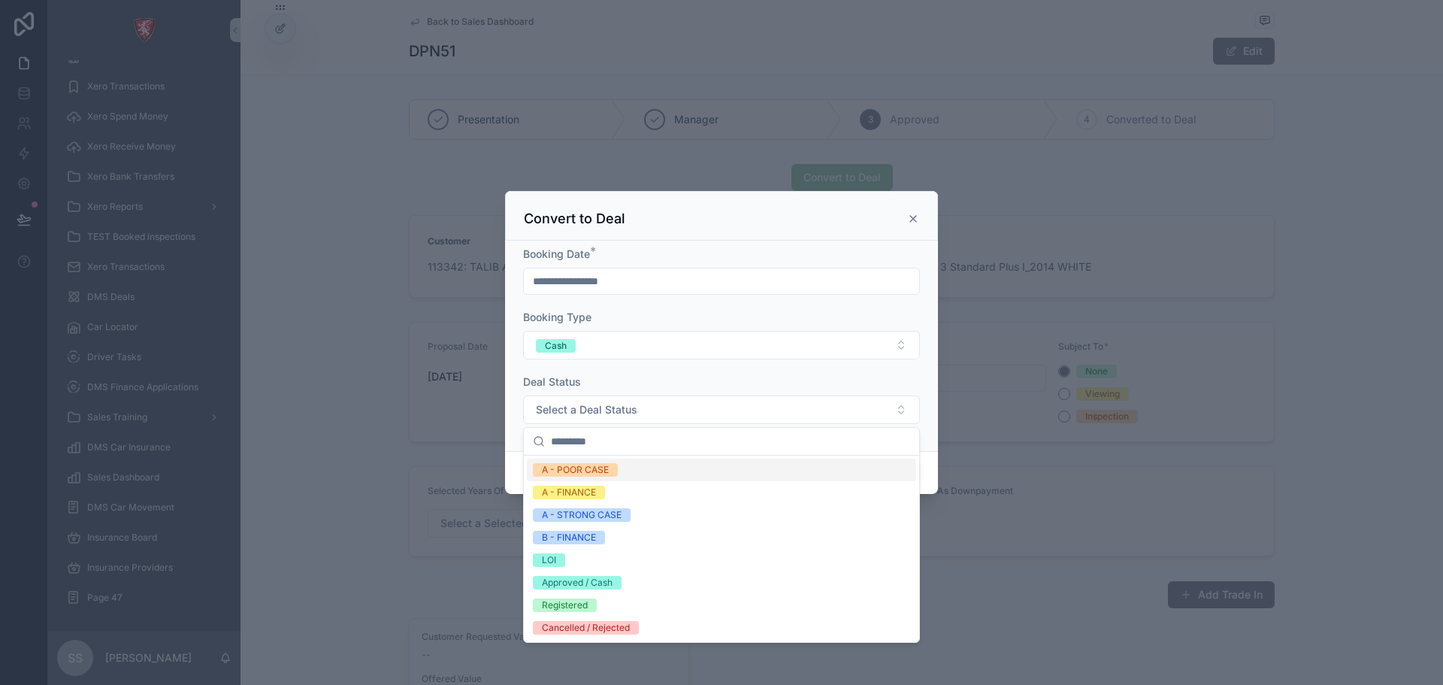
click at [918, 219] on icon at bounding box center [913, 219] width 12 height 12
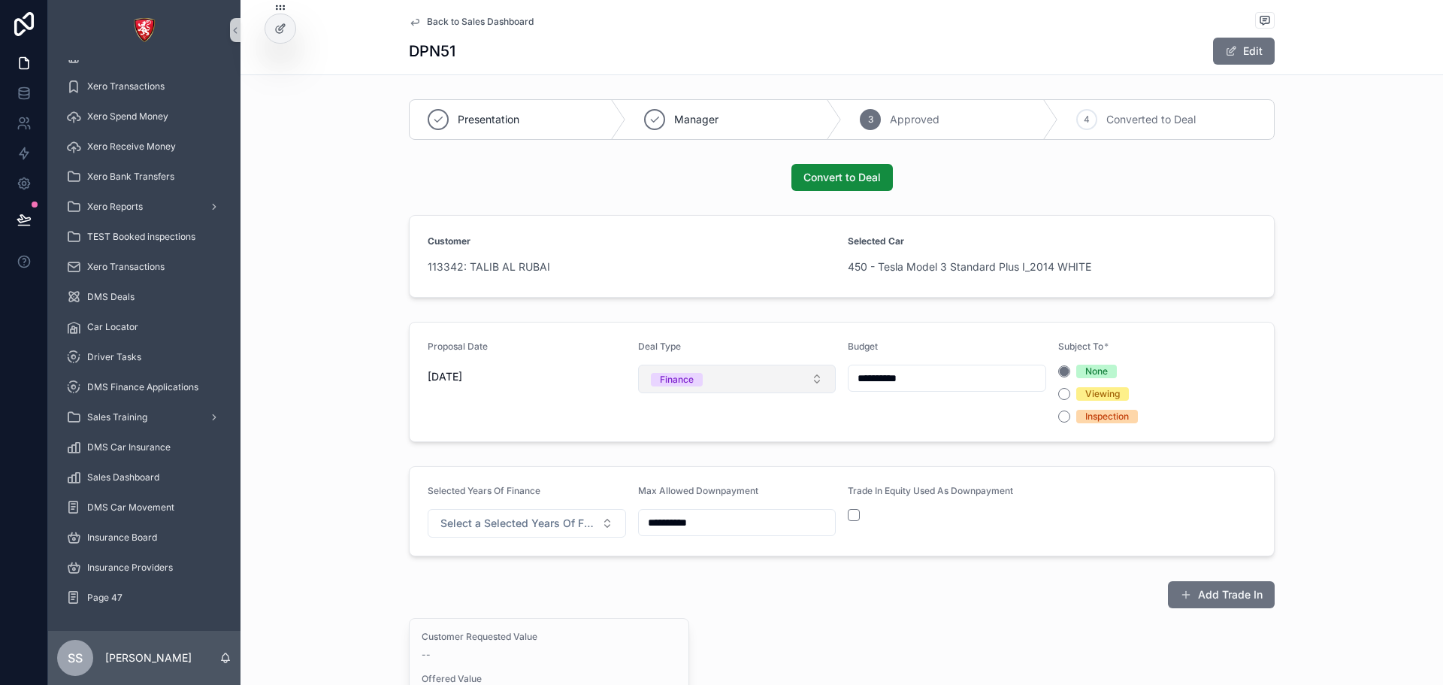
click at [788, 382] on button "Finance" at bounding box center [737, 379] width 198 height 29
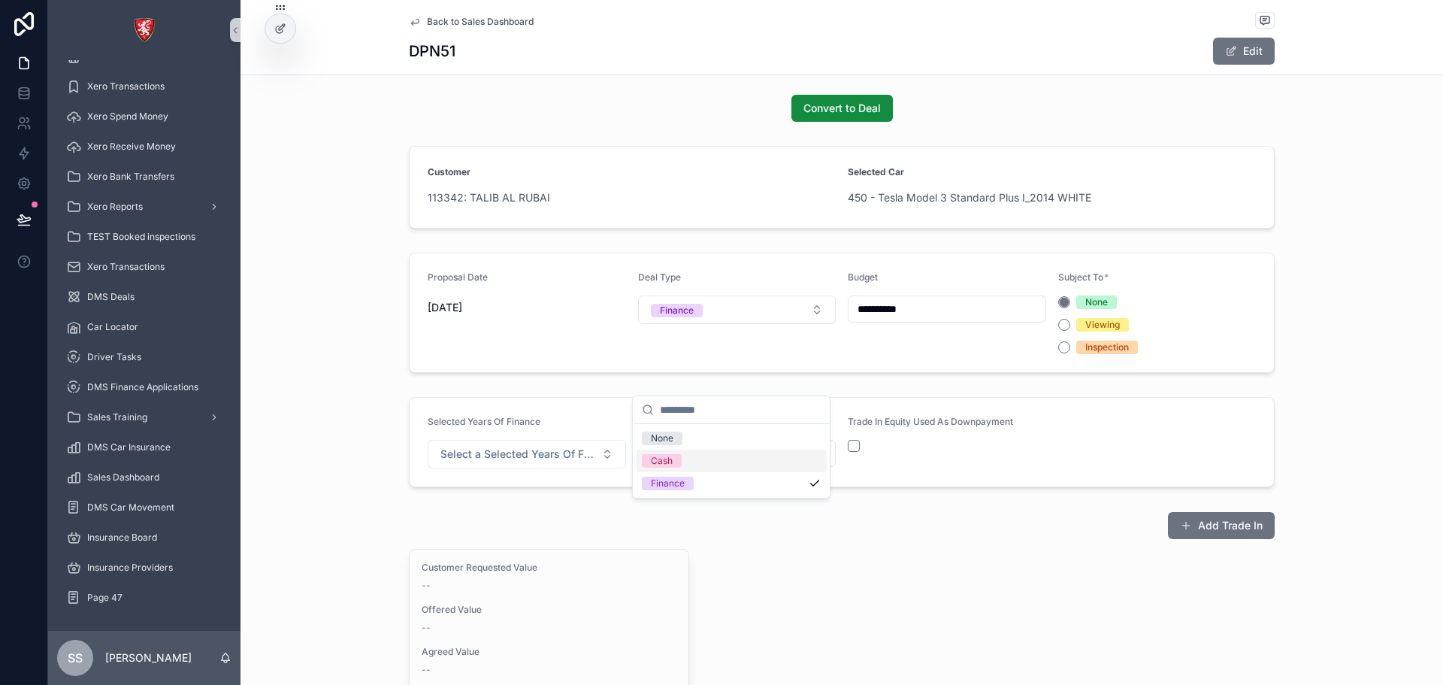
scroll to position [0, 0]
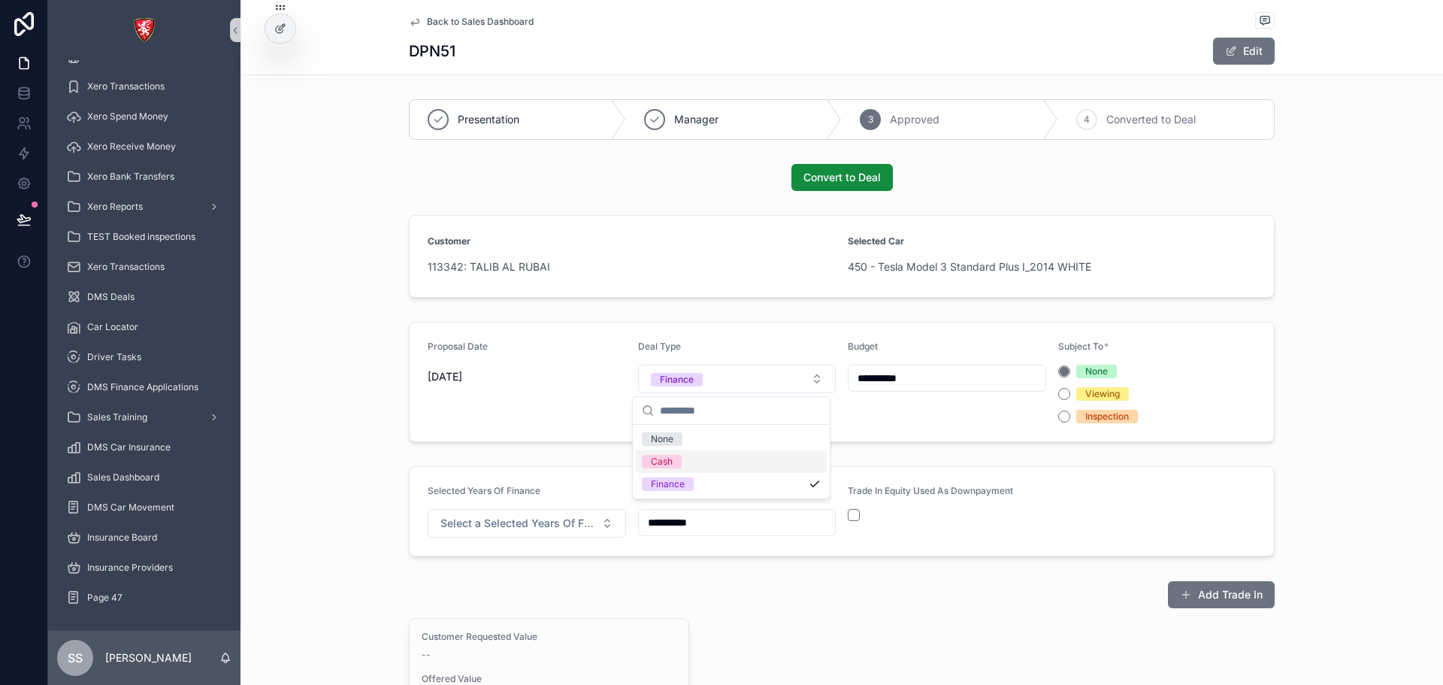
drag, startPoint x: 673, startPoint y: 346, endPoint x: 666, endPoint y: 338, distance: 10.1
click at [673, 346] on span "Deal Type" at bounding box center [659, 345] width 43 height 11
click at [289, 29] on div at bounding box center [280, 28] width 30 height 29
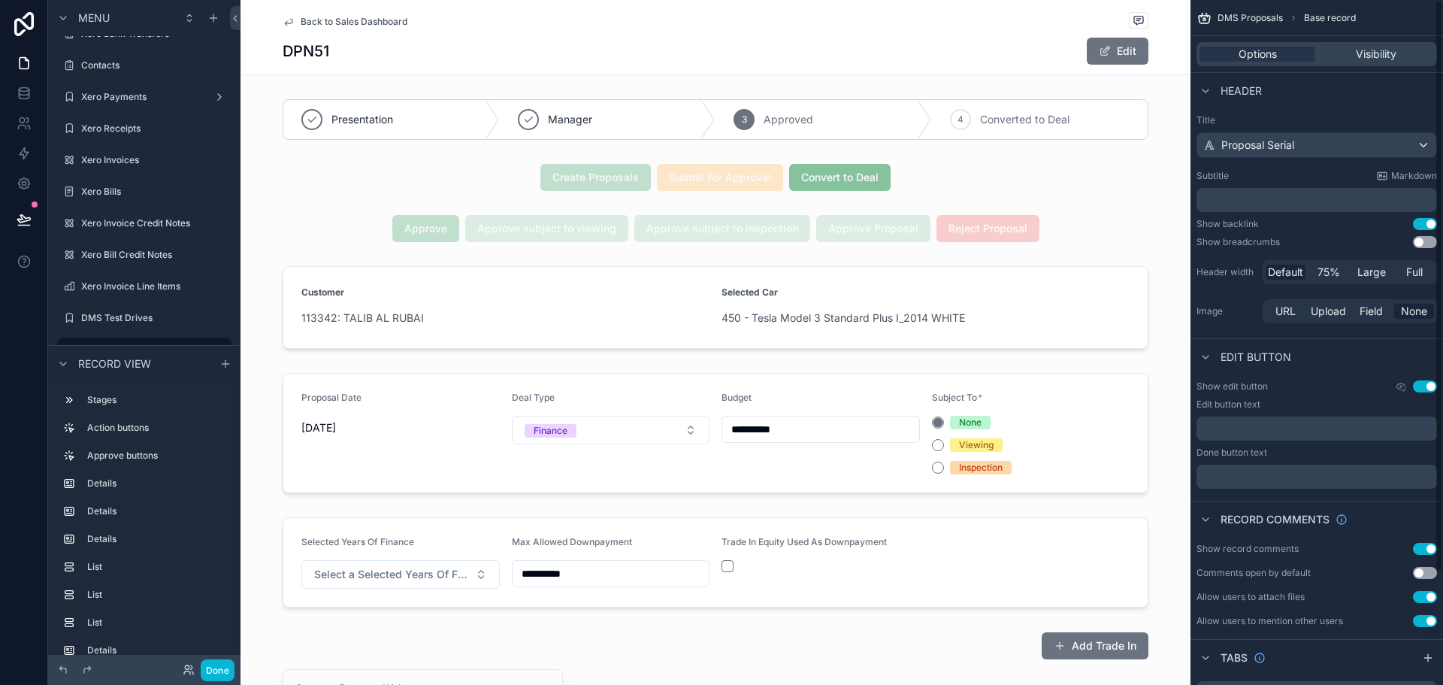
scroll to position [135, 0]
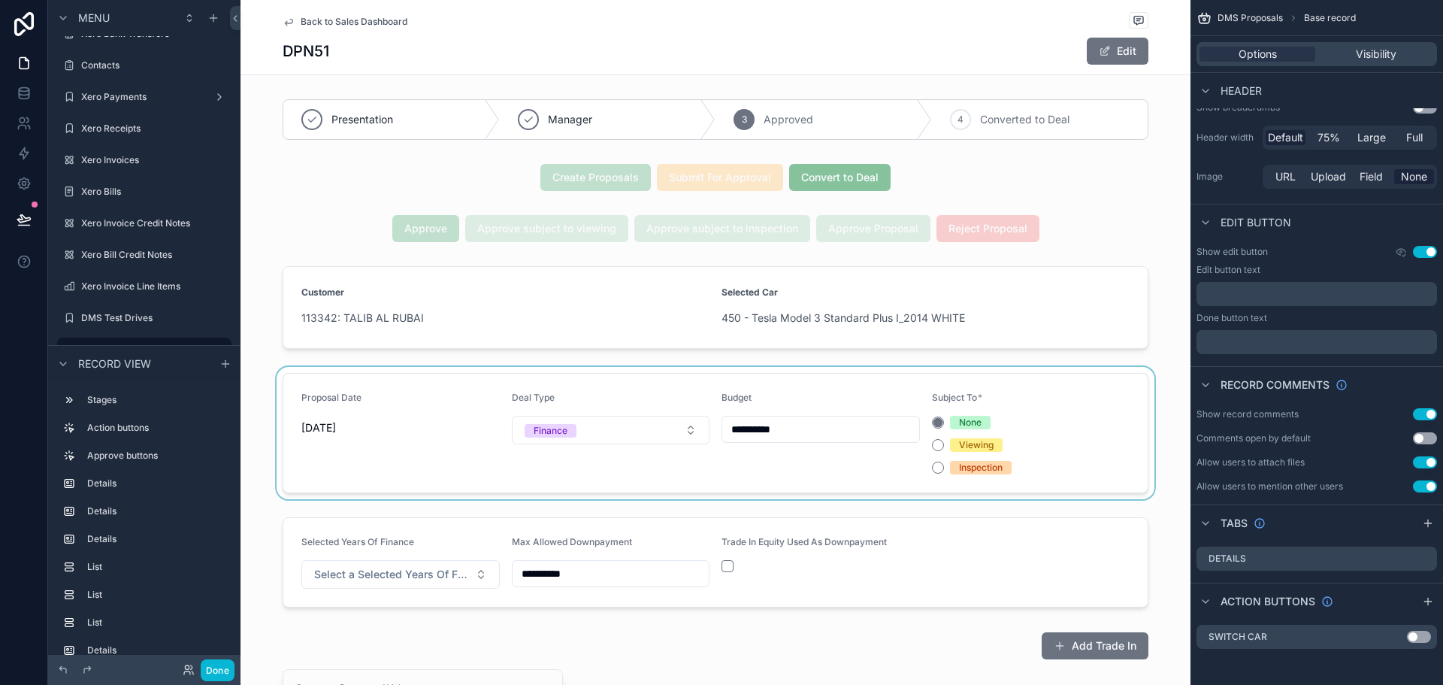
click at [637, 410] on div "scrollable content" at bounding box center [716, 433] width 950 height 132
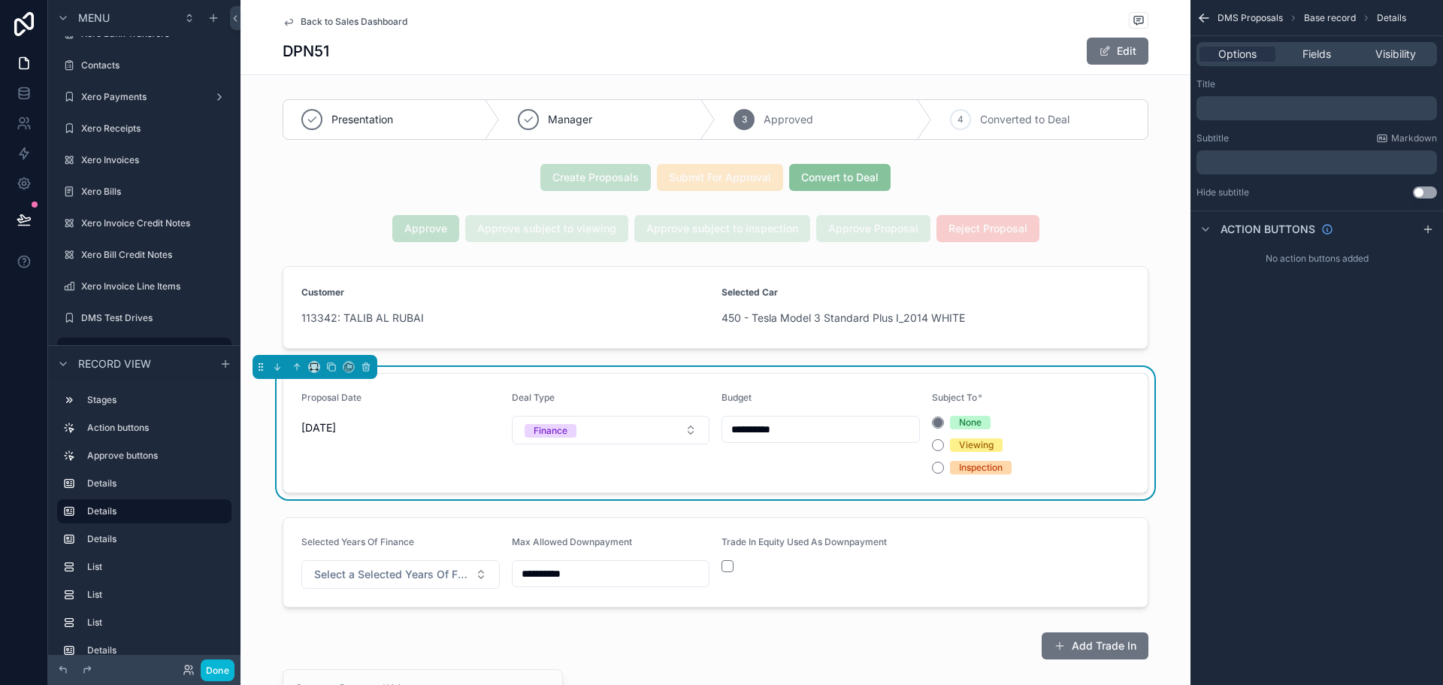
scroll to position [0, 0]
click at [1321, 53] on span "Fields" at bounding box center [1316, 54] width 29 height 15
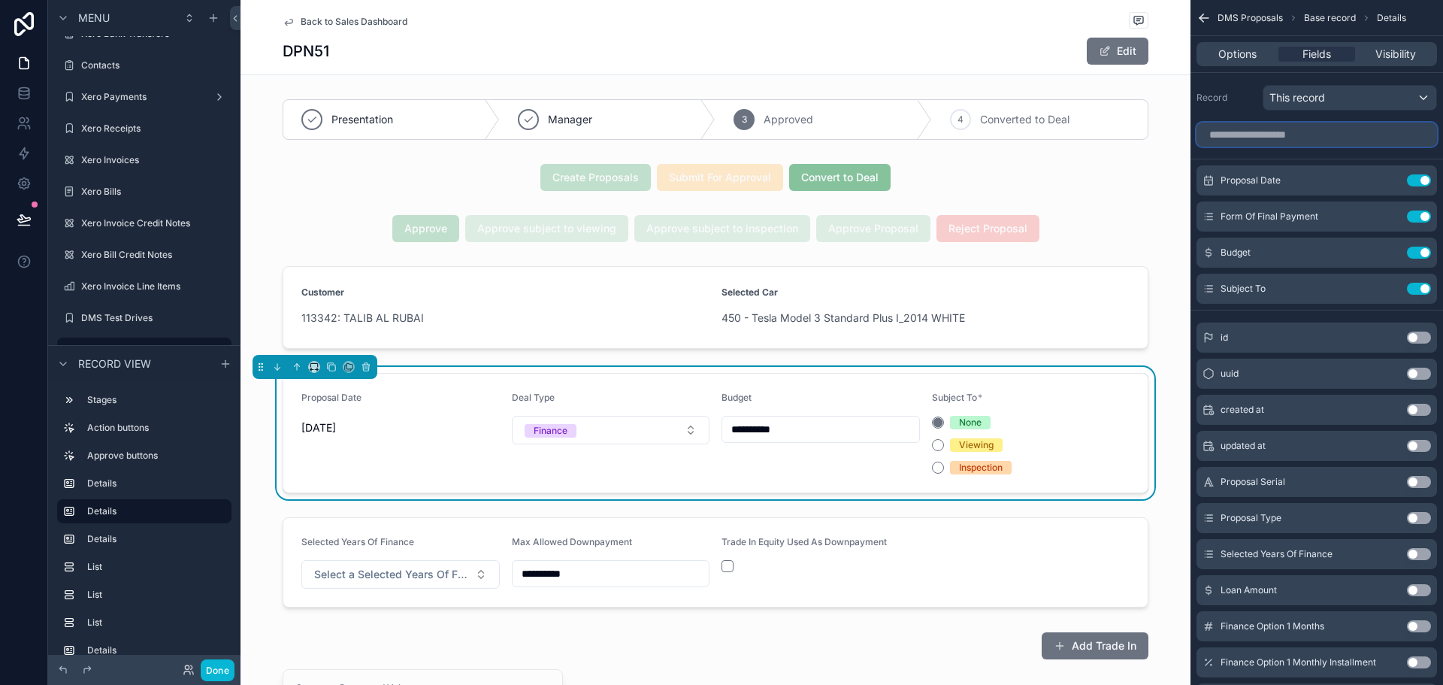
click at [1320, 134] on input "scrollable content" at bounding box center [1317, 135] width 241 height 24
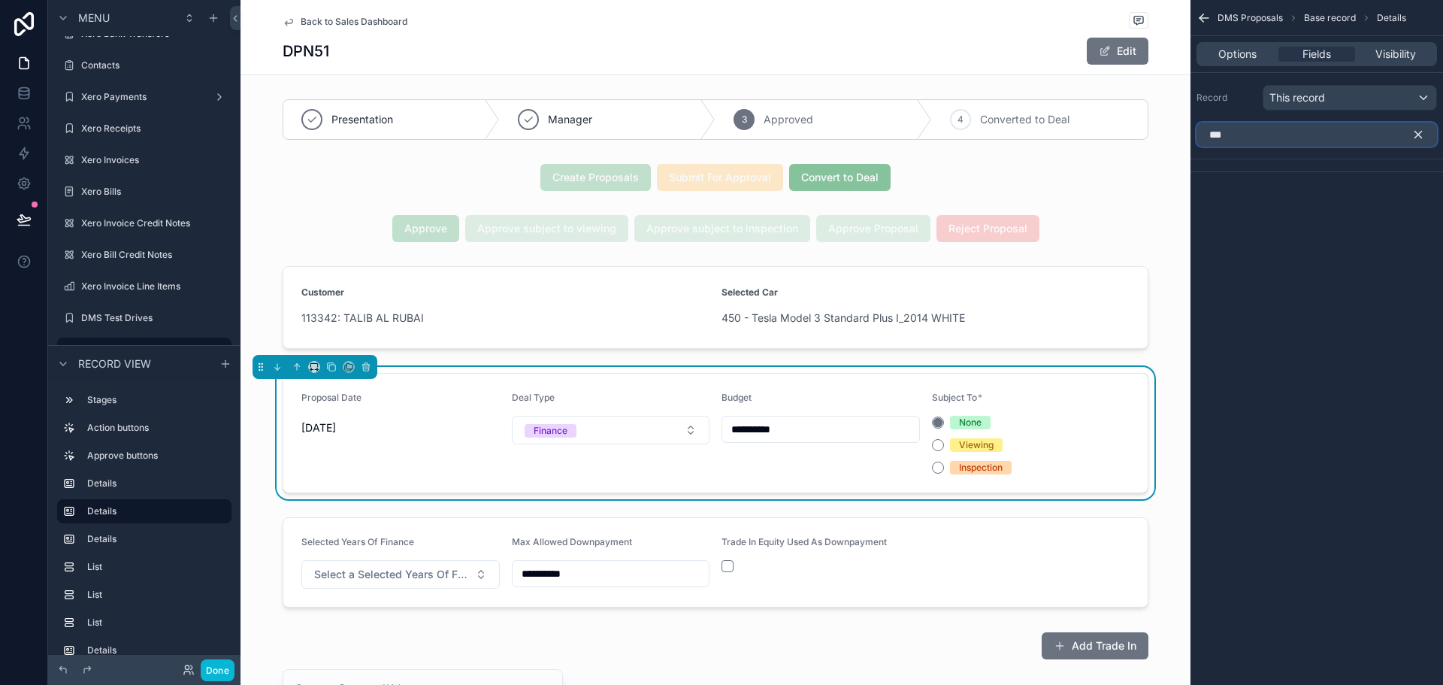
type input "***"
click at [338, 30] on div "Back to Sales Dashboard" at bounding box center [716, 21] width 866 height 19
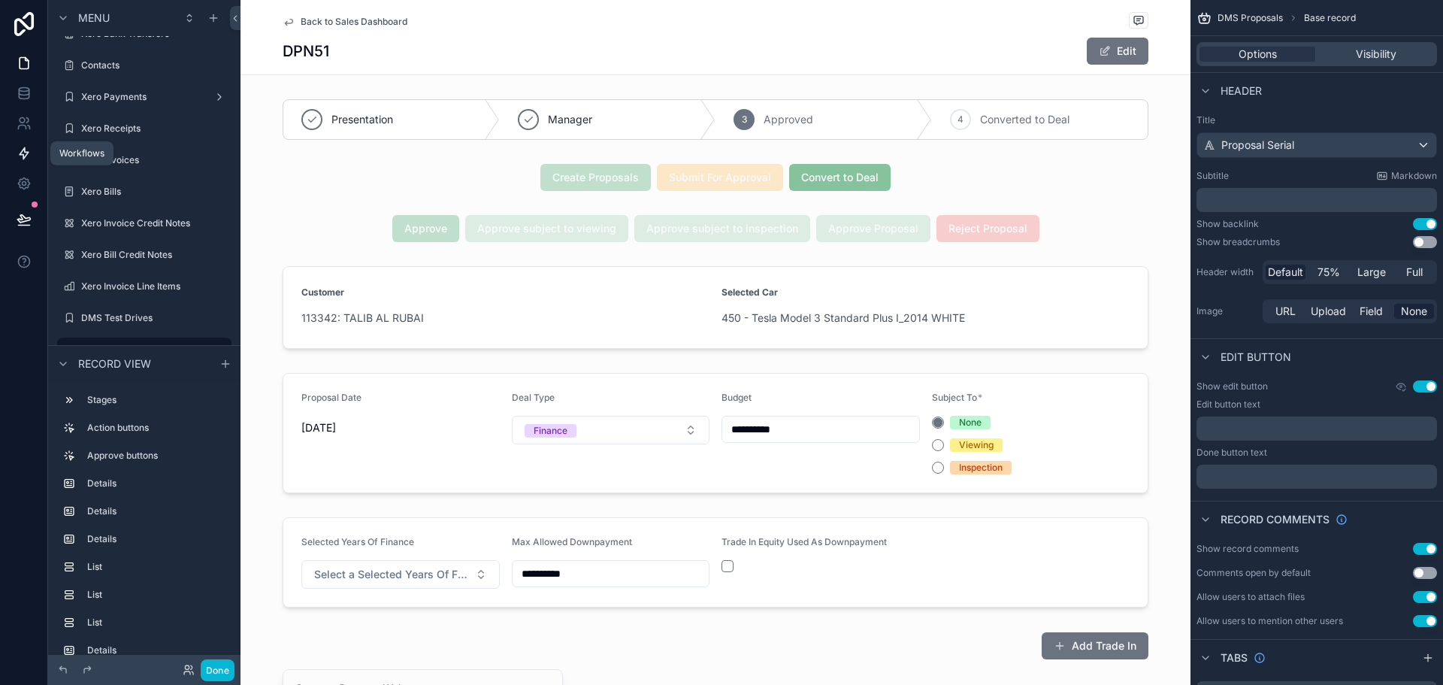
click at [35, 158] on link at bounding box center [23, 153] width 47 height 30
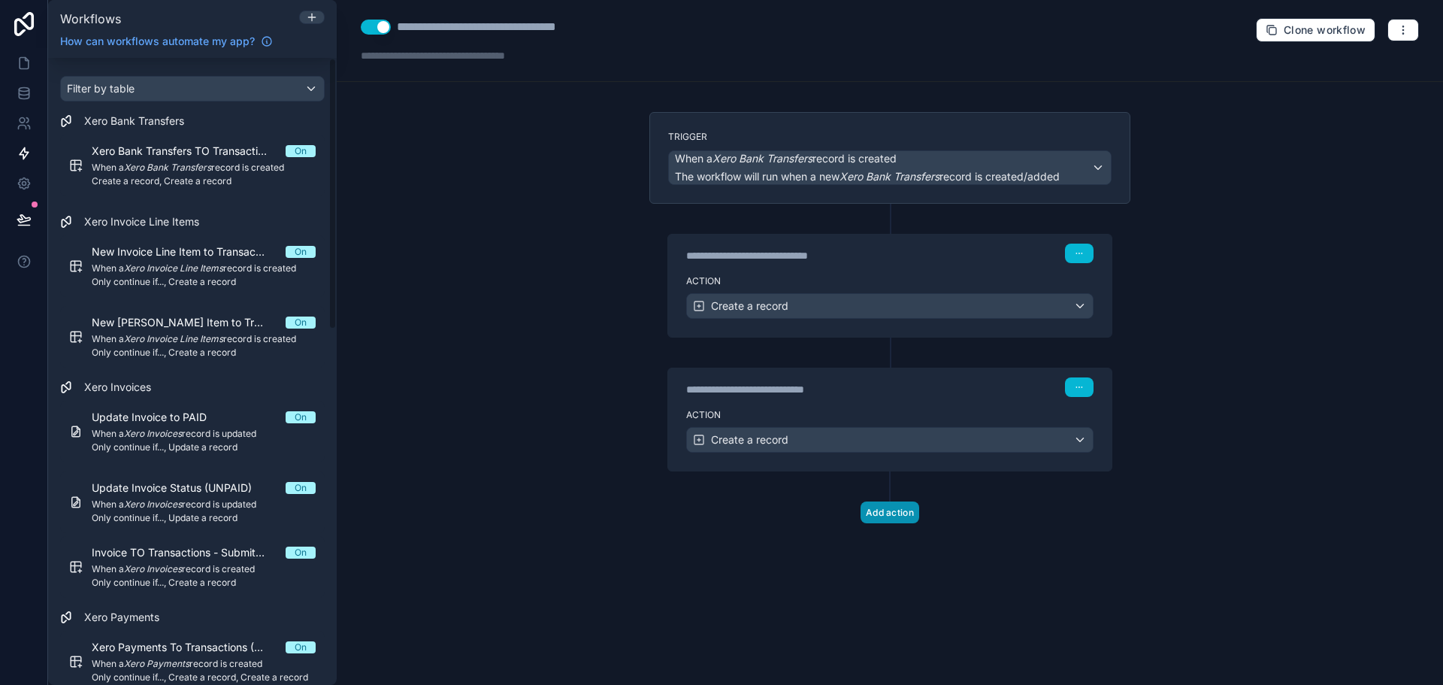
click at [876, 506] on button "Add action" at bounding box center [890, 512] width 59 height 22
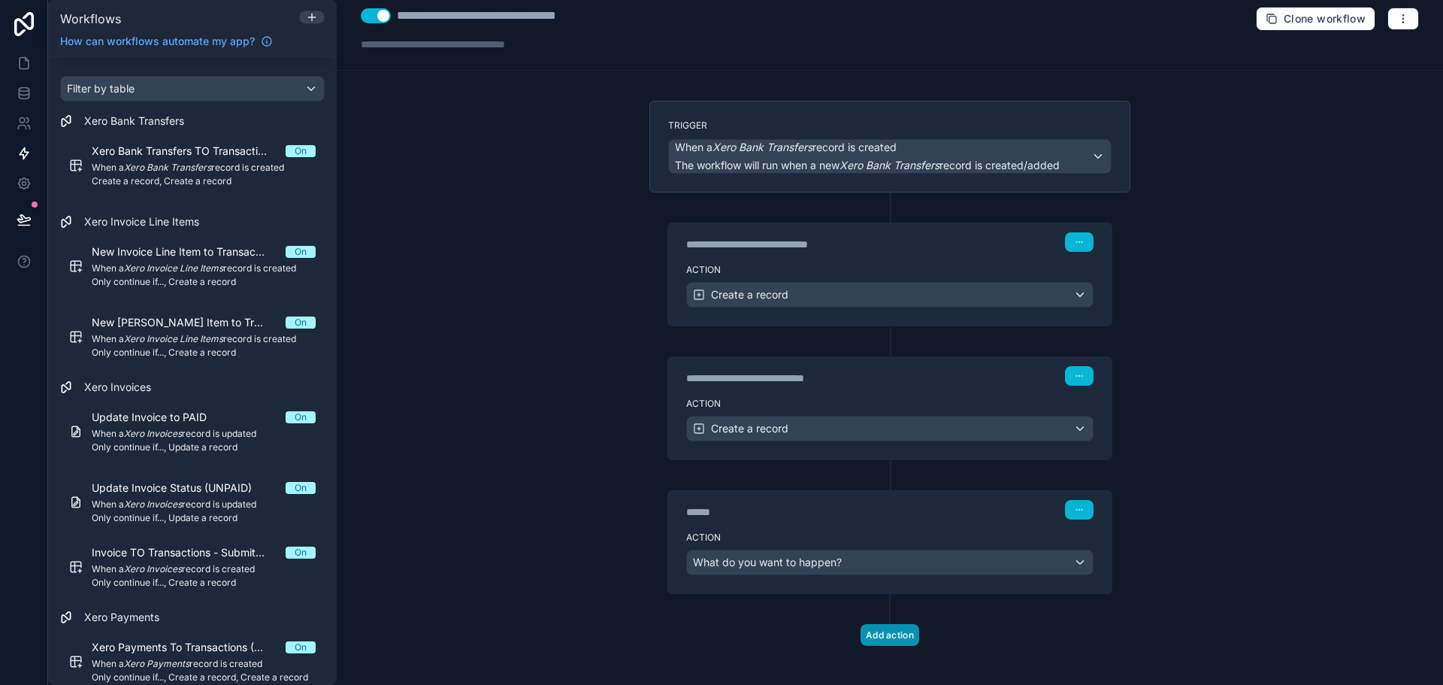
scroll to position [20, 0]
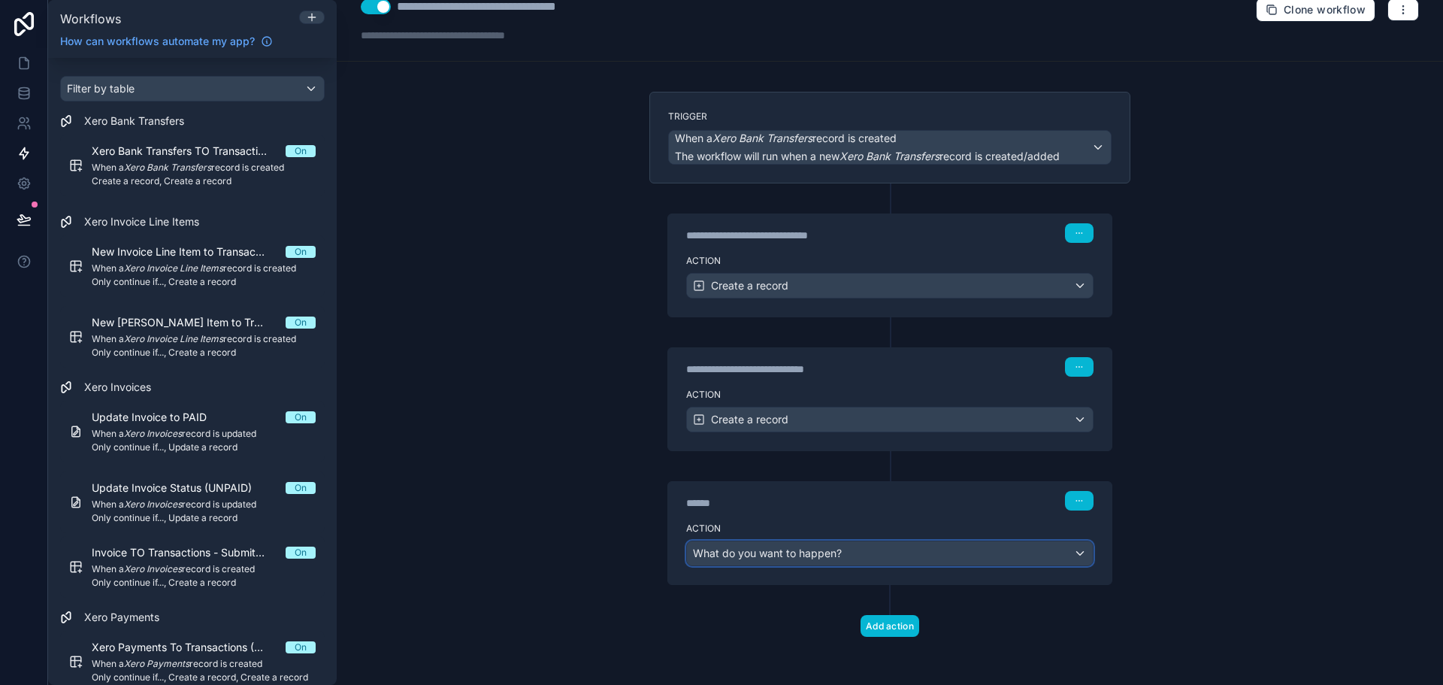
click at [805, 555] on span "What do you want to happen?" at bounding box center [767, 552] width 149 height 13
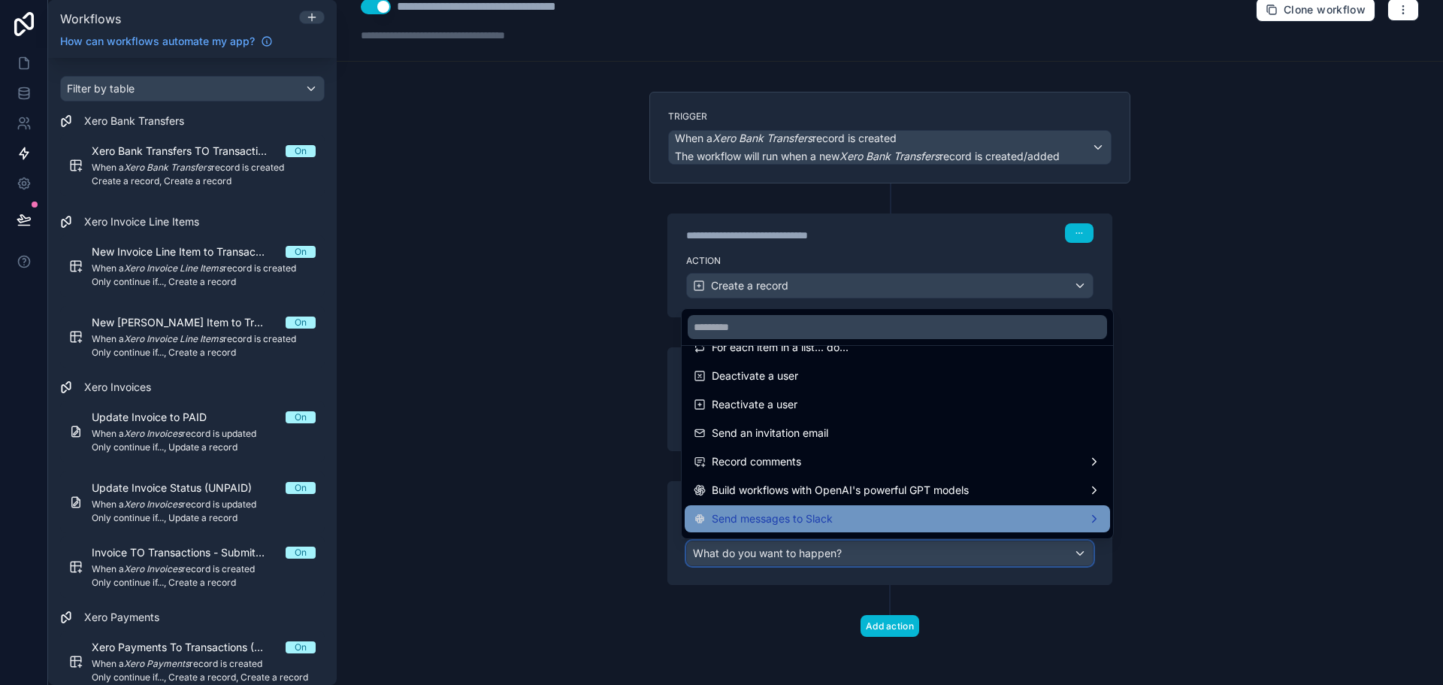
scroll to position [278, 0]
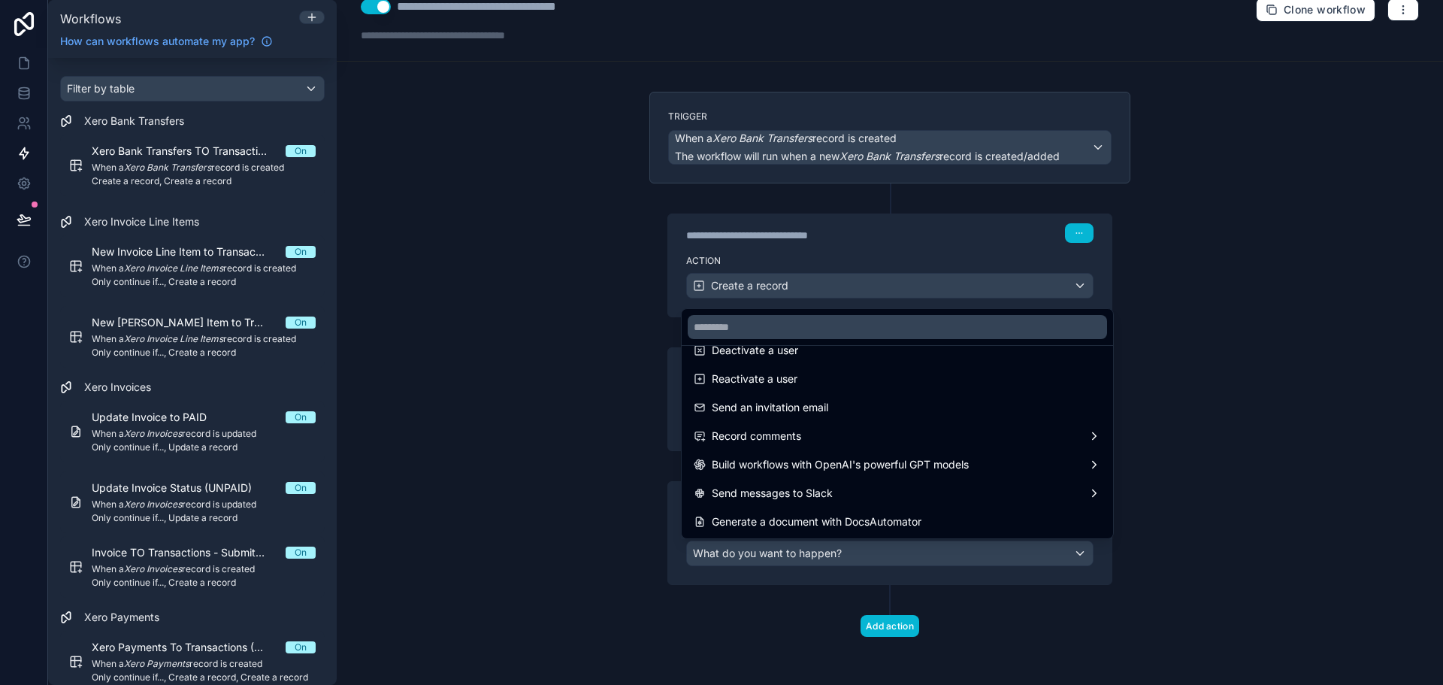
drag, startPoint x: 1178, startPoint y: 7, endPoint x: 458, endPoint y: 610, distance: 939.5
click at [458, 610] on div at bounding box center [721, 342] width 1443 height 685
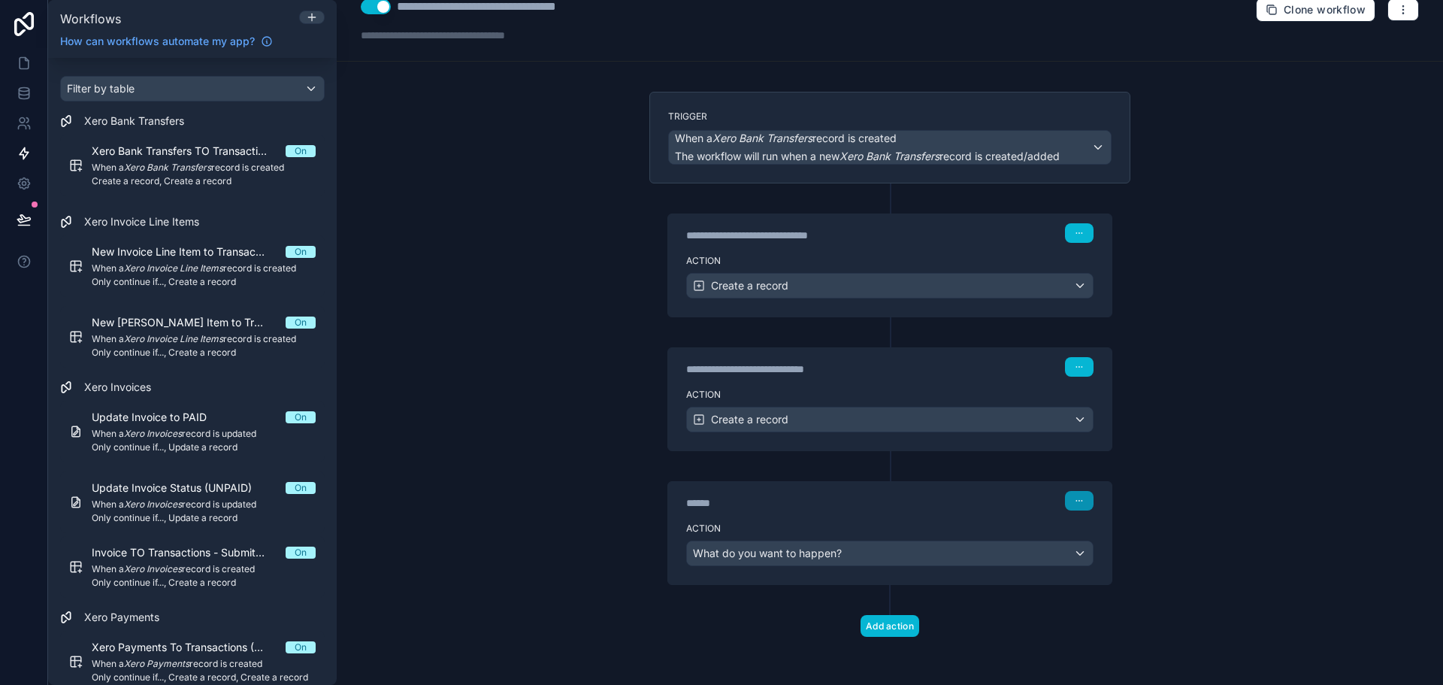
click at [1079, 503] on button "button" at bounding box center [1079, 501] width 29 height 20
click at [1100, 558] on span "Delete" at bounding box center [1102, 558] width 28 height 12
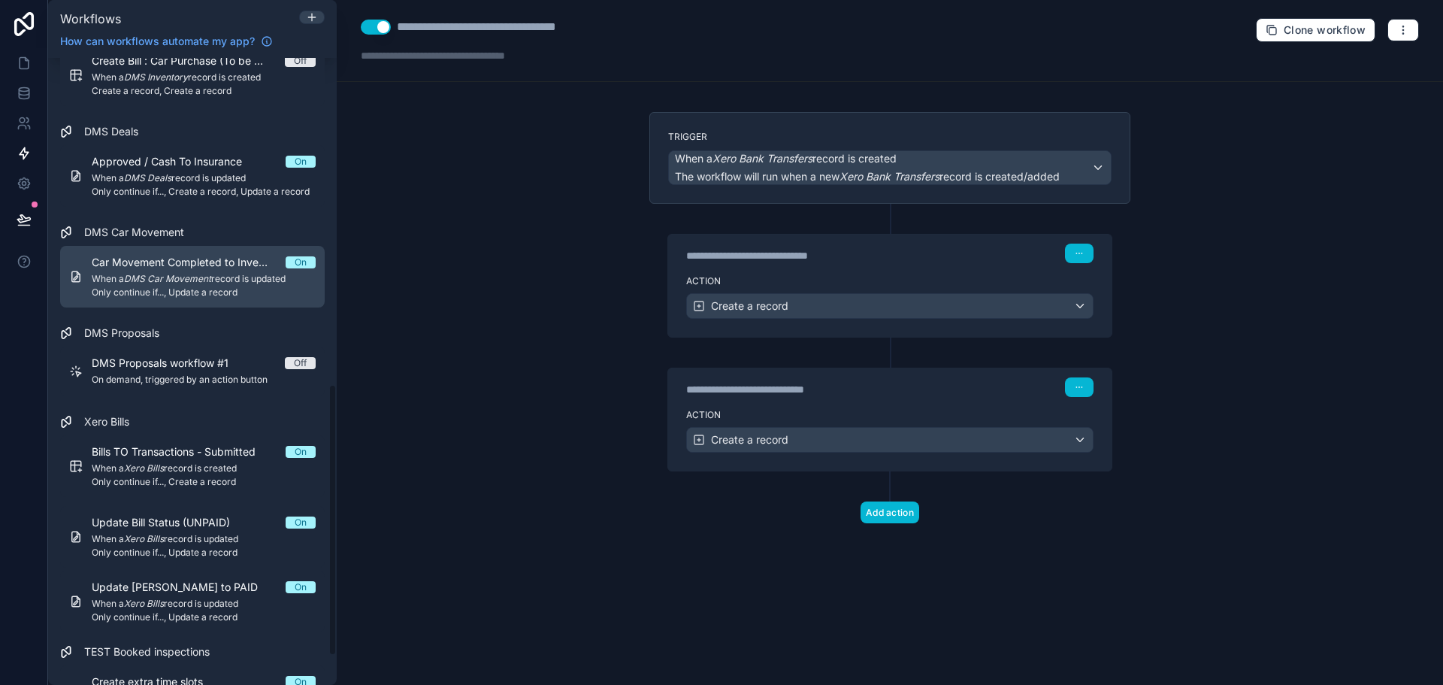
scroll to position [818, 0]
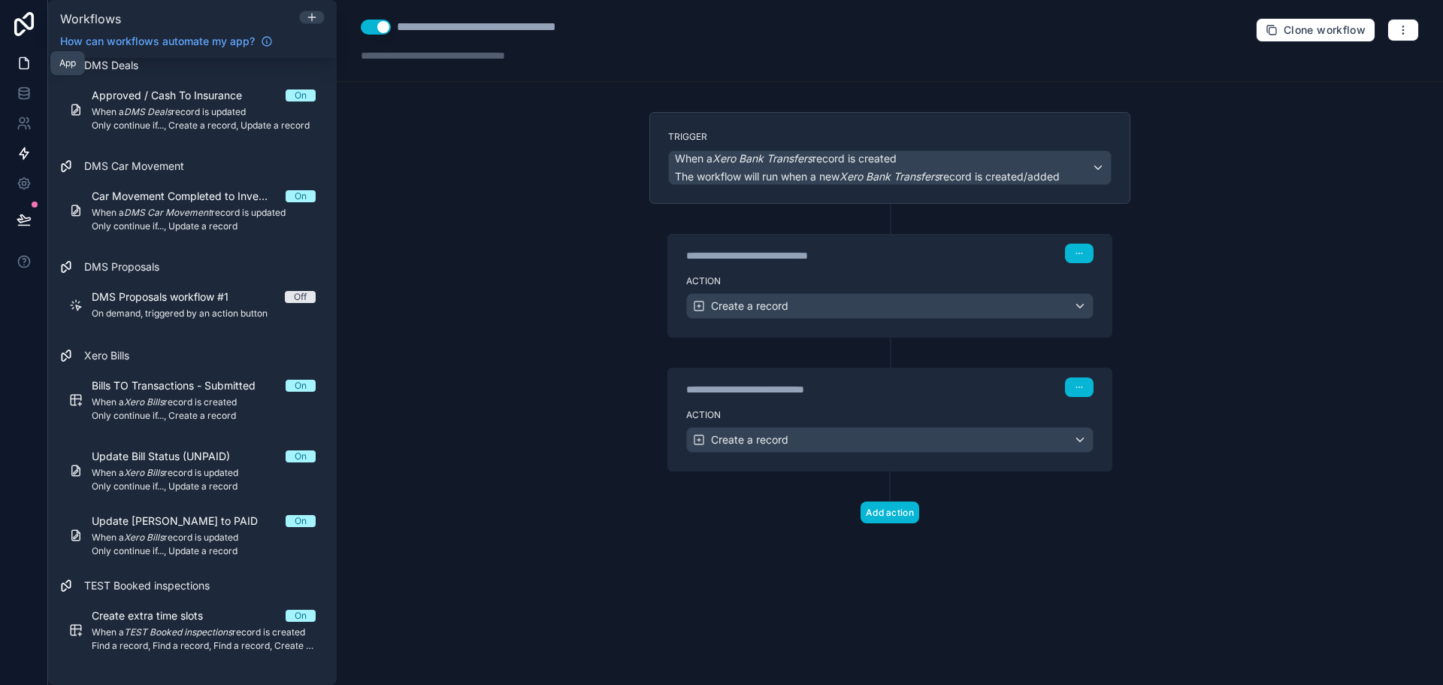
click at [20, 71] on link at bounding box center [23, 63] width 47 height 30
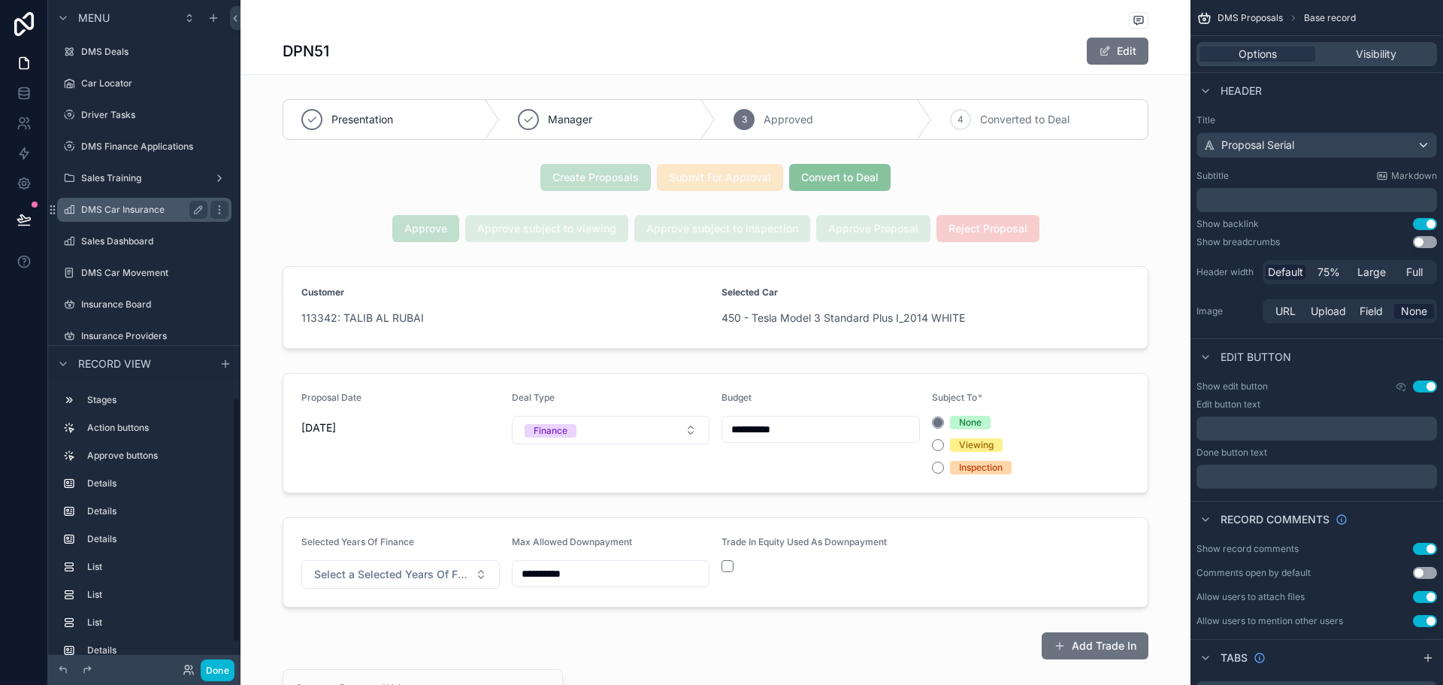
scroll to position [1149, 0]
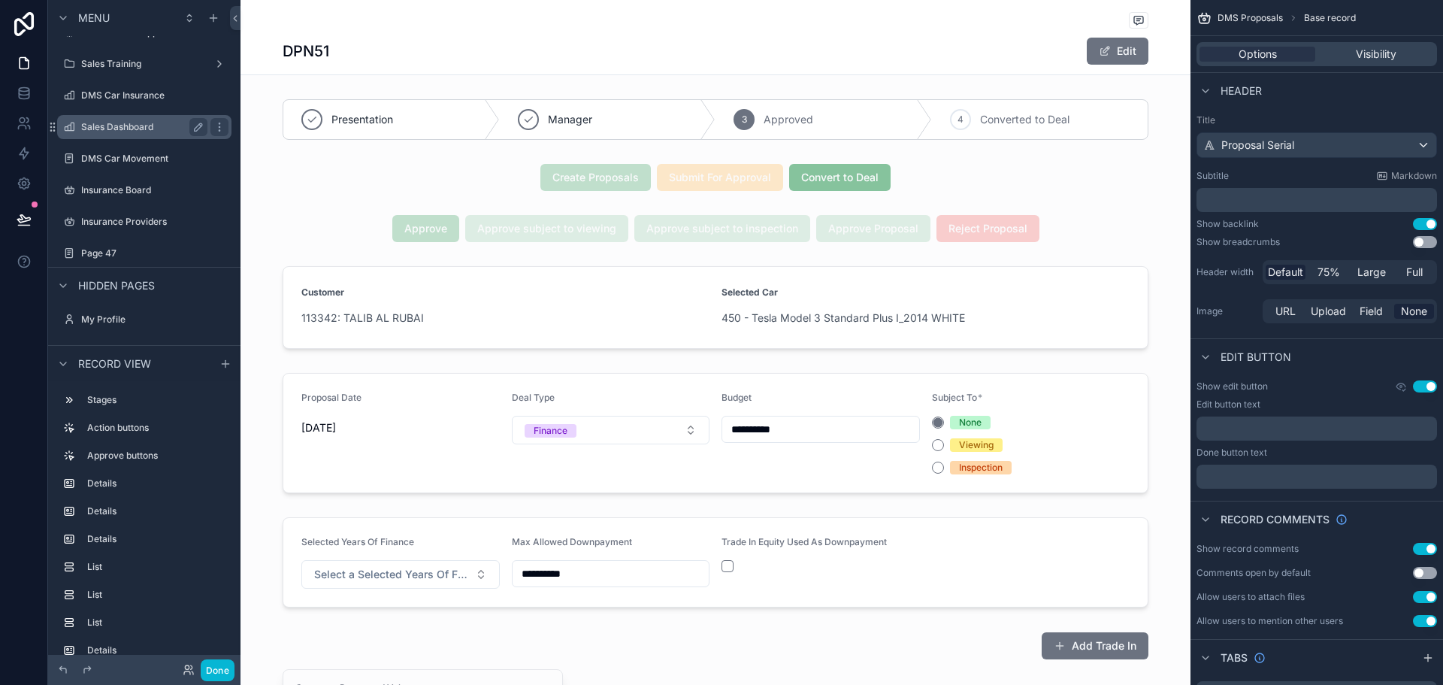
click at [134, 120] on div "Sales Dashboard" at bounding box center [144, 127] width 126 height 18
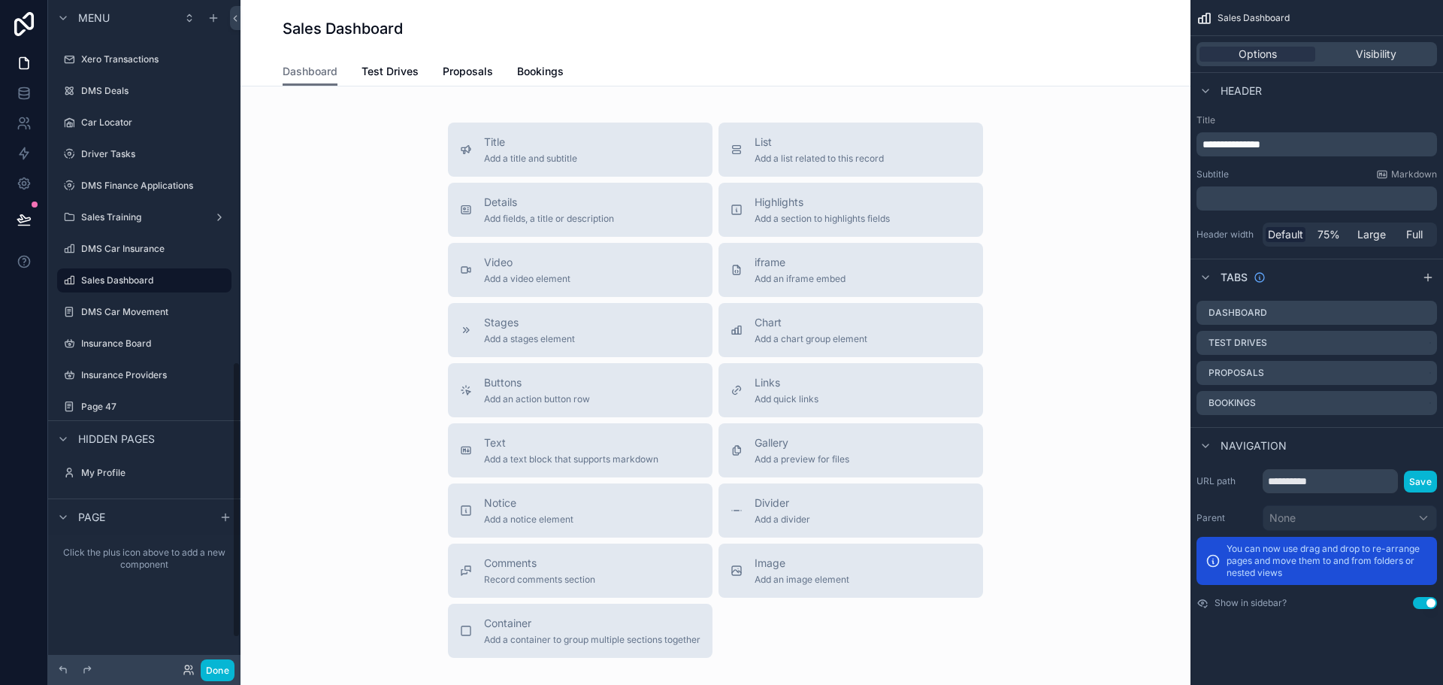
scroll to position [873, 0]
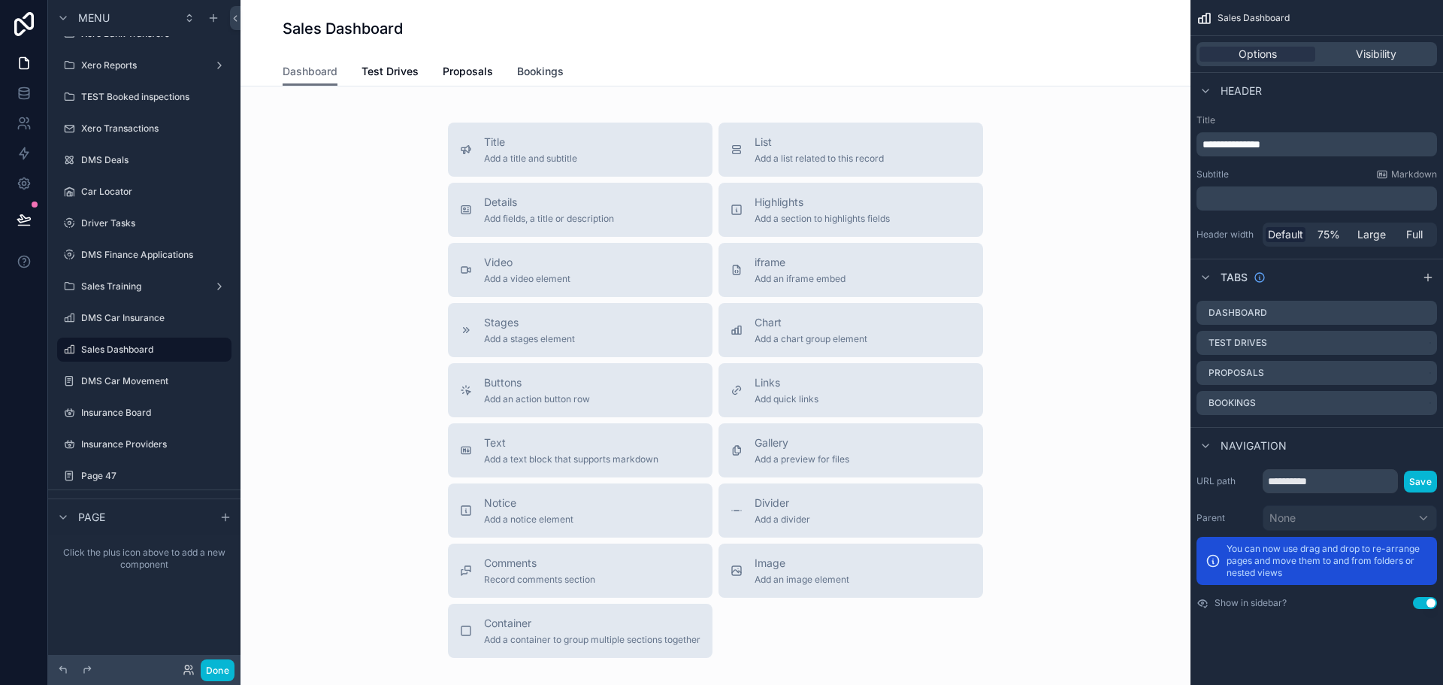
click at [517, 72] on span "Bookings" at bounding box center [540, 71] width 47 height 15
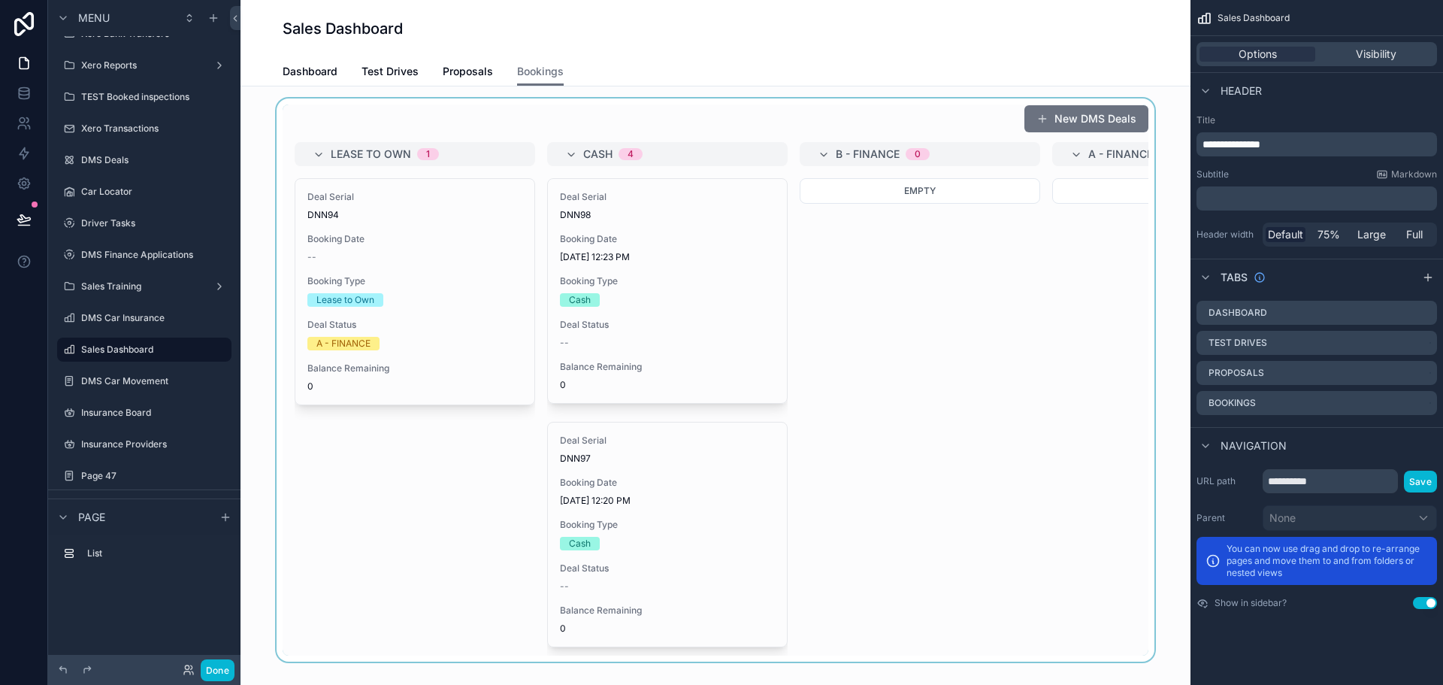
drag, startPoint x: 707, startPoint y: 656, endPoint x: 855, endPoint y: 669, distance: 147.9
click at [855, 661] on div "scrollable content" at bounding box center [716, 379] width 926 height 563
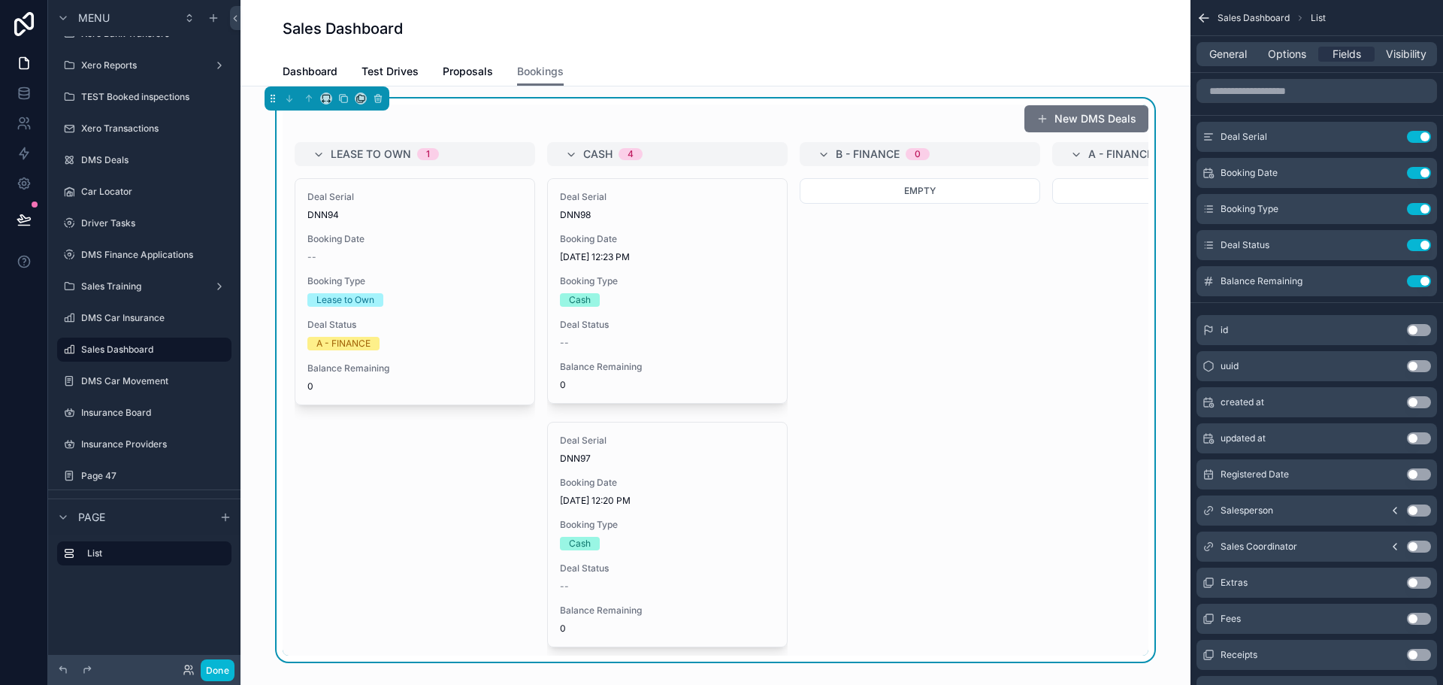
click at [847, 601] on div "Lease to Own 1 Deal Serial DNN94 Booking Date -- Booking Type Lease to Own Deal…" at bounding box center [716, 398] width 866 height 513
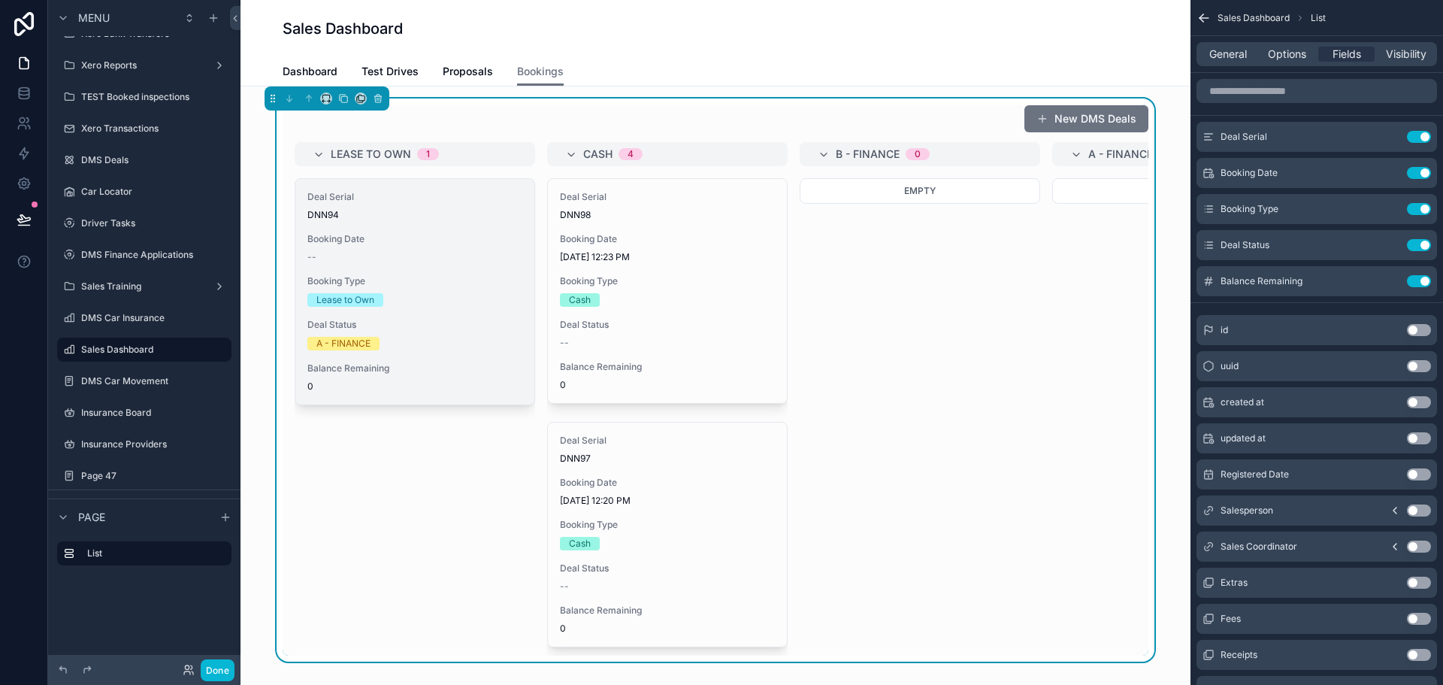
click at [487, 253] on div "--" at bounding box center [414, 257] width 215 height 12
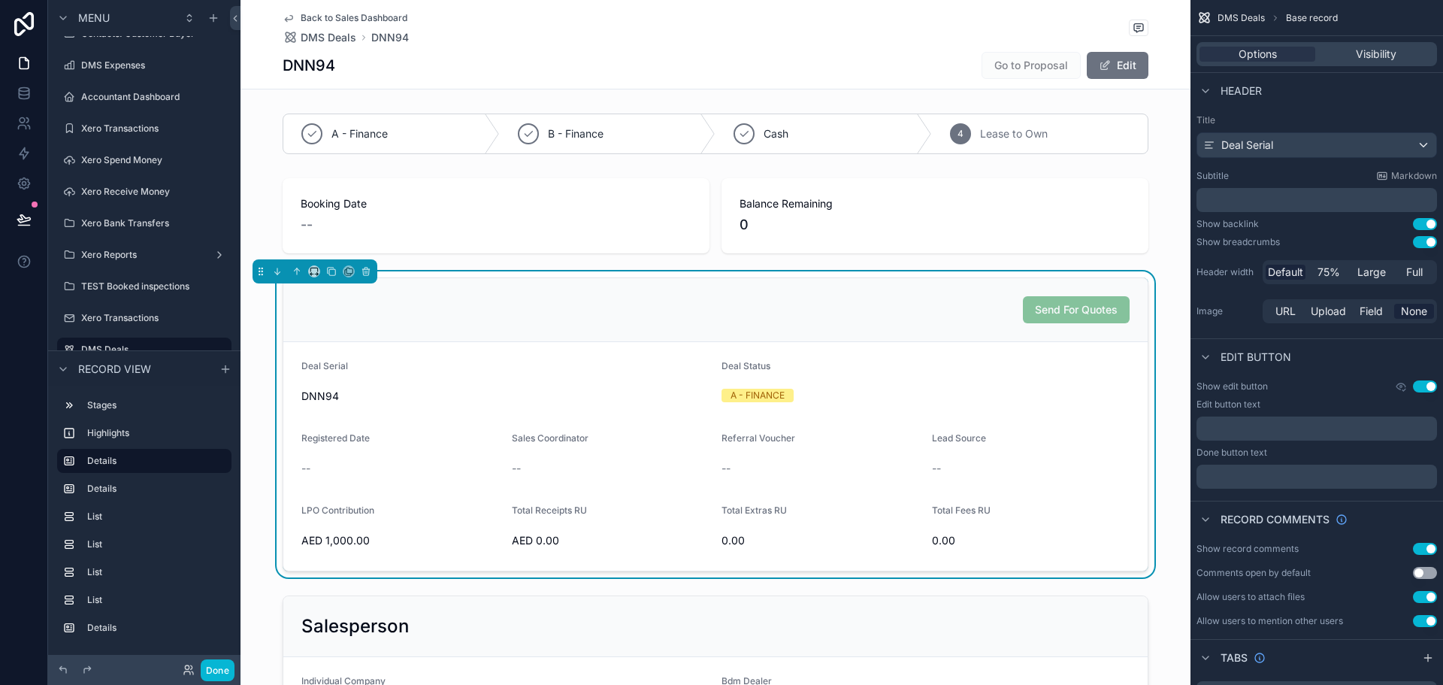
click at [355, 18] on span "Back to Sales Dashboard" at bounding box center [354, 18] width 107 height 12
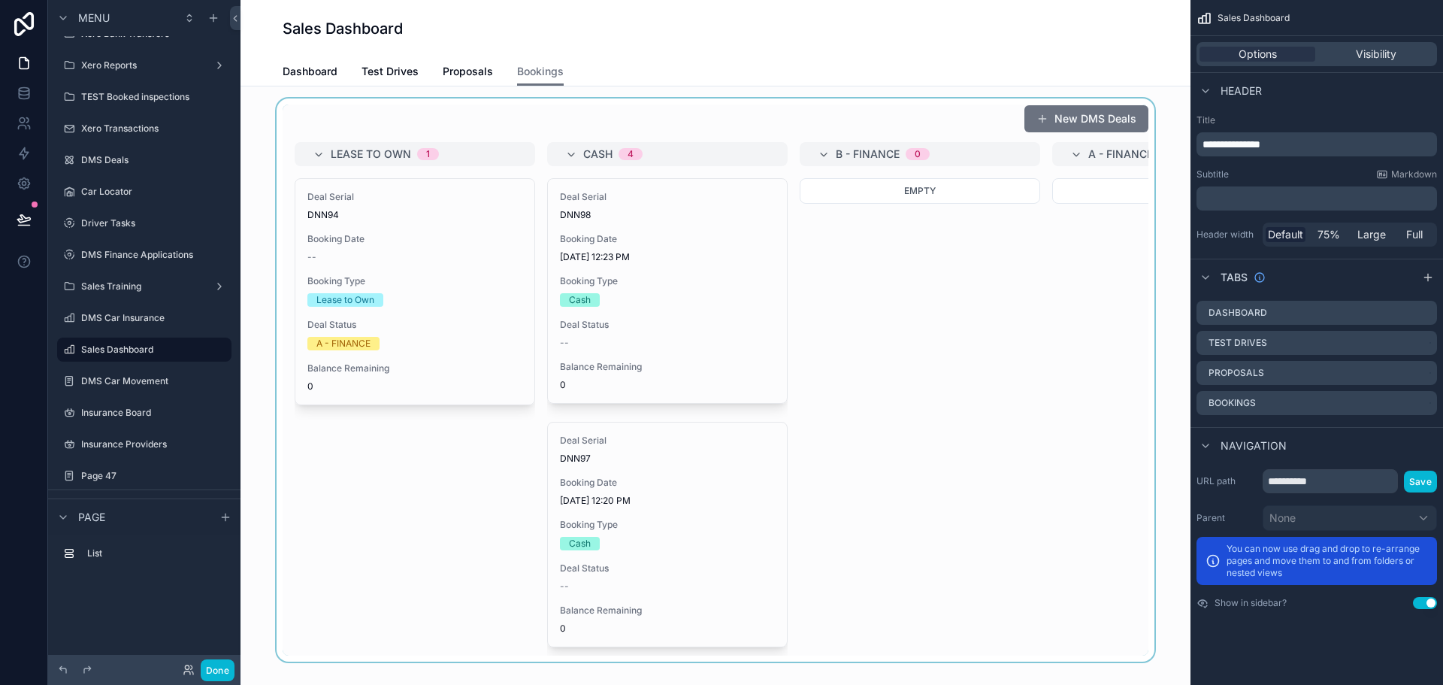
click at [558, 245] on div "scrollable content" at bounding box center [716, 379] width 926 height 563
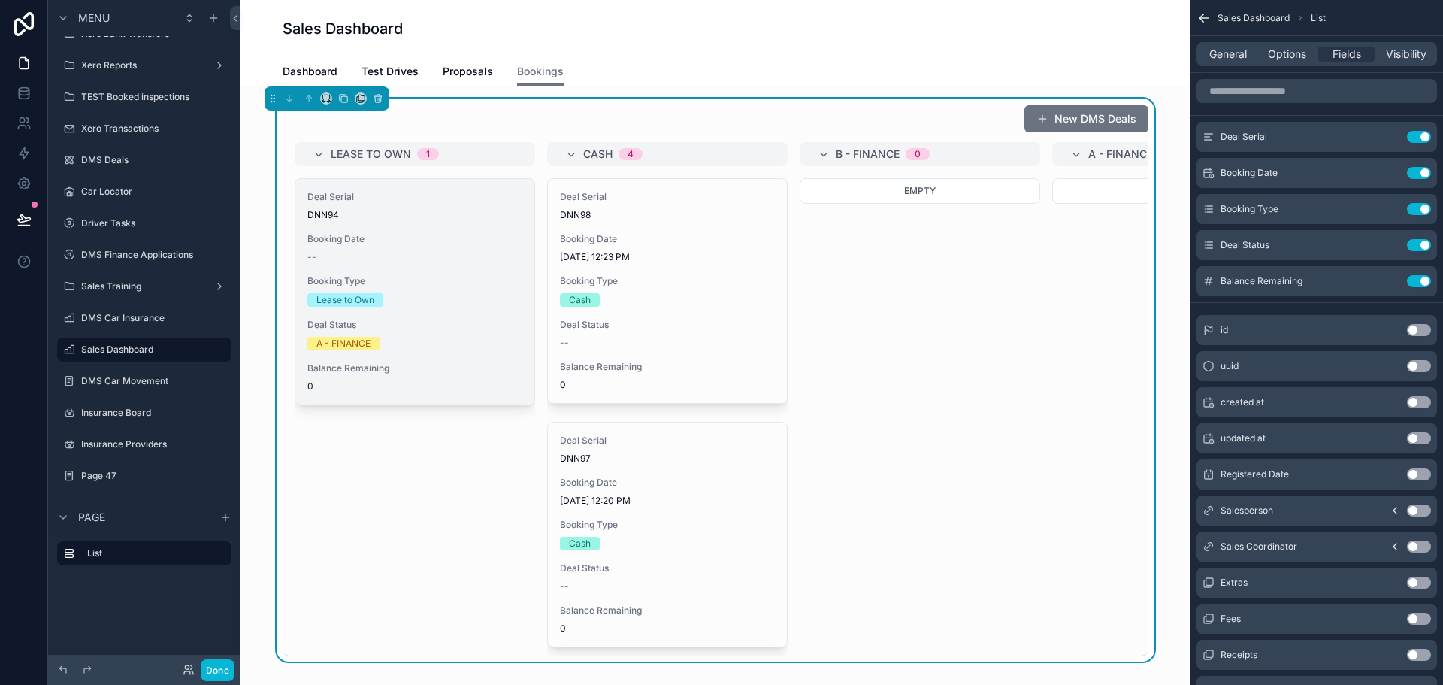
click at [419, 266] on div "Deal Serial DNN94 Booking Date -- Booking Type Lease to Own Deal Status A - FIN…" at bounding box center [414, 291] width 239 height 225
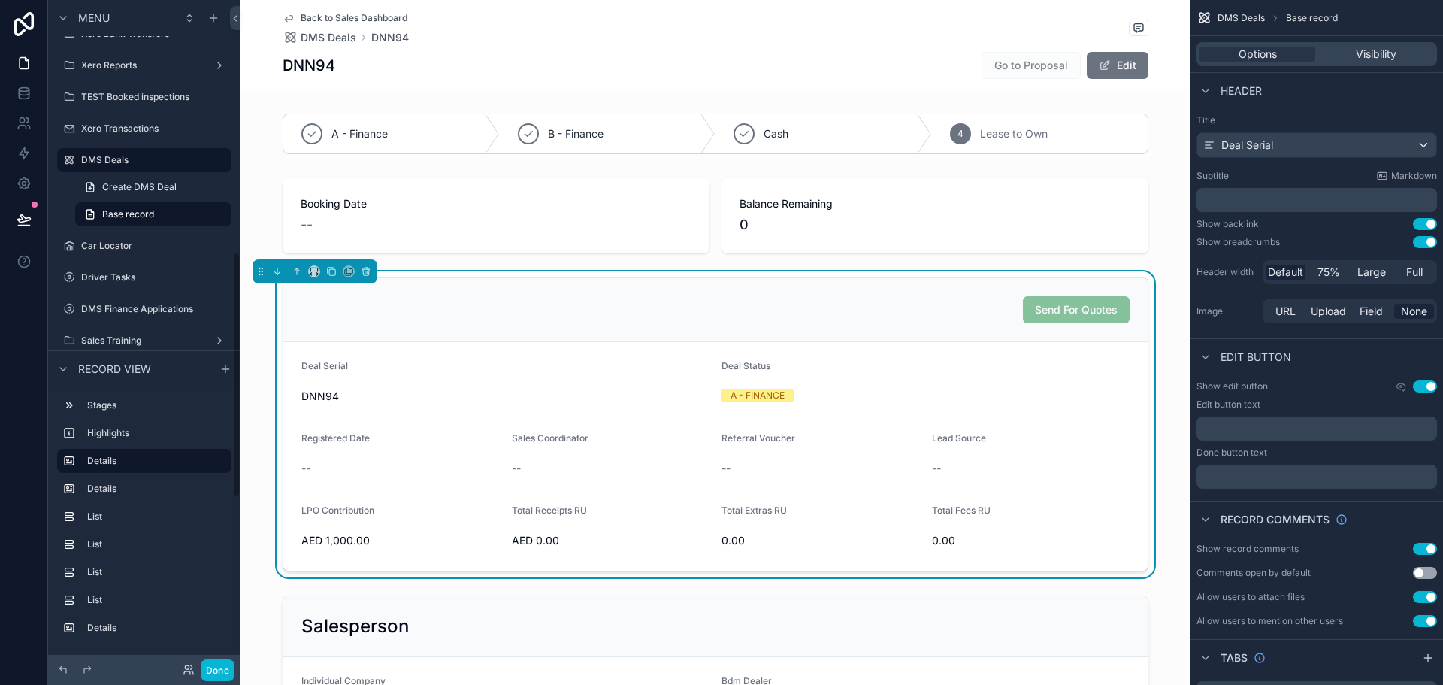
scroll to position [683, 0]
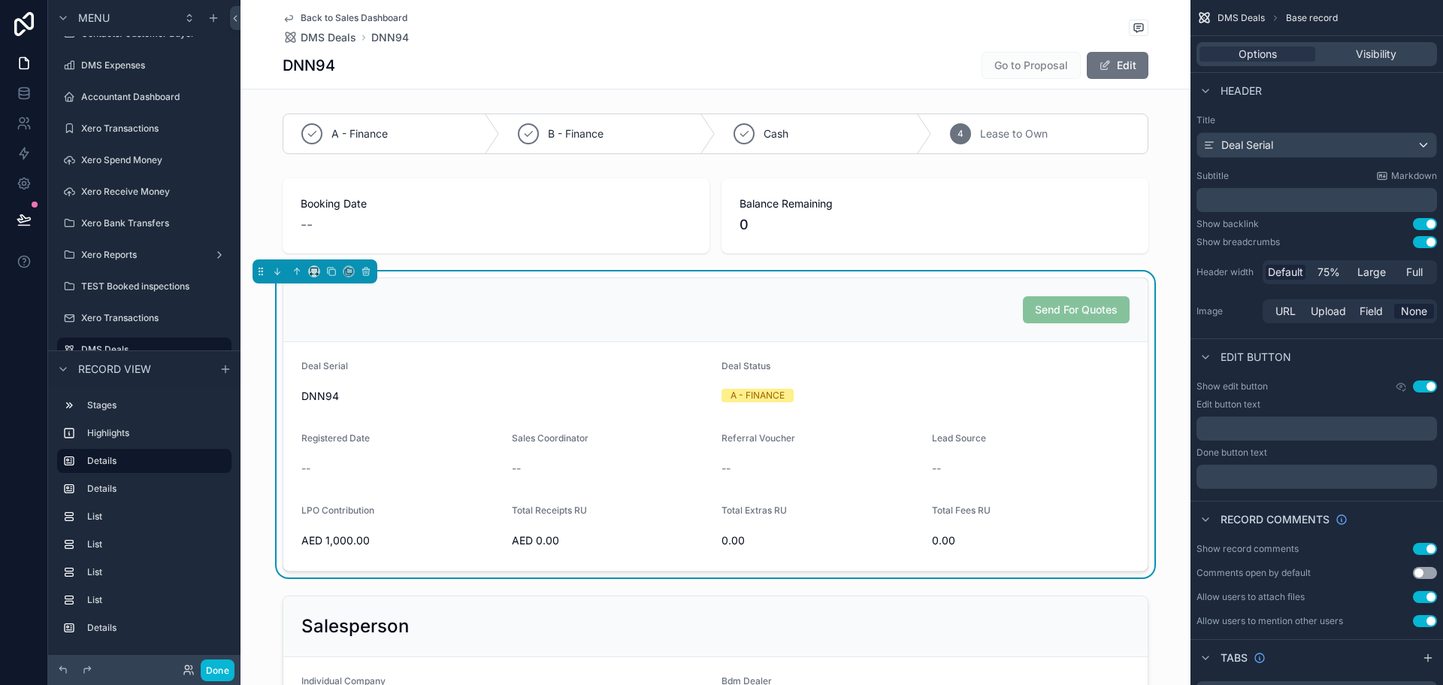
click at [1425, 237] on button "Use setting" at bounding box center [1425, 242] width 24 height 12
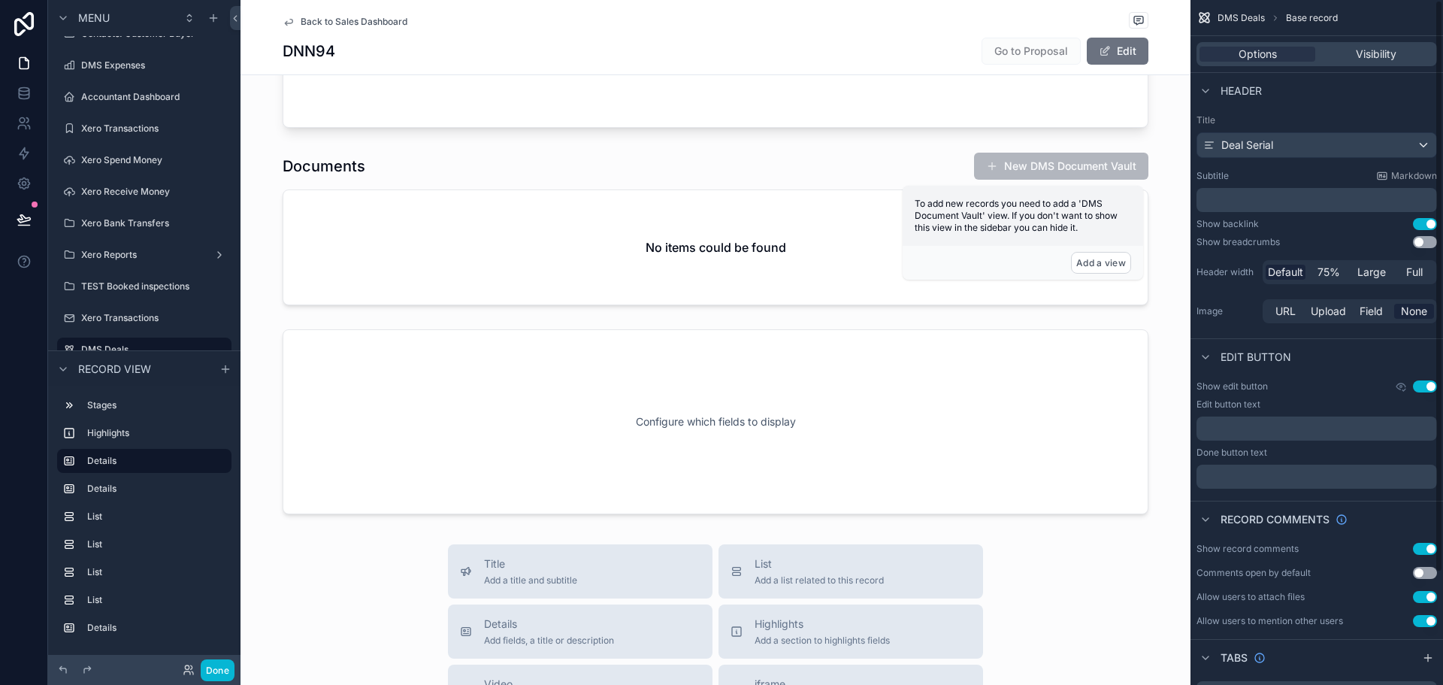
scroll to position [135, 0]
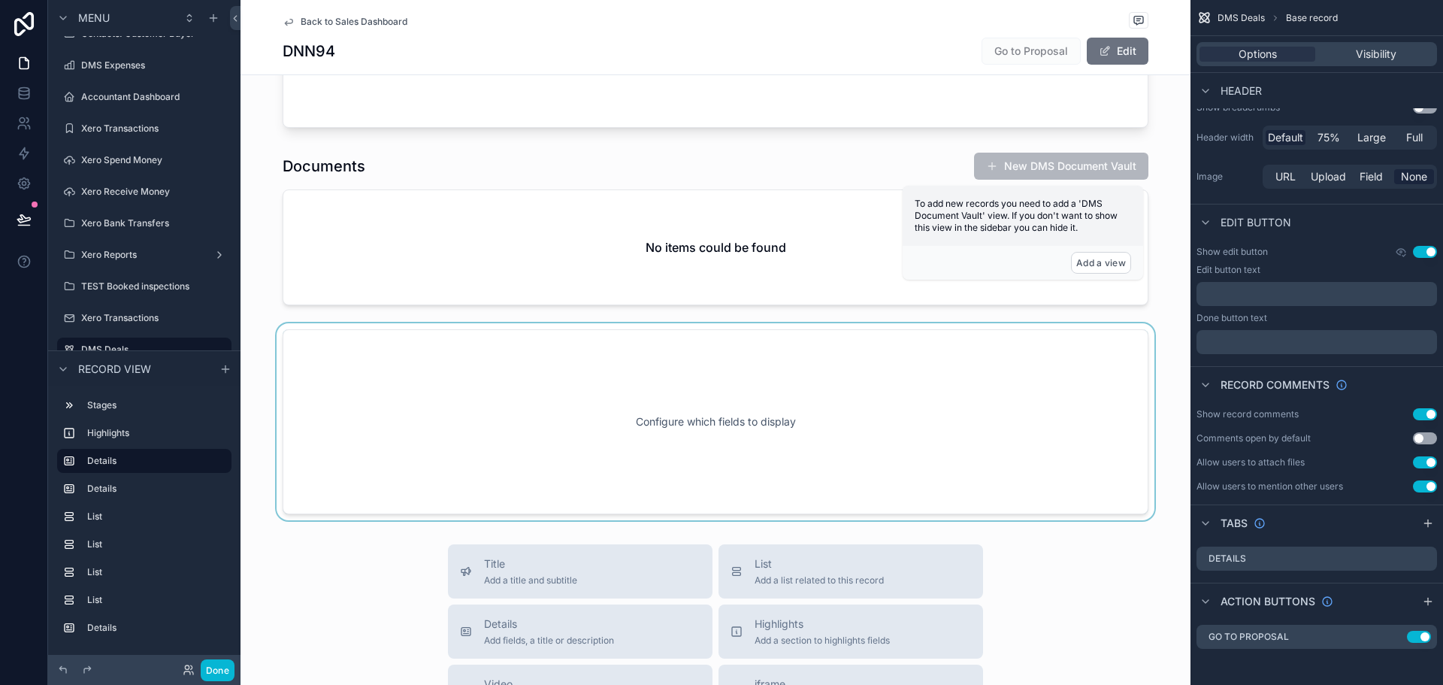
click at [543, 440] on div "scrollable content" at bounding box center [716, 421] width 950 height 197
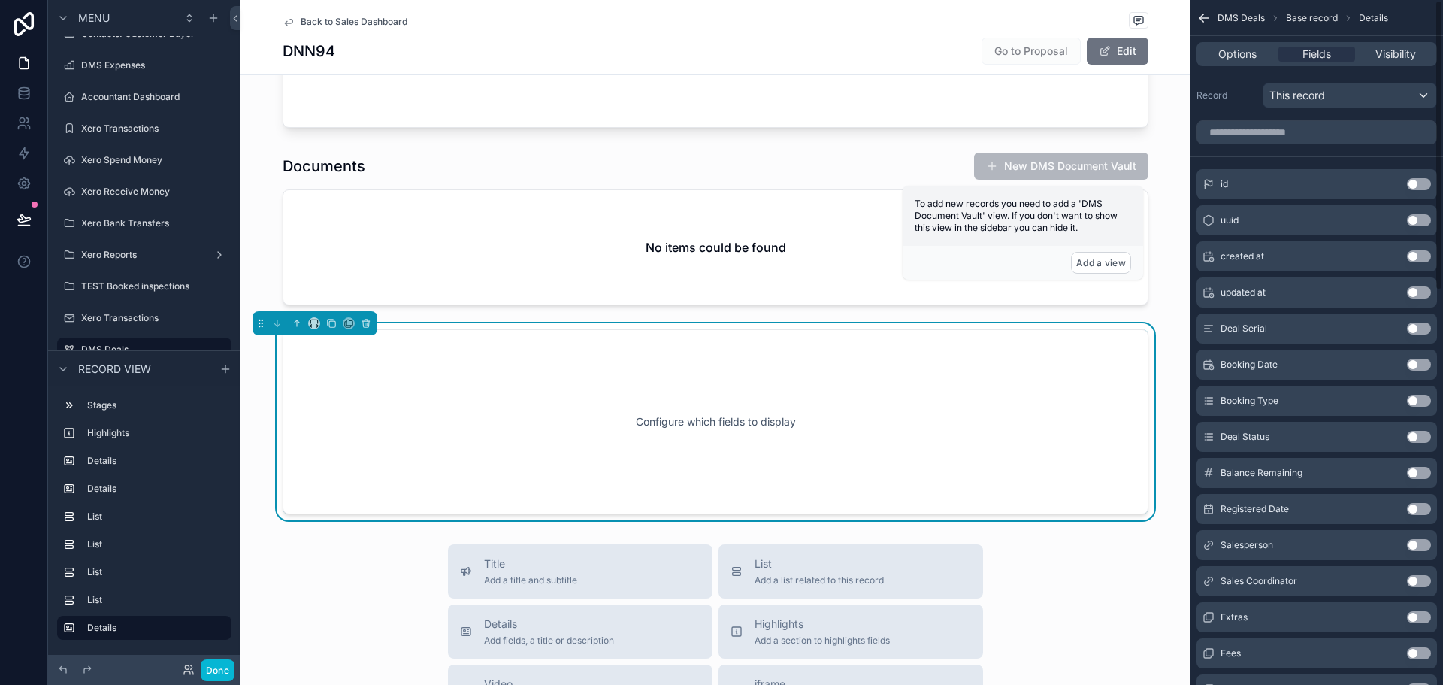
scroll to position [0, 0]
click at [1316, 93] on span "This record" at bounding box center [1297, 97] width 56 height 15
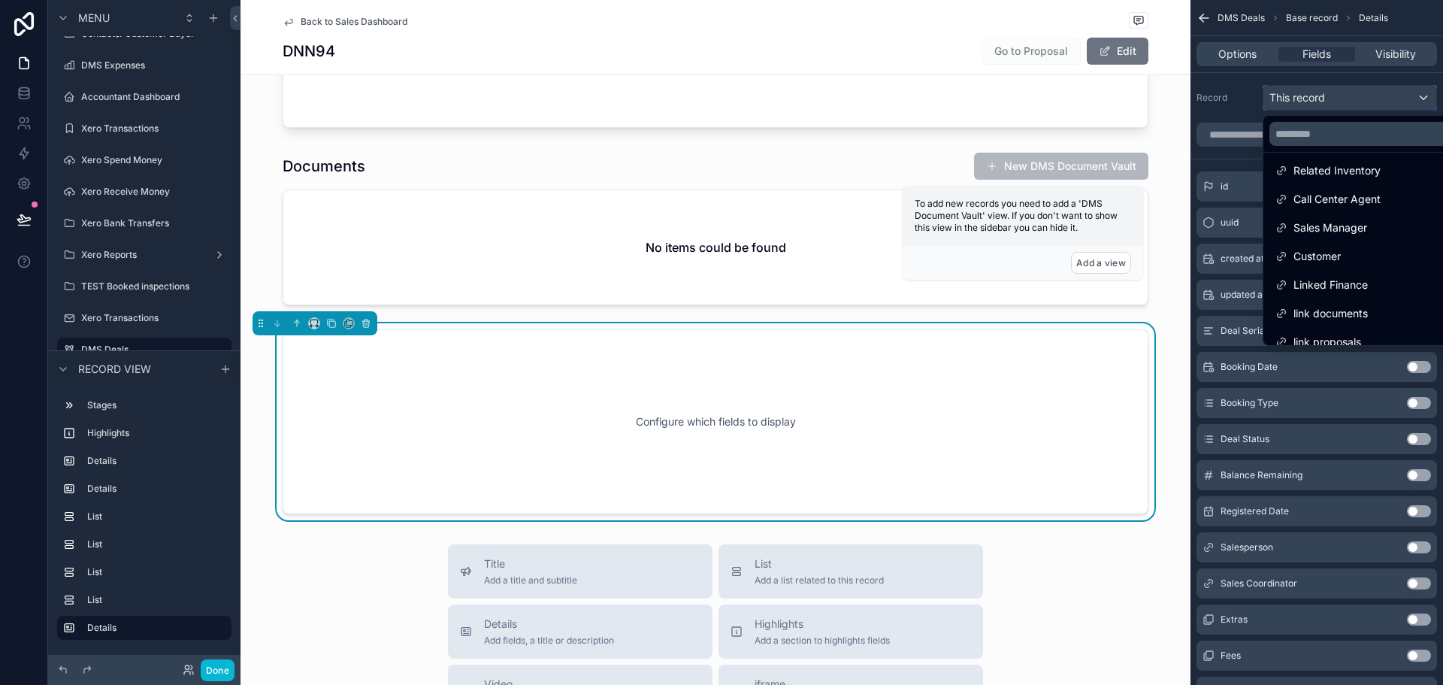
scroll to position [164, 0]
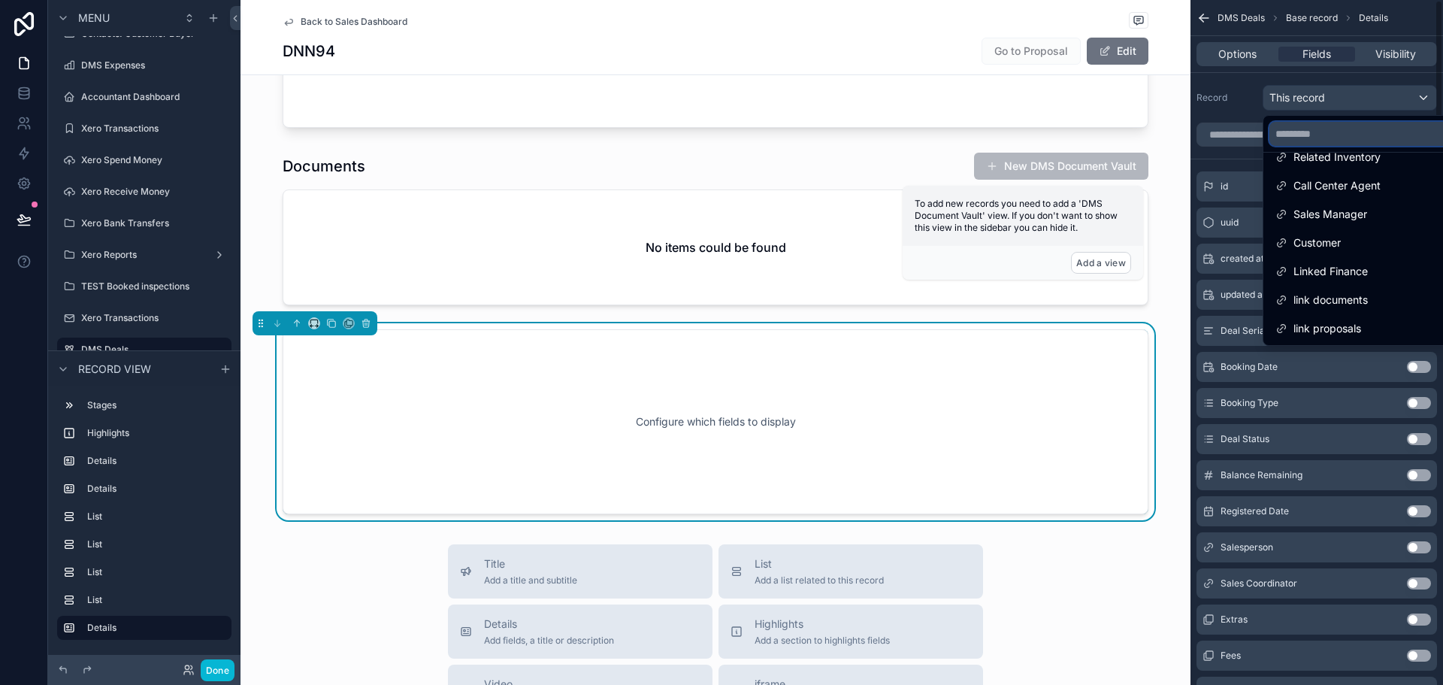
click at [1357, 129] on input "text" at bounding box center [1366, 134] width 195 height 24
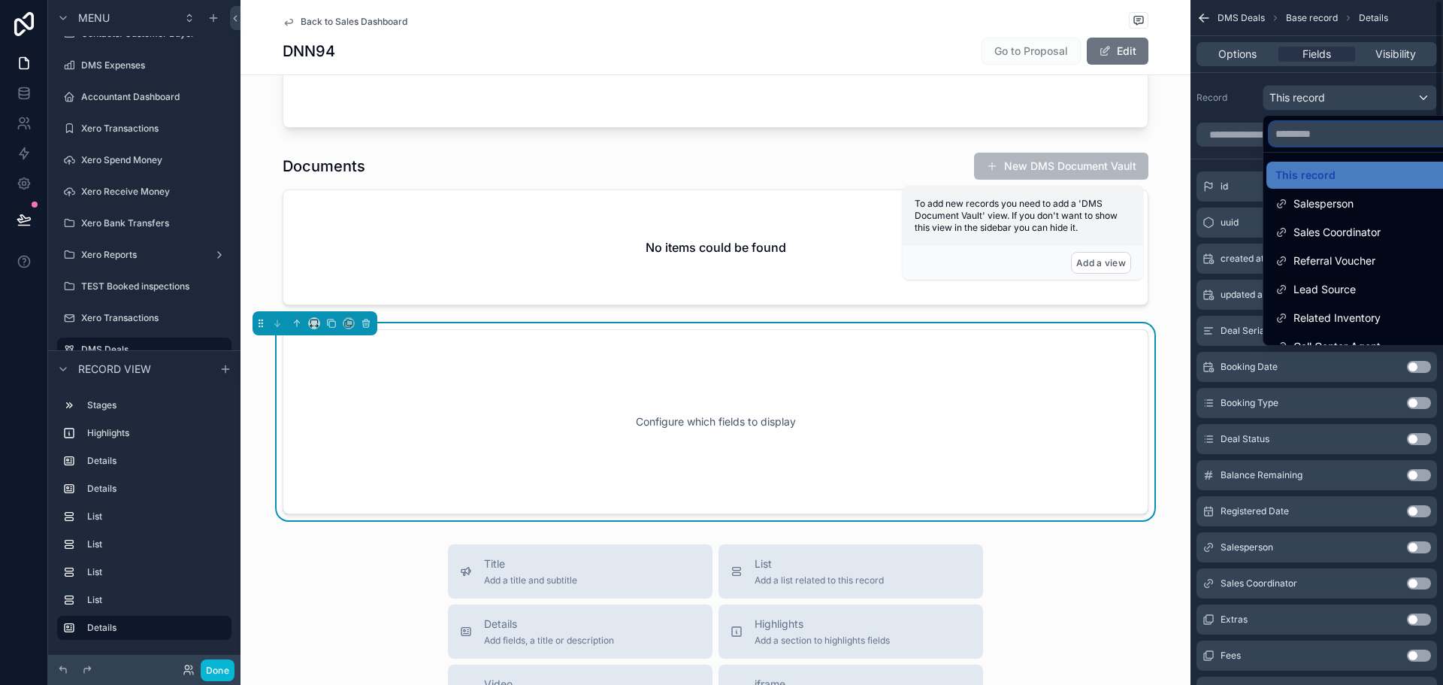
scroll to position [0, 0]
type input "*"
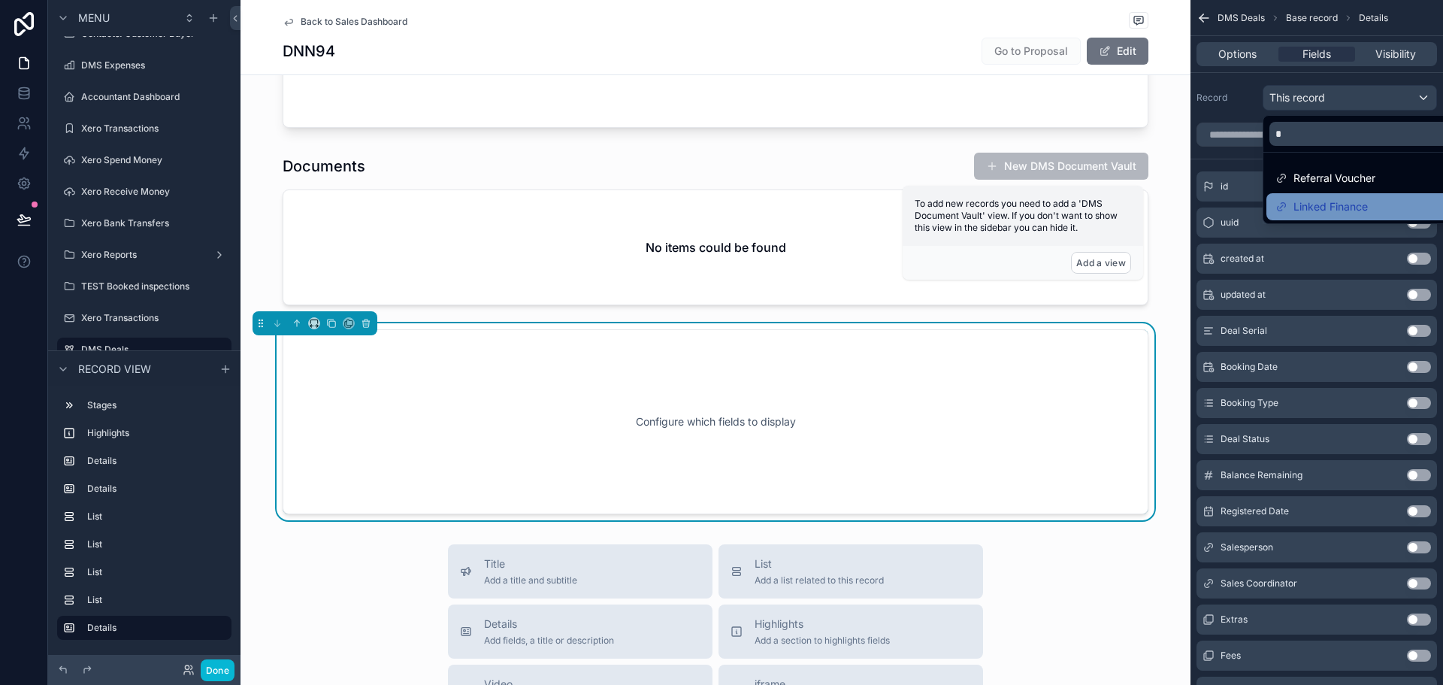
click at [1346, 203] on span "Linked Finance" at bounding box center [1330, 207] width 74 height 18
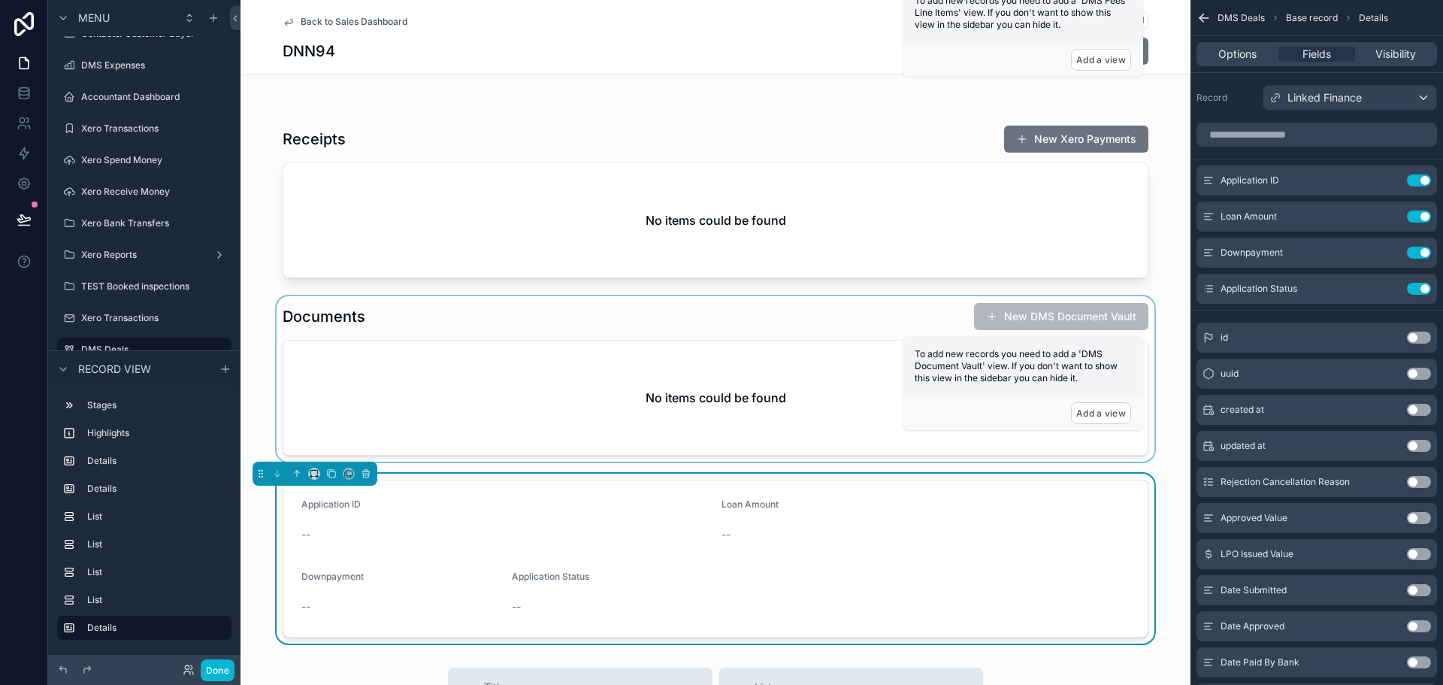
scroll to position [1127, 0]
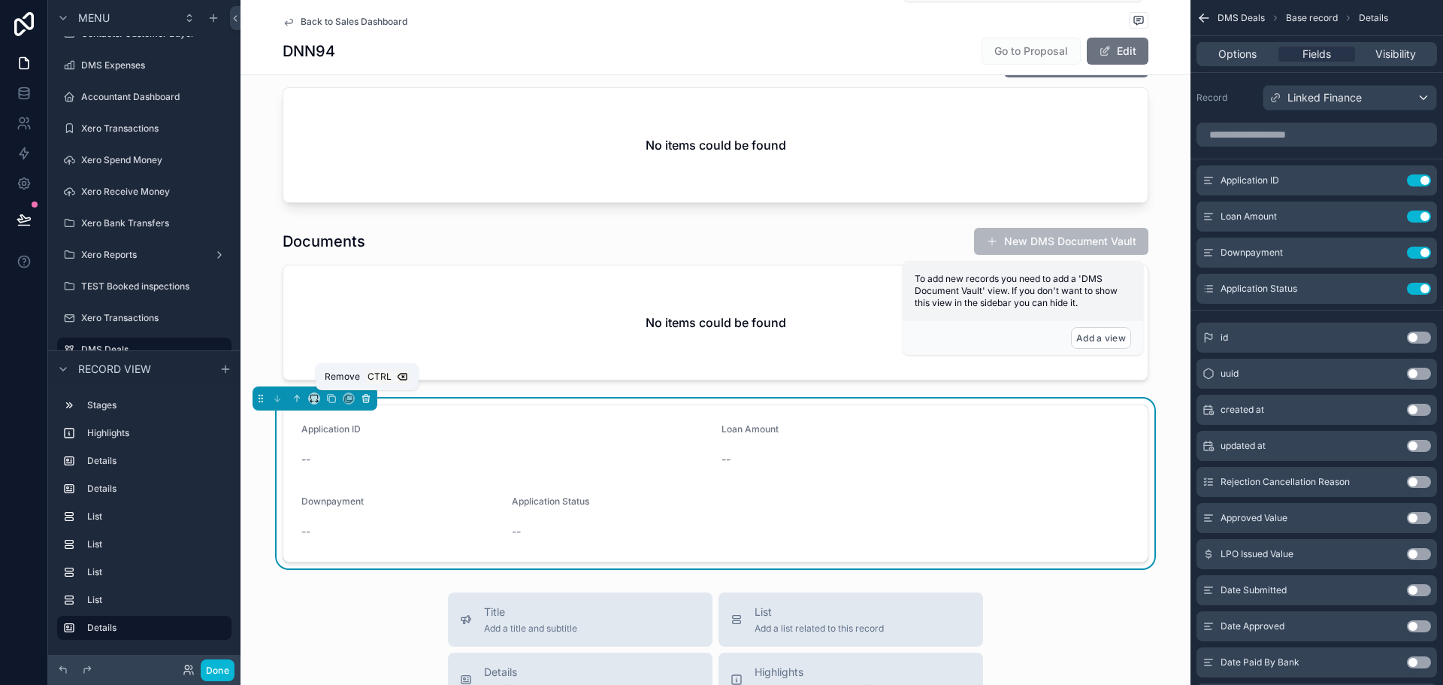
click at [368, 401] on icon "scrollable content" at bounding box center [366, 398] width 11 height 11
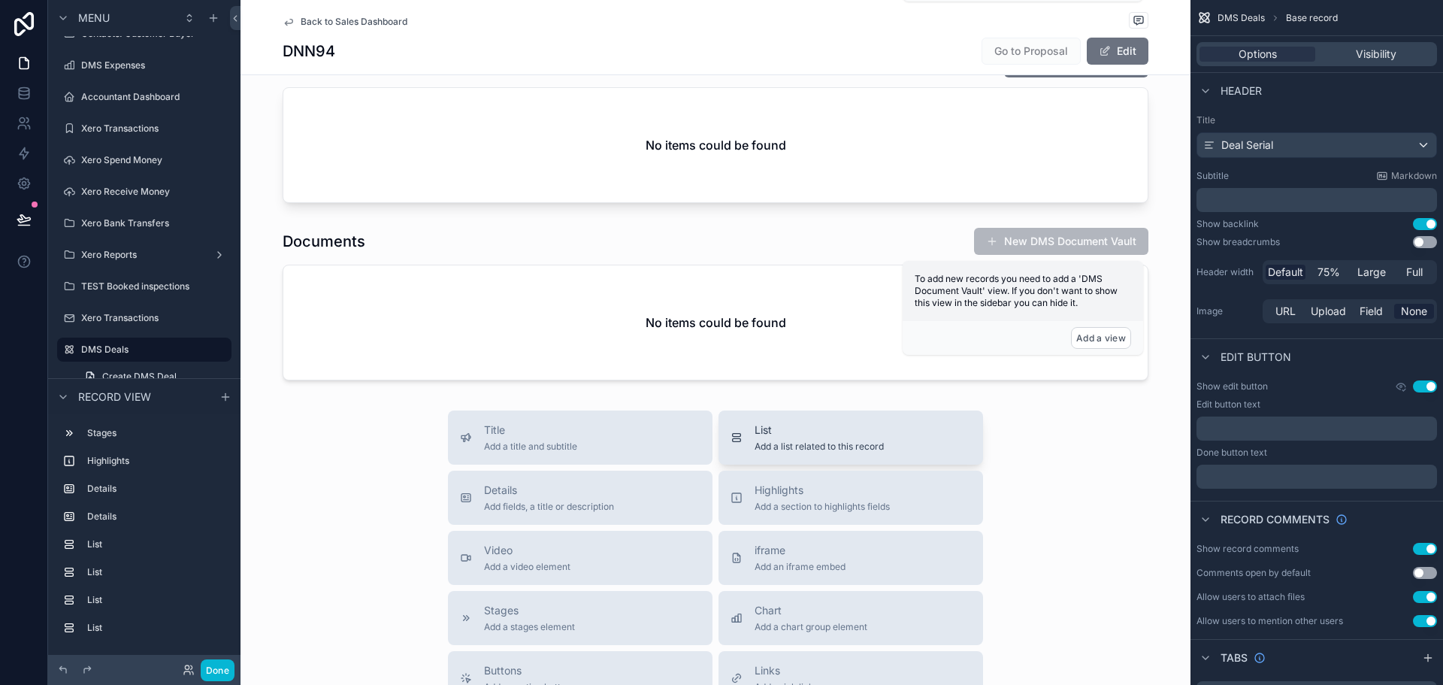
click at [779, 432] on span "List" at bounding box center [819, 429] width 129 height 15
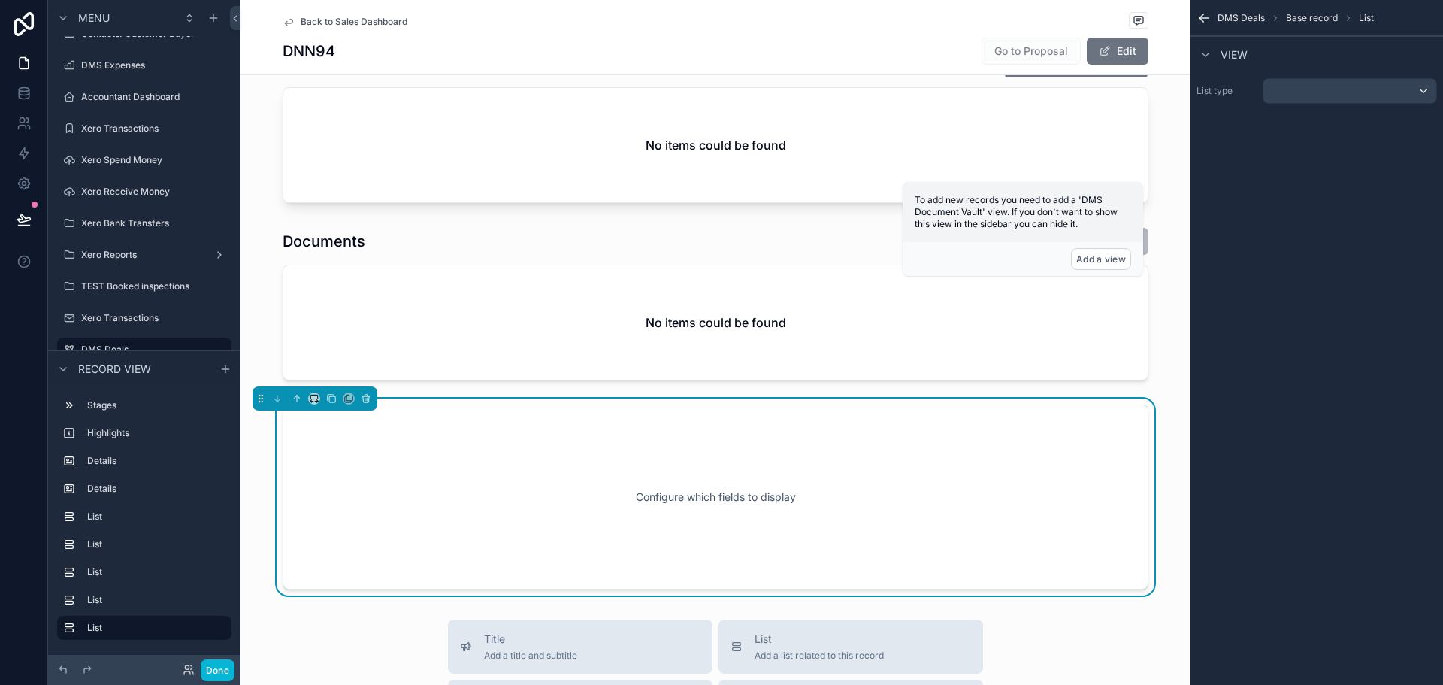
scroll to position [1282, 0]
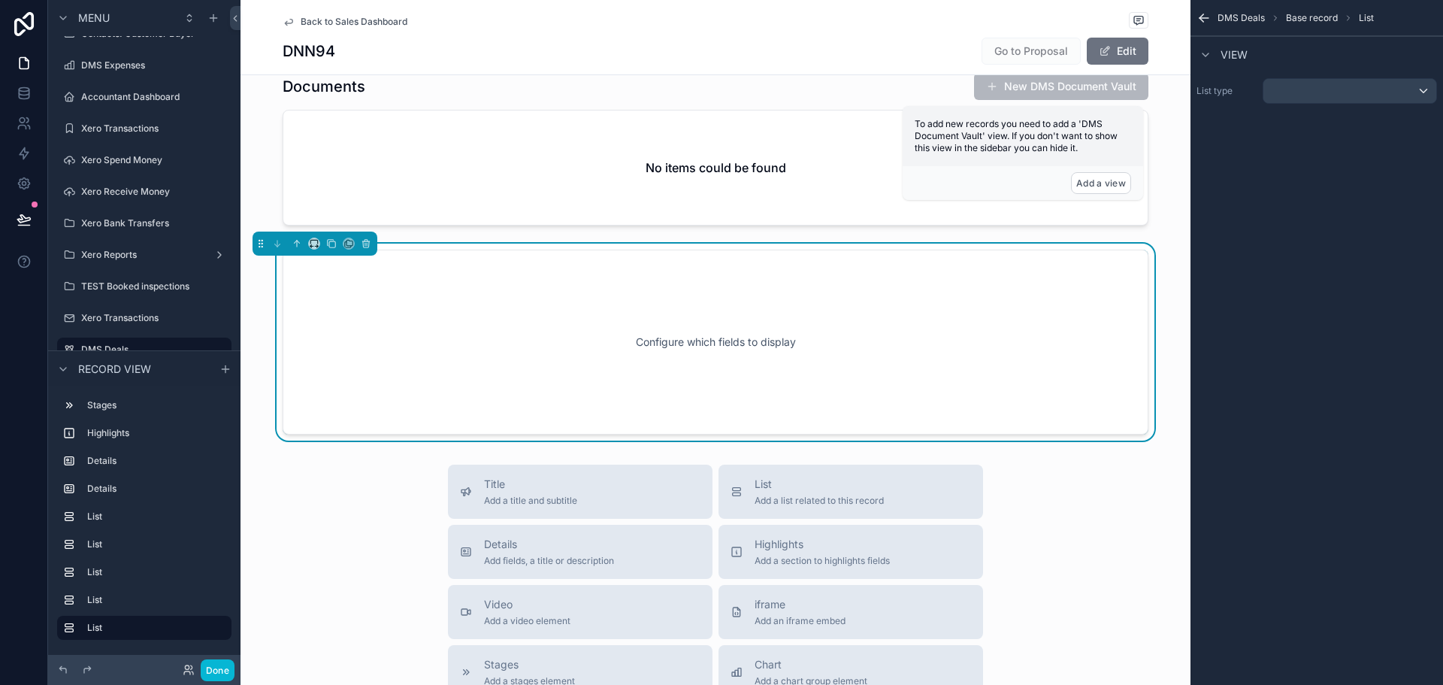
click at [1318, 66] on div "View" at bounding box center [1316, 54] width 253 height 36
click at [1327, 77] on div "List type" at bounding box center [1316, 91] width 253 height 38
click at [1335, 94] on div "scrollable content" at bounding box center [1349, 91] width 173 height 24
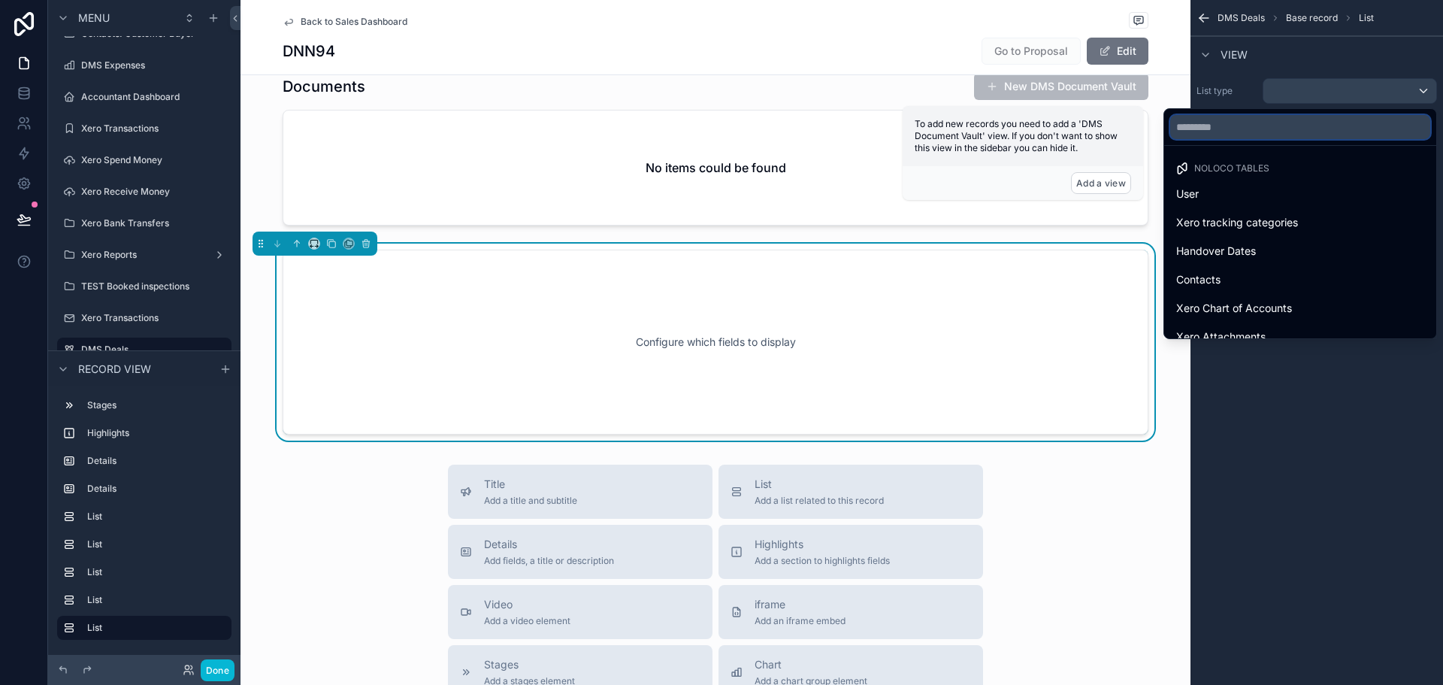
click at [1265, 123] on input "text" at bounding box center [1300, 127] width 260 height 24
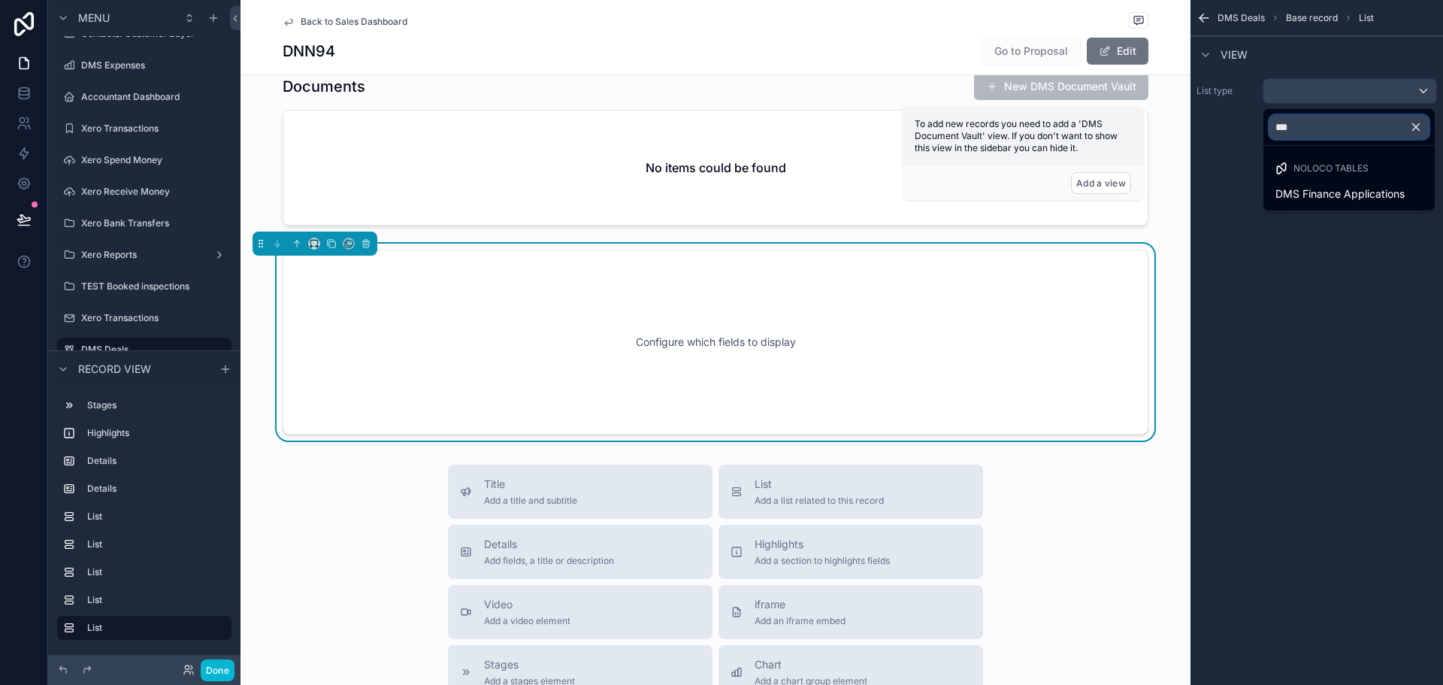
type input "***"
click at [1441, 187] on div "scrollable content" at bounding box center [721, 342] width 1443 height 685
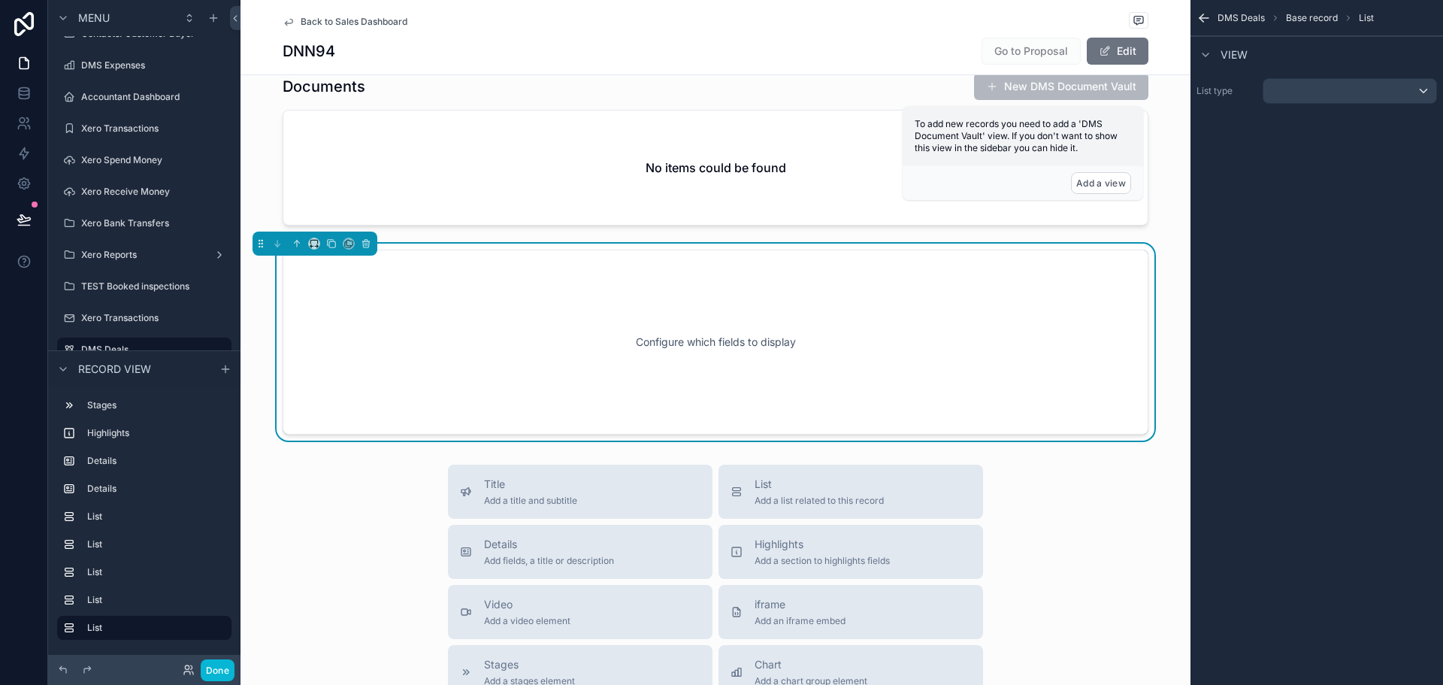
click at [1376, 195] on div "DMS Deals Base record List View List type" at bounding box center [1316, 342] width 253 height 685
click at [1289, 80] on div "scrollable content" at bounding box center [1349, 91] width 173 height 24
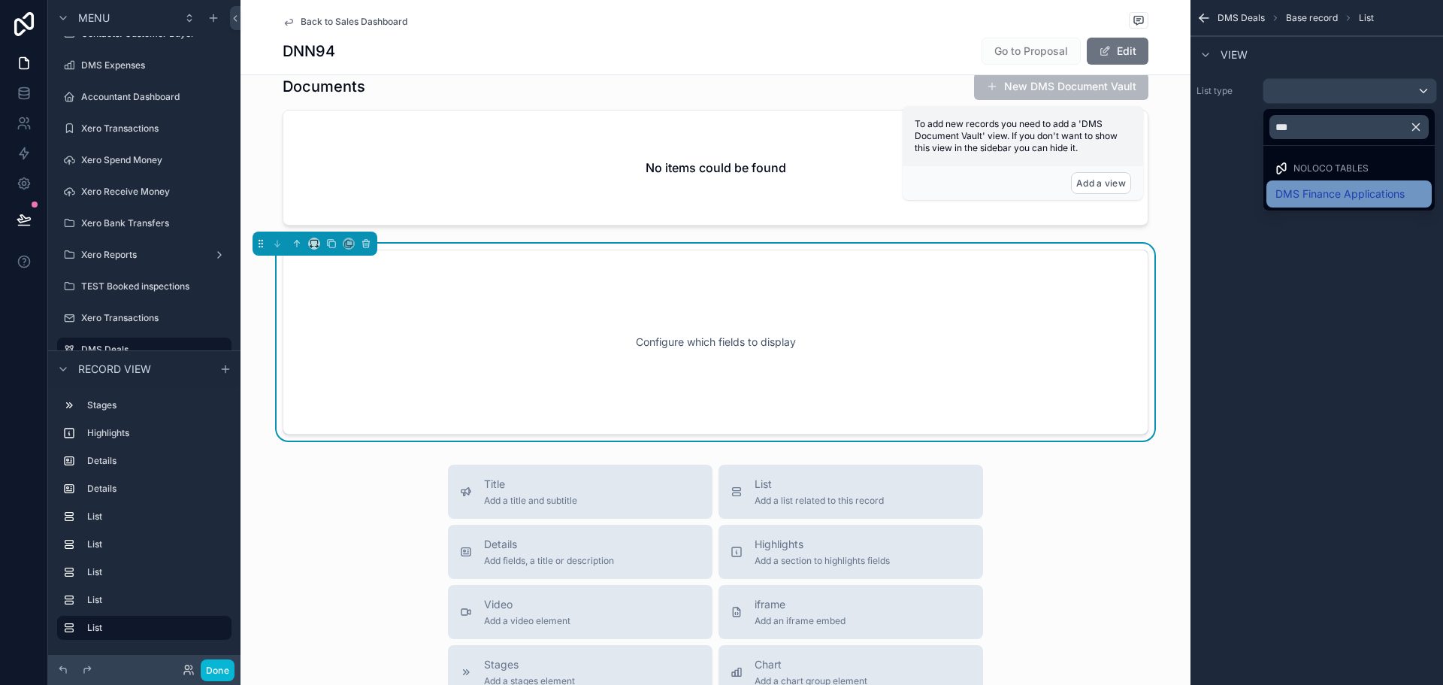
drag, startPoint x: 1325, startPoint y: 169, endPoint x: 1340, endPoint y: 199, distance: 33.6
click at [1340, 199] on ul "Noloco tables DMS Finance Applications" at bounding box center [1348, 178] width 171 height 65
click at [1339, 199] on span "DMS Finance Applications" at bounding box center [1339, 194] width 129 height 18
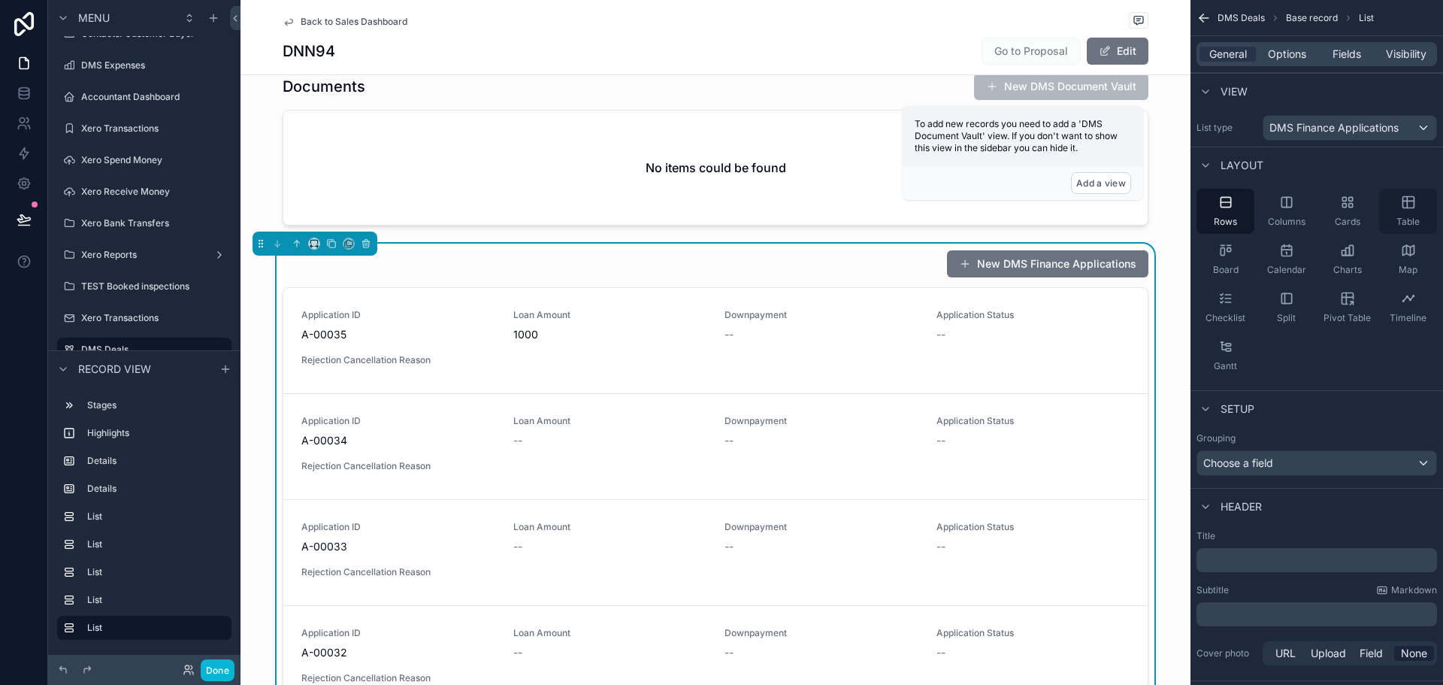
click at [1401, 231] on div "Table" at bounding box center [1408, 211] width 58 height 45
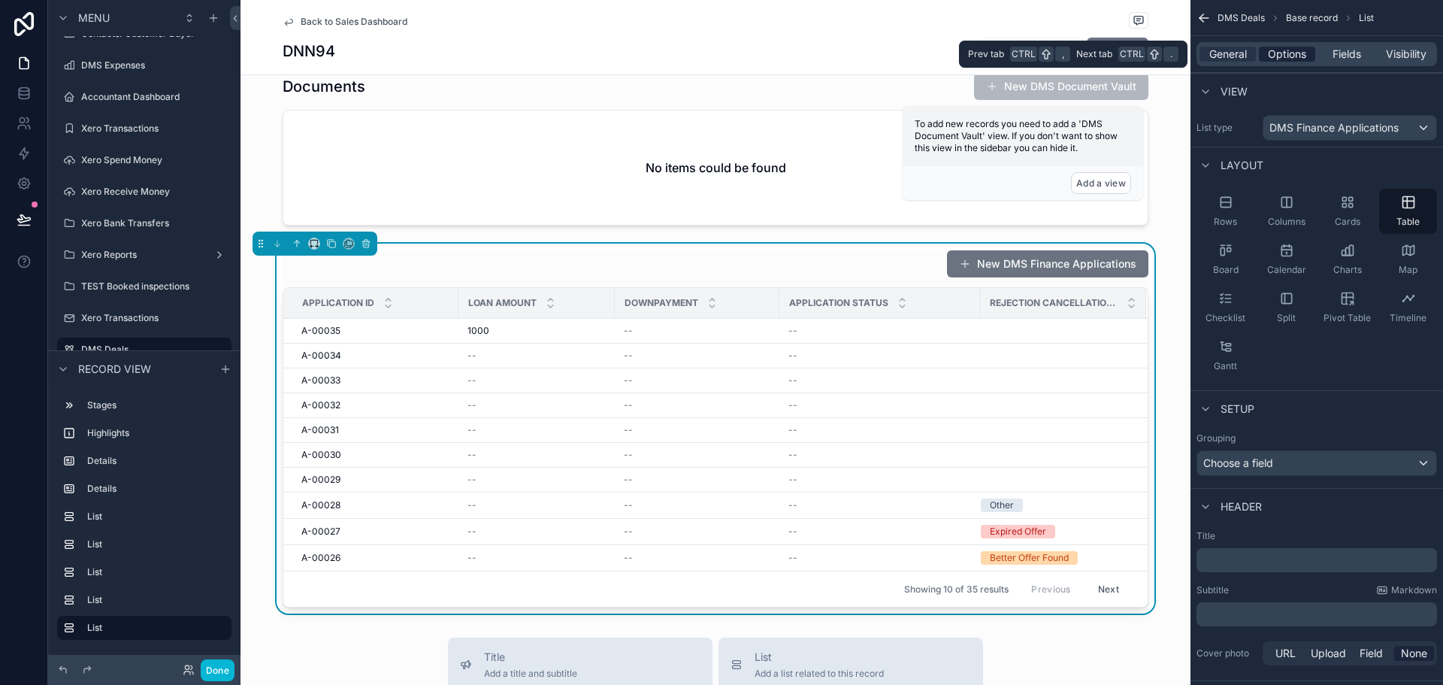
click at [1301, 50] on span "Options" at bounding box center [1287, 54] width 38 height 15
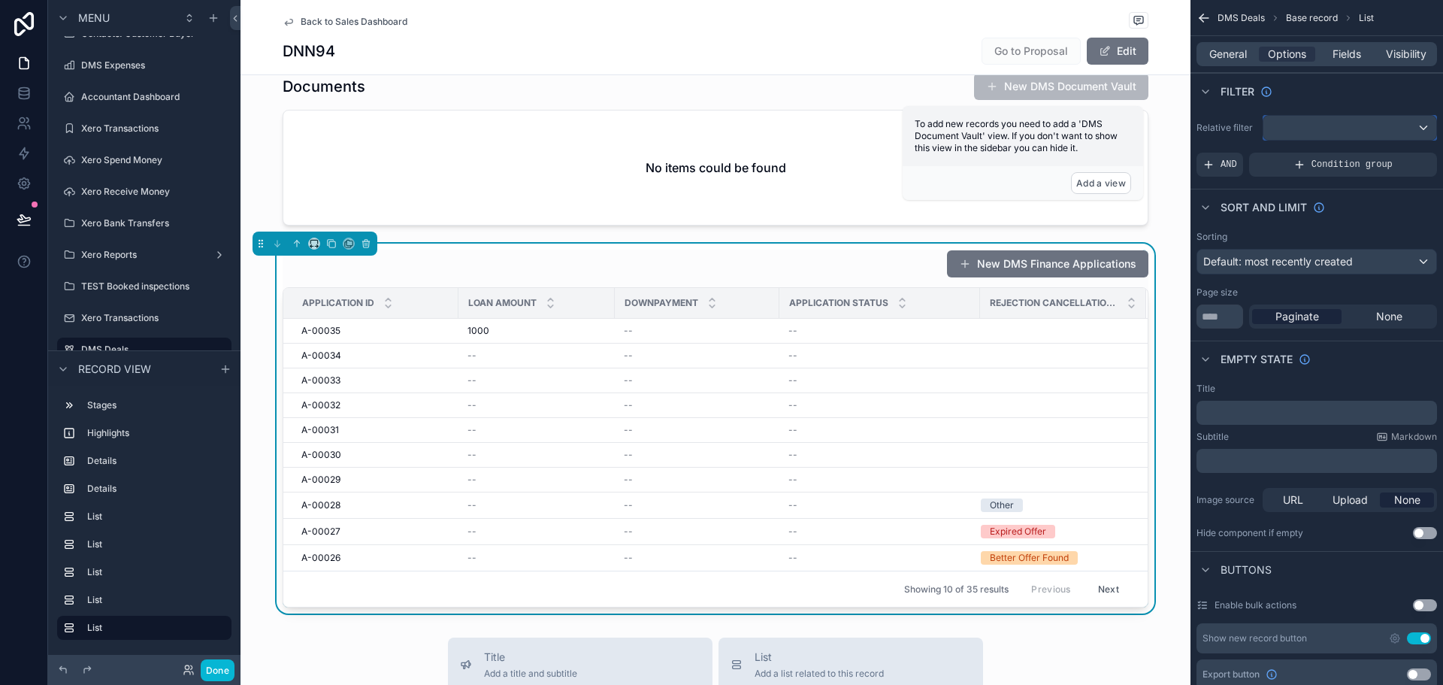
click at [1293, 133] on div "scrollable content" at bounding box center [1349, 128] width 173 height 24
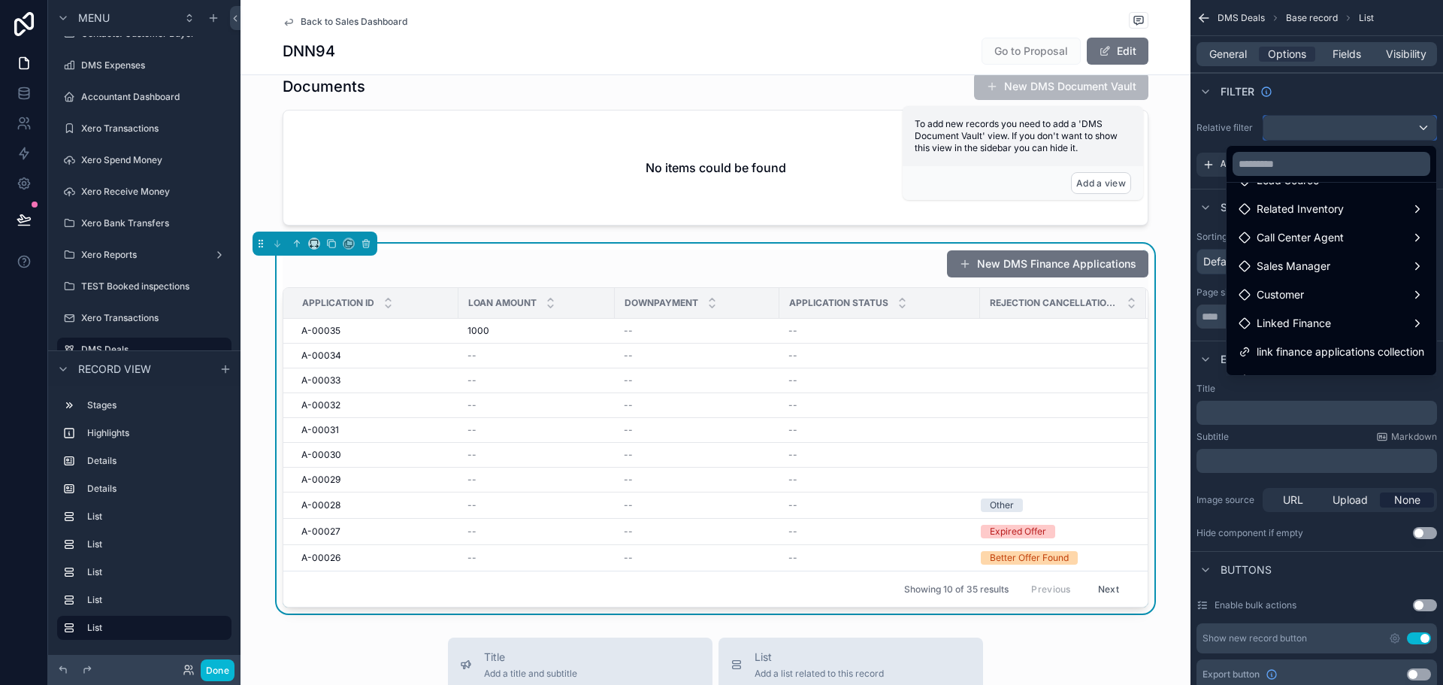
scroll to position [215, 0]
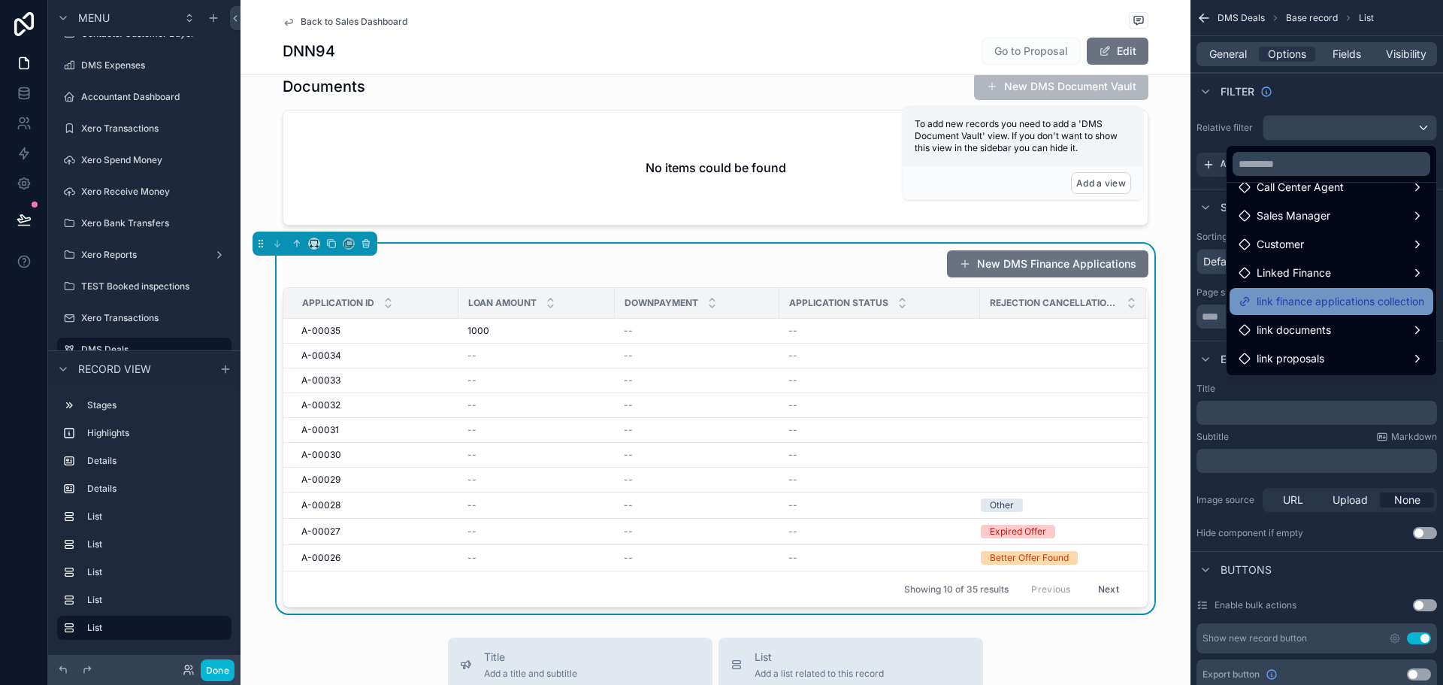
click at [1308, 295] on span "link finance applications collection" at bounding box center [1341, 301] width 168 height 18
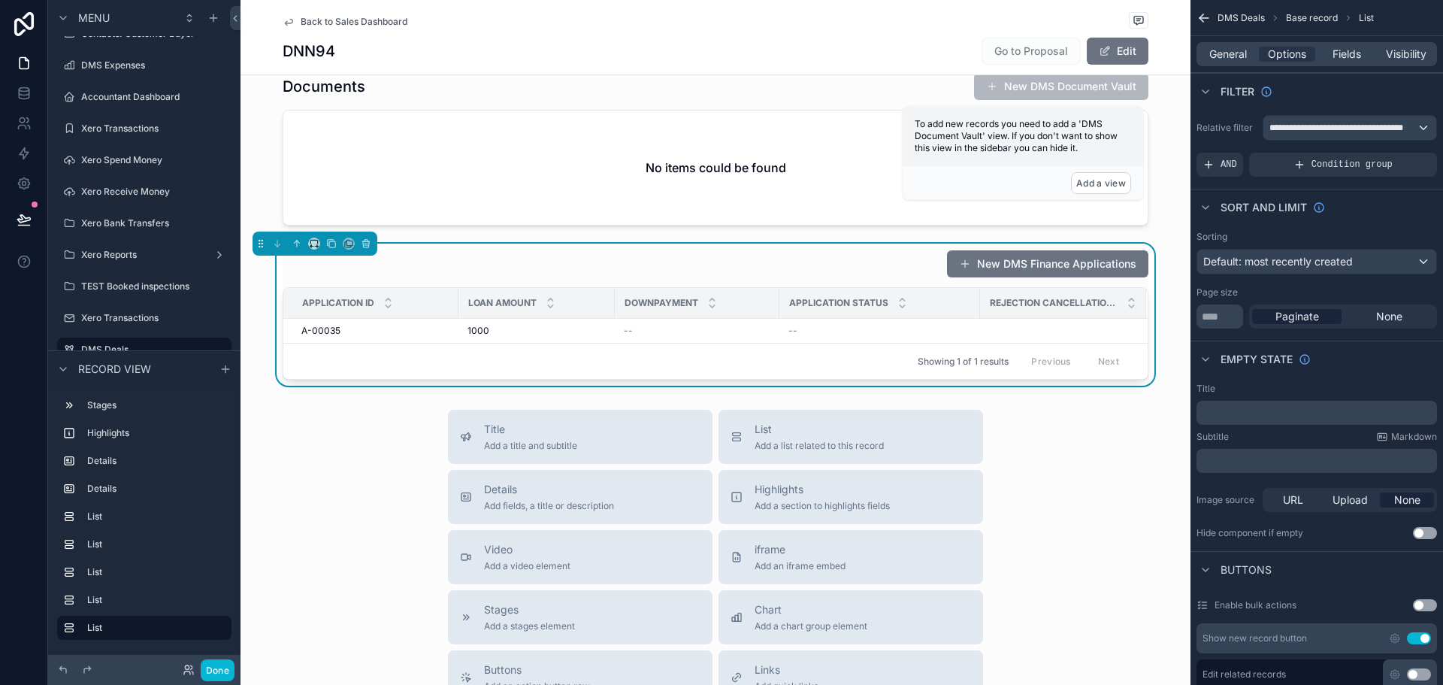
click at [837, 267] on div "New DMS Finance Applications" at bounding box center [716, 264] width 866 height 29
click at [1247, 58] on span "General" at bounding box center [1228, 54] width 38 height 15
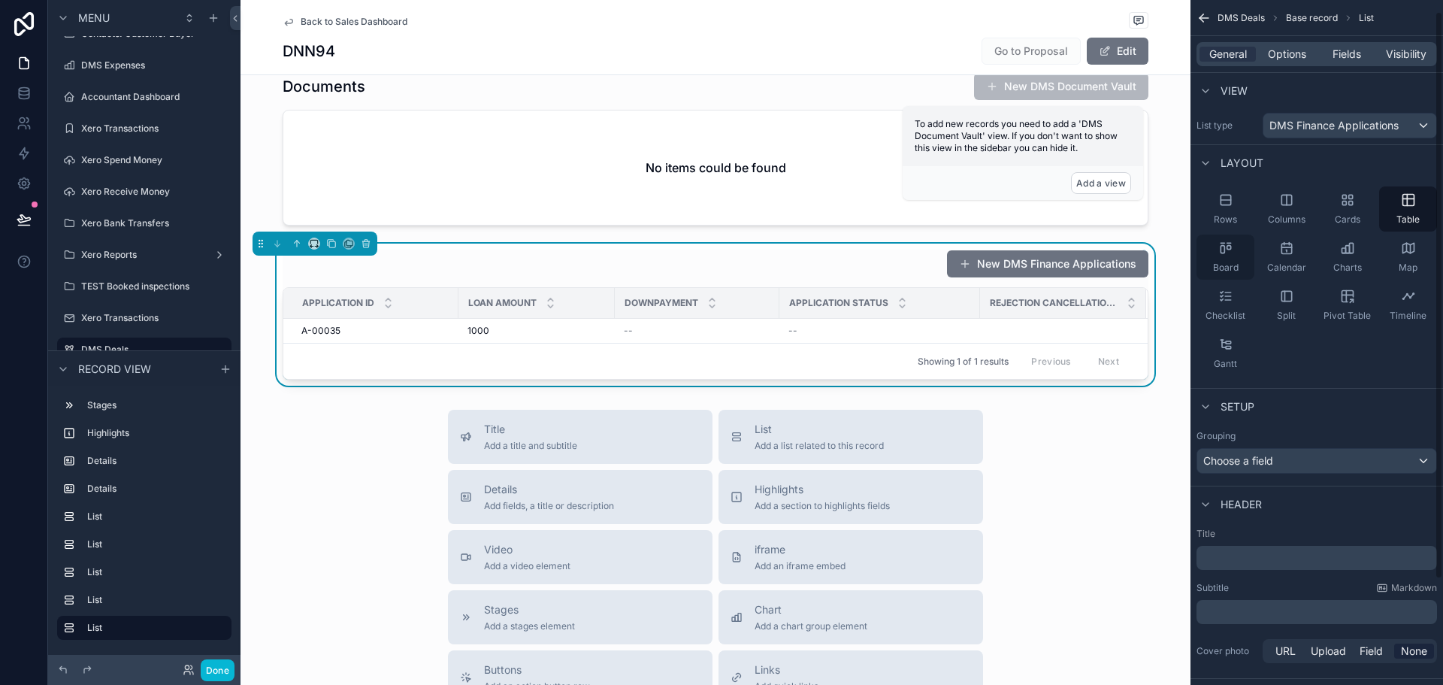
scroll to position [0, 0]
click at [1279, 455] on div "Choose a field" at bounding box center [1316, 463] width 239 height 24
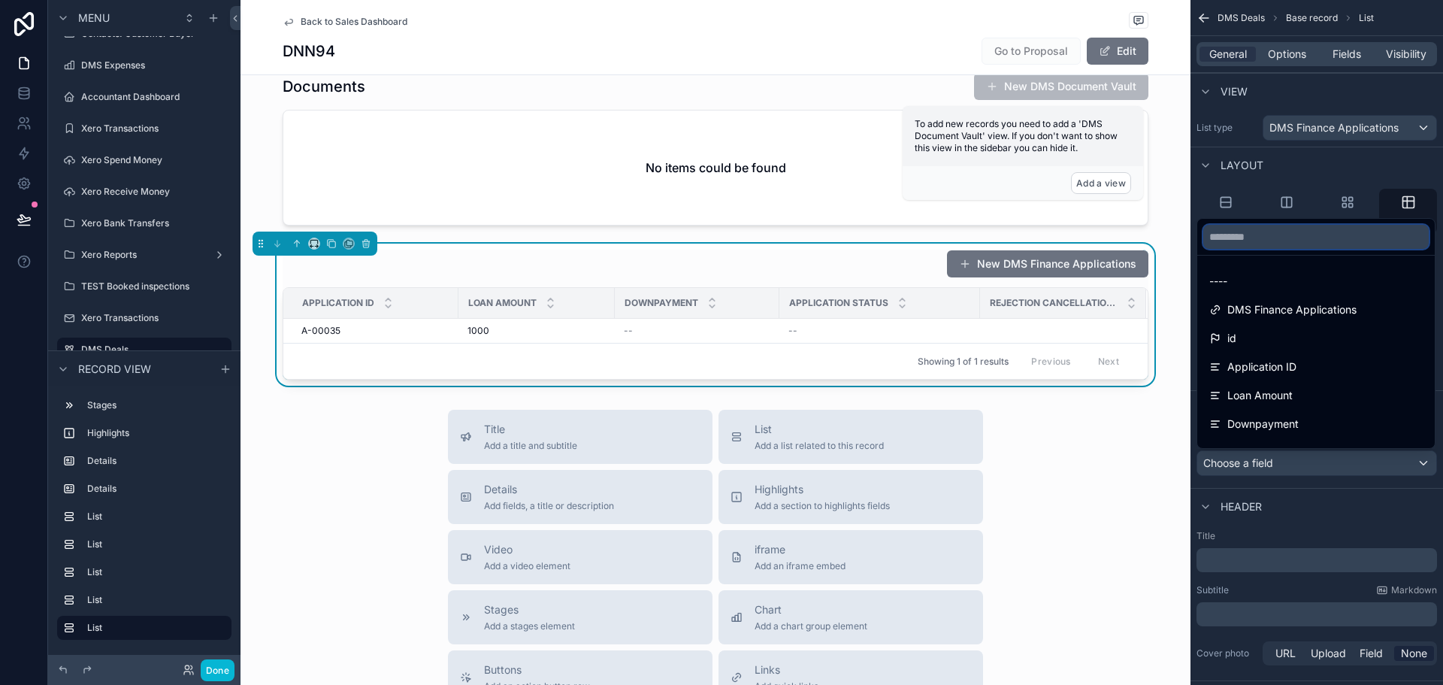
click at [1260, 239] on input "text" at bounding box center [1315, 237] width 225 height 24
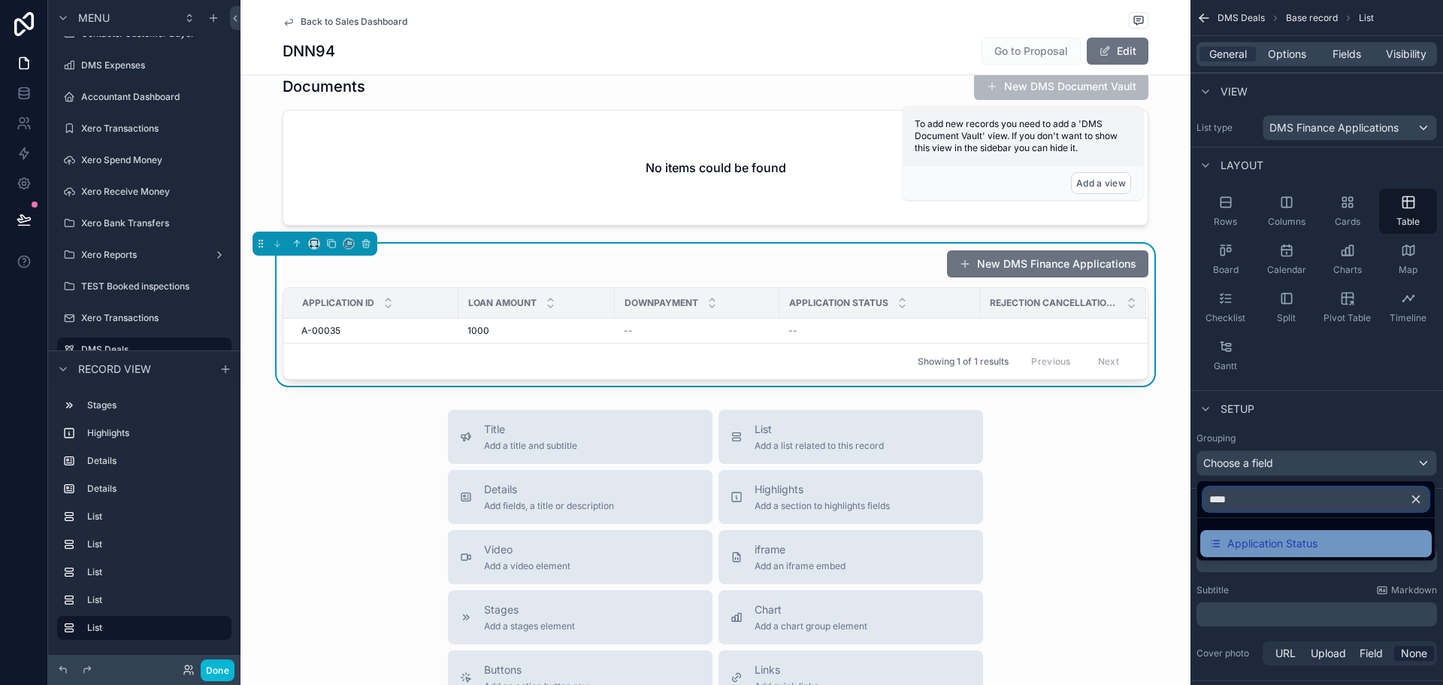
type input "****"
click at [1286, 552] on div "Application Status" at bounding box center [1315, 543] width 231 height 27
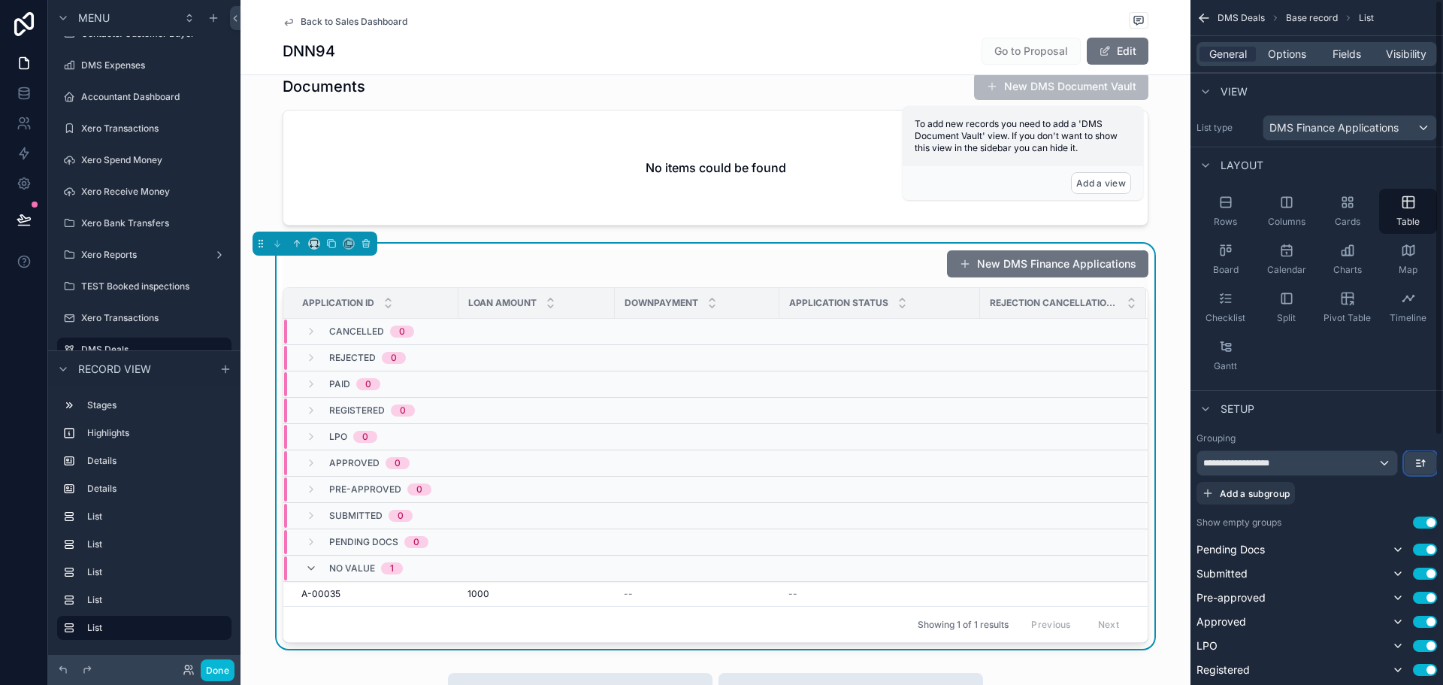
click at [1414, 451] on button "scrollable content" at bounding box center [1420, 463] width 33 height 24
click at [1405, 523] on span "Last -> First" at bounding box center [1392, 525] width 58 height 18
click at [1422, 467] on icon "scrollable content" at bounding box center [1420, 463] width 12 height 12
click at [1411, 502] on span "First -> Last" at bounding box center [1392, 497] width 58 height 18
click at [358, 332] on span "Pending Docs" at bounding box center [363, 331] width 69 height 12
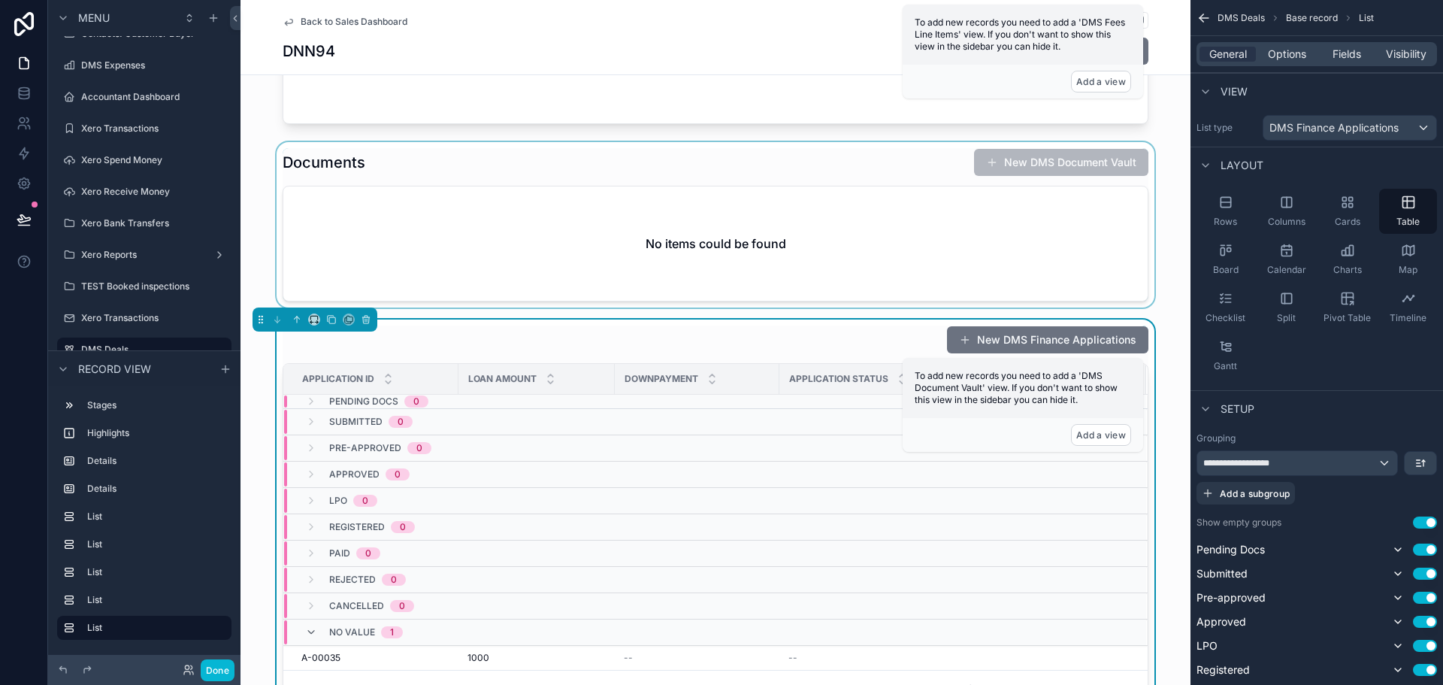
scroll to position [1207, 0]
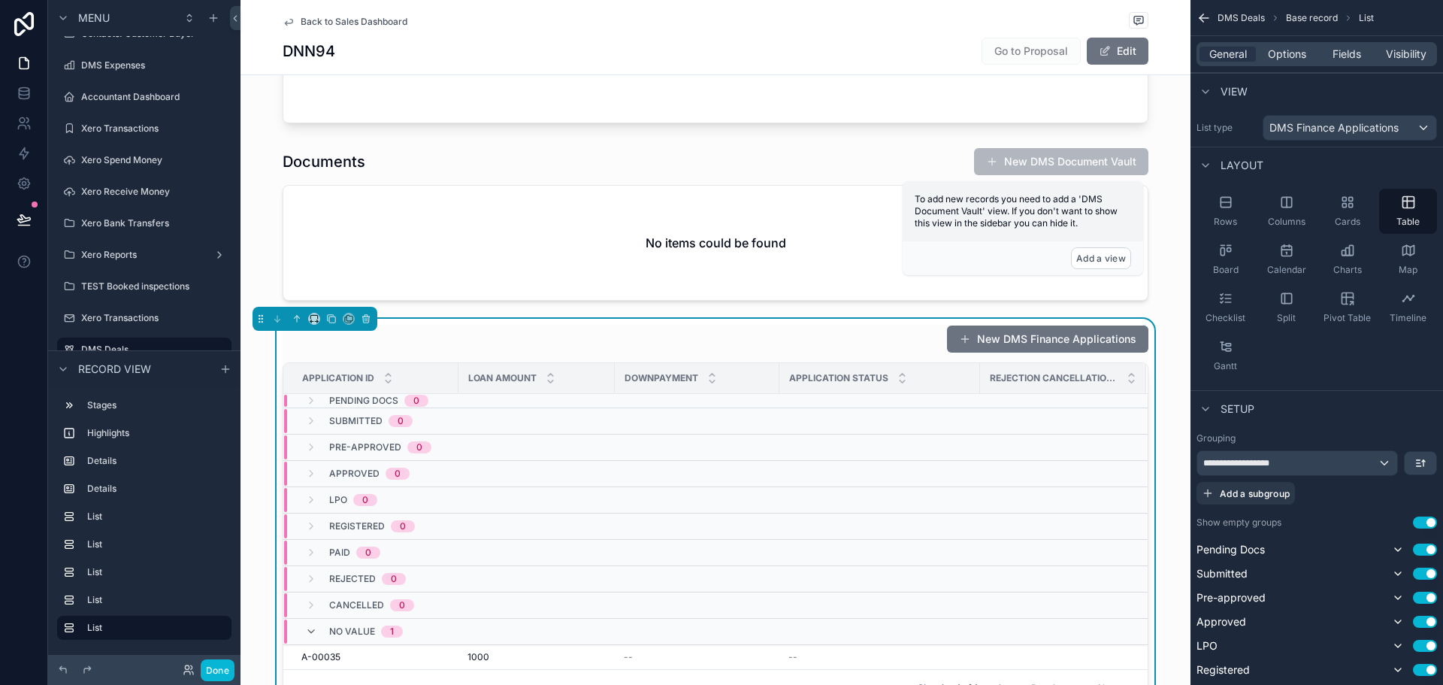
click at [352, 398] on span "Pending Docs" at bounding box center [363, 401] width 69 height 12
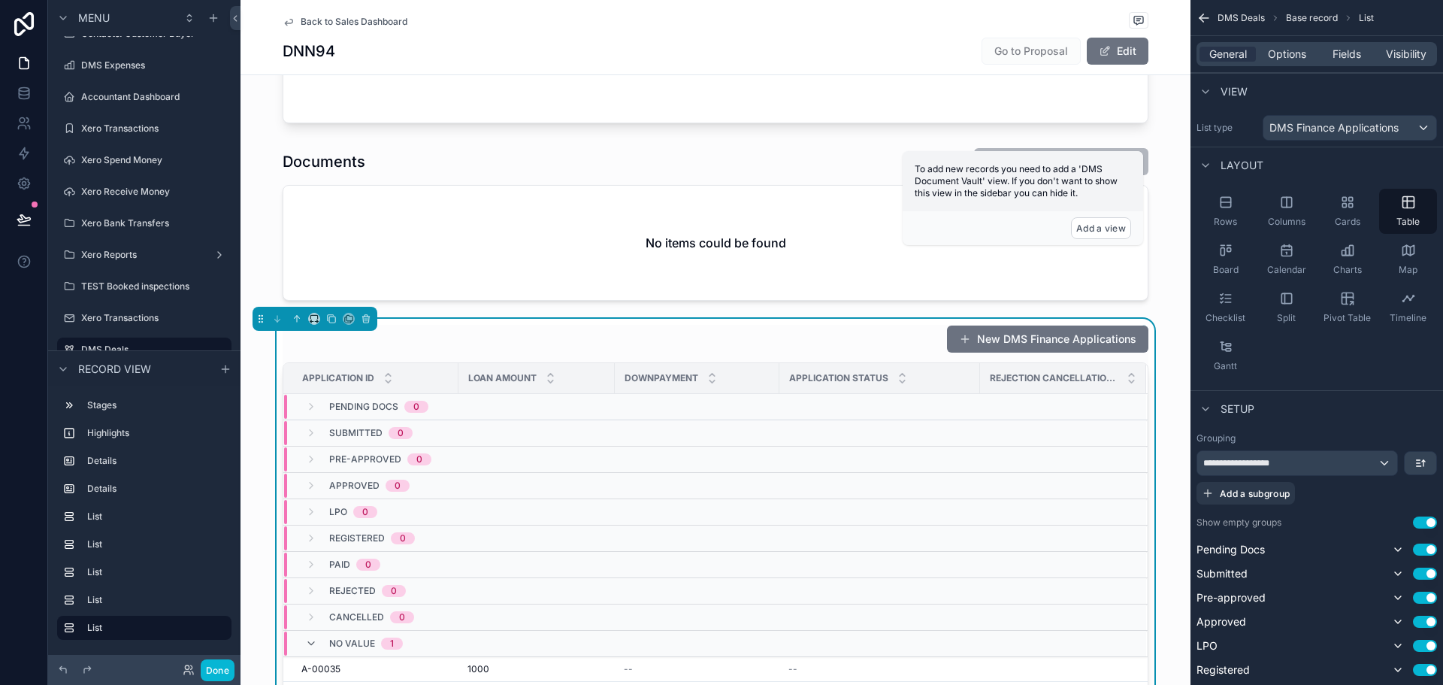
scroll to position [1282, 0]
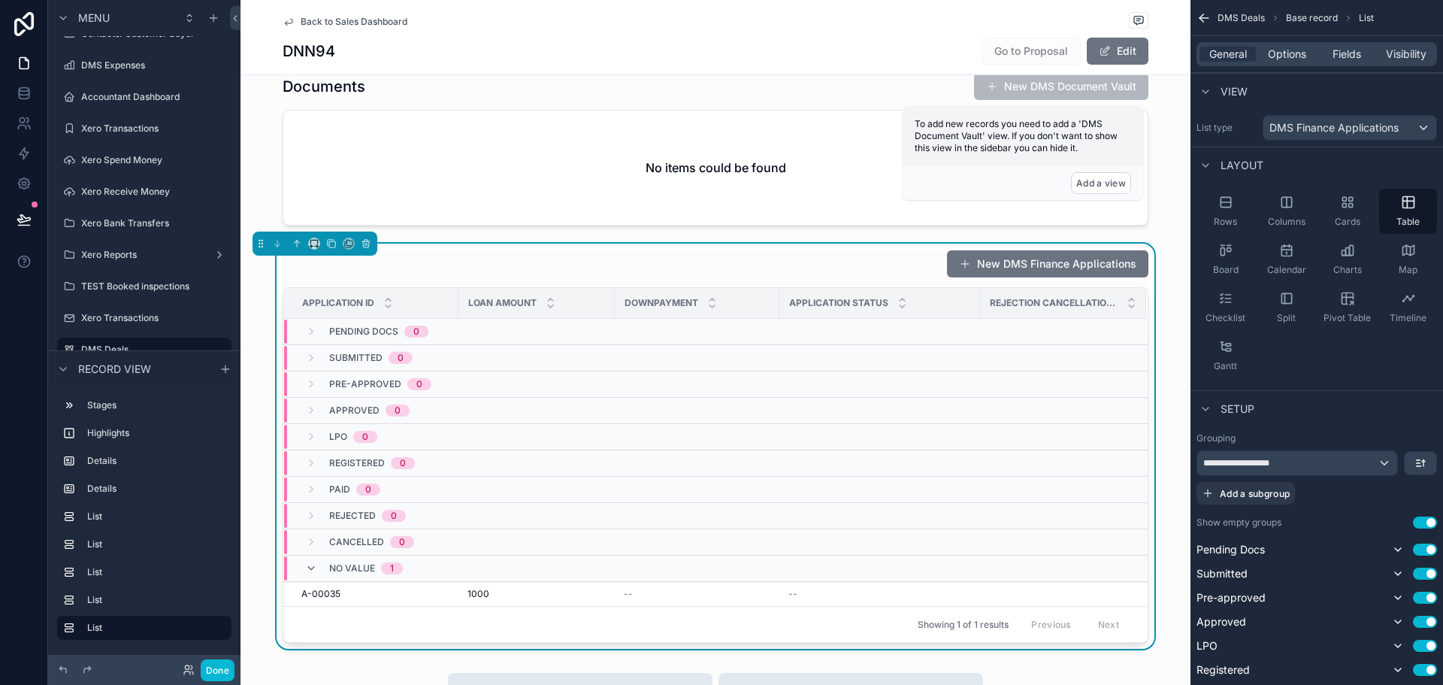
click at [348, 572] on span "No value" at bounding box center [352, 568] width 46 height 12
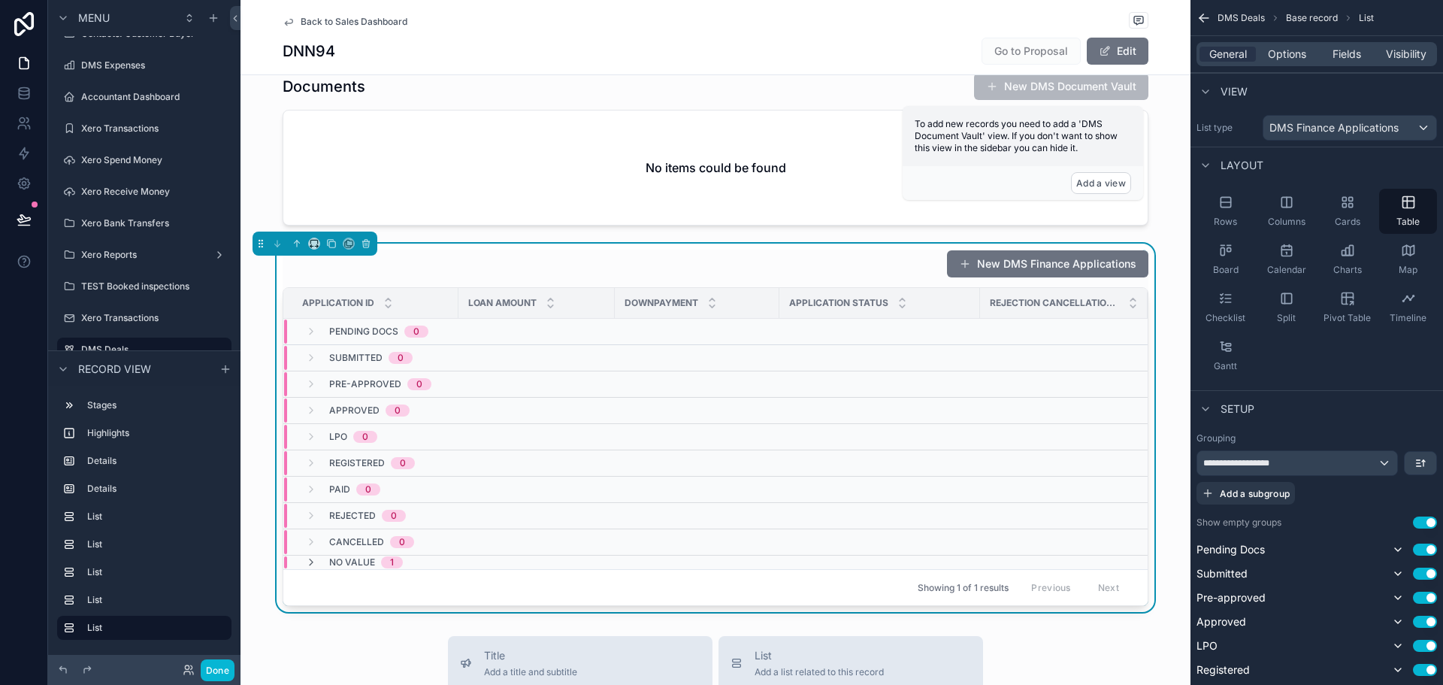
click at [350, 559] on span "No value" at bounding box center [352, 562] width 46 height 12
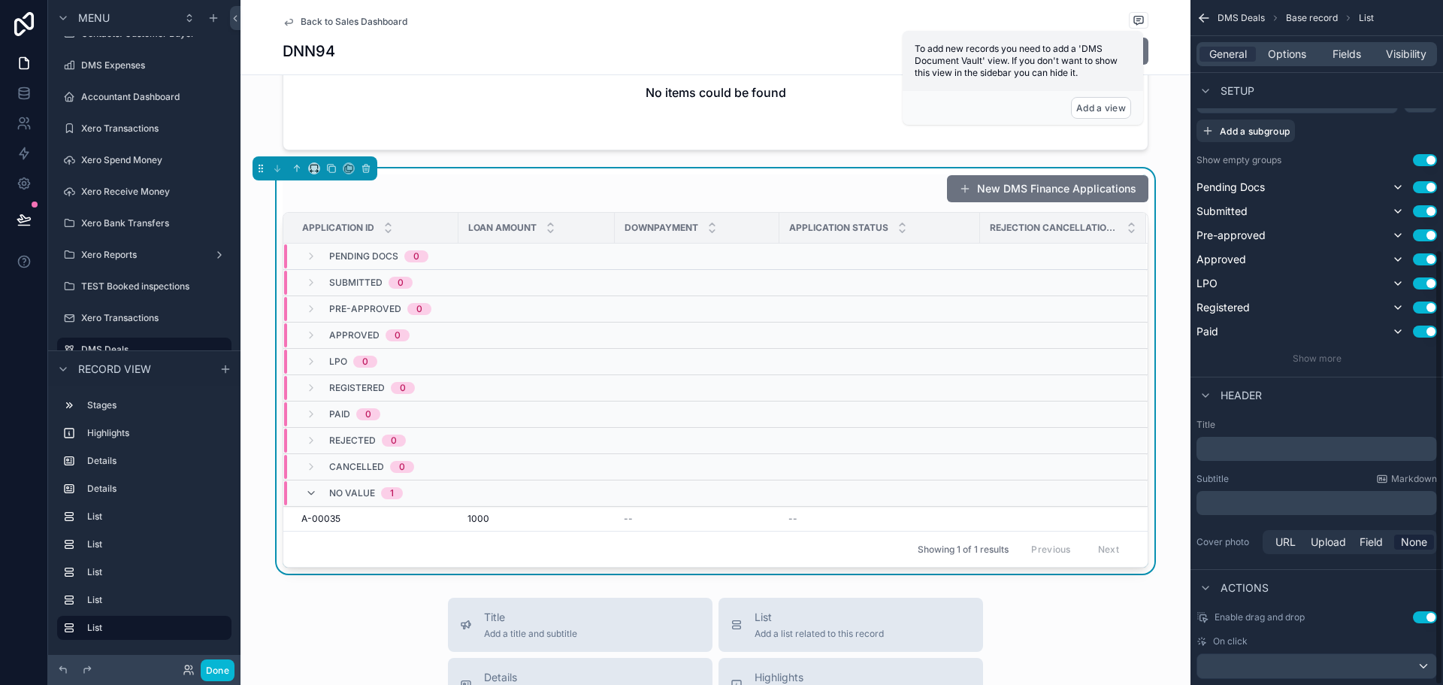
scroll to position [392, 0]
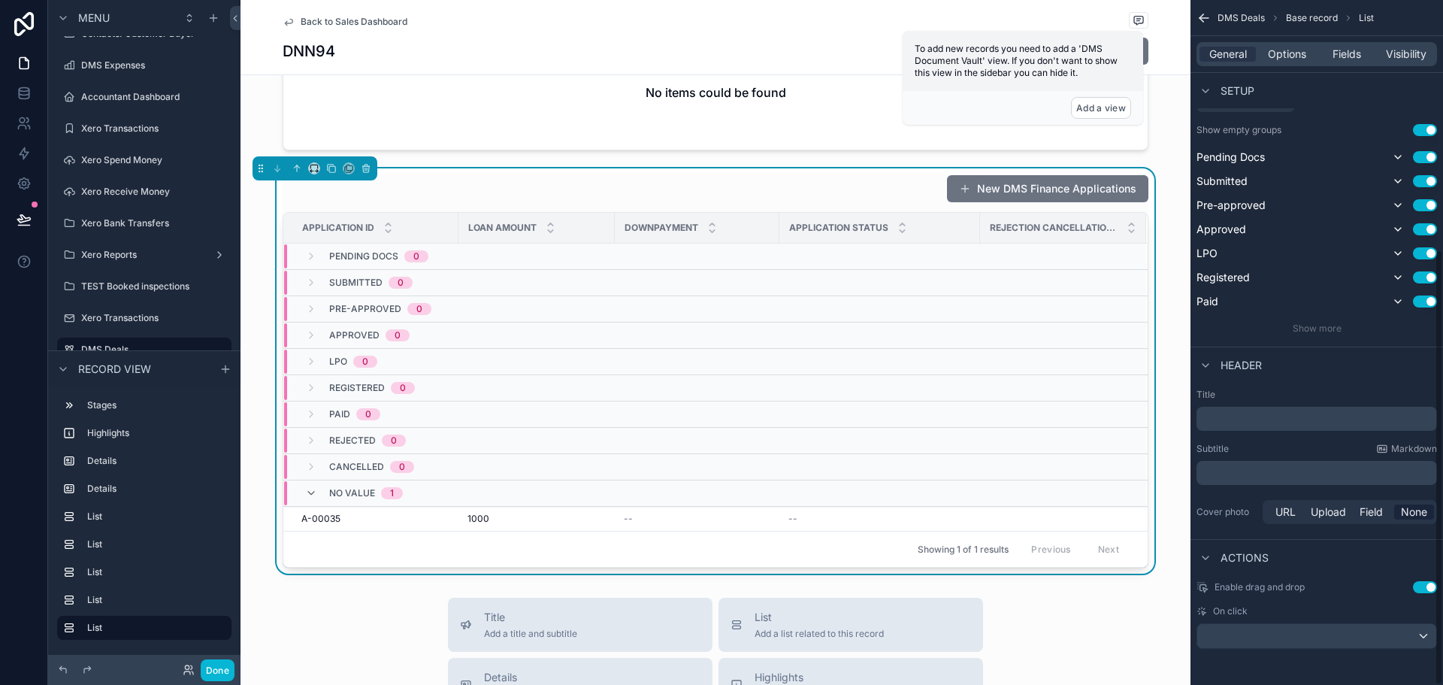
click at [1282, 425] on p "﻿" at bounding box center [1318, 418] width 231 height 15
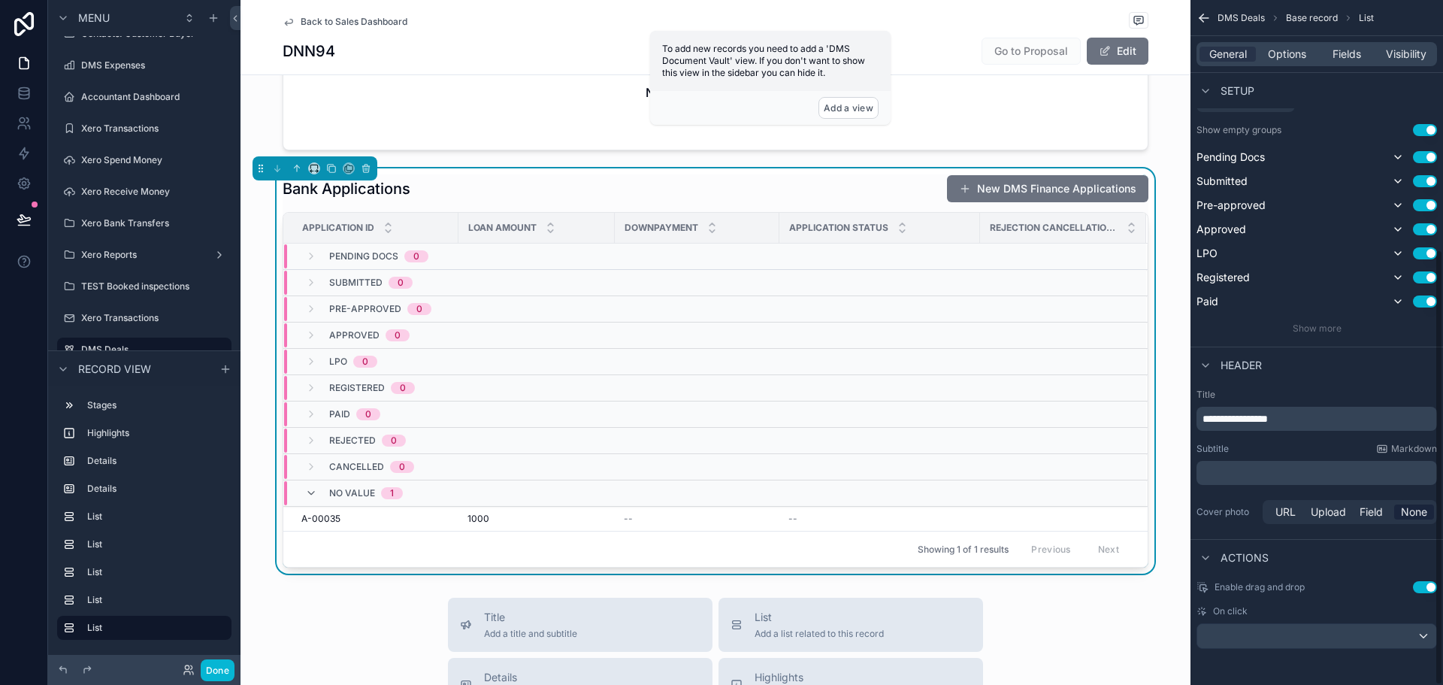
click at [1312, 448] on div "Subtitle Markdown" at bounding box center [1317, 449] width 241 height 12
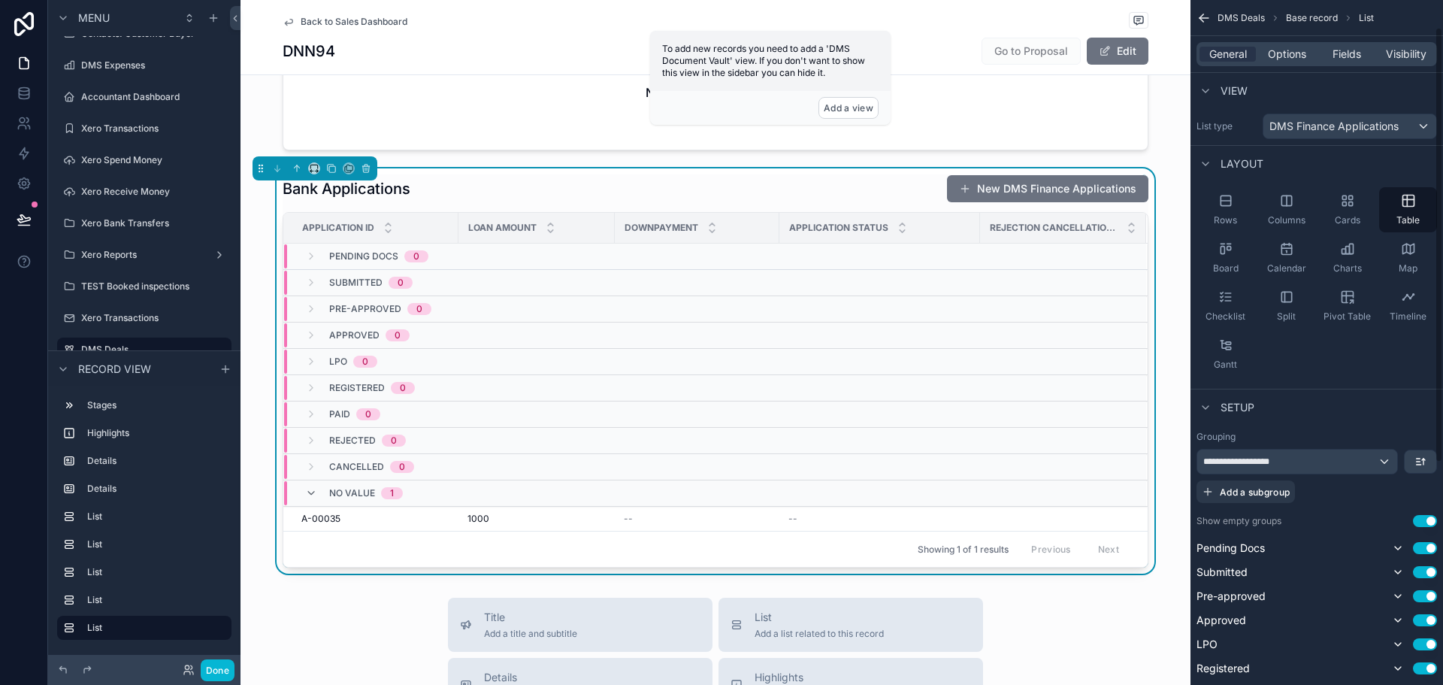
scroll to position [0, 0]
click at [1301, 50] on span "Options" at bounding box center [1287, 54] width 38 height 15
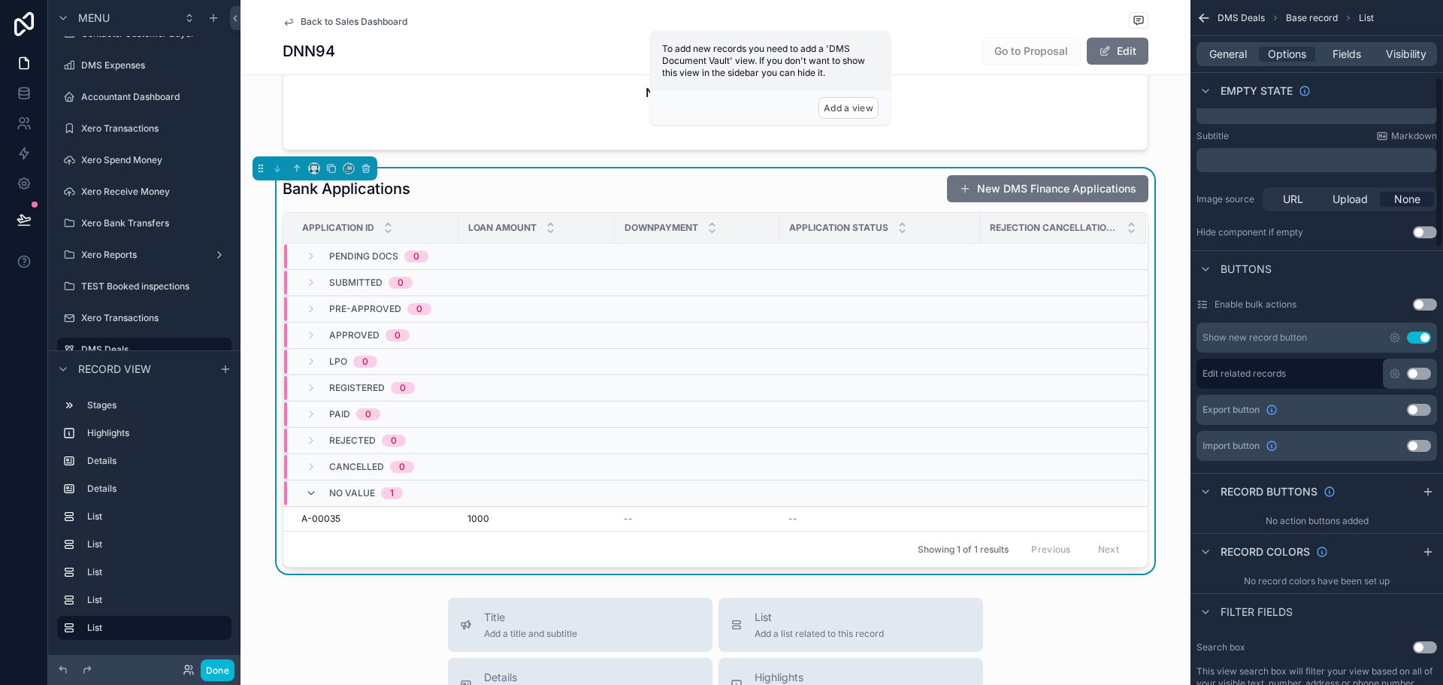
scroll to position [376, 0]
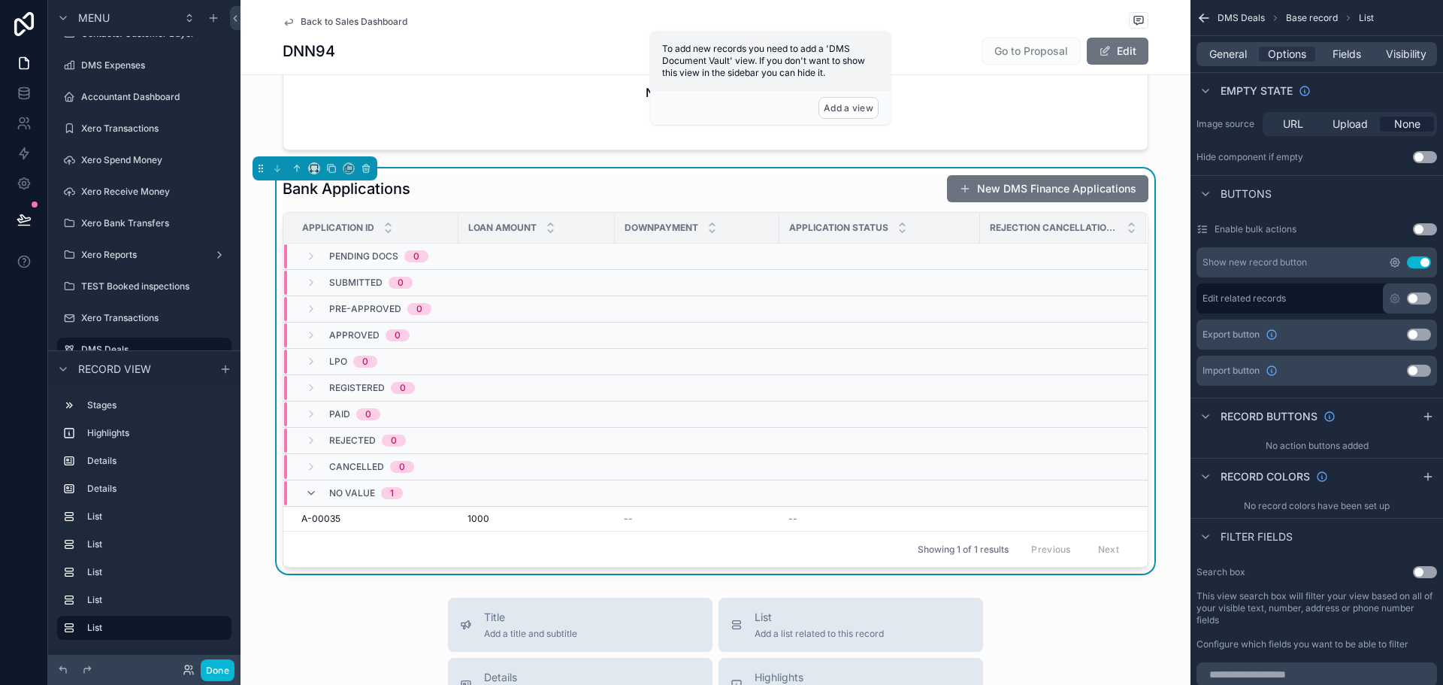
click at [1396, 264] on icon "scrollable content" at bounding box center [1394, 262] width 3 height 3
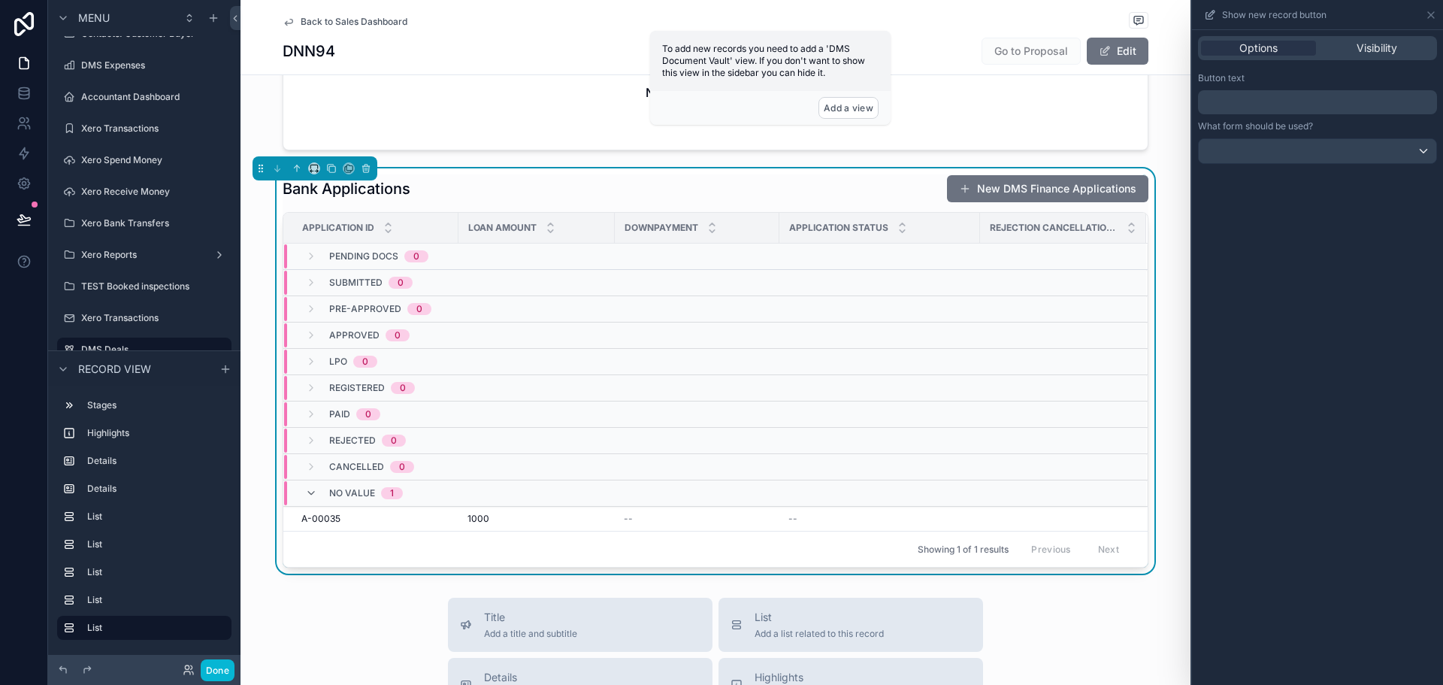
click at [1345, 95] on p "﻿" at bounding box center [1319, 102] width 230 height 18
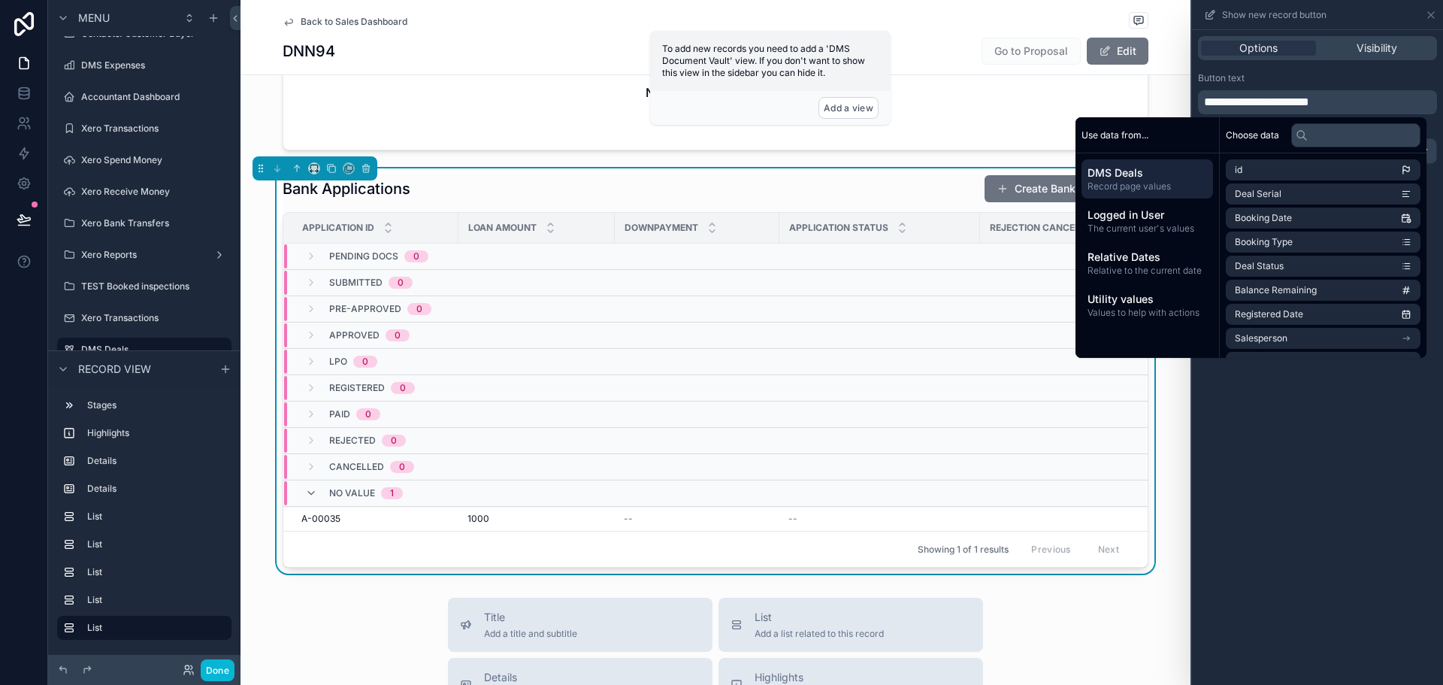
click at [1327, 497] on div "**********" at bounding box center [1317, 357] width 251 height 655
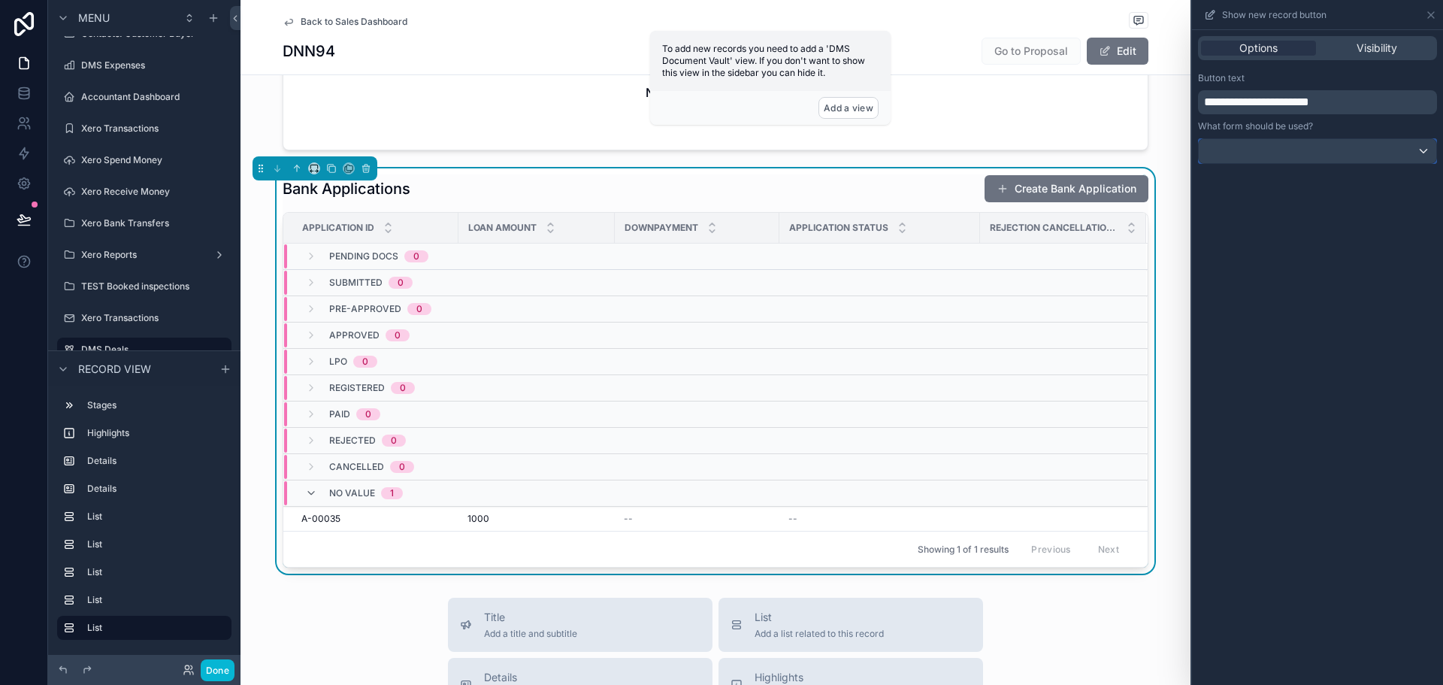
click at [1287, 151] on div at bounding box center [1317, 151] width 237 height 24
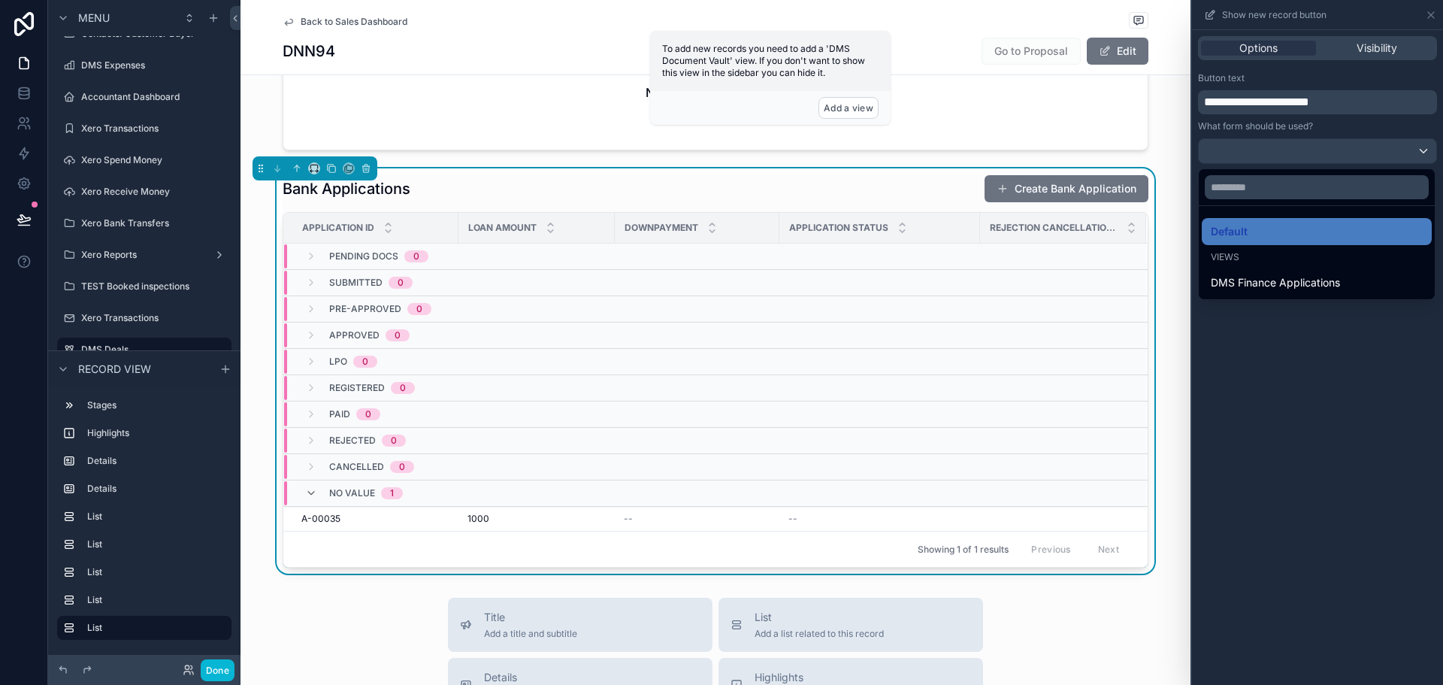
click at [1291, 123] on div at bounding box center [1317, 342] width 251 height 685
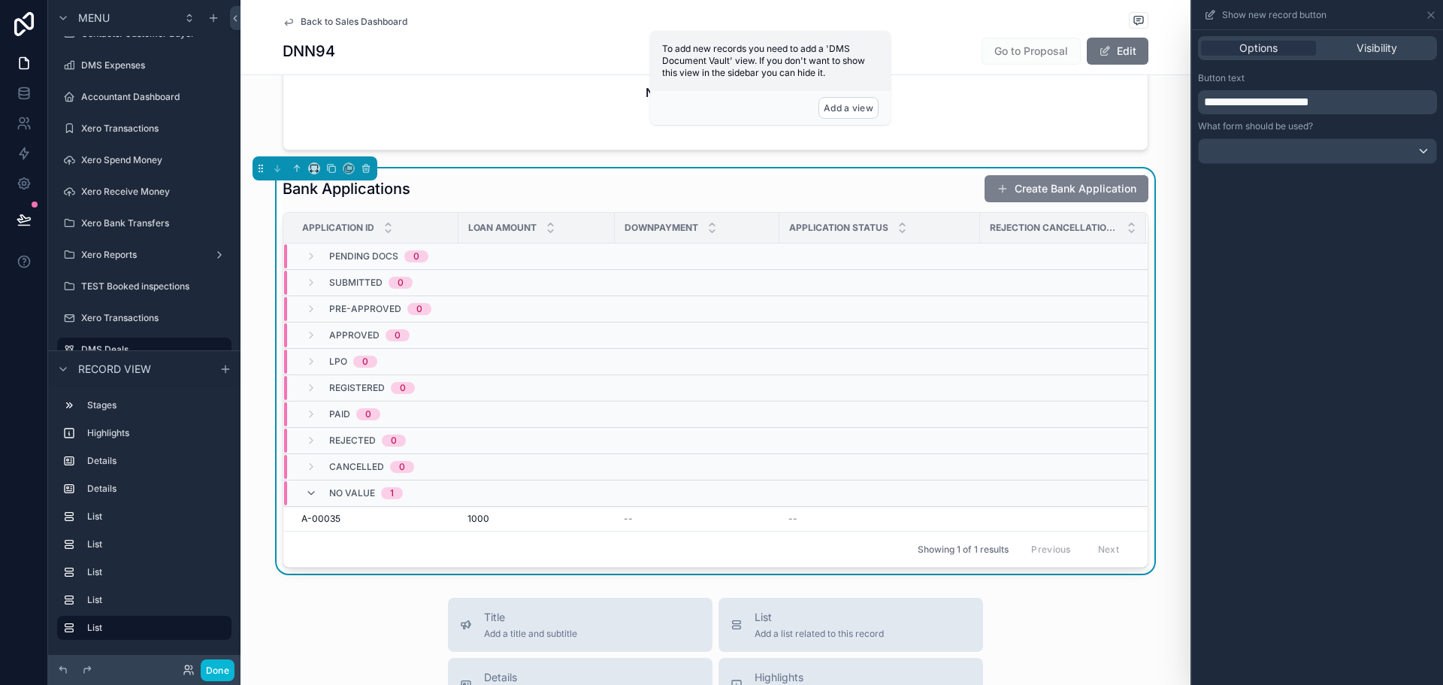
click at [1048, 187] on button "Create Bank Application" at bounding box center [1067, 188] width 164 height 27
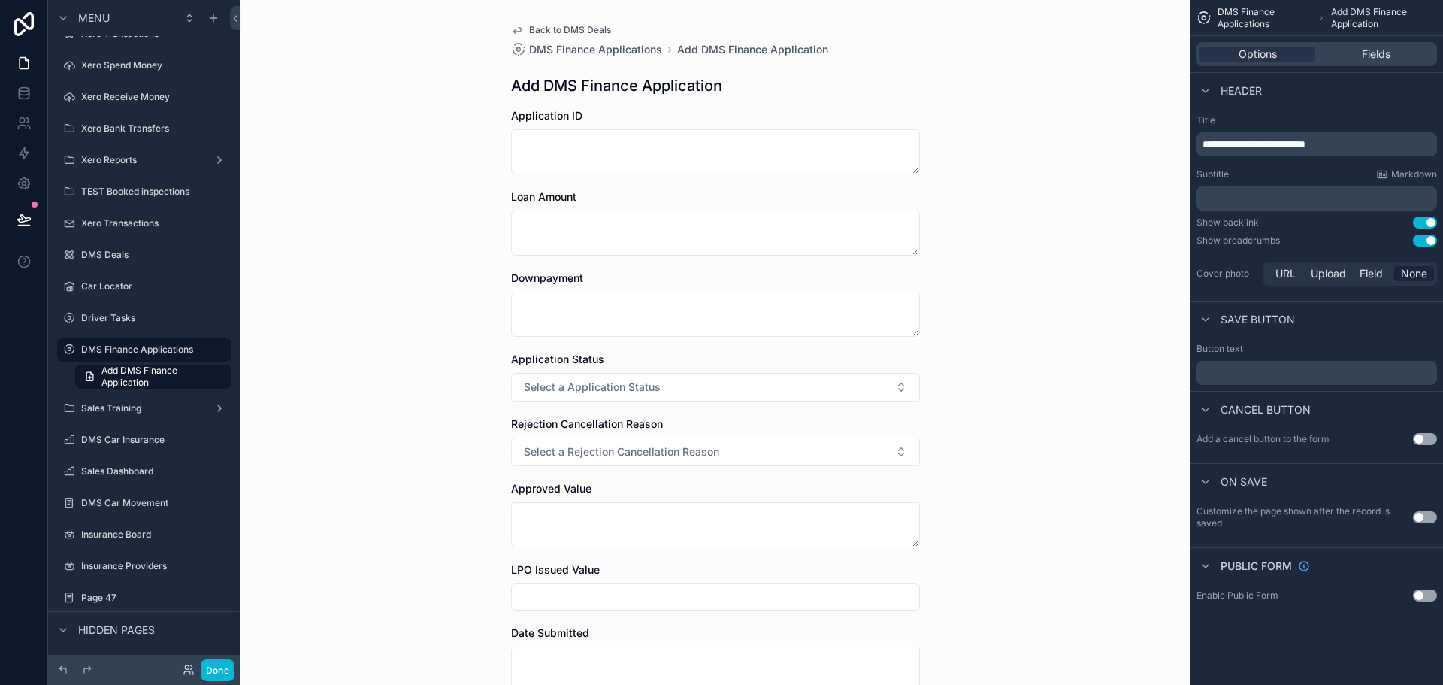
click at [1429, 246] on button "Use setting" at bounding box center [1425, 240] width 24 height 12
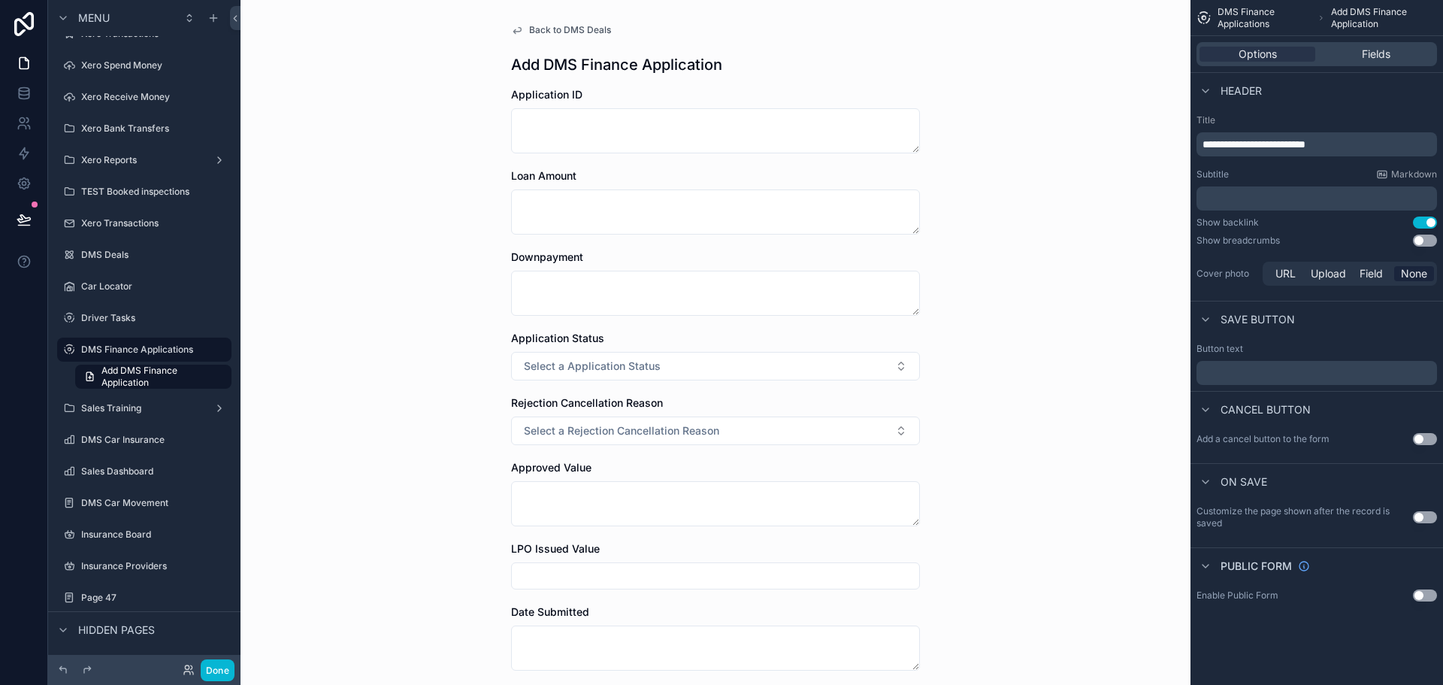
click at [1415, 222] on button "Use setting" at bounding box center [1425, 222] width 24 height 12
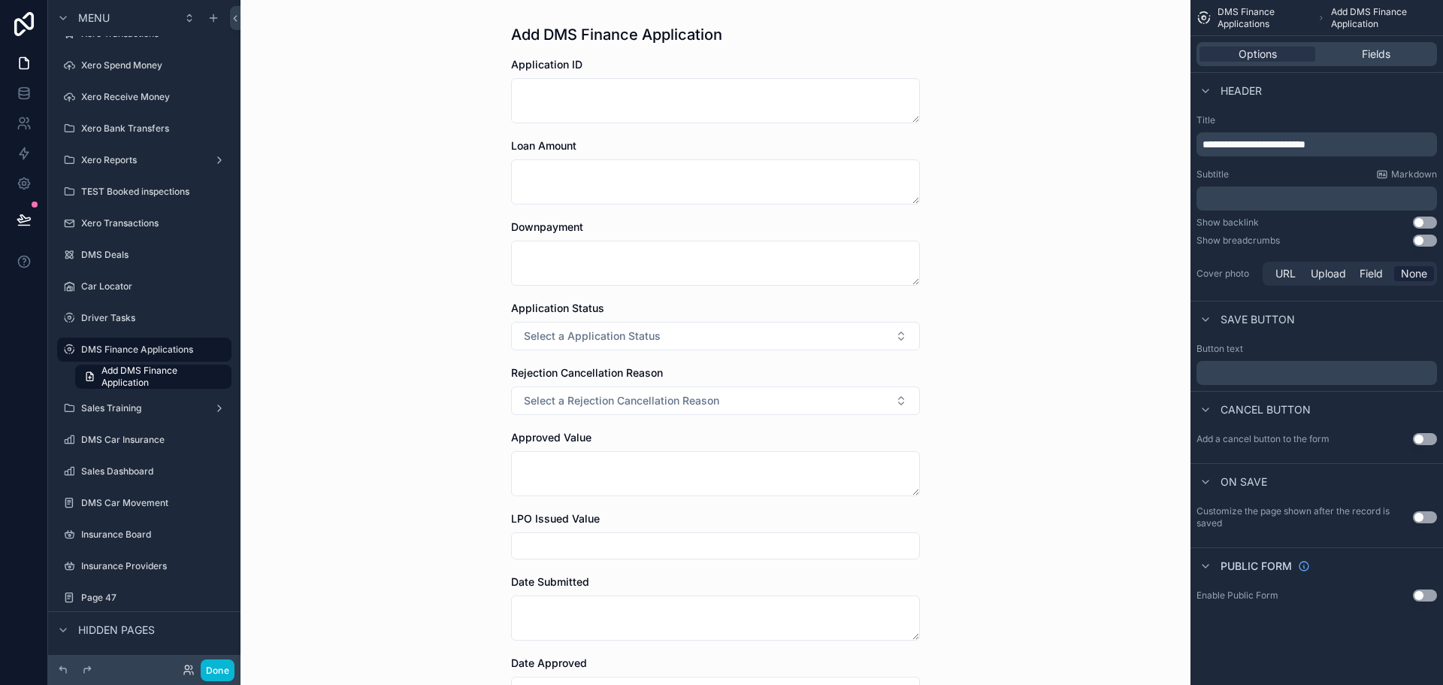
click at [1425, 237] on button "Use setting" at bounding box center [1425, 240] width 24 height 12
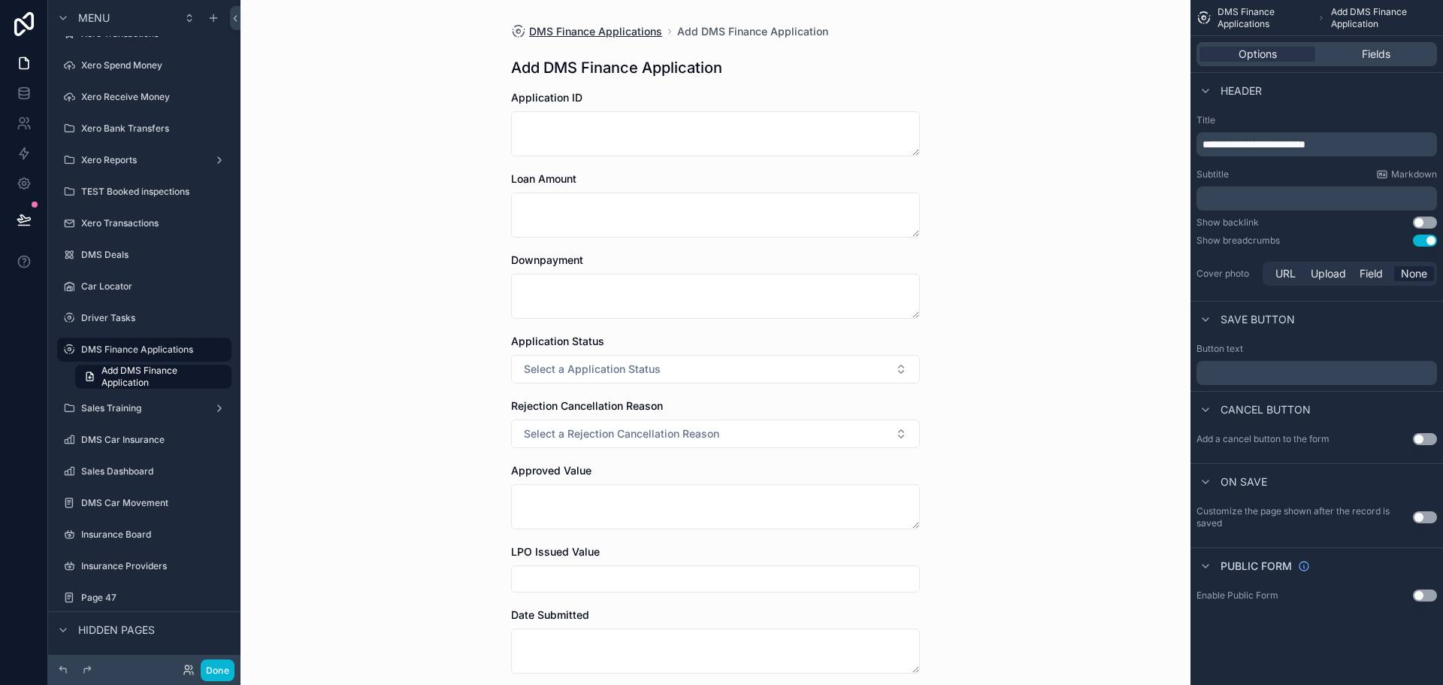
click at [622, 32] on span "DMS Finance Applications" at bounding box center [595, 31] width 133 height 15
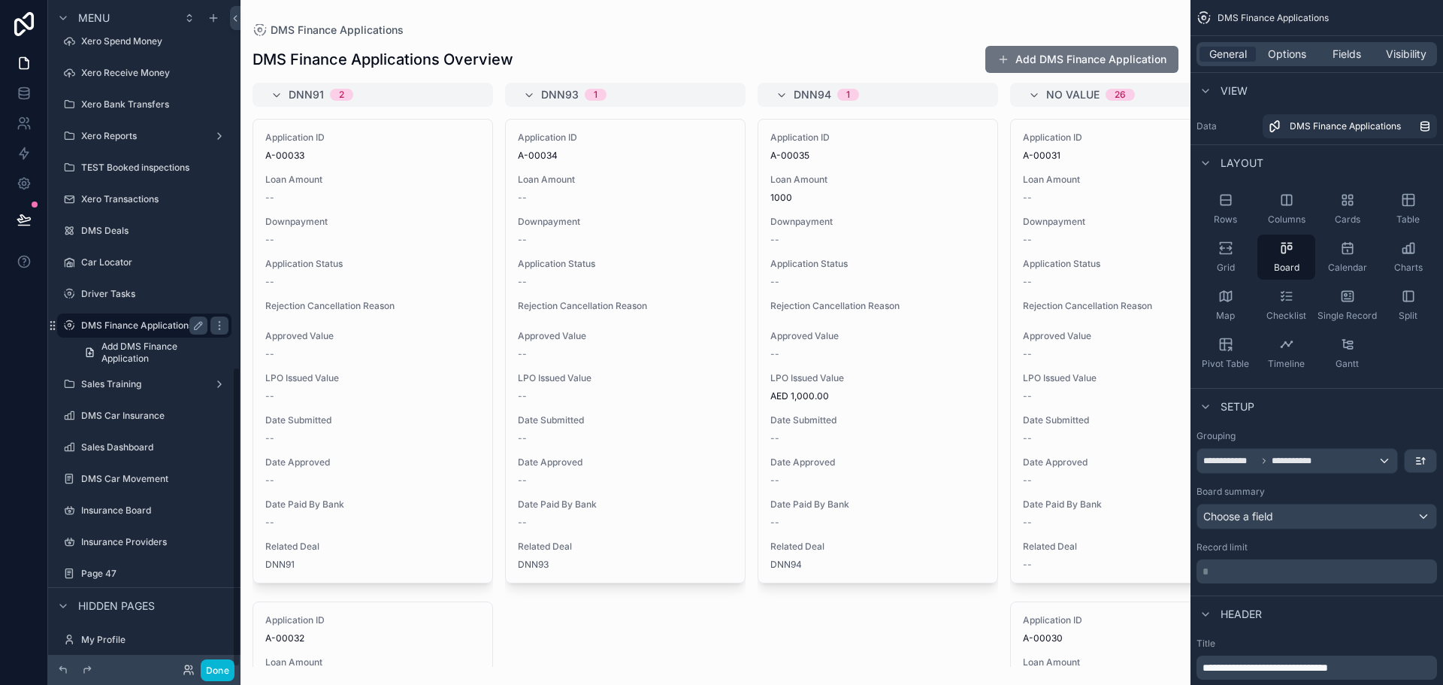
scroll to position [812, 0]
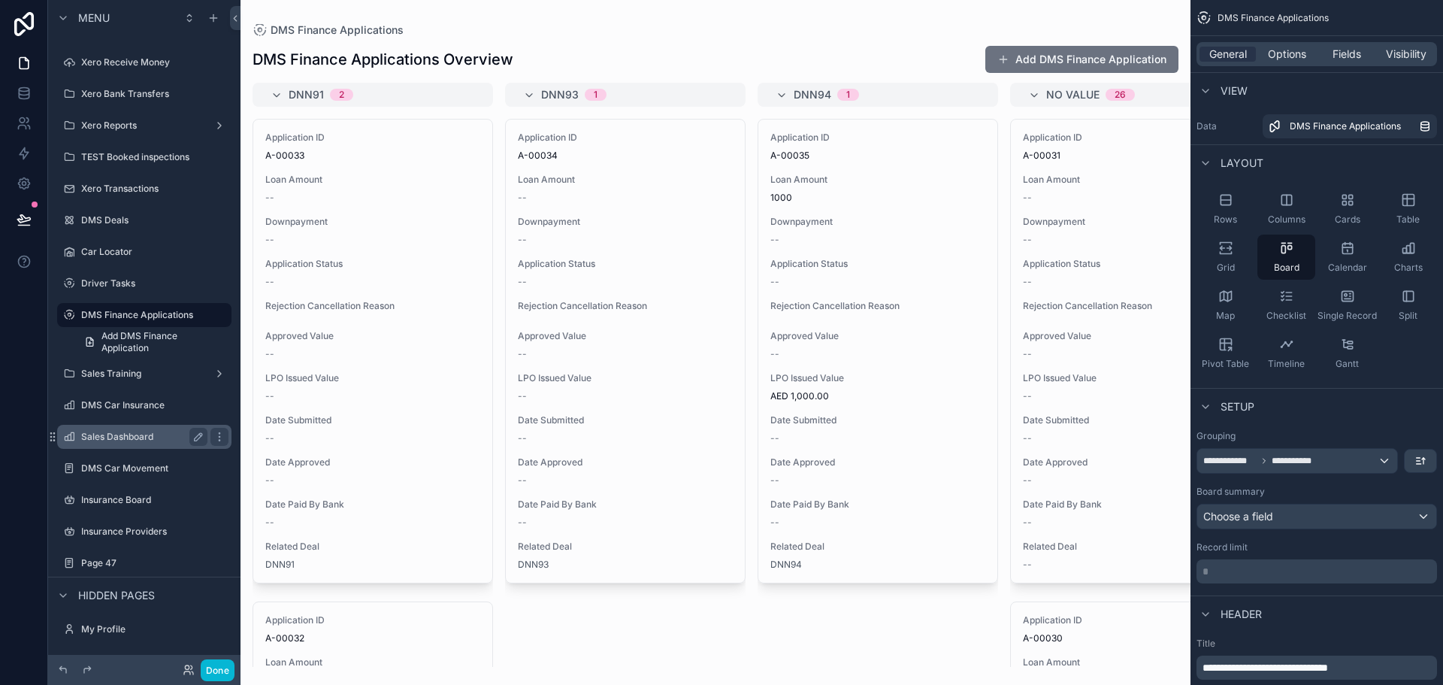
click at [136, 428] on div "Sales Dashboard" at bounding box center [144, 437] width 126 height 18
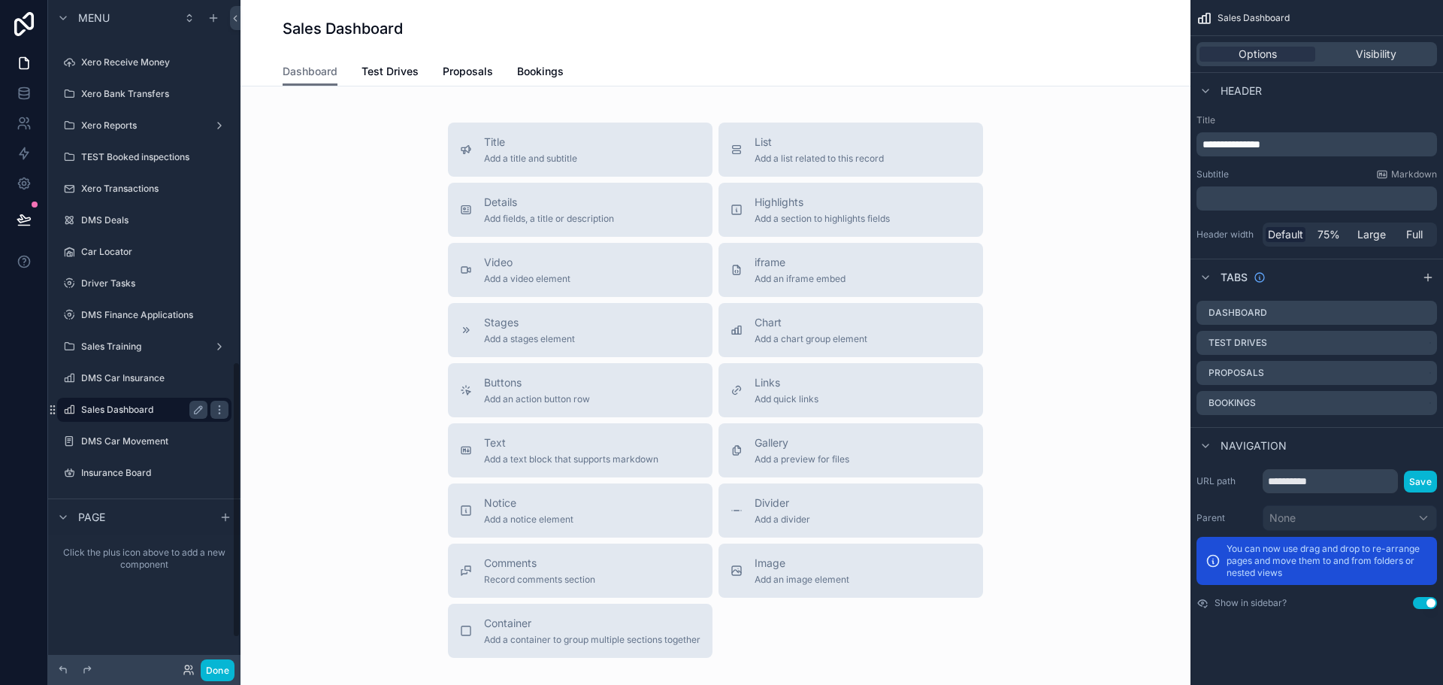
scroll to position [873, 0]
click at [498, 83] on div "Dashboard Test Drives Proposals Bookings" at bounding box center [716, 71] width 866 height 29
drag, startPoint x: 504, startPoint y: 80, endPoint x: 519, endPoint y: 71, distance: 18.2
click at [514, 74] on div "Dashboard Test Drives Proposals Bookings" at bounding box center [716, 71] width 866 height 29
click at [519, 71] on span "Bookings" at bounding box center [540, 71] width 47 height 15
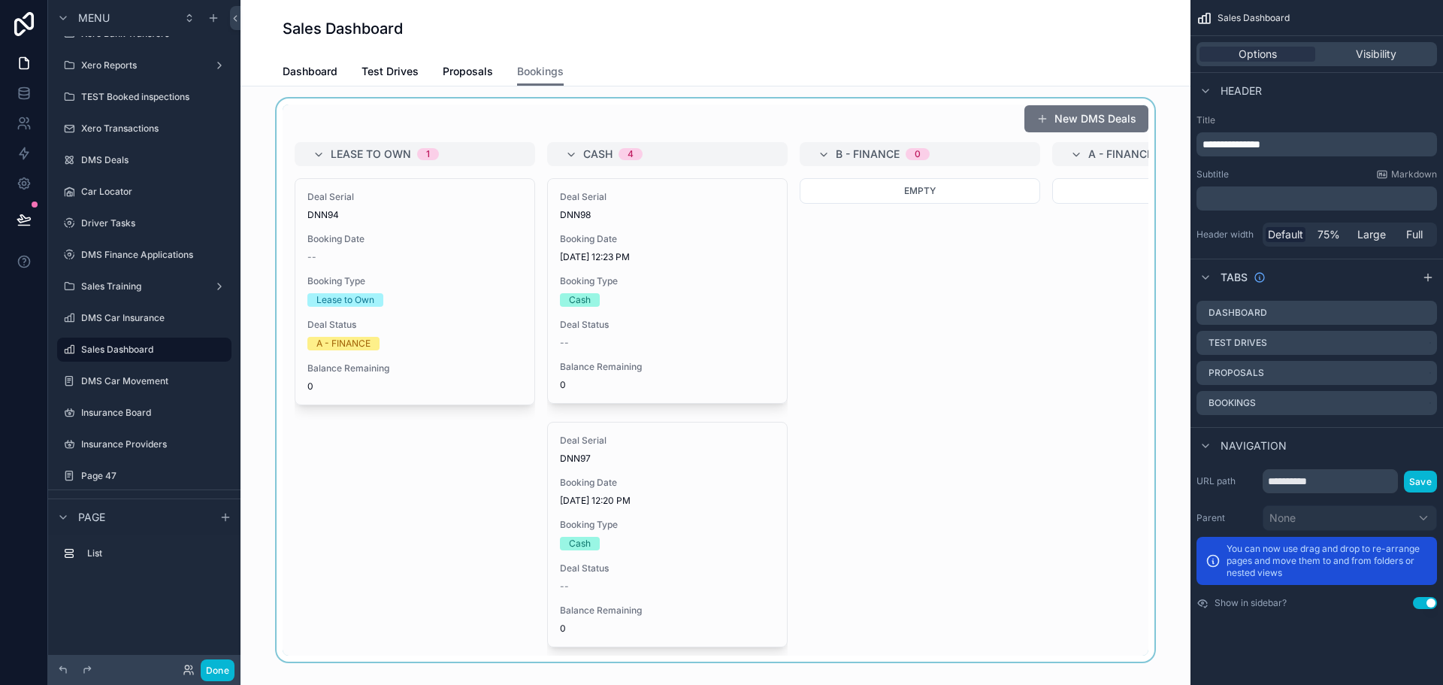
click at [625, 262] on div "scrollable content" at bounding box center [716, 379] width 926 height 563
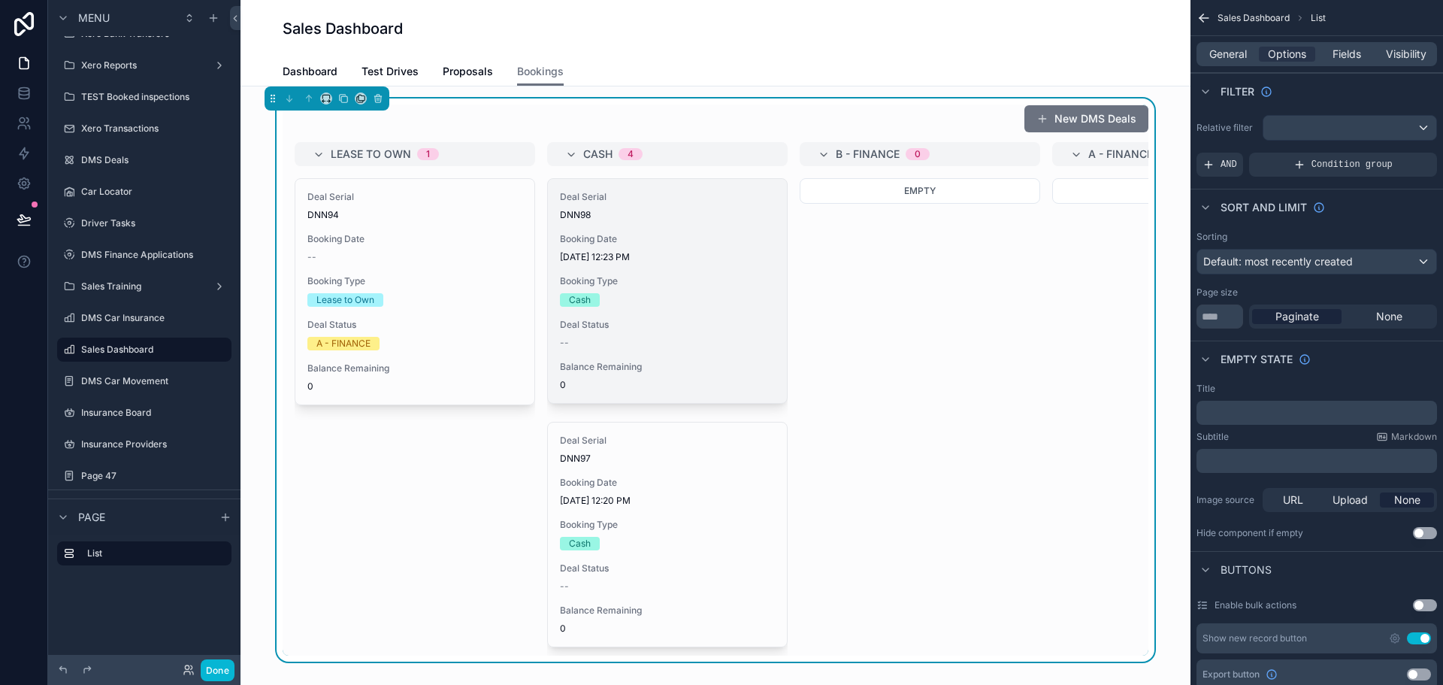
click at [627, 262] on span "[DATE] 12:23 PM" at bounding box center [667, 257] width 215 height 12
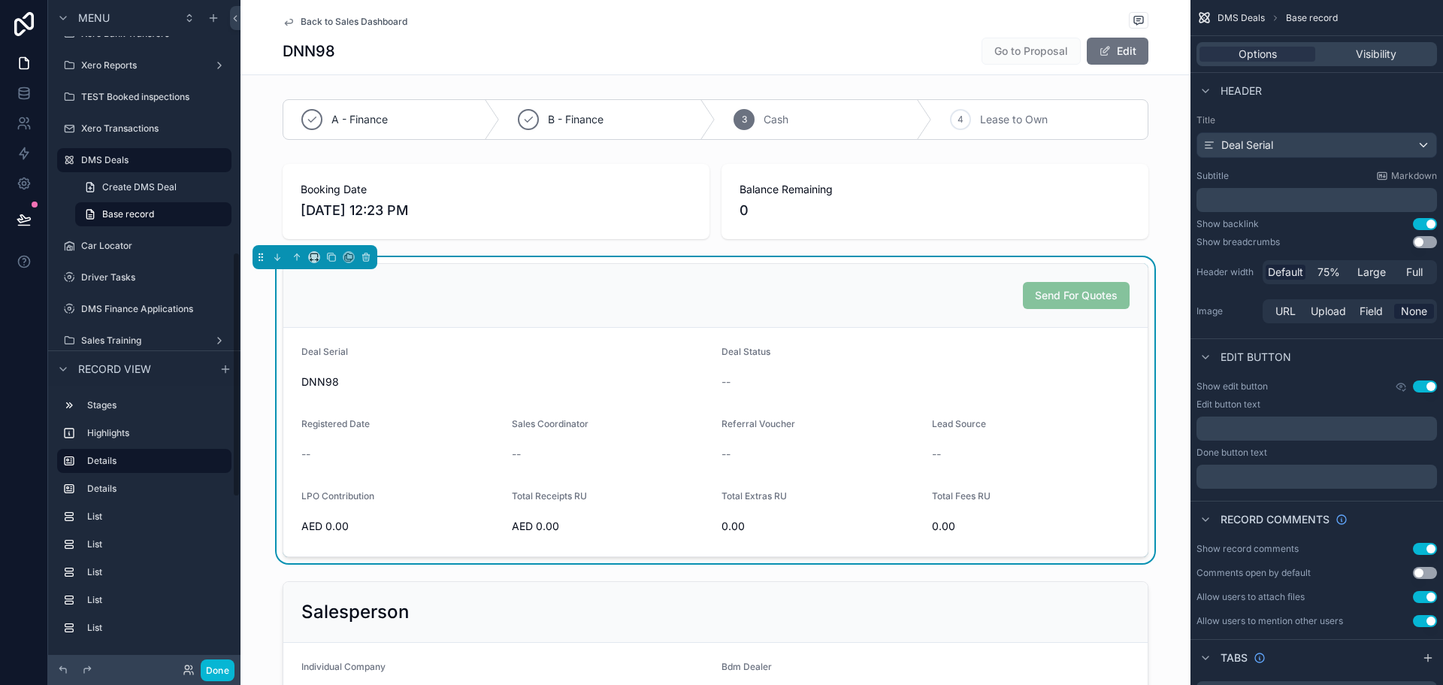
scroll to position [683, 0]
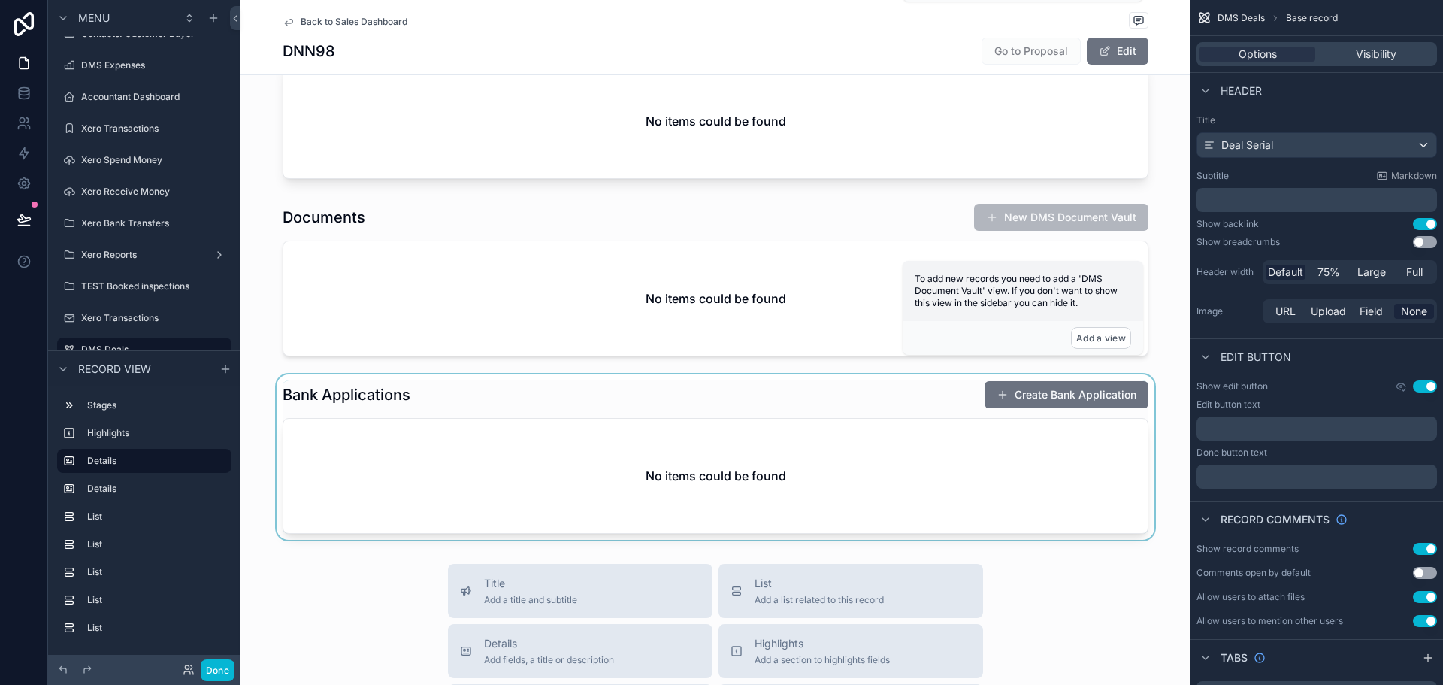
scroll to position [1127, 0]
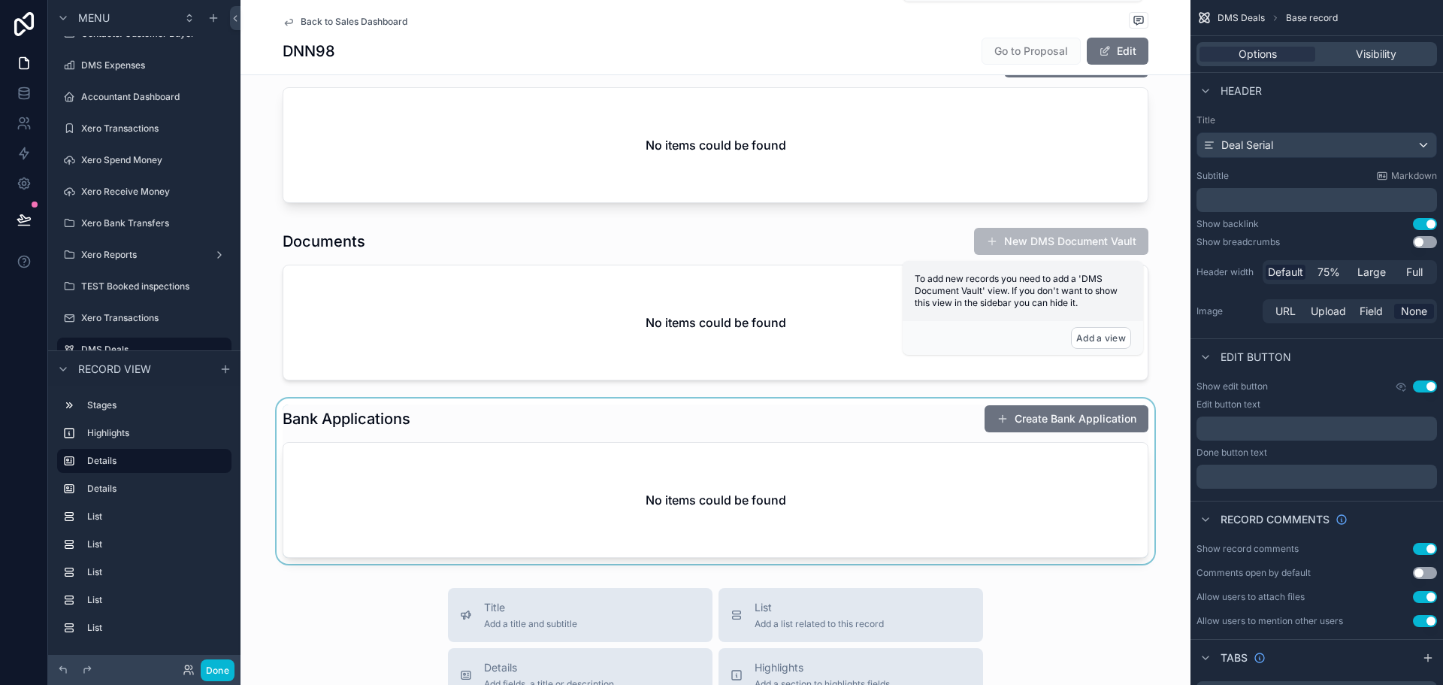
click at [781, 441] on div "scrollable content" at bounding box center [716, 480] width 950 height 165
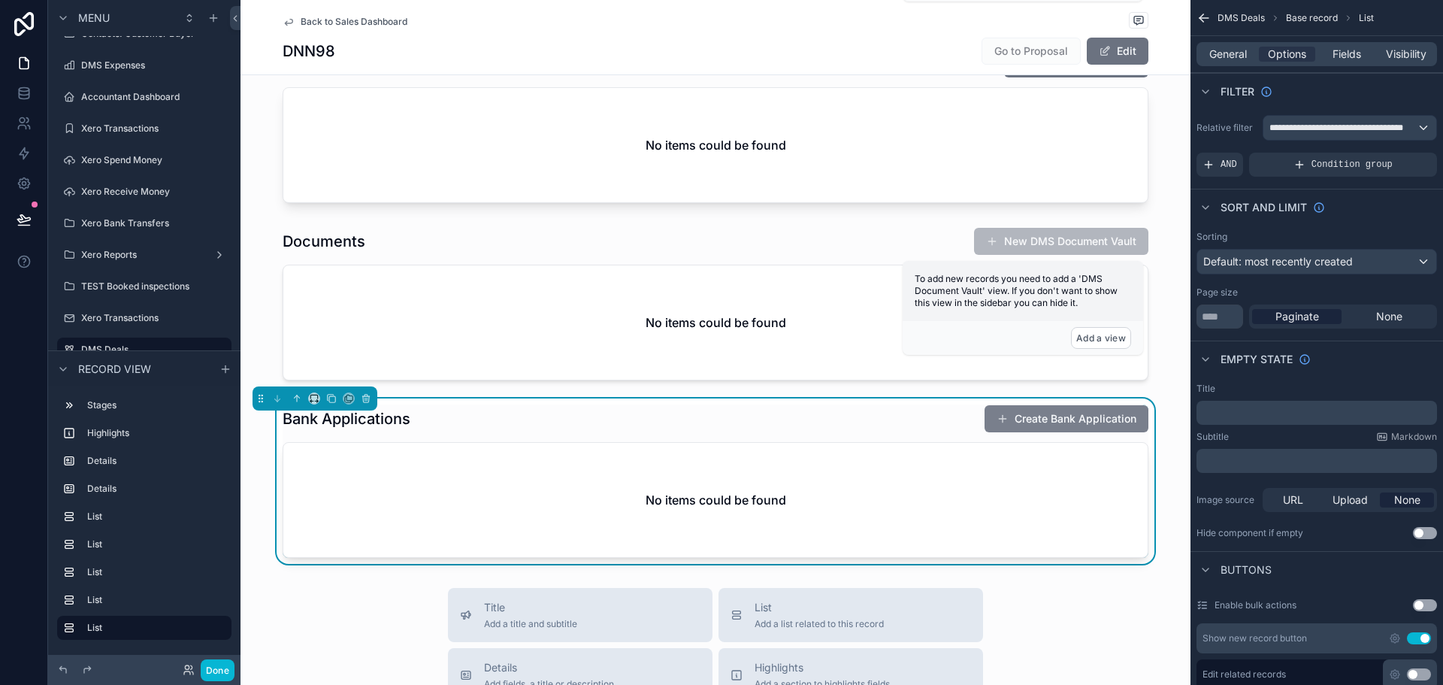
click at [1112, 409] on button "Create Bank Application" at bounding box center [1067, 418] width 164 height 27
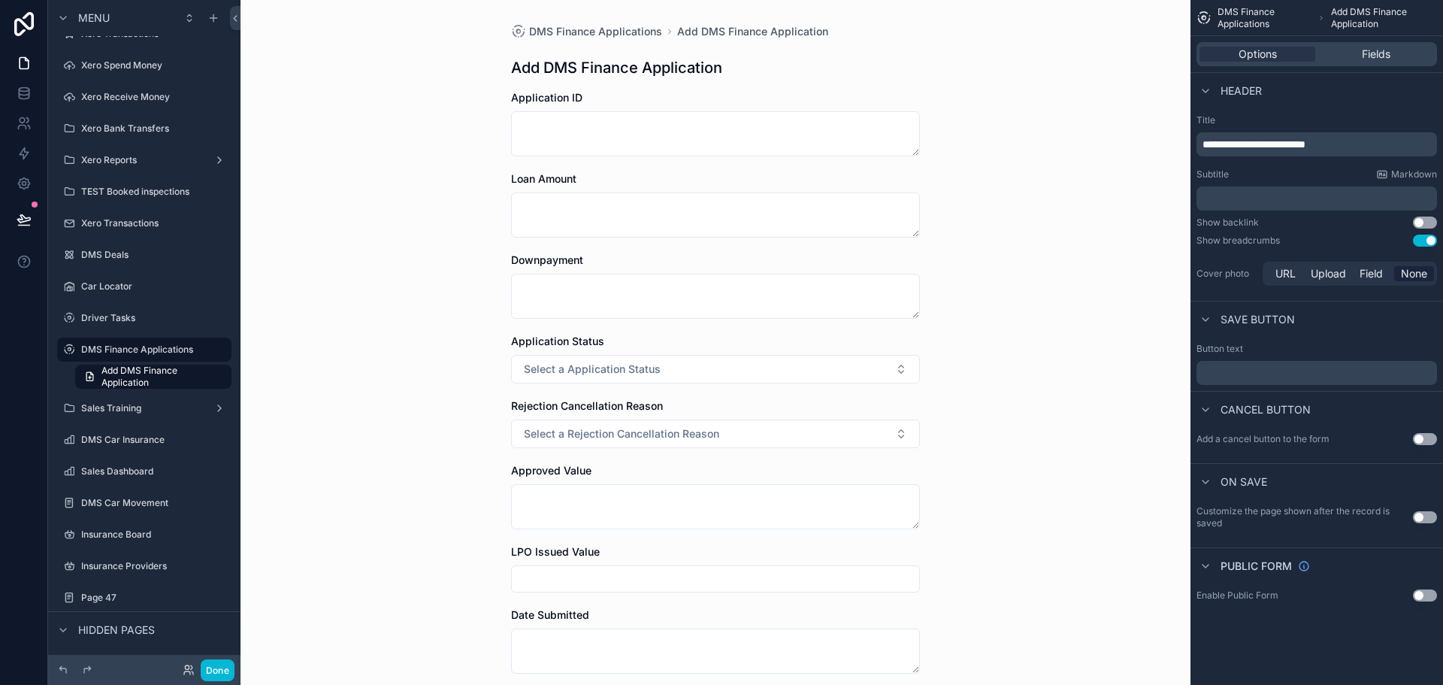
click at [1423, 243] on button "Use setting" at bounding box center [1425, 240] width 24 height 12
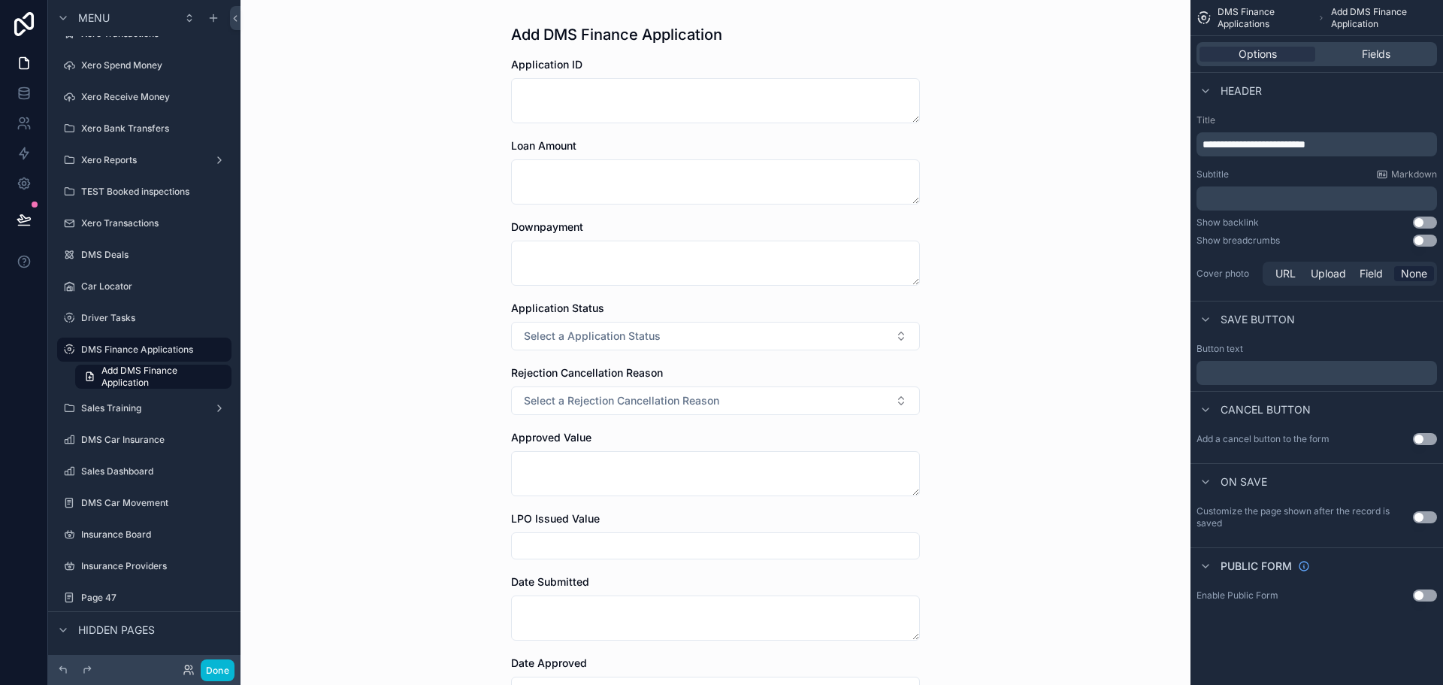
click at [1423, 226] on button "Use setting" at bounding box center [1425, 222] width 24 height 12
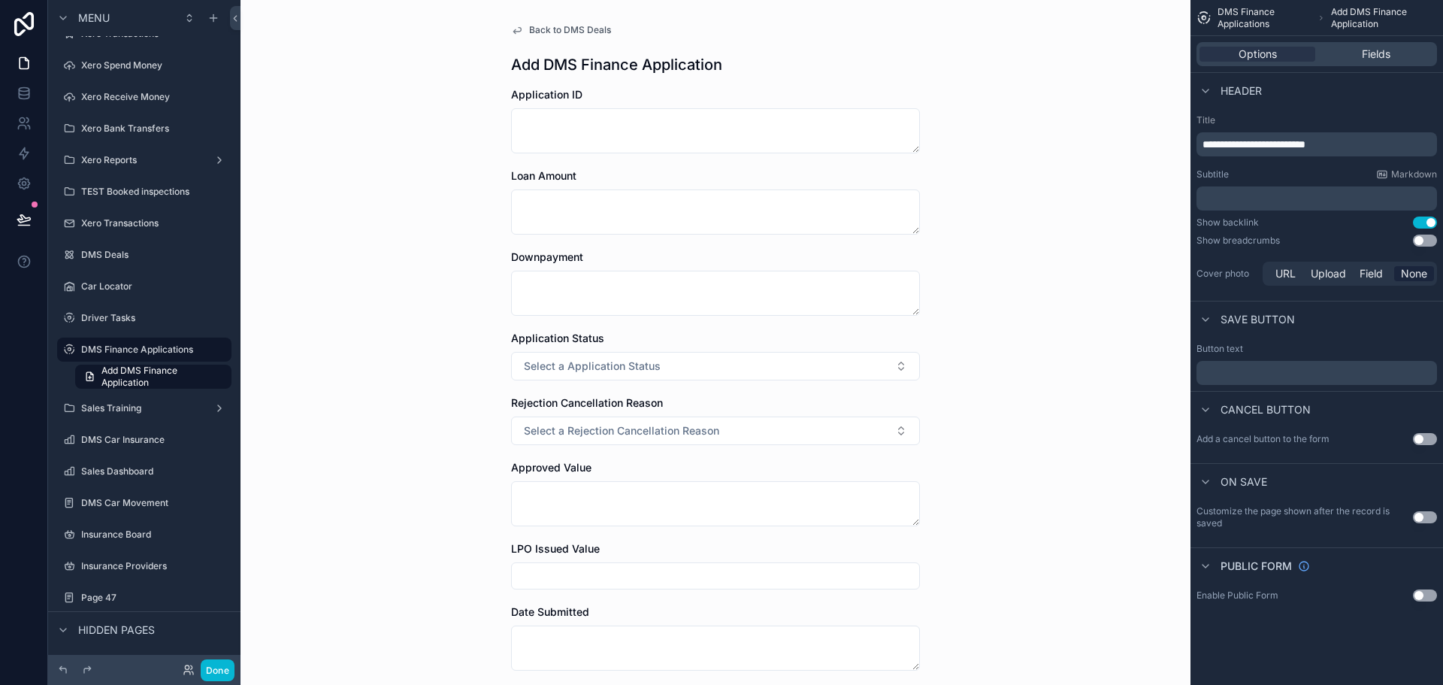
click at [591, 32] on span "Back to DMS Deals" at bounding box center [570, 30] width 82 height 12
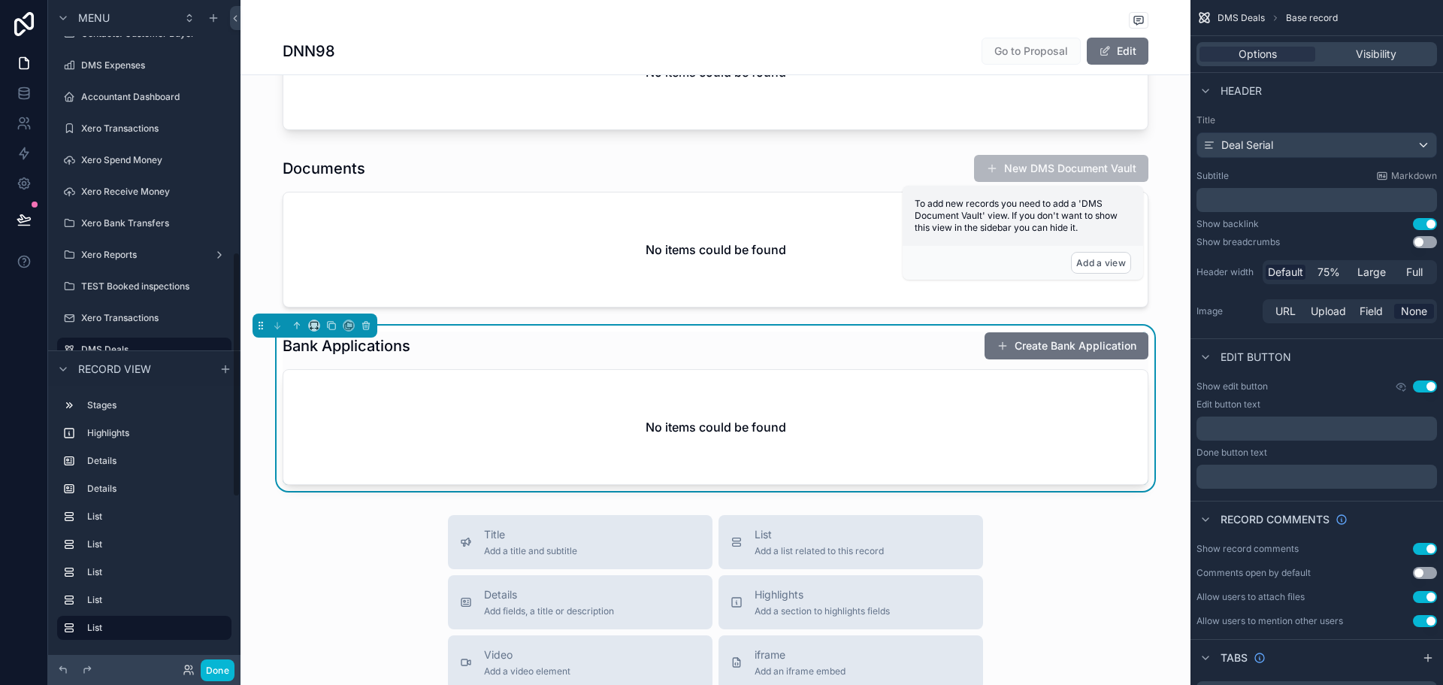
scroll to position [1203, 0]
click at [1067, 341] on button "Create Bank Application" at bounding box center [1067, 343] width 164 height 27
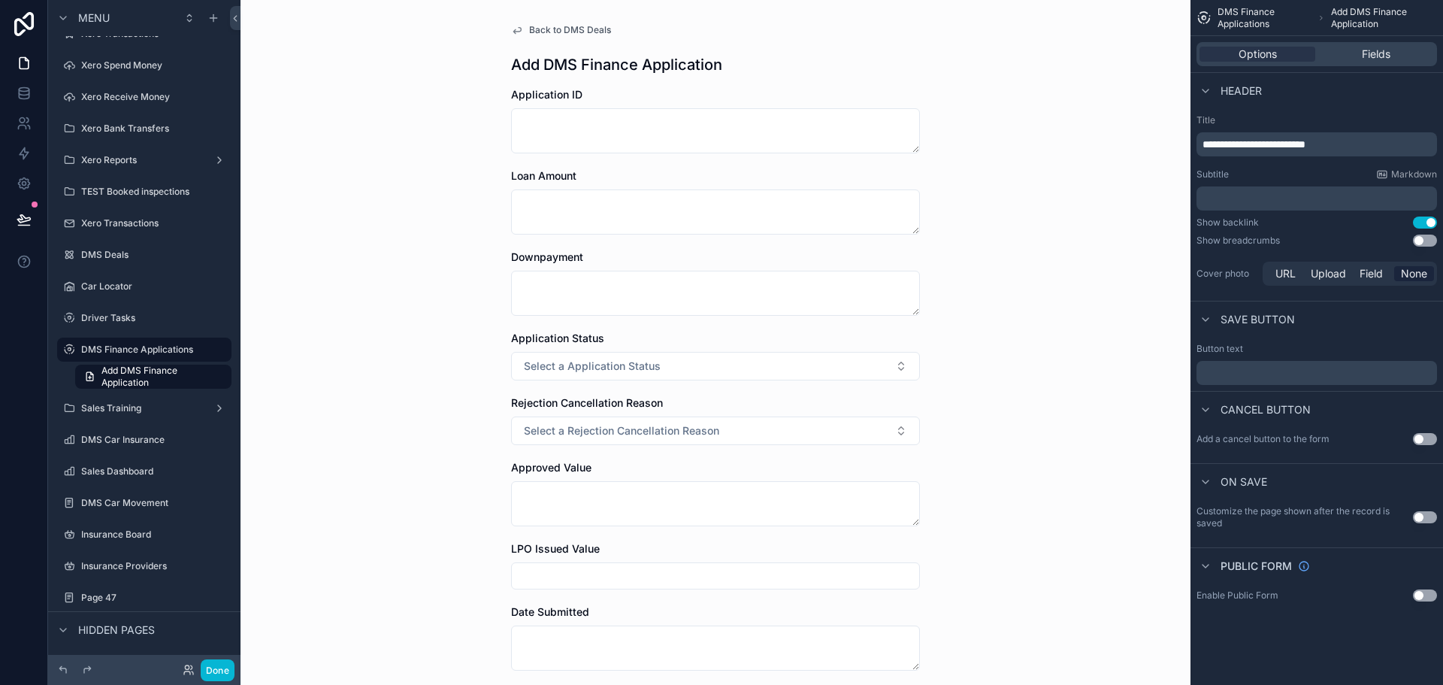
click at [1424, 242] on button "Use setting" at bounding box center [1425, 240] width 24 height 12
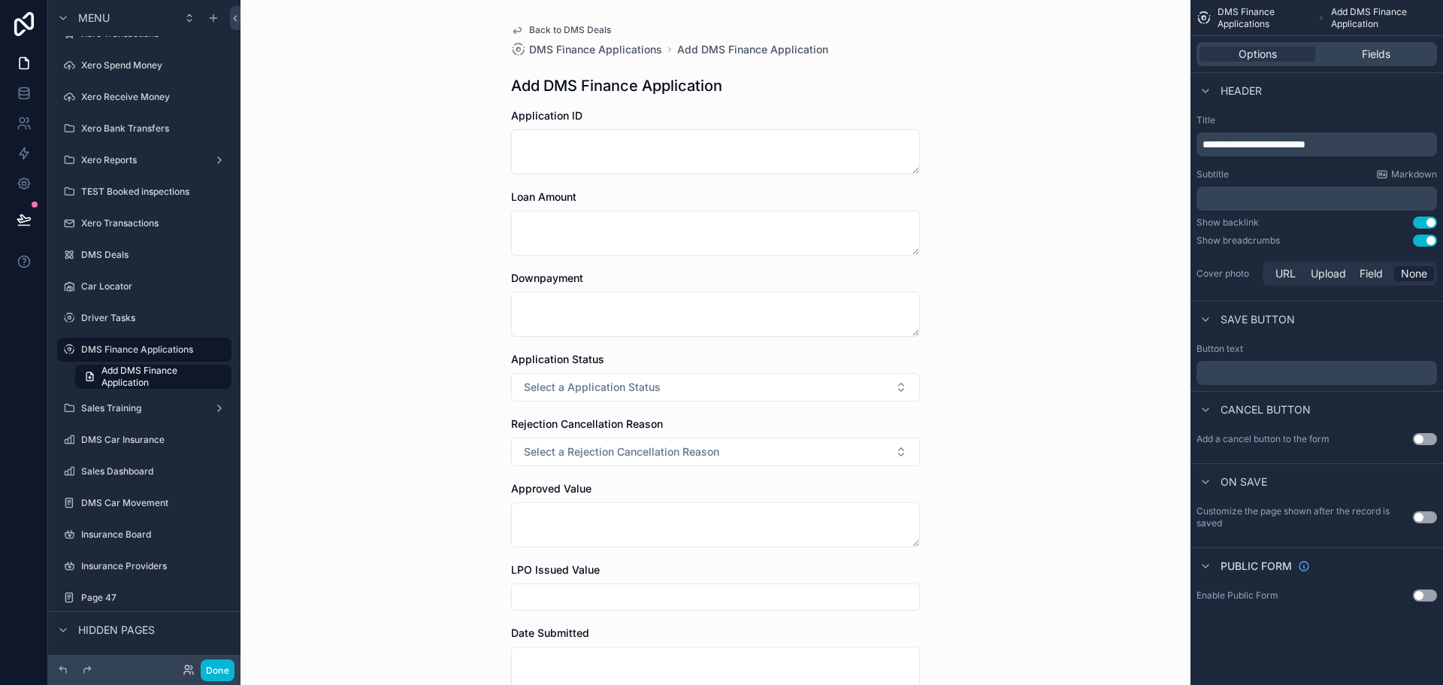
click at [552, 26] on span "Back to DMS Deals" at bounding box center [570, 30] width 82 height 12
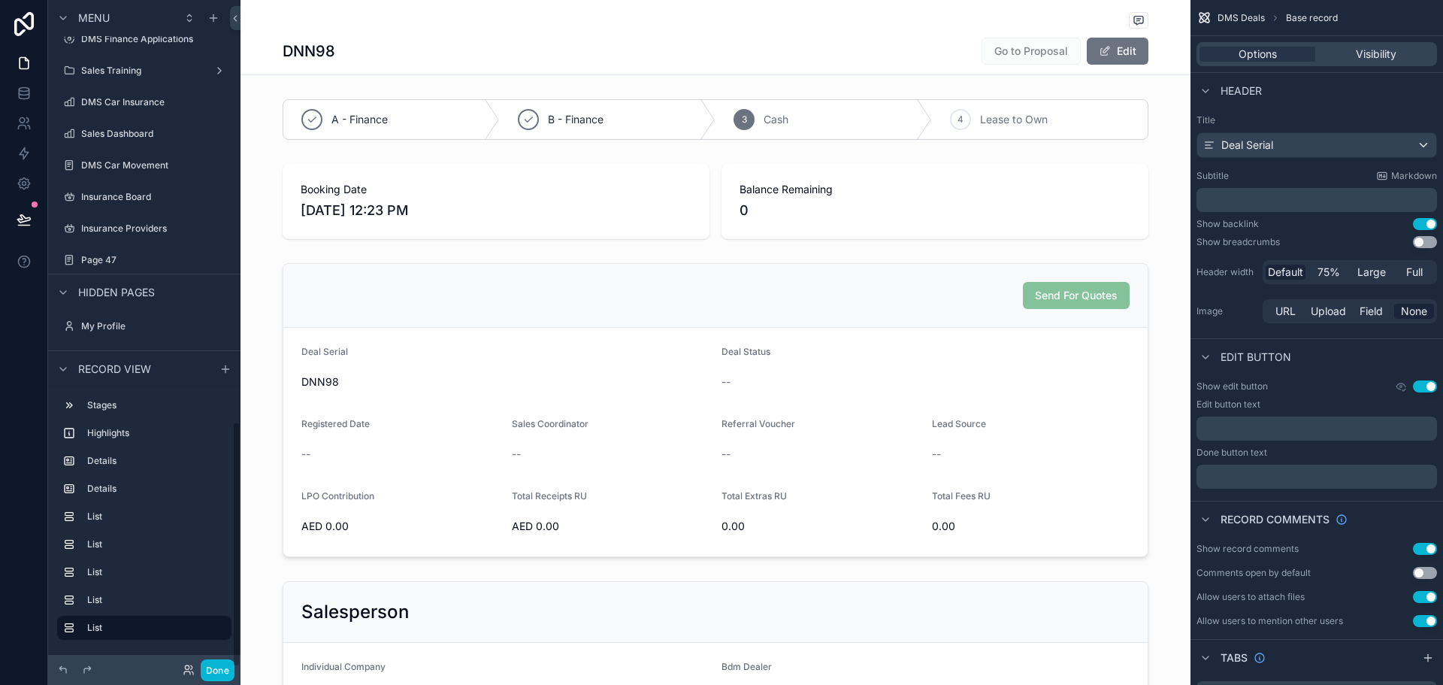
scroll to position [1144, 0]
click at [121, 135] on label "Sales Dashboard" at bounding box center [141, 132] width 120 height 12
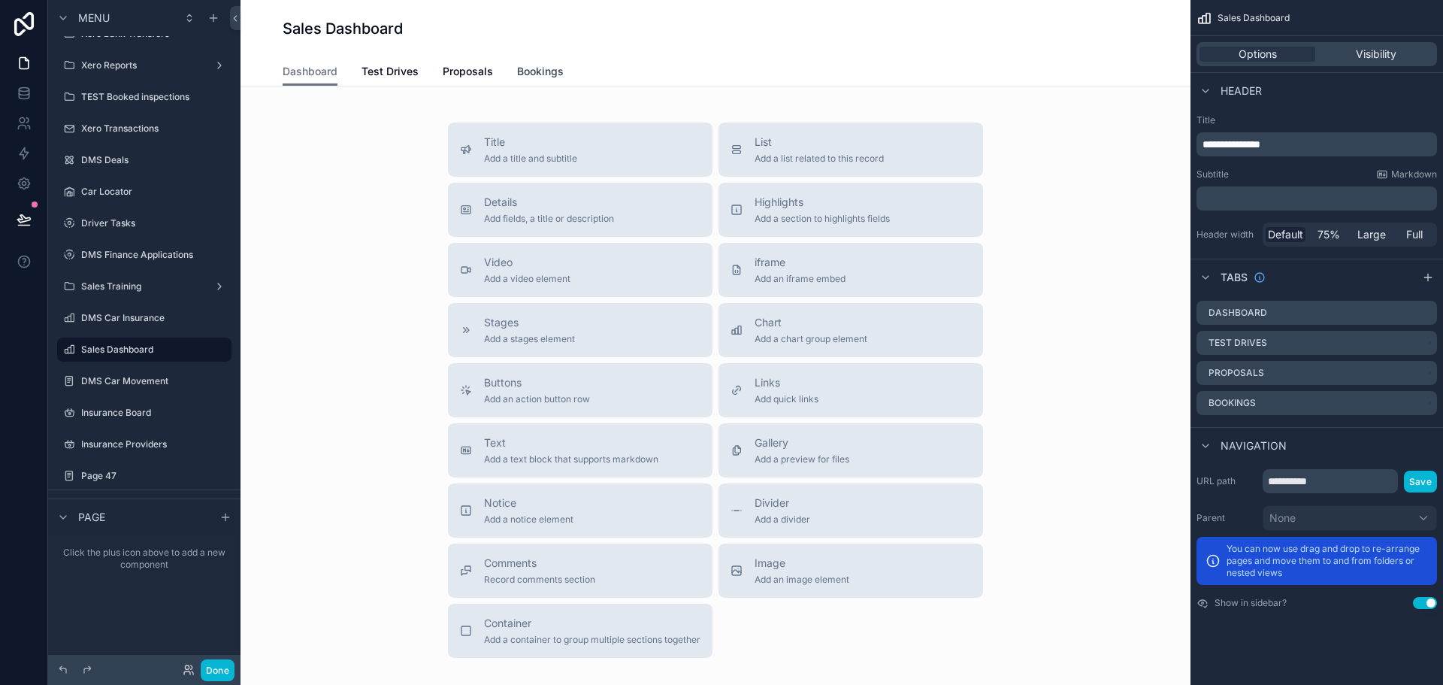
click at [552, 67] on span "Bookings" at bounding box center [540, 71] width 47 height 15
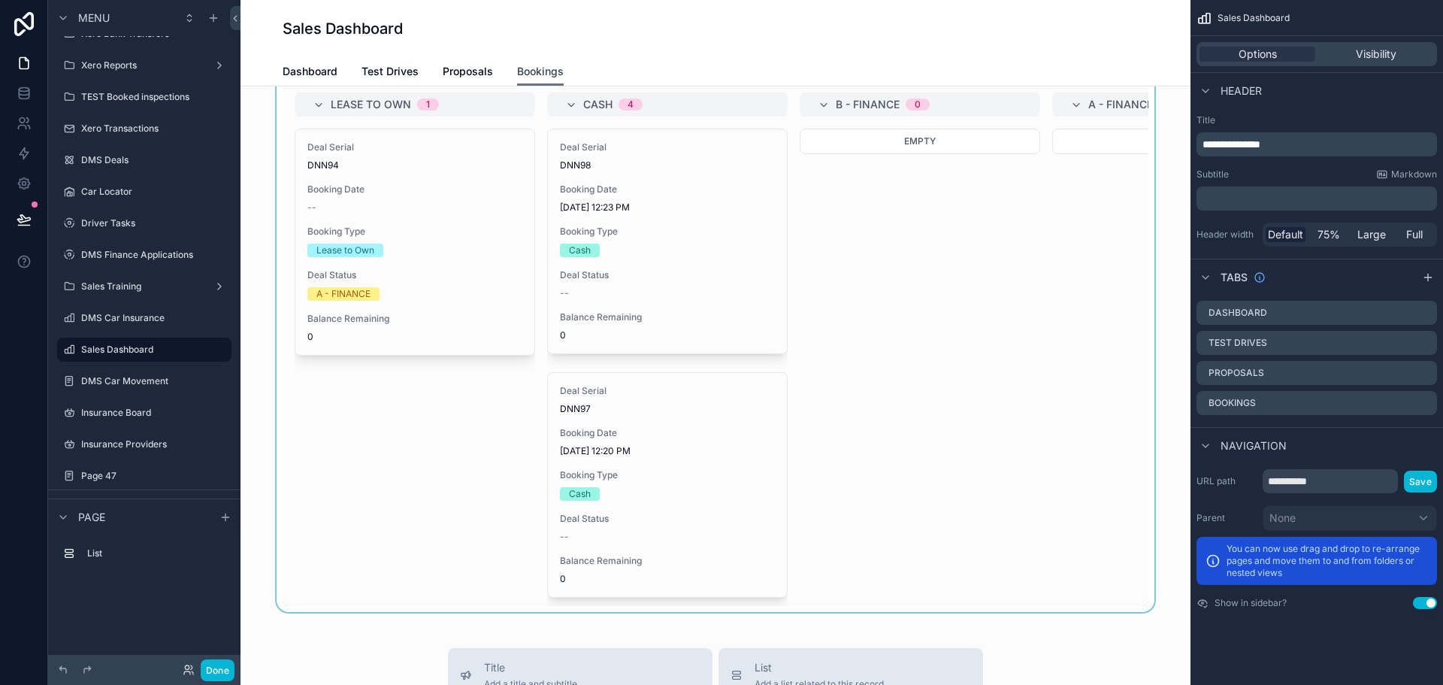
scroll to position [75, 0]
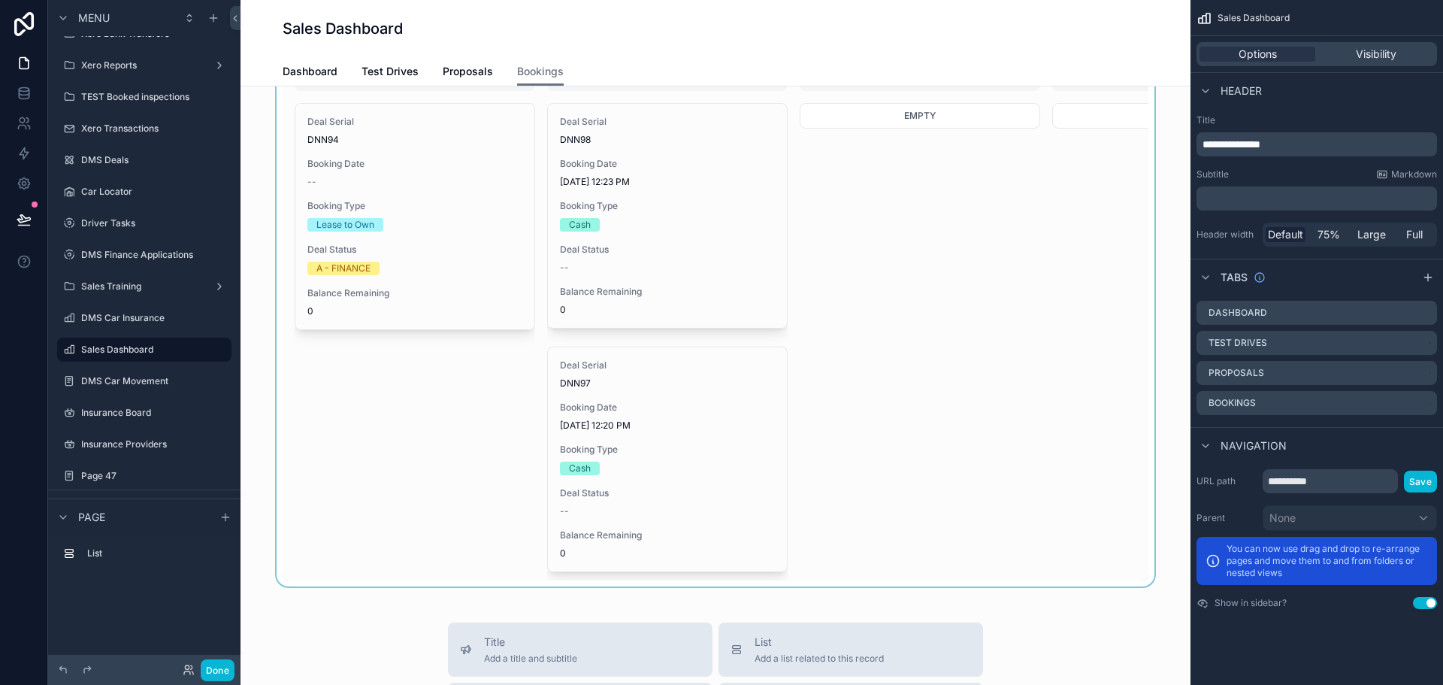
click at [649, 209] on div "scrollable content" at bounding box center [716, 304] width 926 height 563
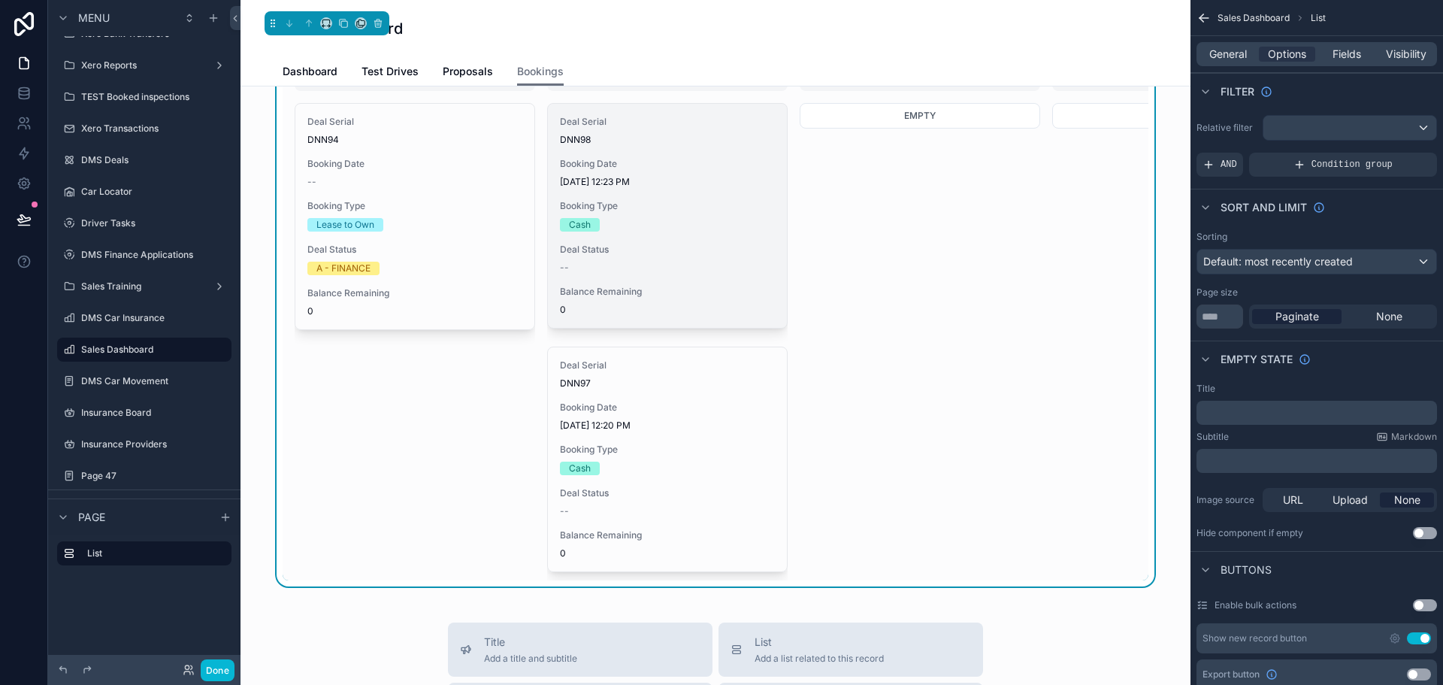
click at [665, 245] on span "Deal Status" at bounding box center [667, 250] width 215 height 12
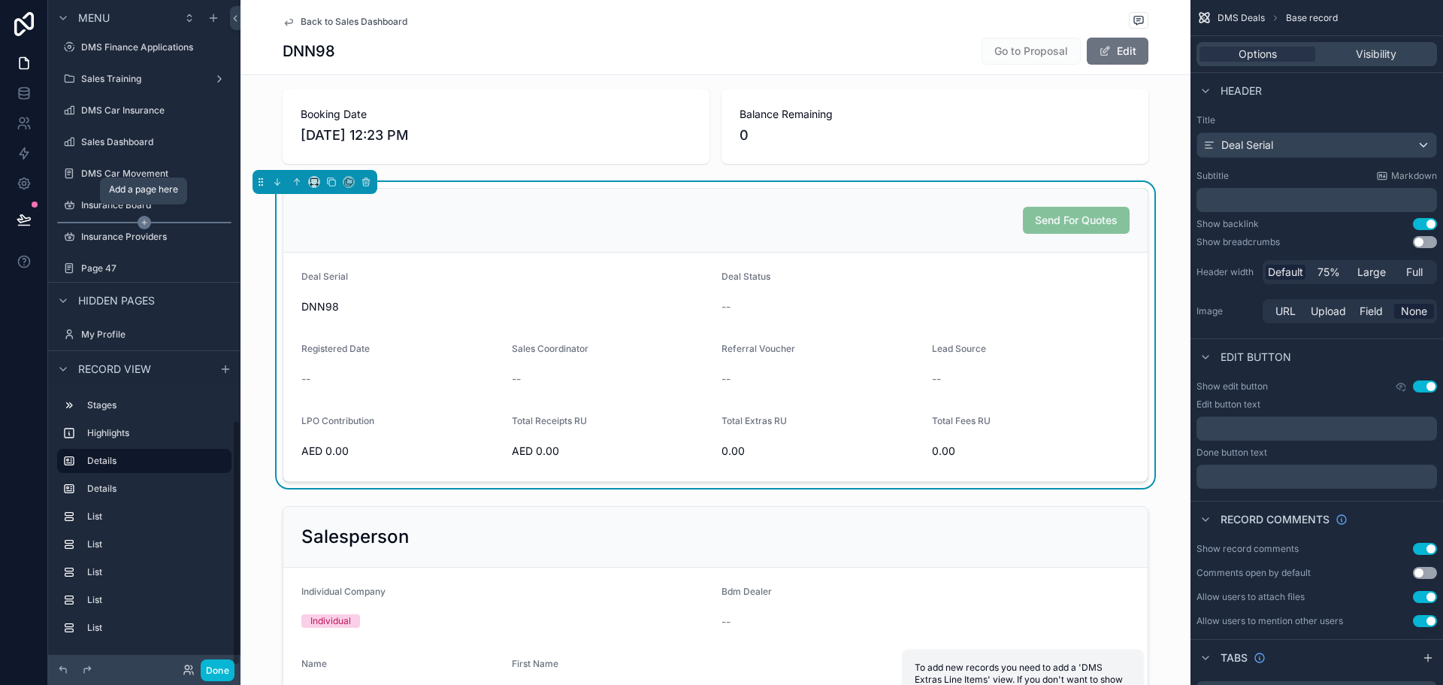
scroll to position [1144, 0]
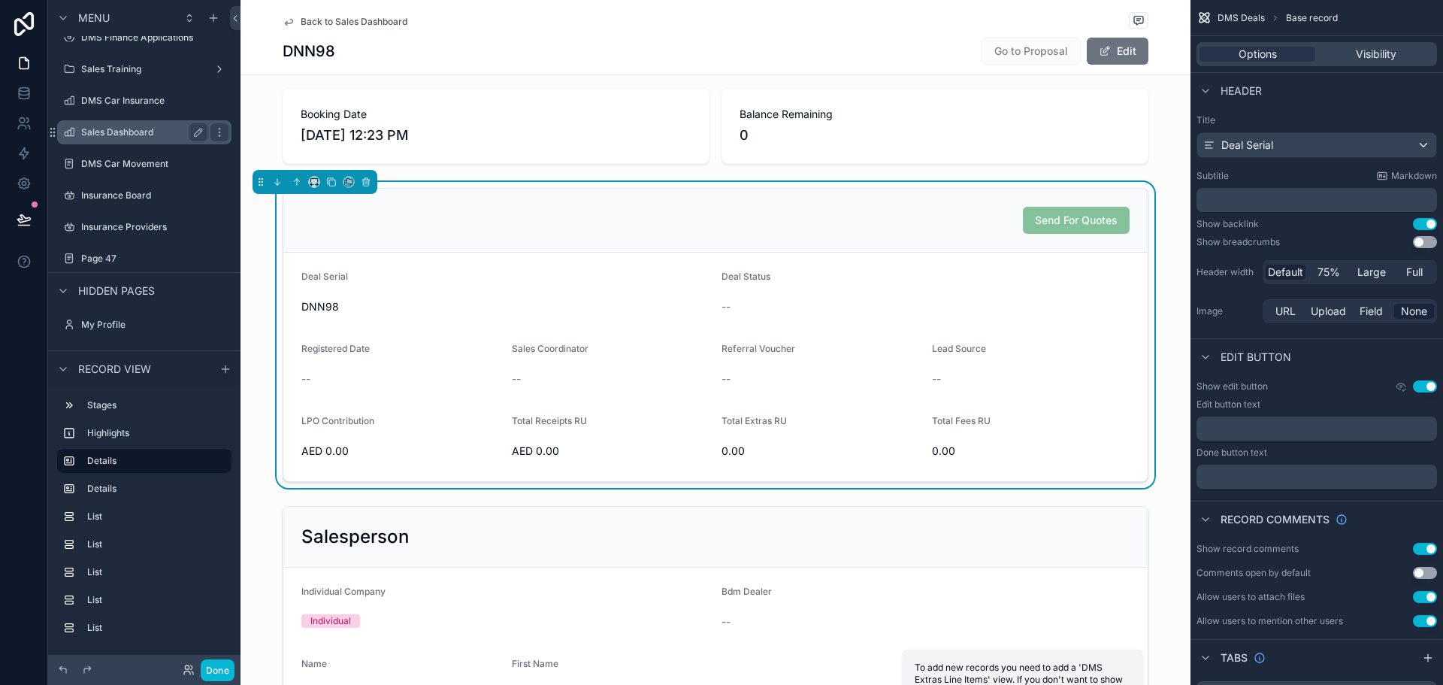
click at [134, 126] on div "Sales Dashboard" at bounding box center [144, 132] width 126 height 18
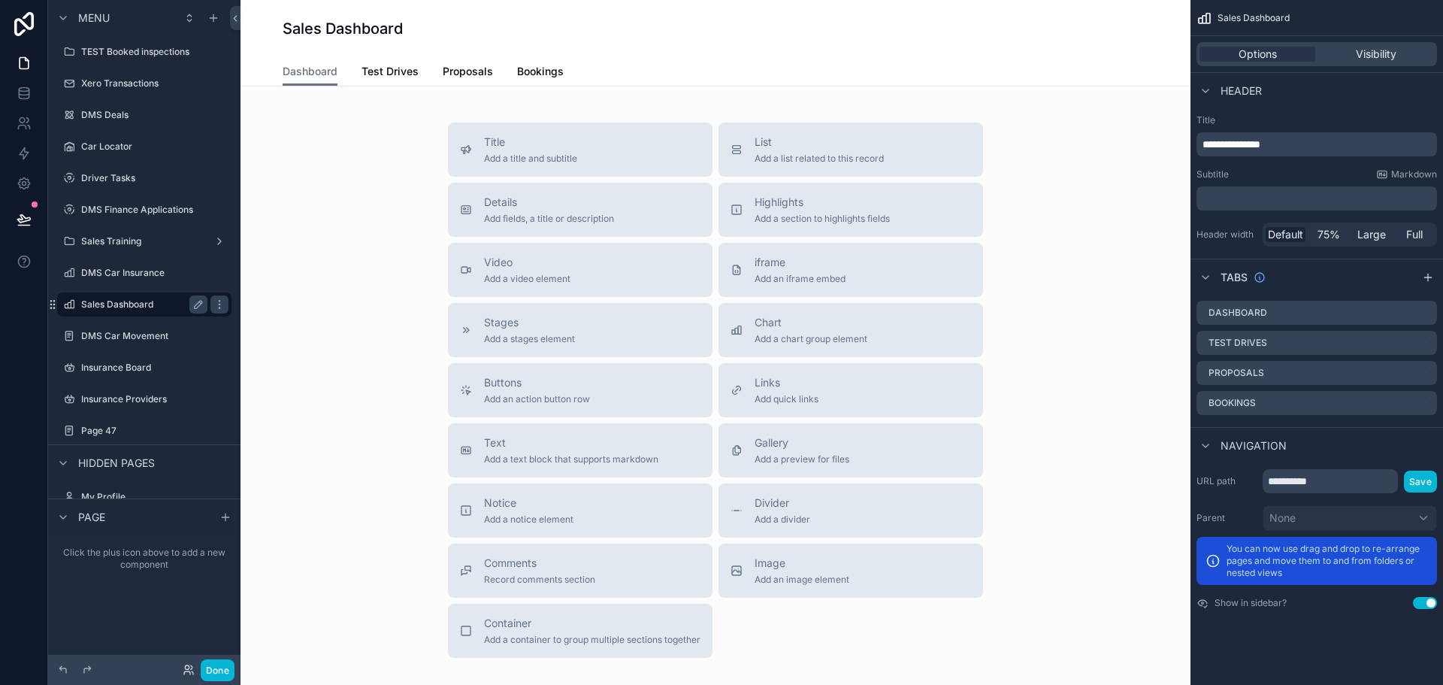
scroll to position [942, 0]
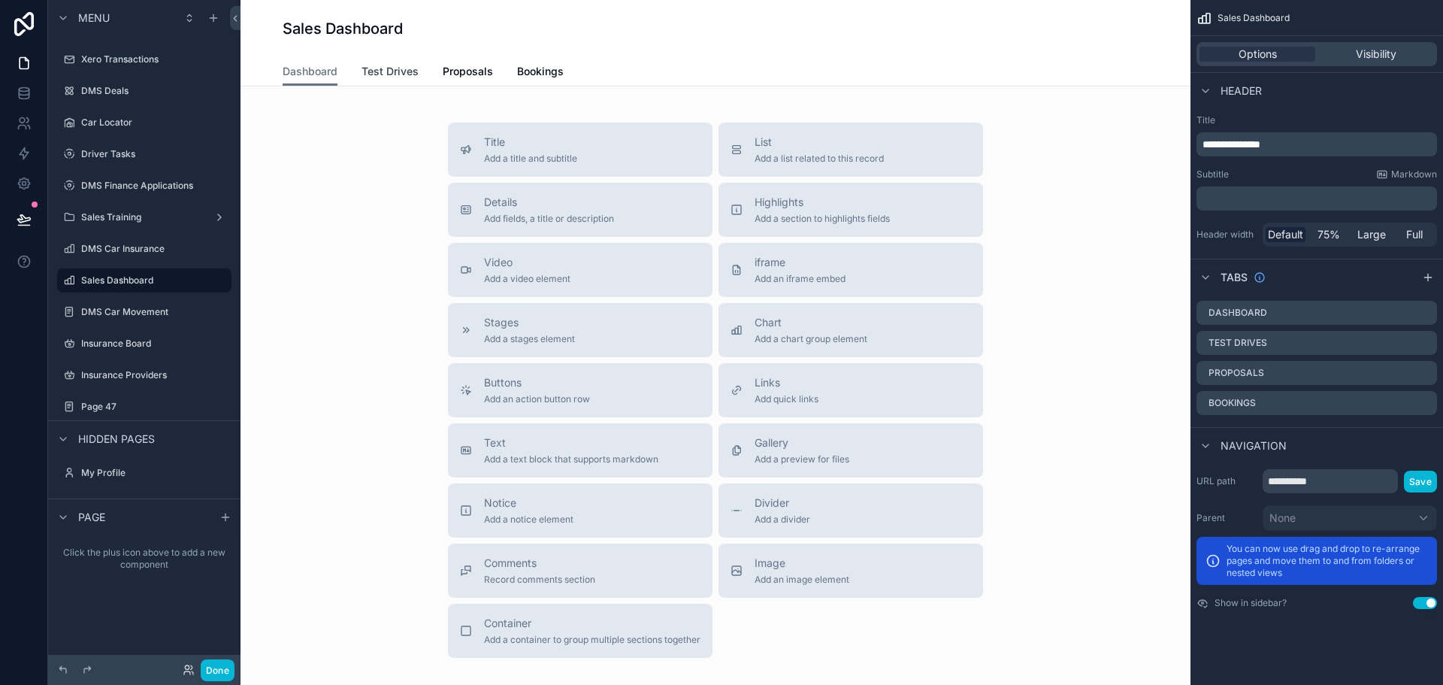
click at [401, 78] on span "Test Drives" at bounding box center [390, 71] width 57 height 15
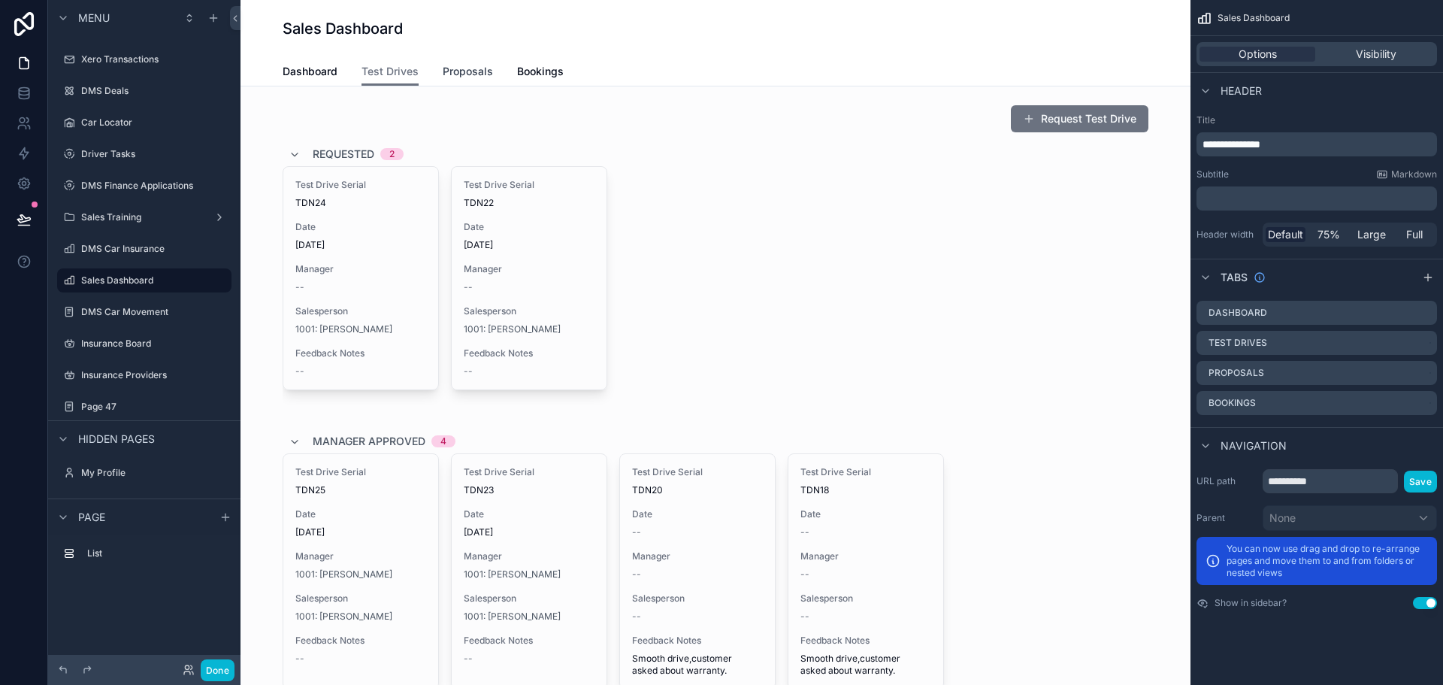
click at [478, 74] on span "Proposals" at bounding box center [468, 71] width 50 height 15
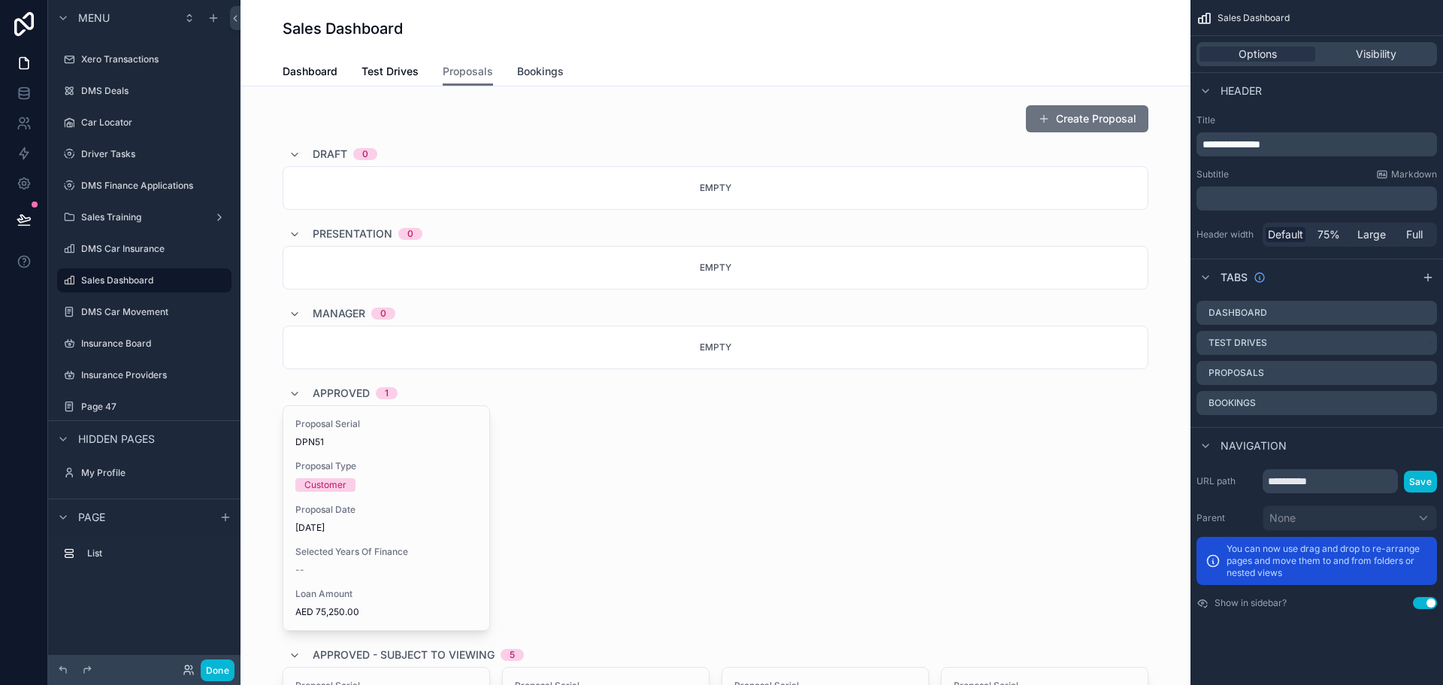
click at [531, 74] on span "Bookings" at bounding box center [540, 71] width 47 height 15
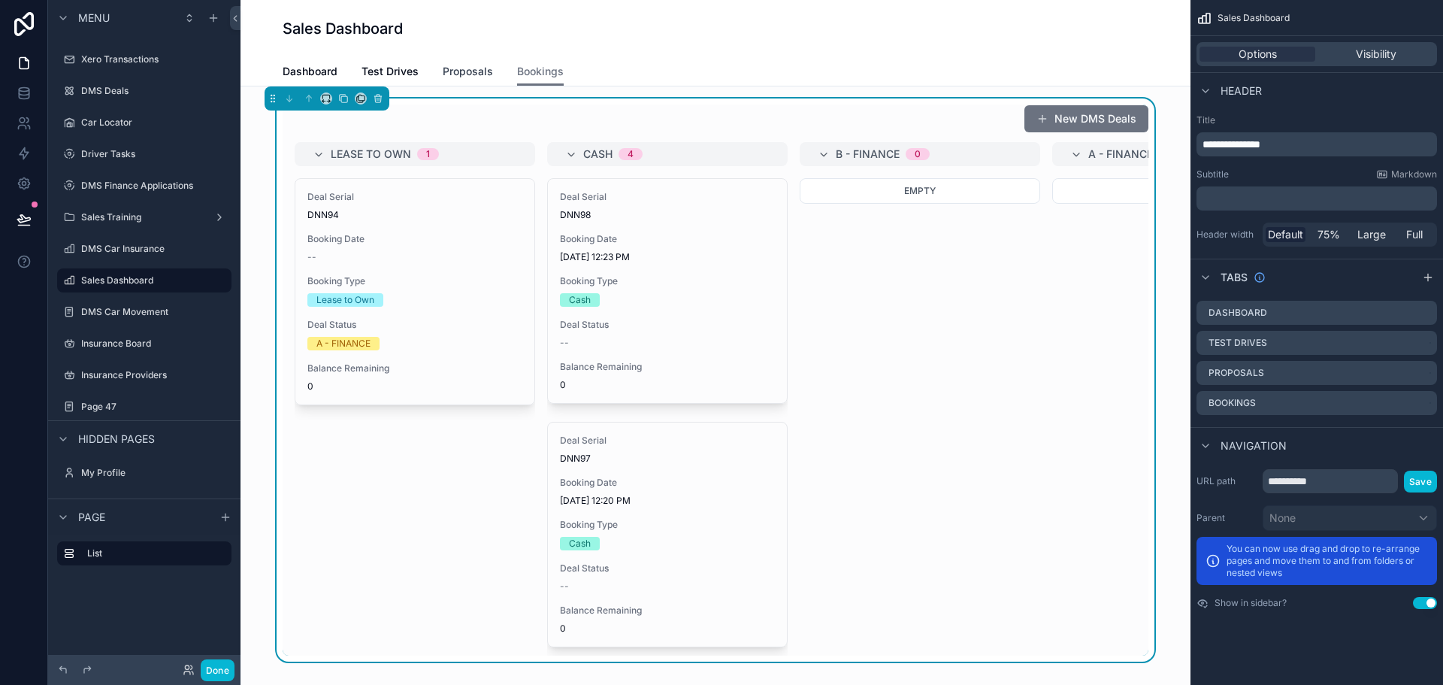
click at [456, 77] on span "Proposals" at bounding box center [468, 71] width 50 height 15
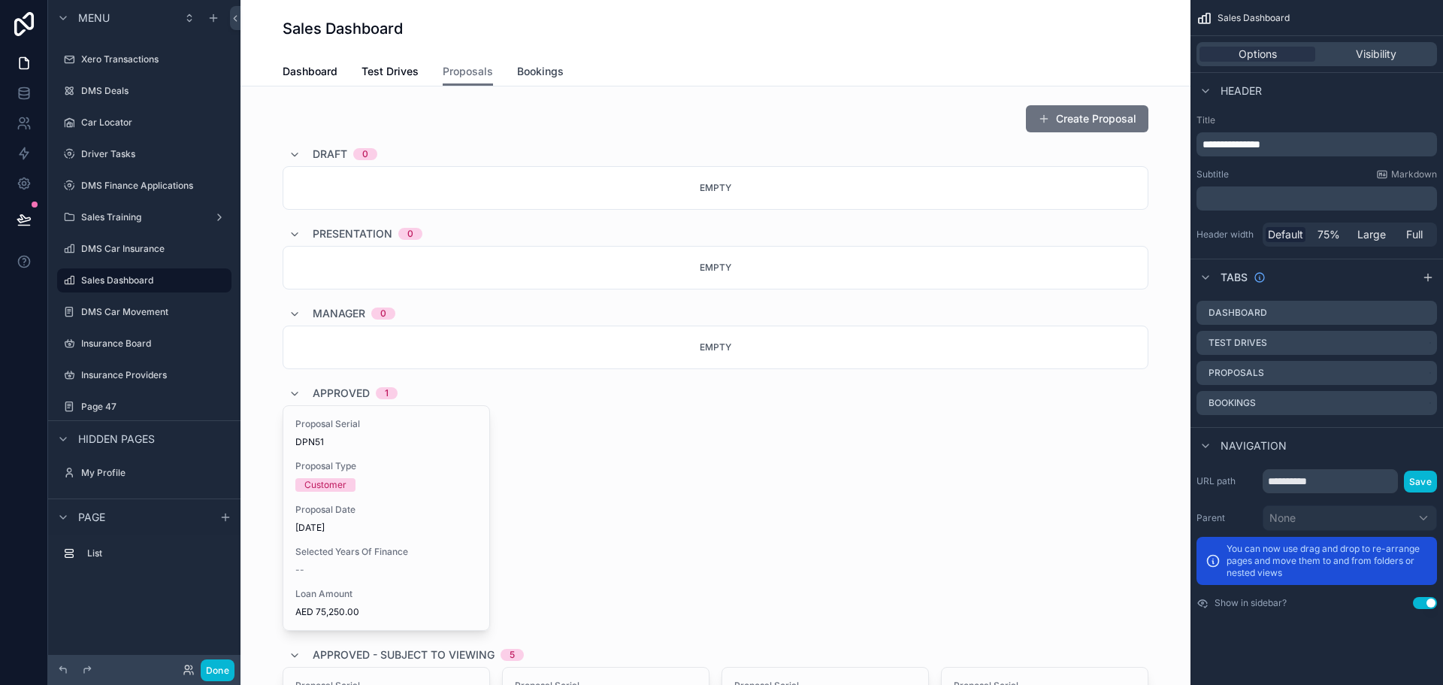
click at [517, 74] on span "Bookings" at bounding box center [540, 71] width 47 height 15
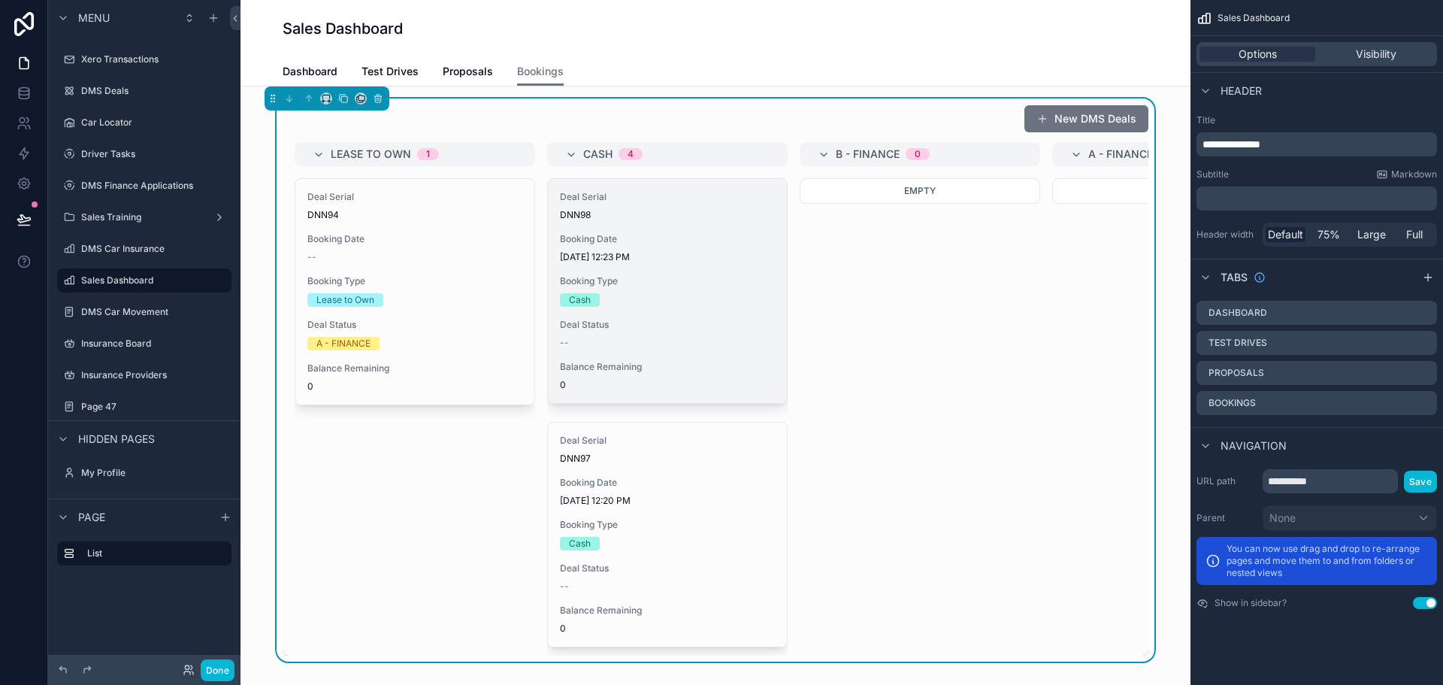
click at [678, 268] on div "Deal Serial DNN98 Booking Date [DATE] 12:23 PM Booking Type Cash Deal Status --…" at bounding box center [667, 291] width 239 height 224
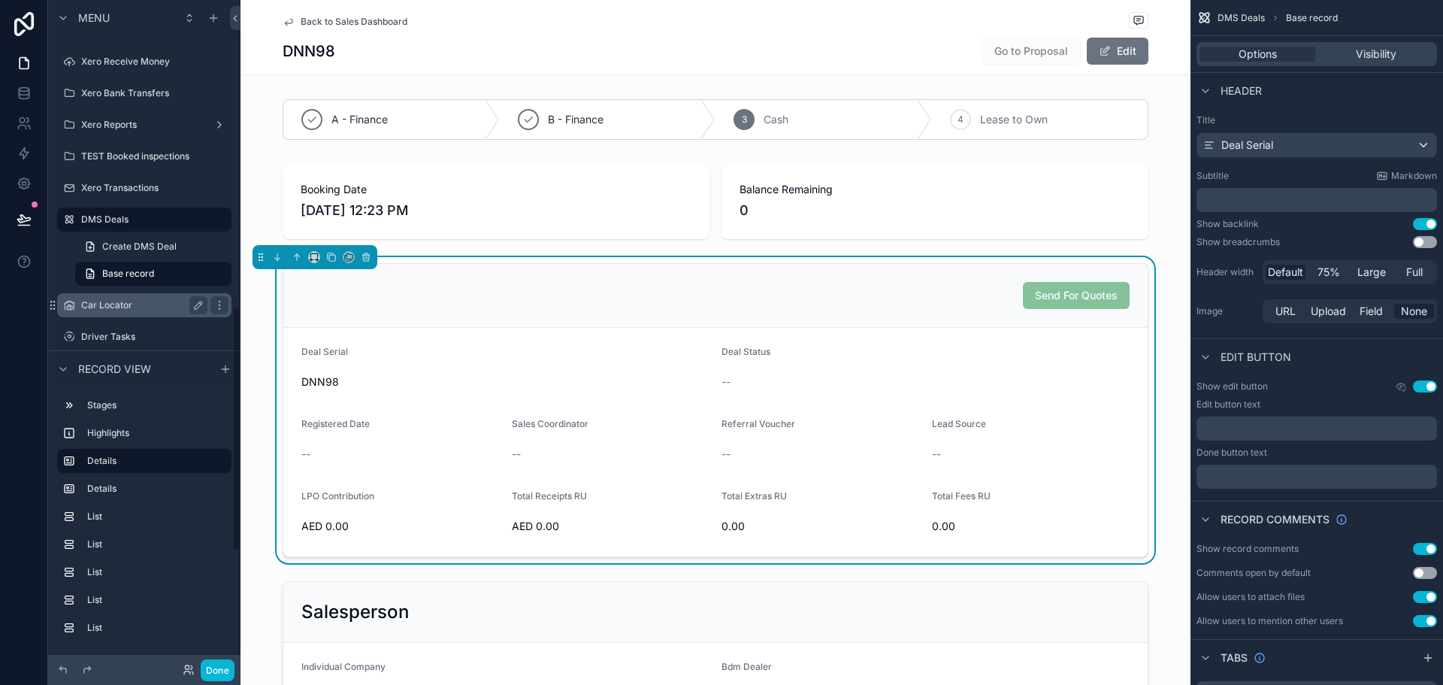
scroll to position [833, 0]
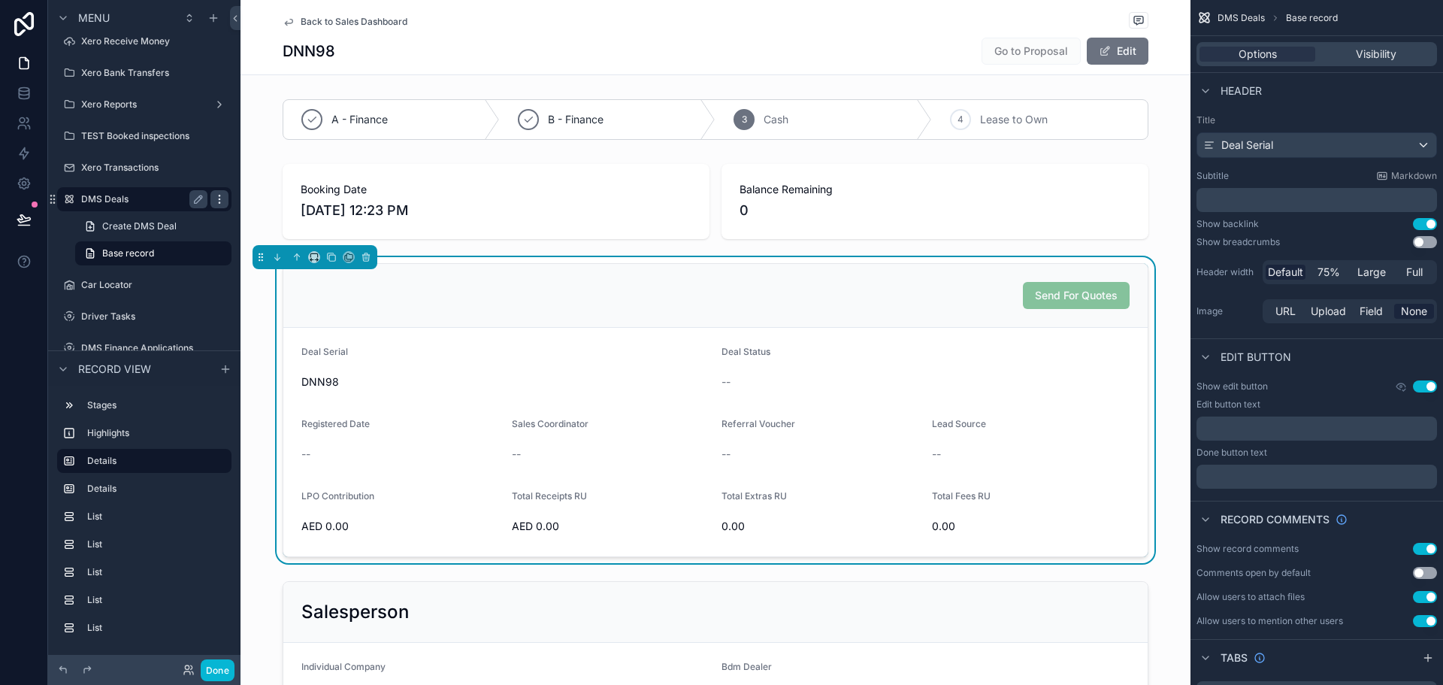
click at [216, 203] on icon "scrollable content" at bounding box center [219, 199] width 12 height 12
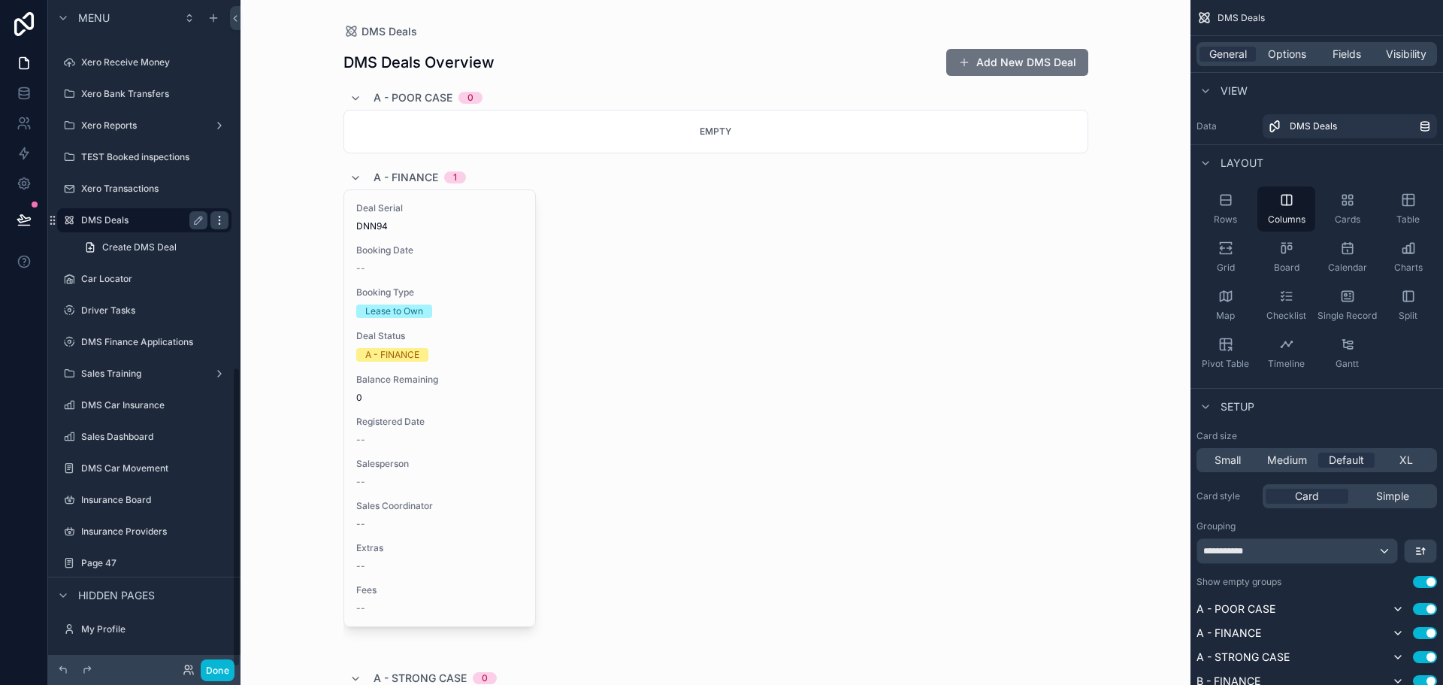
scroll to position [812, 0]
click at [261, 118] on div "DMS Deals DMS Deals Overview Add New DMS Deal A - POOR CASE 0 Empty A - FINANCE…" at bounding box center [716, 342] width 950 height 685
click at [216, 219] on icon "scrollable content" at bounding box center [219, 220] width 12 height 12
click at [121, 440] on label "Sales Dashboard" at bounding box center [141, 437] width 120 height 12
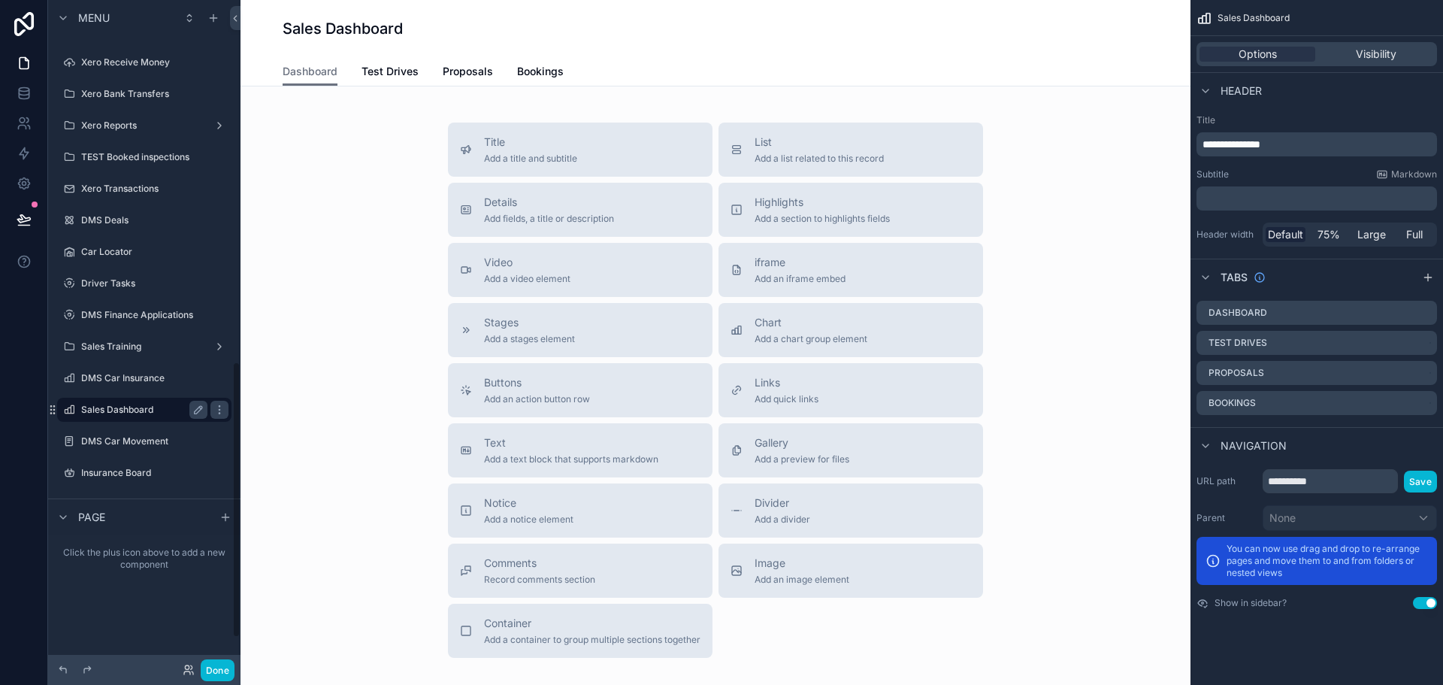
scroll to position [873, 0]
click at [213, 673] on button "Done" at bounding box center [218, 670] width 34 height 22
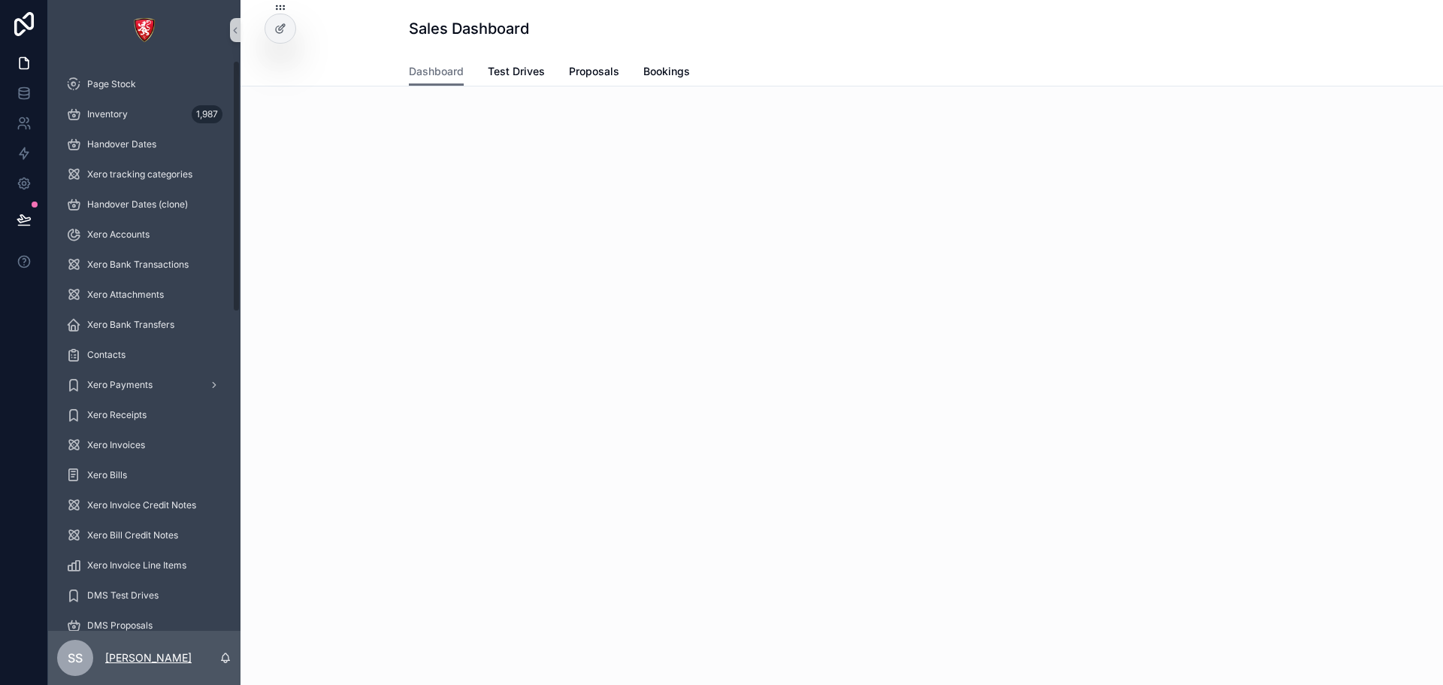
click at [155, 650] on p "[PERSON_NAME]" at bounding box center [148, 657] width 86 height 15
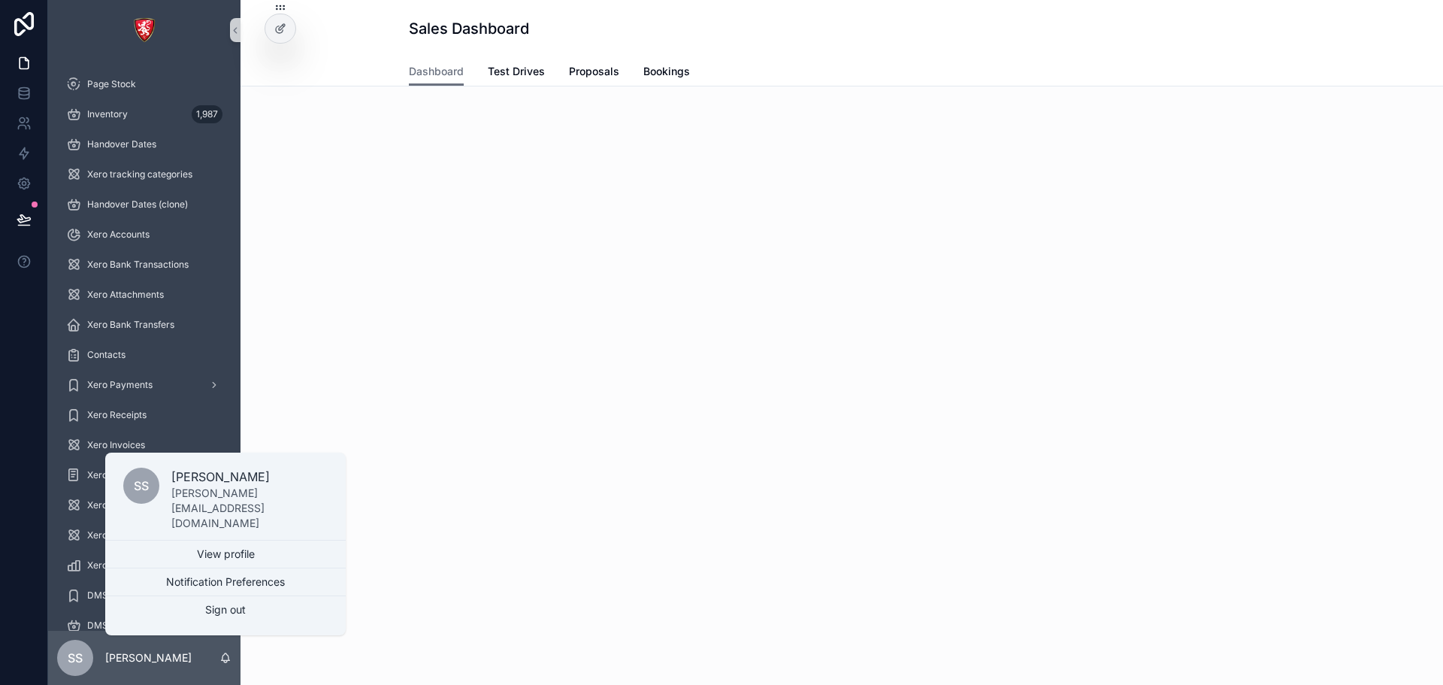
click at [200, 663] on div "SS [PERSON_NAME]" at bounding box center [144, 658] width 192 height 54
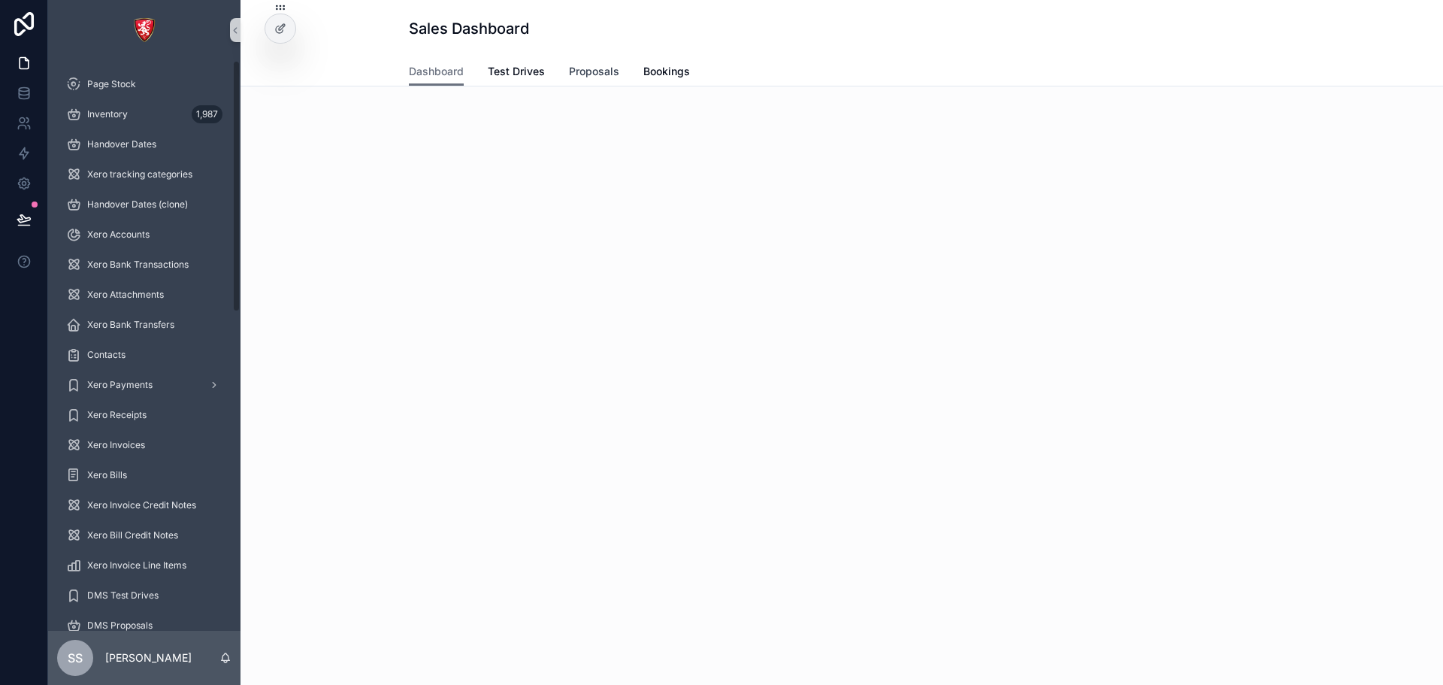
click at [571, 68] on span "Proposals" at bounding box center [594, 71] width 50 height 15
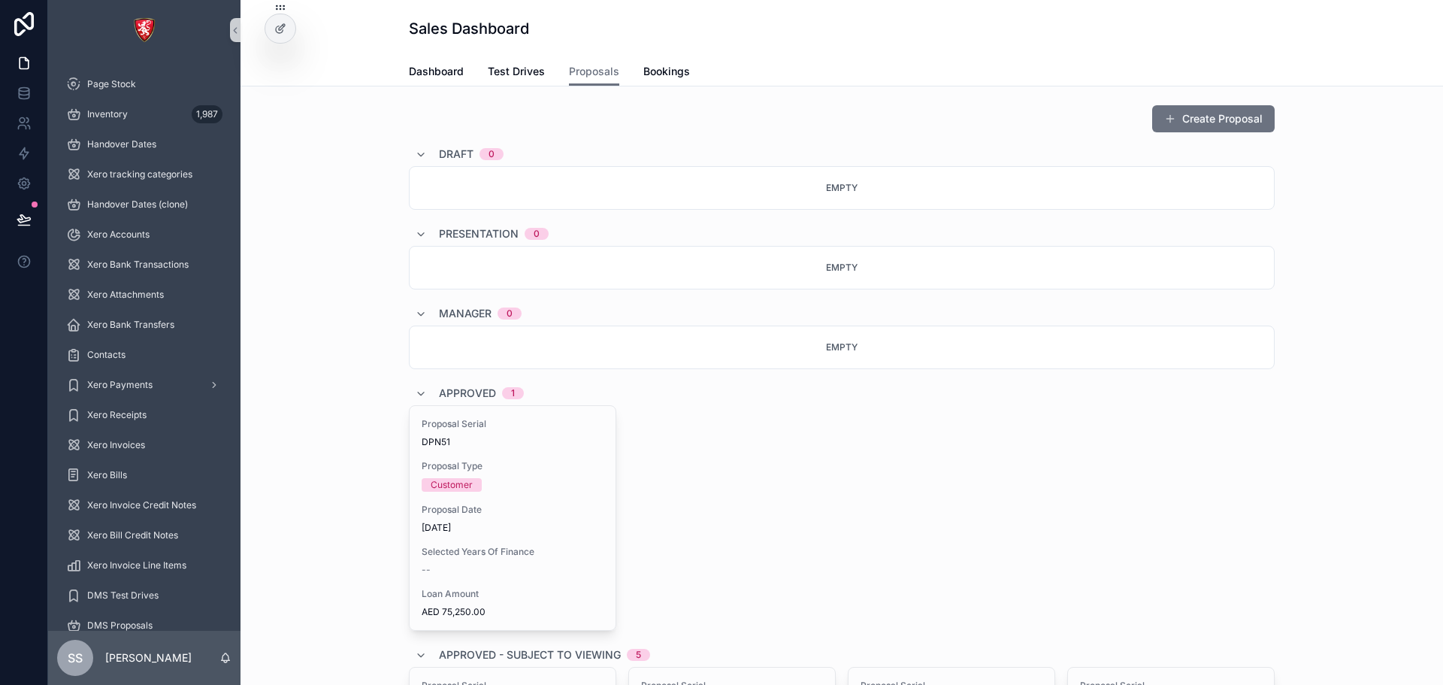
click at [628, 82] on div "Dashboard Test Drives Proposals Bookings" at bounding box center [842, 71] width 866 height 29
click at [658, 74] on span "Bookings" at bounding box center [666, 71] width 47 height 15
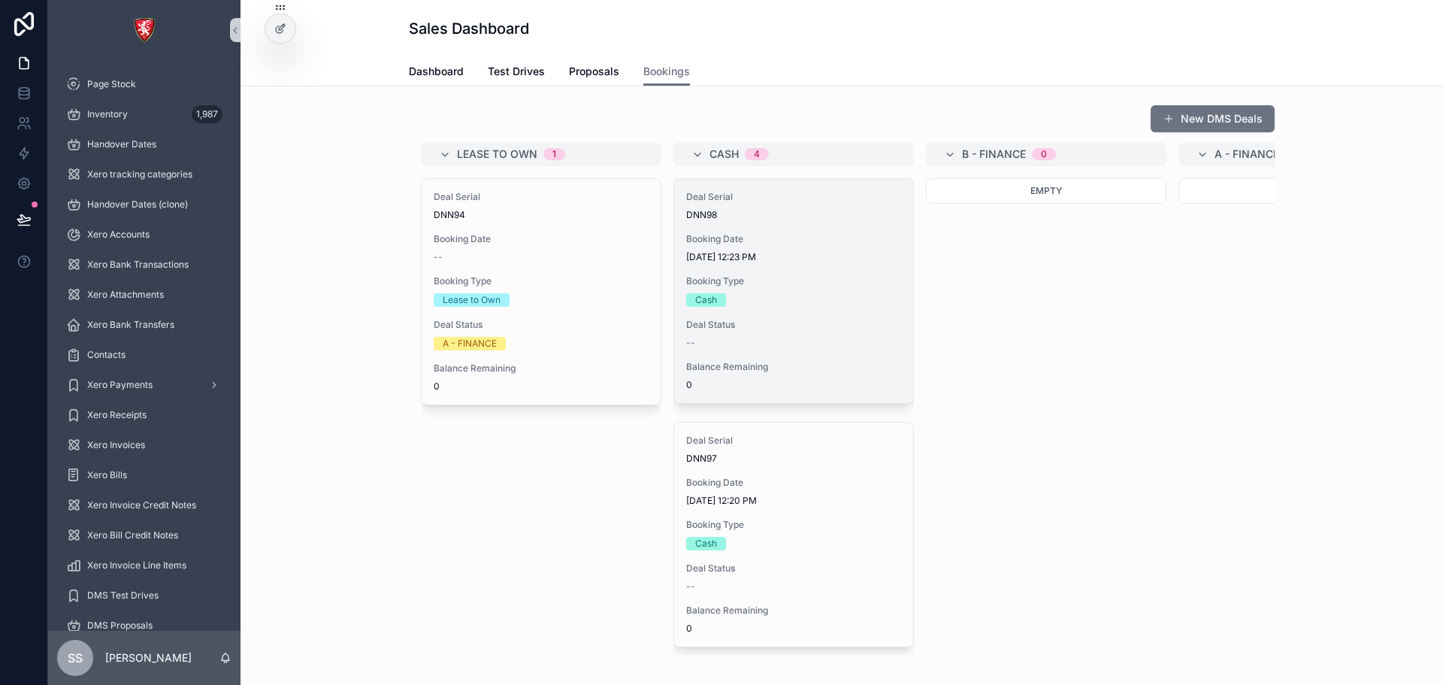
click at [763, 304] on div "Cash" at bounding box center [793, 300] width 215 height 14
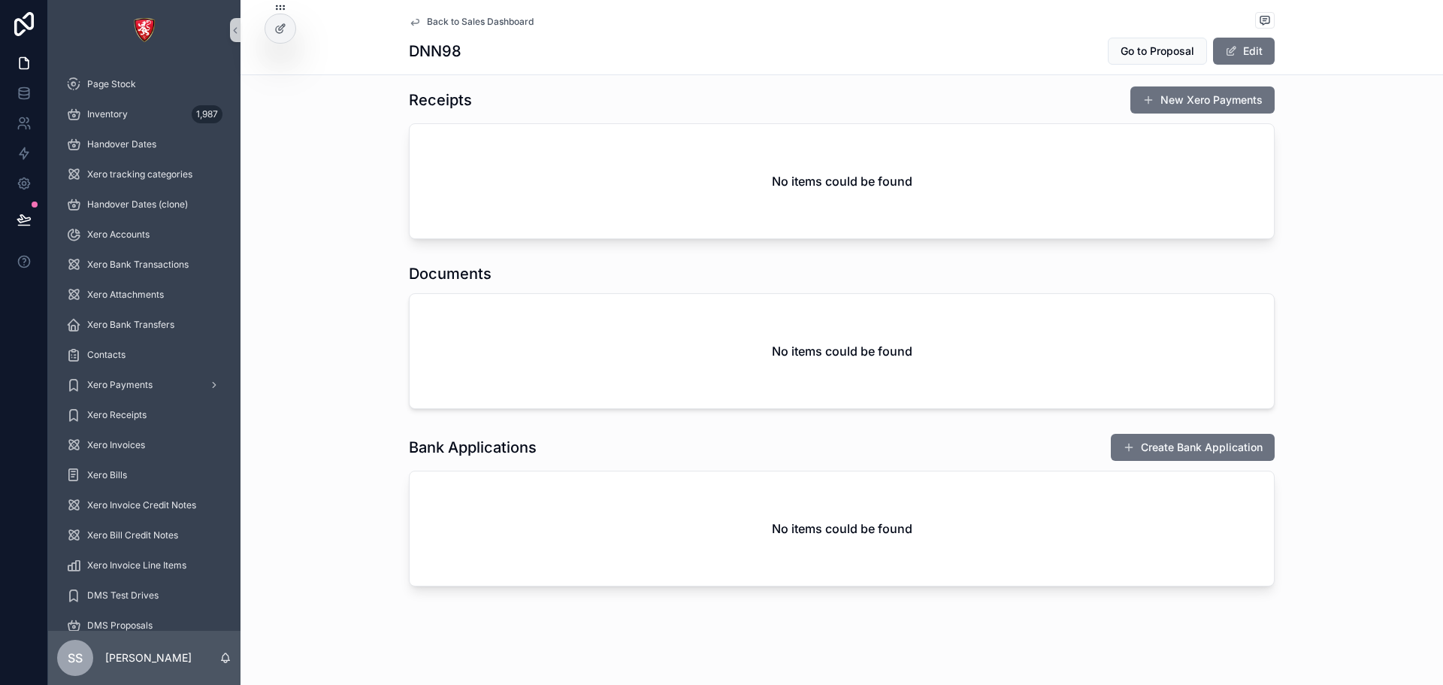
scroll to position [1080, 0]
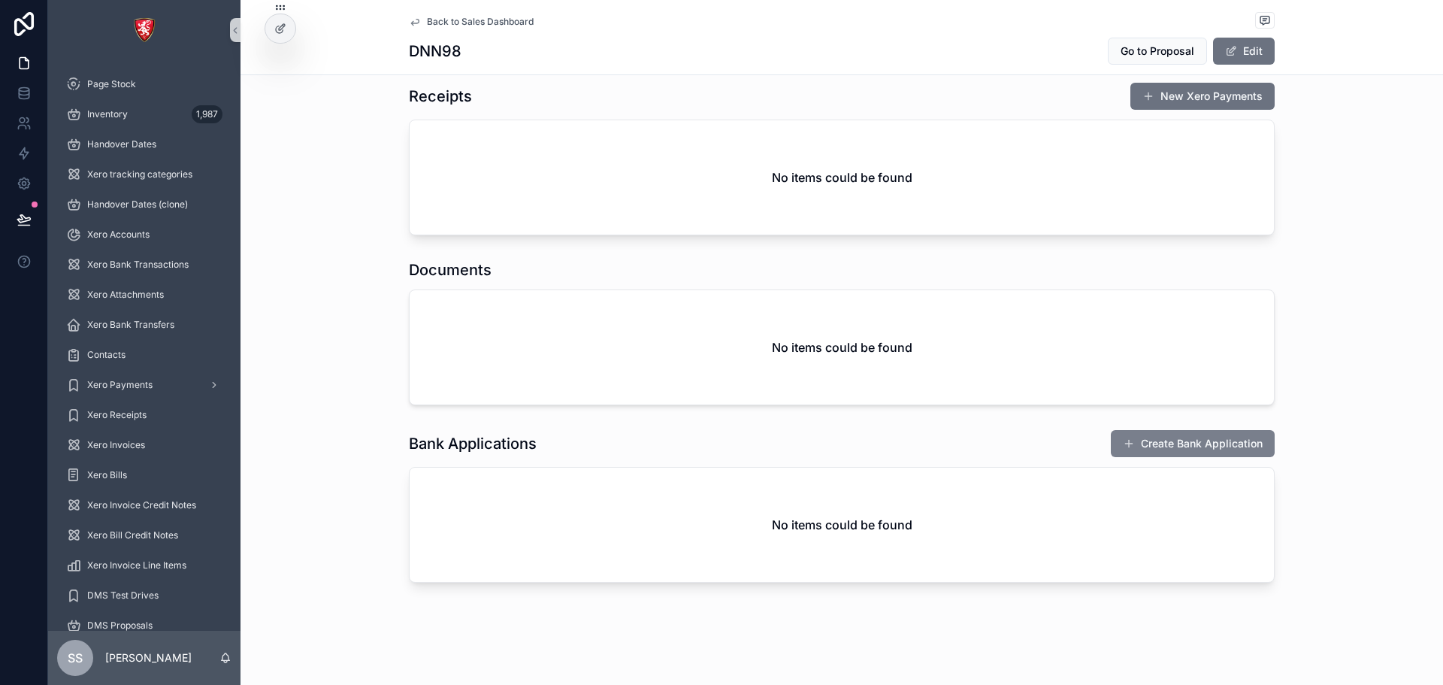
click at [1166, 453] on button "Create Bank Application" at bounding box center [1193, 443] width 164 height 27
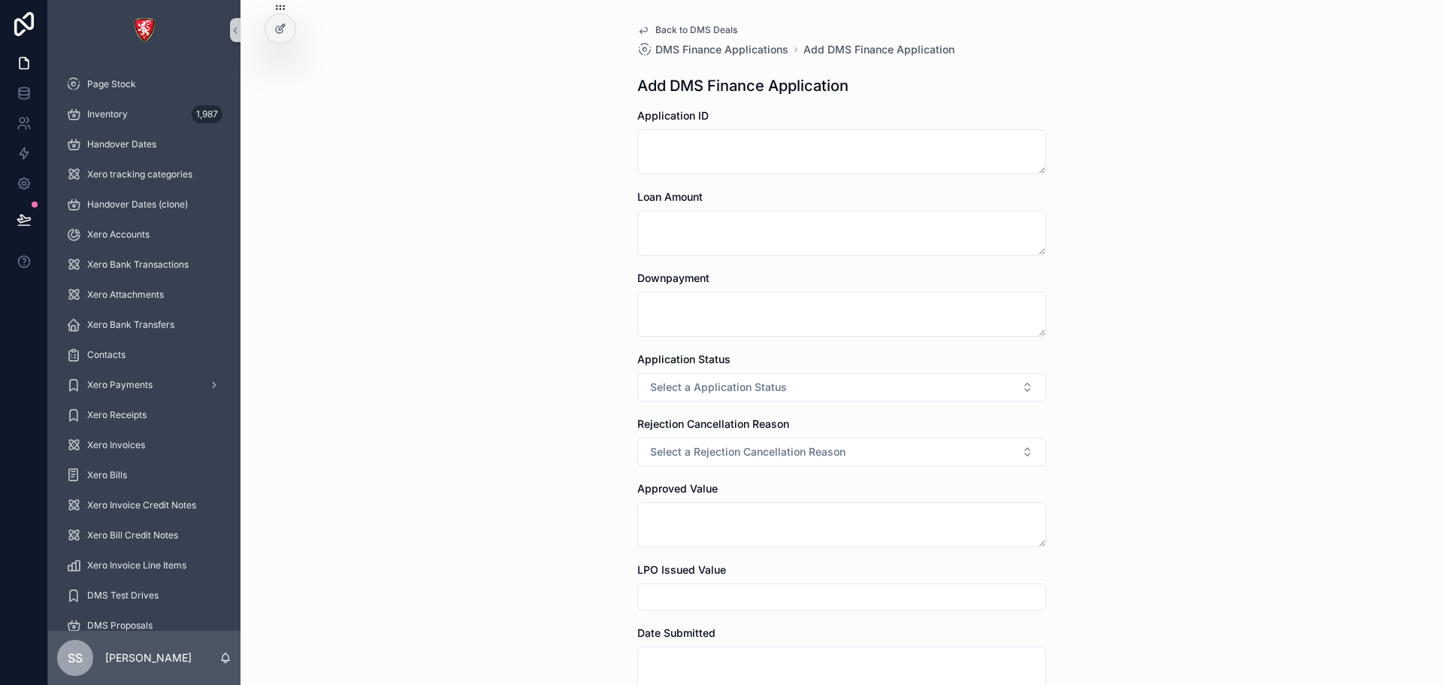
click at [708, 26] on span "Back to DMS Deals" at bounding box center [696, 30] width 82 height 12
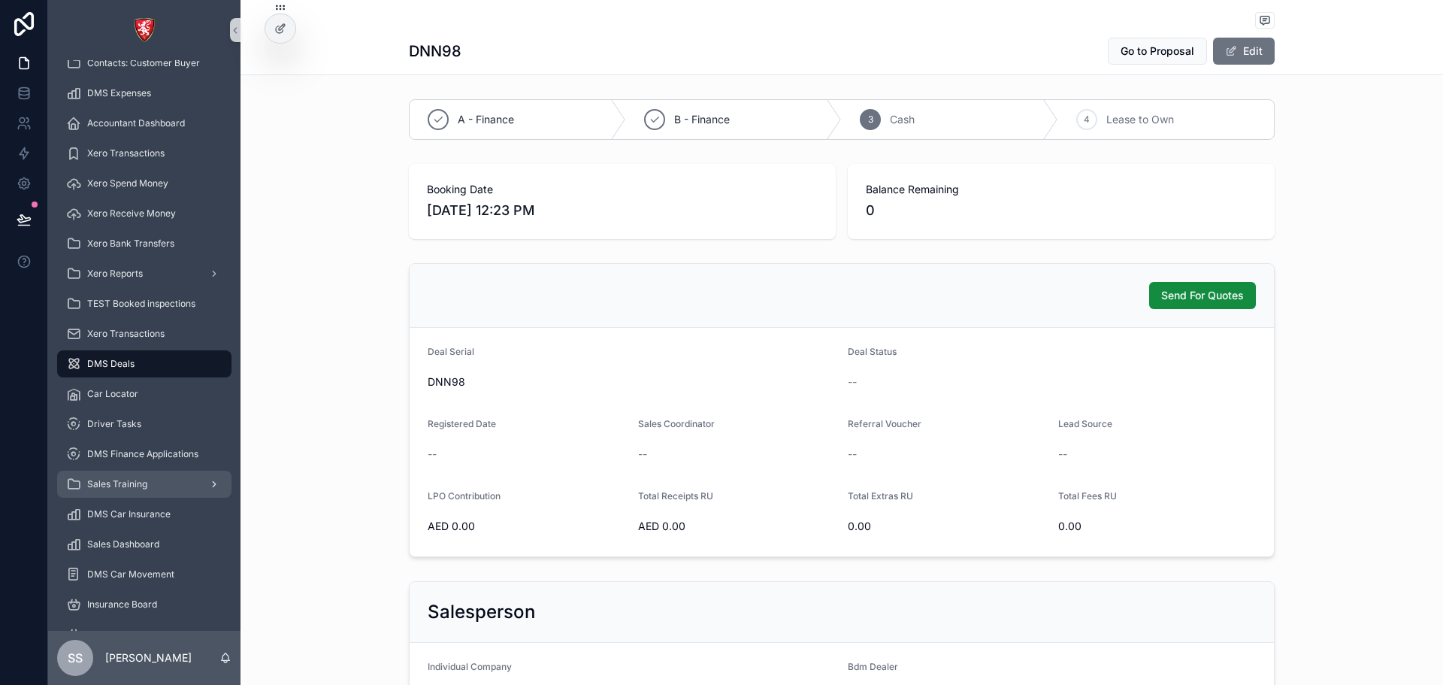
scroll to position [719, 0]
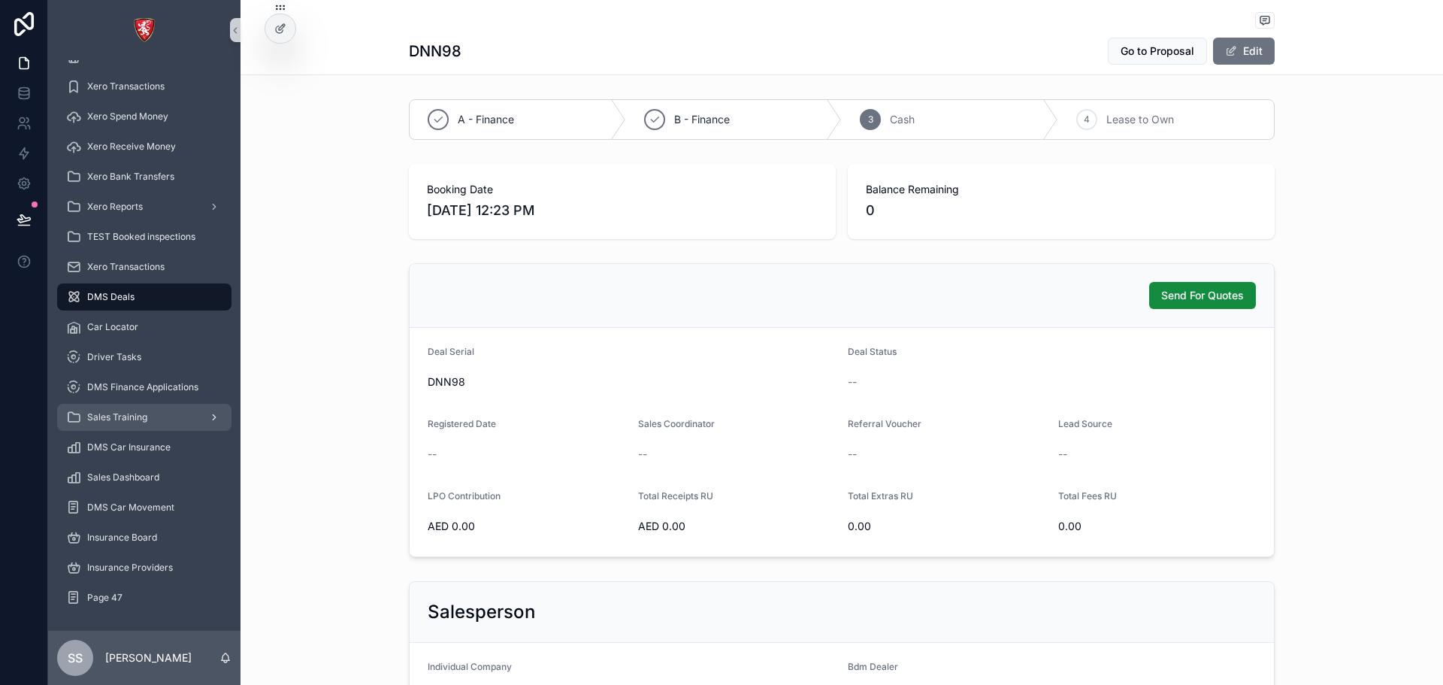
click at [216, 414] on icon "scrollable content" at bounding box center [214, 417] width 11 height 11
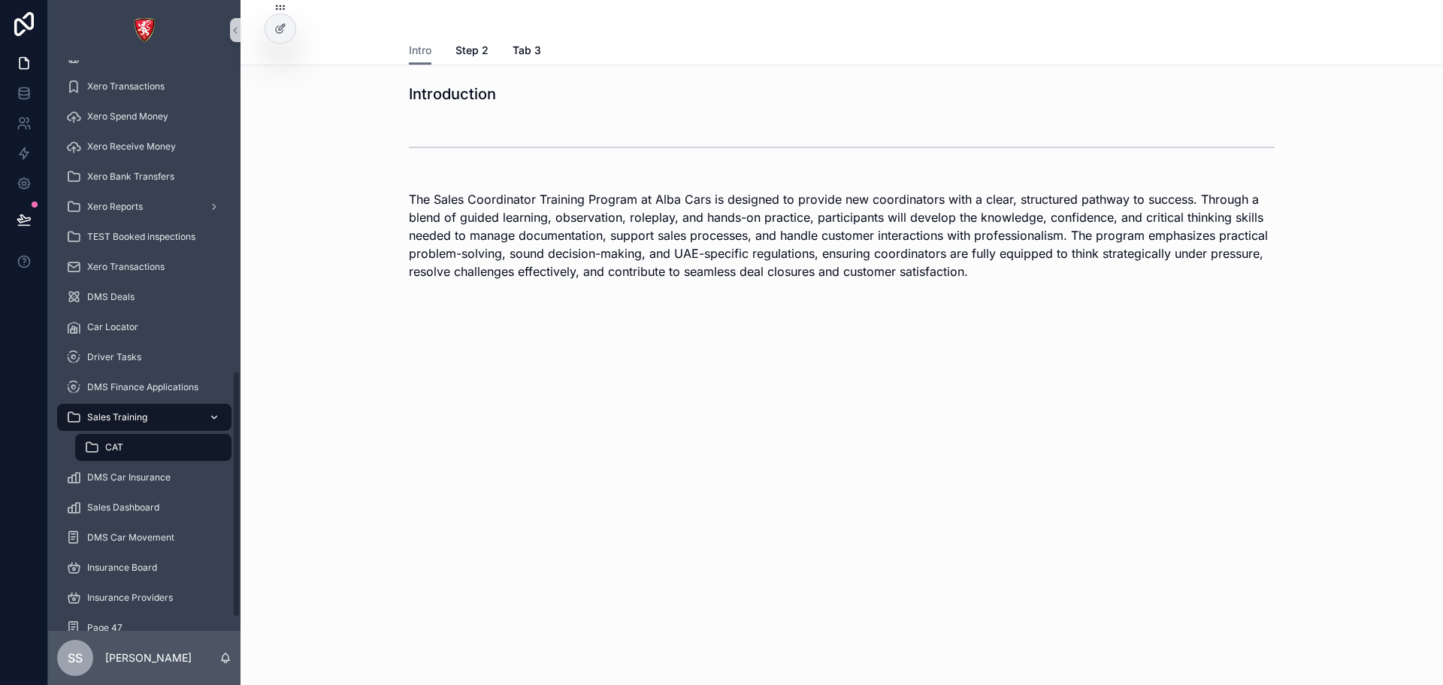
click at [216, 414] on icon "scrollable content" at bounding box center [214, 417] width 11 height 11
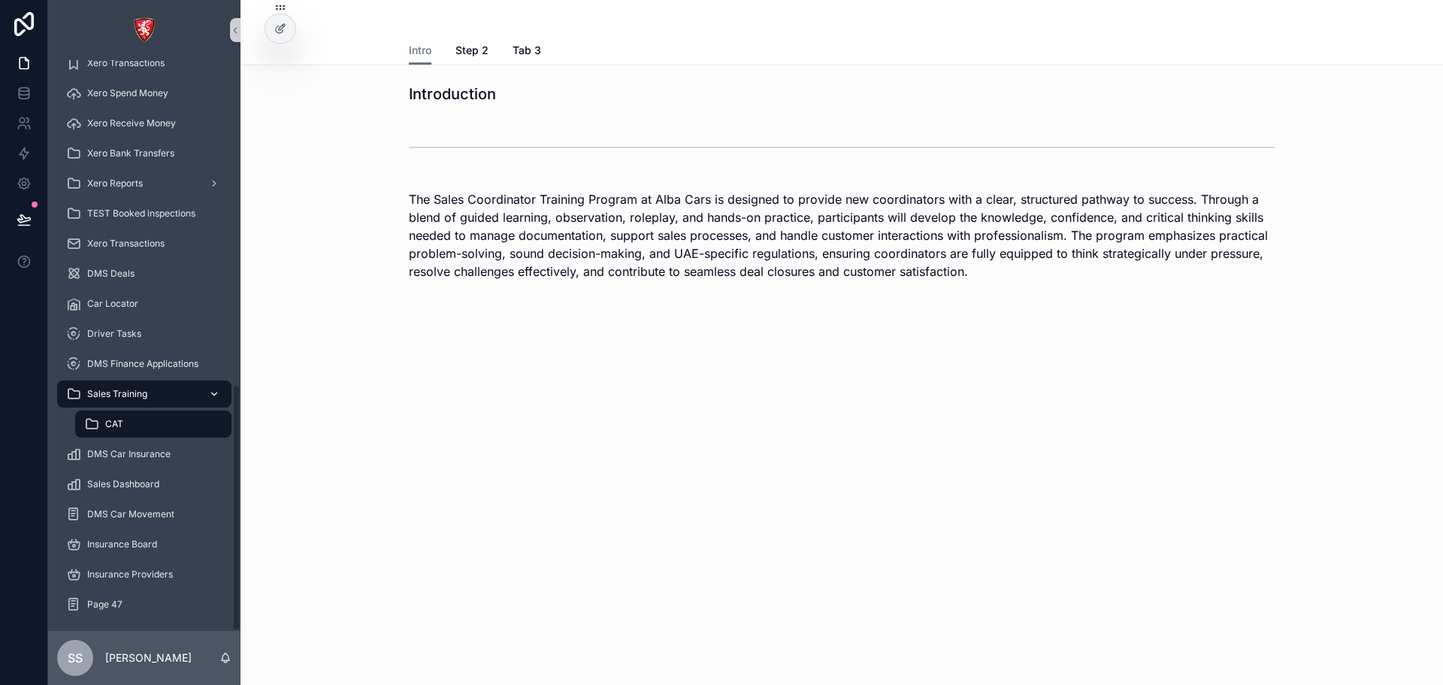
scroll to position [749, 0]
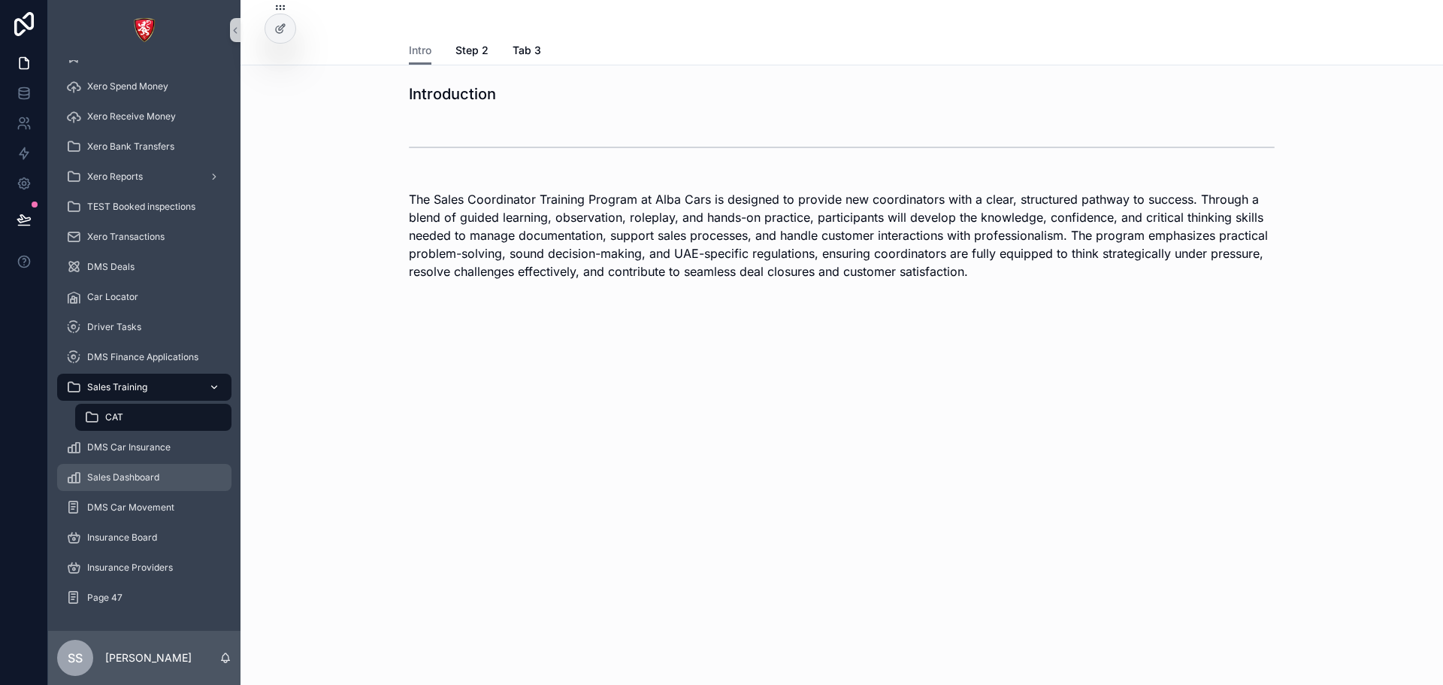
click at [171, 477] on div "Sales Dashboard" at bounding box center [144, 477] width 156 height 24
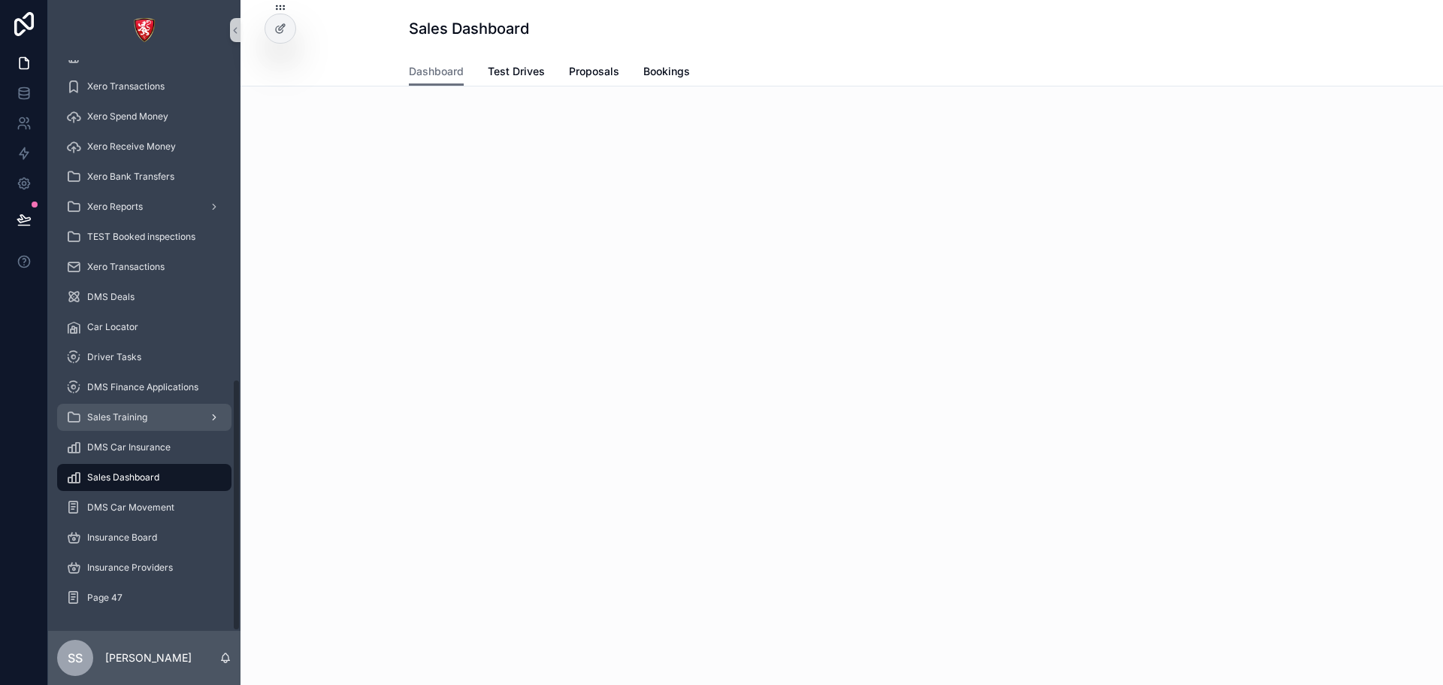
scroll to position [719, 0]
click at [281, 29] on icon at bounding box center [280, 29] width 12 height 12
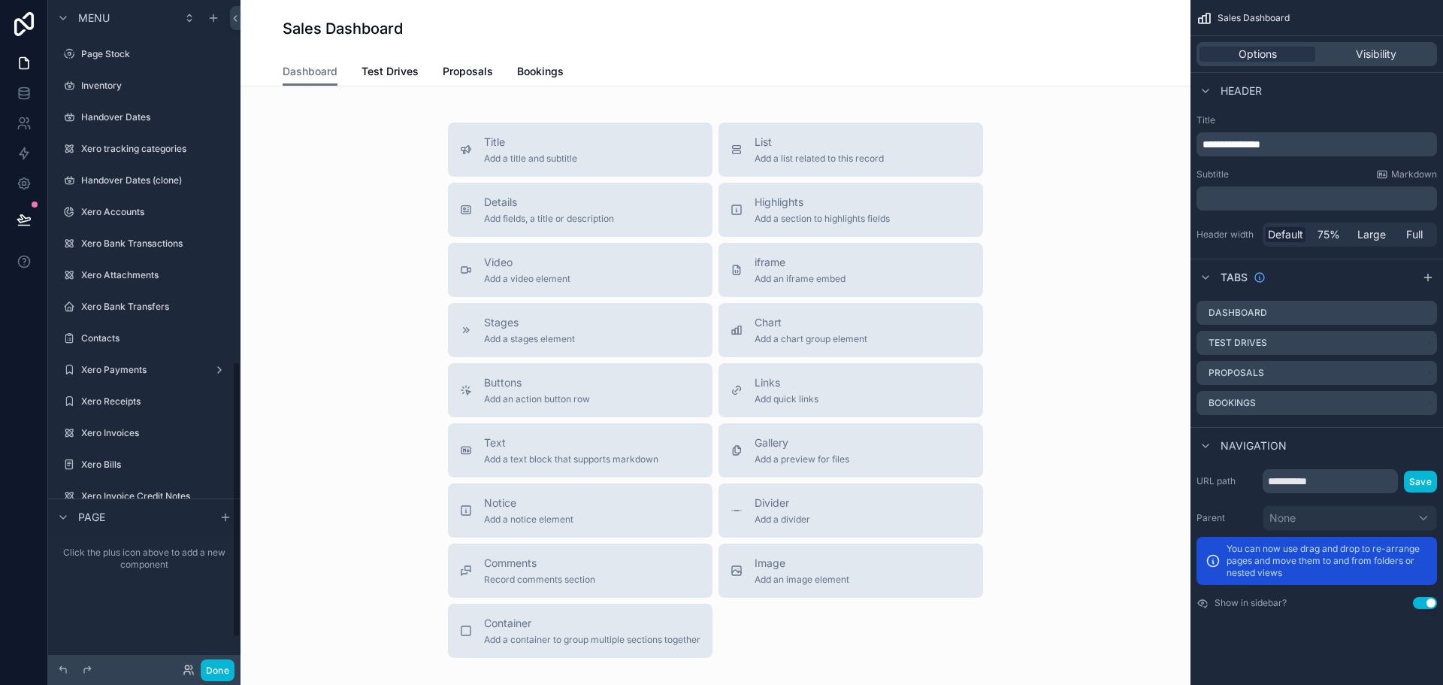
scroll to position [873, 0]
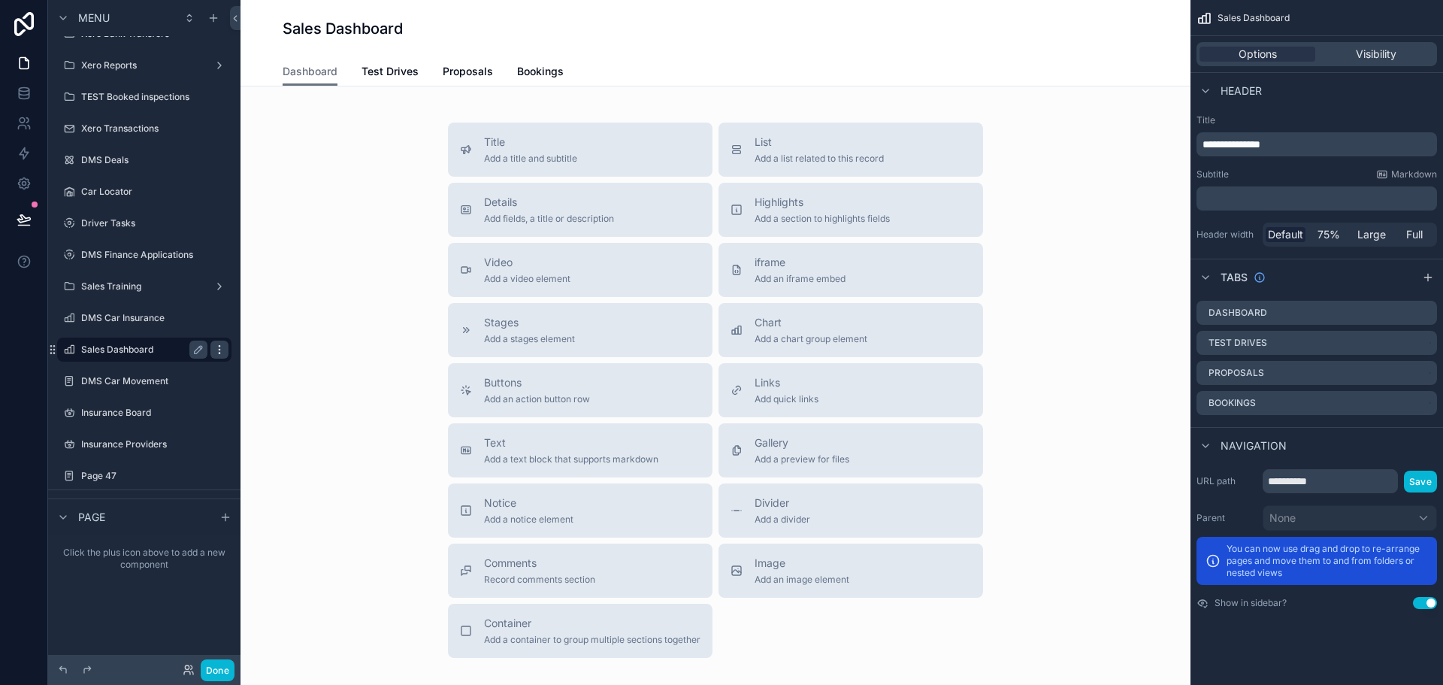
click at [216, 347] on icon "scrollable content" at bounding box center [219, 349] width 12 height 12
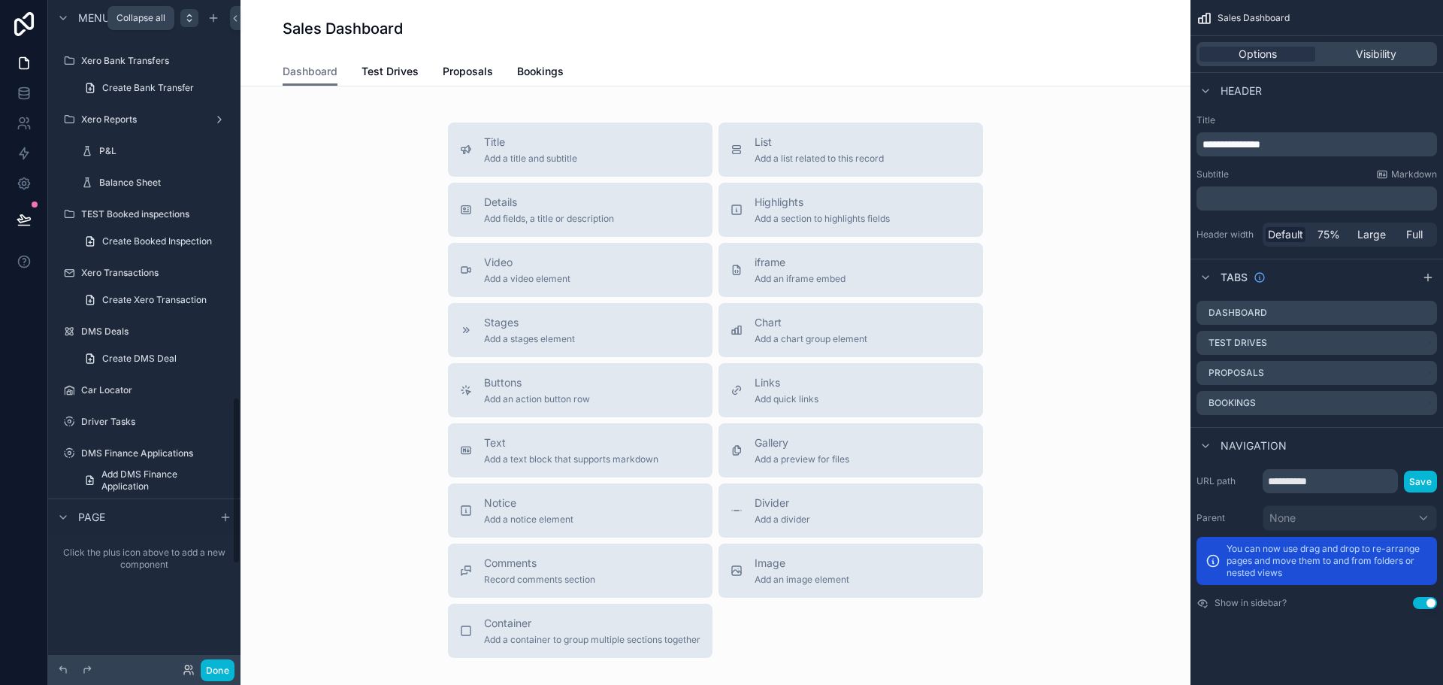
click at [192, 15] on icon "scrollable content" at bounding box center [189, 18] width 12 height 12
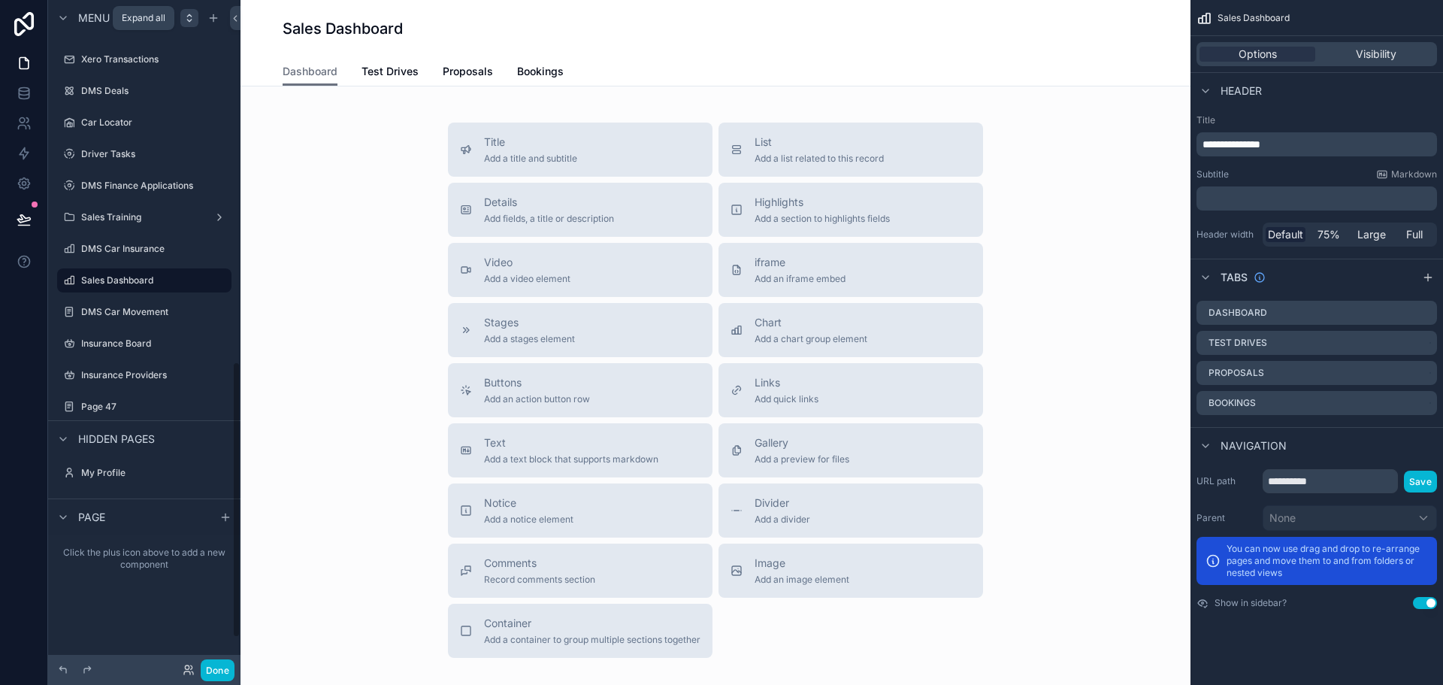
scroll to position [873, 0]
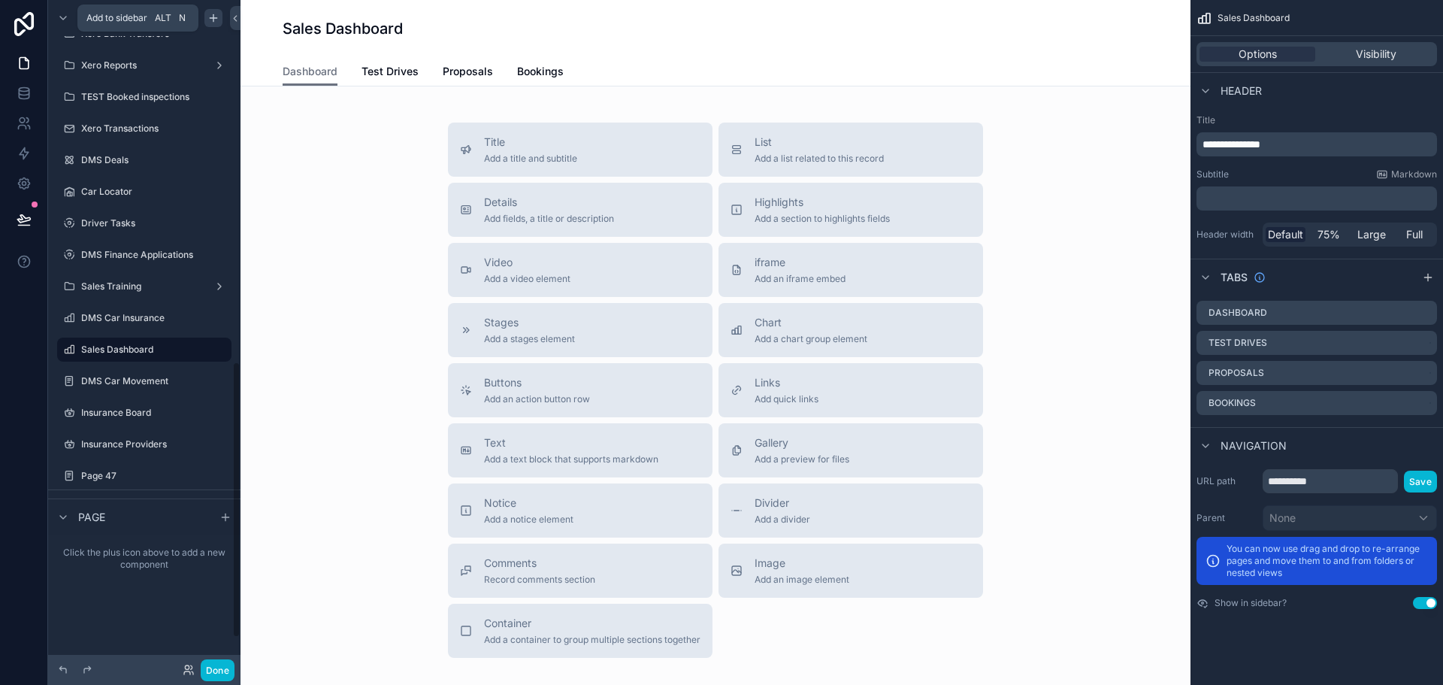
click at [211, 22] on icon "scrollable content" at bounding box center [213, 18] width 12 height 12
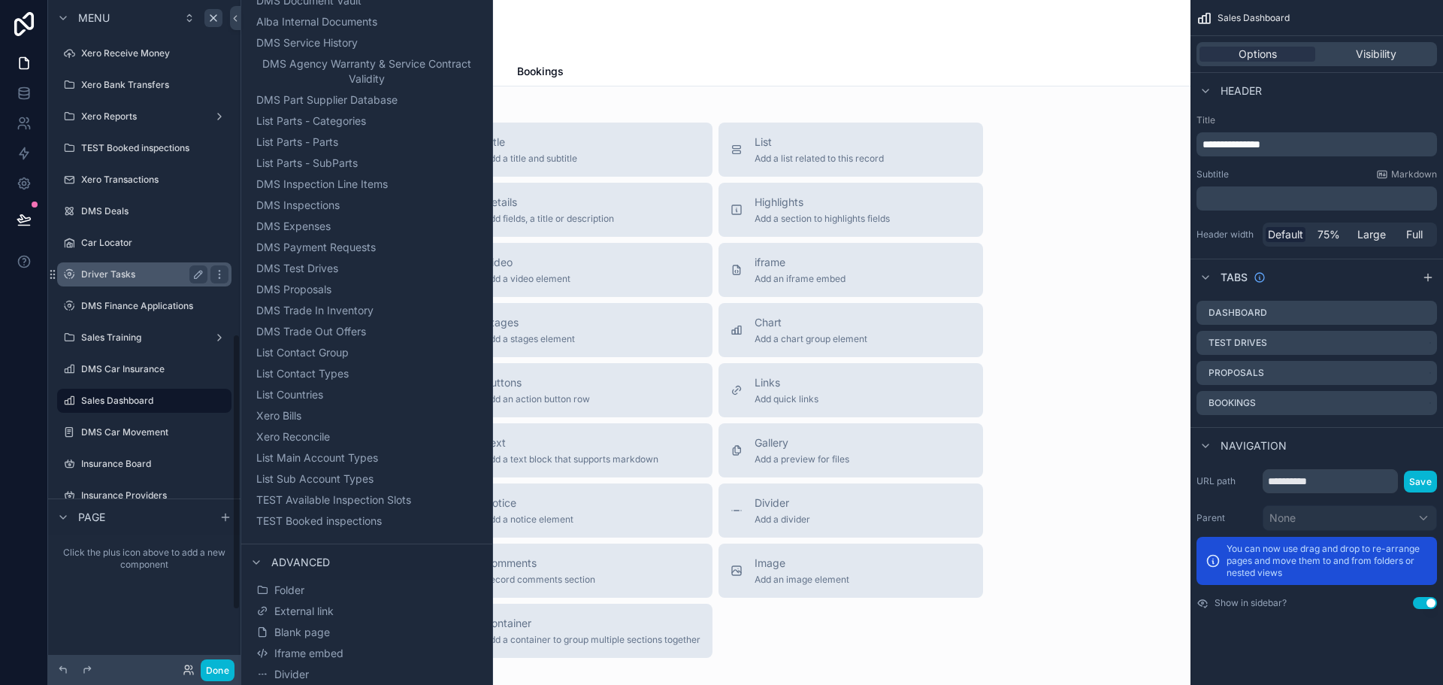
scroll to position [797, 0]
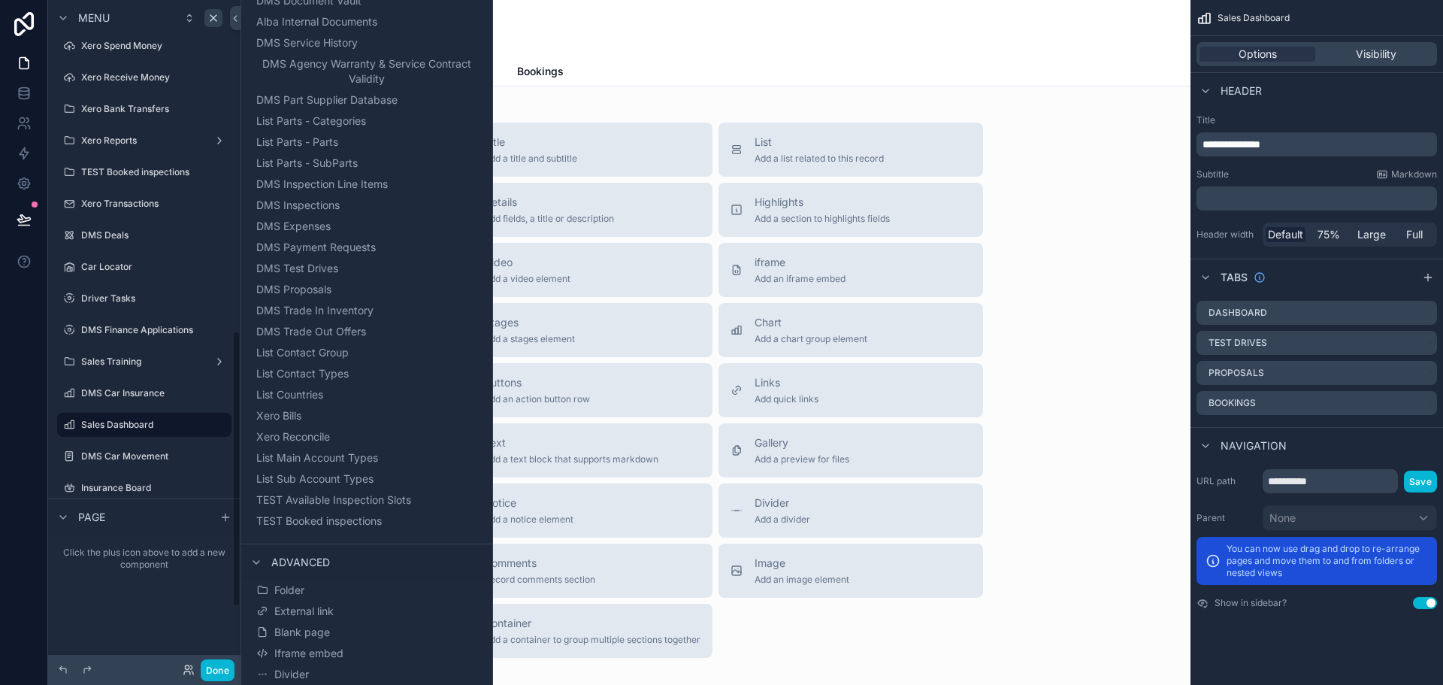
click at [802, 70] on div "Dashboard Test Drives Proposals Bookings" at bounding box center [716, 71] width 866 height 29
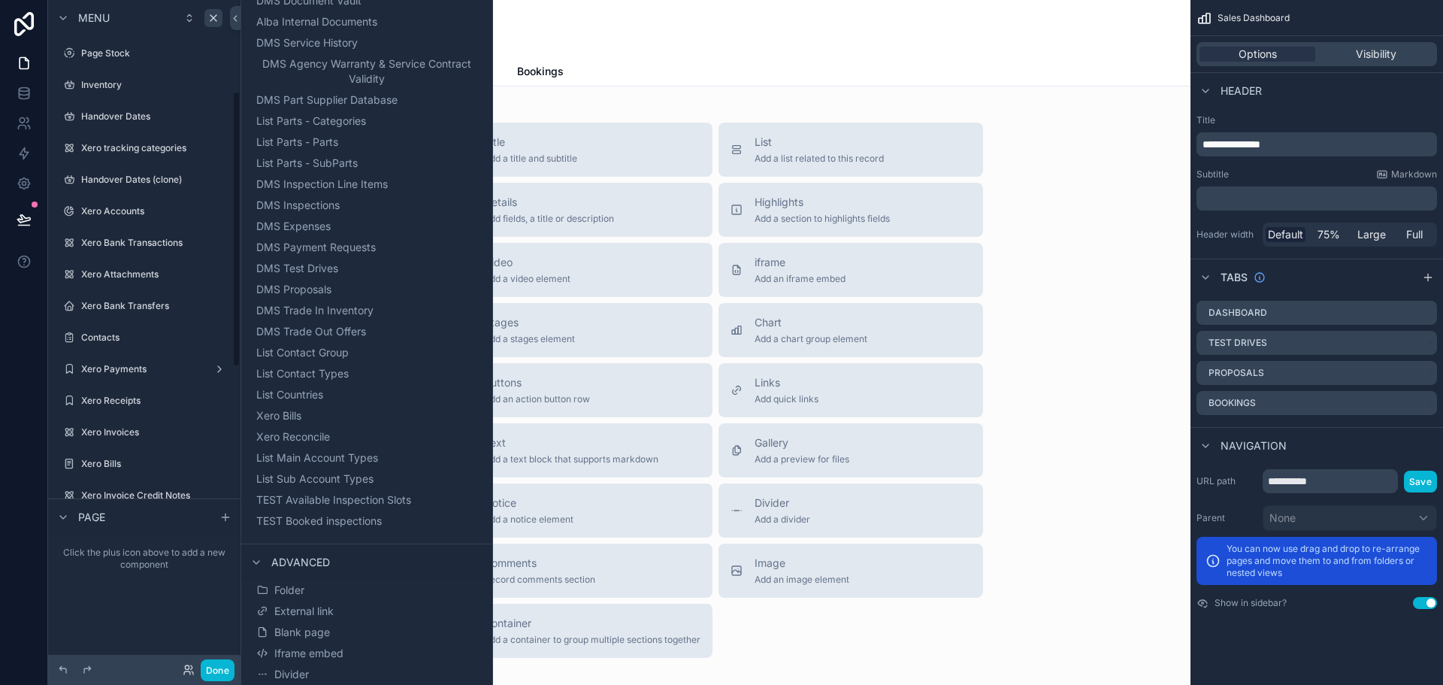
scroll to position [0, 0]
drag, startPoint x: 534, startPoint y: 24, endPoint x: 525, endPoint y: 70, distance: 46.7
click at [534, 24] on div "Sales Dashboard" at bounding box center [716, 28] width 866 height 21
click at [524, 81] on link "Bookings" at bounding box center [540, 73] width 47 height 30
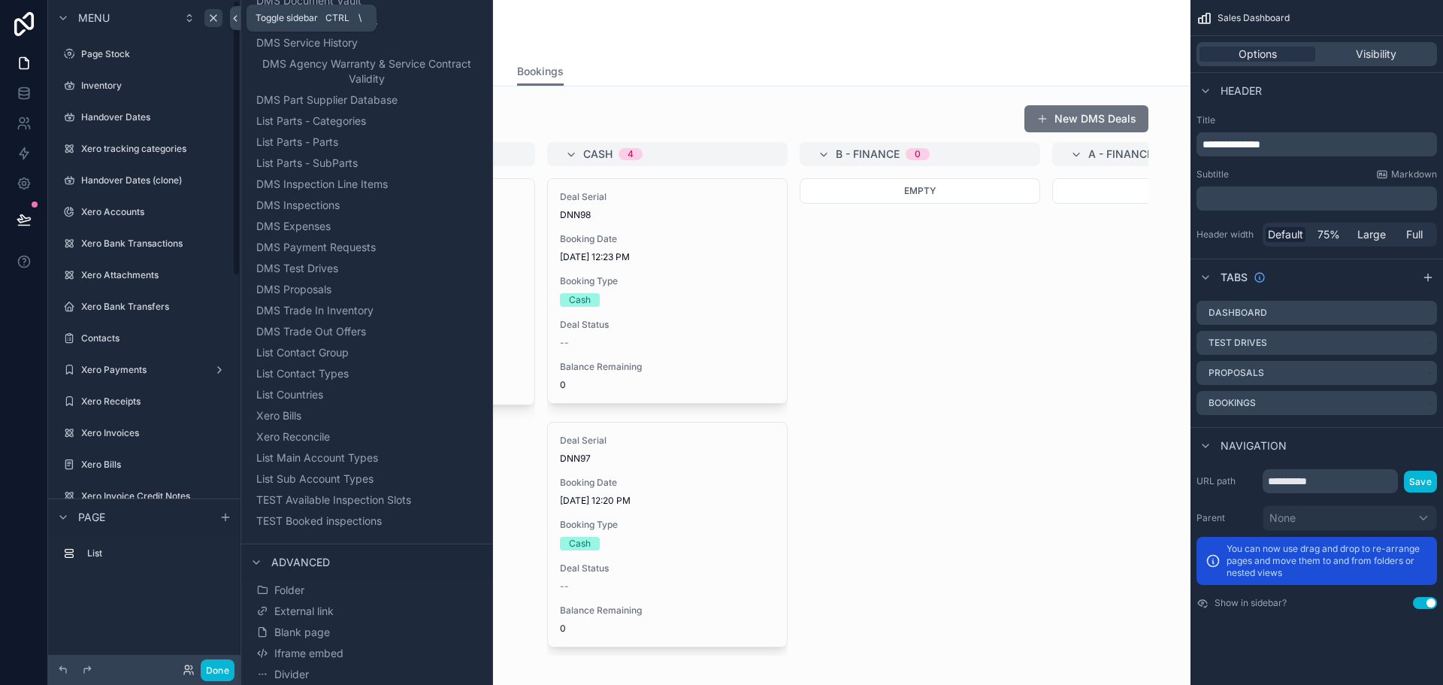
click at [232, 14] on icon at bounding box center [235, 18] width 11 height 11
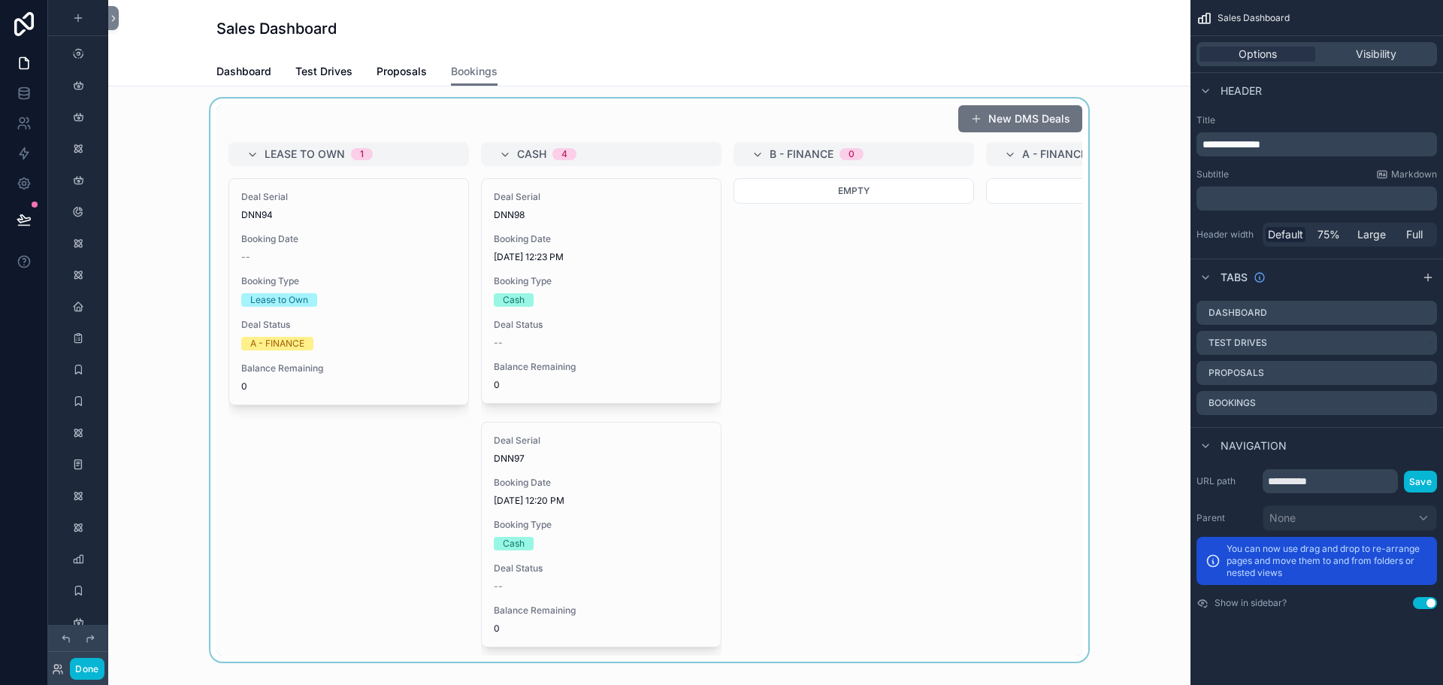
click at [537, 288] on div "scrollable content" at bounding box center [649, 379] width 1058 height 563
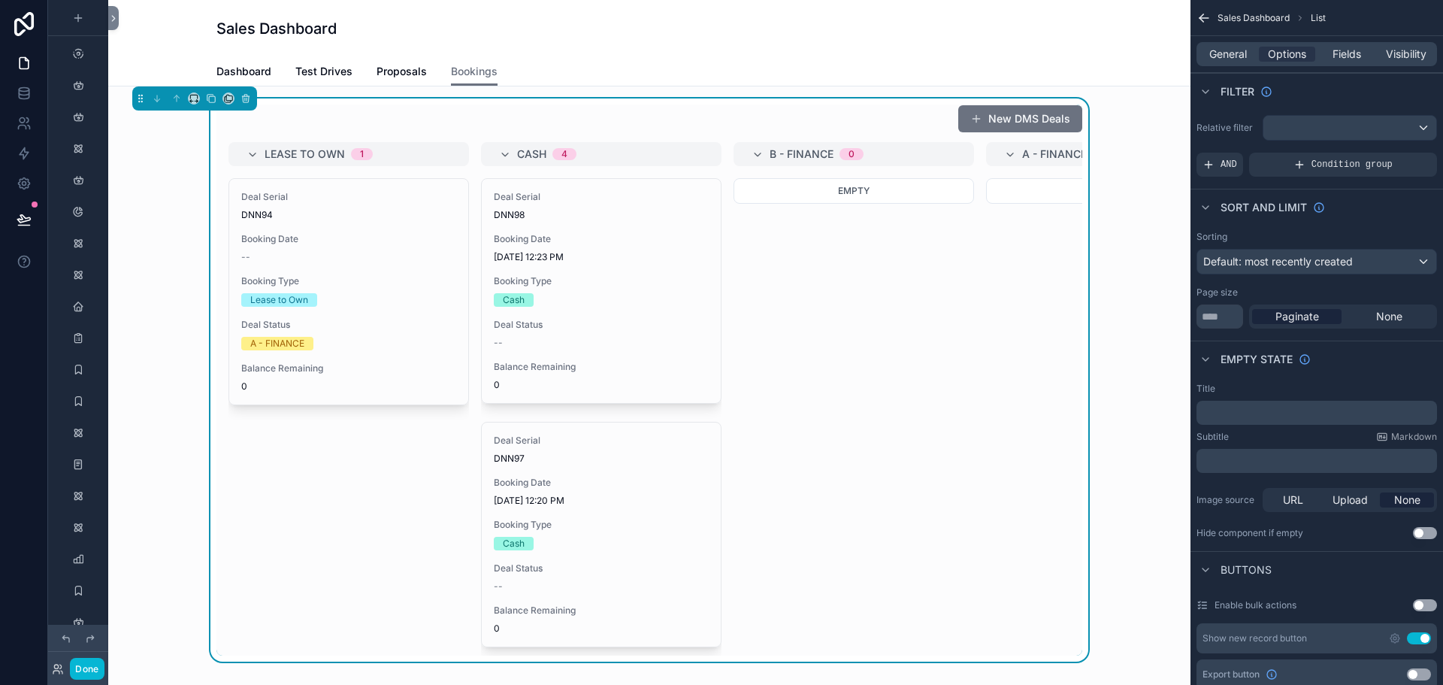
click at [537, 288] on div "Booking Type Cash" at bounding box center [601, 291] width 215 height 32
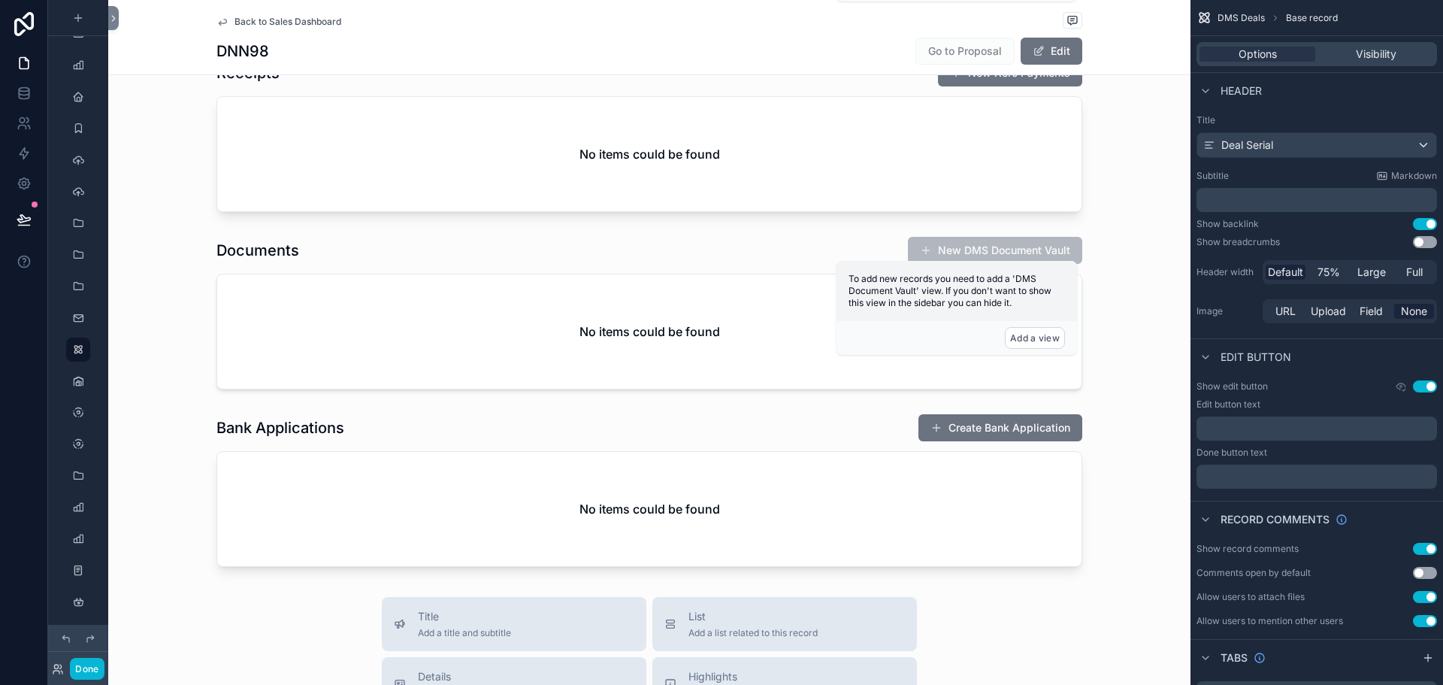
scroll to position [1127, 0]
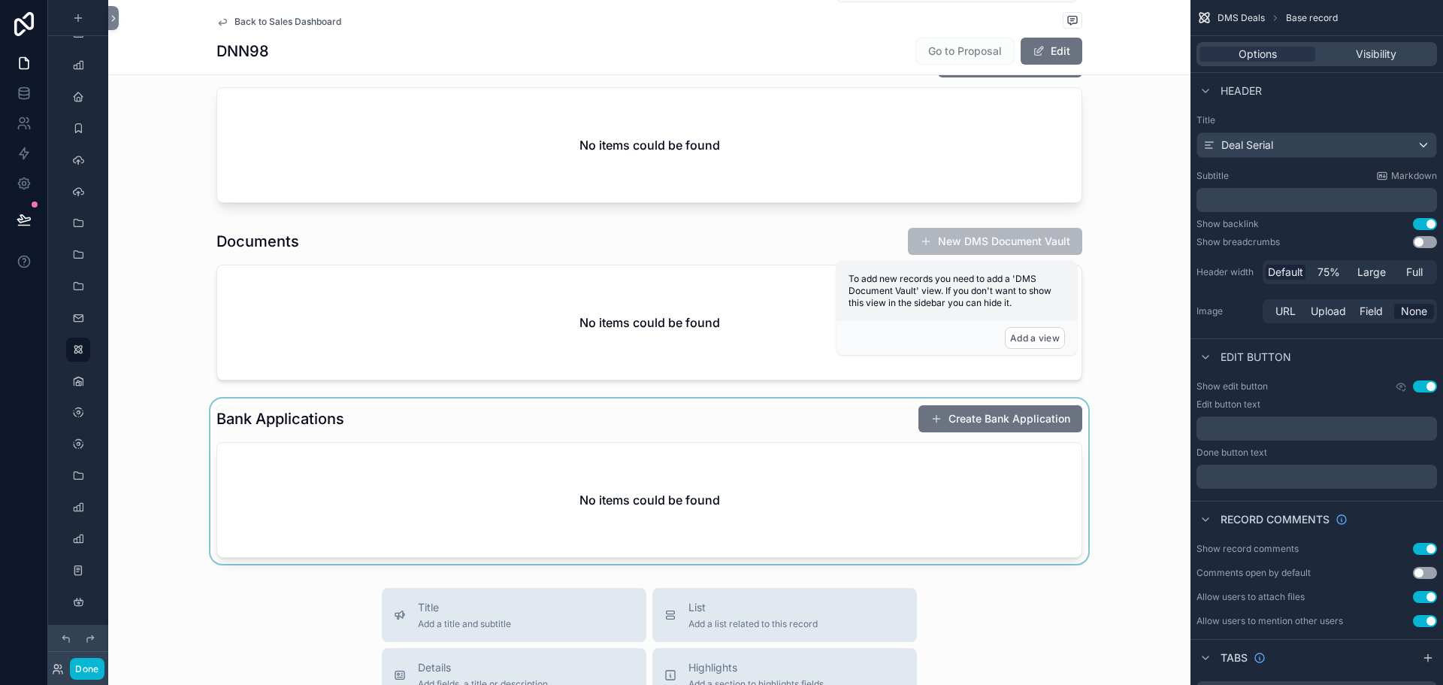
click at [960, 422] on div "scrollable content" at bounding box center [649, 480] width 1082 height 165
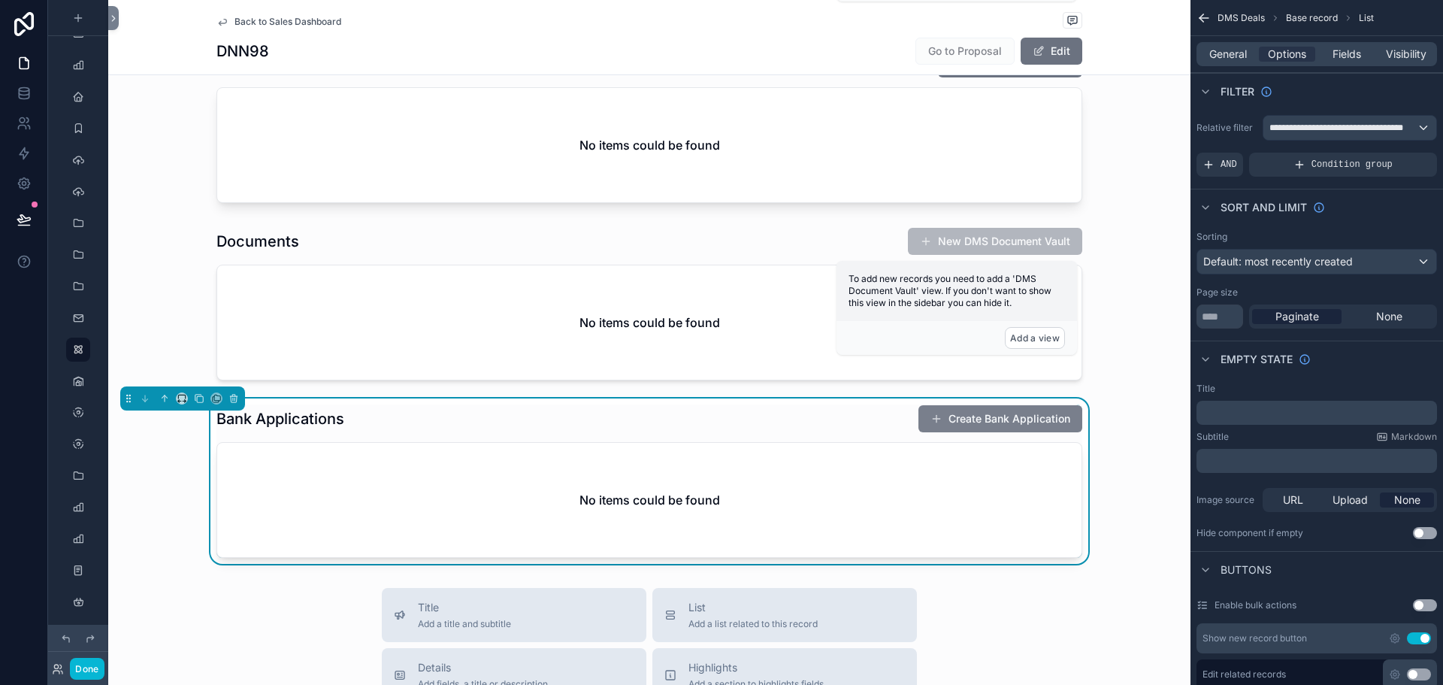
click at [987, 416] on button "Create Bank Application" at bounding box center [1000, 418] width 164 height 27
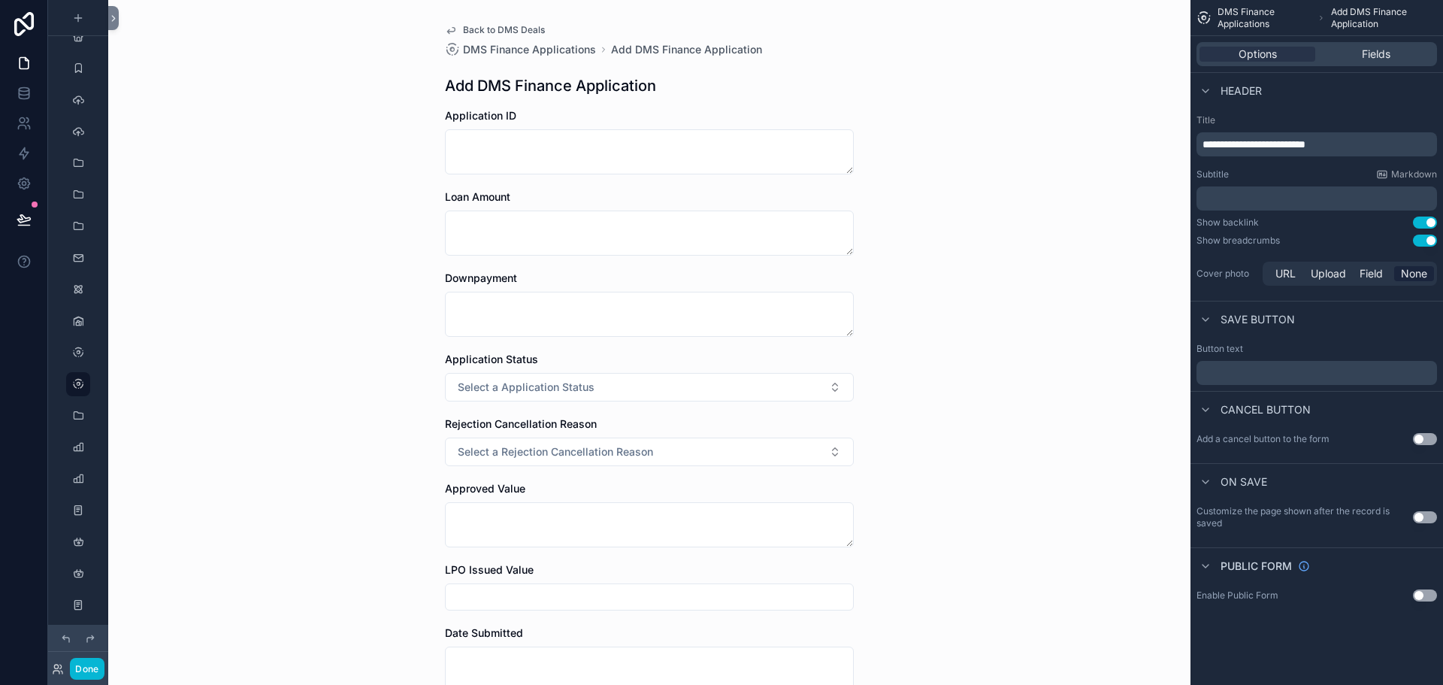
click at [510, 32] on span "Back to DMS Deals" at bounding box center [504, 30] width 82 height 12
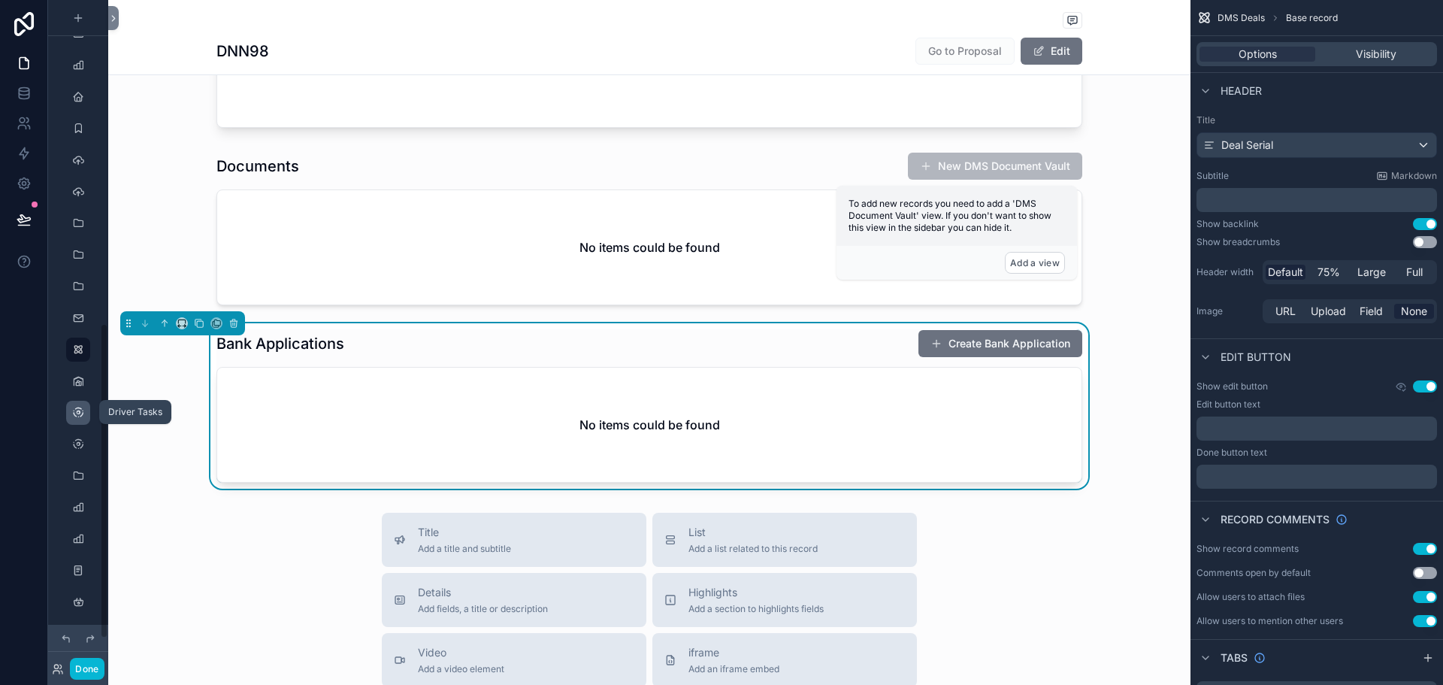
scroll to position [743, 0]
click at [76, 473] on icon "scrollable content" at bounding box center [78, 479] width 12 height 12
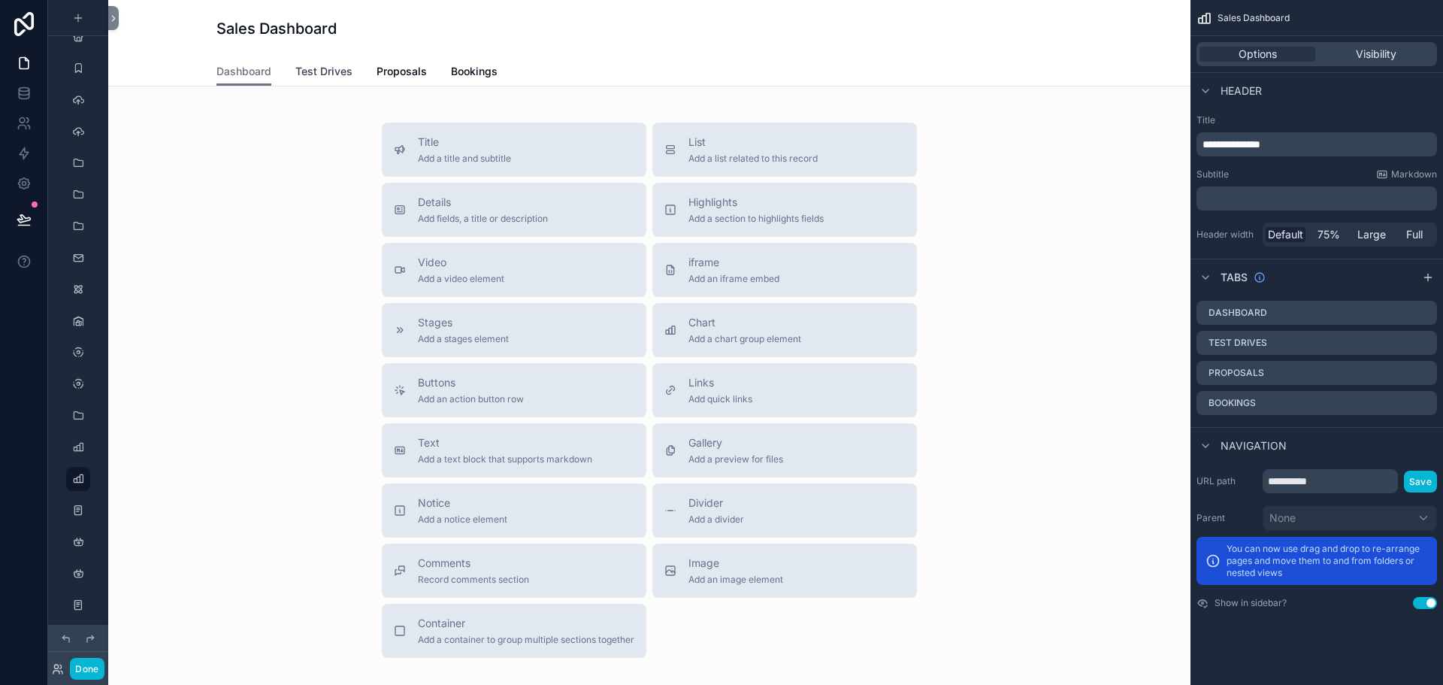
click at [334, 82] on link "Test Drives" at bounding box center [323, 73] width 57 height 30
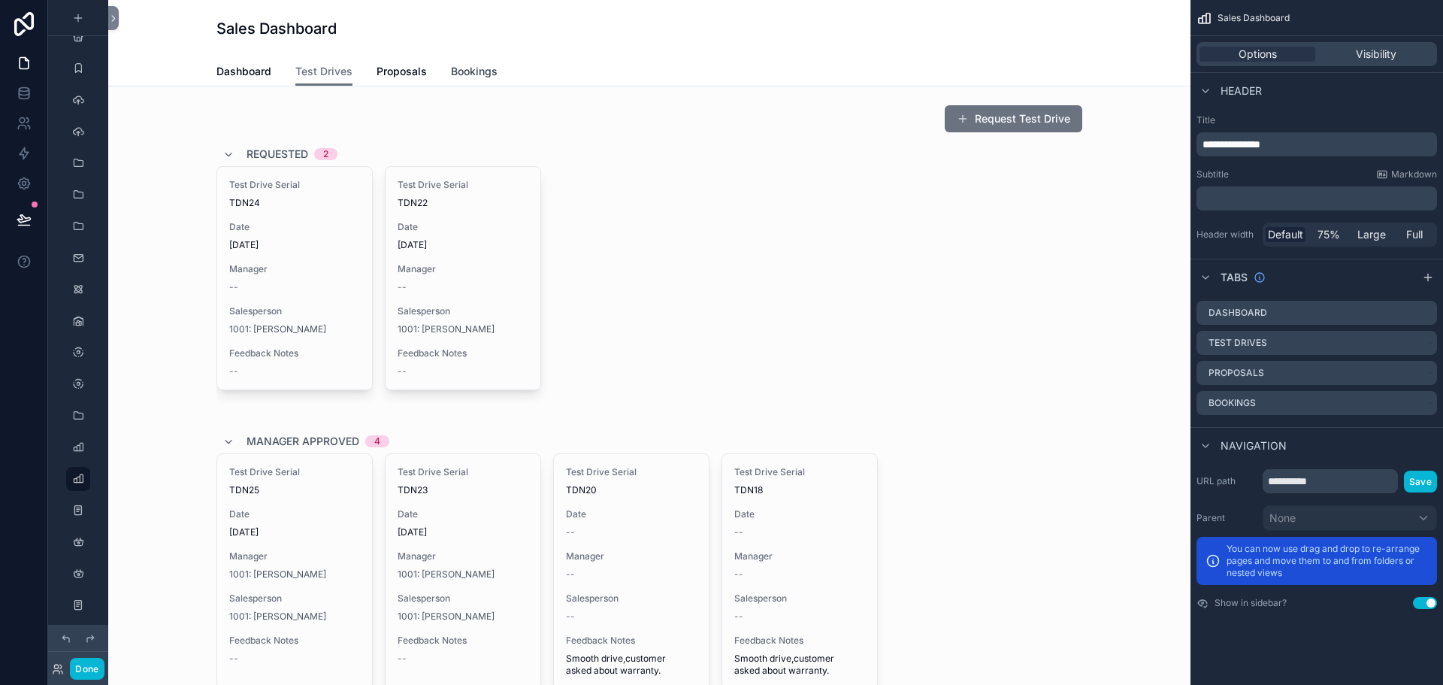
click at [476, 73] on span "Bookings" at bounding box center [474, 71] width 47 height 15
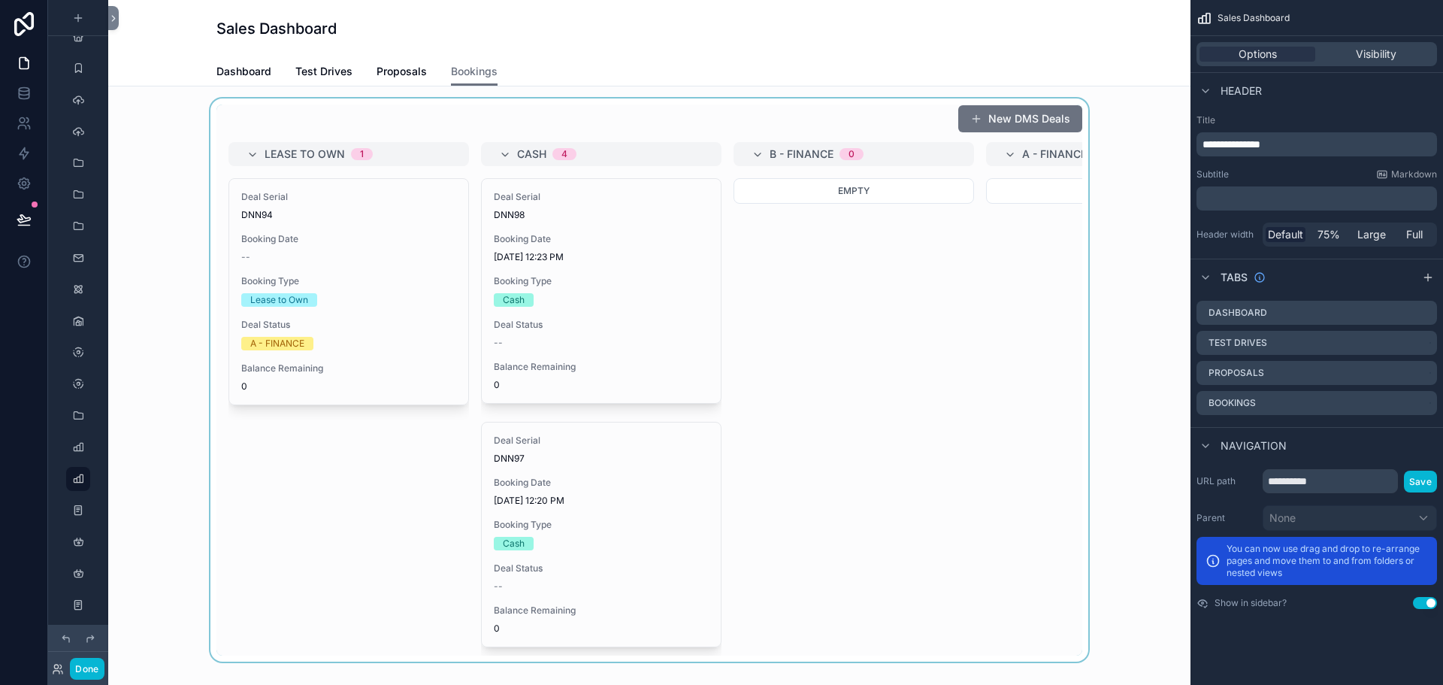
click at [558, 213] on div "scrollable content" at bounding box center [649, 379] width 1058 height 563
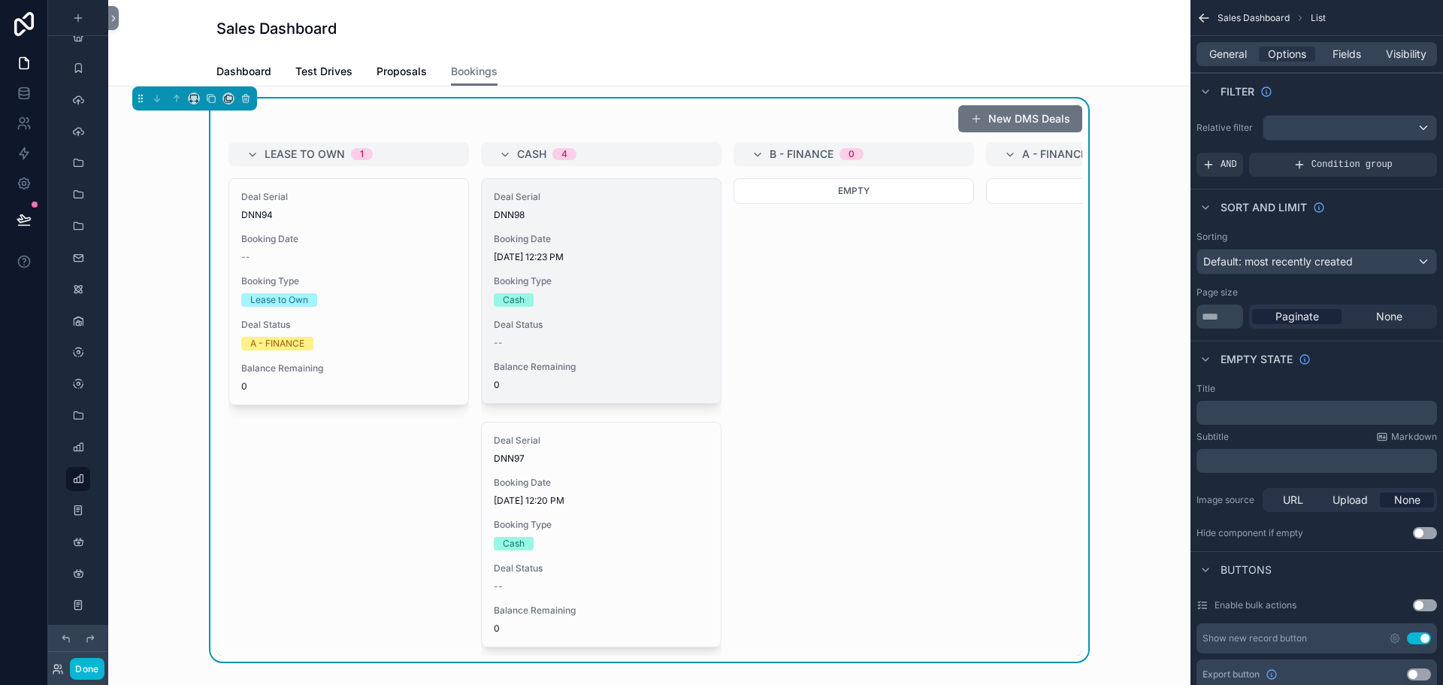
click at [558, 205] on div "Deal Serial DNN98" at bounding box center [601, 206] width 215 height 30
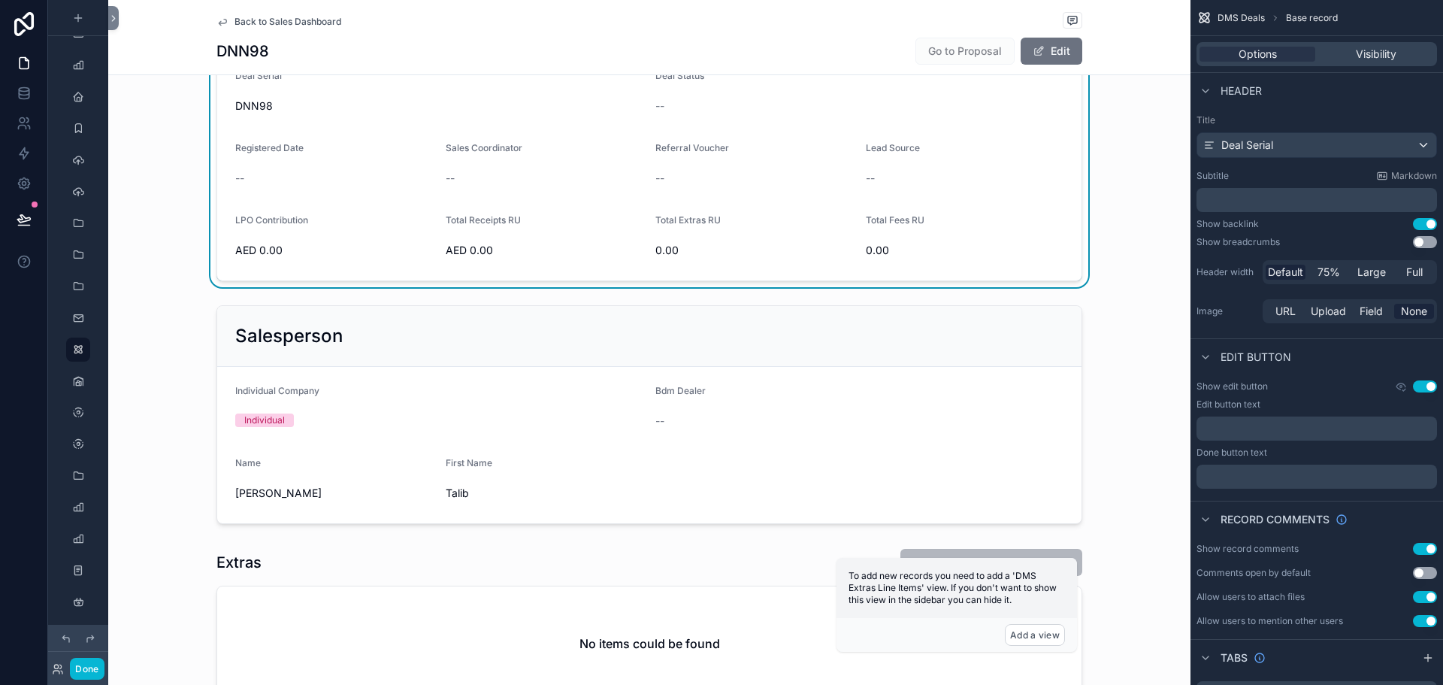
scroll to position [301, 0]
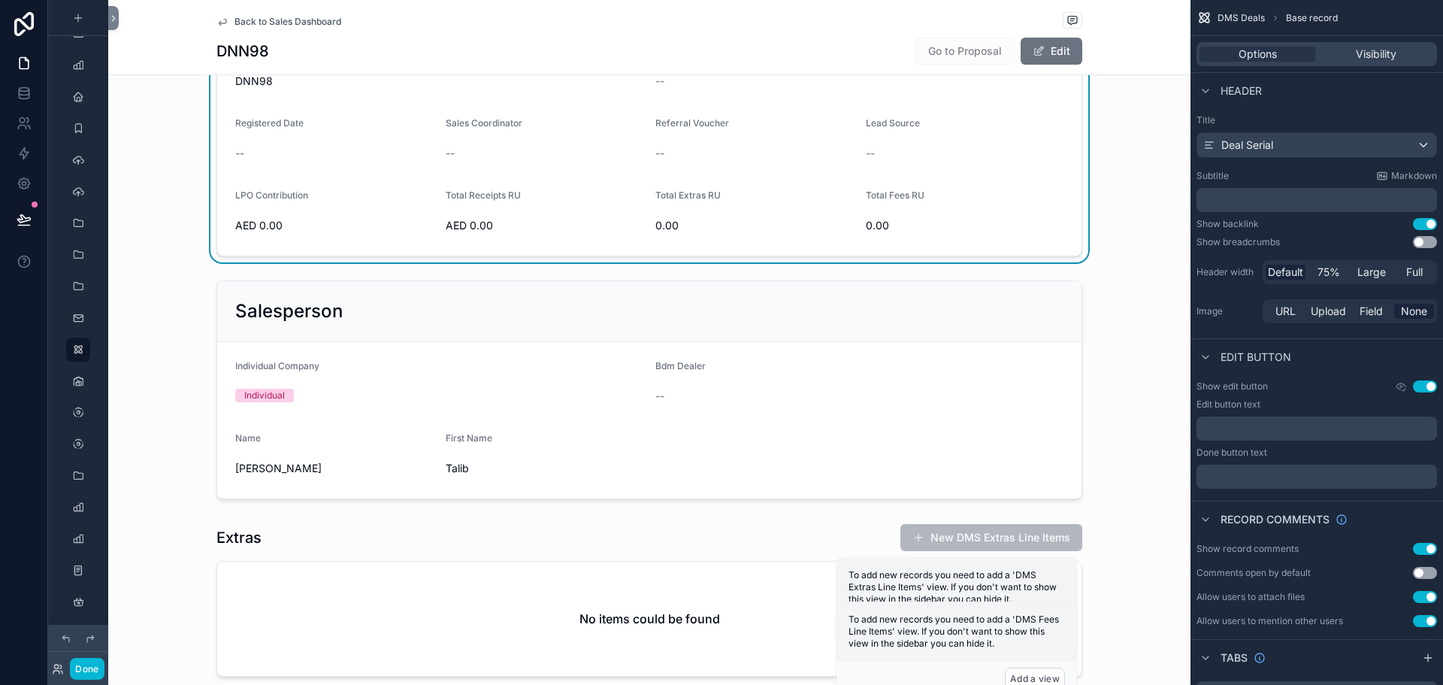
click at [307, 21] on span "Back to Sales Dashboard" at bounding box center [287, 22] width 107 height 12
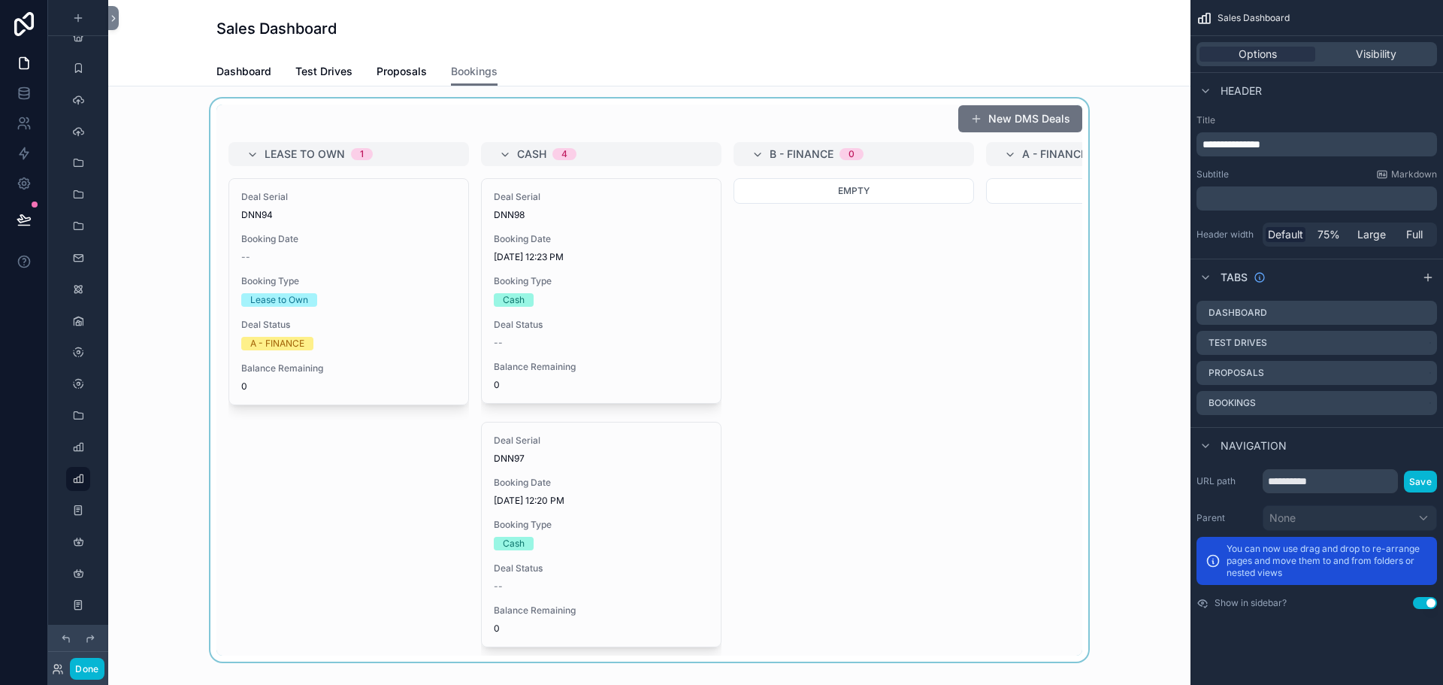
click at [330, 268] on div "scrollable content" at bounding box center [649, 379] width 1058 height 563
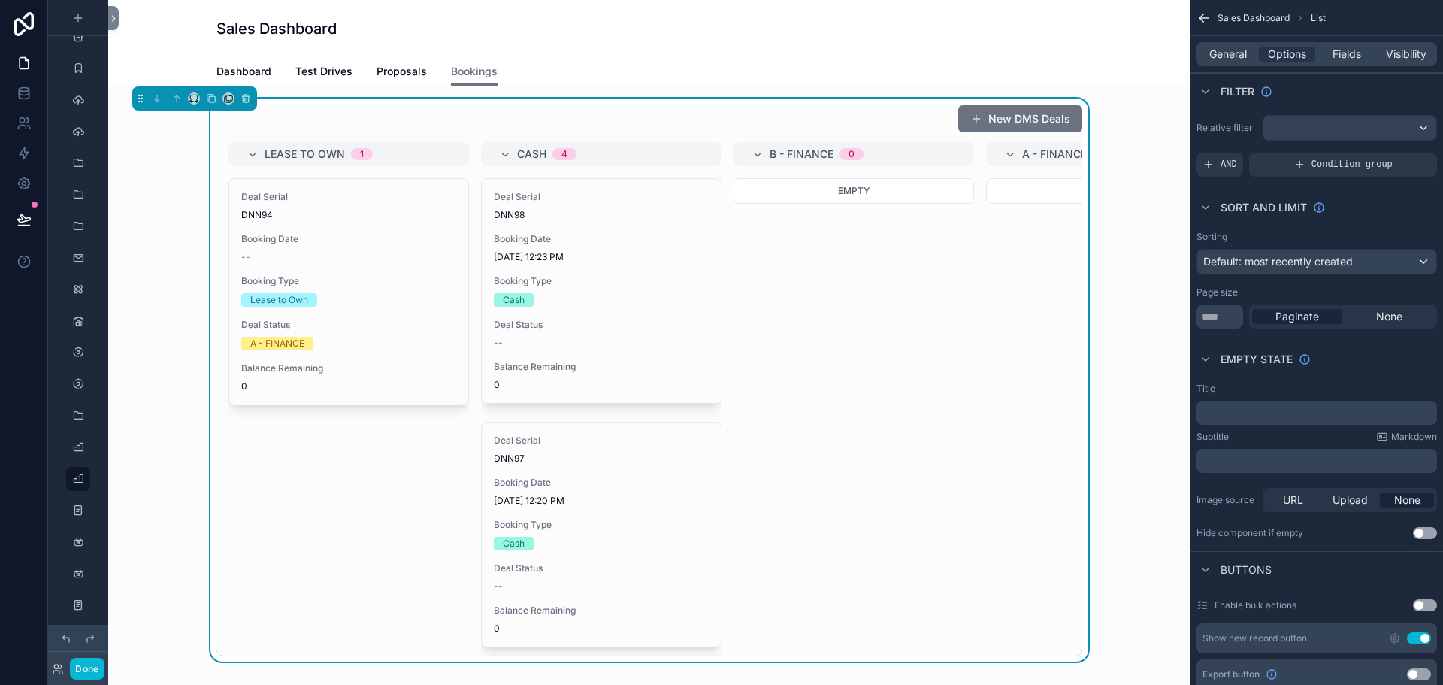
click at [330, 268] on div "Deal Serial DNN94 Booking Date -- Booking Type Lease to Own Deal Status A - FIN…" at bounding box center [348, 291] width 239 height 225
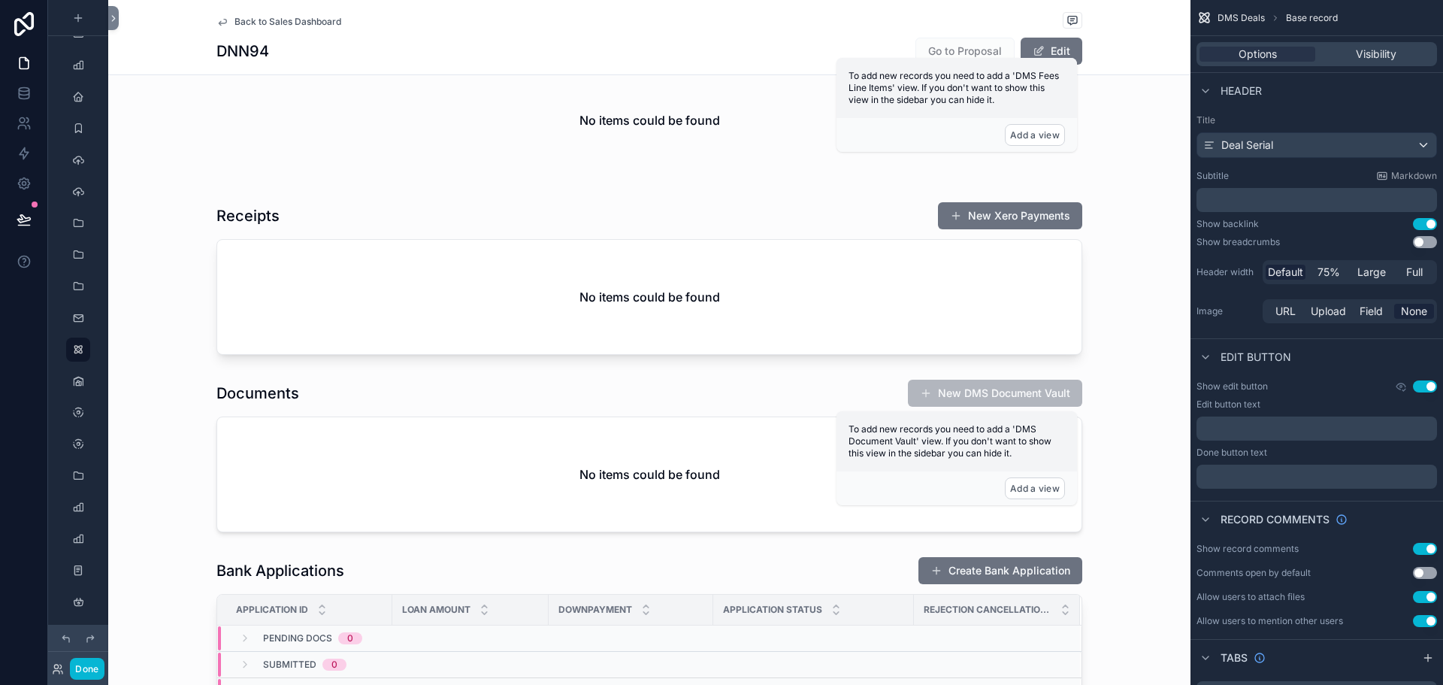
scroll to position [977, 0]
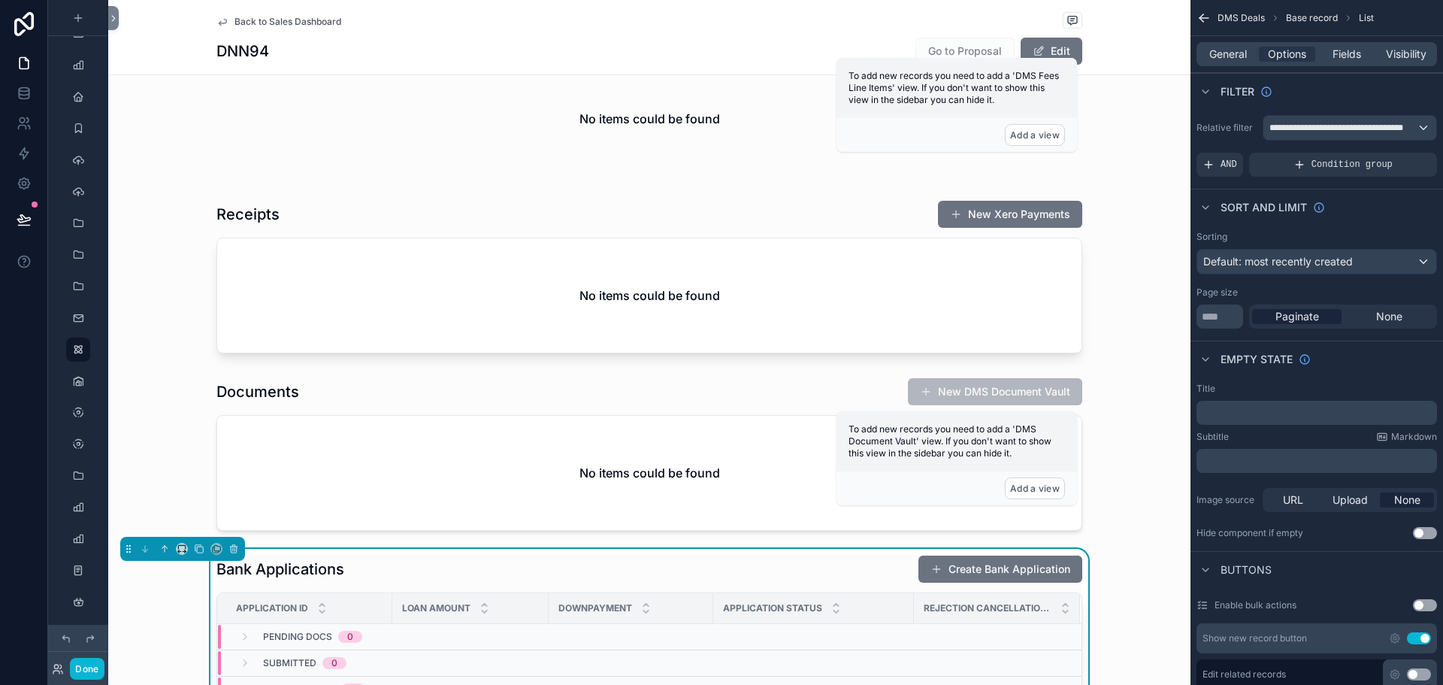
click at [1001, 564] on button "Create Bank Application" at bounding box center [1000, 568] width 164 height 27
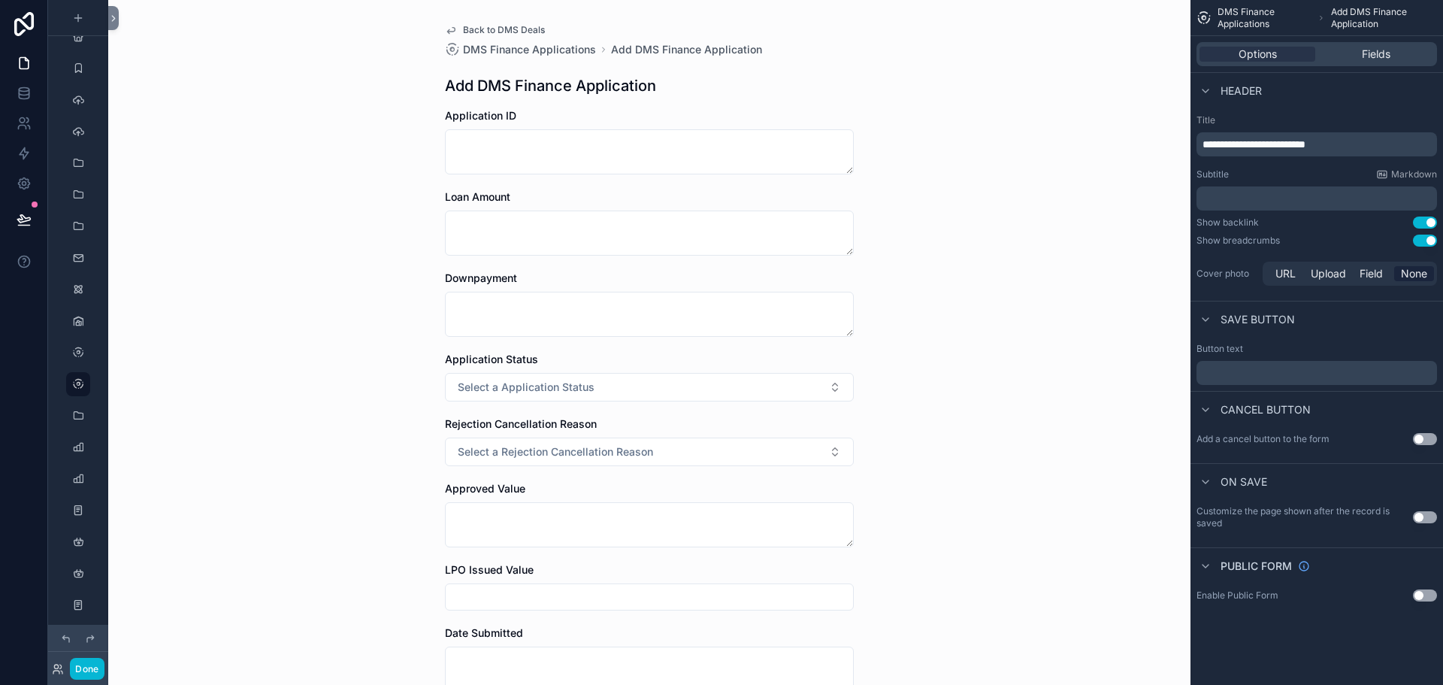
click at [514, 31] on span "Back to DMS Deals" at bounding box center [504, 30] width 82 height 12
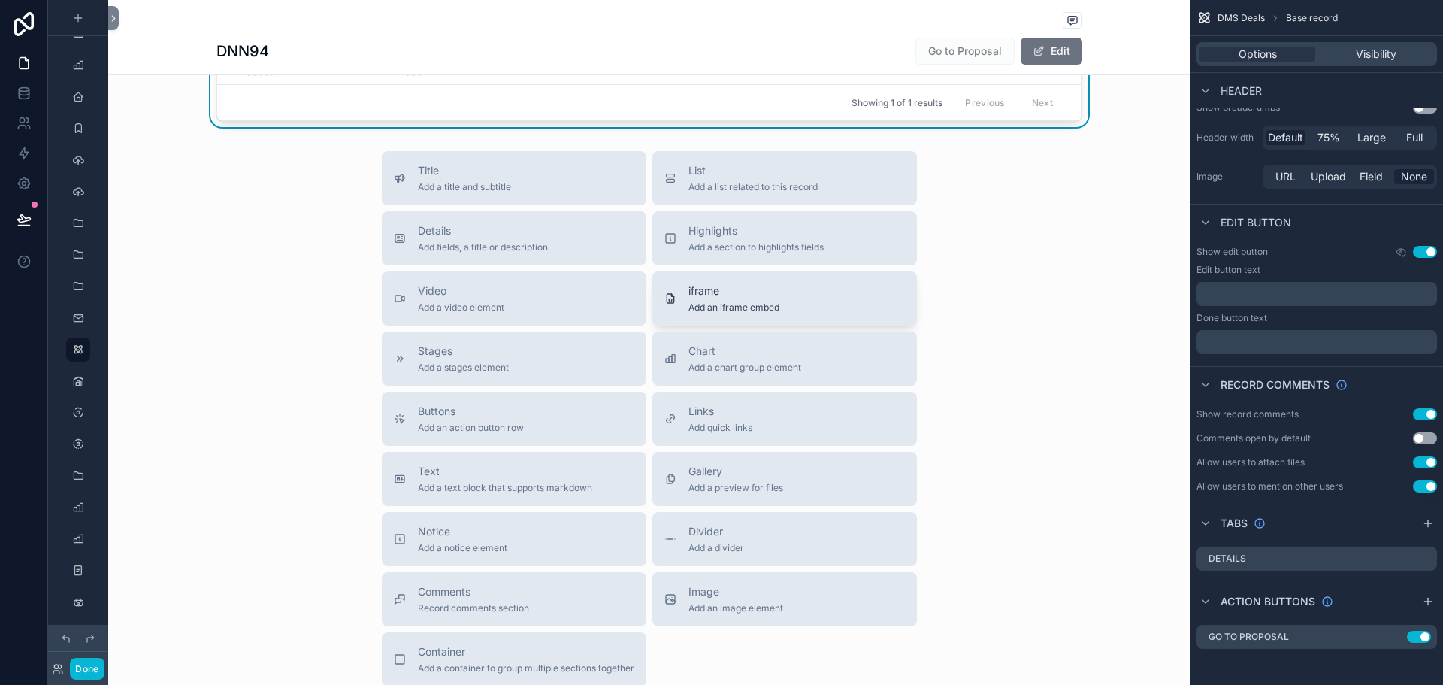
scroll to position [1503, 0]
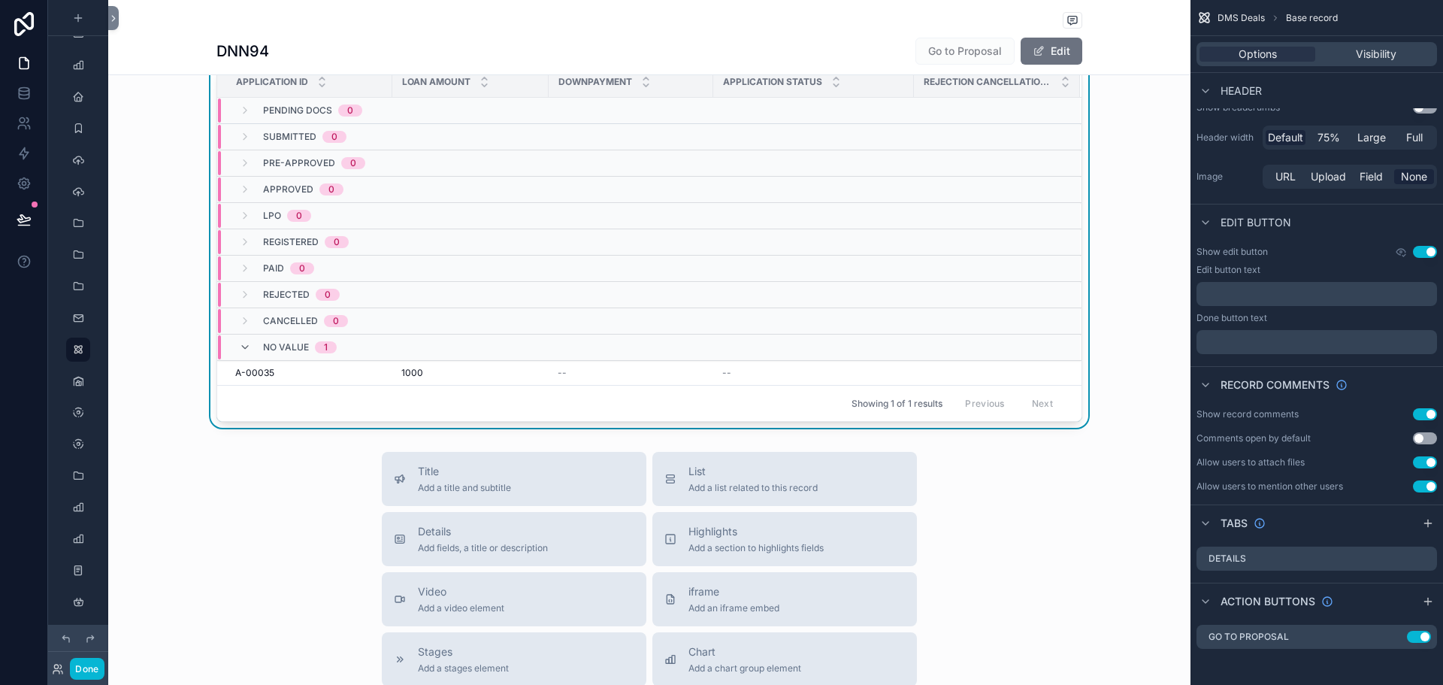
click at [691, 206] on div "LPO 0" at bounding box center [465, 216] width 495 height 24
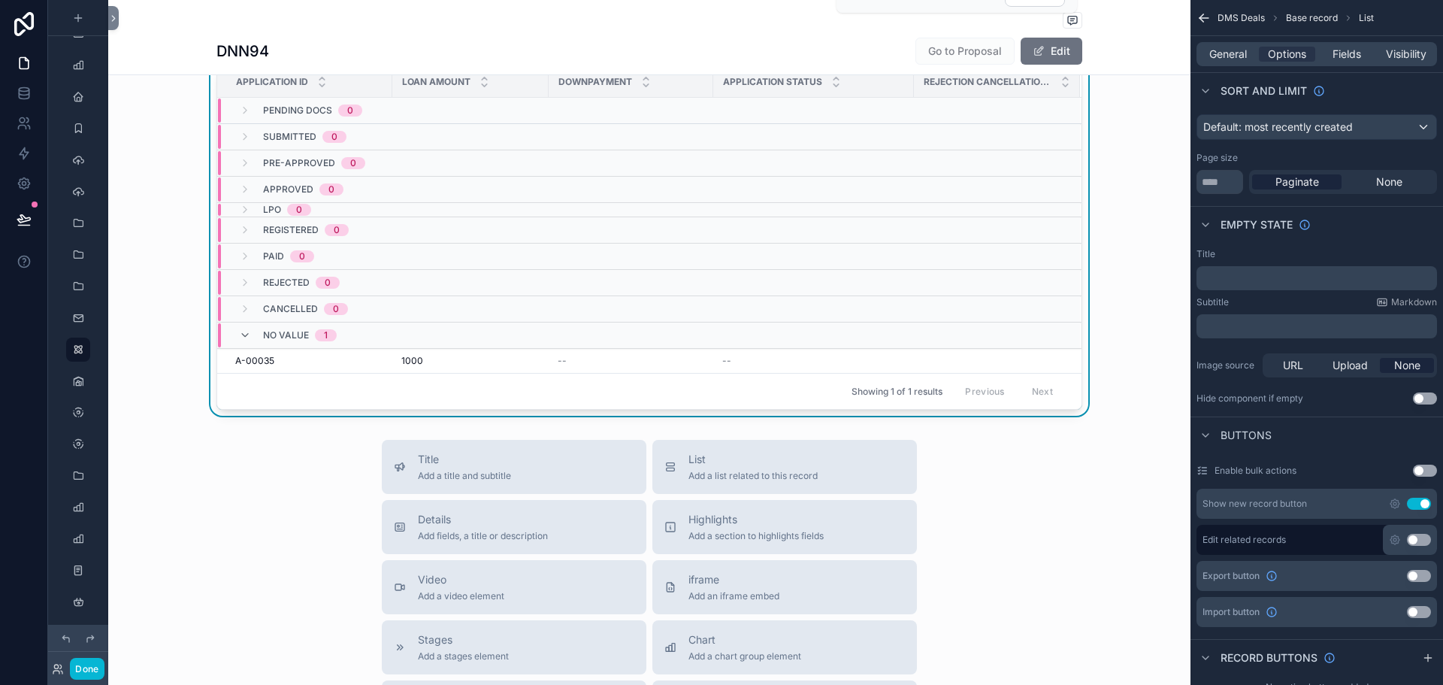
scroll to position [1127, 0]
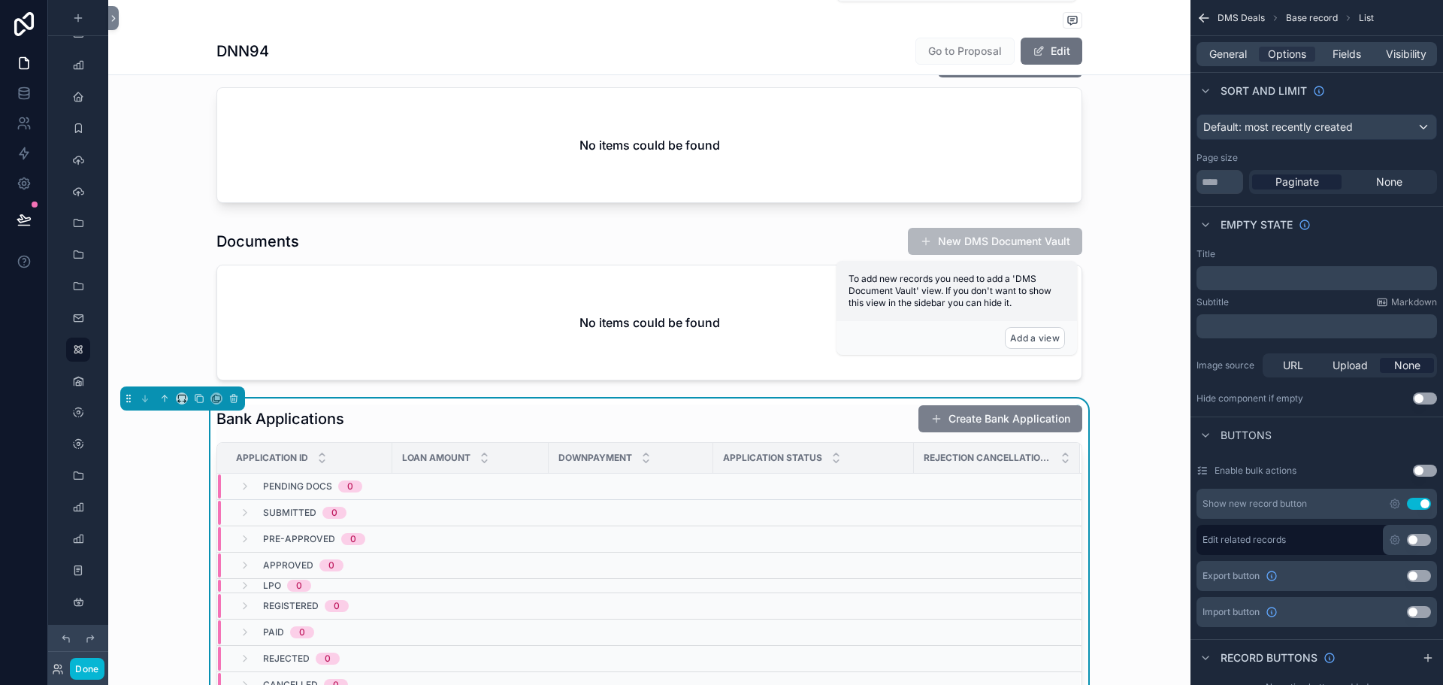
click at [969, 430] on button "Create Bank Application" at bounding box center [1000, 418] width 164 height 27
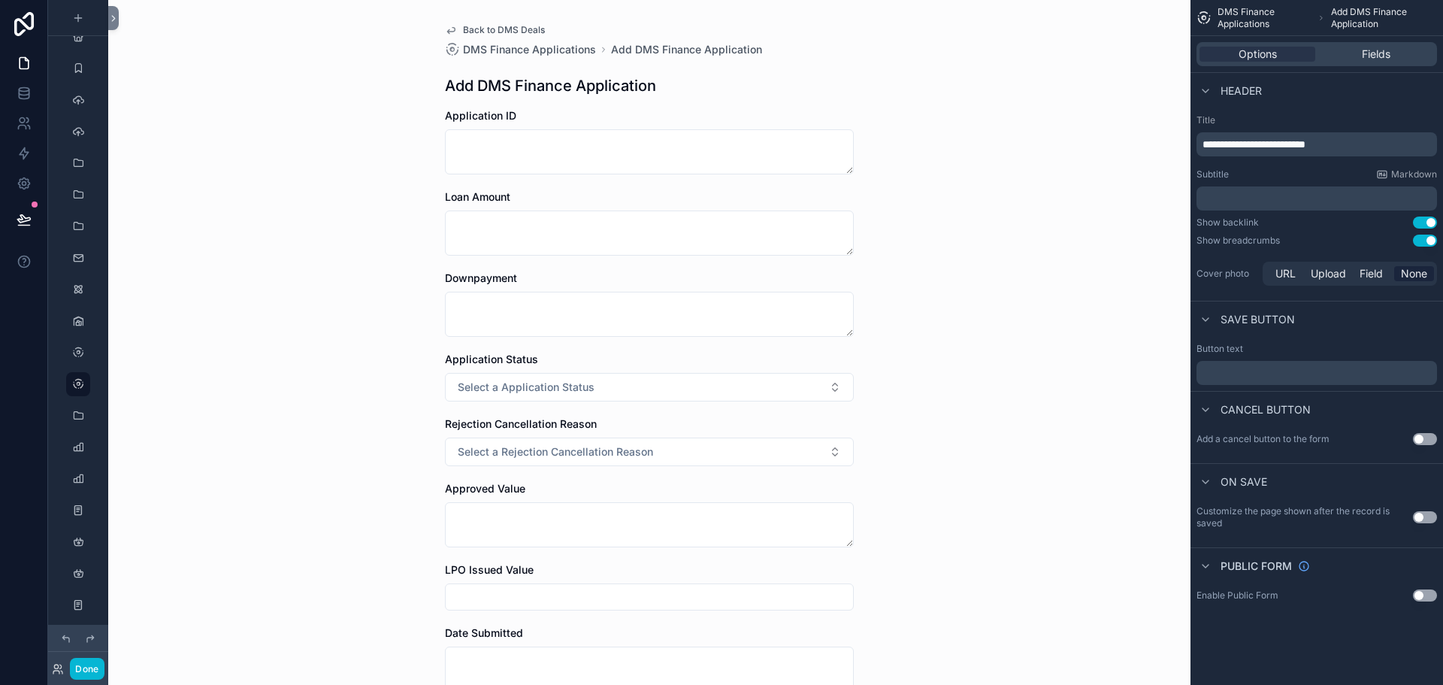
click at [530, 30] on span "Back to DMS Deals" at bounding box center [504, 30] width 82 height 12
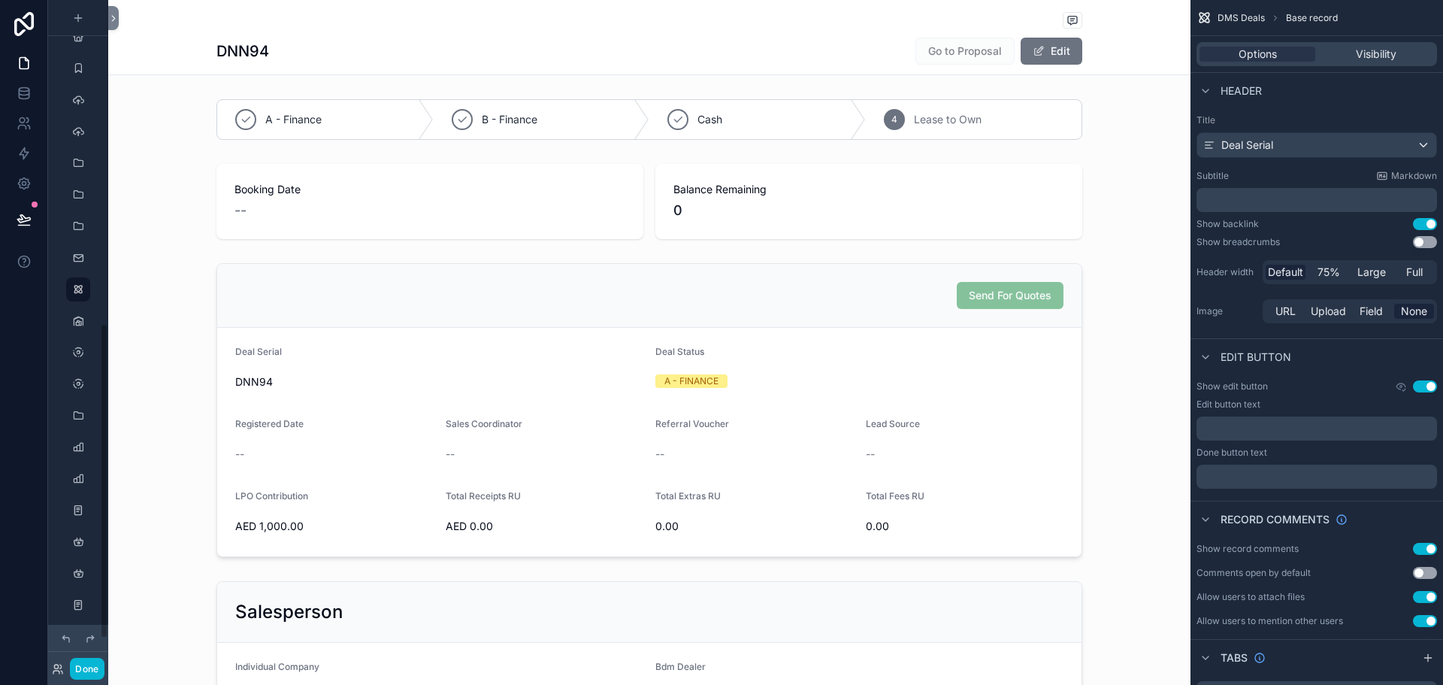
scroll to position [683, 0]
